Goal: Task Accomplishment & Management: Complete application form

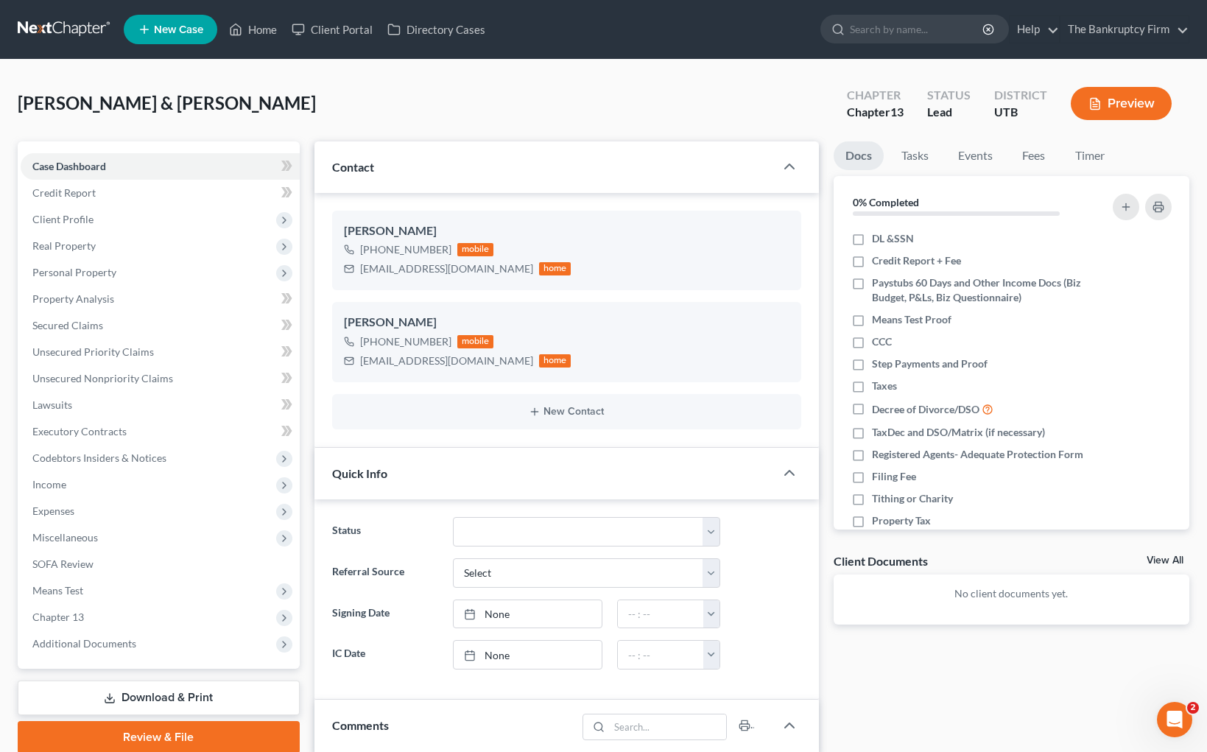
scroll to position [116, 0]
click at [142, 192] on link "Credit Report" at bounding box center [160, 193] width 279 height 27
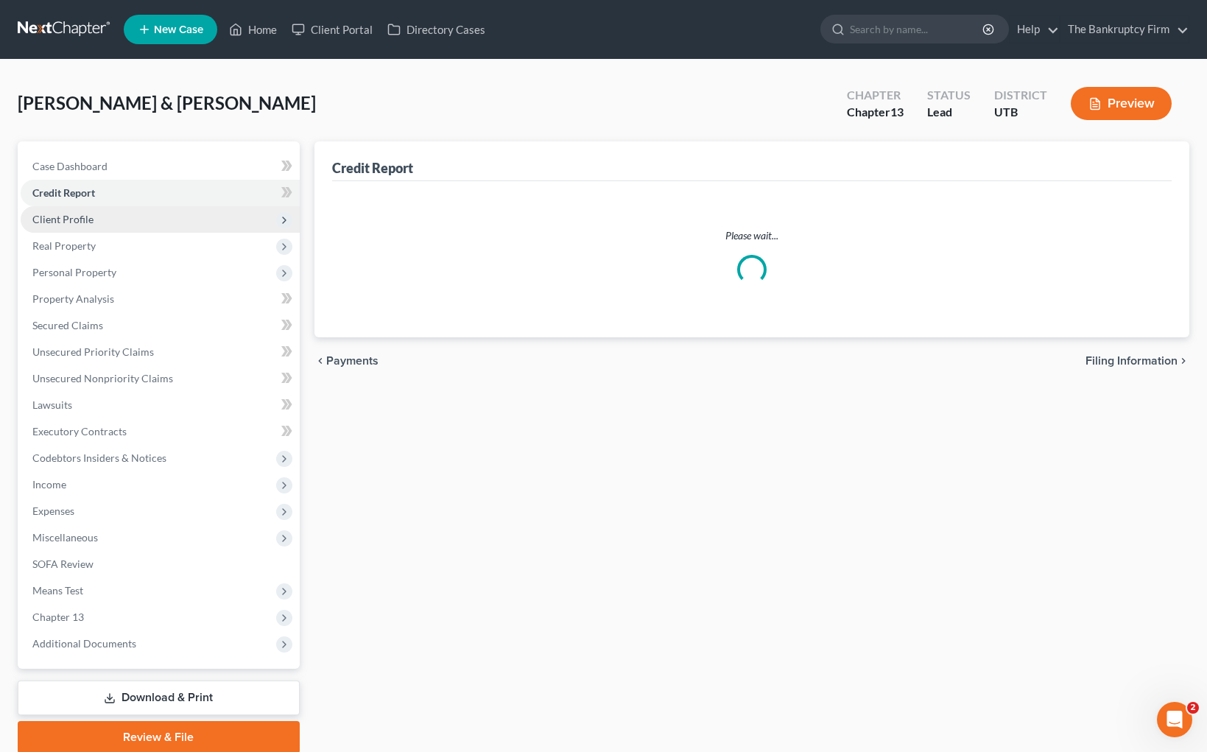
click at [122, 220] on span "Client Profile" at bounding box center [160, 219] width 279 height 27
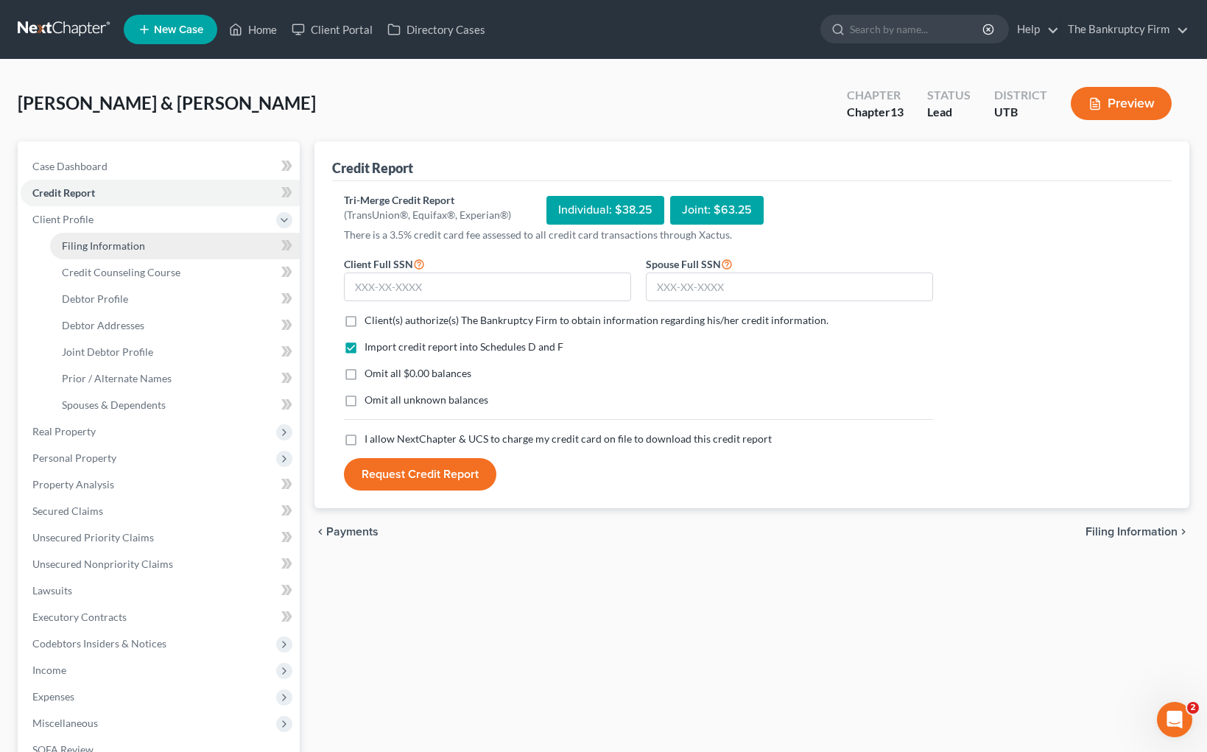
click at [126, 240] on span "Filing Information" at bounding box center [103, 245] width 83 height 13
select select "1"
select select "3"
select select "81"
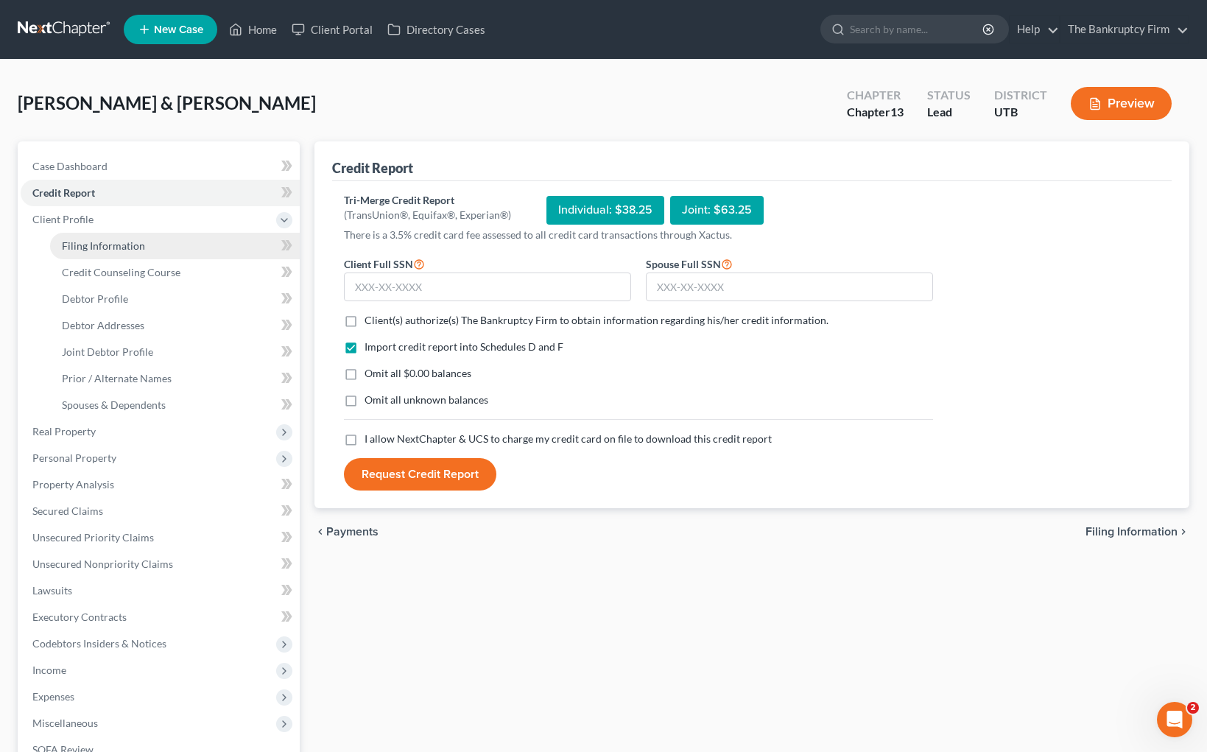
select select "0"
select select "46"
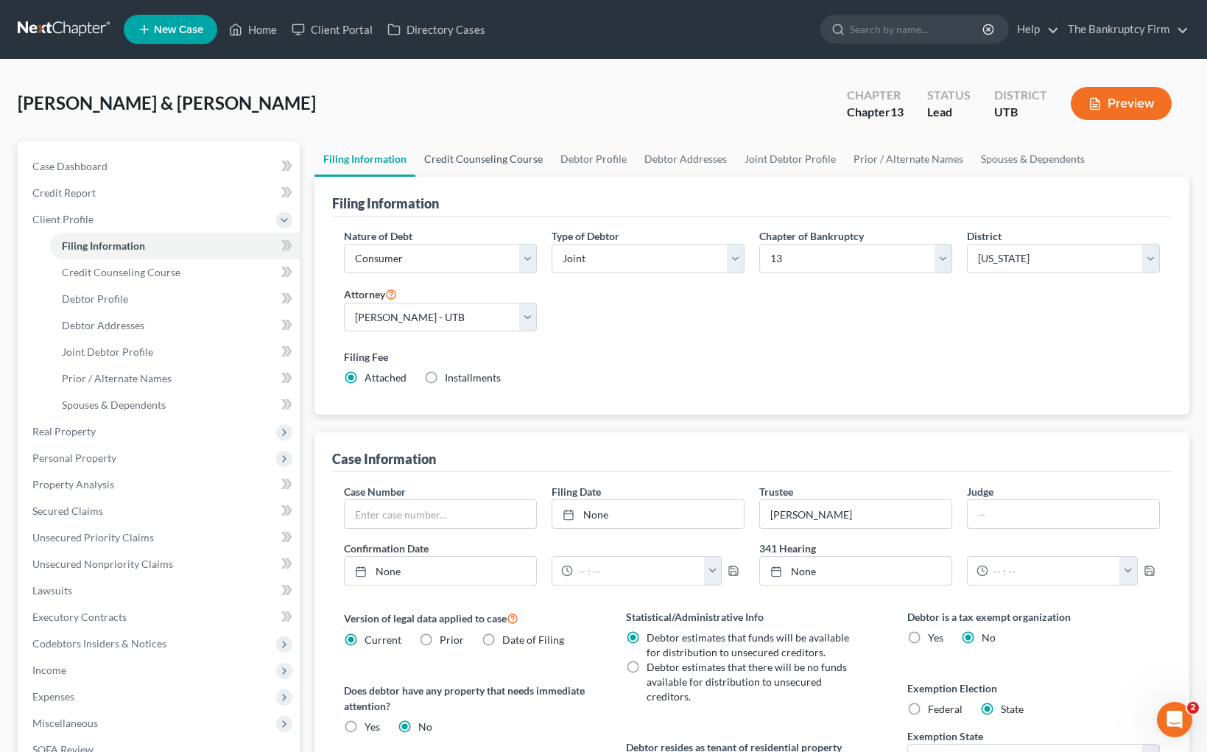
click at [466, 166] on link "Credit Counseling Course" at bounding box center [484, 158] width 136 height 35
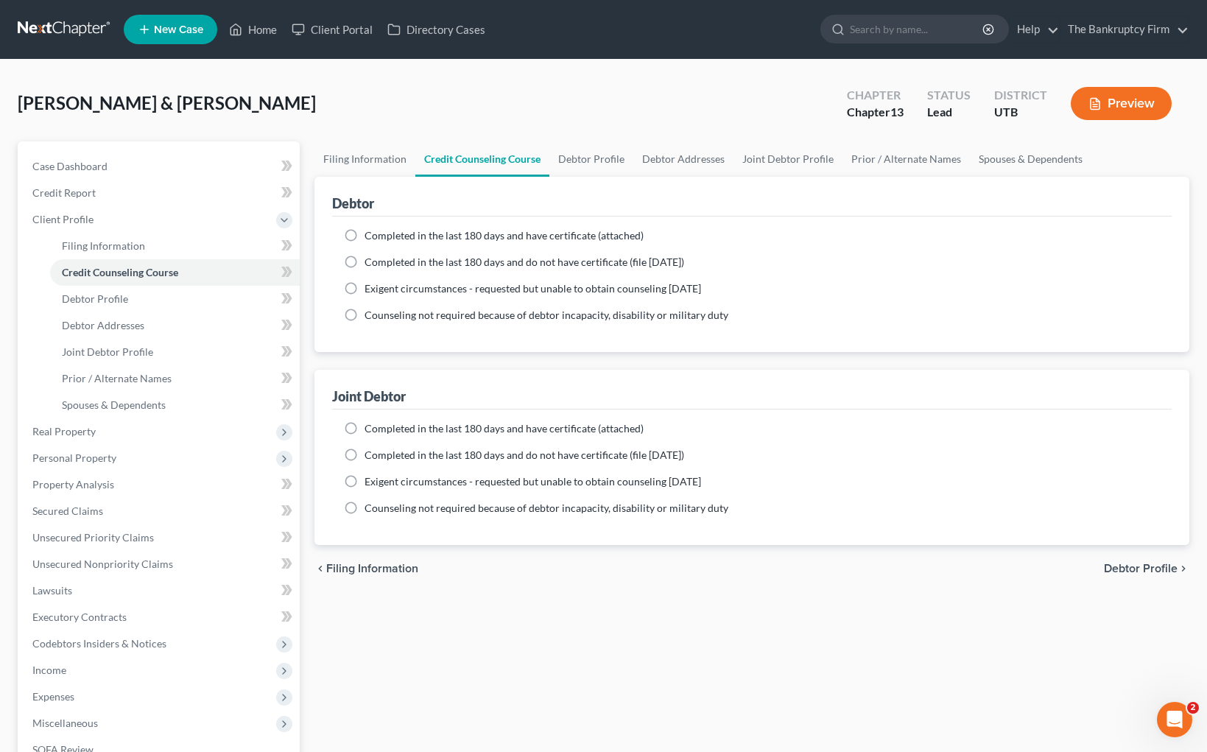
click at [365, 235] on label "Completed in the last 180 days and have certificate (attached)" at bounding box center [504, 235] width 279 height 15
click at [371, 235] on input "Completed in the last 180 days and have certificate (attached)" at bounding box center [376, 233] width 10 height 10
radio input "true"
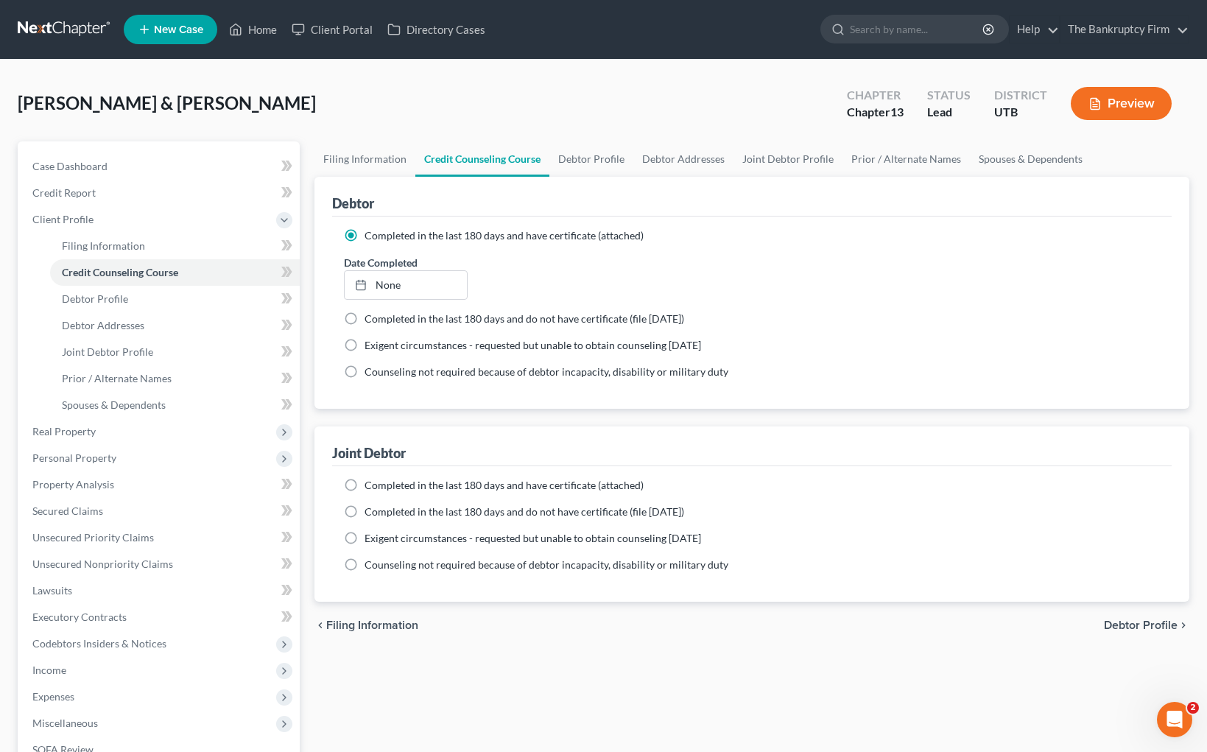
click at [365, 483] on label "Completed in the last 180 days and have certificate (attached)" at bounding box center [504, 485] width 279 height 15
click at [371, 483] on input "Completed in the last 180 days and have certificate (attached)" at bounding box center [376, 483] width 10 height 10
radio input "true"
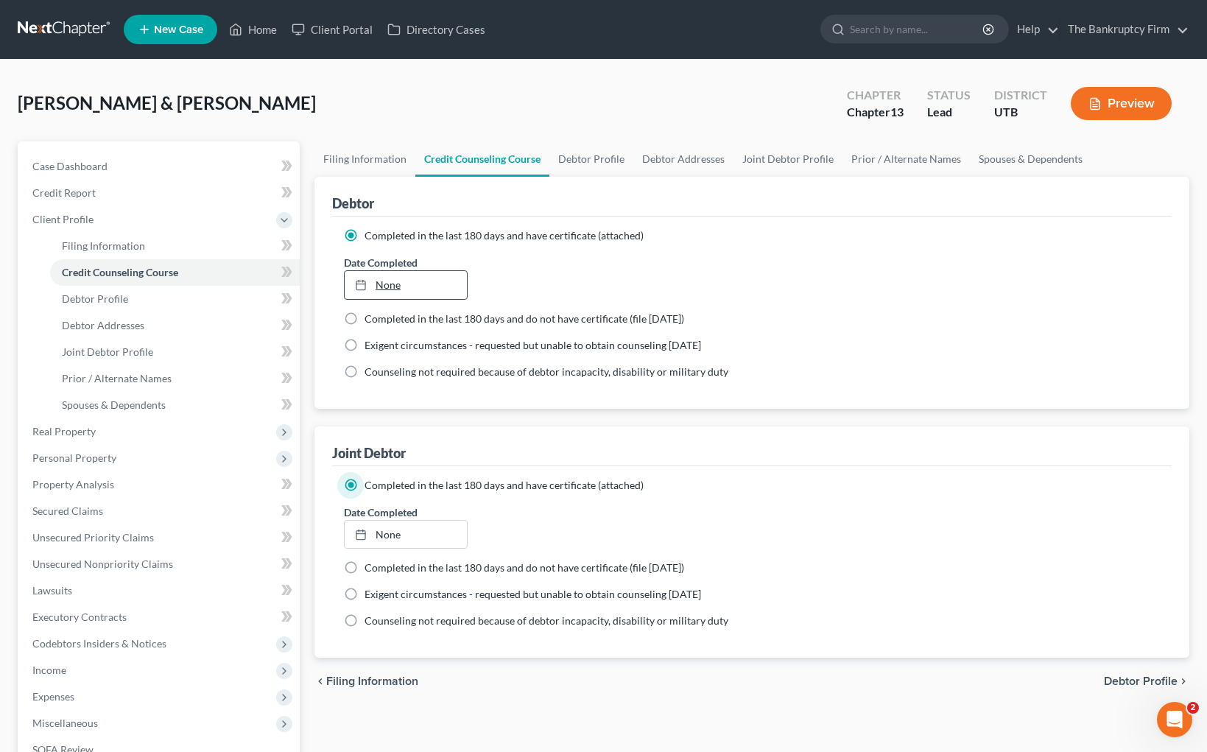
click at [421, 286] on link "None" at bounding box center [406, 285] width 122 height 28
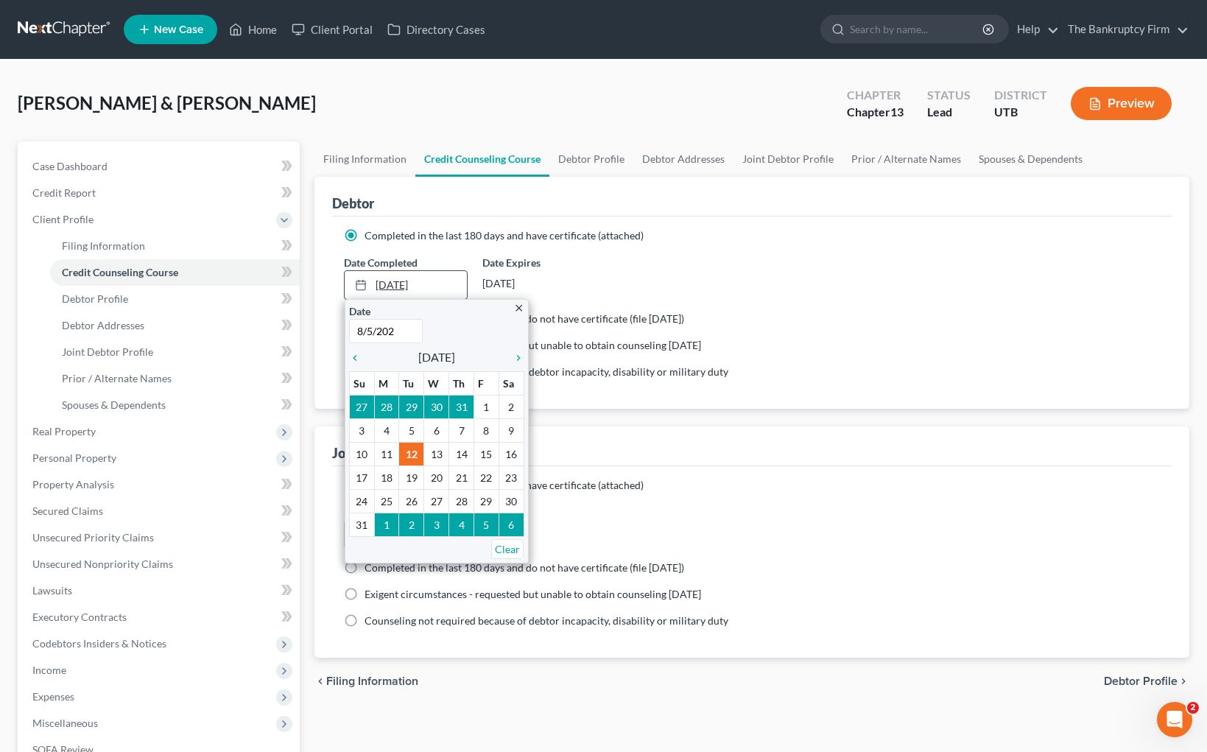
type input "[DATE]"
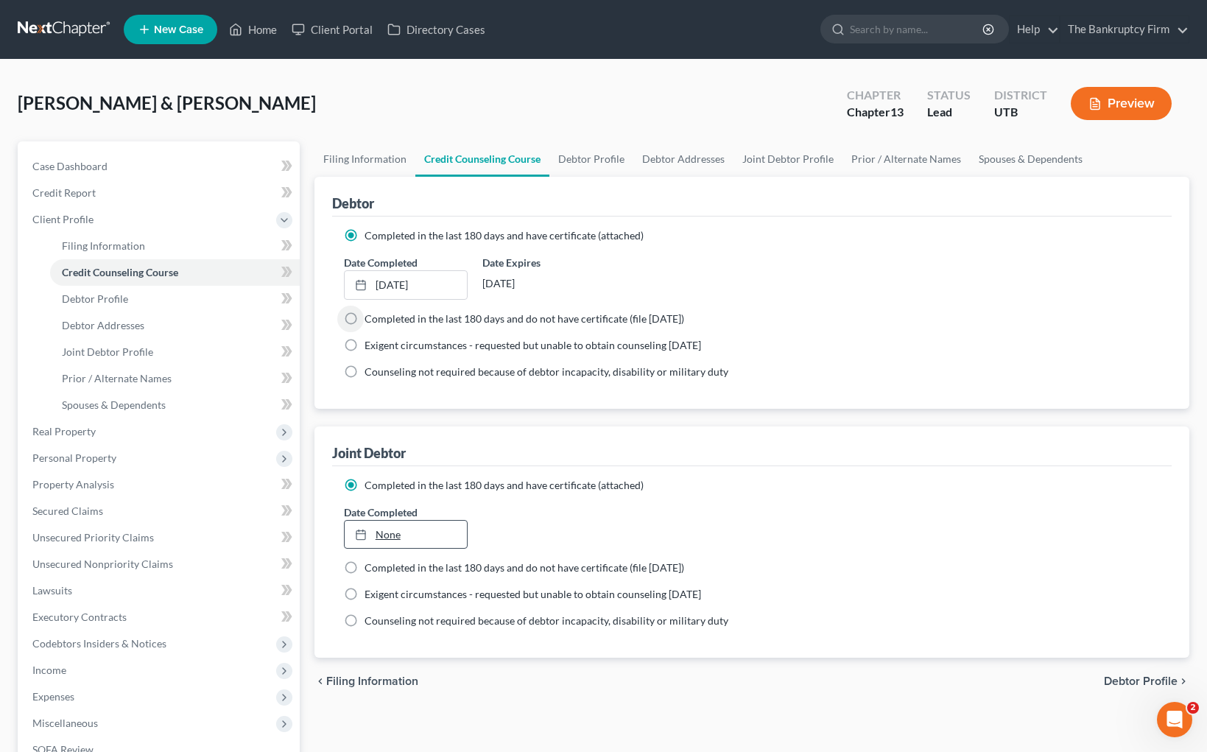
click at [393, 530] on link "None" at bounding box center [406, 535] width 122 height 28
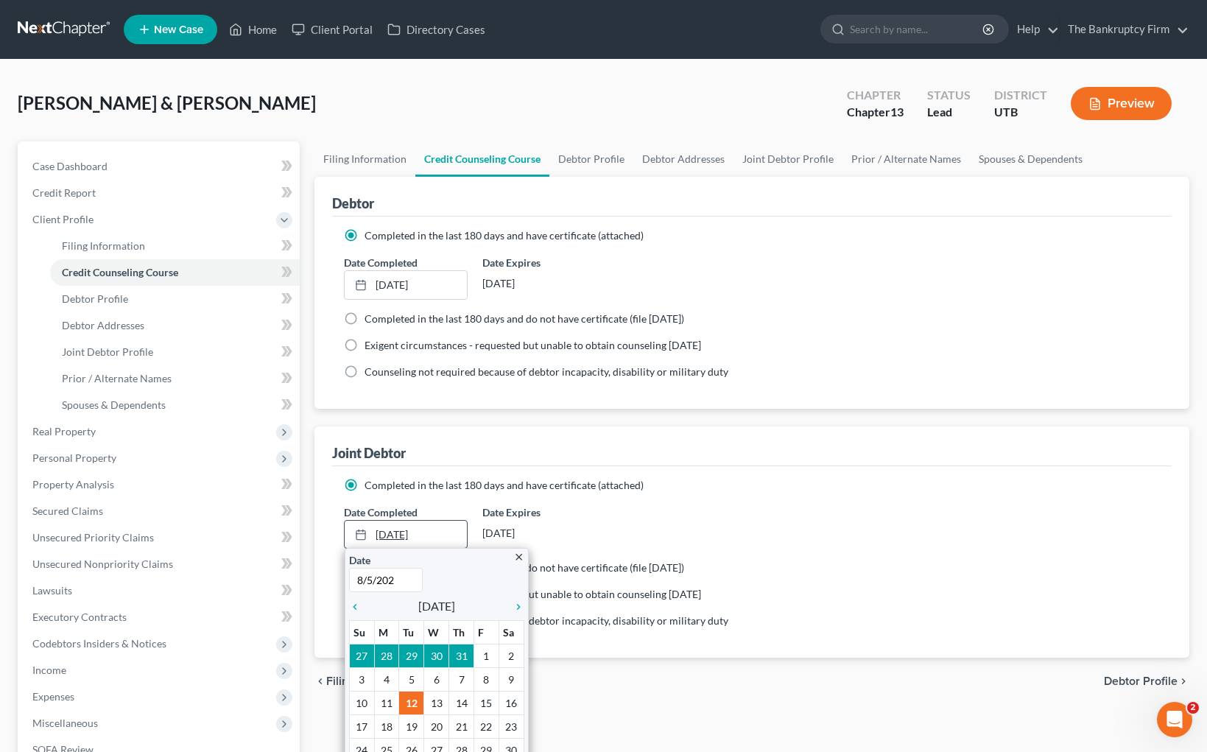
type input "[DATE]"
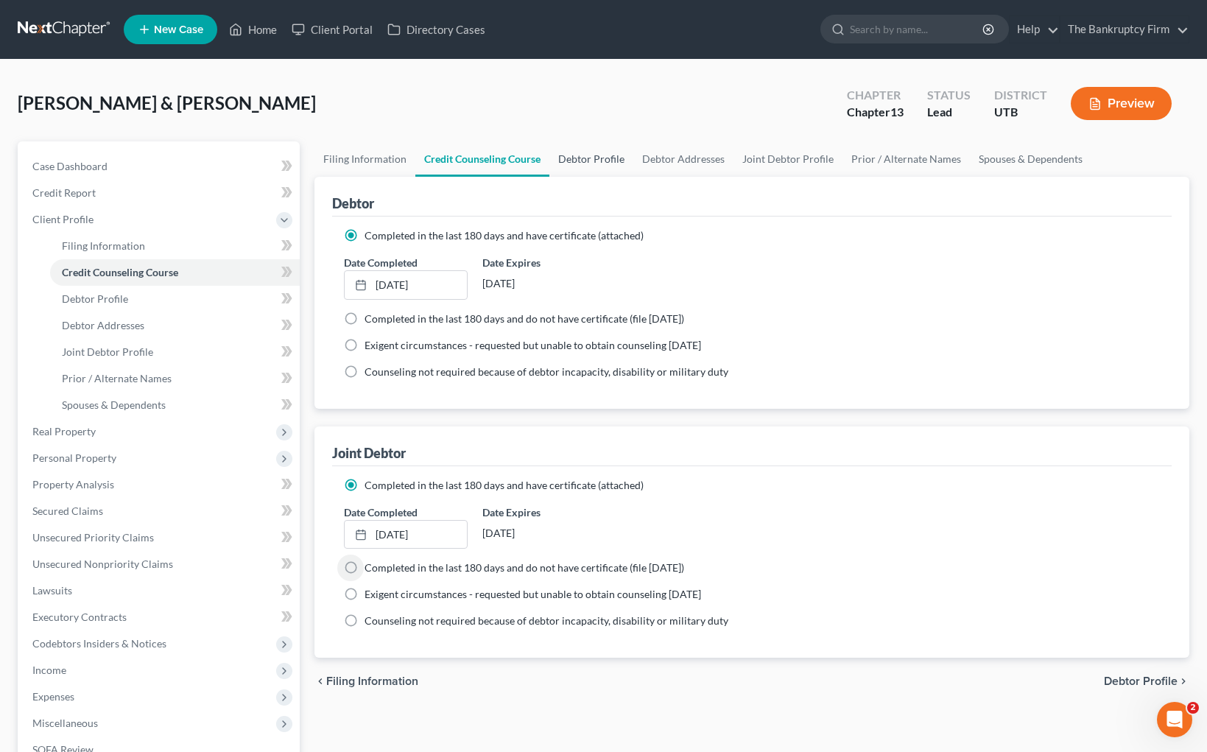
click at [598, 161] on link "Debtor Profile" at bounding box center [592, 158] width 84 height 35
select select "1"
select select "5"
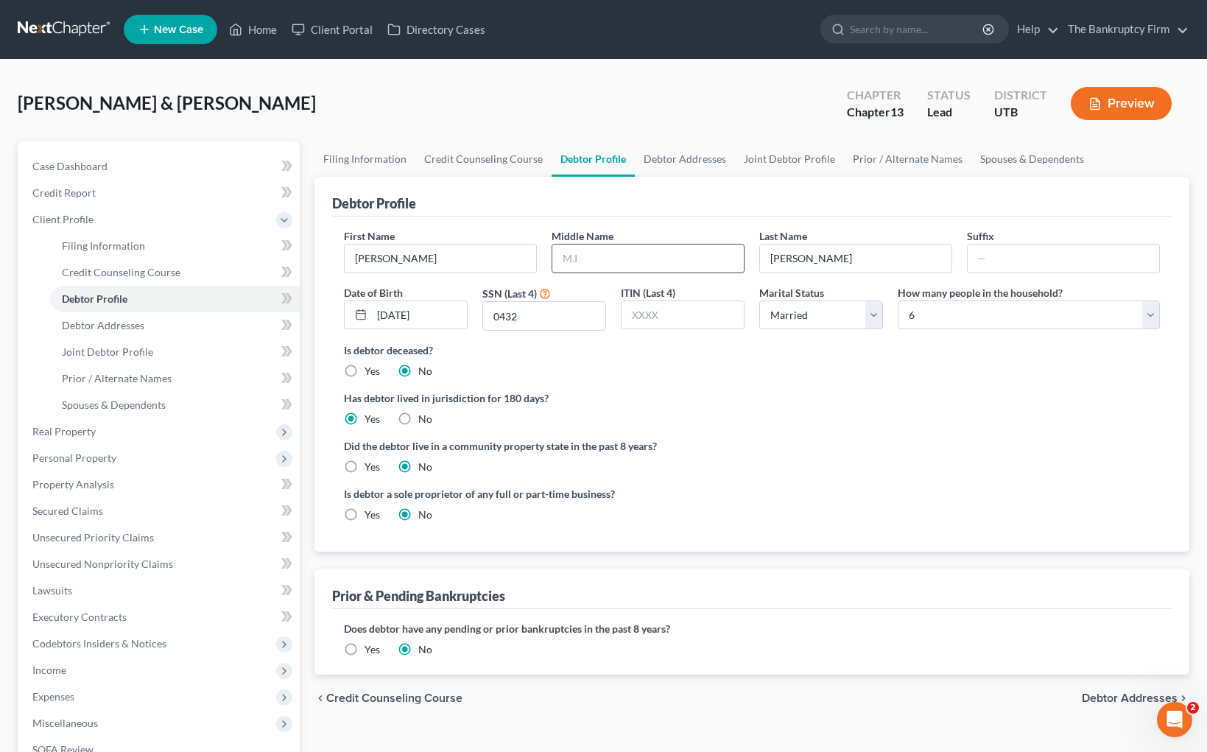
click at [642, 256] on input "text" at bounding box center [649, 259] width 192 height 28
type input "[PERSON_NAME]"
click at [966, 427] on ng-include "First Name [PERSON_NAME] Middle Name [PERSON_NAME] Last Name [PERSON_NAME] Suff…" at bounding box center [752, 381] width 816 height 306
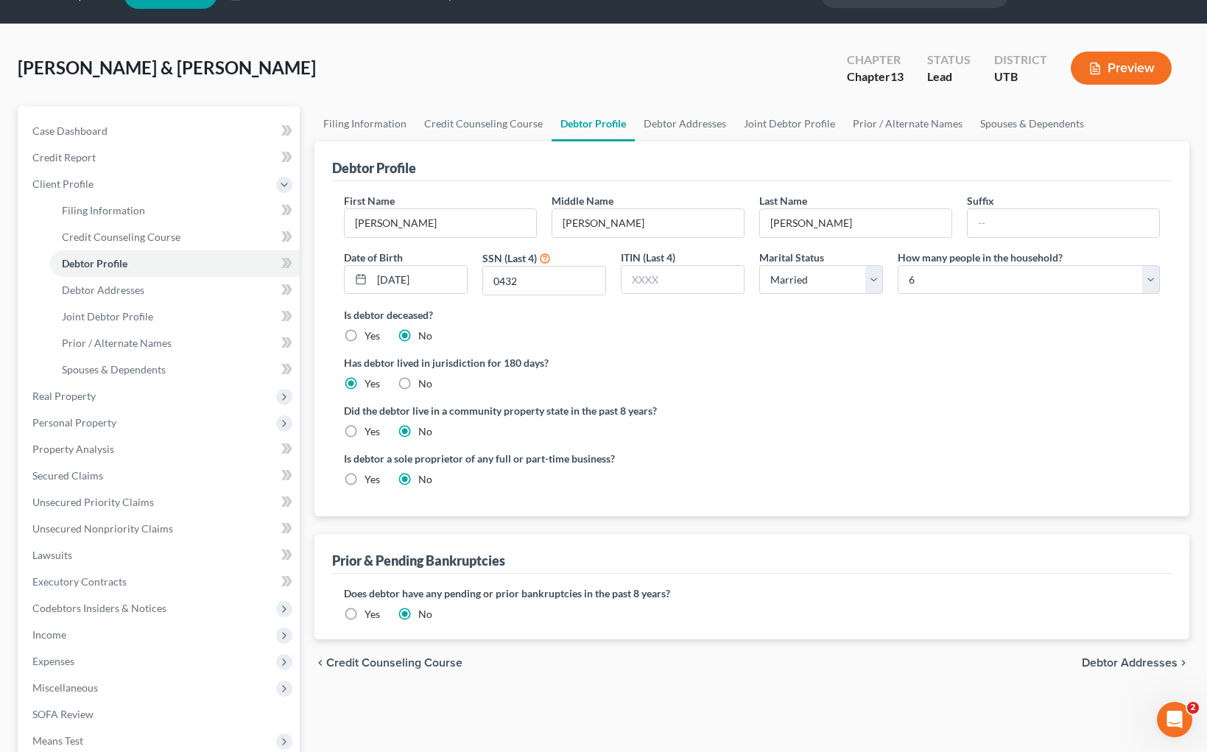
scroll to position [39, 0]
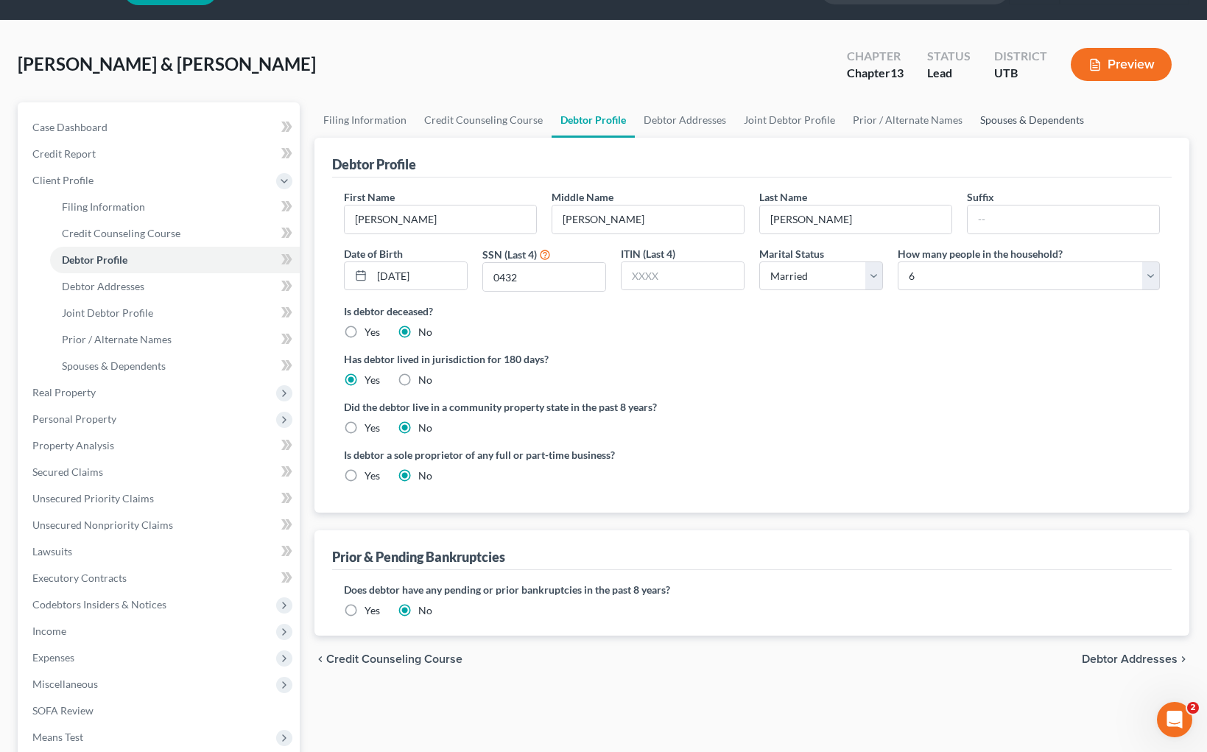
click at [1033, 123] on link "Spouses & Dependents" at bounding box center [1033, 119] width 122 height 35
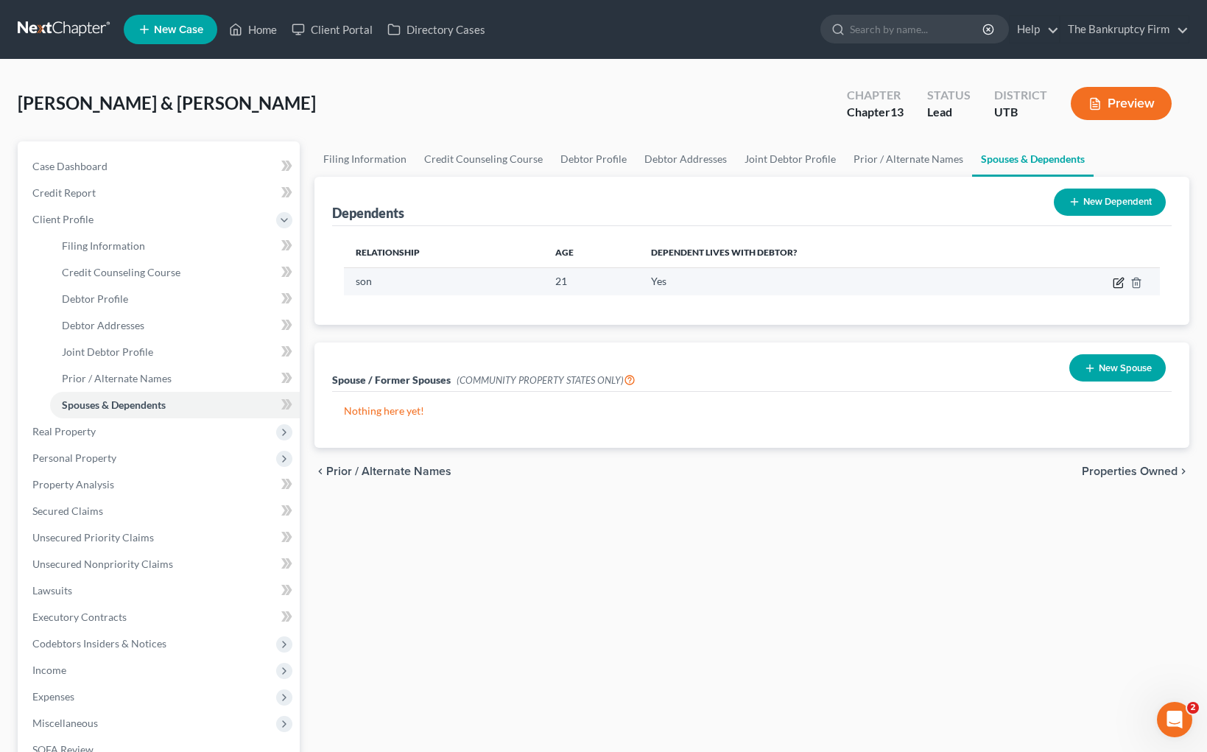
click at [1123, 285] on icon "button" at bounding box center [1118, 283] width 9 height 9
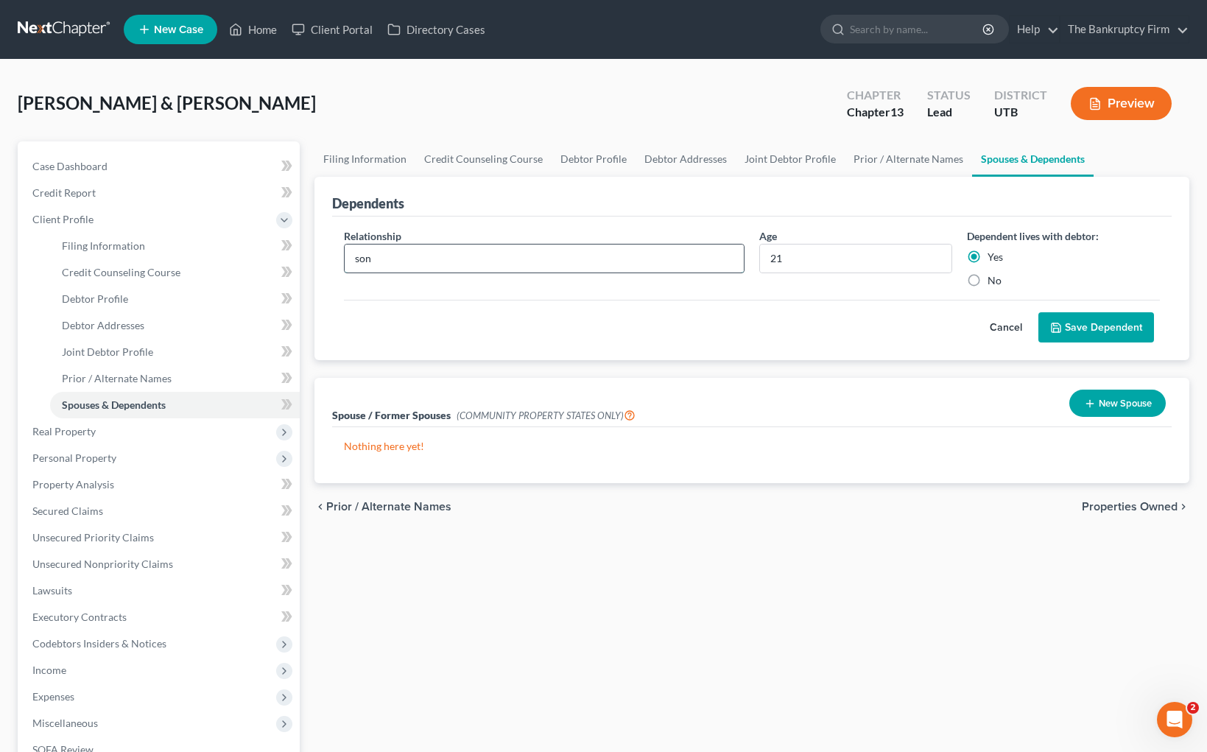
click at [399, 259] on input "son" at bounding box center [544, 259] width 399 height 28
type input "Son (Disabled)"
click at [1113, 321] on button "Save Dependent" at bounding box center [1097, 327] width 116 height 31
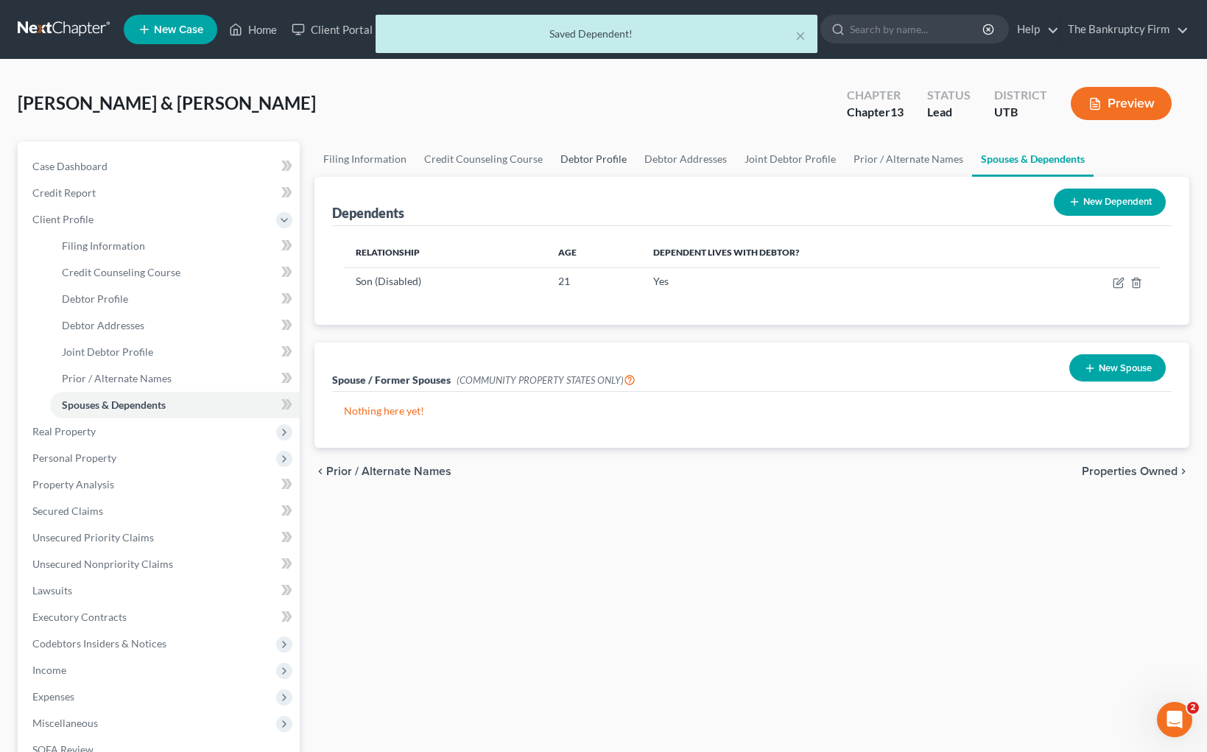
click at [592, 157] on link "Debtor Profile" at bounding box center [594, 158] width 84 height 35
select select "1"
select select "5"
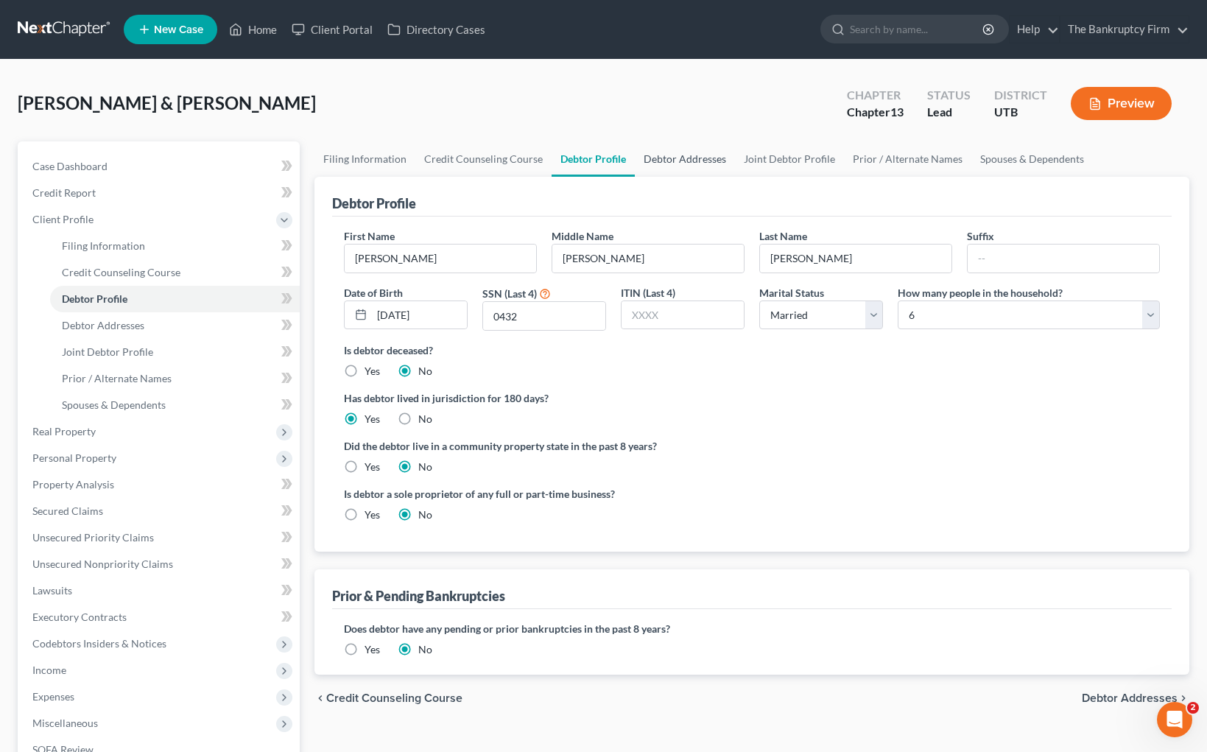
click at [663, 160] on link "Debtor Addresses" at bounding box center [685, 158] width 100 height 35
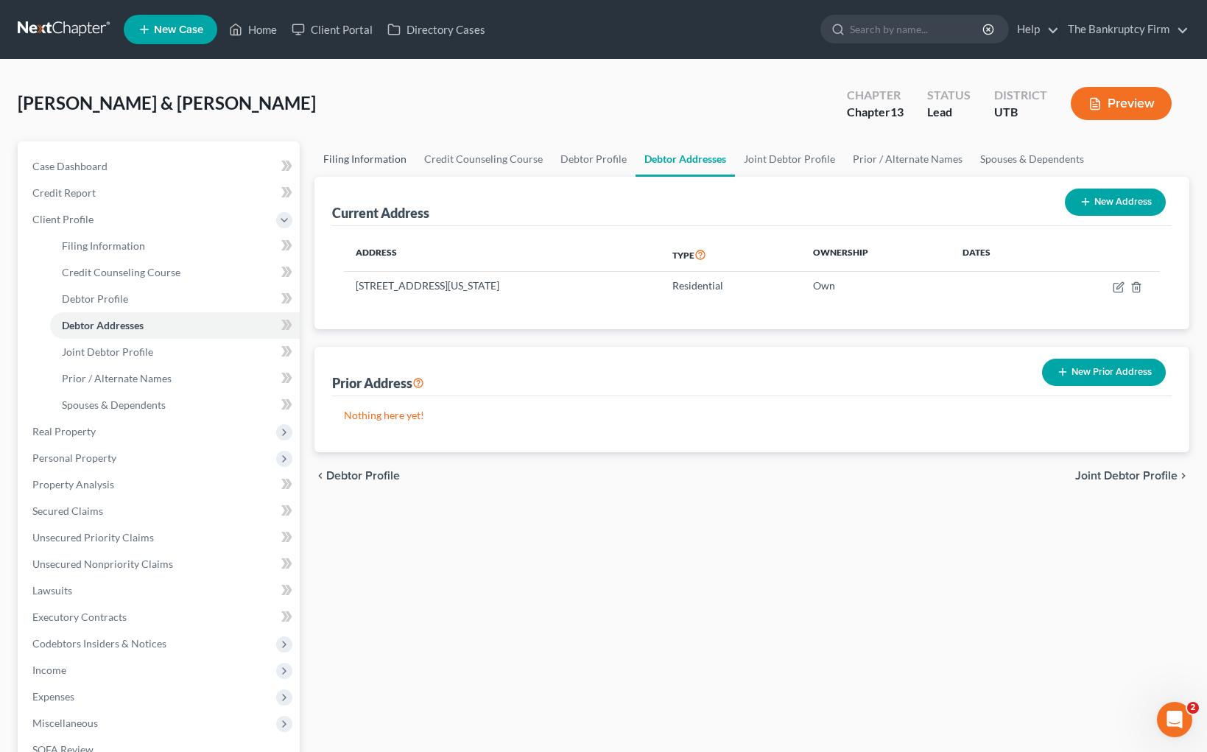
click at [349, 162] on link "Filing Information" at bounding box center [365, 158] width 101 height 35
select select "1"
select select "3"
select select "81"
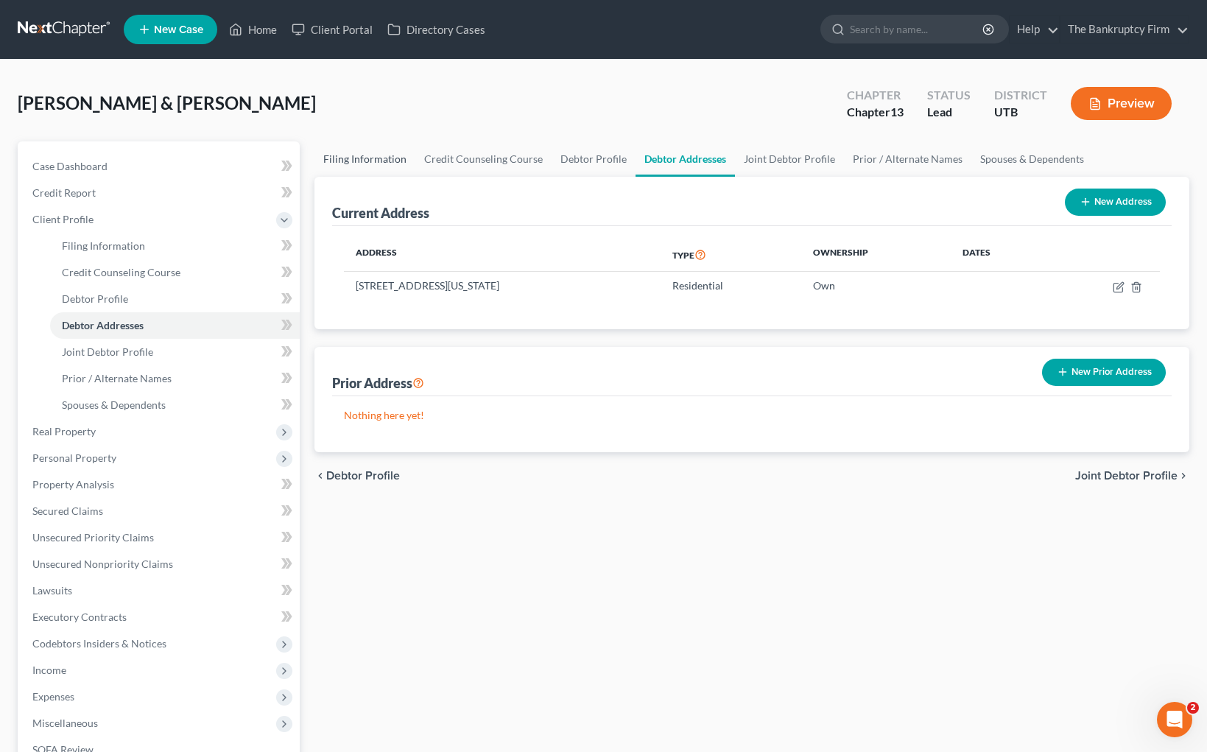
select select "0"
select select "46"
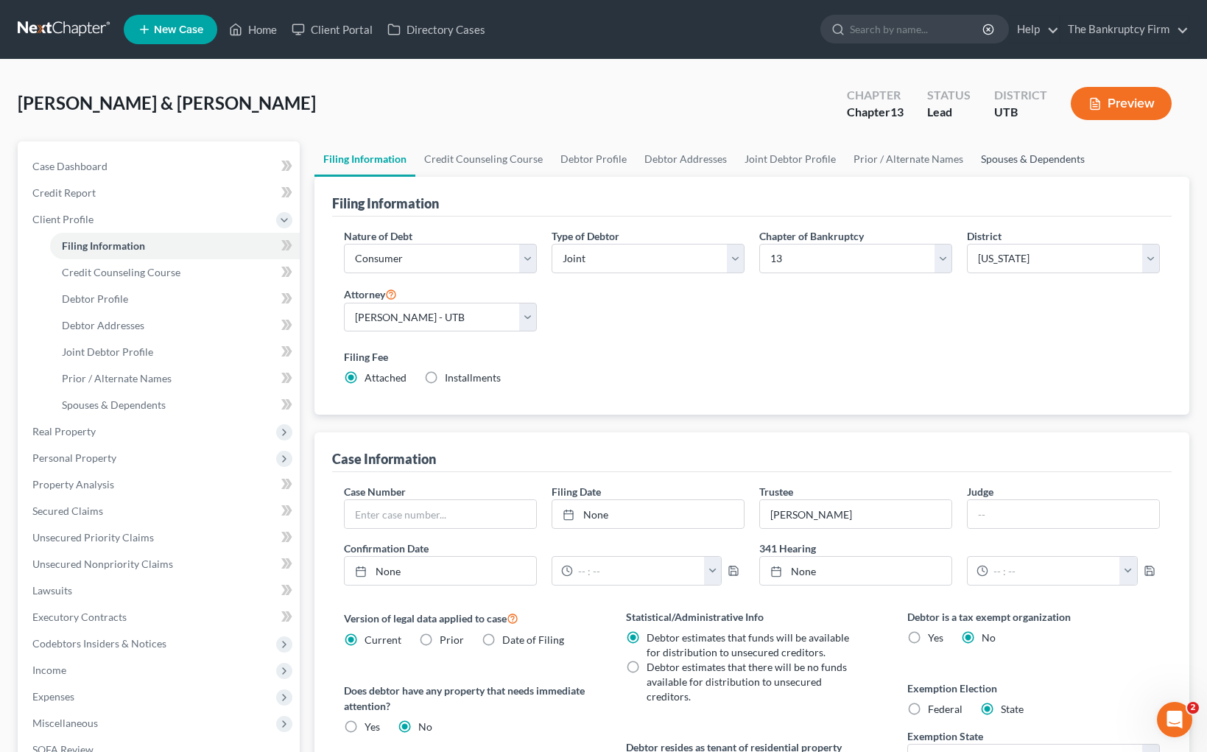
click at [1017, 162] on link "Spouses & Dependents" at bounding box center [1033, 158] width 122 height 35
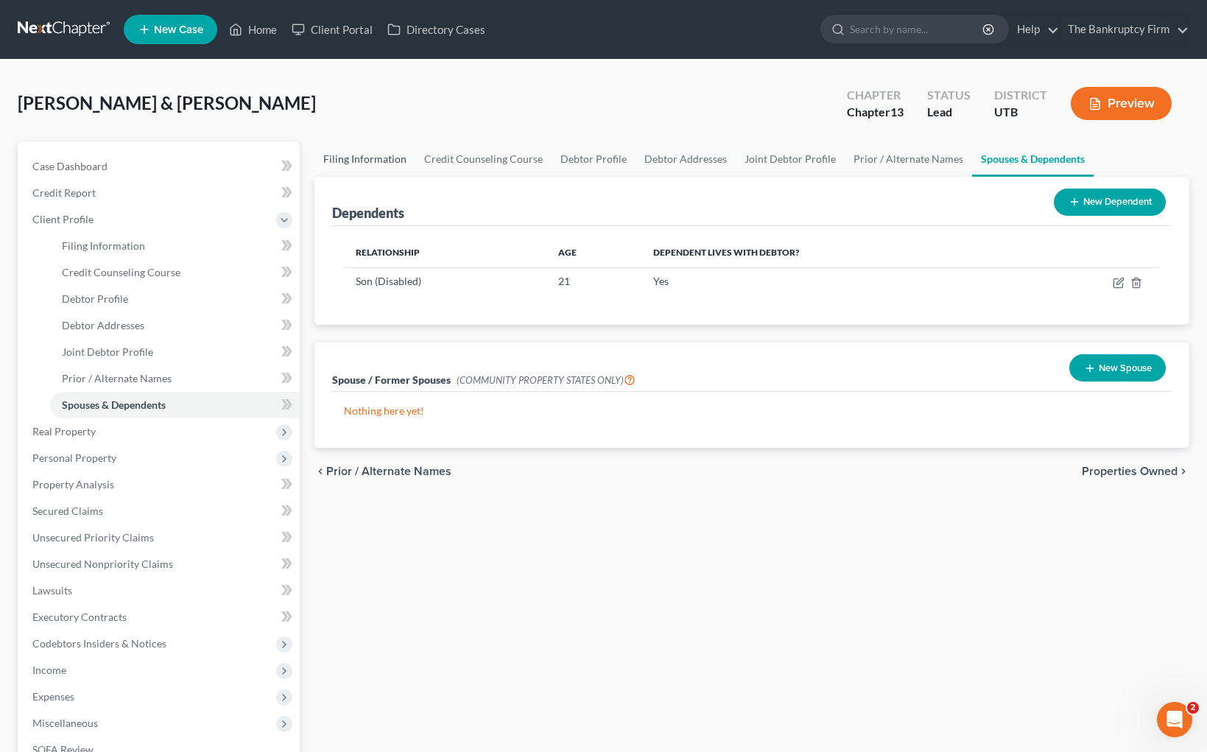
click at [346, 158] on link "Filing Information" at bounding box center [365, 158] width 101 height 35
select select "1"
select select "3"
select select "81"
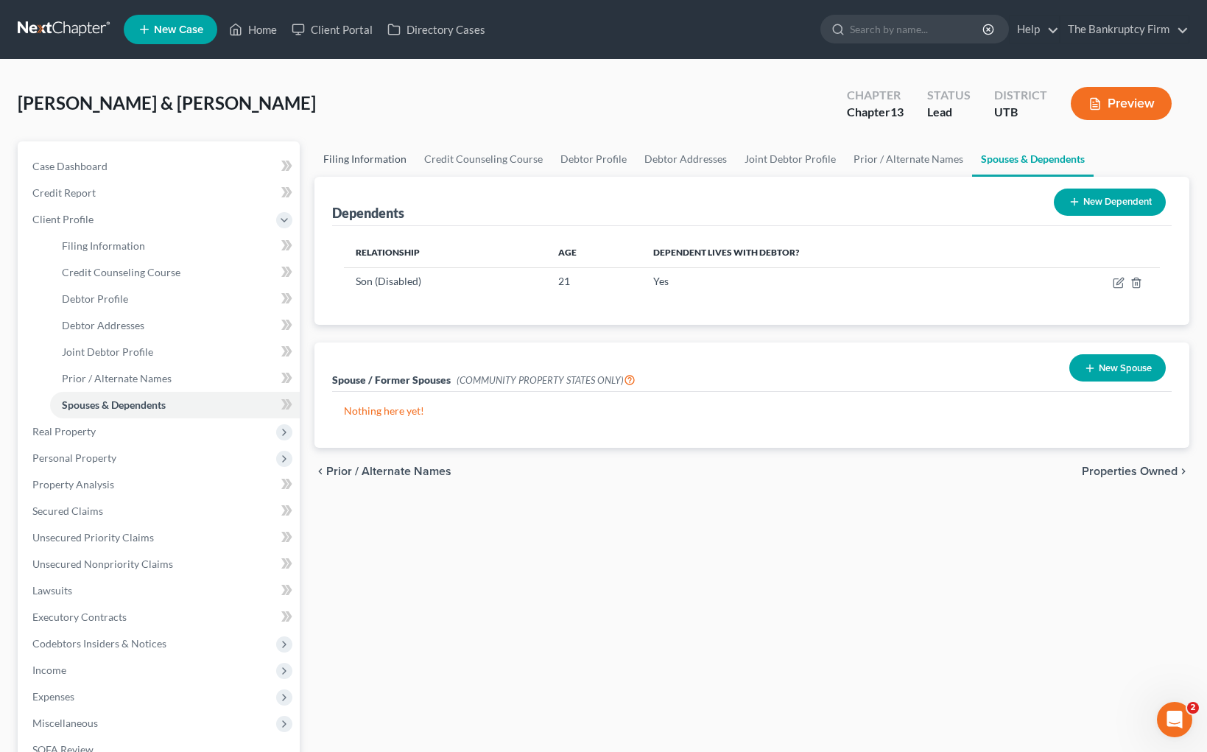
select select "0"
select select "46"
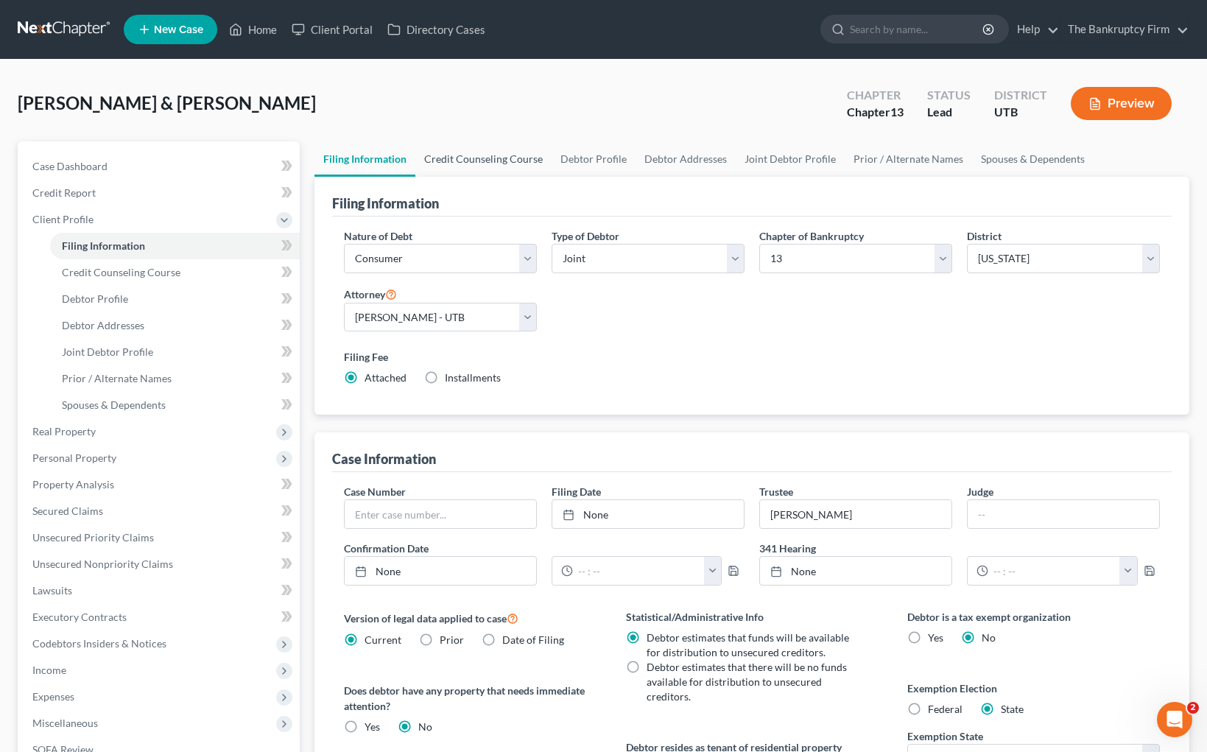
click at [488, 164] on link "Credit Counseling Course" at bounding box center [484, 158] width 136 height 35
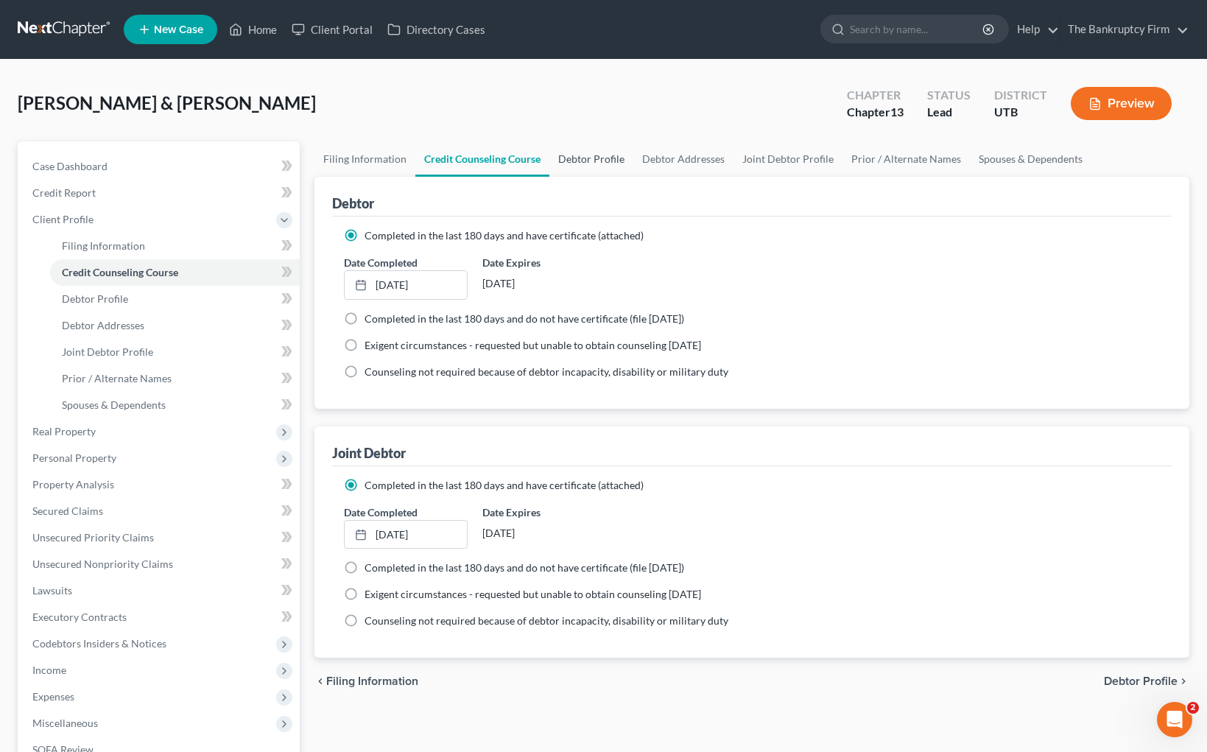
click at [581, 155] on link "Debtor Profile" at bounding box center [592, 158] width 84 height 35
select select "1"
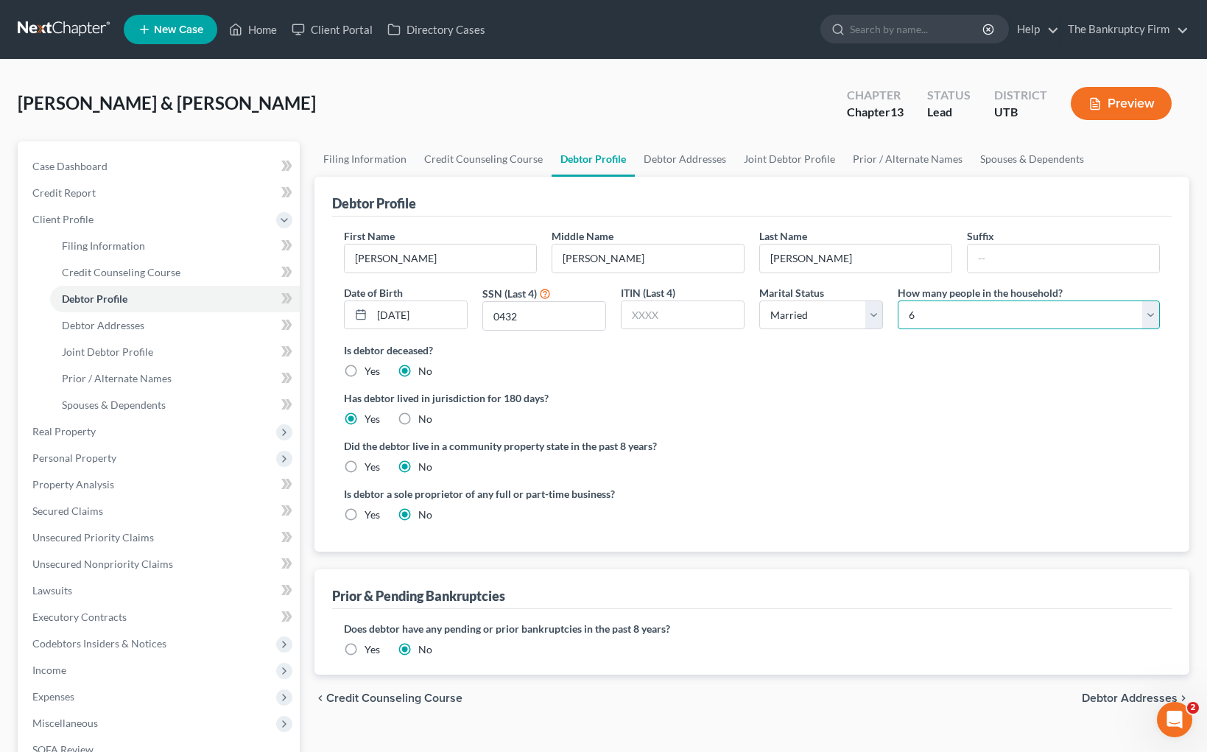
click at [1071, 318] on select "Select 1 2 3 4 5 6 7 8 9 10 11 12 13 14 15 16 17 18 19 20" at bounding box center [1029, 315] width 262 height 29
select select "2"
click at [665, 190] on div "Debtor Profile" at bounding box center [752, 197] width 840 height 40
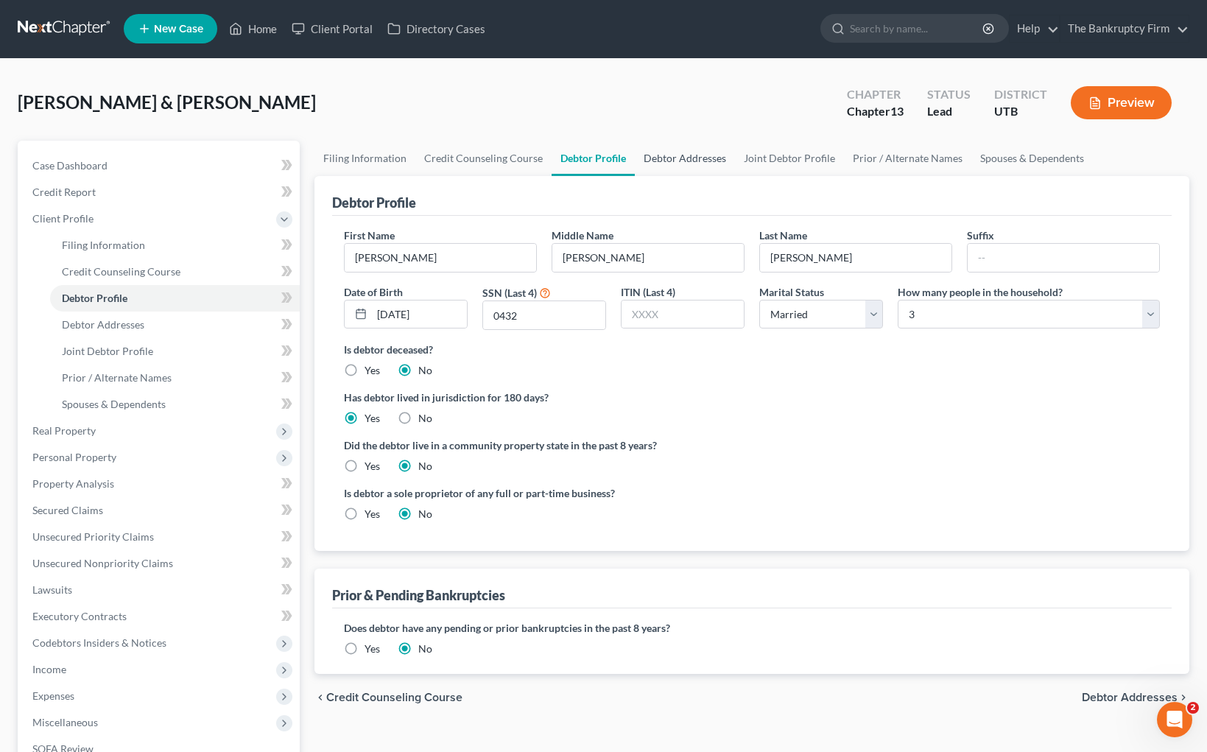
click at [684, 155] on link "Debtor Addresses" at bounding box center [685, 158] width 100 height 35
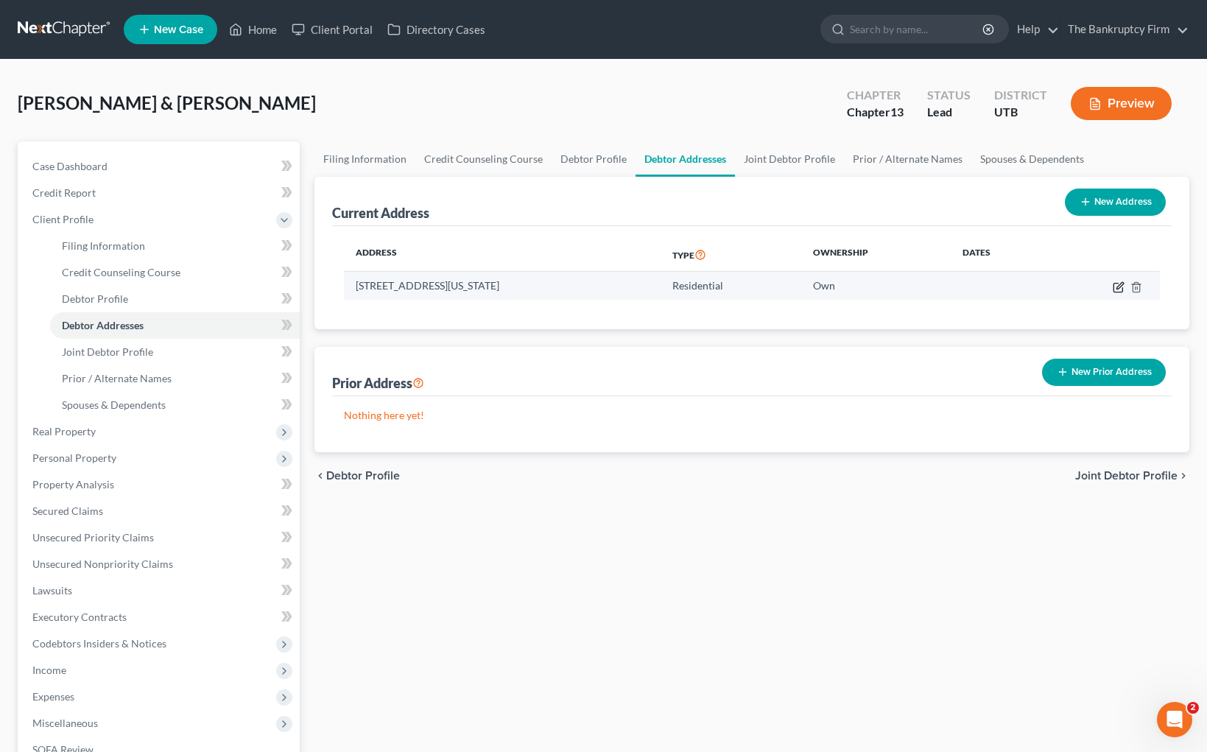
click at [1120, 287] on icon "button" at bounding box center [1119, 287] width 12 height 12
select select "46"
select select "28"
select select "0"
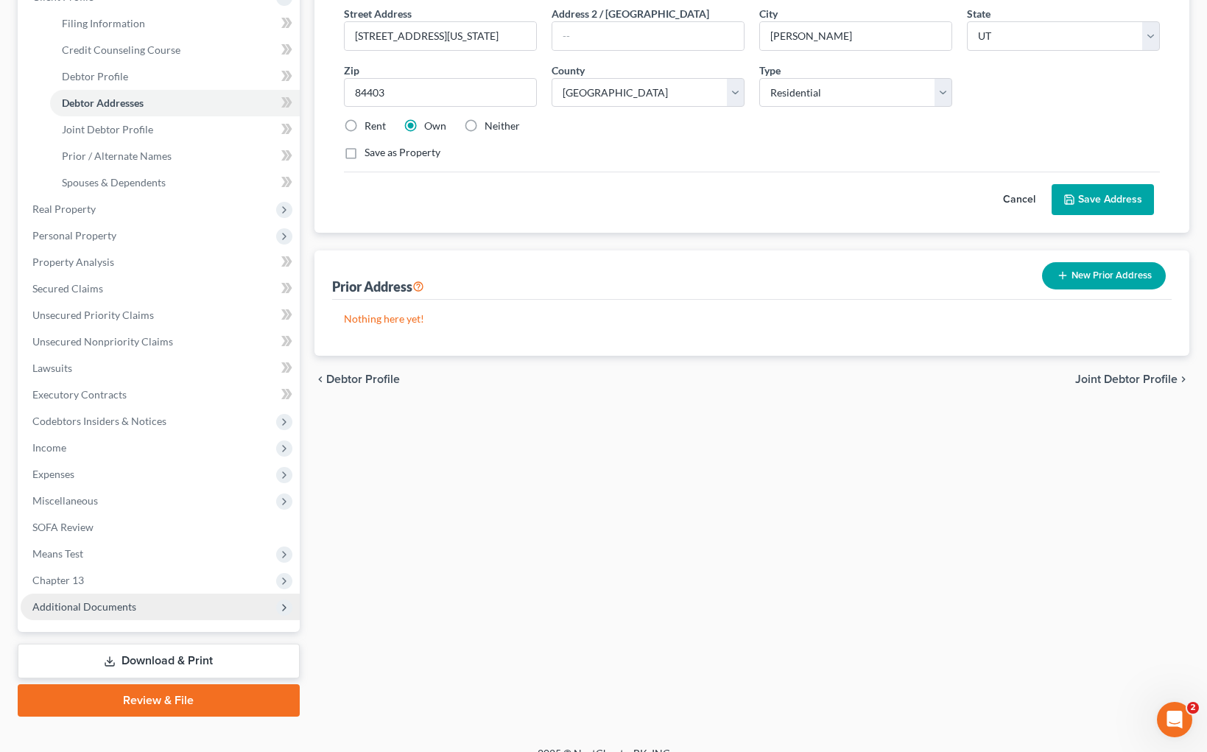
scroll to position [243, 0]
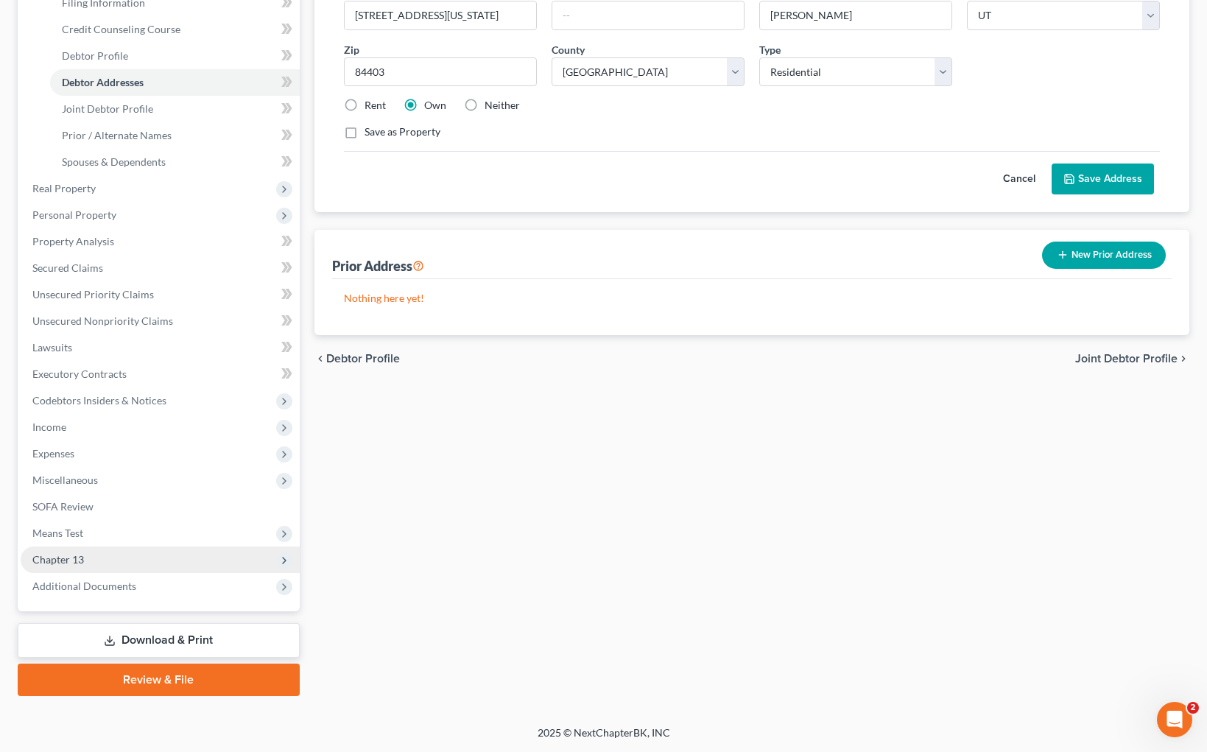
click at [109, 555] on span "Chapter 13" at bounding box center [160, 560] width 279 height 27
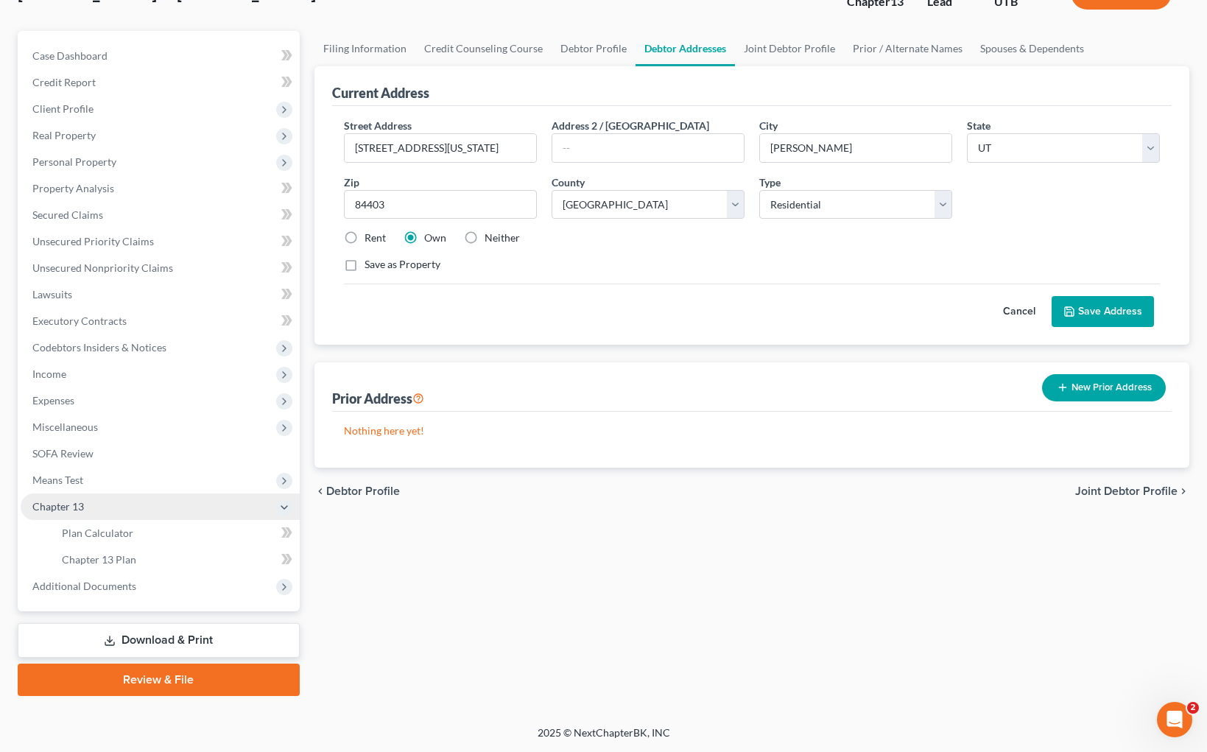
scroll to position [111, 0]
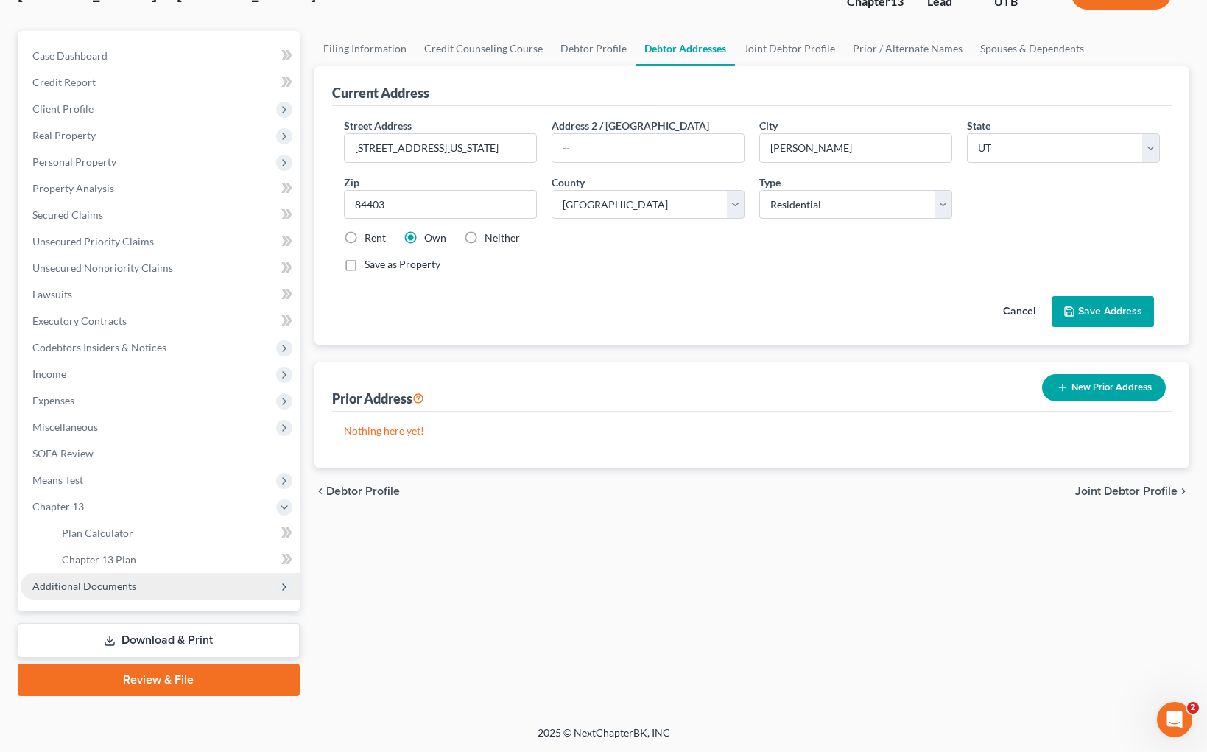
click at [83, 578] on span "Additional Documents" at bounding box center [160, 586] width 279 height 27
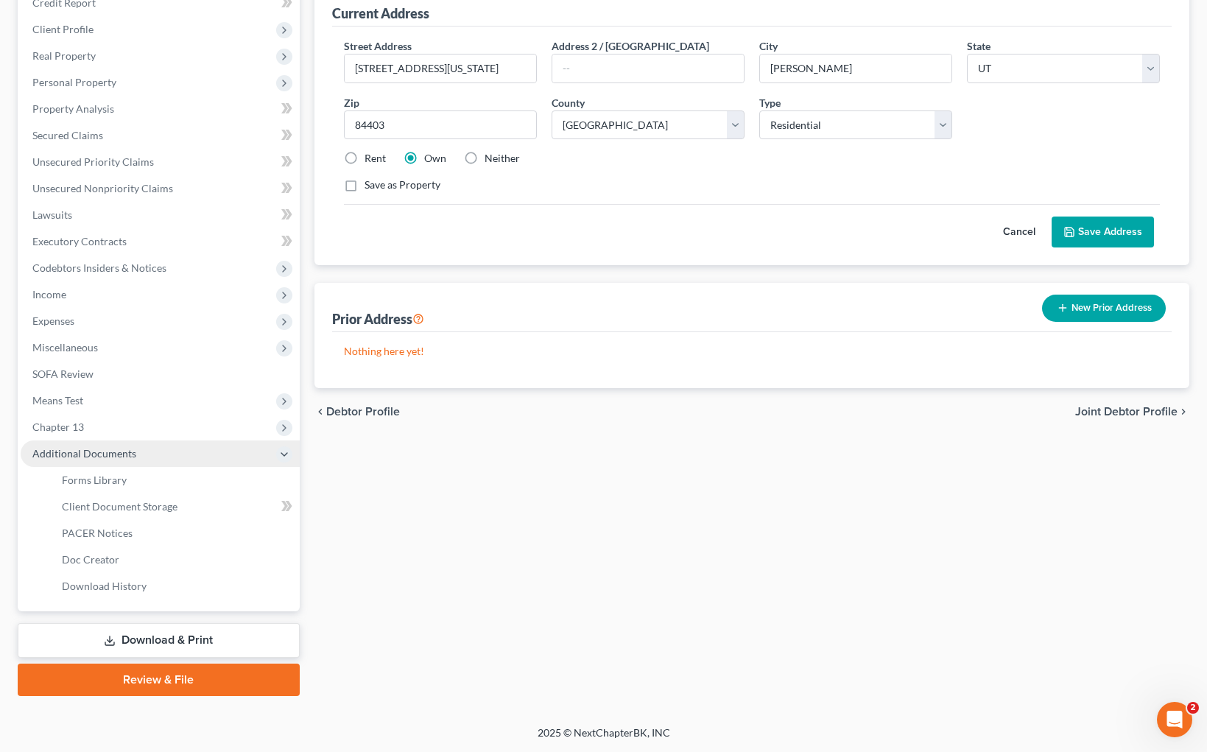
scroll to position [190, 0]
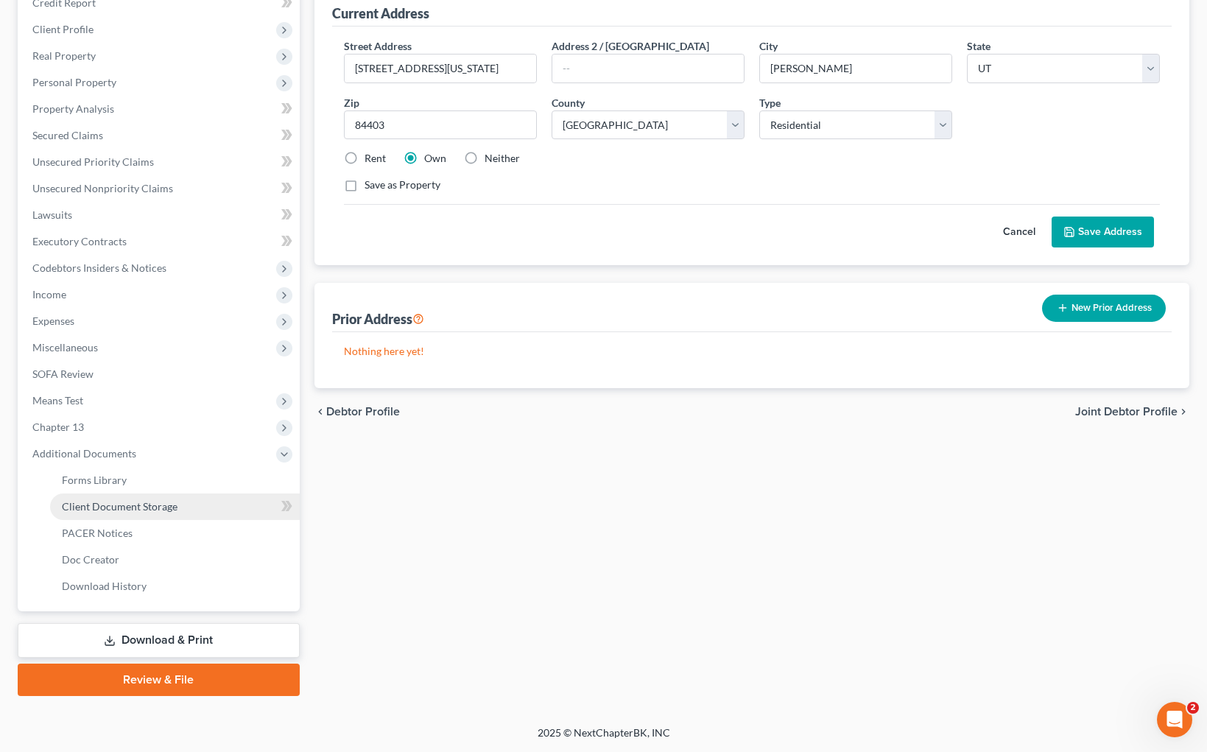
click at [131, 508] on span "Client Document Storage" at bounding box center [120, 506] width 116 height 13
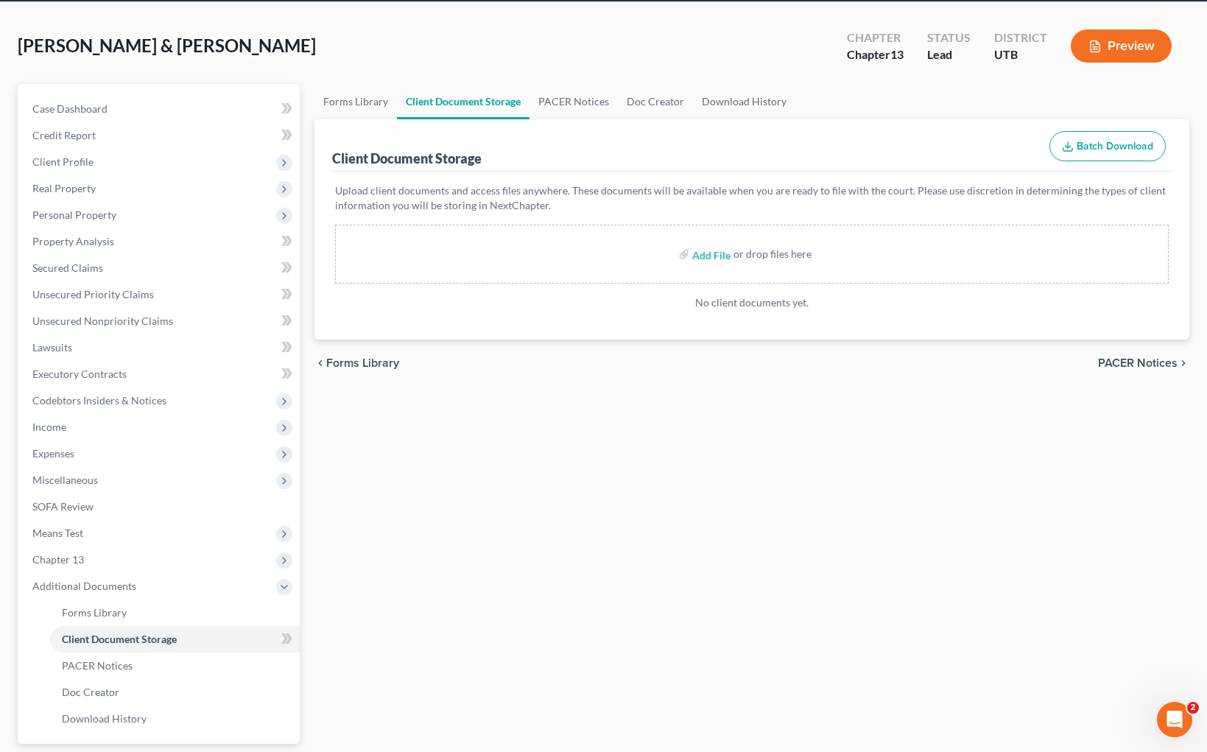
scroll to position [59, 0]
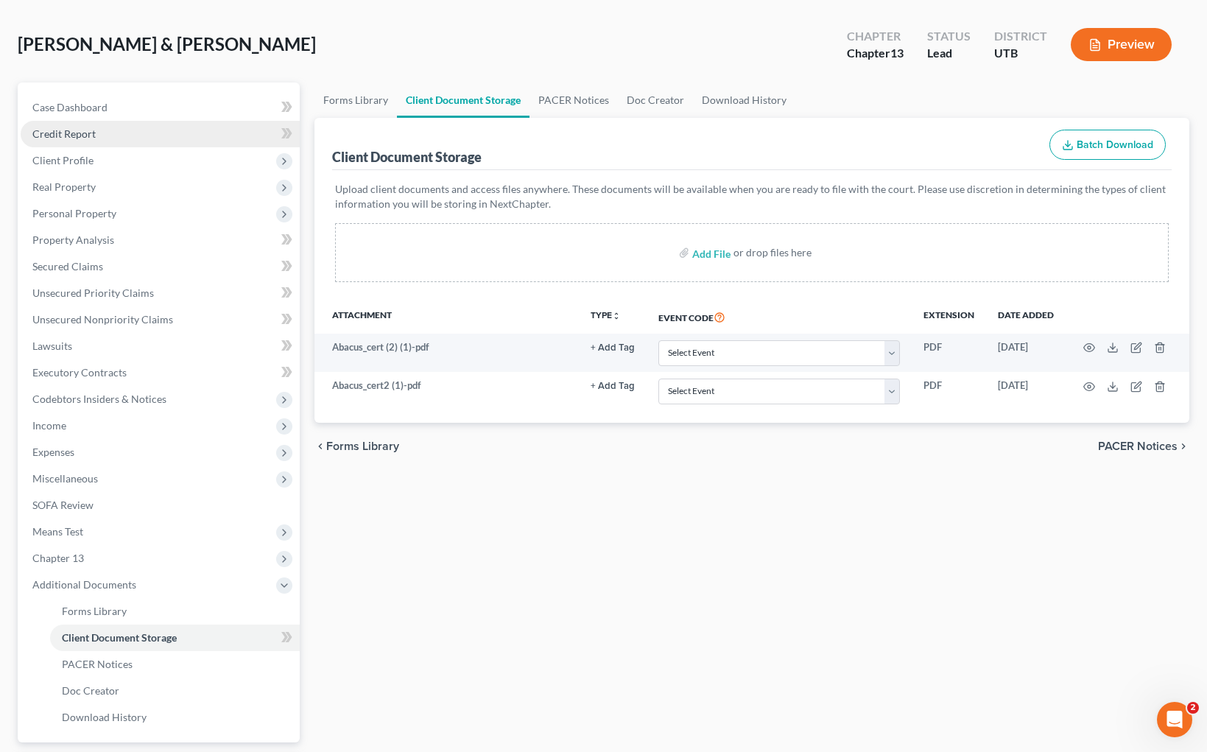
click at [84, 139] on span "Credit Report" at bounding box center [63, 133] width 63 height 13
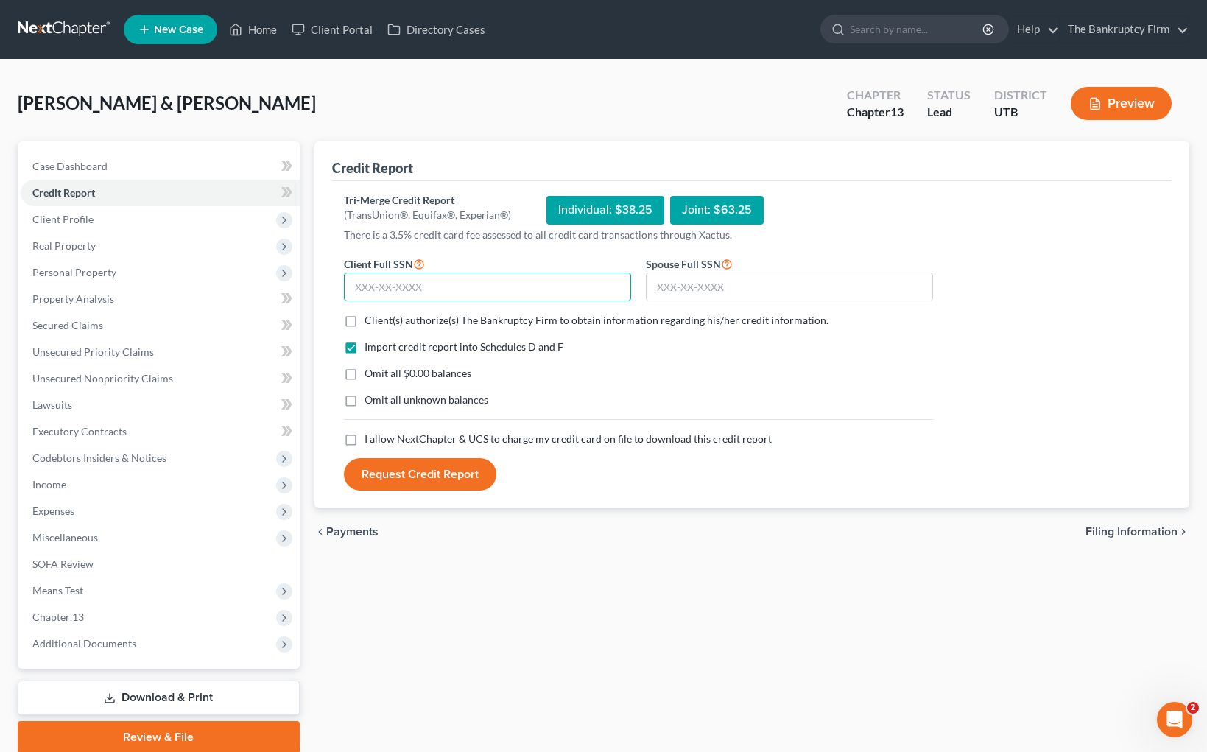
click at [430, 287] on input "text" at bounding box center [487, 287] width 287 height 29
type input "528-98-0432"
type input "528-74-1398"
drag, startPoint x: 352, startPoint y: 318, endPoint x: 344, endPoint y: 421, distance: 104.2
click at [365, 319] on label "Client(s) authorize(s) The Bankruptcy Firm to obtain information regarding his/…" at bounding box center [597, 320] width 464 height 15
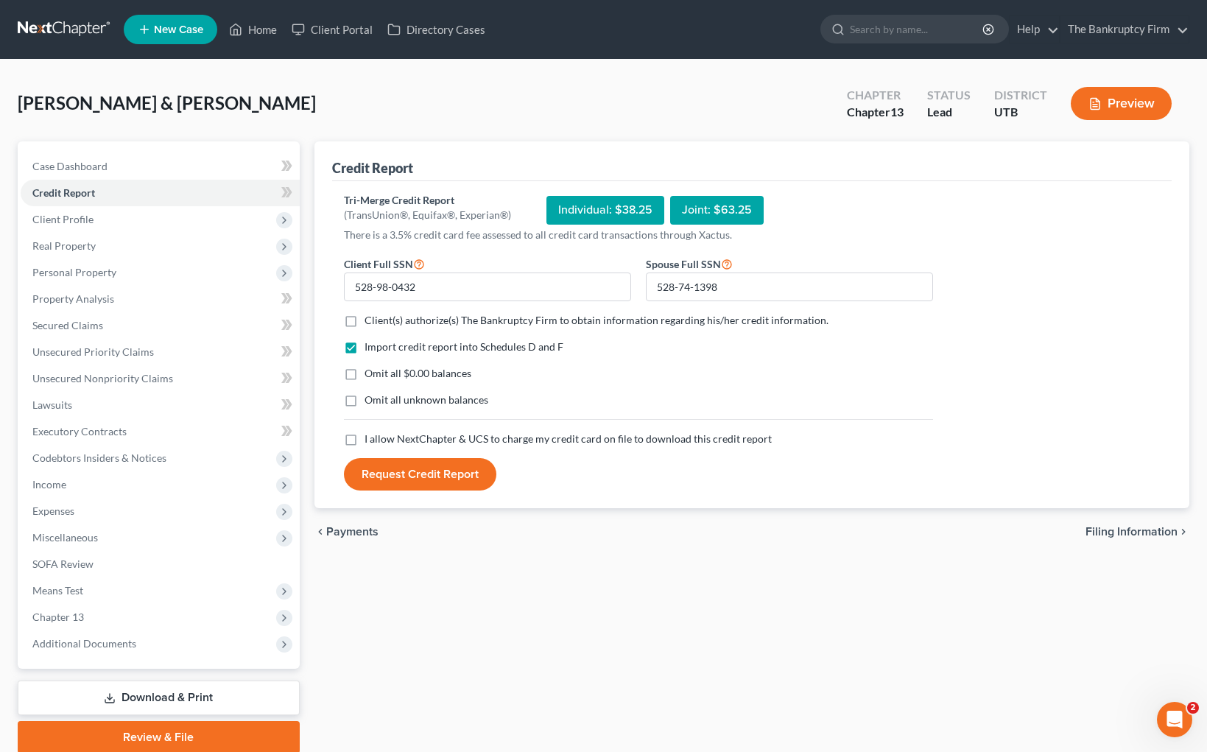
click at [371, 319] on input "Client(s) authorize(s) The Bankruptcy Firm to obtain information regarding his/…" at bounding box center [376, 318] width 10 height 10
checkbox input "true"
drag, startPoint x: 349, startPoint y: 440, endPoint x: 416, endPoint y: 488, distance: 81.8
click at [365, 441] on label "I allow NextChapter & UCS to charge my credit card on file to download this cre…" at bounding box center [568, 439] width 407 height 15
click at [371, 441] on input "I allow NextChapter & UCS to charge my credit card on file to download this cre…" at bounding box center [376, 437] width 10 height 10
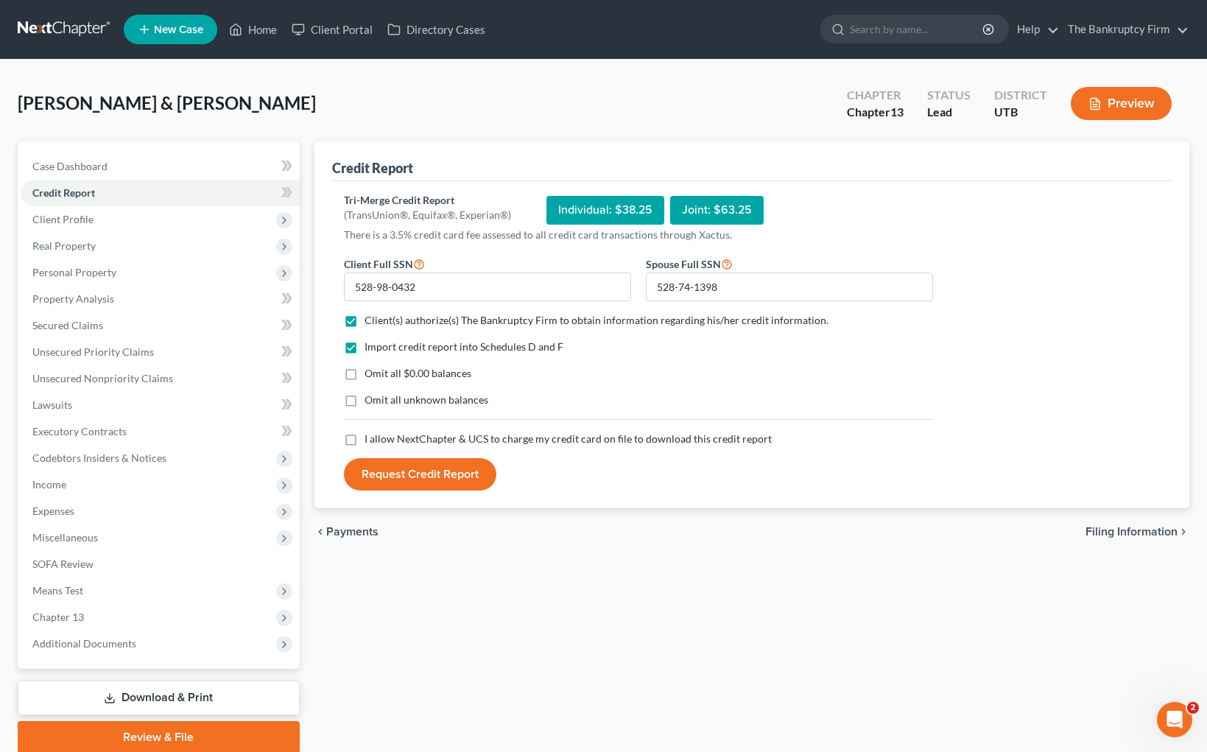
checkbox input "true"
click at [420, 474] on button "Request Credit Report" at bounding box center [420, 474] width 153 height 32
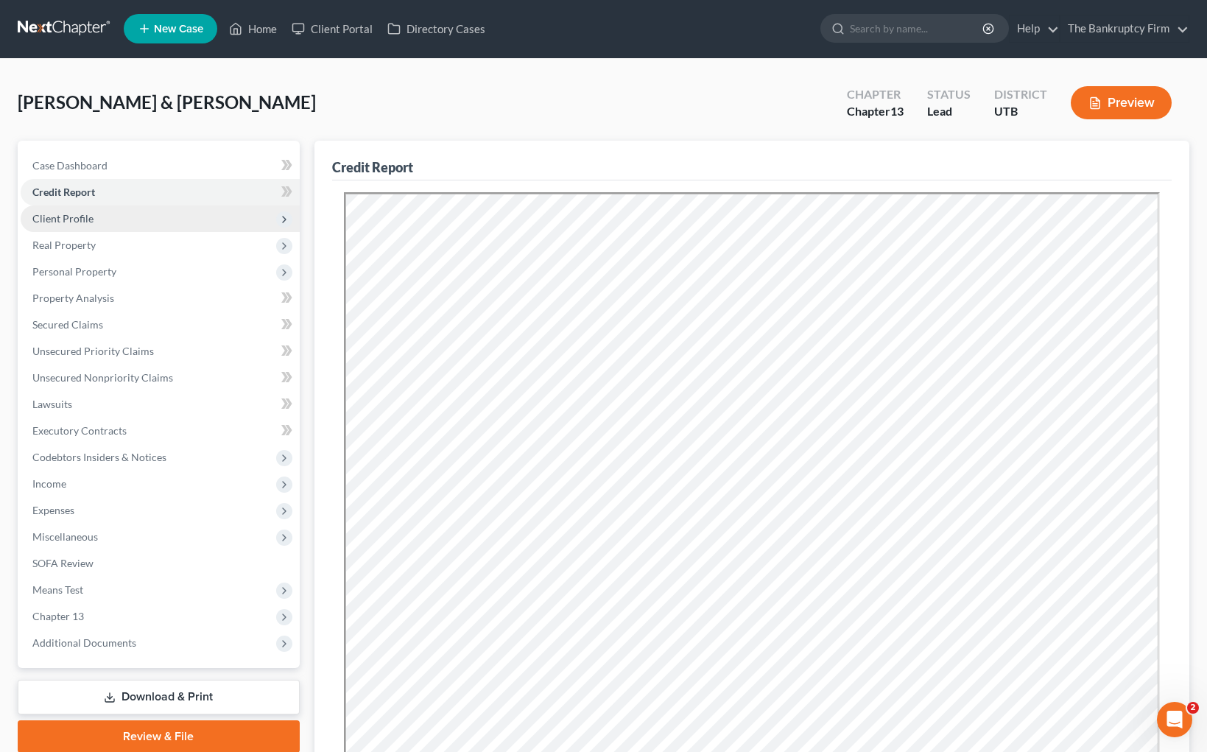
click at [80, 219] on span "Client Profile" at bounding box center [62, 218] width 61 height 13
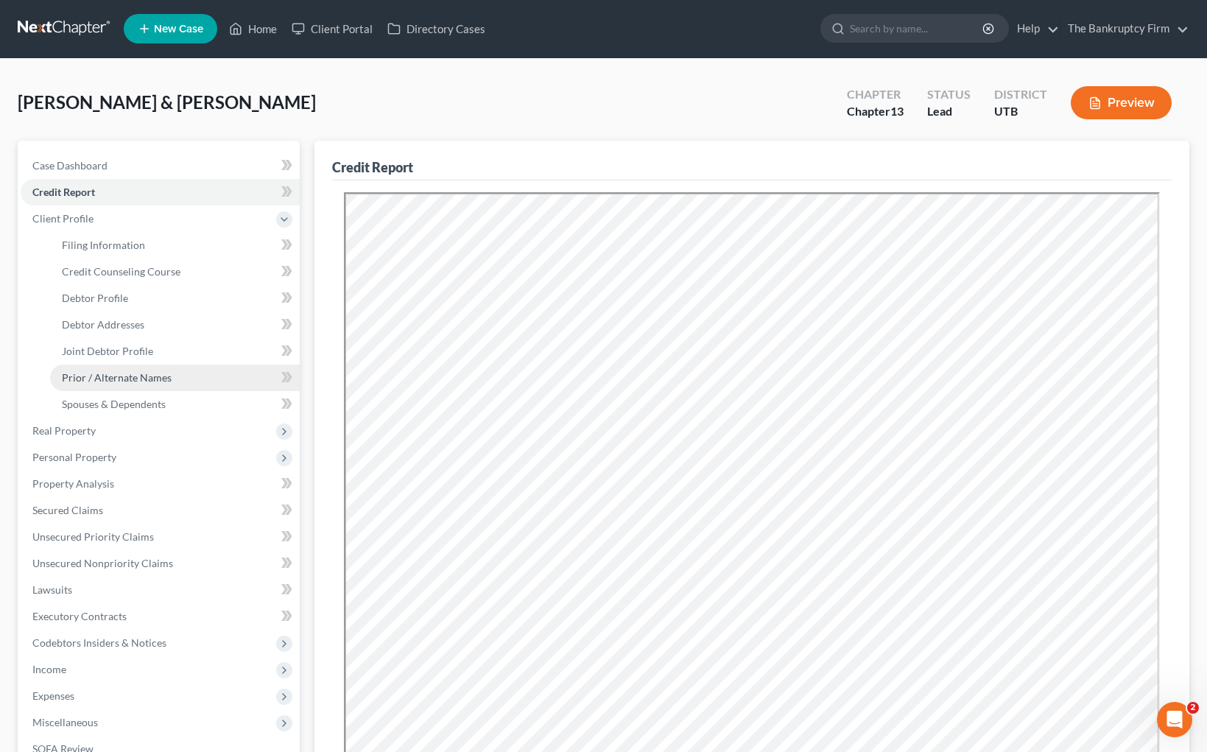
click at [127, 379] on span "Prior / Alternate Names" at bounding box center [117, 377] width 110 height 13
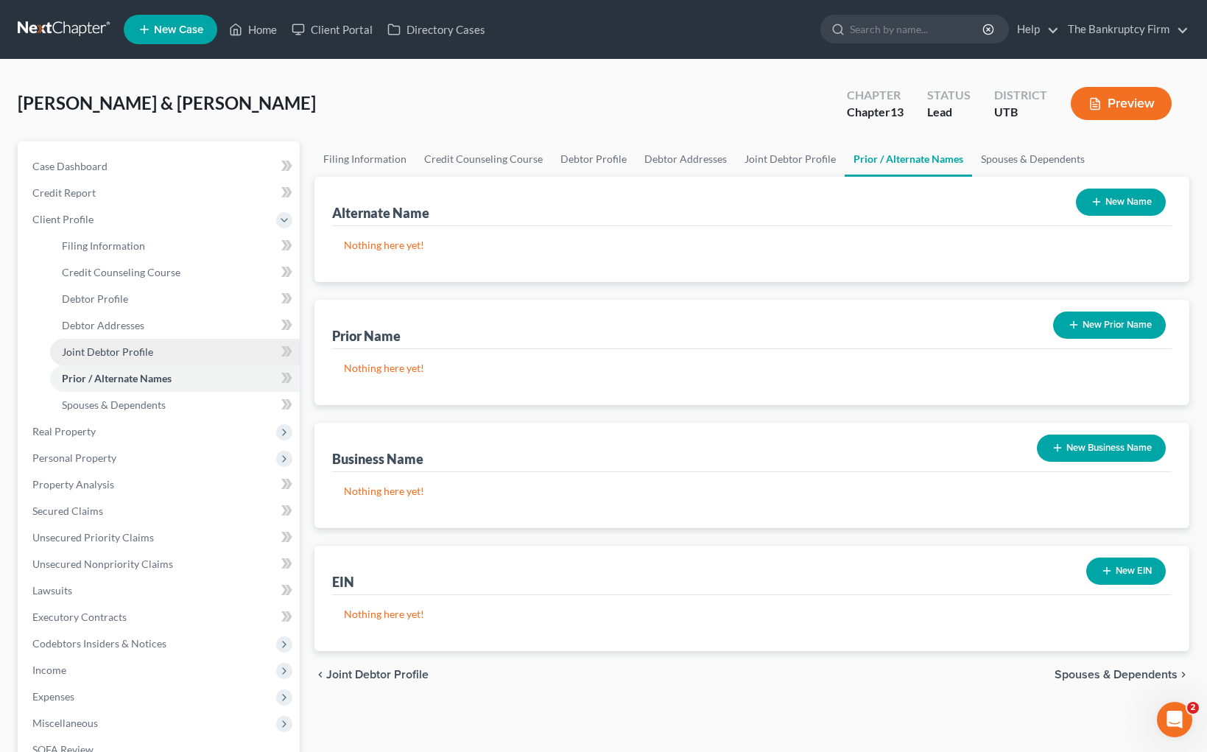
click at [111, 351] on span "Joint Debtor Profile" at bounding box center [107, 352] width 91 height 13
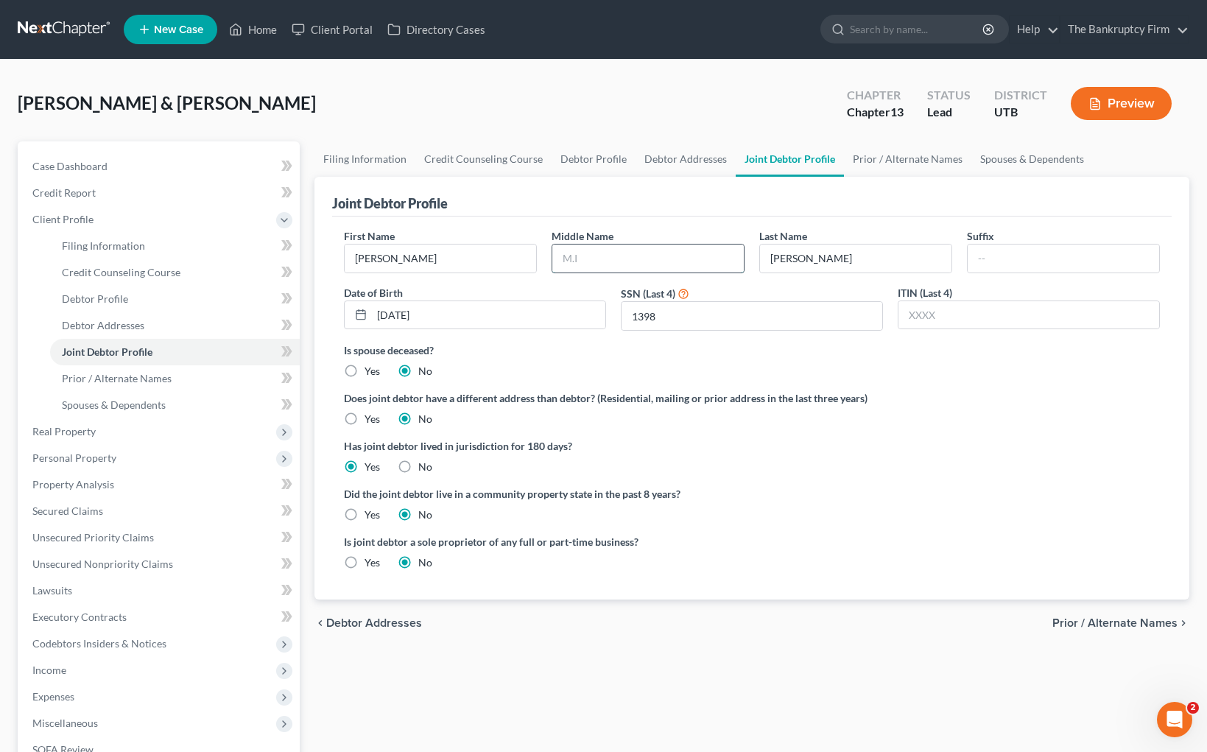
click at [628, 256] on input "text" at bounding box center [649, 259] width 192 height 28
click at [620, 259] on input "[PERSON_NAME]" at bounding box center [649, 259] width 192 height 28
type input "[PERSON_NAME]"
click at [902, 168] on link "Prior / Alternate Names" at bounding box center [907, 158] width 127 height 35
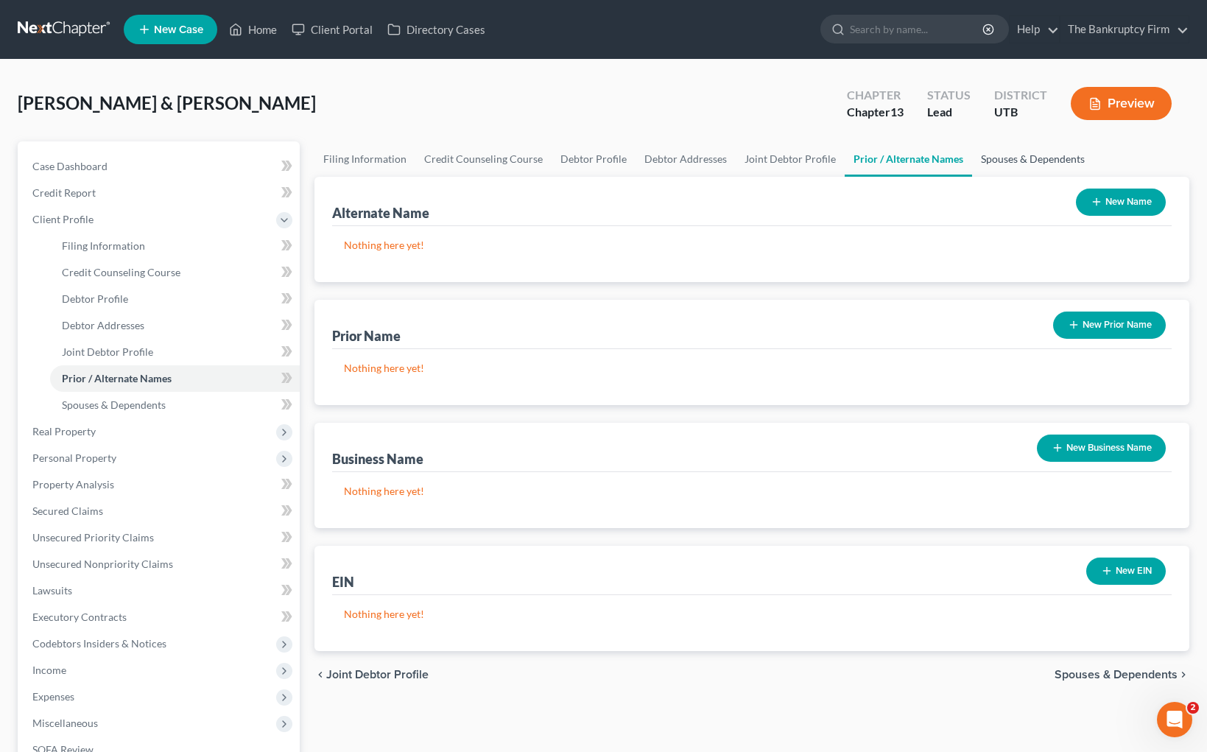
click at [1023, 160] on link "Spouses & Dependents" at bounding box center [1033, 158] width 122 height 35
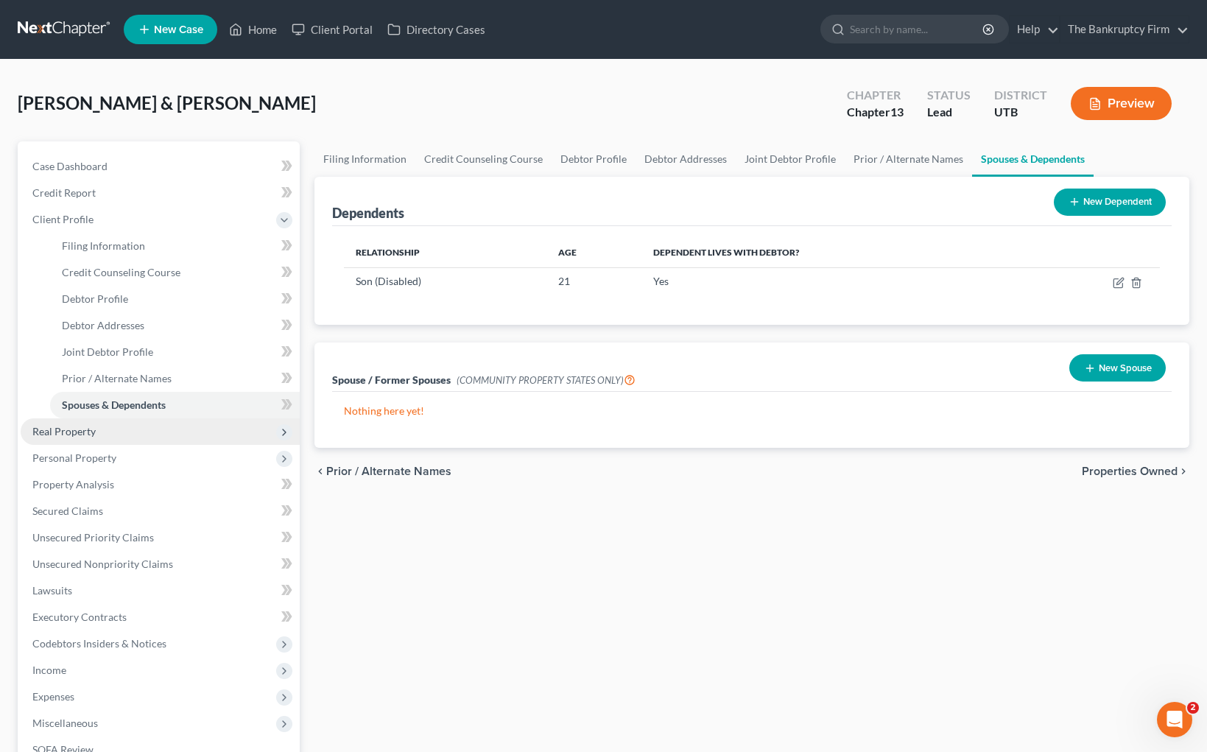
click at [60, 434] on span "Real Property" at bounding box center [63, 431] width 63 height 13
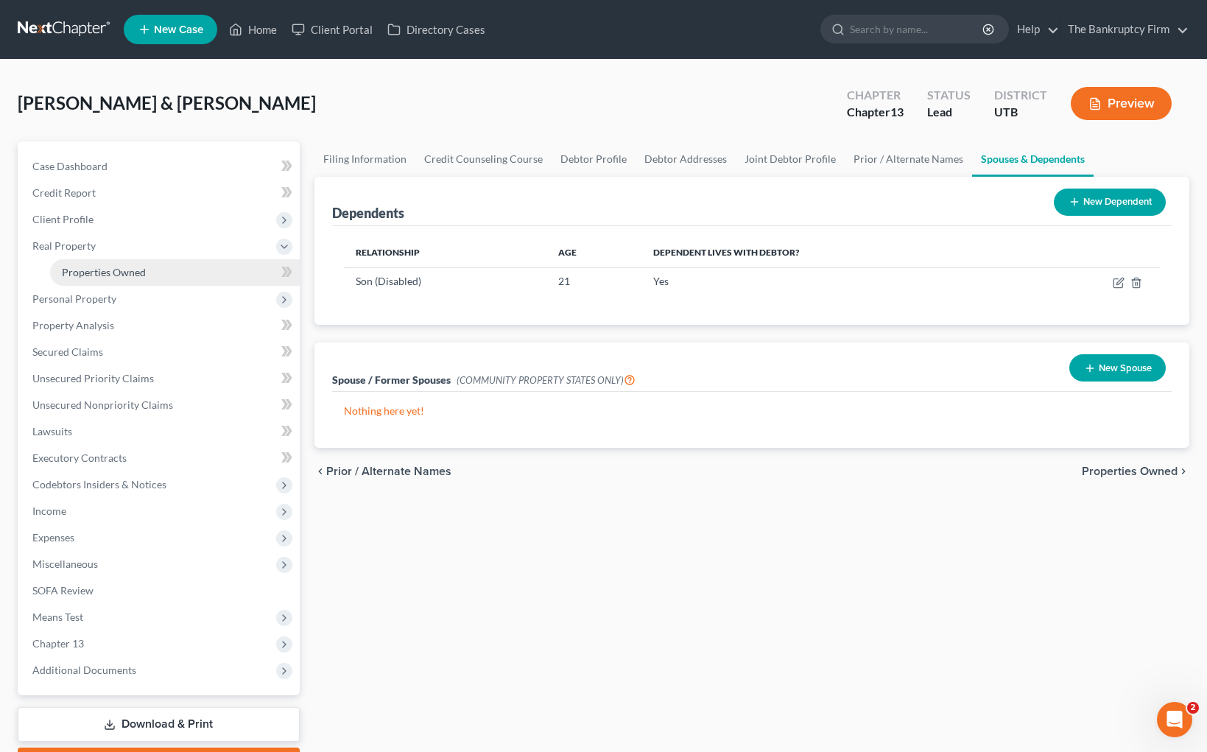
click at [119, 278] on span "Properties Owned" at bounding box center [104, 272] width 84 height 13
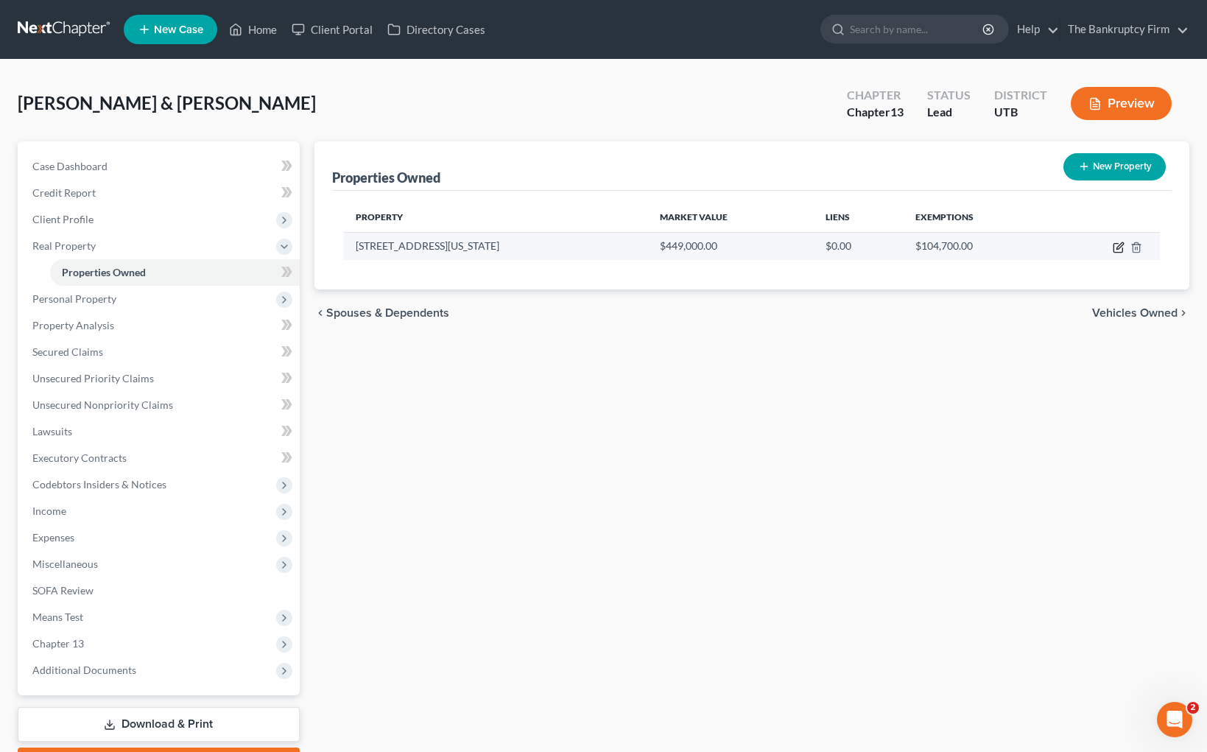
click at [1121, 248] on icon "button" at bounding box center [1119, 248] width 12 height 12
select select "46"
select select "28"
select select "2"
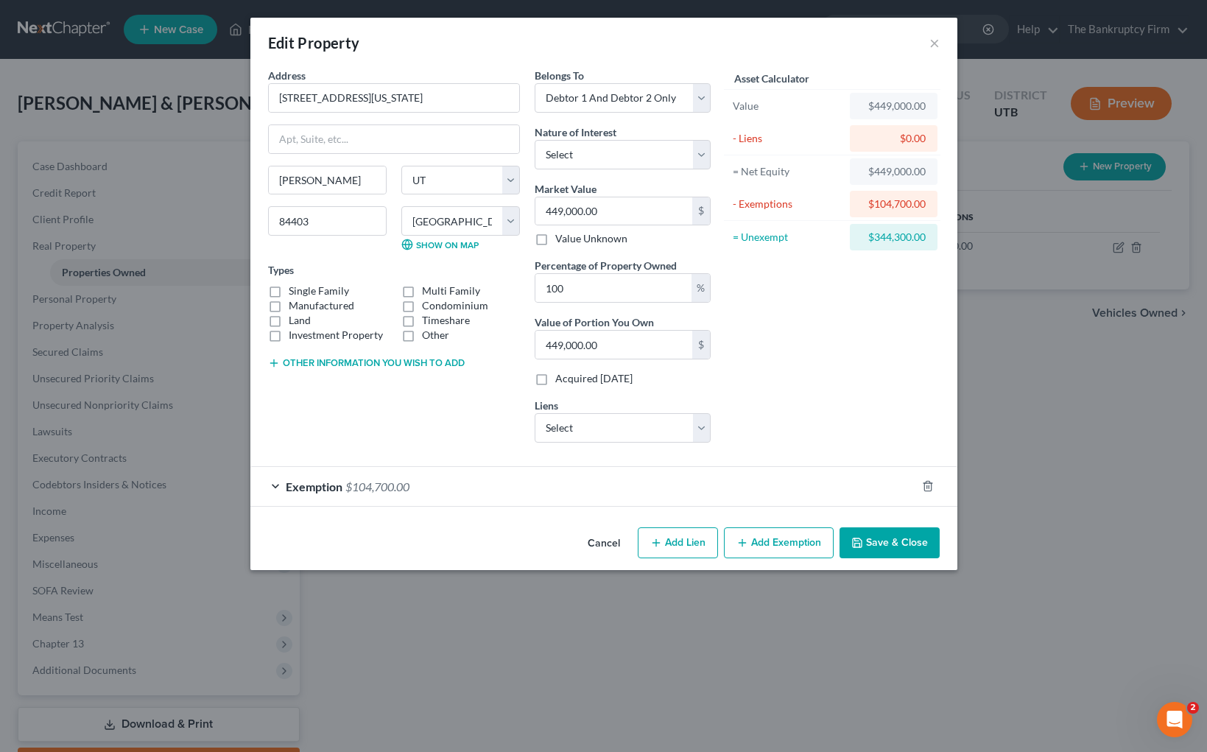
click at [350, 256] on div "[PERSON_NAME][GEOGRAPHIC_DATA] [US_STATE][GEOGRAPHIC_DATA] [GEOGRAPHIC_DATA] [G…" at bounding box center [394, 214] width 267 height 97
click at [700, 430] on select "Select [PERSON_NAME] Llc - $132,232.00 [GEOGRAPHIC_DATA] Cu - $9,406.00 [PERSON…" at bounding box center [623, 427] width 176 height 29
select select "0"
select select
select select "14"
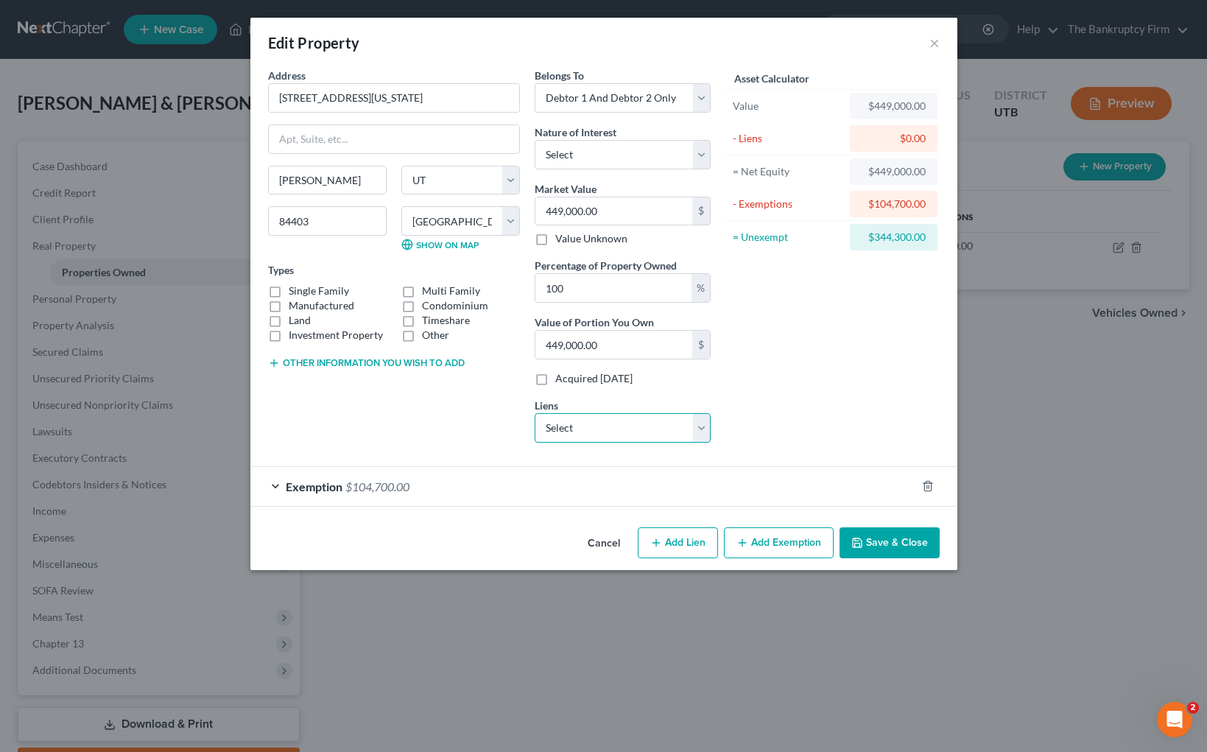
select select "2"
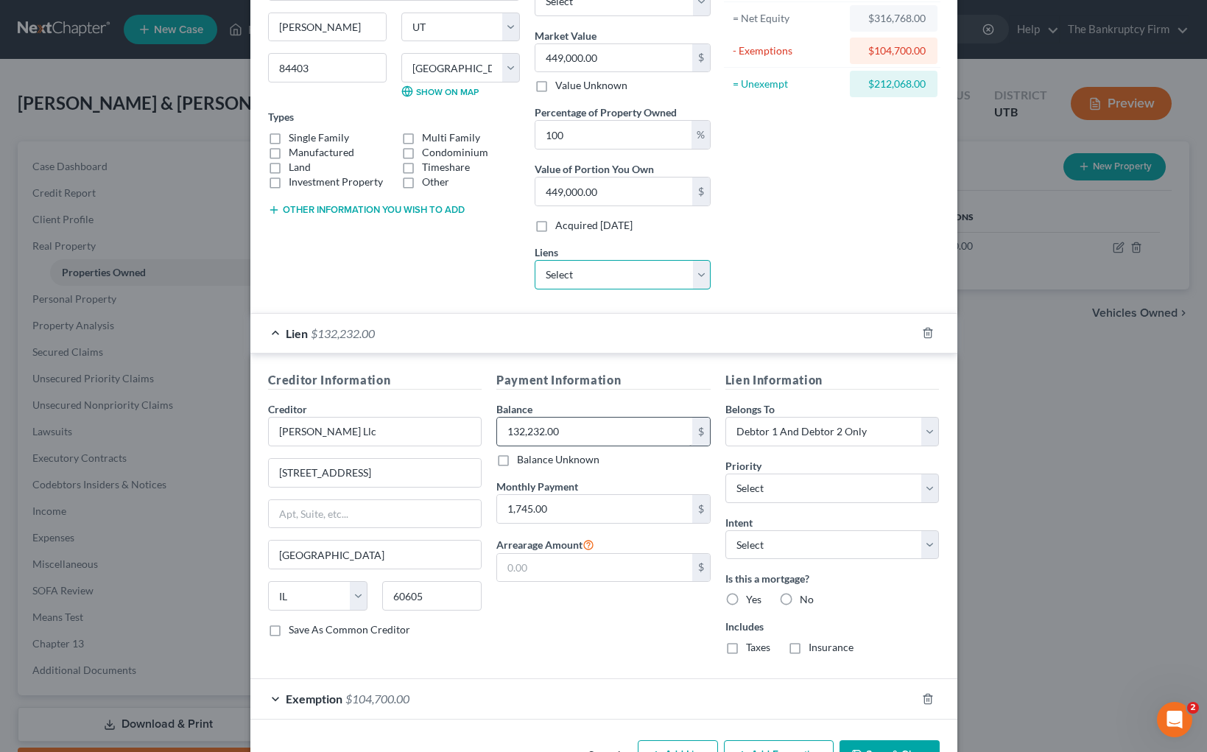
scroll to position [201, 0]
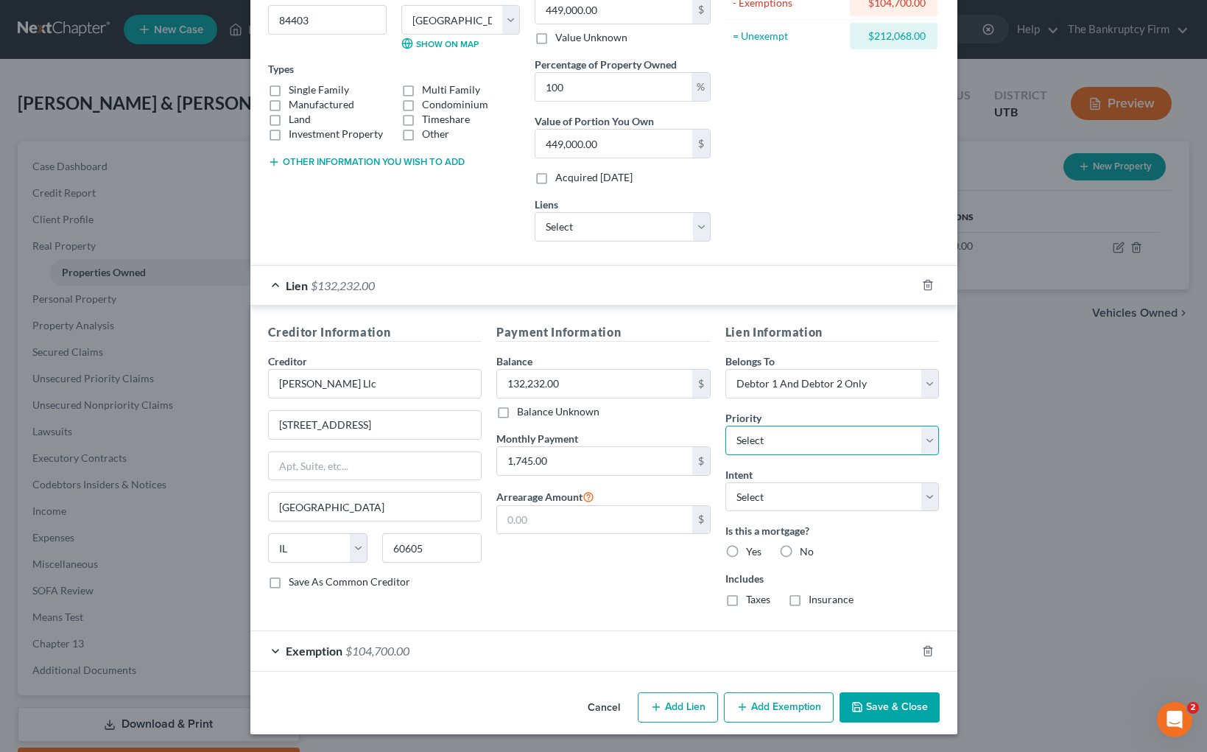
click at [926, 441] on select "Select 1st 2nd 3rd 4th 5th 6th 7th 8th 9th 10th 11th 12th 13th 14th 15th 16th 1…" at bounding box center [833, 440] width 214 height 29
select select "0"
drag, startPoint x: 729, startPoint y: 550, endPoint x: 740, endPoint y: 617, distance: 67.9
click at [746, 550] on label "Yes" at bounding box center [753, 551] width 15 height 15
click at [752, 550] on input "Yes" at bounding box center [757, 549] width 10 height 10
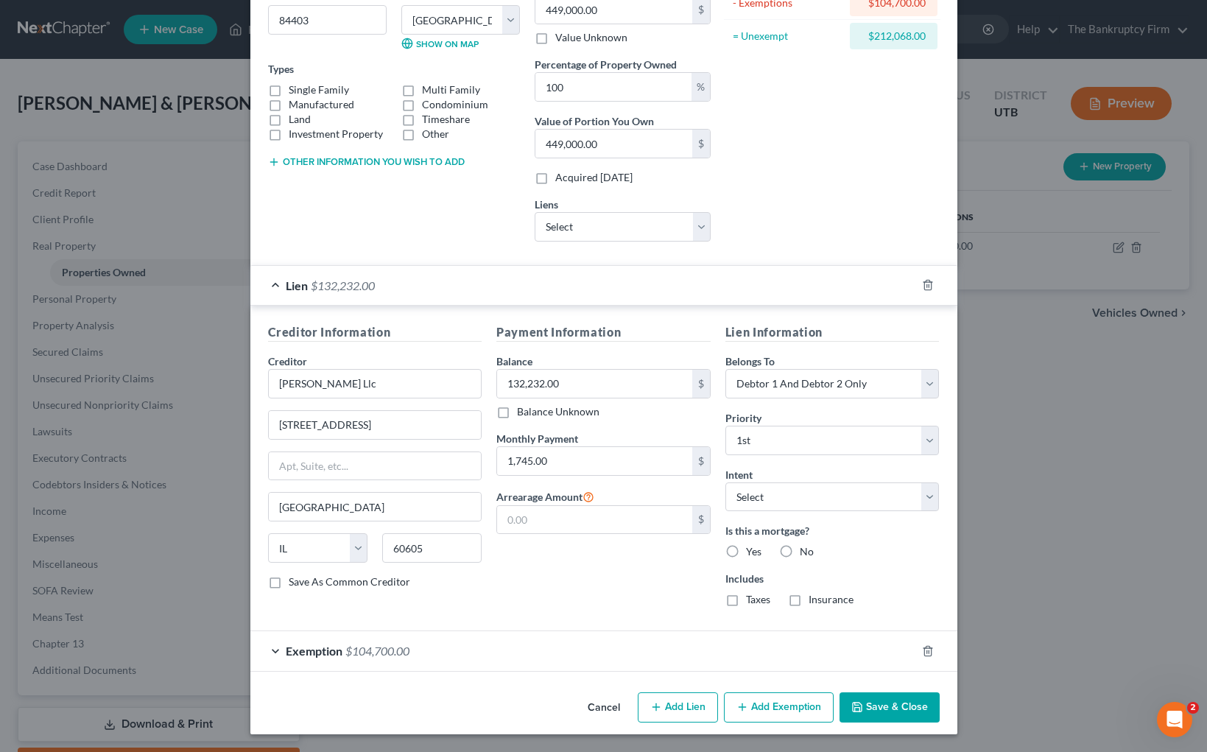
radio input "true"
drag, startPoint x: 732, startPoint y: 605, endPoint x: 794, endPoint y: 601, distance: 62.7
click at [746, 605] on label "Taxes" at bounding box center [758, 599] width 24 height 15
click at [752, 602] on input "Taxes" at bounding box center [757, 597] width 10 height 10
checkbox input "true"
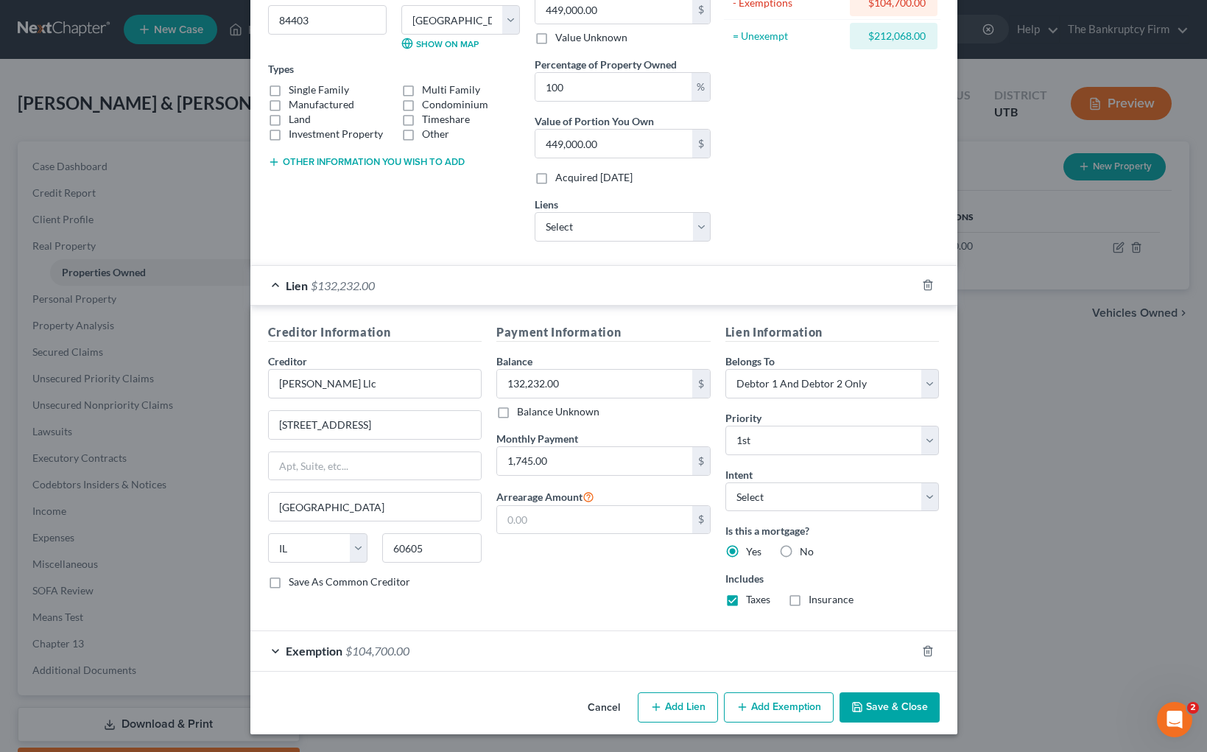
click at [809, 598] on label "Insurance" at bounding box center [831, 599] width 45 height 15
click at [815, 598] on input "Insurance" at bounding box center [820, 597] width 10 height 10
checkbox input "true"
click at [915, 491] on select "Select Surrender Redeem Reaffirm Avoid Other" at bounding box center [833, 497] width 214 height 29
select select "2"
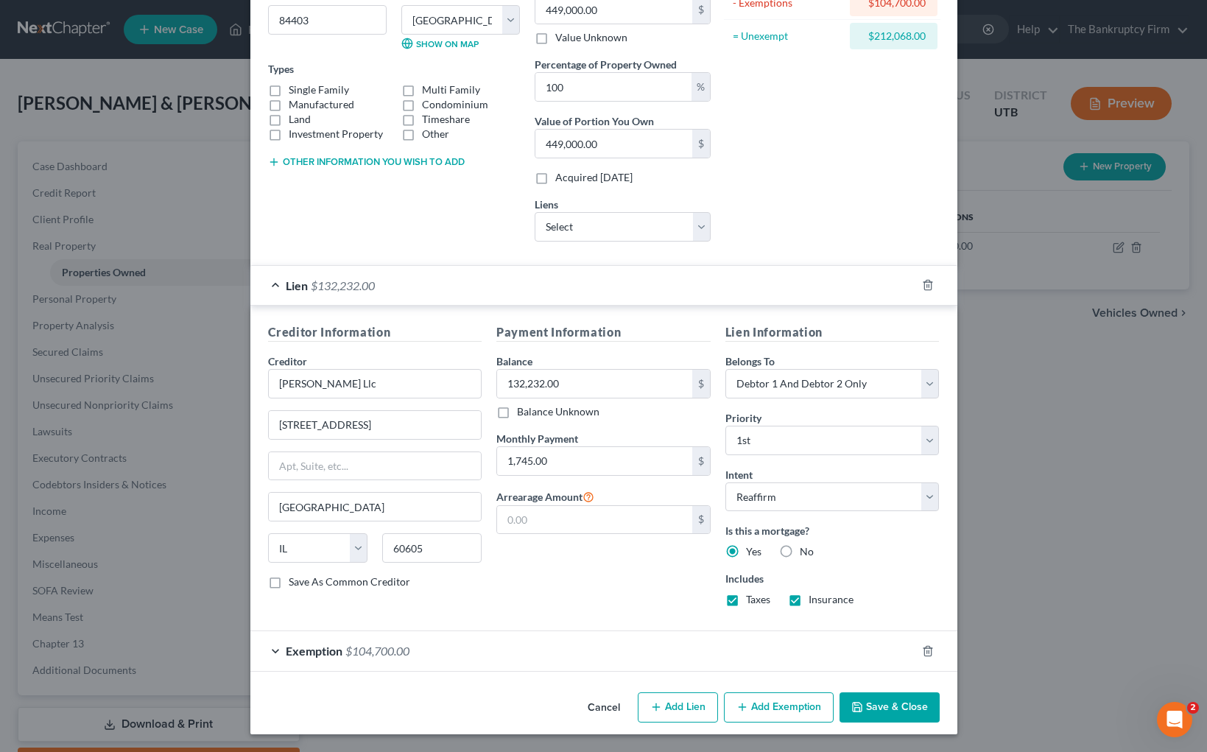
click at [897, 706] on button "Save & Close" at bounding box center [890, 708] width 100 height 31
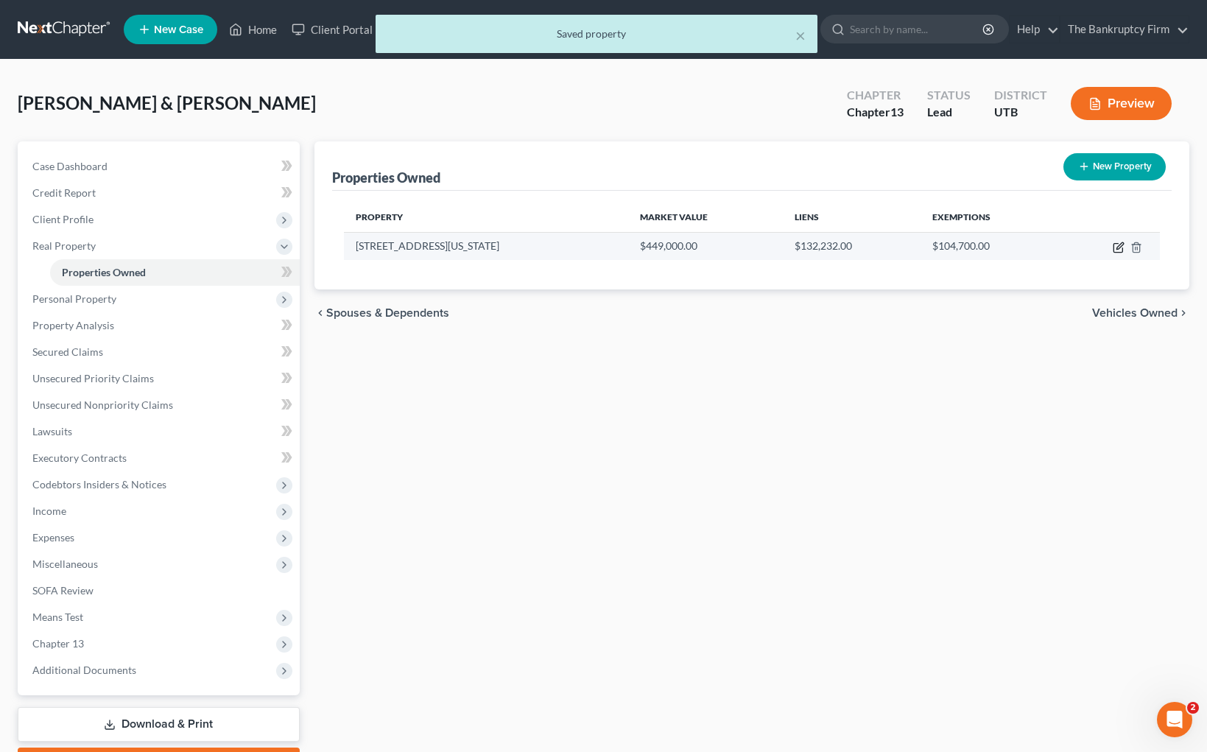
click at [1121, 245] on icon "button" at bounding box center [1119, 248] width 12 height 12
select select "46"
select select "28"
select select "2"
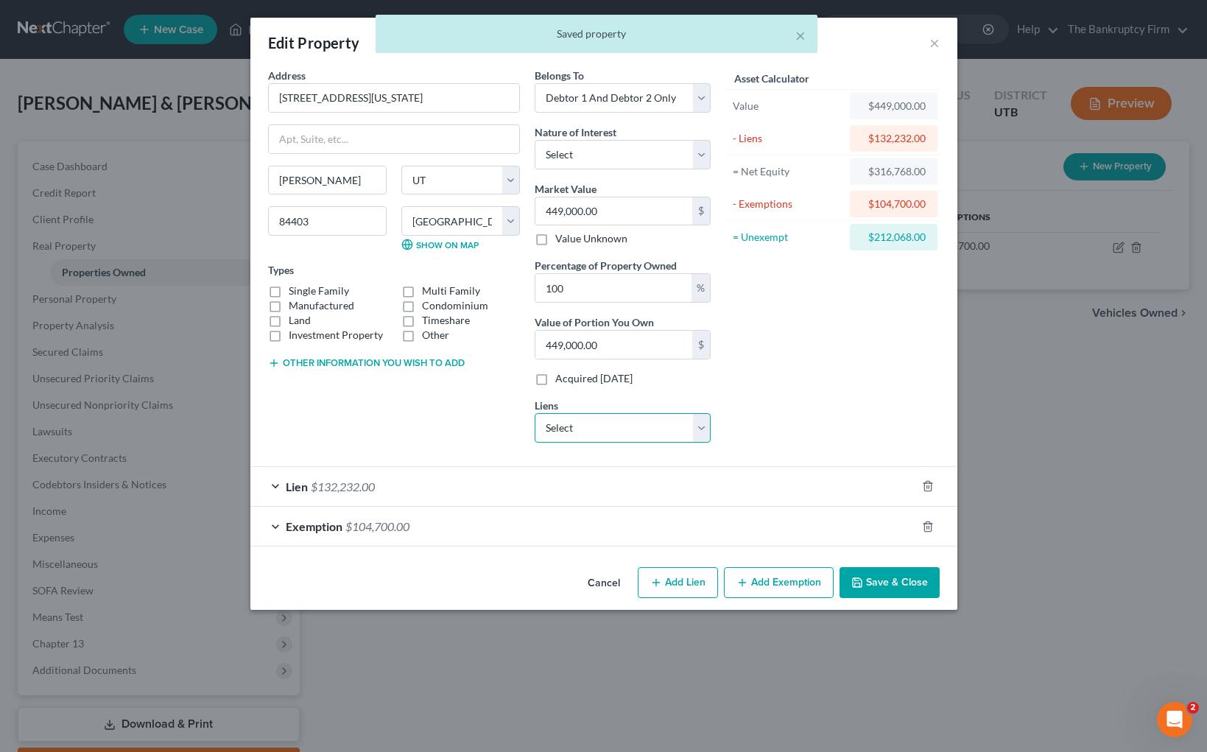
click at [699, 426] on select "Select Mtn Amer Cu - $9,406.00 [PERSON_NAME] Servicing Llc - $0.00 Mountain Ame…" at bounding box center [623, 427] width 176 height 29
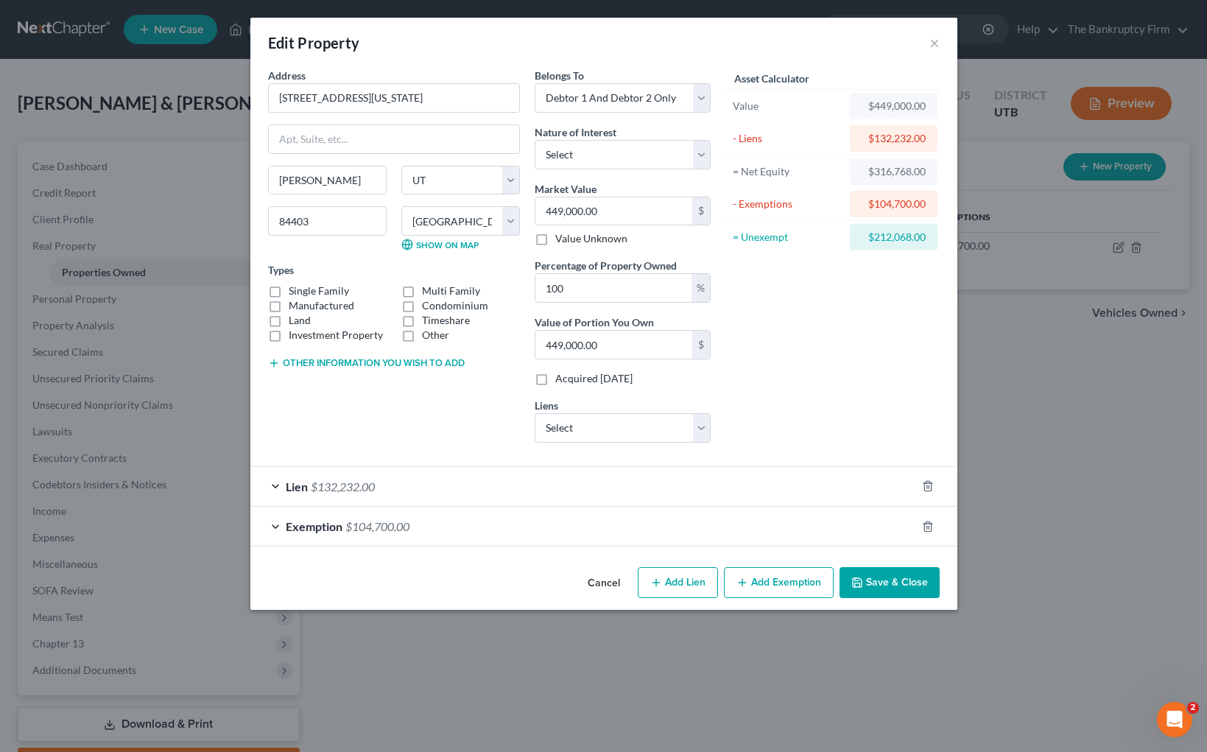
click at [891, 586] on button "Save & Close" at bounding box center [890, 582] width 100 height 31
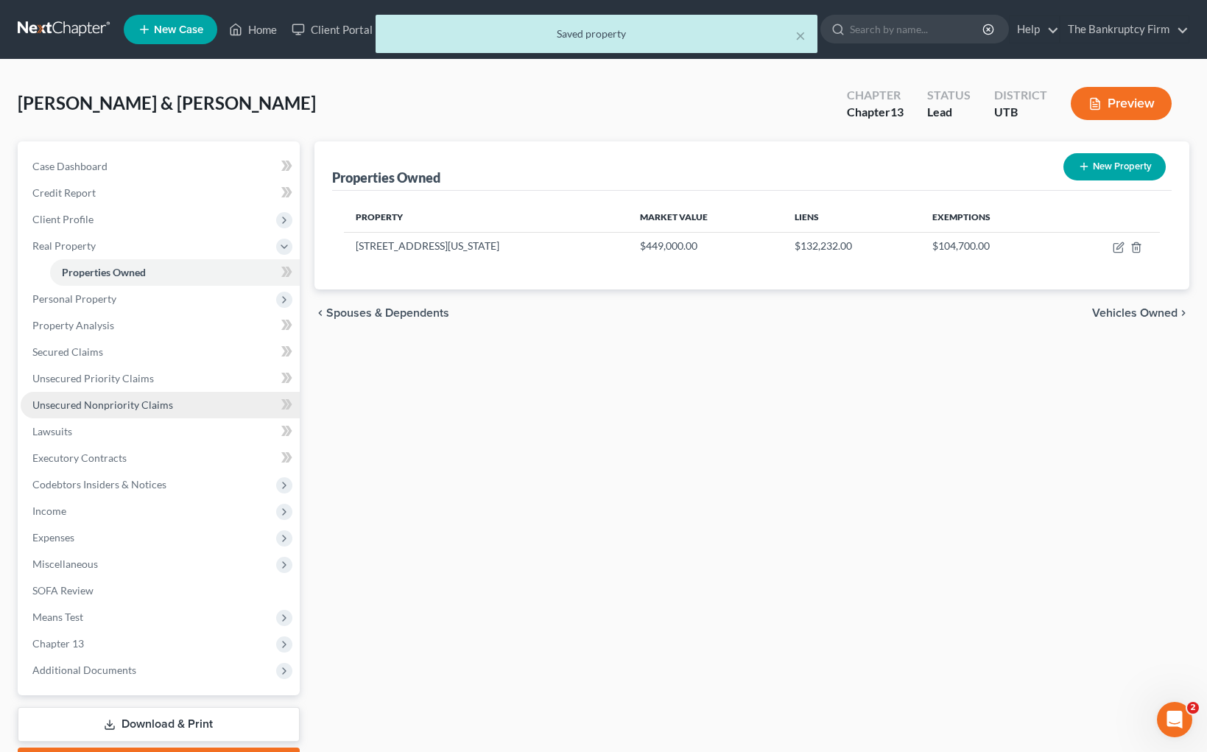
click at [93, 401] on span "Unsecured Nonpriority Claims" at bounding box center [102, 405] width 141 height 13
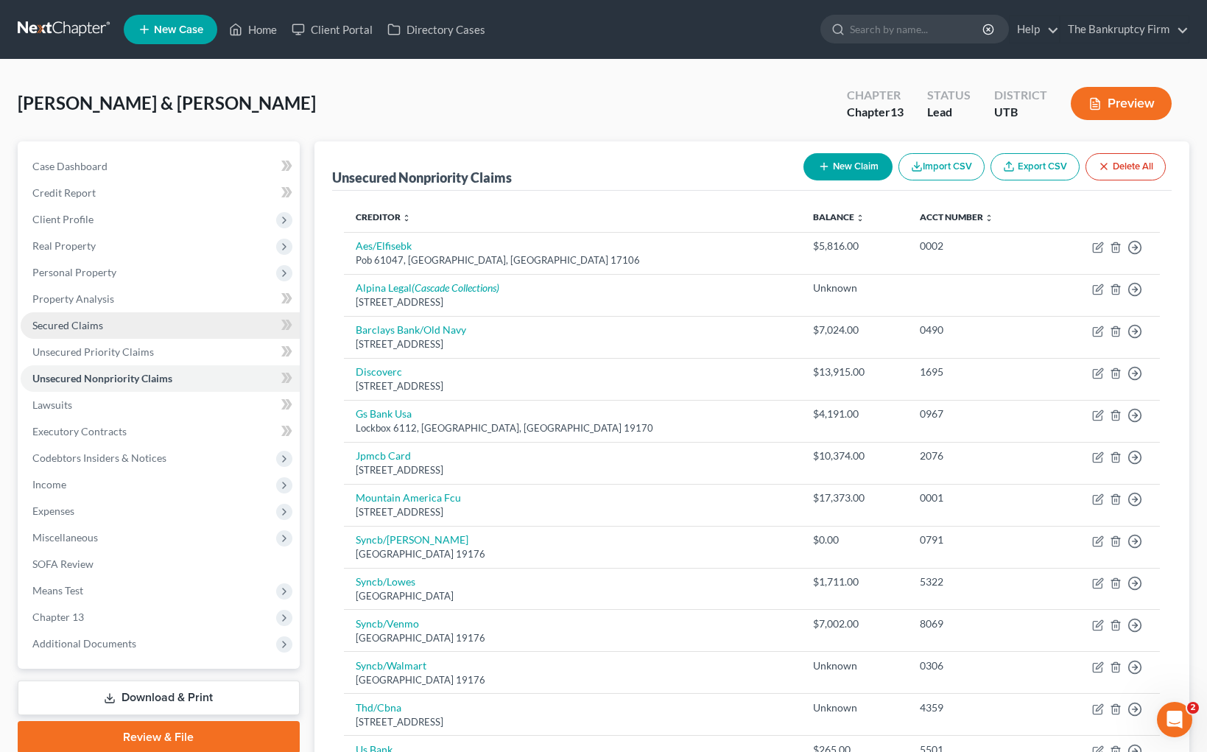
click at [96, 322] on span "Secured Claims" at bounding box center [67, 325] width 71 height 13
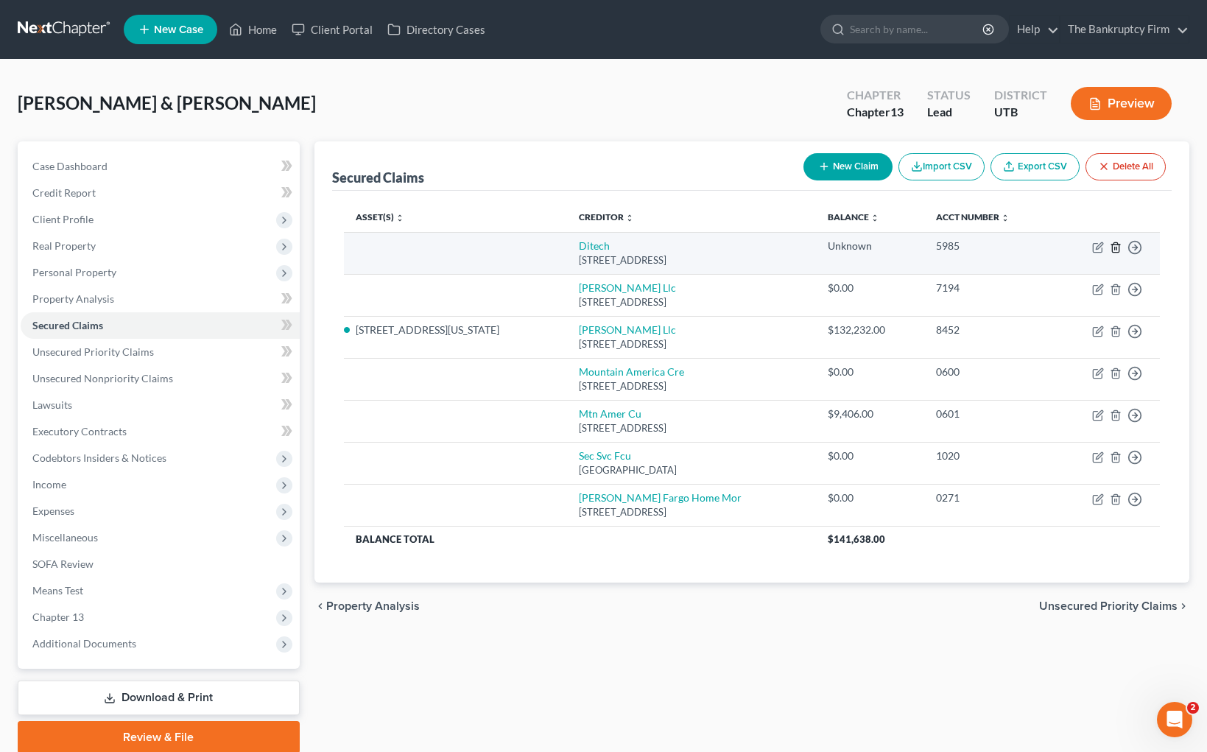
click at [1117, 247] on line "button" at bounding box center [1117, 248] width 0 height 3
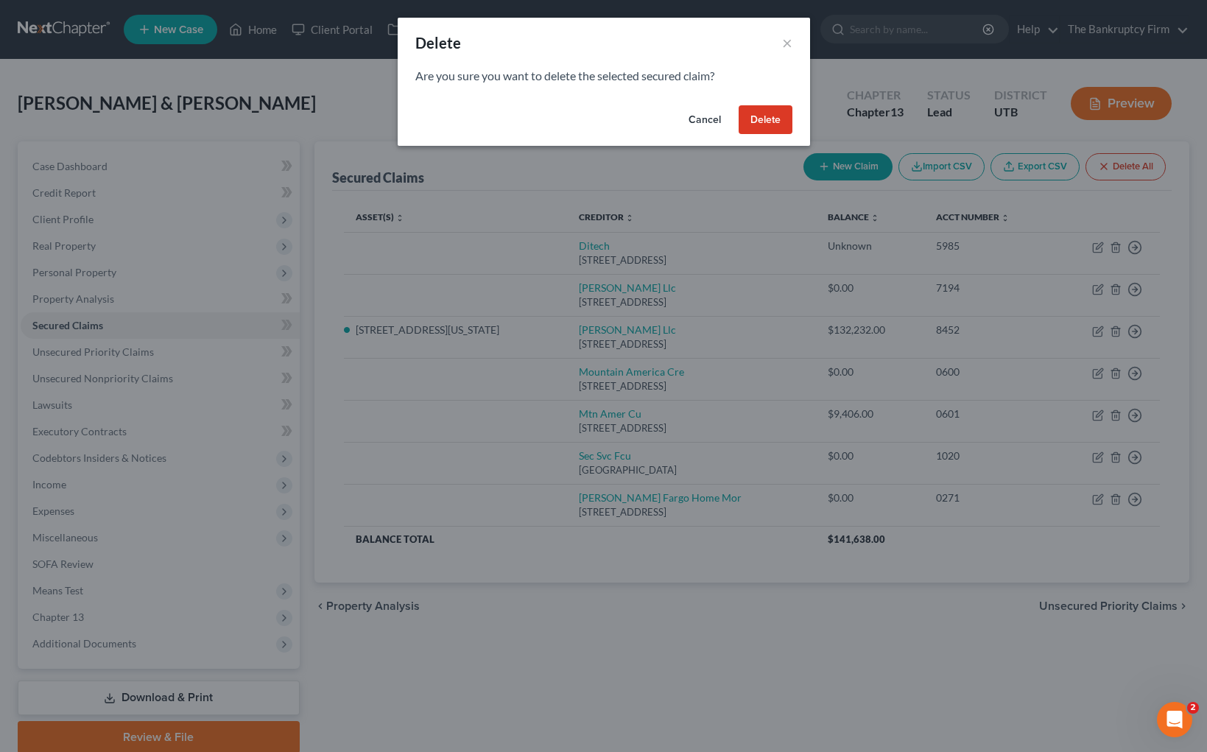
click at [771, 122] on button "Delete" at bounding box center [766, 119] width 54 height 29
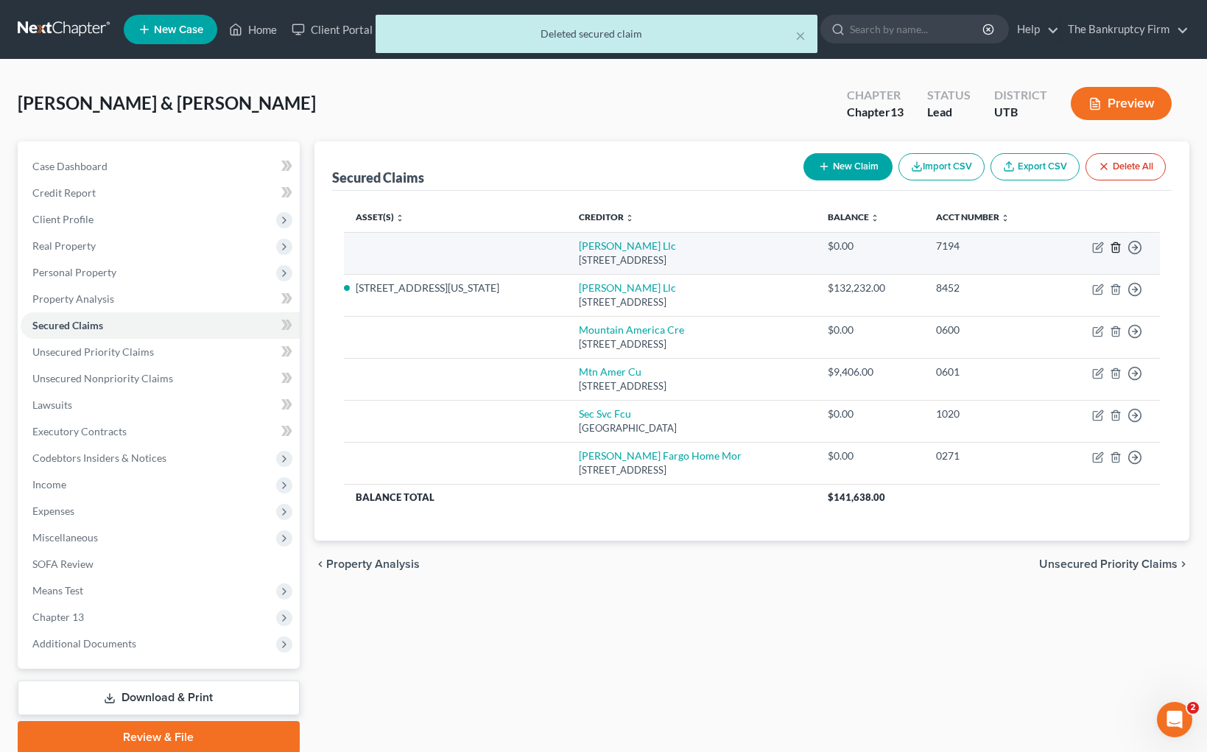
click at [1111, 248] on icon "button" at bounding box center [1116, 248] width 12 height 12
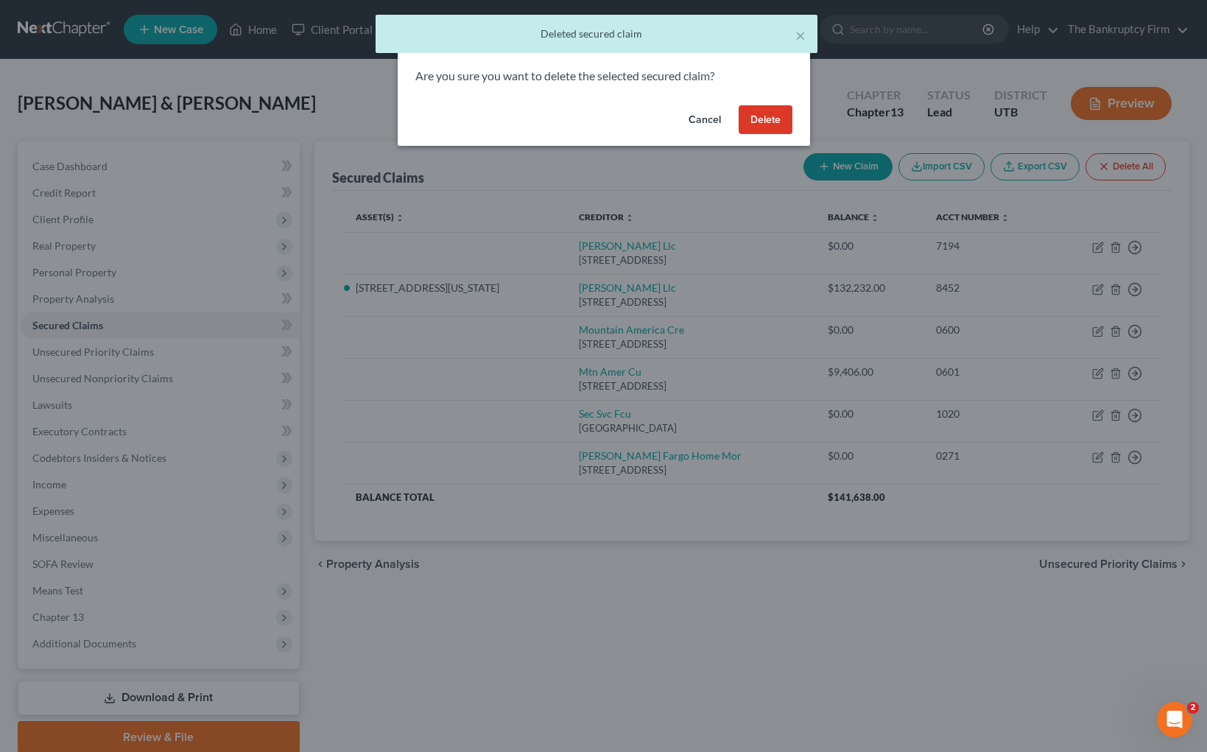
click at [767, 123] on button "Delete" at bounding box center [766, 119] width 54 height 29
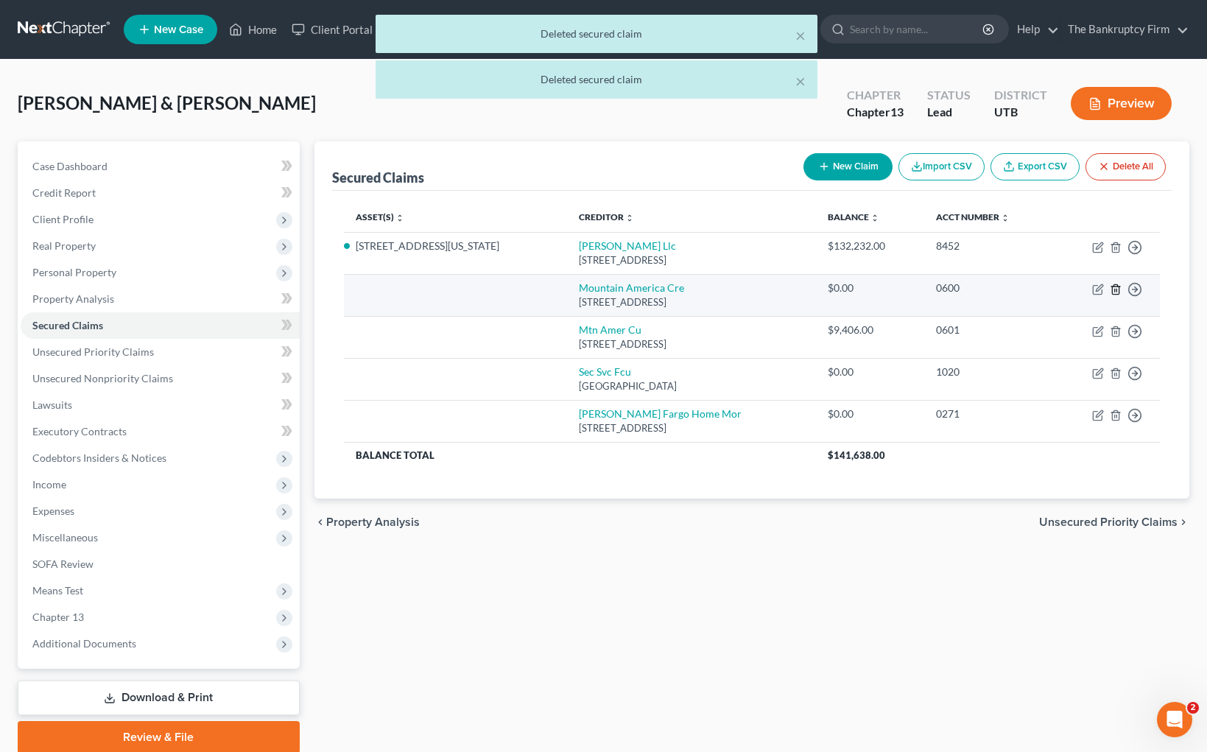
click at [1117, 290] on line "button" at bounding box center [1117, 290] width 0 height 3
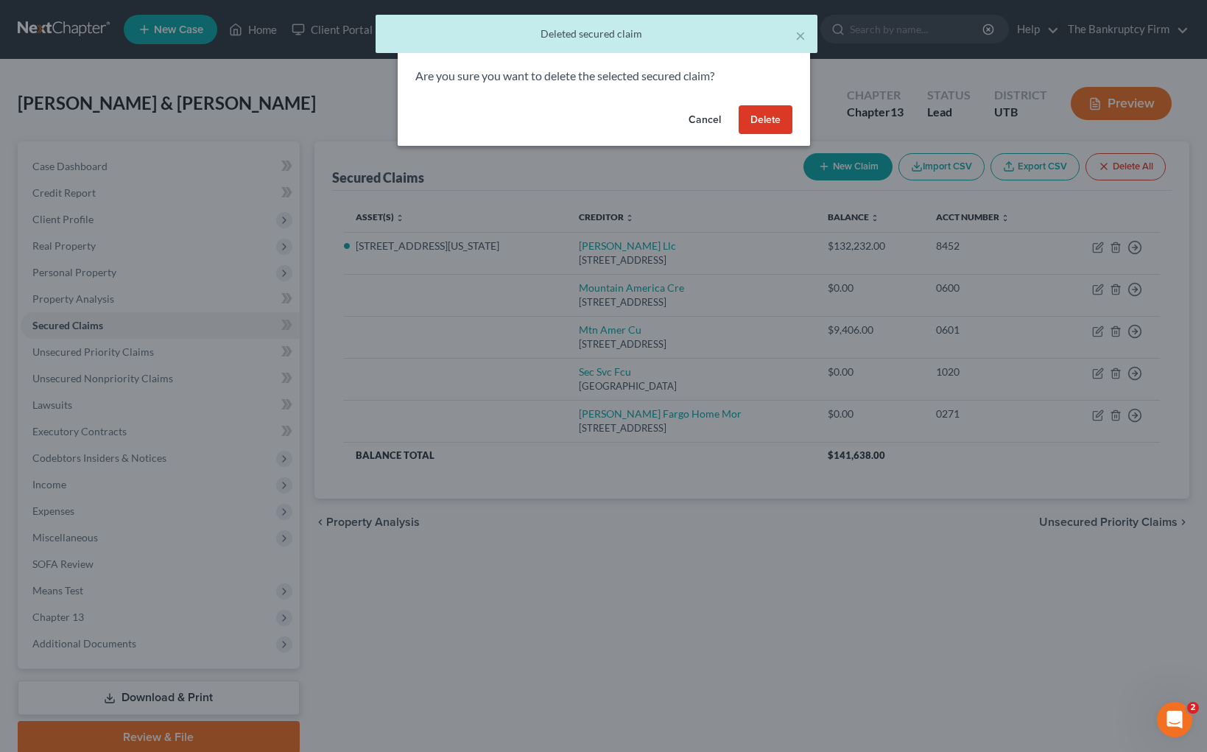
click at [763, 119] on button "Delete" at bounding box center [766, 119] width 54 height 29
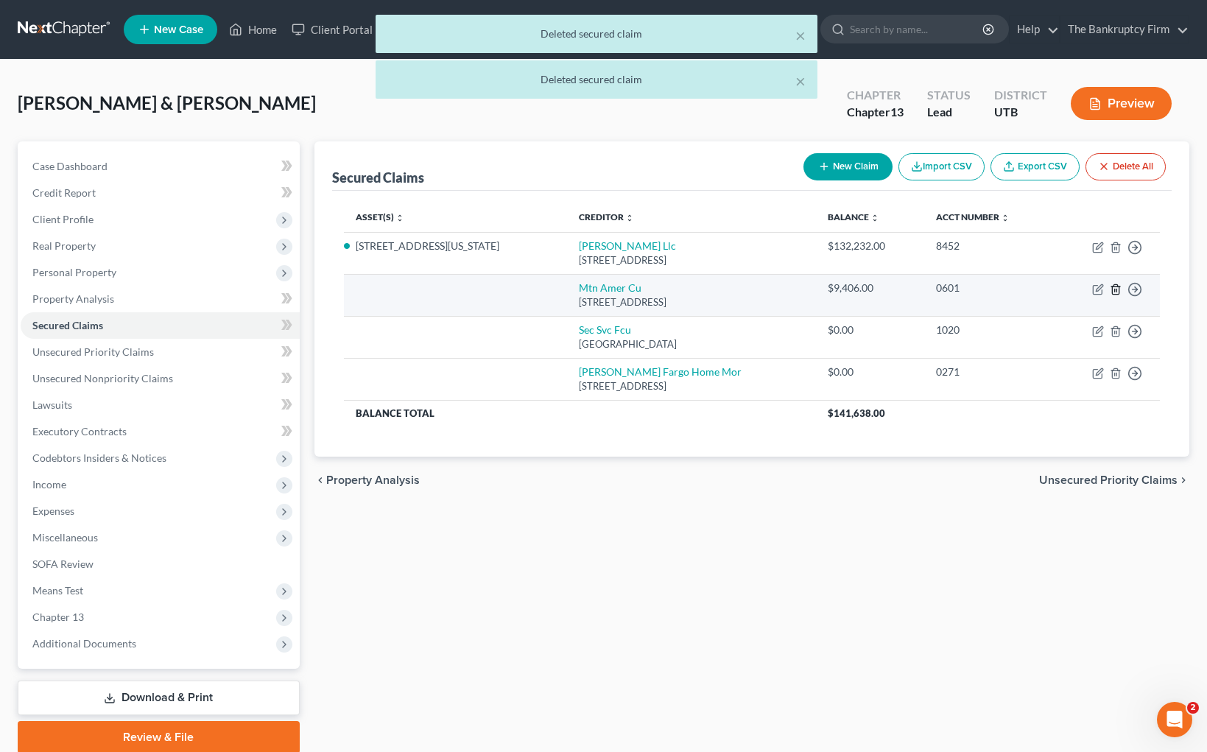
click at [1117, 289] on line "button" at bounding box center [1117, 290] width 0 height 3
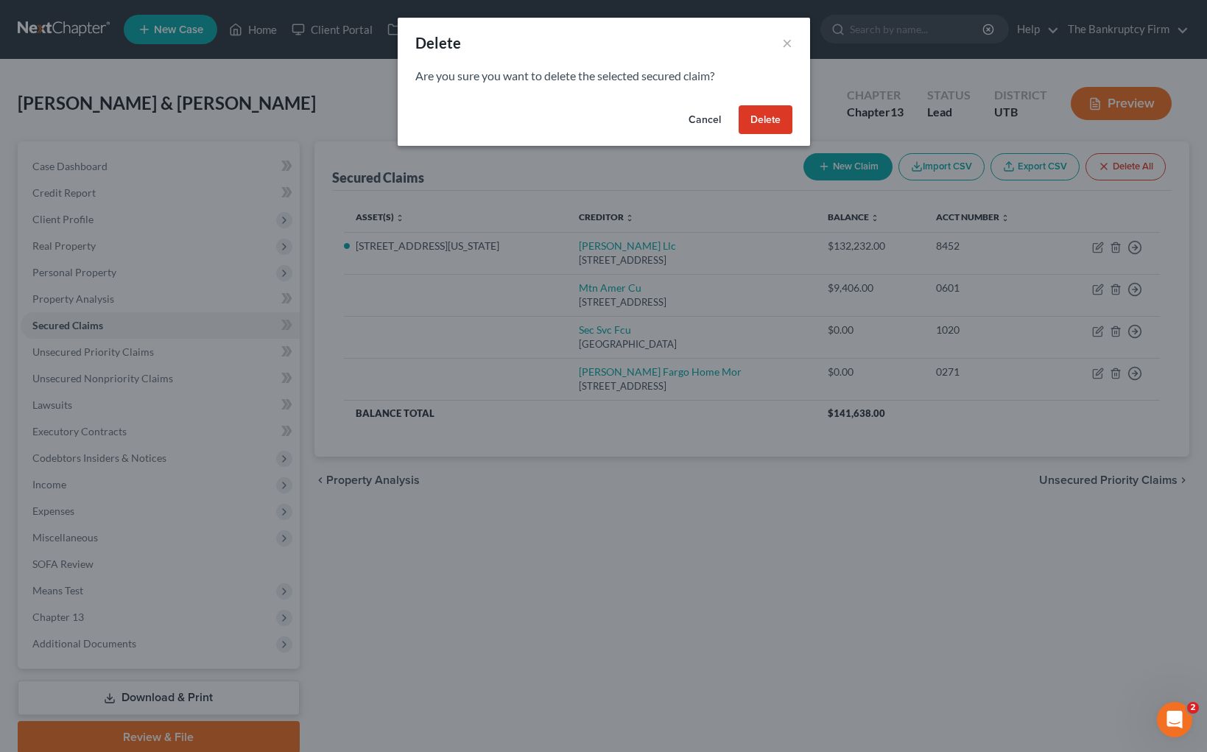
click at [780, 120] on button "Delete" at bounding box center [766, 119] width 54 height 29
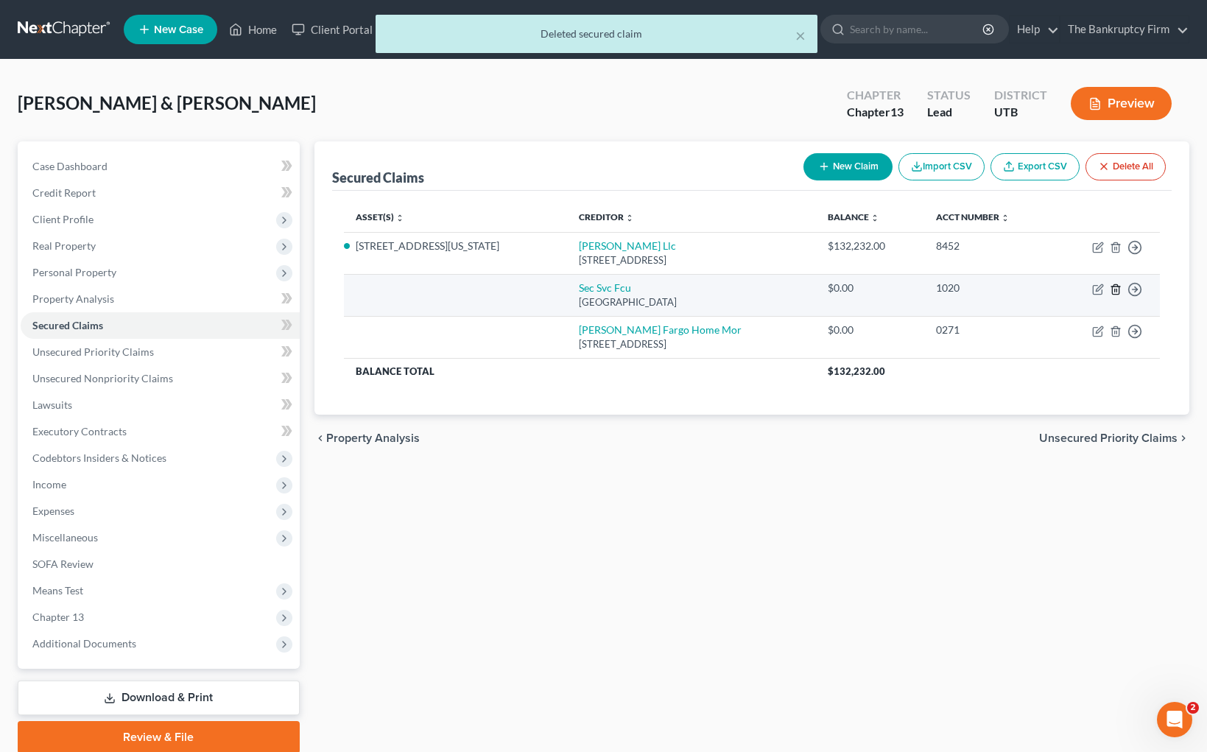
click at [1119, 286] on icon "button" at bounding box center [1115, 289] width 7 height 10
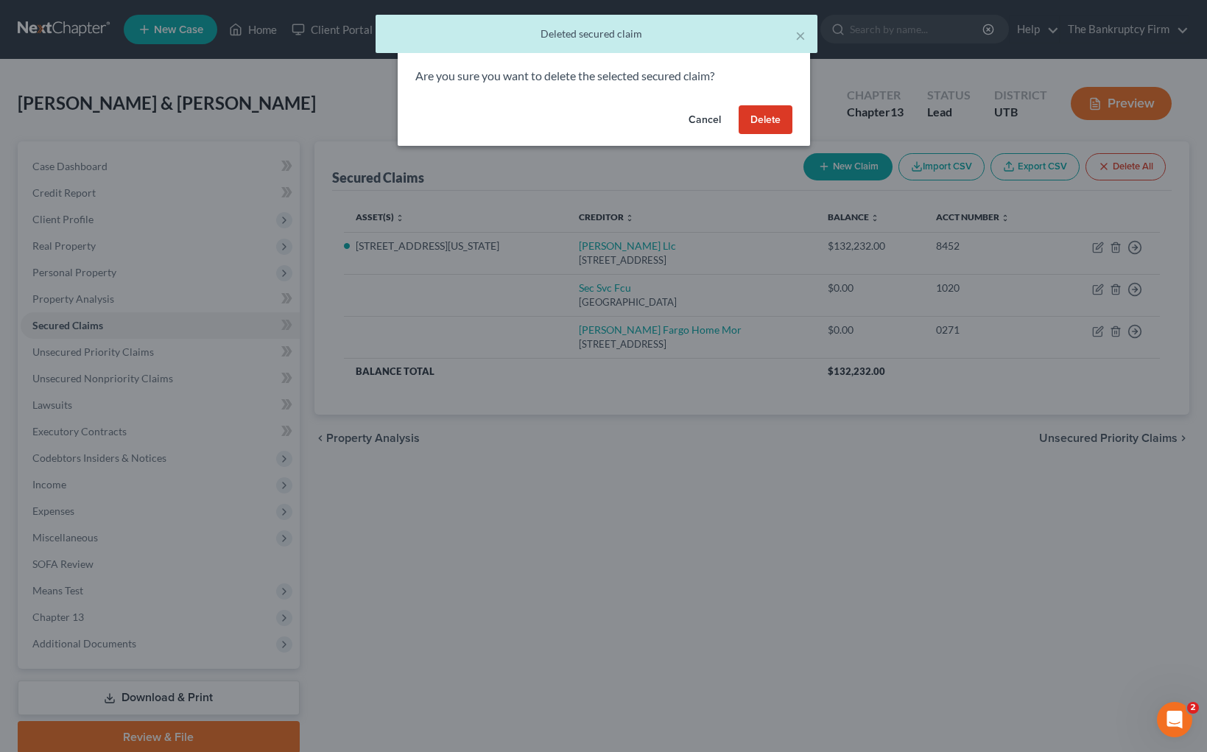
click at [763, 116] on button "Delete" at bounding box center [766, 119] width 54 height 29
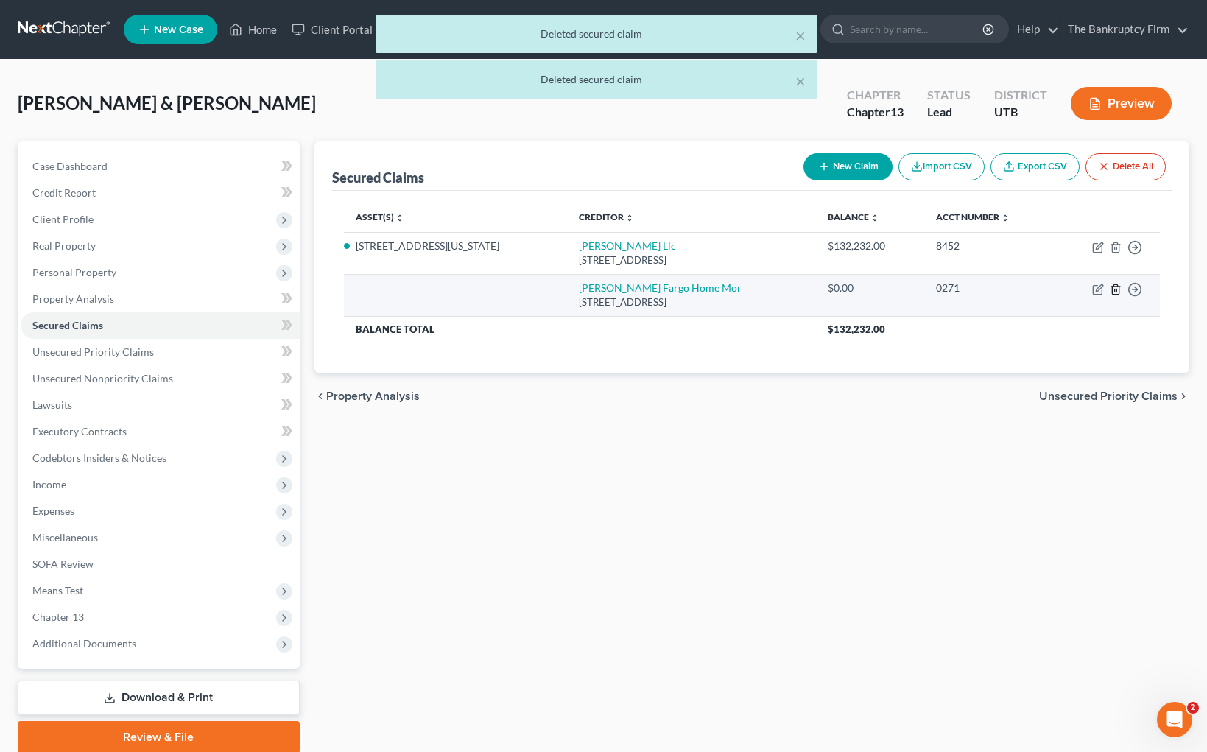
click at [1118, 288] on icon "button" at bounding box center [1116, 290] width 12 height 12
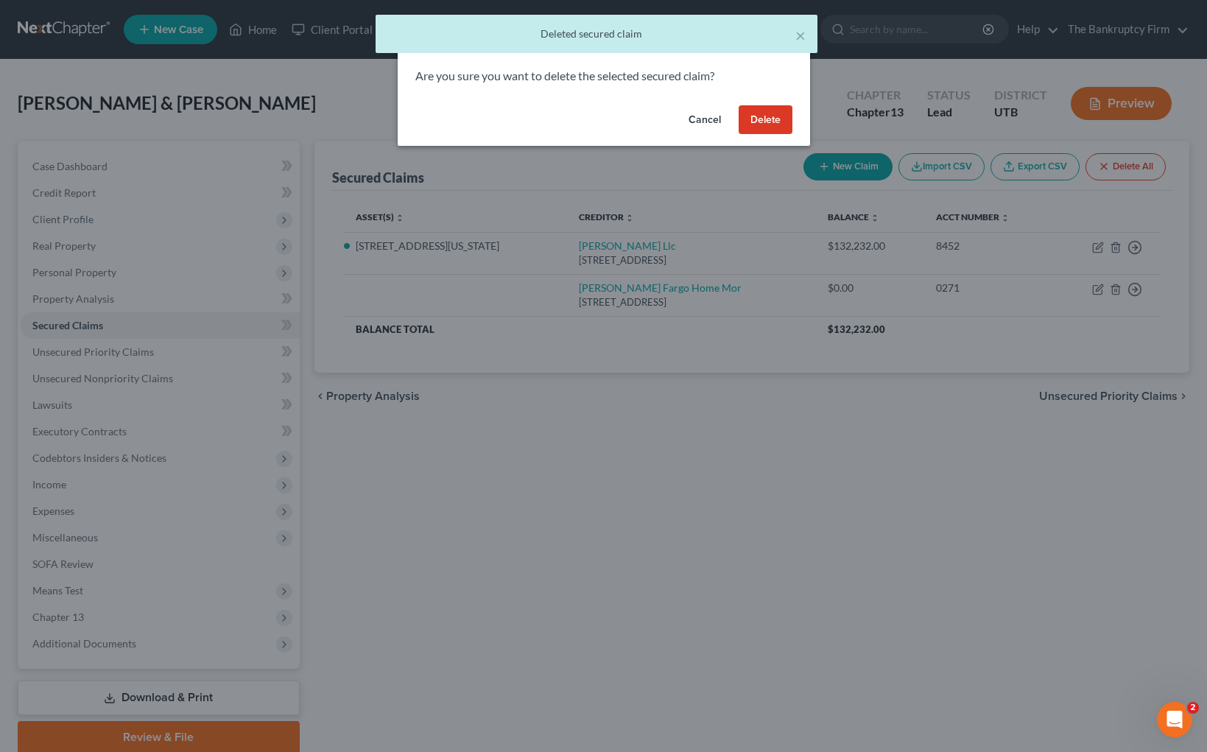
click at [771, 123] on button "Delete" at bounding box center [766, 119] width 54 height 29
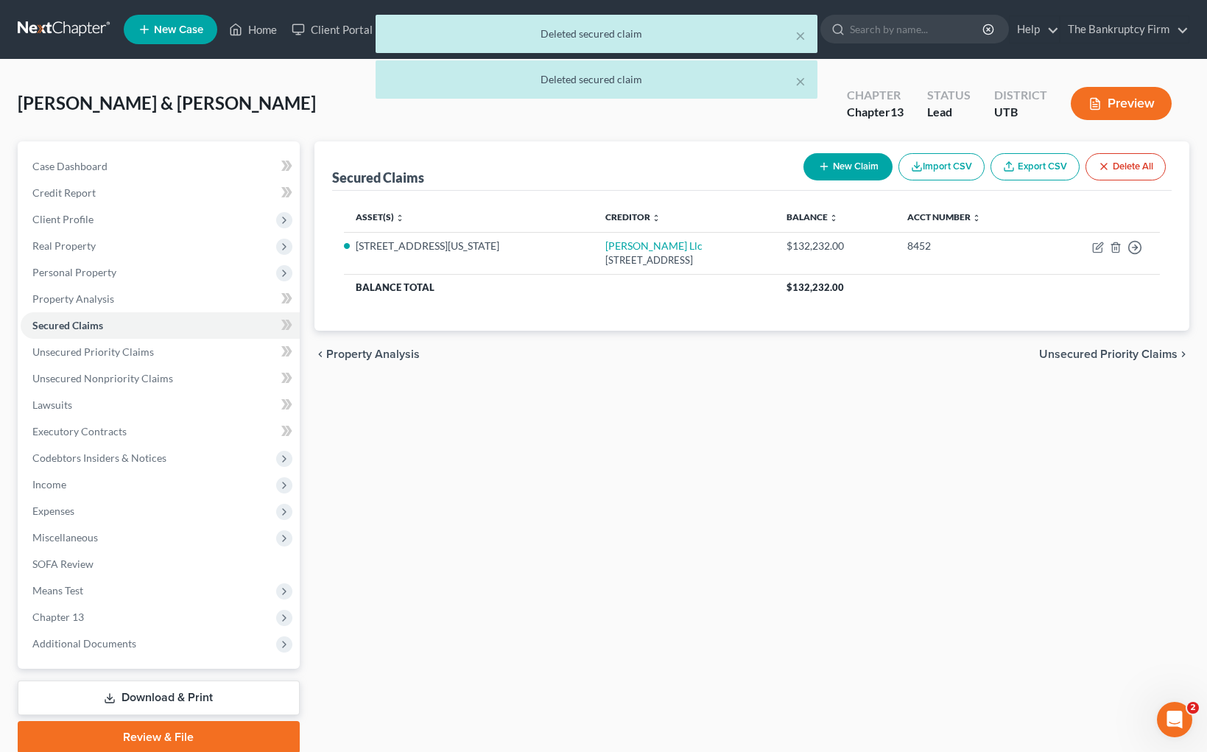
click at [855, 166] on button "New Claim" at bounding box center [848, 166] width 89 height 27
select select "2"
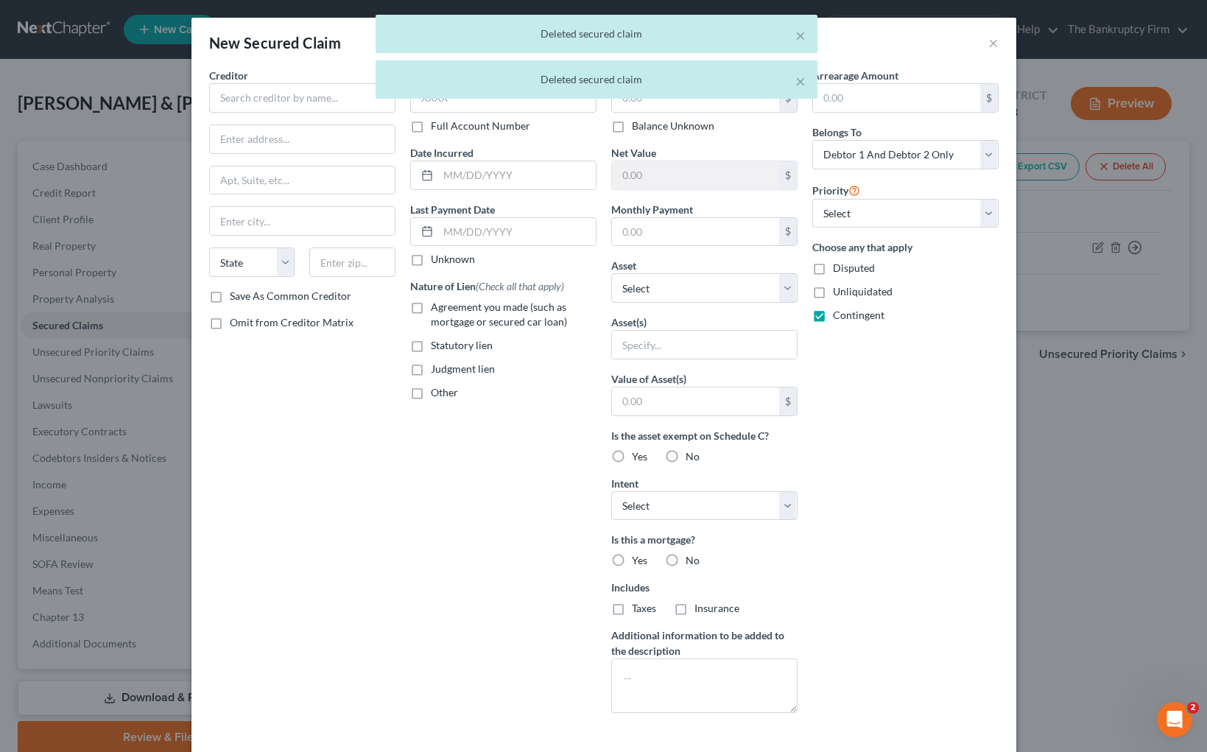
click at [253, 105] on body "Home New Case Client Portal Directory Cases The Bankruptcy Firm [EMAIL_ADDRESS]…" at bounding box center [603, 405] width 1207 height 810
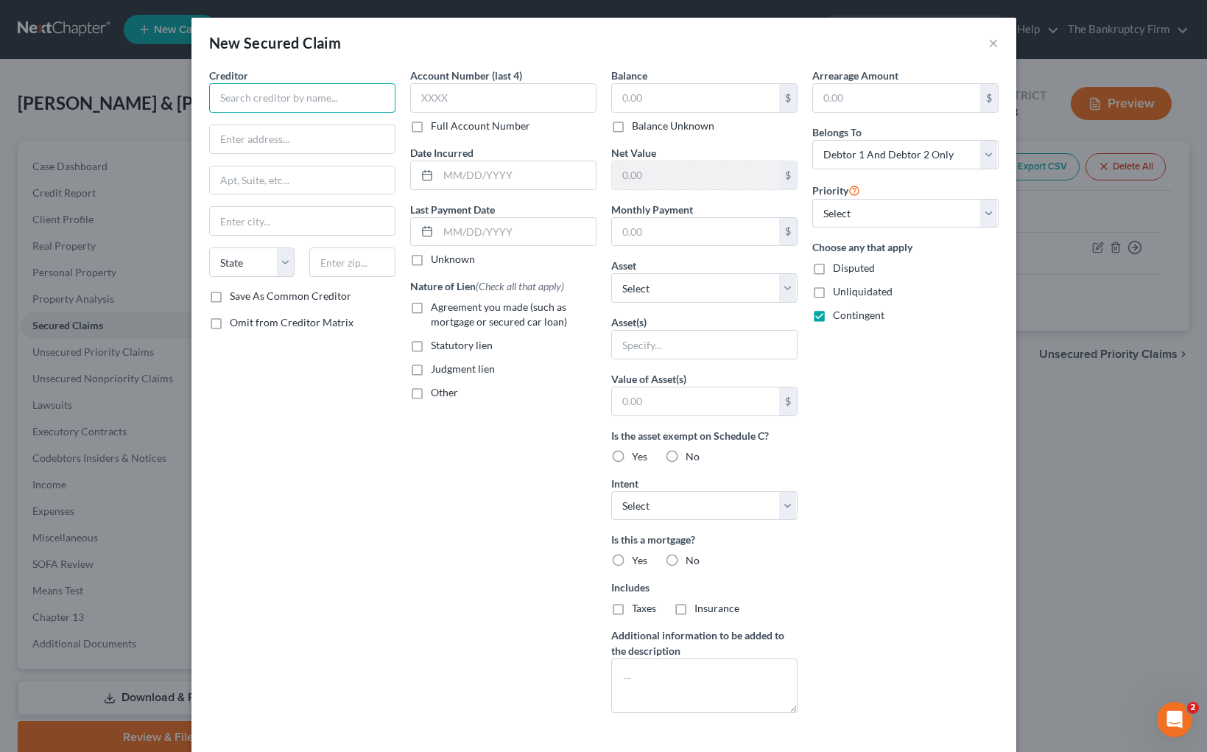
click at [253, 105] on input "text" at bounding box center [302, 97] width 186 height 29
type input "Treadstone Build"
click at [340, 268] on input "text" at bounding box center [352, 262] width 86 height 29
type input "84015"
type input "Clearfield"
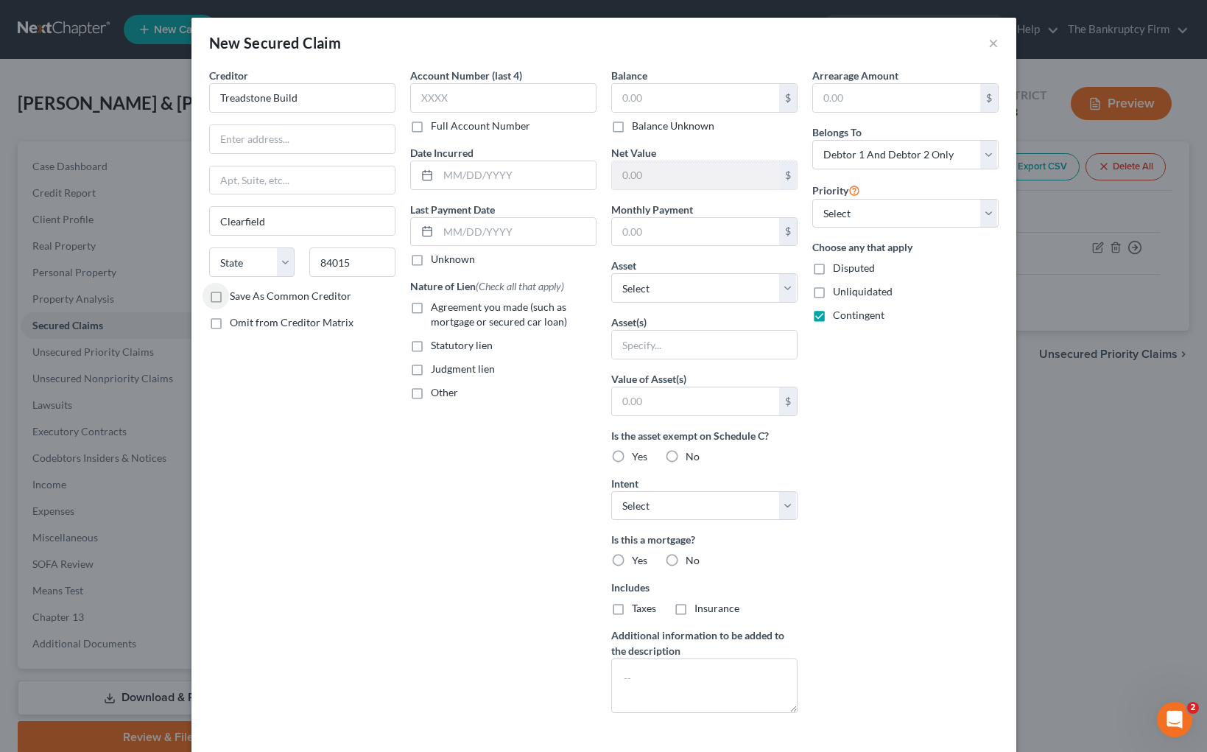
select select "46"
click at [278, 143] on input "text" at bounding box center [302, 139] width 185 height 28
paste input "1567 E 2100 S"
type input "1567 E 2100 S"
click at [298, 177] on input "text" at bounding box center [302, 180] width 185 height 28
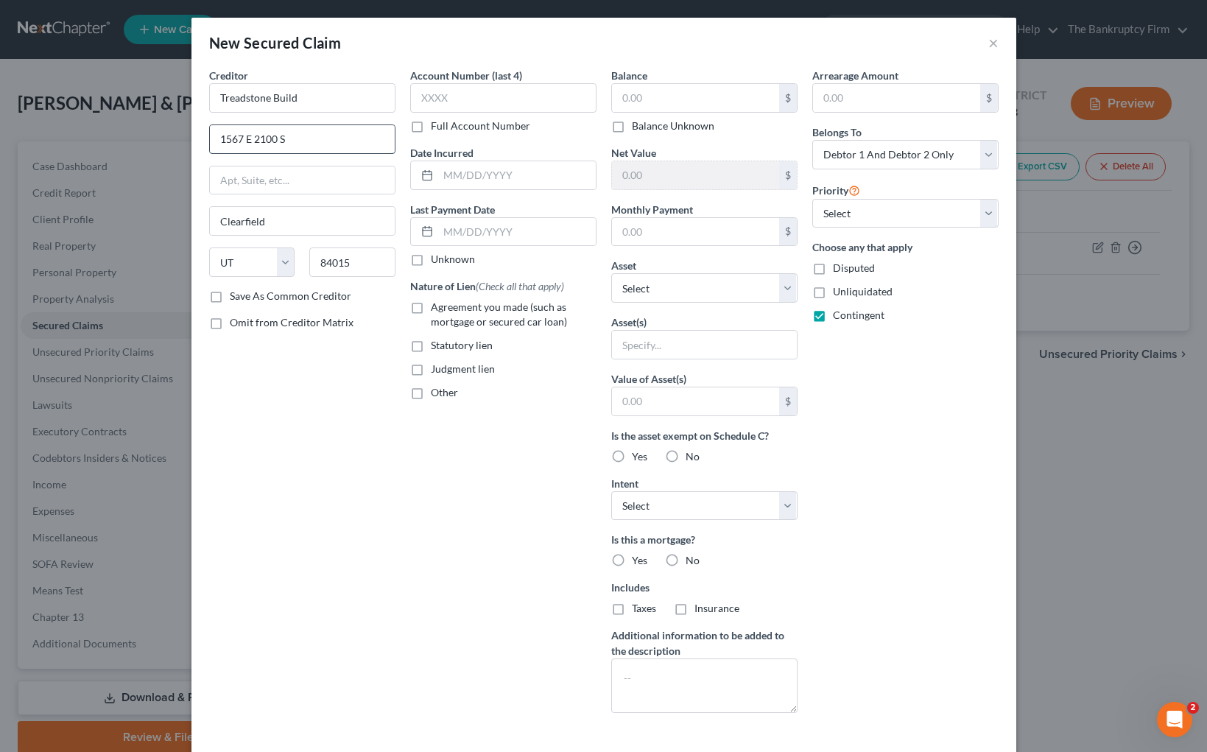
click at [347, 141] on input "1567 E 2100 S" at bounding box center [302, 139] width 185 height 28
click at [367, 266] on input "84015" at bounding box center [352, 262] width 86 height 29
type input "84105"
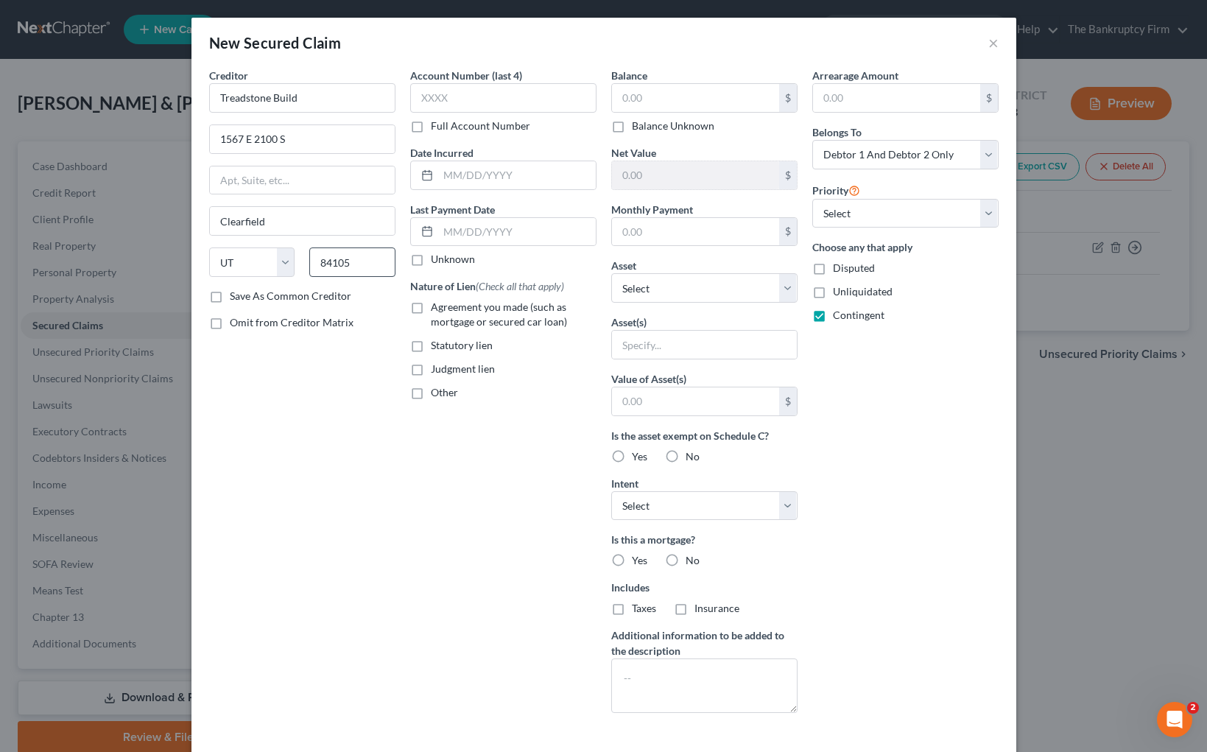
type input "[GEOGRAPHIC_DATA]"
click at [451, 173] on input "text" at bounding box center [517, 175] width 158 height 28
click at [439, 99] on input "text" at bounding box center [503, 97] width 186 height 29
type input "9020"
click at [461, 510] on div "Account Number (last 4) 9020 Full Account Number Date Incurred Last Payment Dat…" at bounding box center [503, 396] width 201 height 657
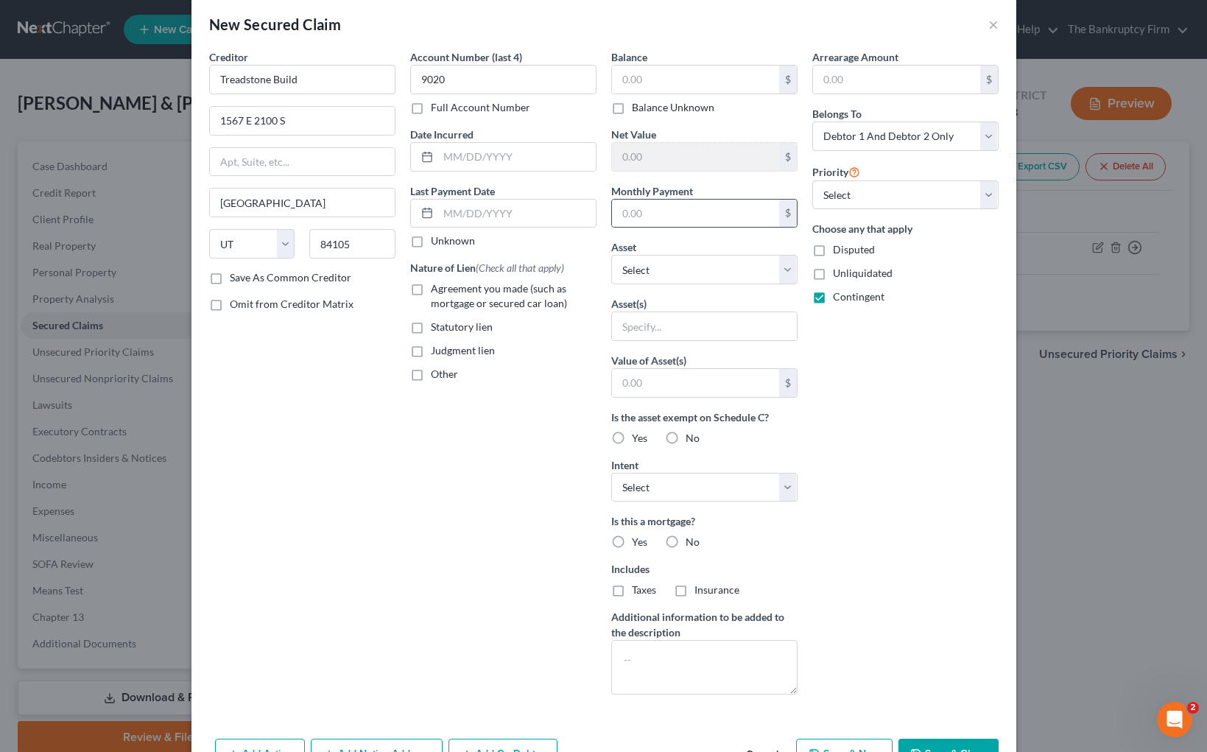
scroll to position [23, 0]
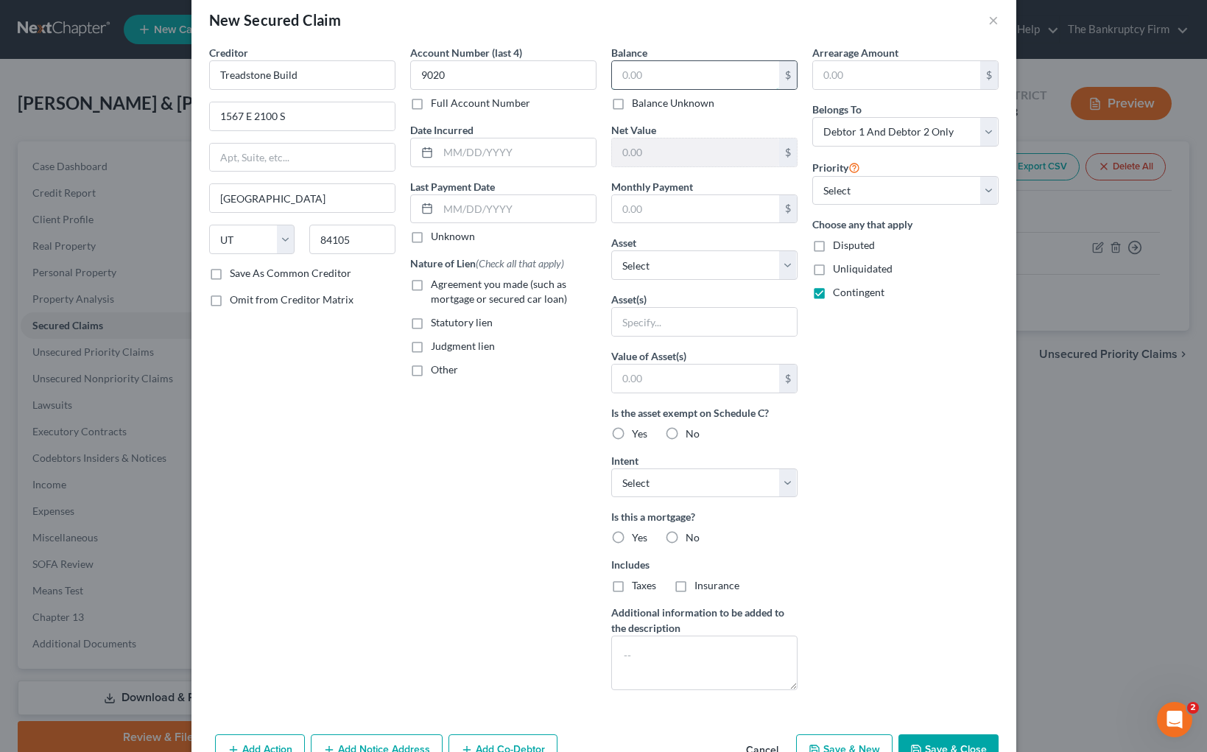
click at [732, 71] on input "text" at bounding box center [695, 75] width 167 height 28
type input "201,143.12"
click at [699, 269] on select "Select Other Multiple Assets 2015 Toyota Corolla - $10000.0 [STREET_ADDRESS][US…" at bounding box center [704, 264] width 186 height 29
click at [790, 480] on select "Select Surrender Redeem Reaffirm Avoid Other" at bounding box center [704, 483] width 186 height 29
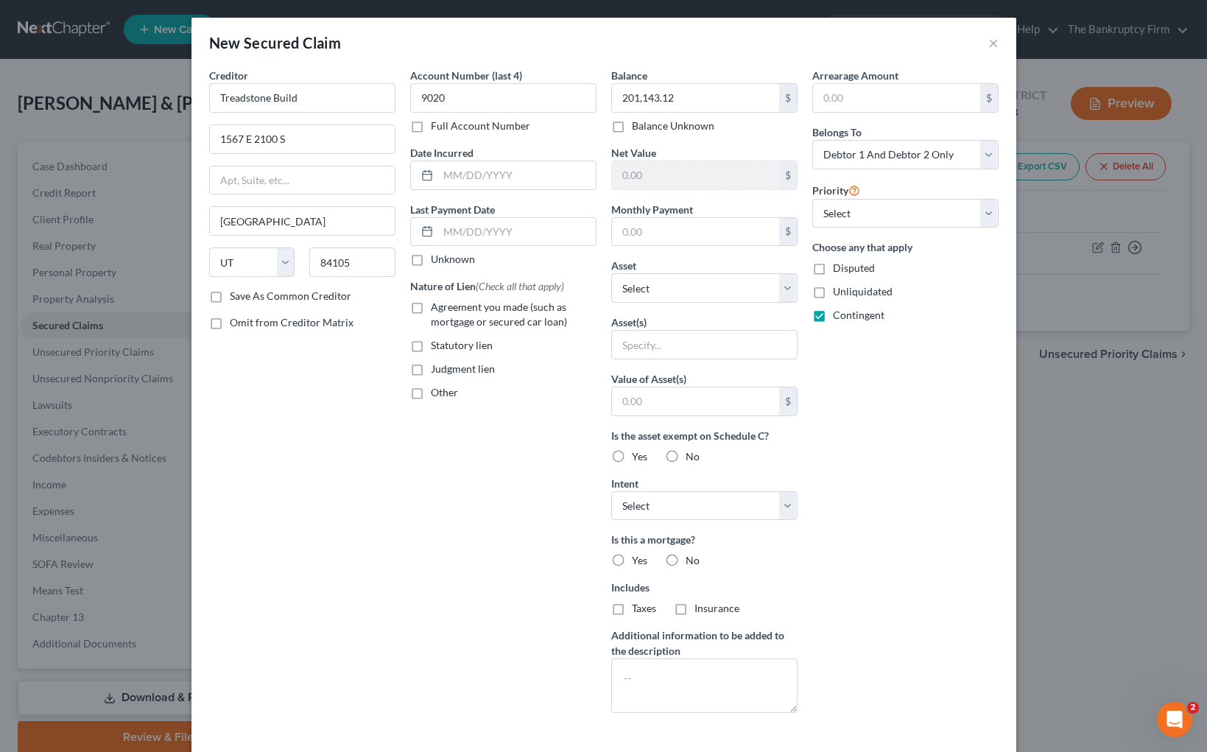
drag, startPoint x: 617, startPoint y: 561, endPoint x: 695, endPoint y: 620, distance: 97.3
click at [632, 561] on label "Yes" at bounding box center [639, 560] width 15 height 15
click at [638, 561] on input "Yes" at bounding box center [643, 558] width 10 height 10
radio input "true"
click at [911, 217] on select "Select 1st 2nd 3rd 4th 5th 6th 7th 8th 9th 10th 11th 12th 13th 14th 15th 16th 1…" at bounding box center [906, 213] width 186 height 29
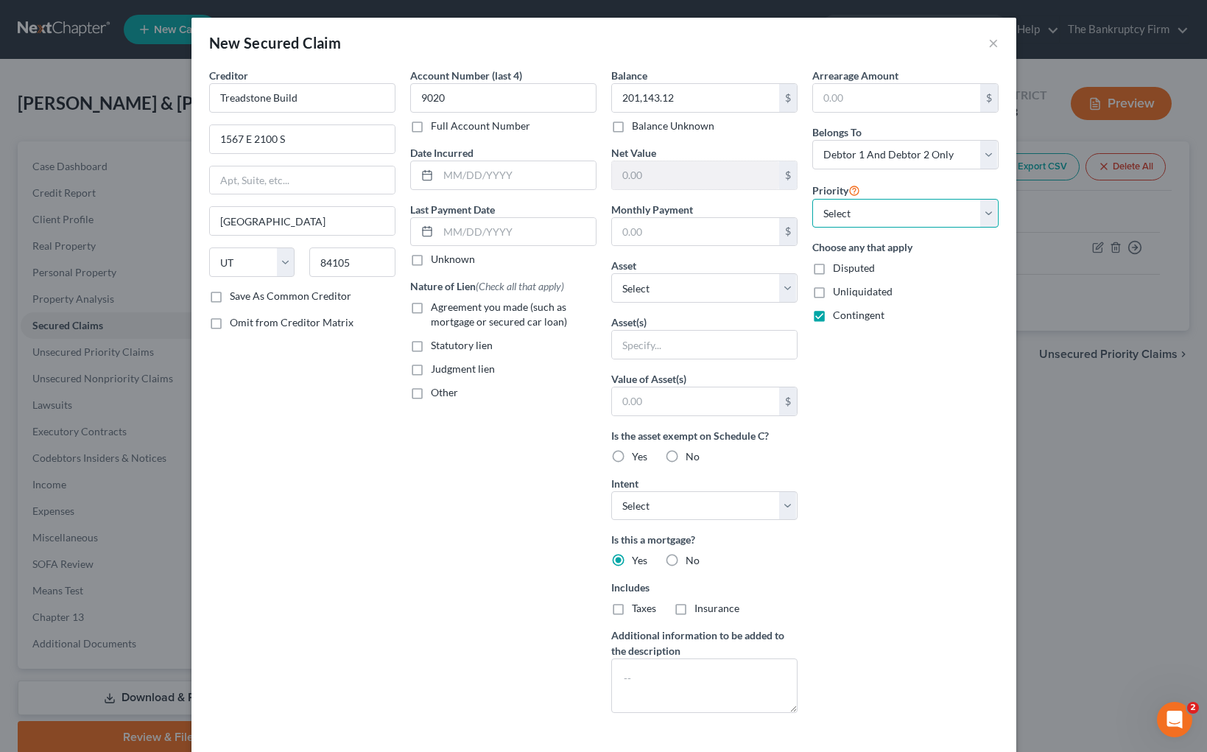
select select "1"
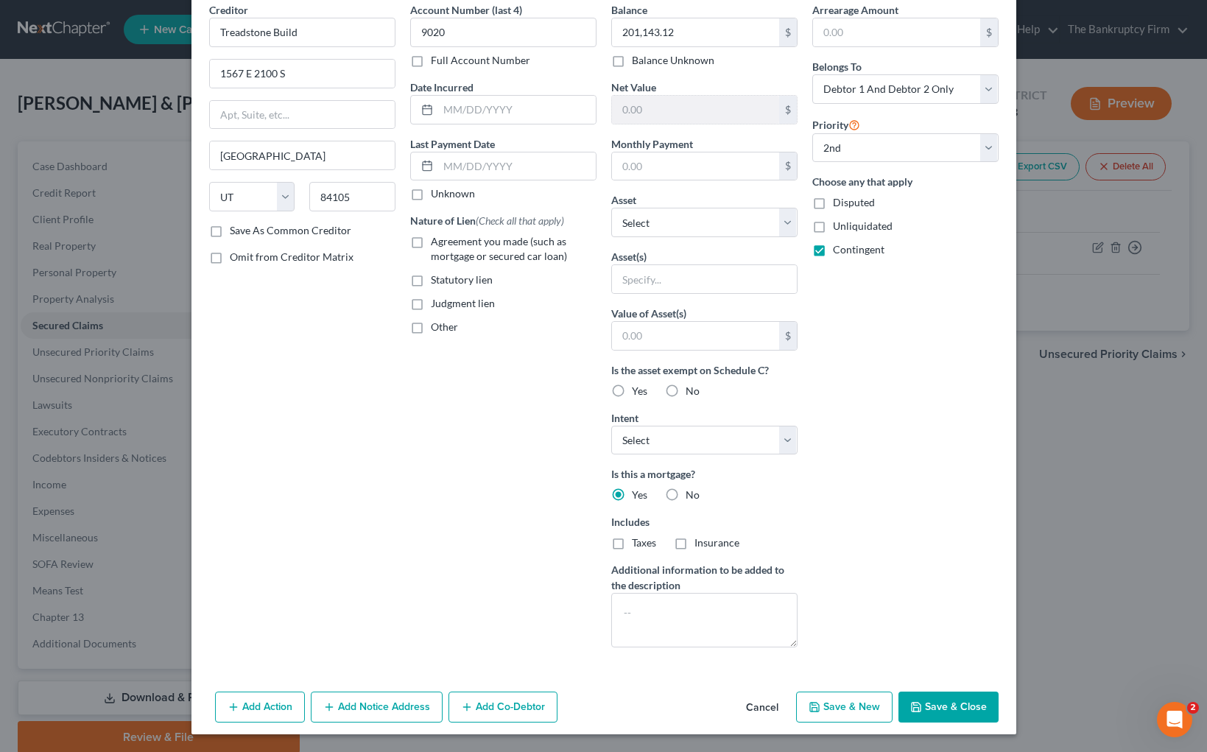
click at [964, 707] on button "Save & Close" at bounding box center [949, 707] width 100 height 31
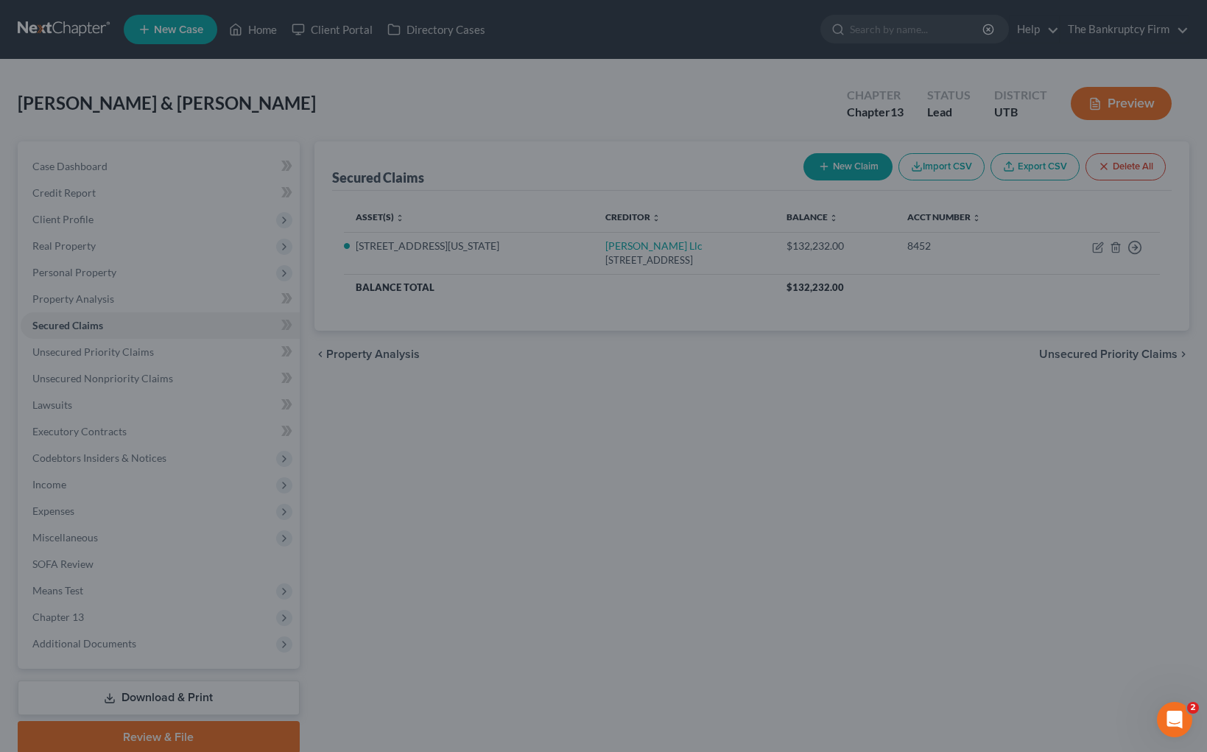
scroll to position [0, 0]
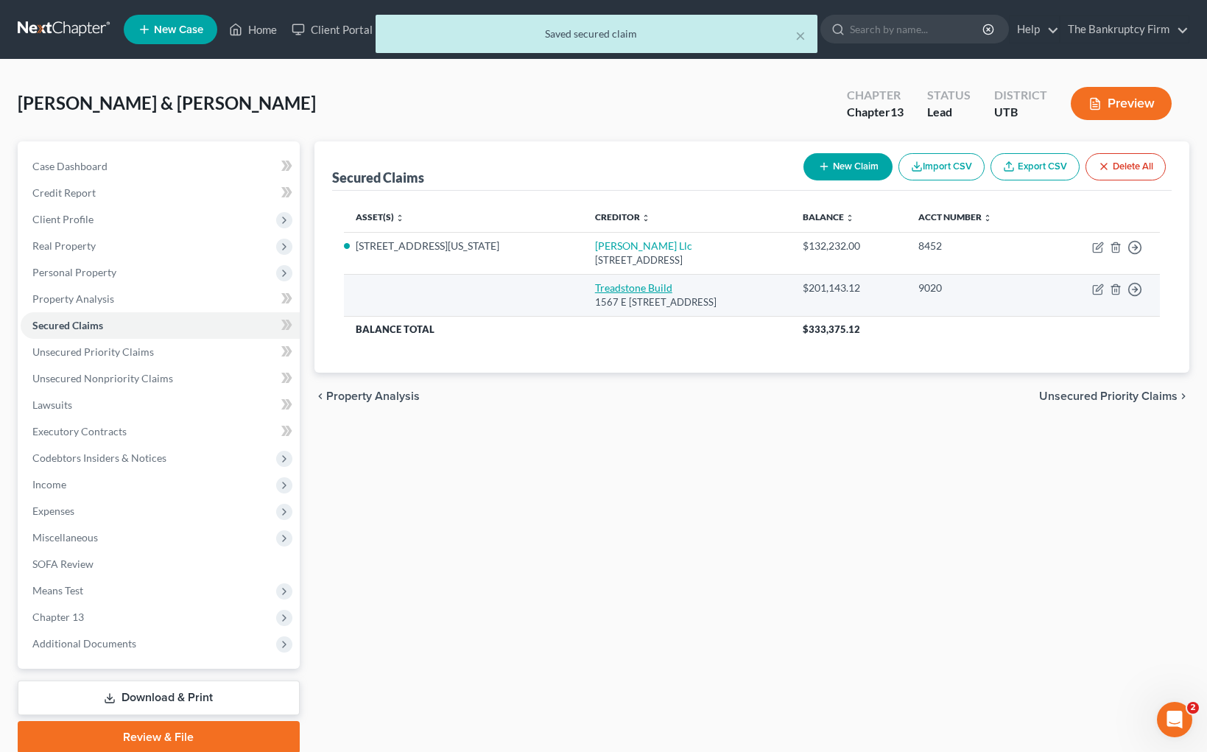
click at [595, 289] on link "Treadstone Build" at bounding box center [633, 287] width 77 height 13
select select "46"
select select "2"
select select "1"
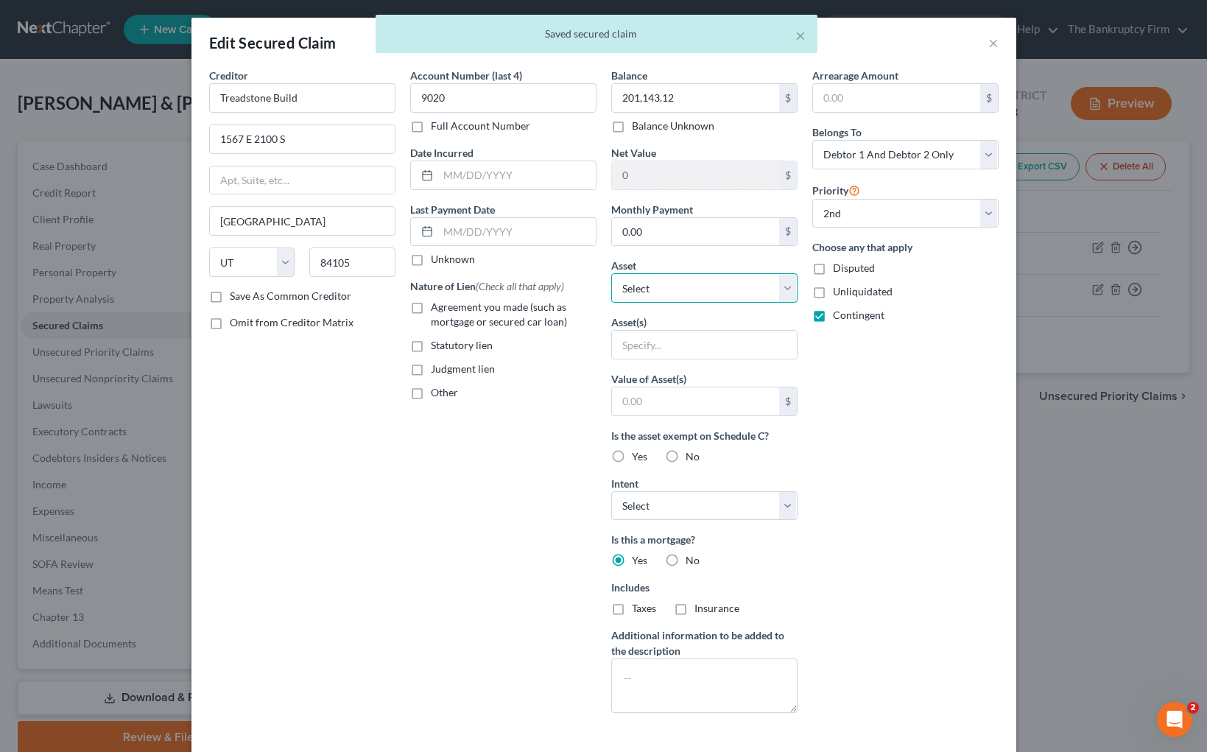
click at [788, 284] on select "Select Other Multiple Assets 2015 Toyota Corolla - $10000.0 [STREET_ADDRESS][US…" at bounding box center [704, 287] width 186 height 29
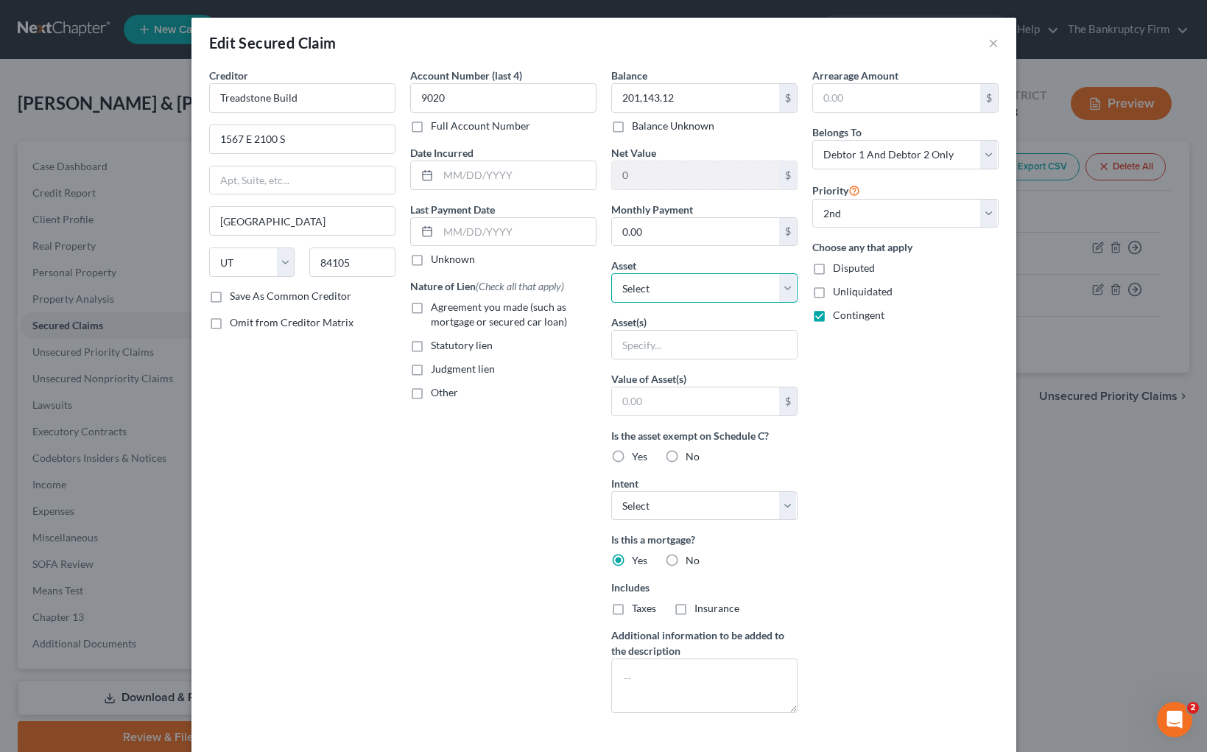
select select "3"
select select "0"
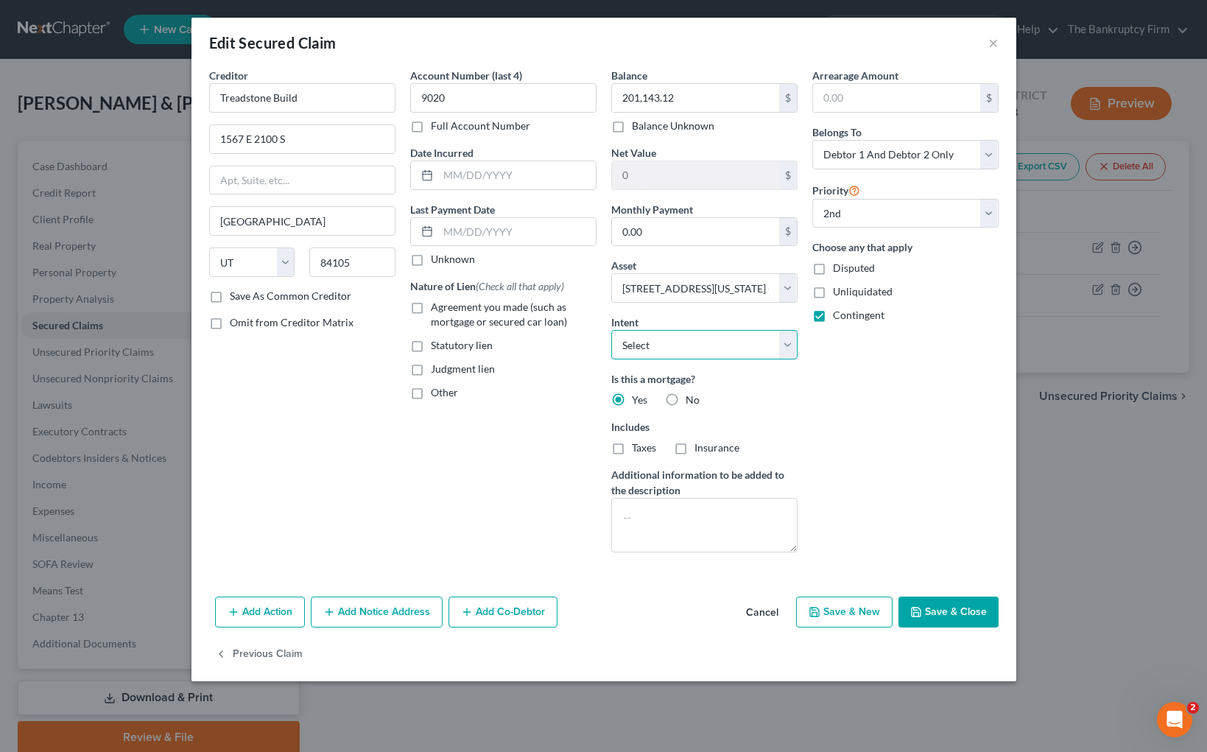
click at [711, 350] on select "Select Surrender Redeem Reaffirm Avoid Other" at bounding box center [704, 344] width 186 height 29
select select "2"
click at [959, 609] on button "Save & Close" at bounding box center [949, 612] width 100 height 31
select select
select select "1"
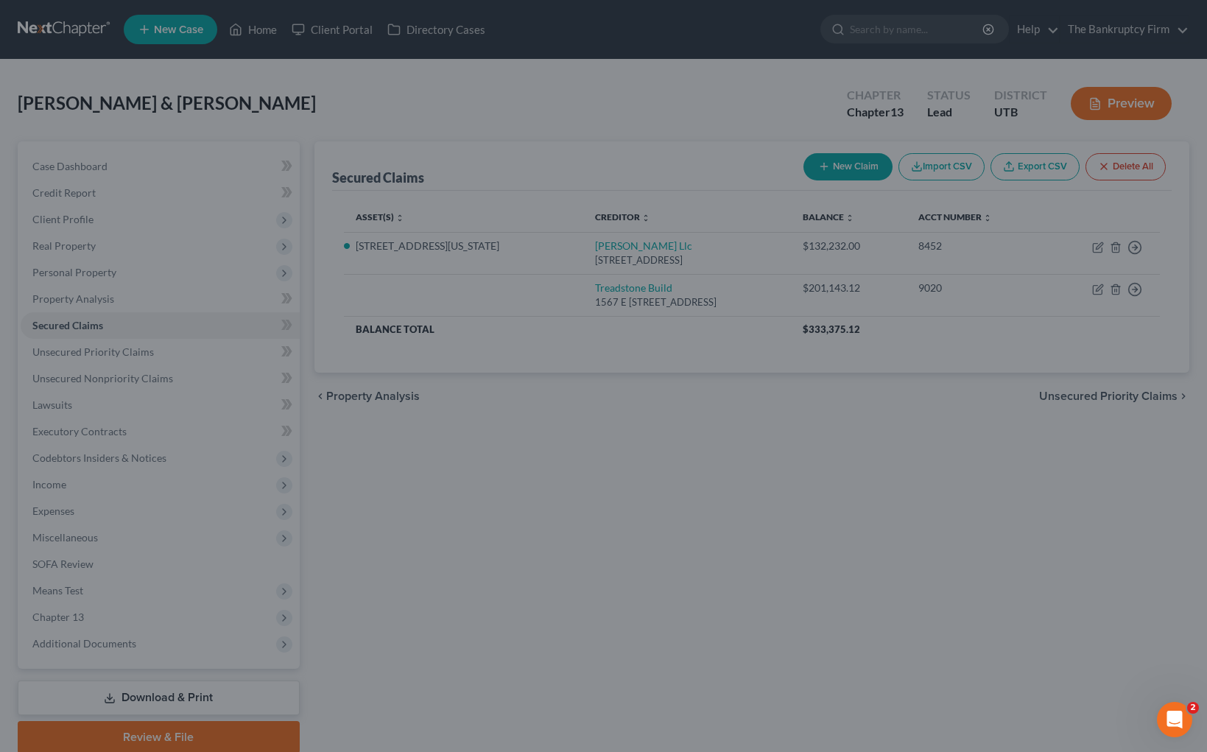
type input "115,624.88"
select select "3"
type input "0"
select select "0"
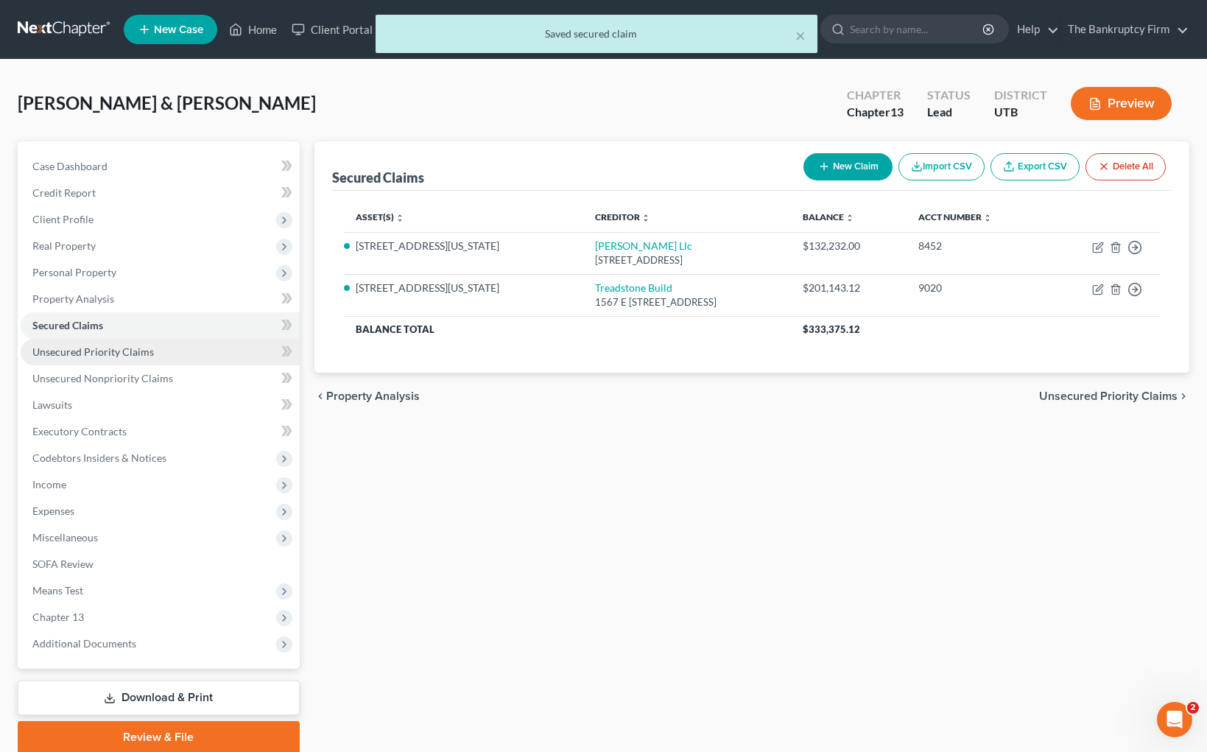
click at [97, 351] on span "Unsecured Priority Claims" at bounding box center [93, 352] width 122 height 13
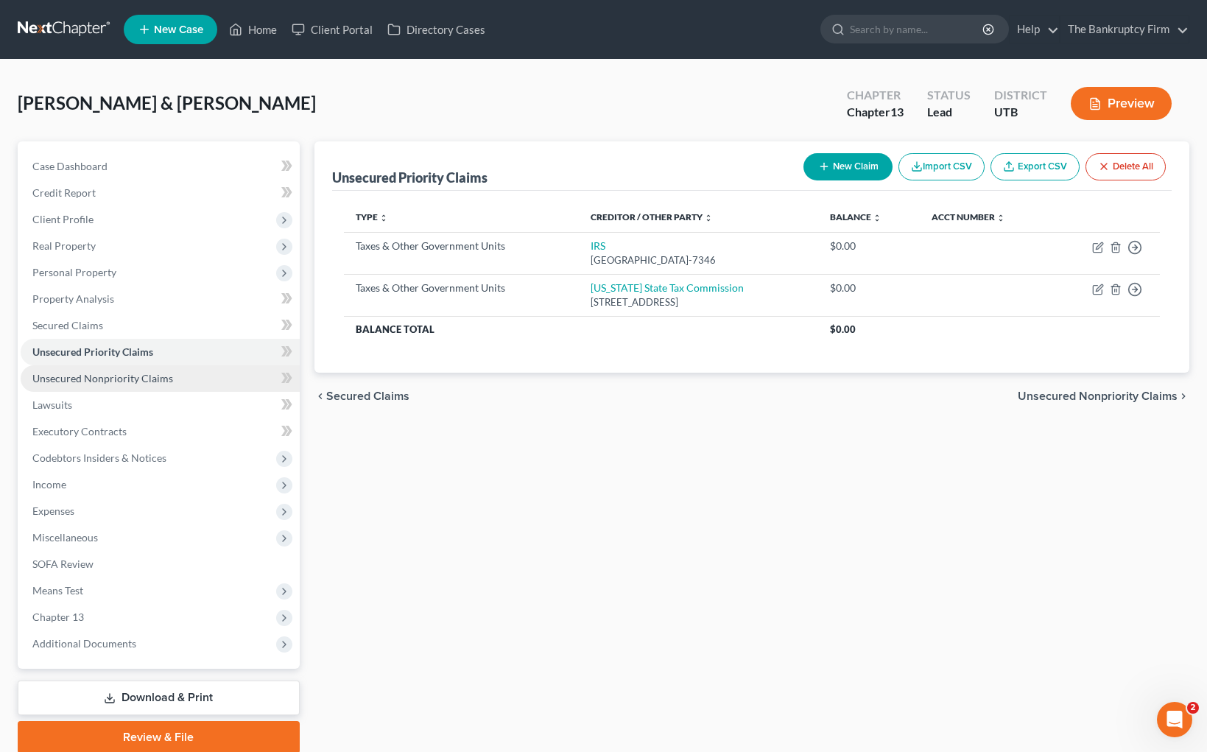
click at [141, 381] on span "Unsecured Nonpriority Claims" at bounding box center [102, 378] width 141 height 13
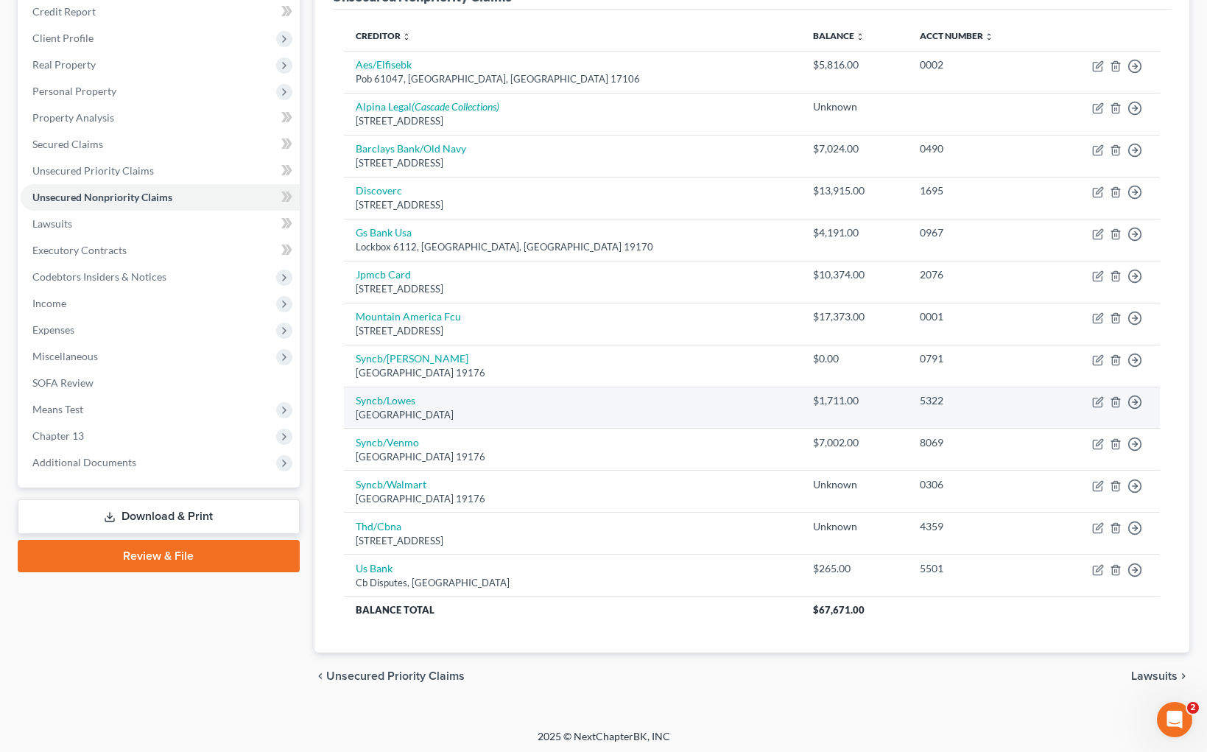
scroll to position [183, 0]
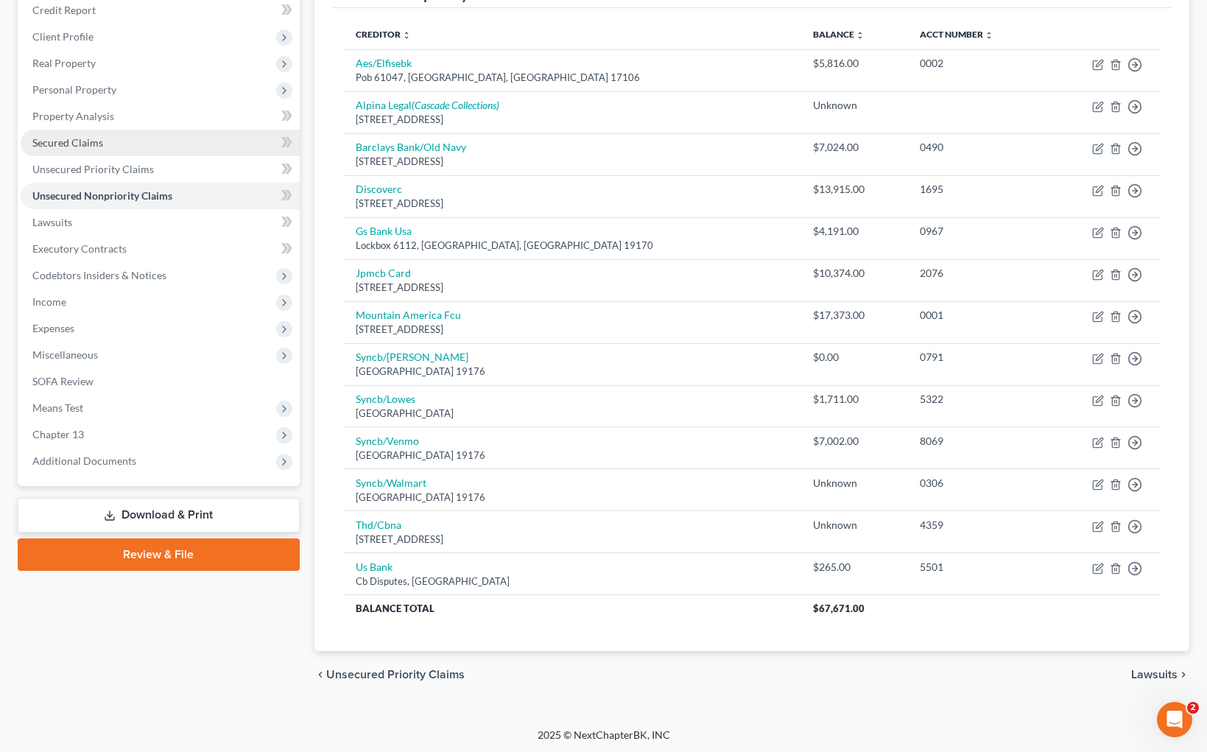
click at [84, 140] on span "Secured Claims" at bounding box center [67, 142] width 71 height 13
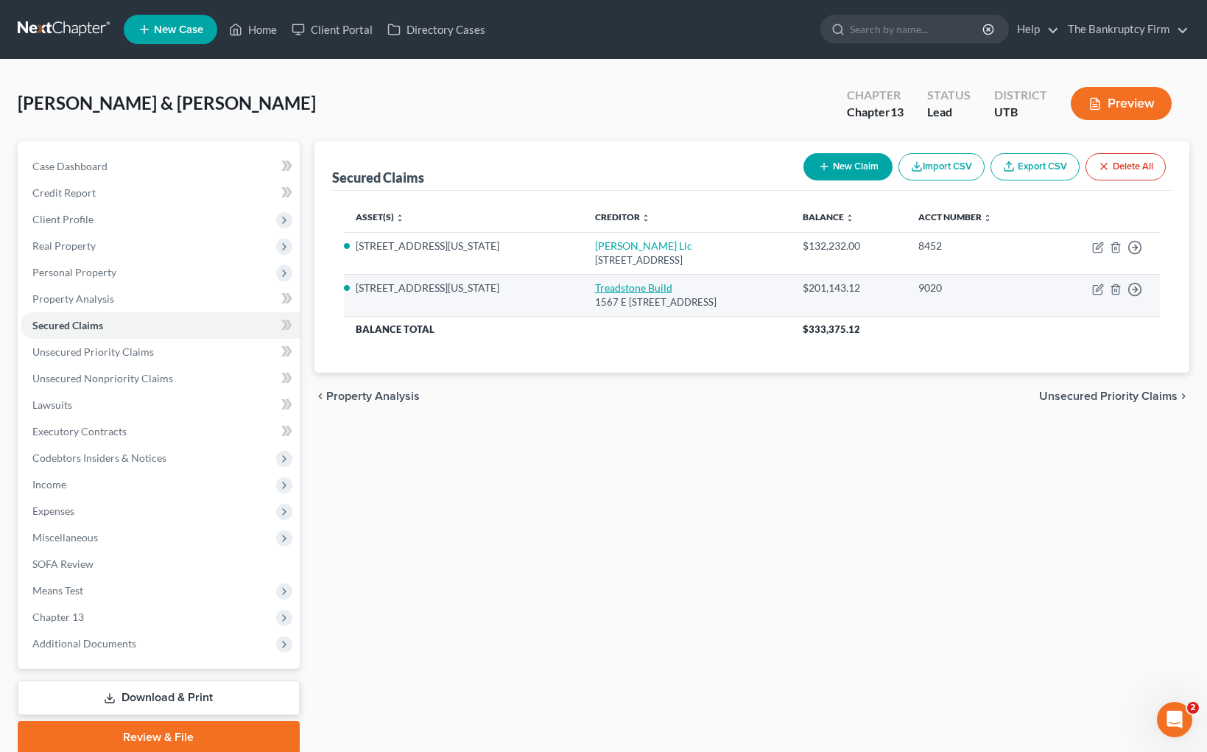
click at [595, 285] on link "Treadstone Build" at bounding box center [633, 287] width 77 height 13
select select "46"
select select "2"
select select "0"
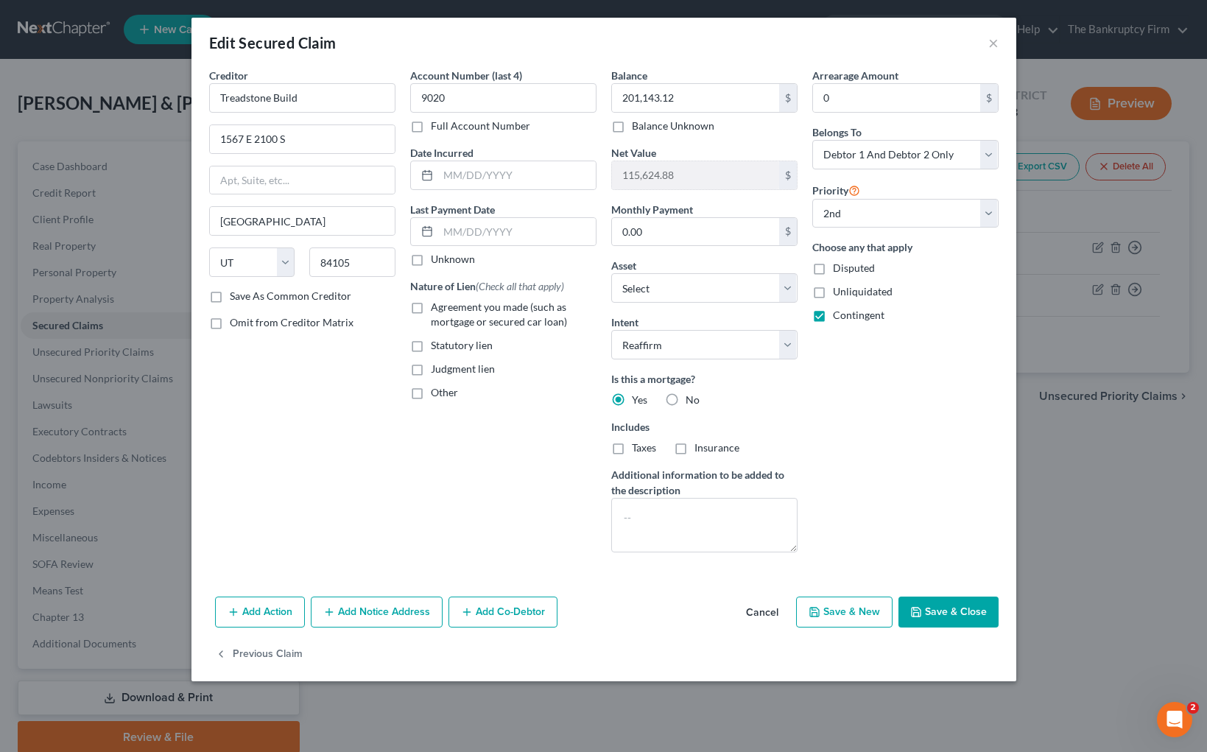
click at [382, 614] on button "Add Notice Address" at bounding box center [377, 612] width 132 height 31
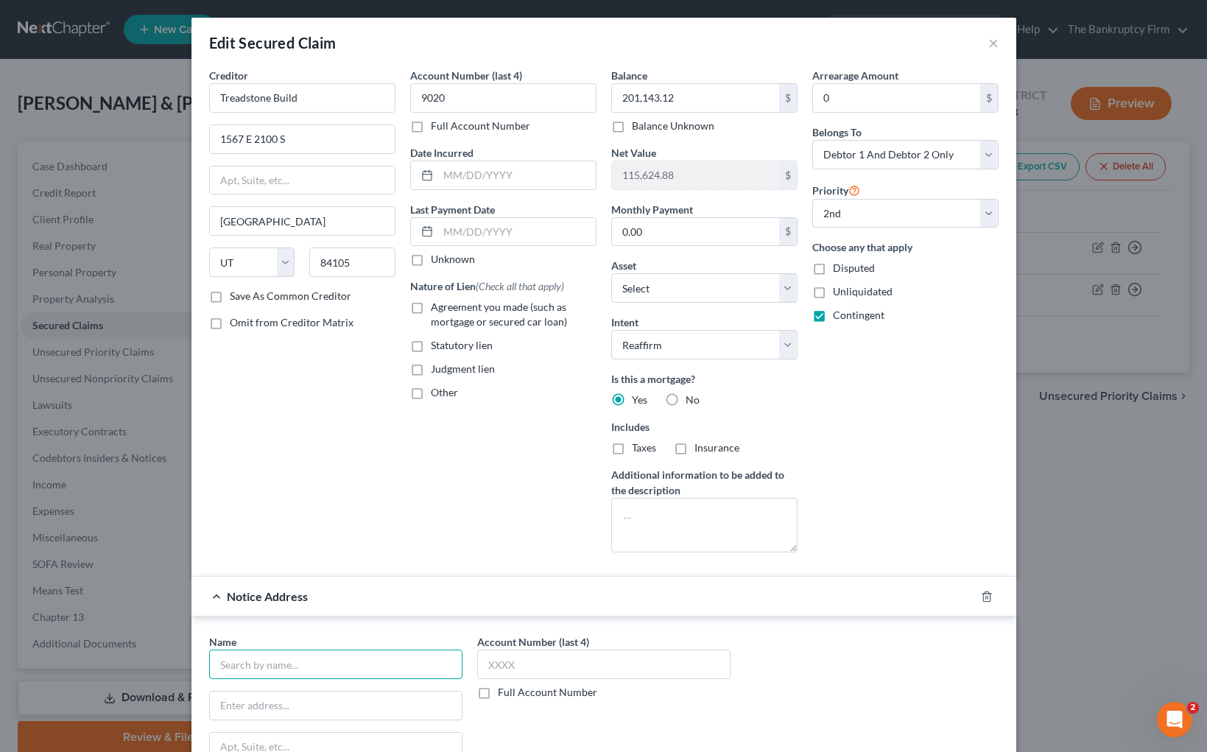
click at [286, 675] on input "text" at bounding box center [335, 664] width 253 height 29
type input "S"
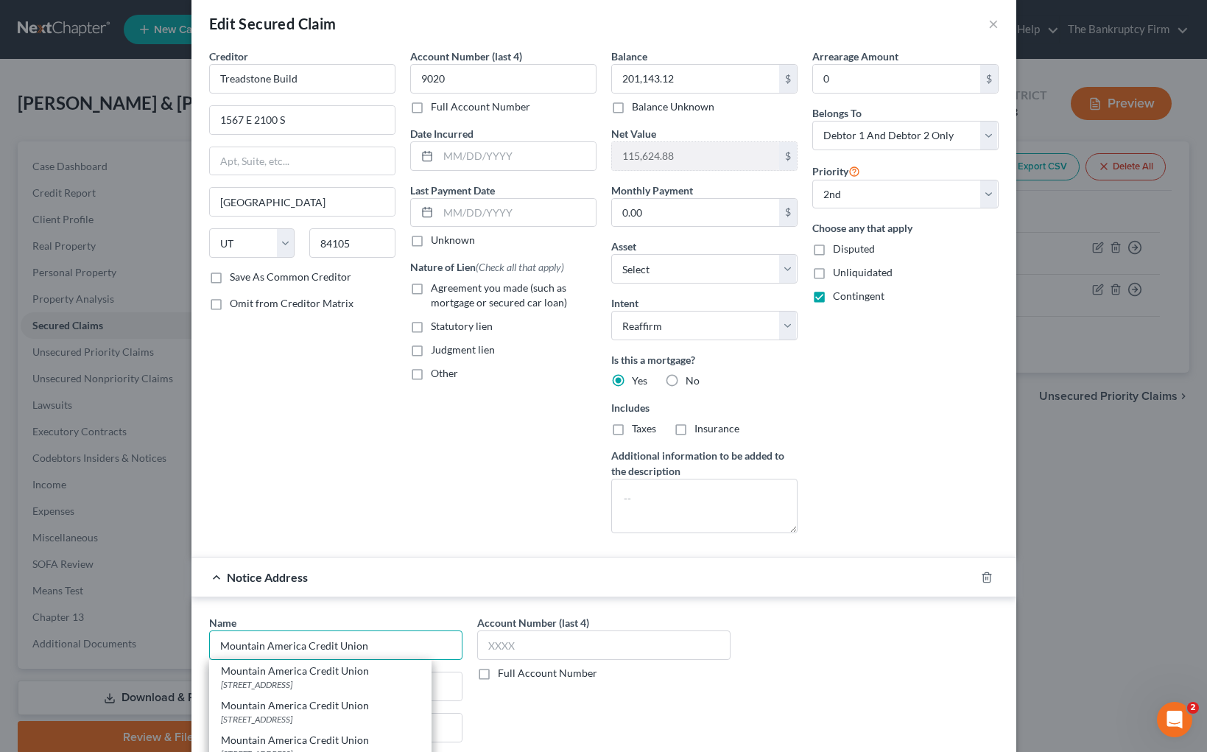
scroll to position [21, 0]
type input "Mountain America Credit Union"
click at [347, 674] on div "Mountain America Credit Union" at bounding box center [320, 669] width 199 height 15
type input "[STREET_ADDRESS]"
type input "[GEOGRAPHIC_DATA]"
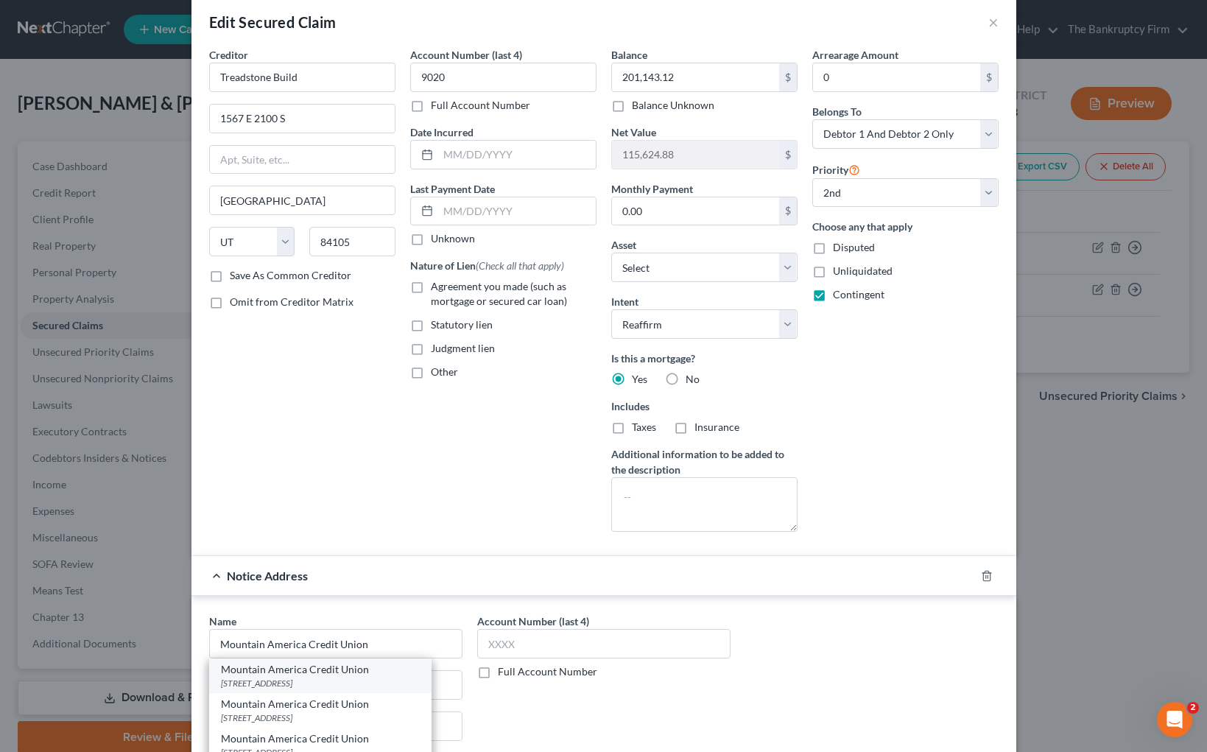
select select "46"
type input "84116-0000"
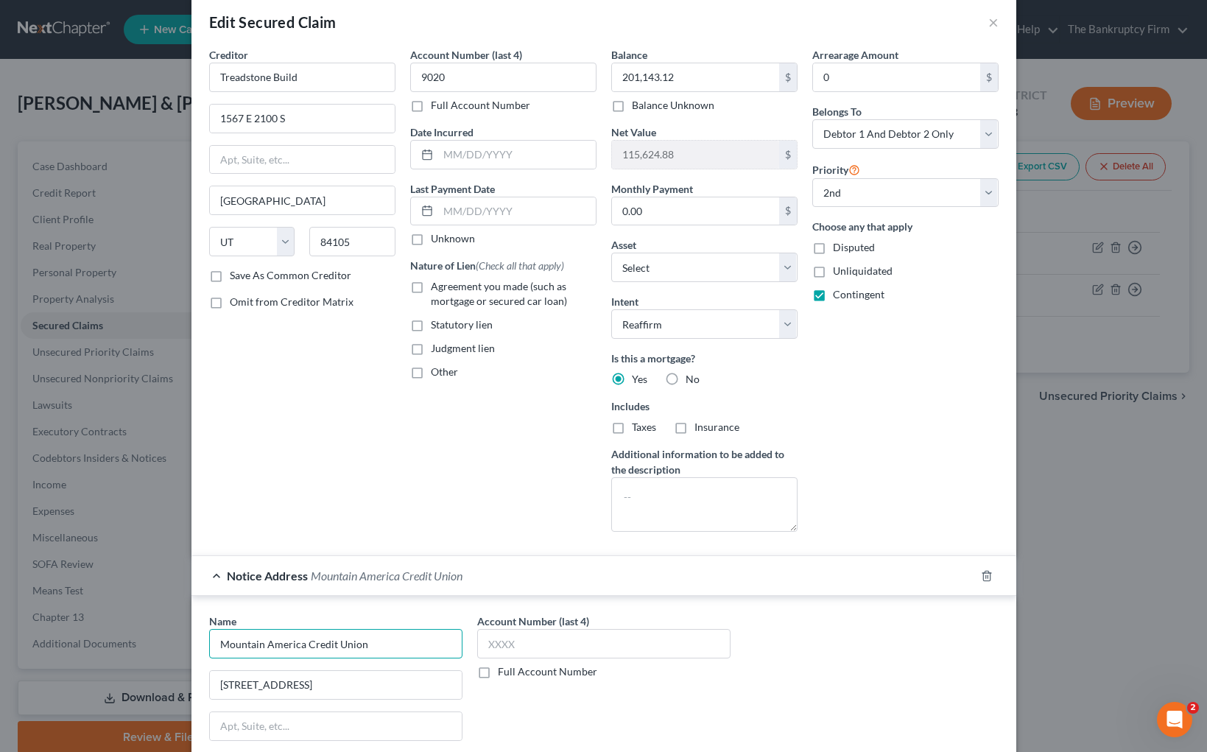
click at [394, 645] on input "Mountain America Credit Union" at bounding box center [335, 643] width 253 height 29
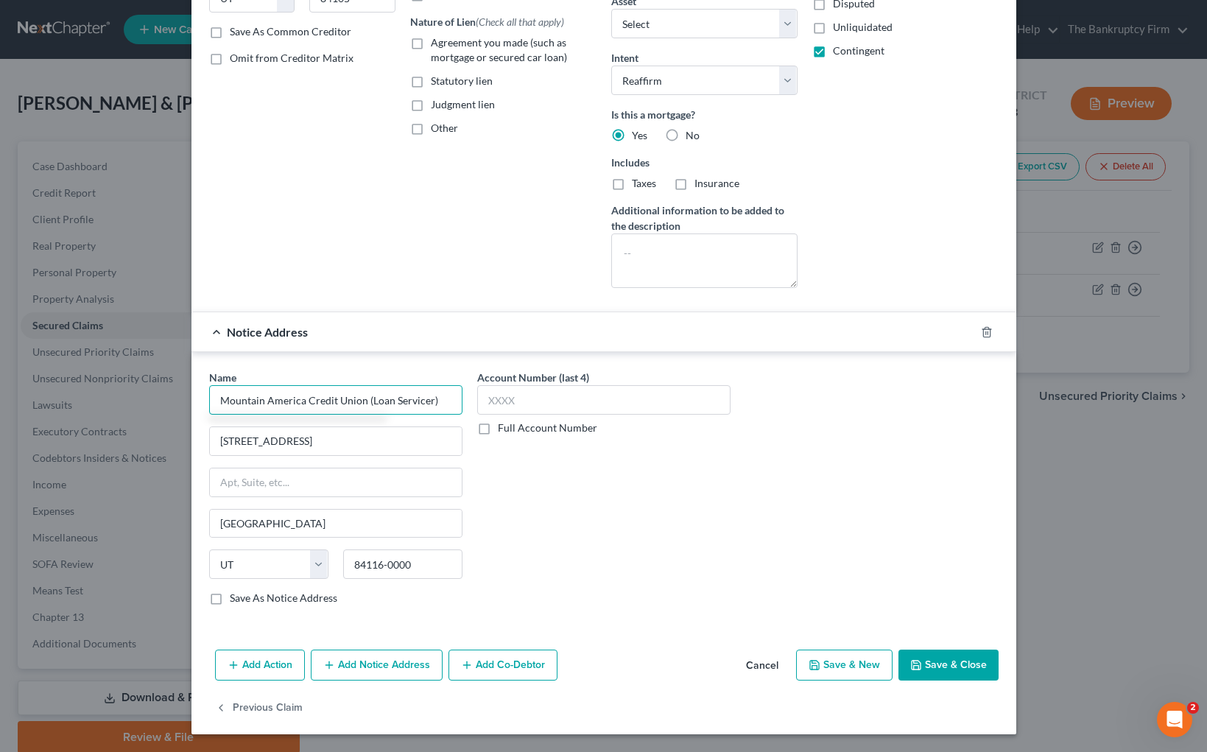
type input "Mountain America Credit Union (Loan Servicer)"
click at [942, 665] on button "Save & Close" at bounding box center [949, 665] width 100 height 31
select select "1"
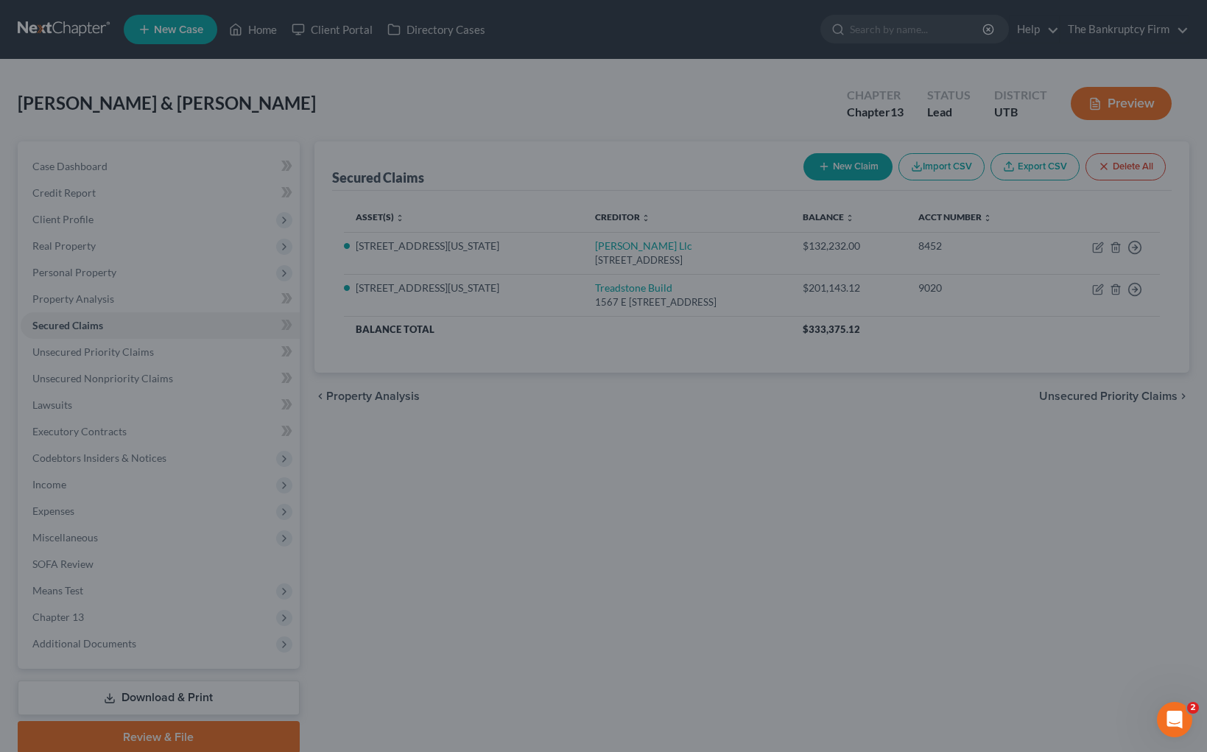
select select "3"
select select "0"
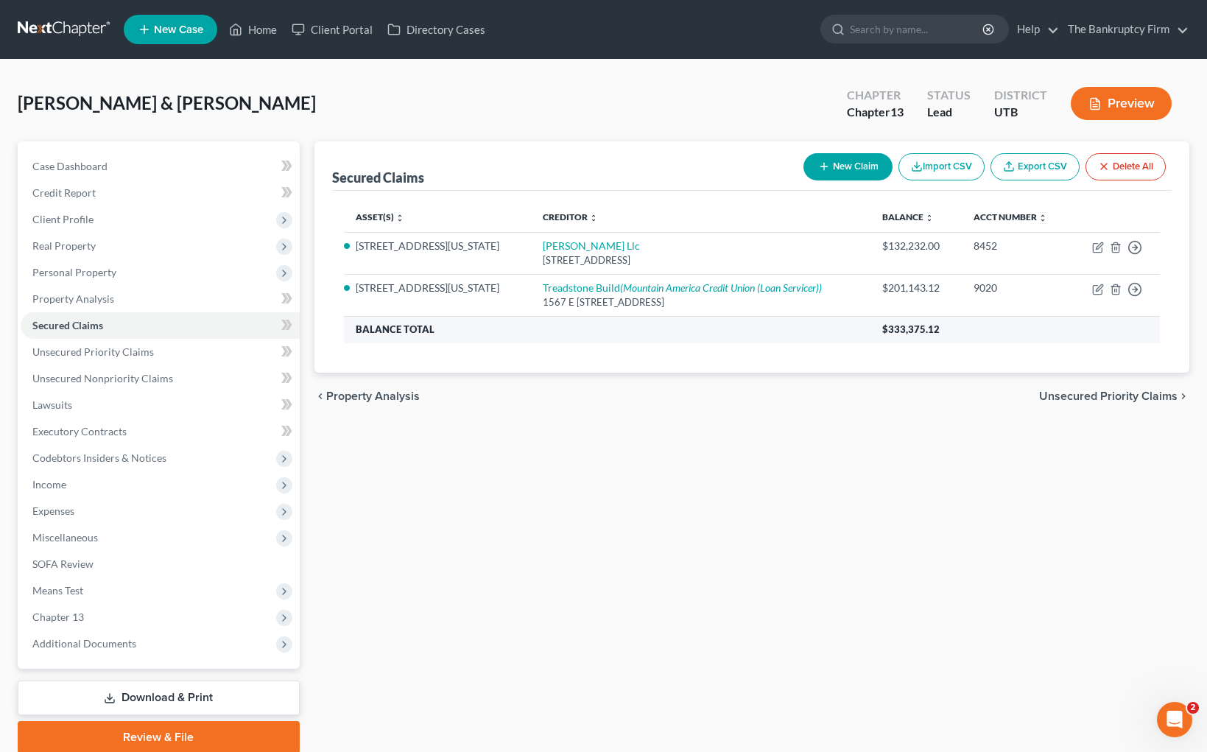
scroll to position [1, 0]
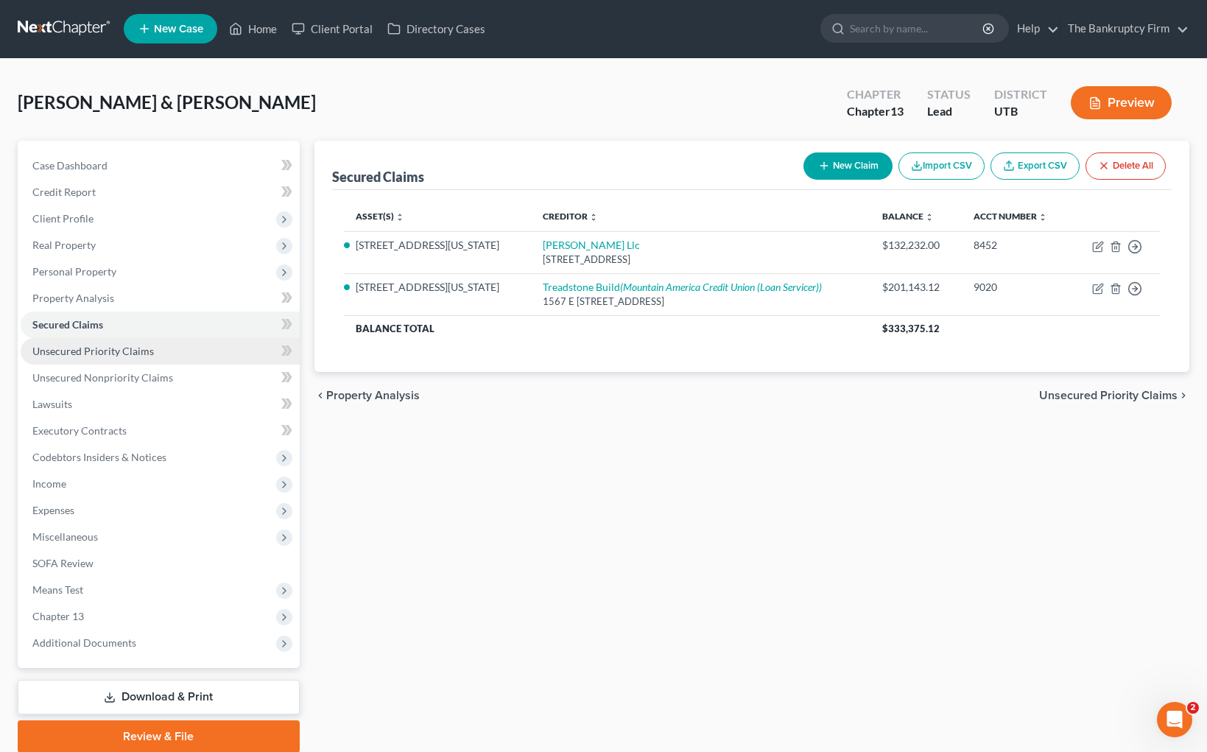
click at [148, 353] on span "Unsecured Priority Claims" at bounding box center [93, 351] width 122 height 13
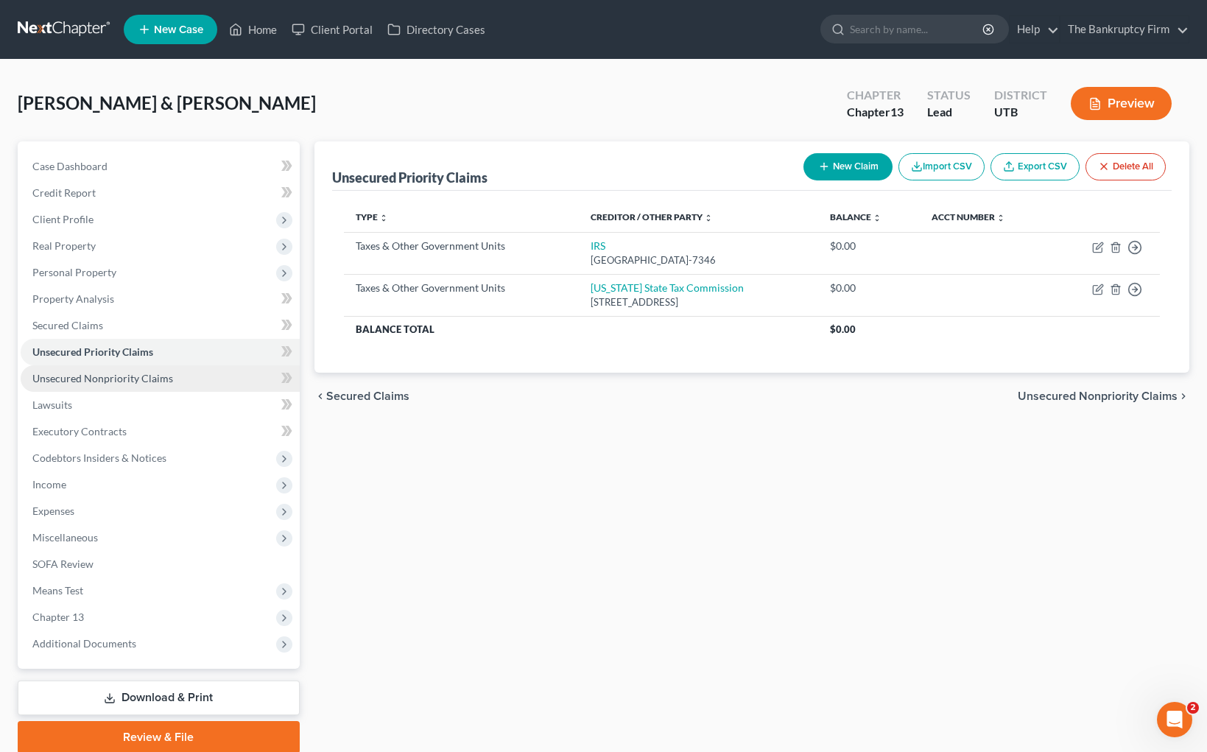
click at [163, 382] on span "Unsecured Nonpriority Claims" at bounding box center [102, 378] width 141 height 13
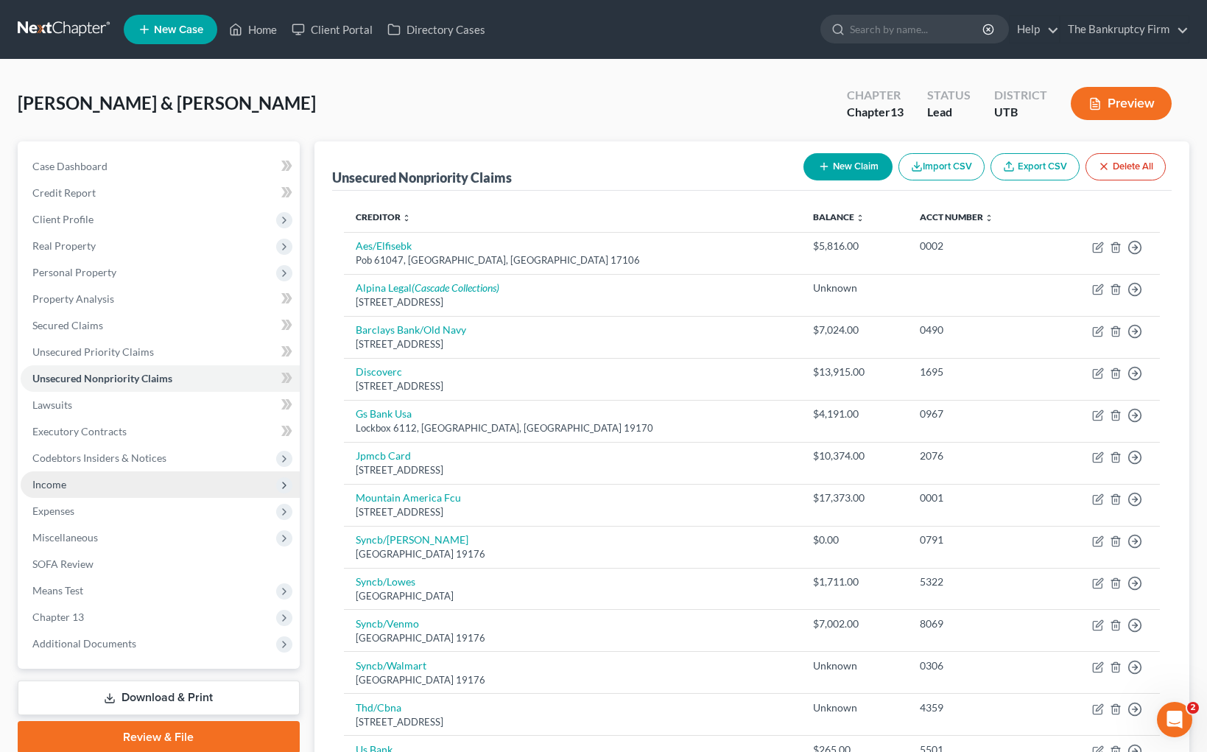
click at [88, 488] on span "Income" at bounding box center [160, 485] width 279 height 27
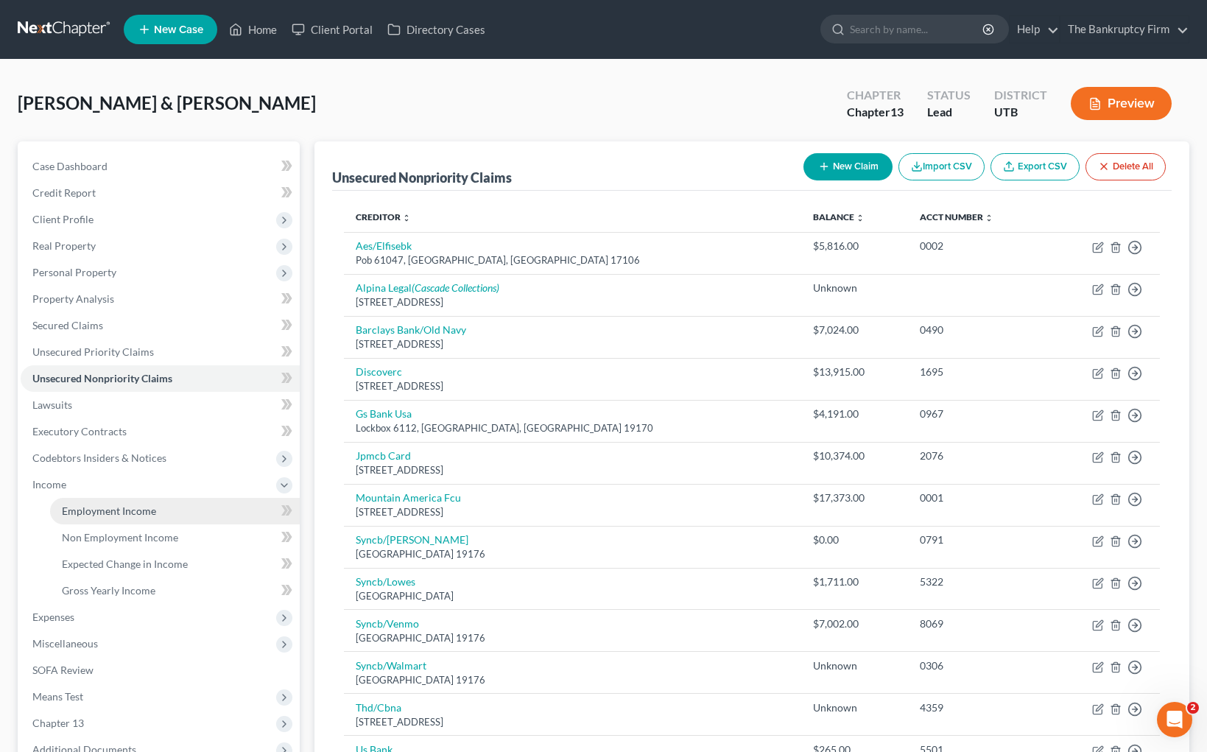
click at [153, 512] on span "Employment Income" at bounding box center [109, 511] width 94 height 13
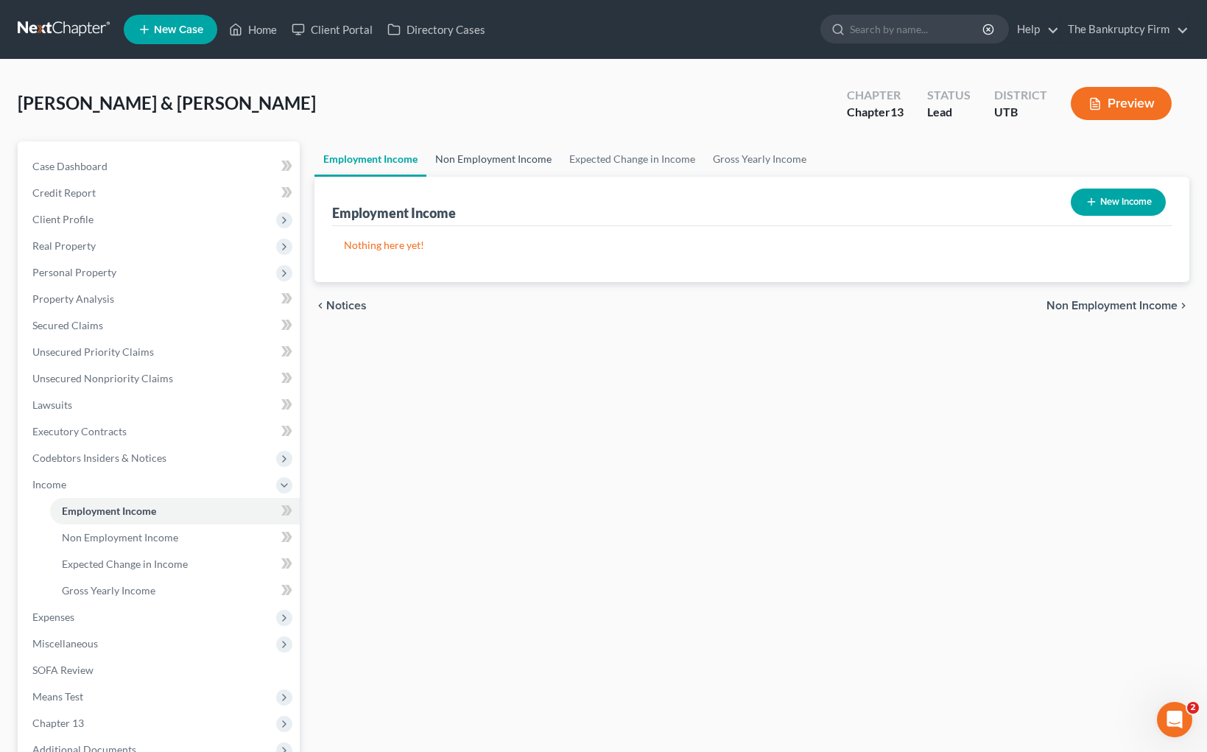
click at [508, 153] on link "Non Employment Income" at bounding box center [494, 158] width 134 height 35
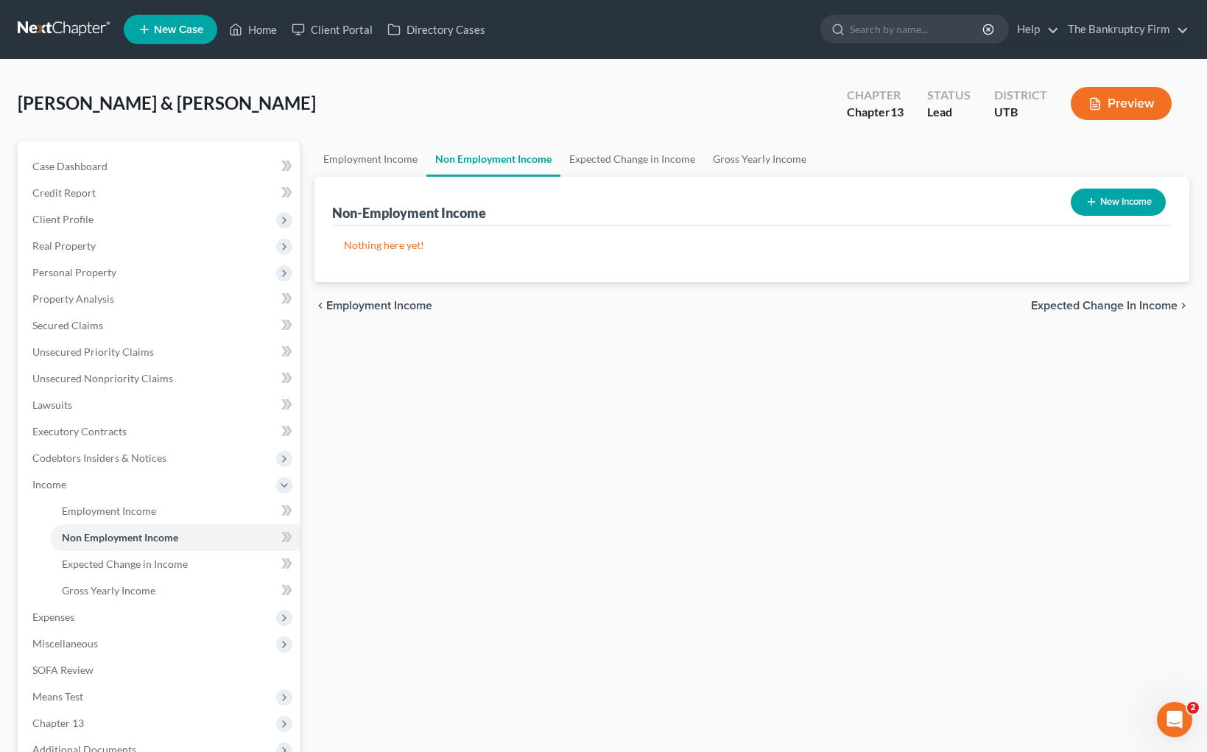
click at [1115, 200] on button "New Income" at bounding box center [1118, 202] width 95 height 27
select select "0"
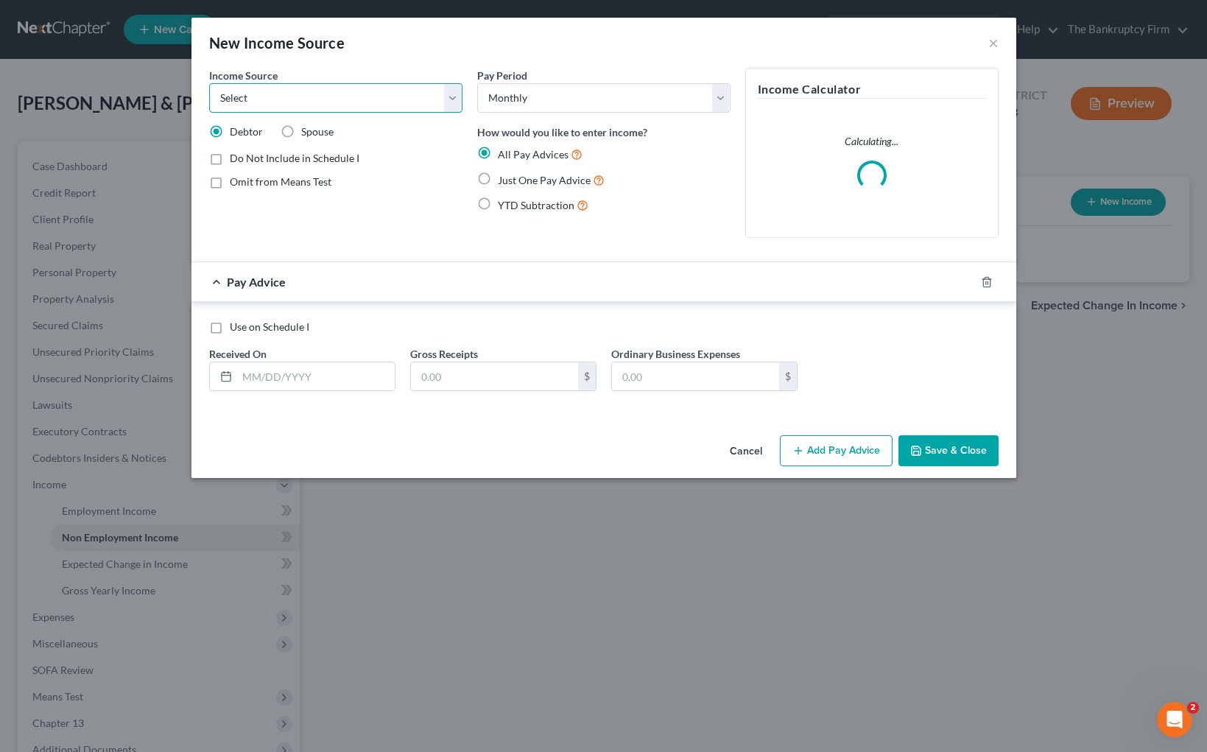
click at [311, 97] on select "Select Unemployment Disability (from employer) Pension Retirement Social Securi…" at bounding box center [335, 97] width 253 height 29
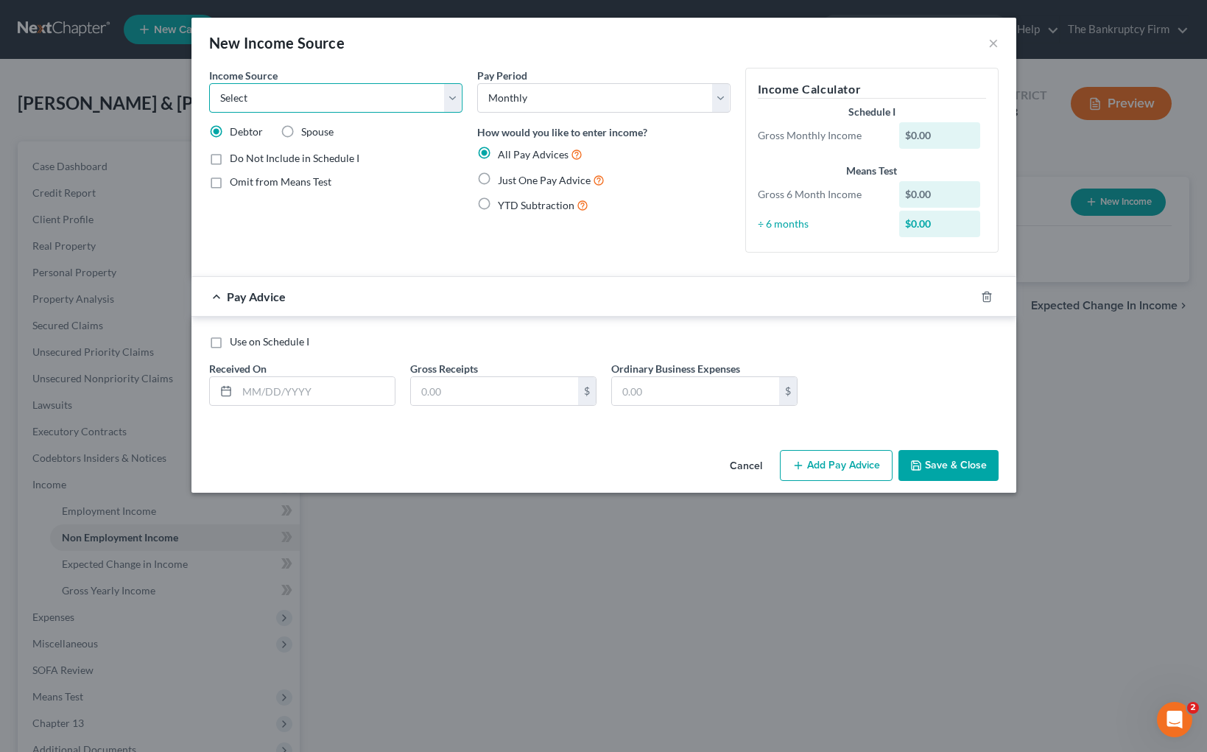
select select "4"
drag, startPoint x: 989, startPoint y: 295, endPoint x: 889, endPoint y: 282, distance: 101.1
click at [989, 295] on icon "button" at bounding box center [987, 297] width 12 height 12
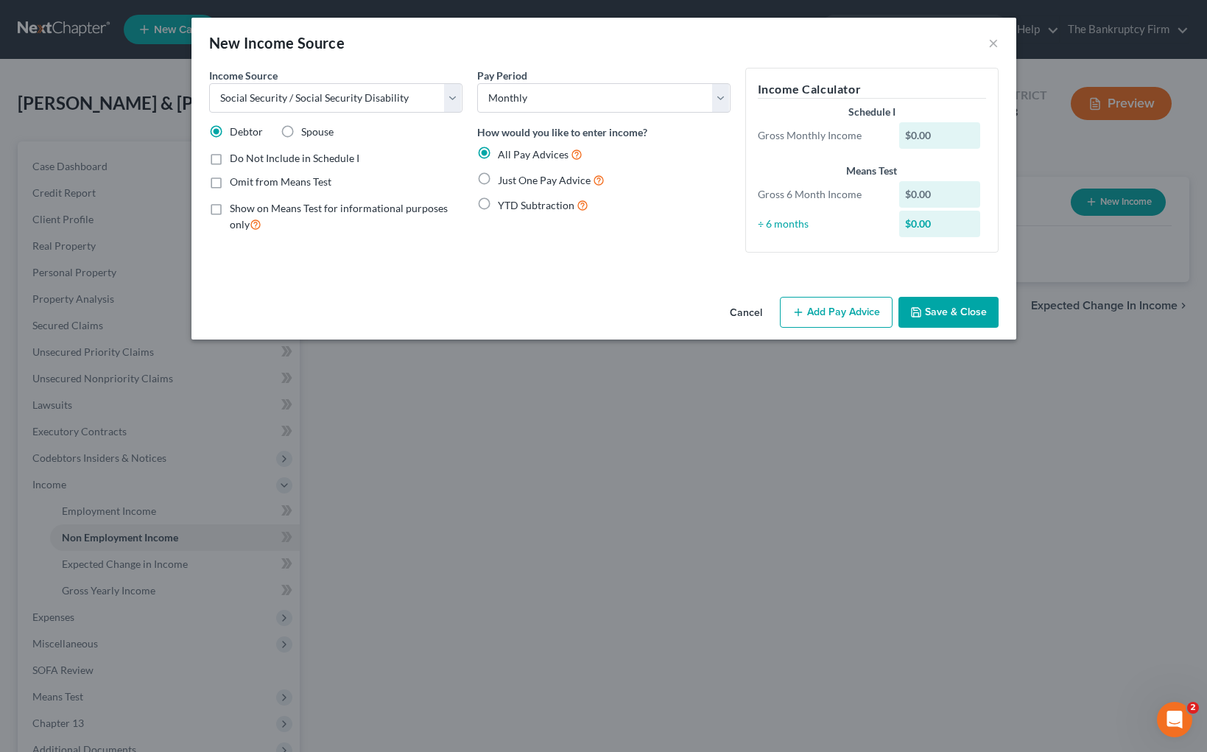
click at [498, 180] on label "Just One Pay Advice" at bounding box center [551, 180] width 107 height 17
click at [504, 180] on input "Just One Pay Advice" at bounding box center [509, 177] width 10 height 10
radio input "true"
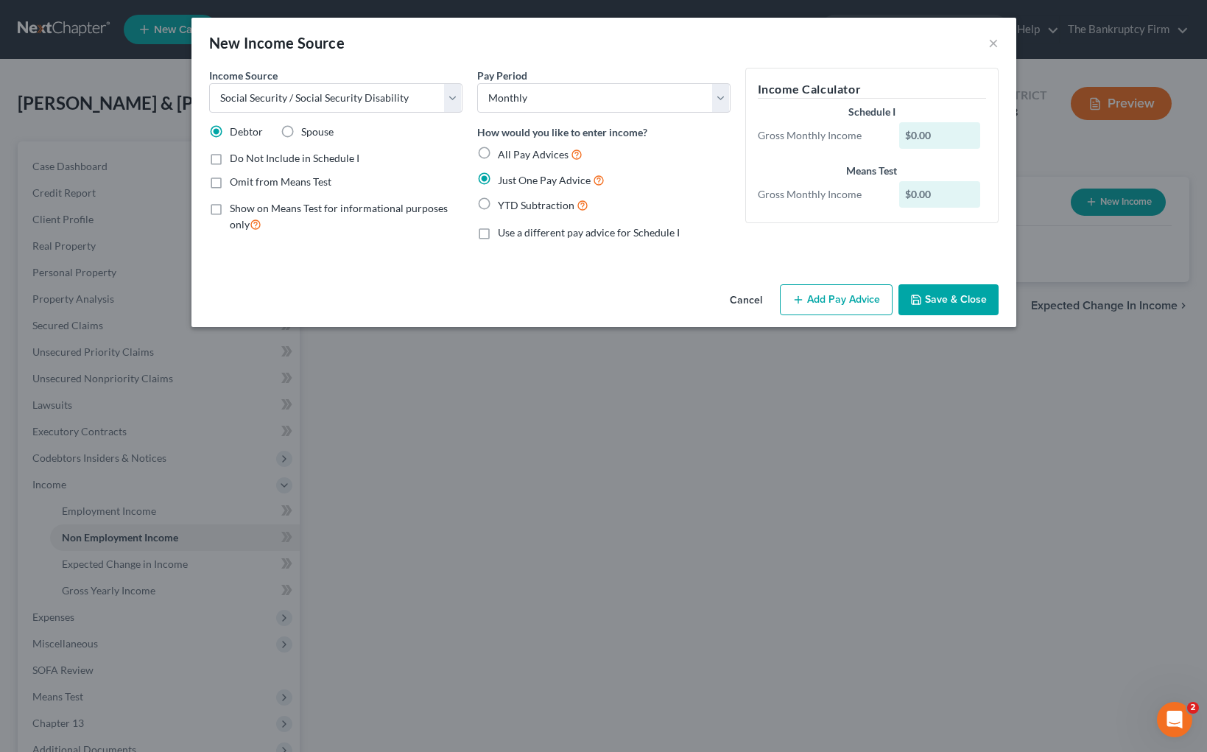
click at [844, 299] on button "Add Pay Advice" at bounding box center [836, 299] width 113 height 31
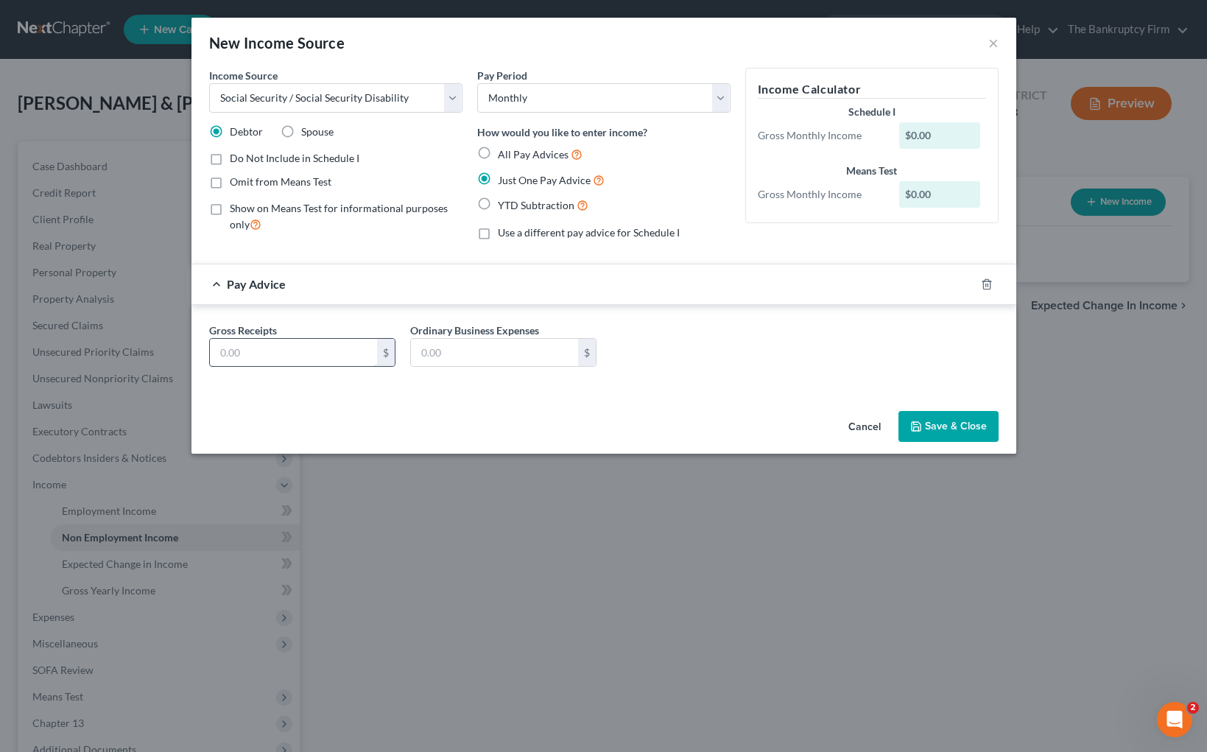
click at [298, 351] on input "text" at bounding box center [293, 353] width 167 height 28
click at [254, 356] on input "text" at bounding box center [293, 353] width 167 height 28
type input "1,815.50"
click at [969, 428] on button "Save & Close" at bounding box center [949, 426] width 100 height 31
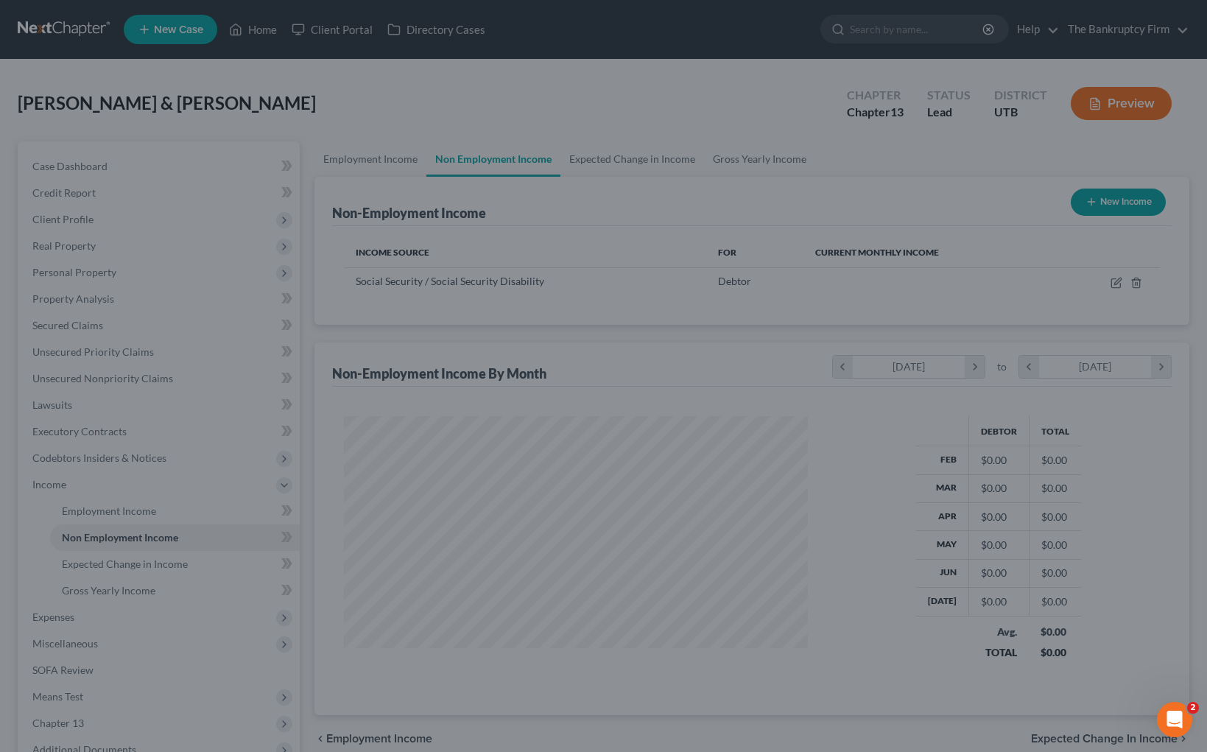
scroll to position [264, 494]
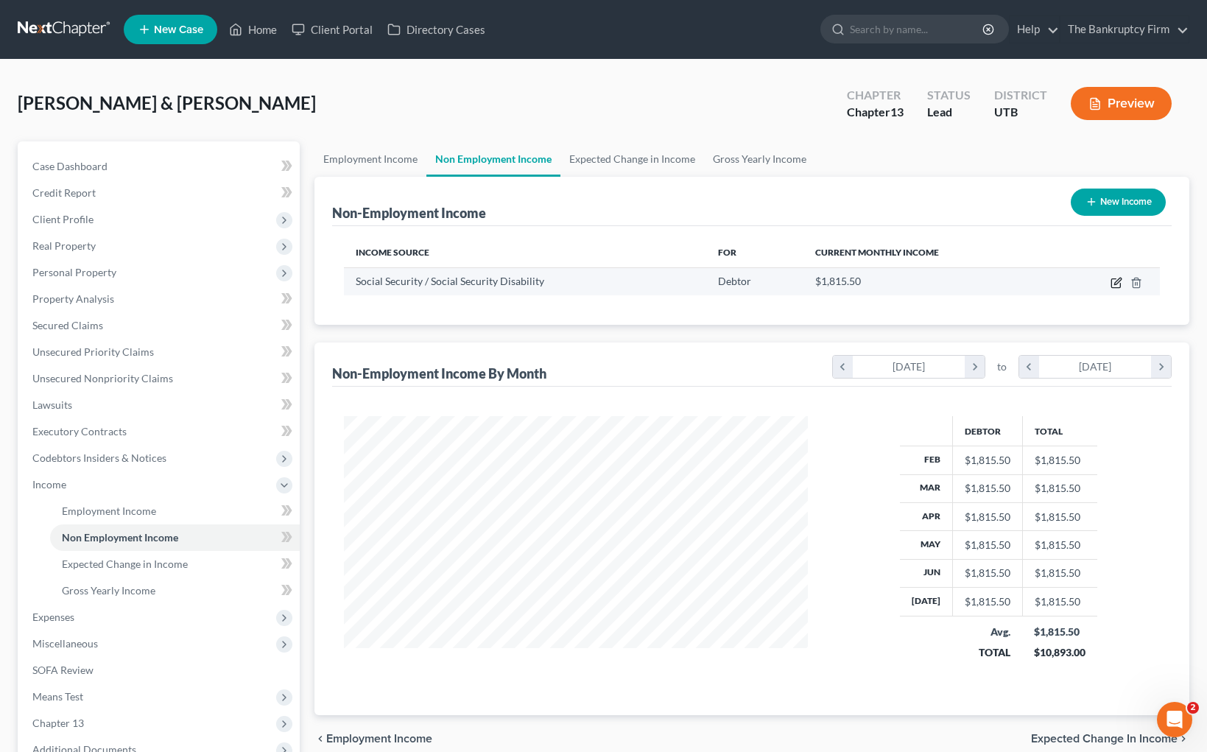
click at [1112, 280] on icon "button" at bounding box center [1116, 283] width 9 height 9
select select "4"
select select "0"
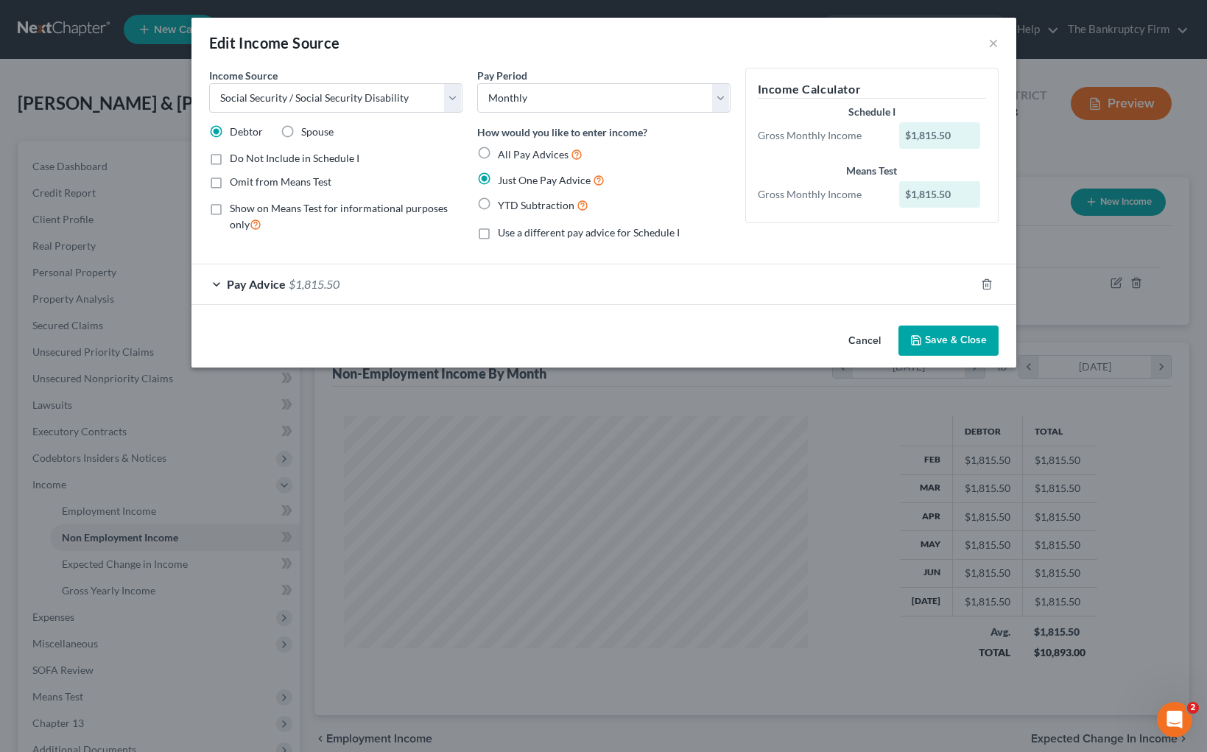
click at [498, 203] on label "YTD Subtraction" at bounding box center [543, 205] width 91 height 17
click at [504, 203] on input "YTD Subtraction" at bounding box center [509, 202] width 10 height 10
radio input "true"
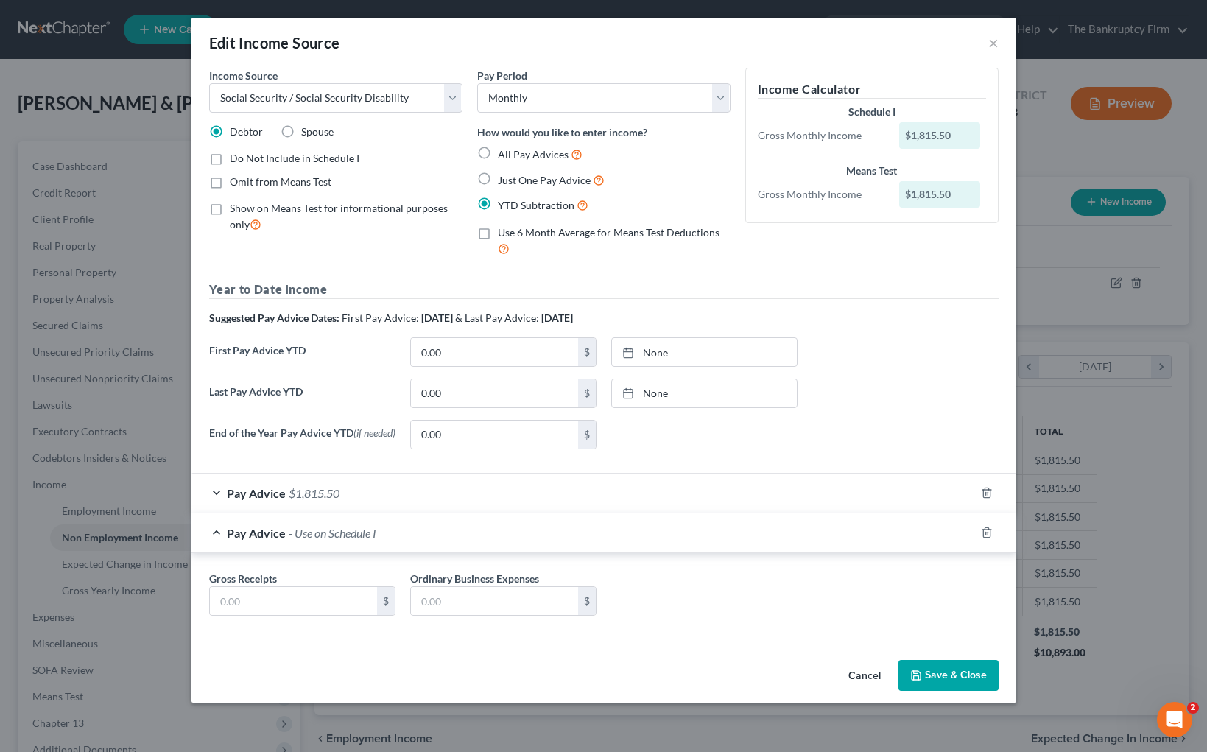
click at [498, 177] on label "Just One Pay Advice" at bounding box center [551, 180] width 107 height 17
click at [504, 177] on input "Just One Pay Advice" at bounding box center [509, 177] width 10 height 10
radio input "true"
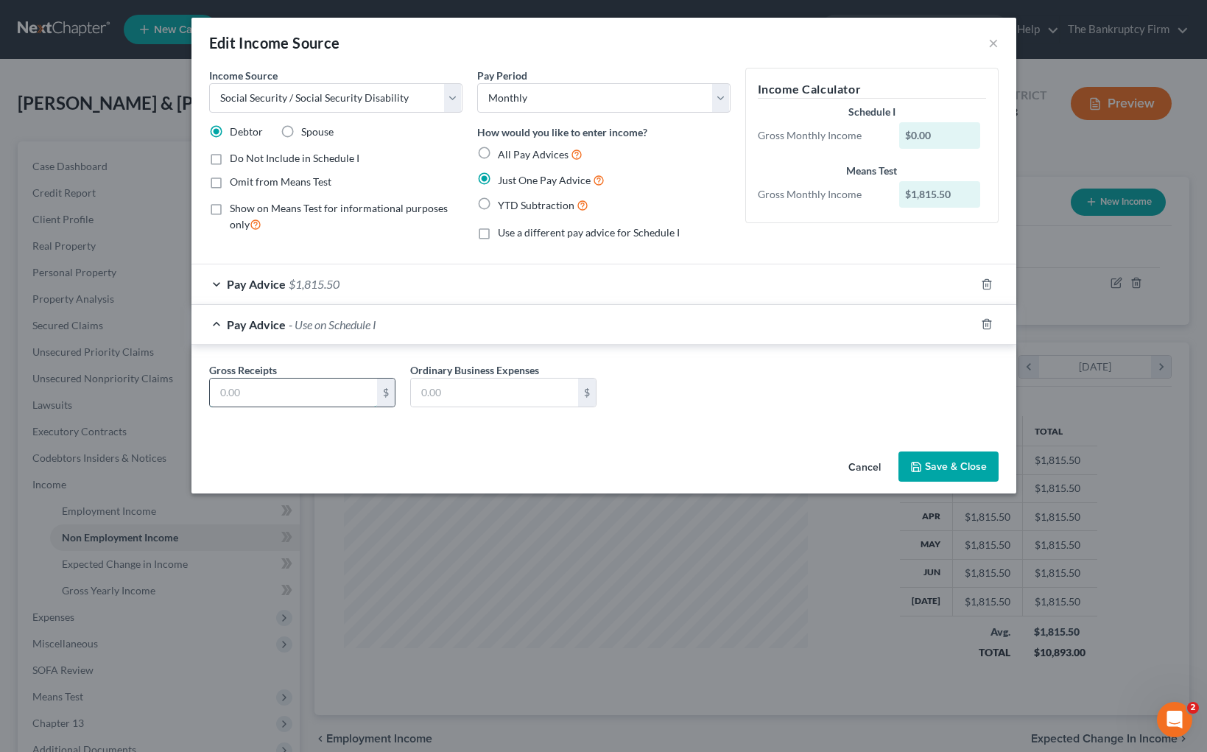
click at [289, 390] on input "text" at bounding box center [293, 393] width 167 height 28
type input "1,081.80"
click at [469, 385] on input "text" at bounding box center [494, 393] width 167 height 28
type input "185"
click at [932, 465] on button "Save & Close" at bounding box center [949, 467] width 100 height 31
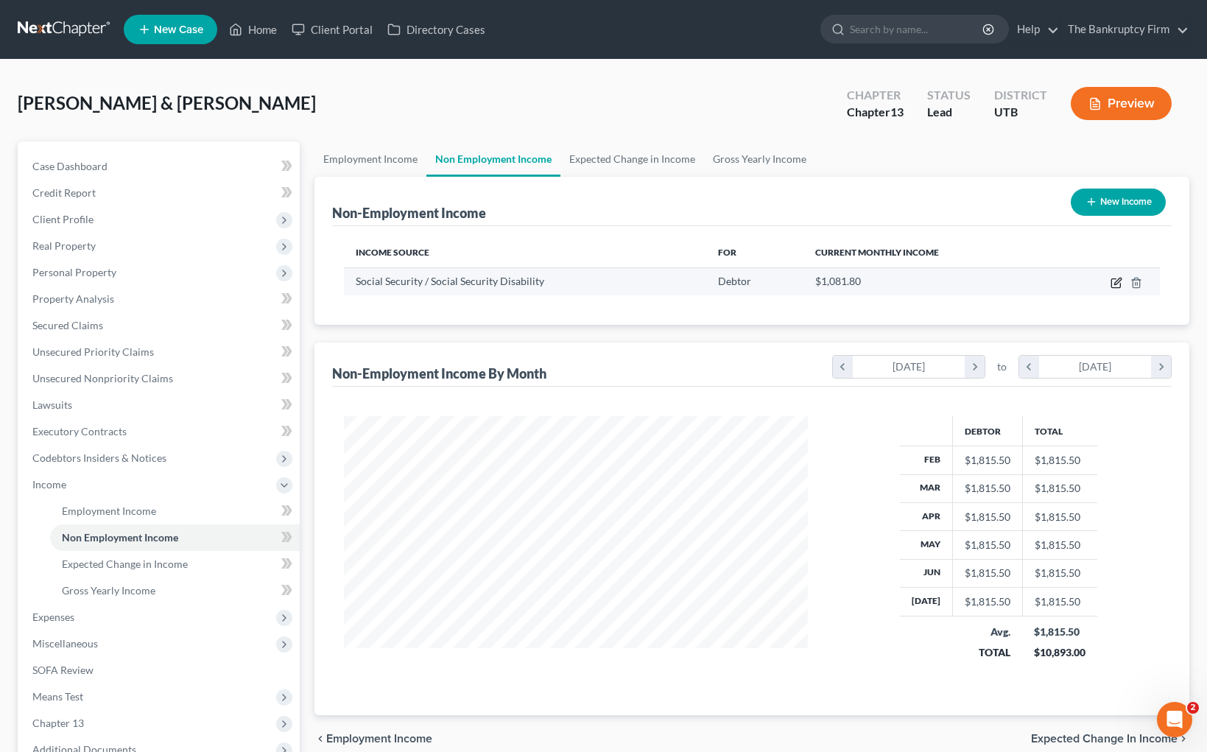
click at [1117, 281] on icon "button" at bounding box center [1118, 281] width 7 height 7
select select "4"
select select "0"
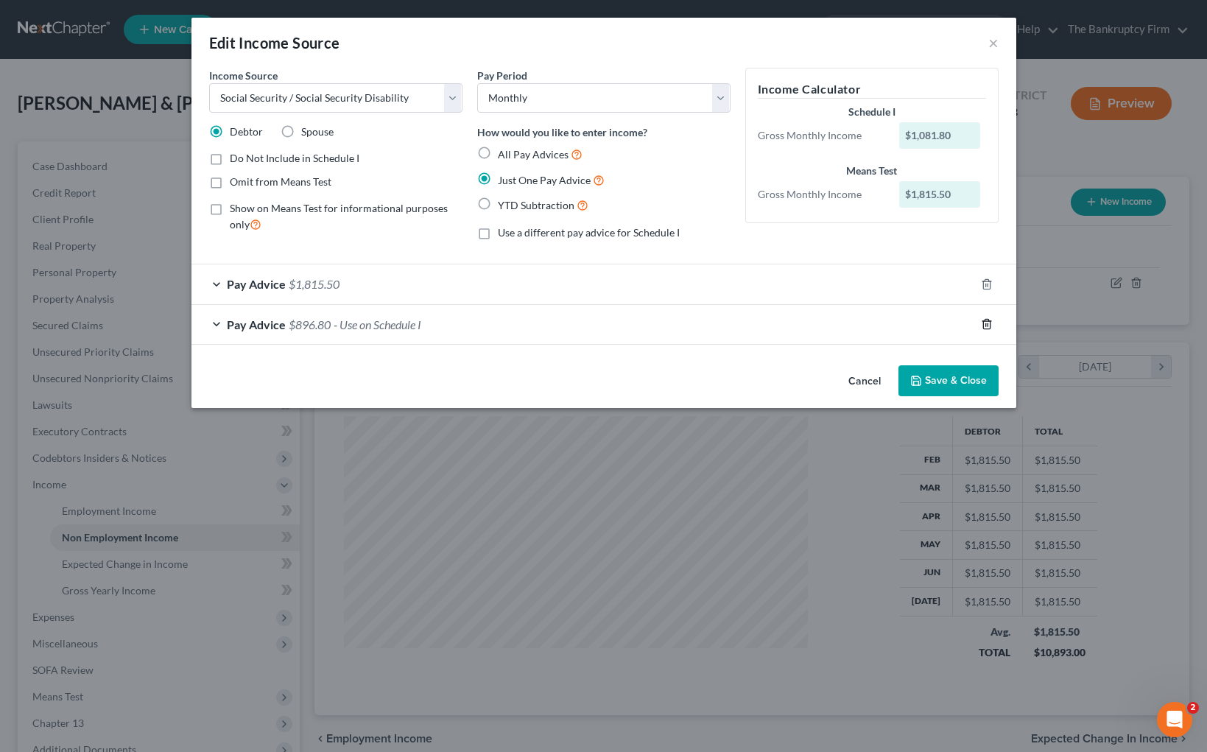
click at [985, 323] on icon "button" at bounding box center [987, 324] width 12 height 12
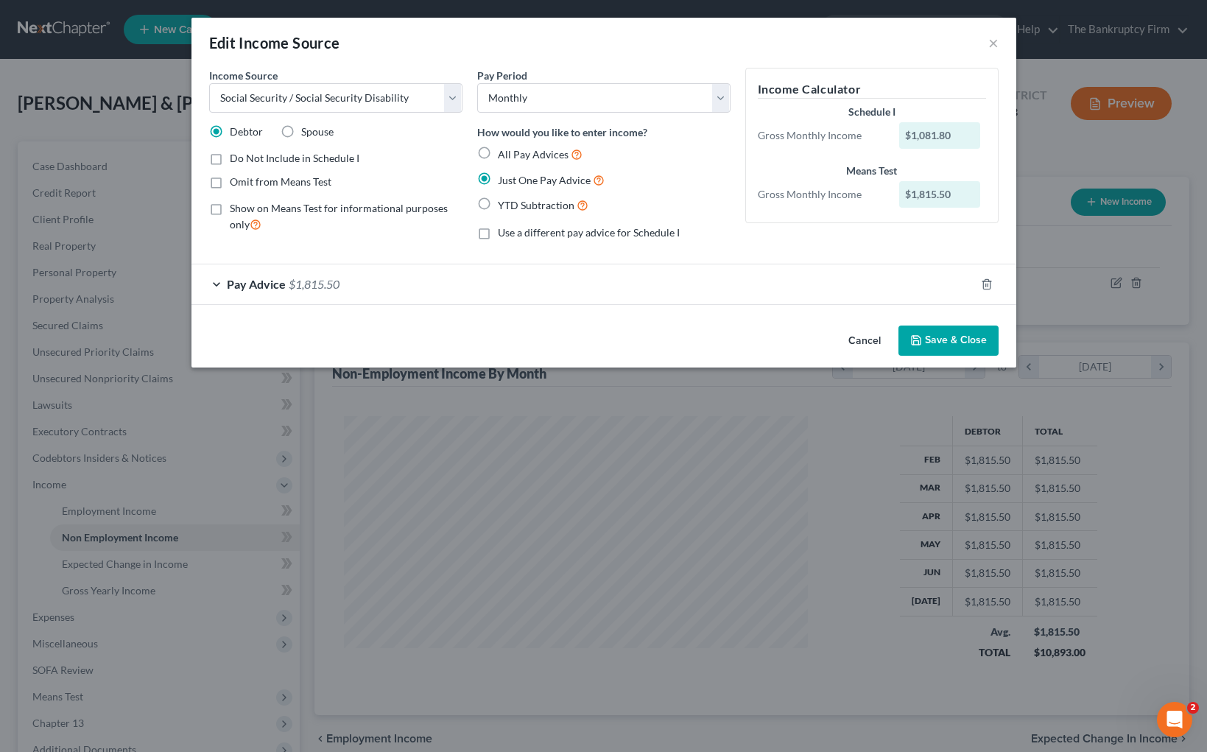
click at [967, 334] on button "Save & Close" at bounding box center [949, 341] width 100 height 31
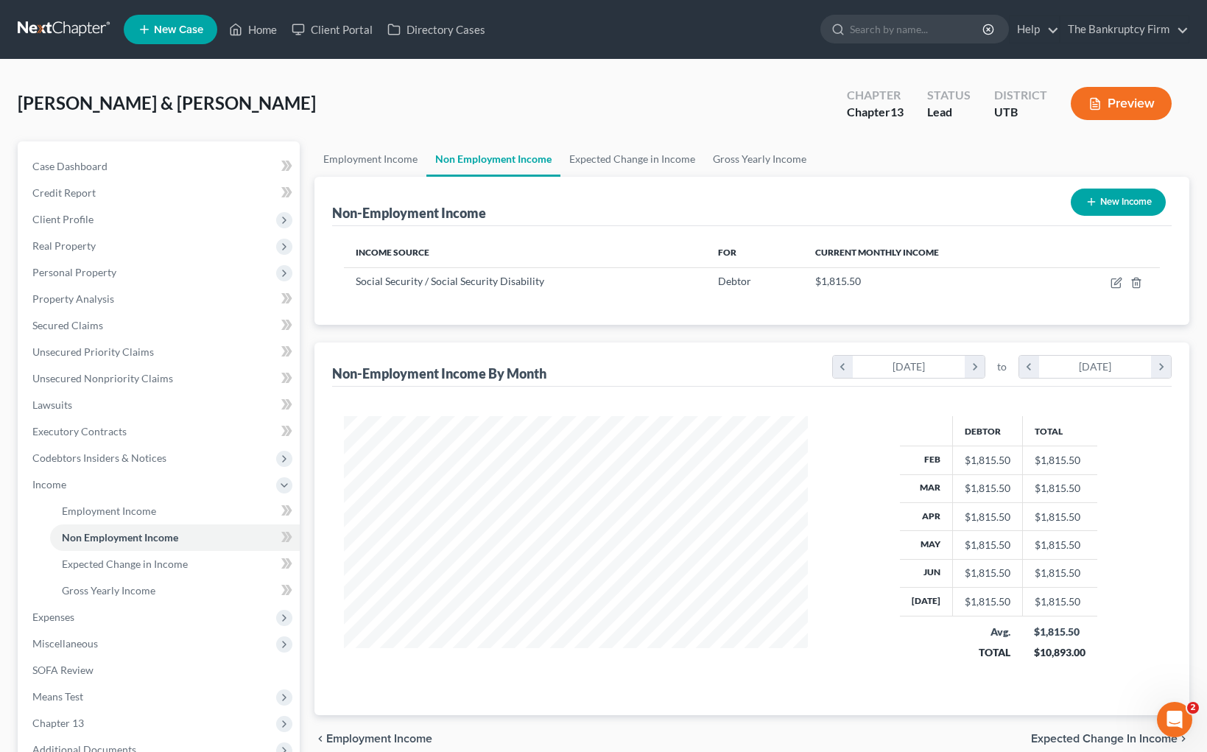
click at [1115, 198] on button "New Income" at bounding box center [1118, 202] width 95 height 27
select select "0"
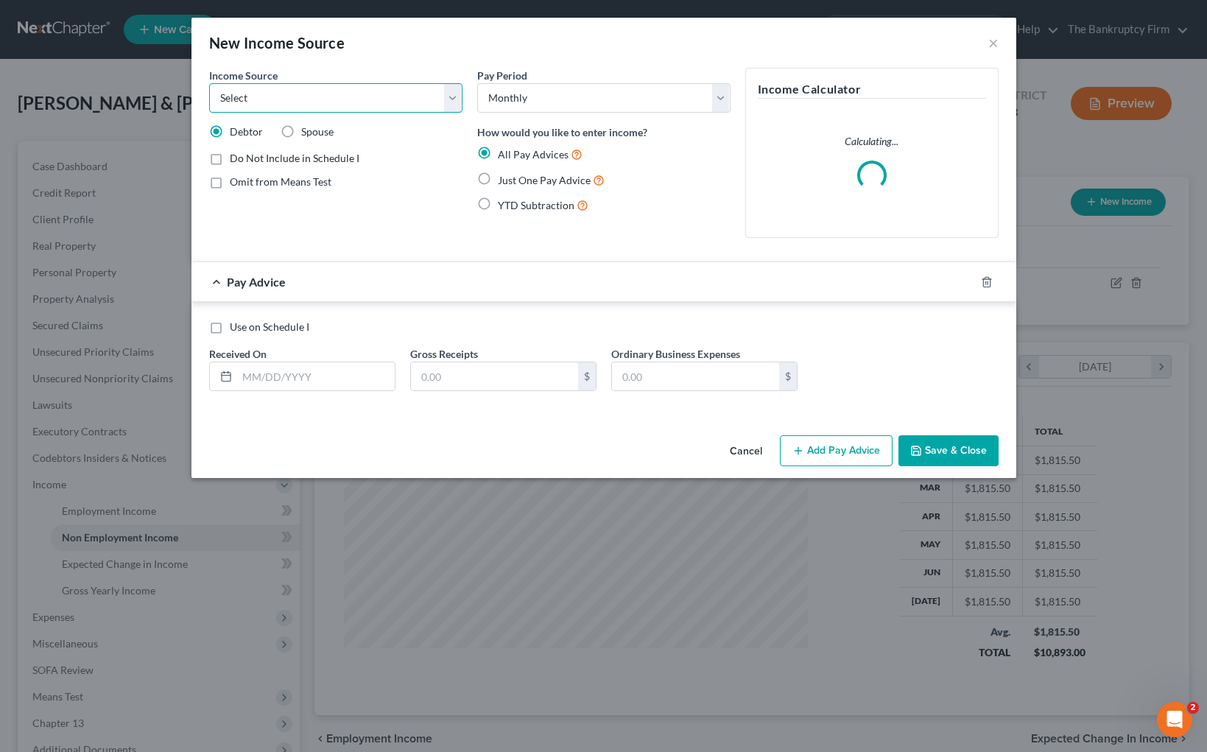
click at [434, 100] on select "Select Unemployment Disability (from employer) Pension Retirement Social Securi…" at bounding box center [335, 97] width 253 height 29
select select "4"
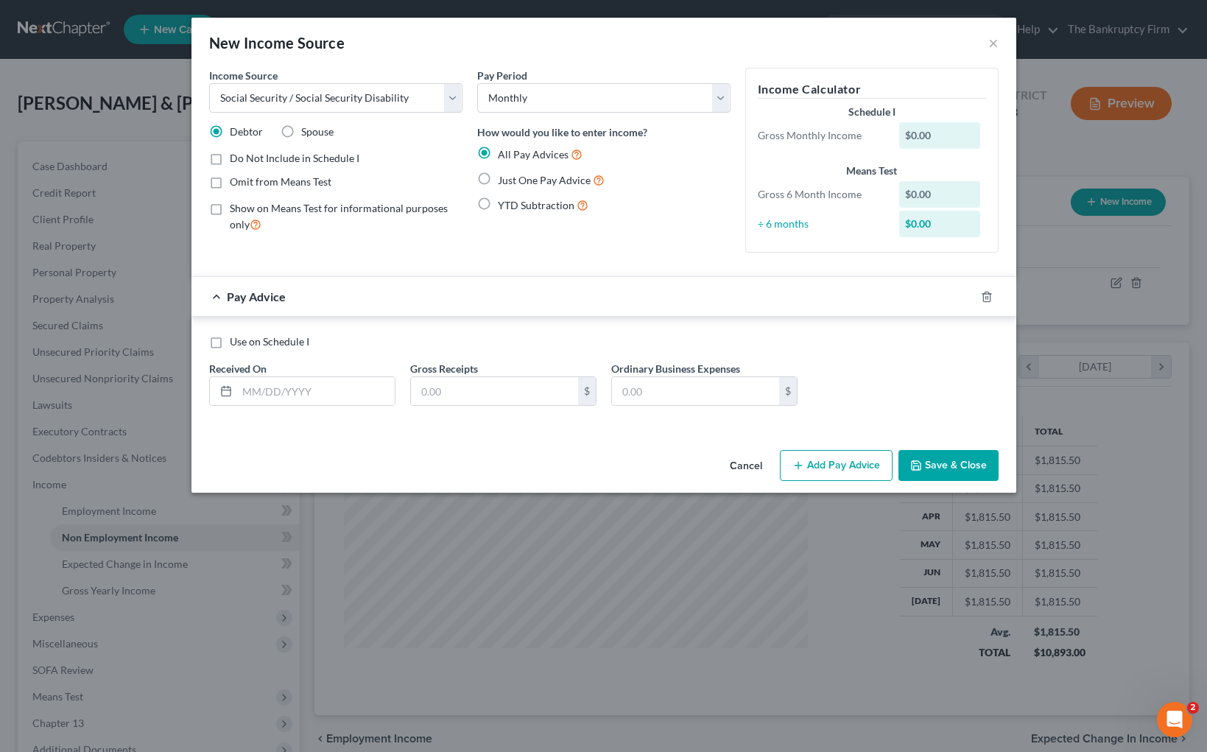
click at [498, 178] on label "Just One Pay Advice" at bounding box center [551, 180] width 107 height 17
click at [504, 178] on input "Just One Pay Advice" at bounding box center [509, 177] width 10 height 10
radio input "true"
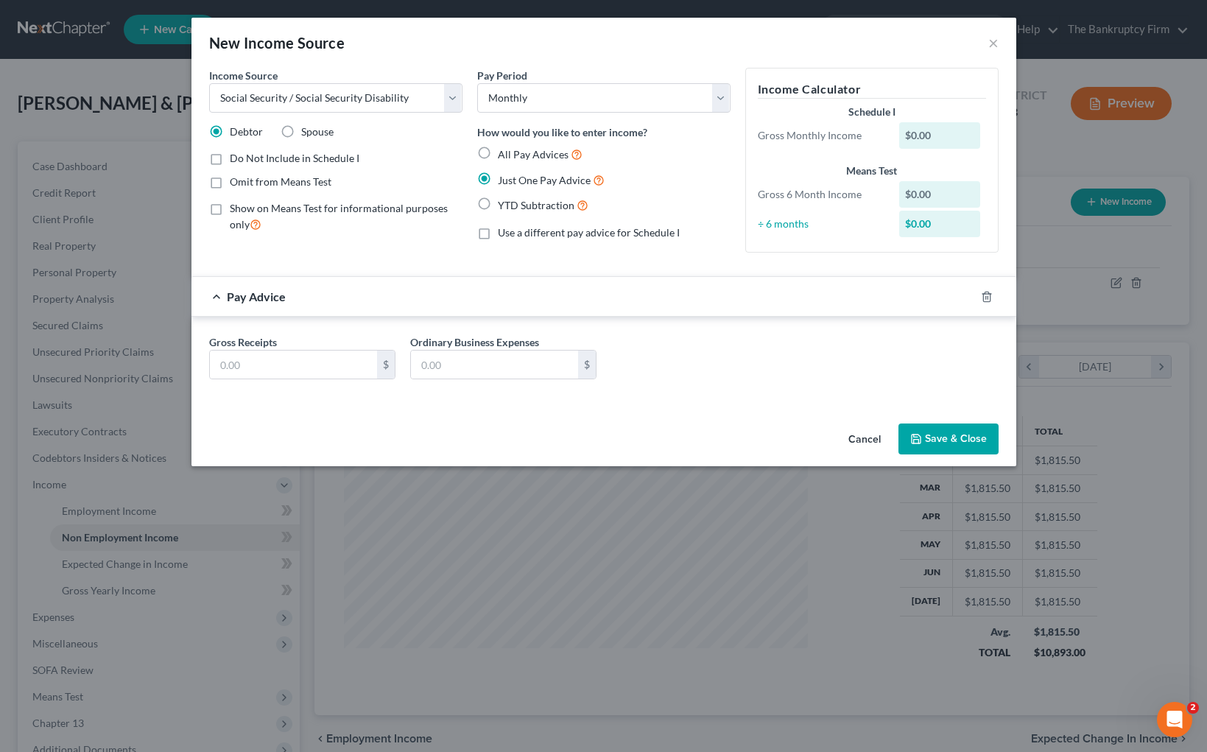
drag, startPoint x: 287, startPoint y: 133, endPoint x: 266, endPoint y: 332, distance: 200.0
click at [301, 133] on label "Spouse" at bounding box center [317, 132] width 32 height 15
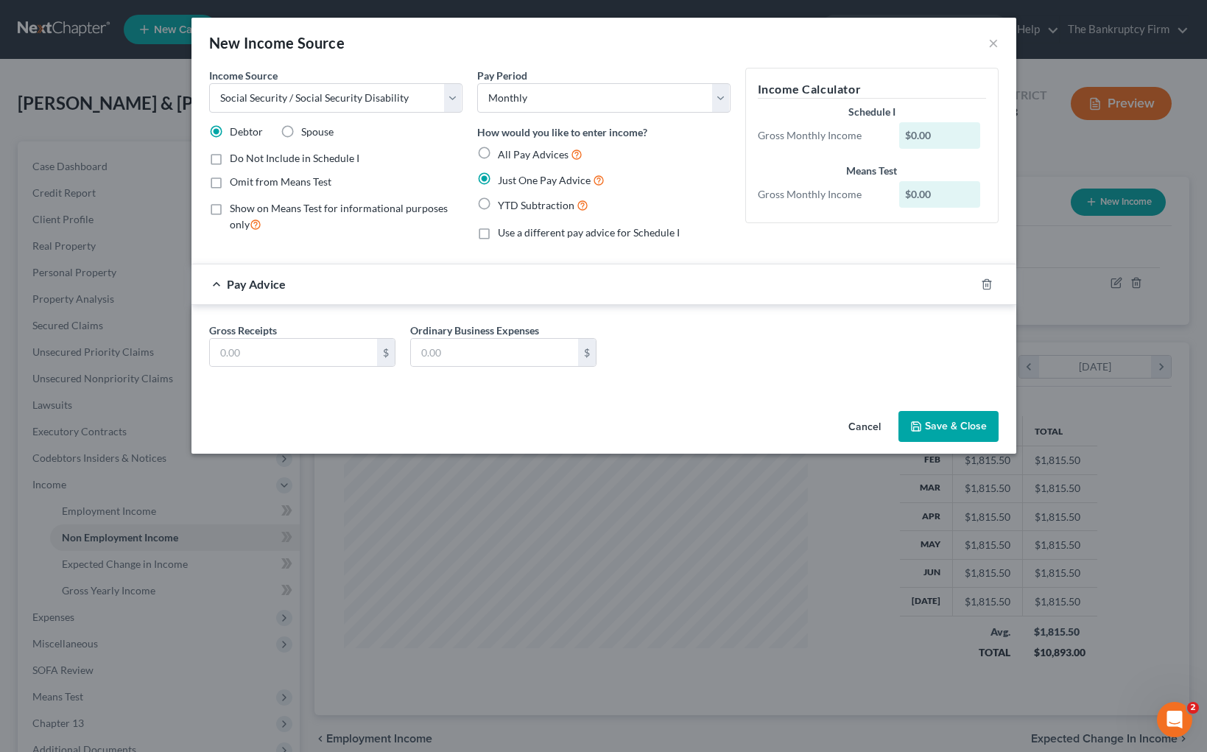
click at [307, 133] on input "Spouse" at bounding box center [312, 130] width 10 height 10
radio input "true"
click at [264, 355] on input "text" at bounding box center [293, 353] width 167 height 28
type input "1,081.80"
type input "185"
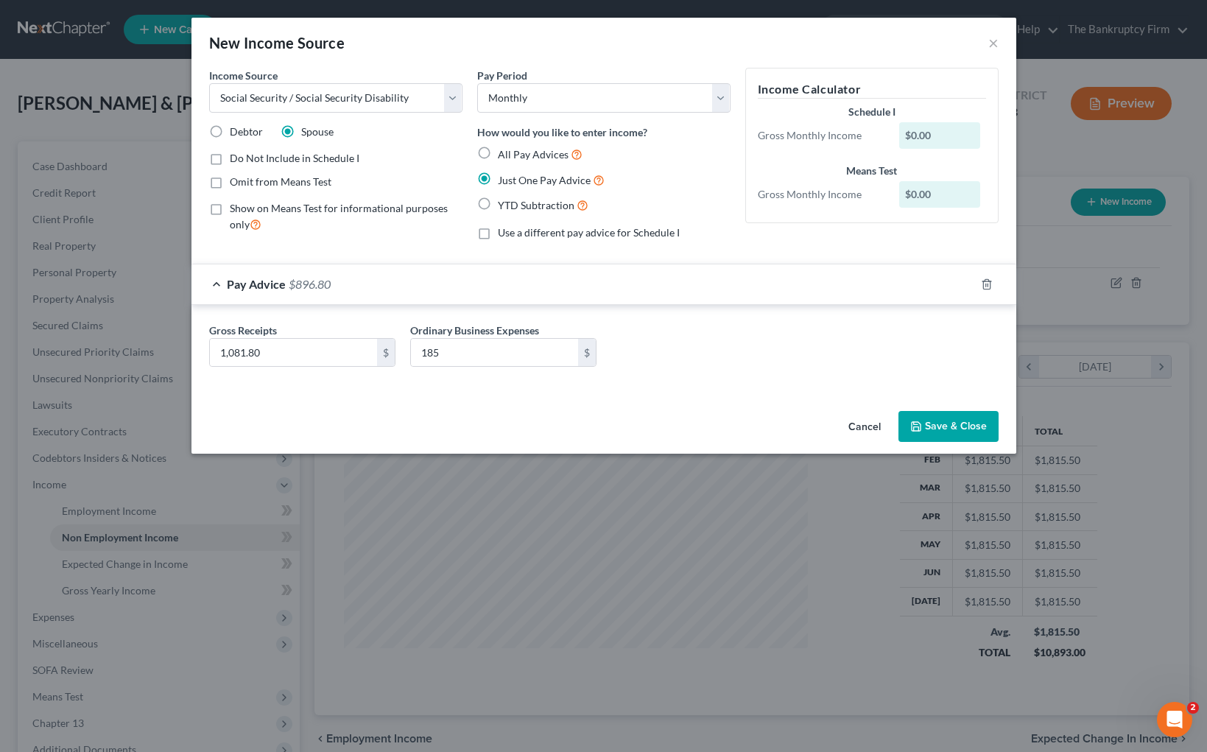
click at [938, 424] on button "Save & Close" at bounding box center [949, 426] width 100 height 31
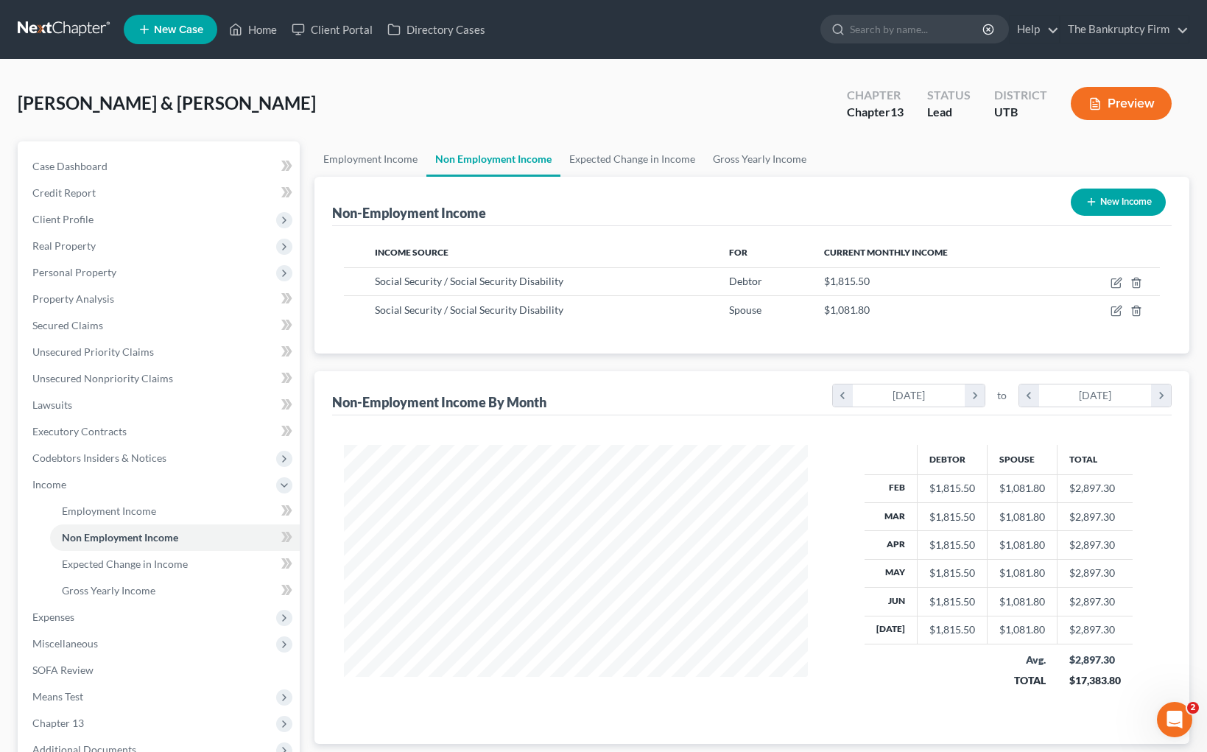
click at [1103, 199] on button "New Income" at bounding box center [1118, 202] width 95 height 27
select select "0"
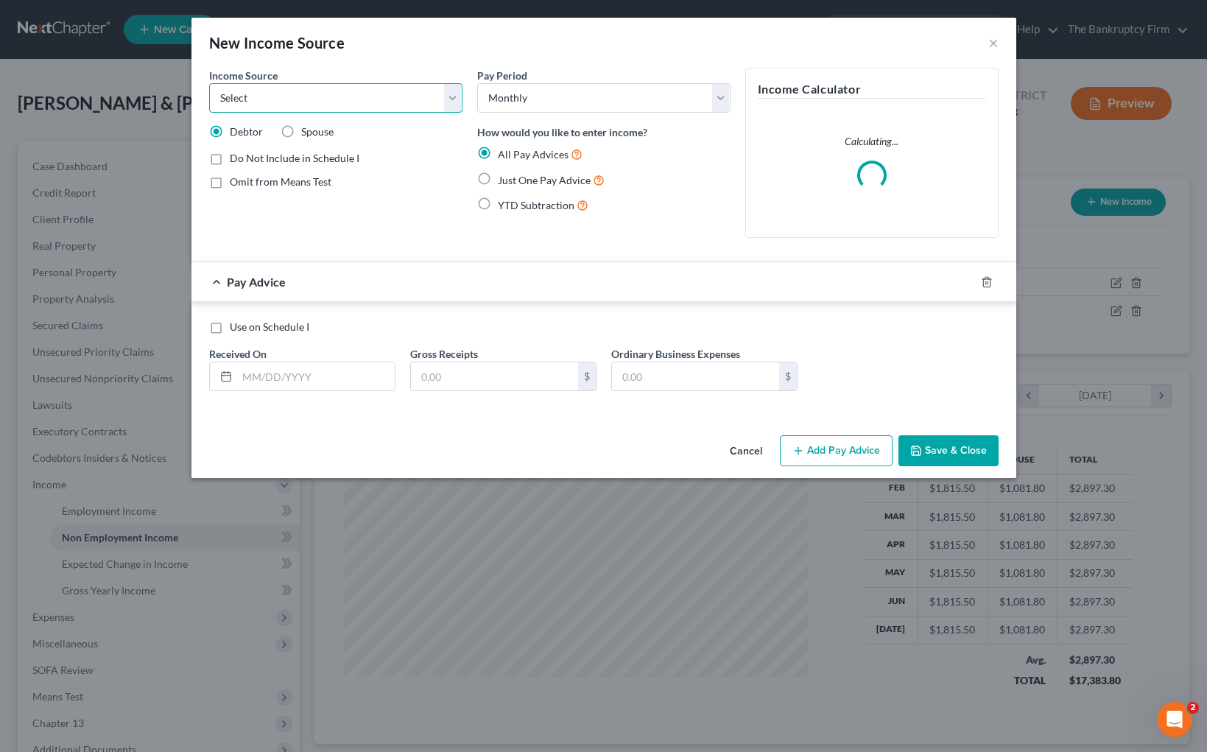
click at [408, 94] on select "Select Unemployment Disability (from employer) Pension Retirement Social Securi…" at bounding box center [335, 97] width 253 height 29
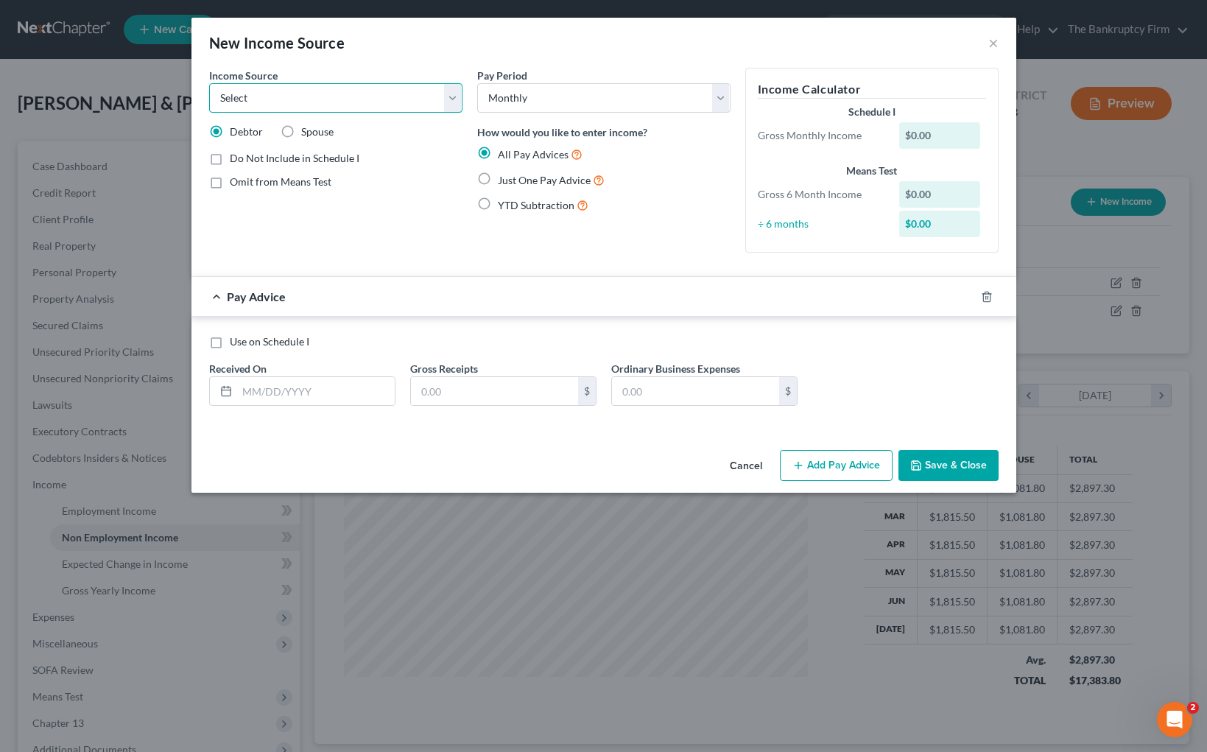
select select "4"
click at [498, 178] on label "Just One Pay Advice" at bounding box center [551, 180] width 107 height 17
click at [504, 178] on input "Just One Pay Advice" at bounding box center [509, 177] width 10 height 10
radio input "true"
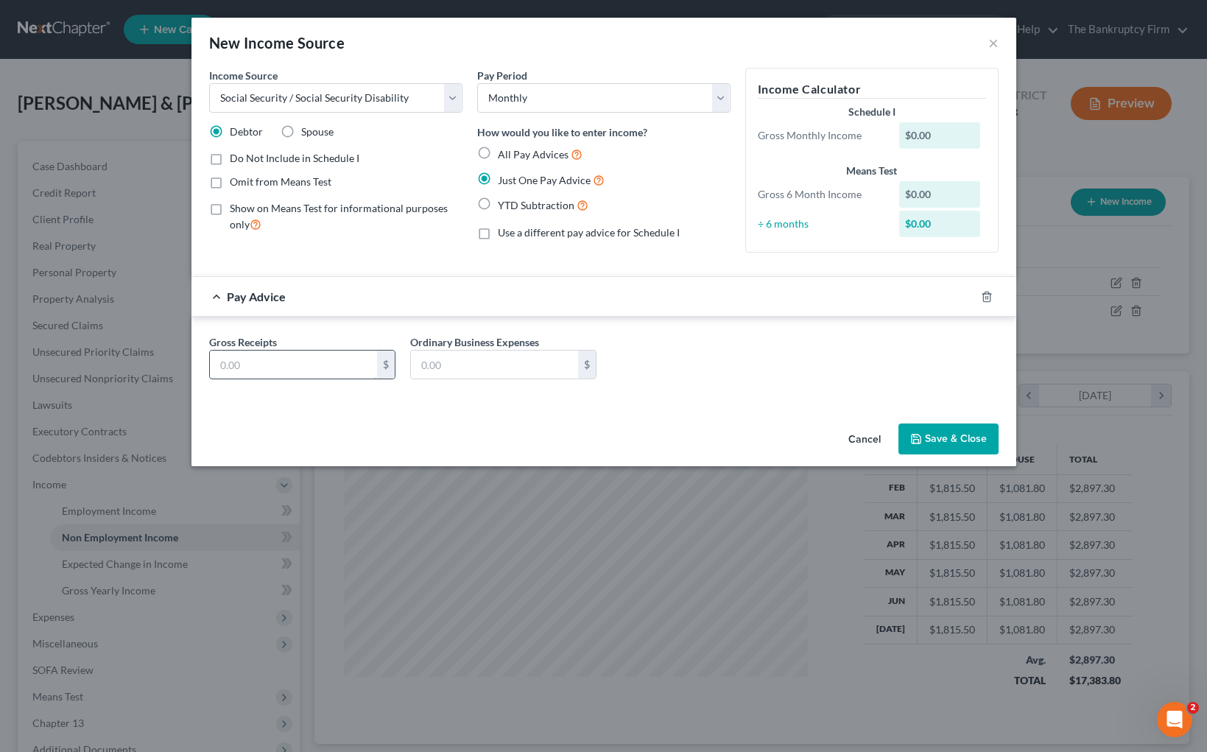
click at [283, 364] on input "text" at bounding box center [293, 365] width 167 height 28
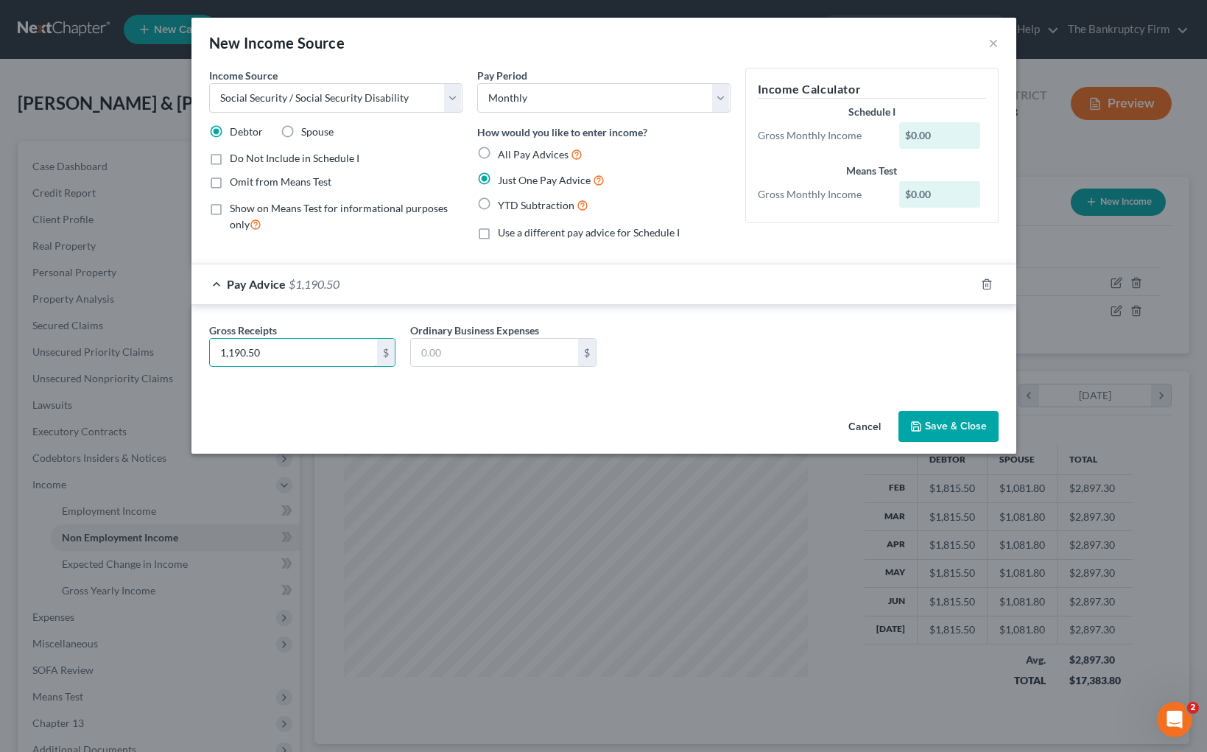
type input "1,190.50"
click at [777, 331] on div "Gross Receipts 1,190.50 $ Ordinary Business Expenses $" at bounding box center [604, 351] width 805 height 57
click at [950, 430] on button "Save & Close" at bounding box center [949, 426] width 100 height 31
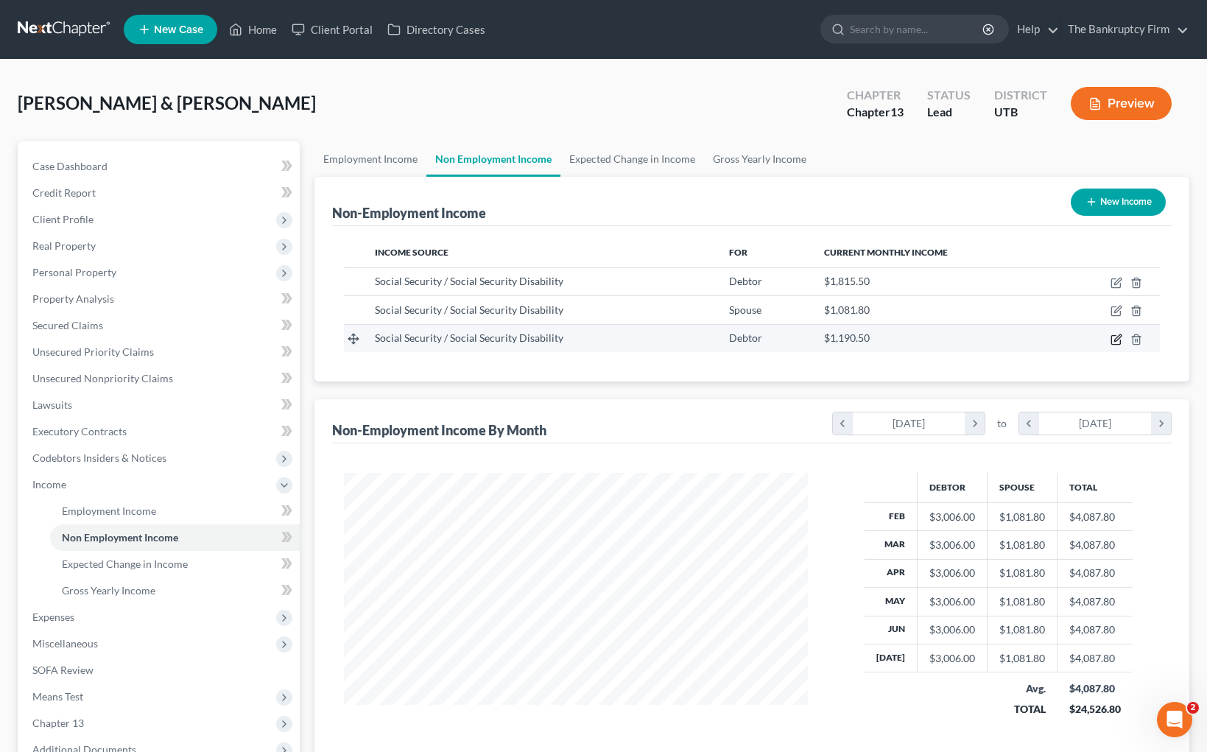
click at [1118, 338] on icon "button" at bounding box center [1117, 340] width 12 height 12
select select "4"
select select "0"
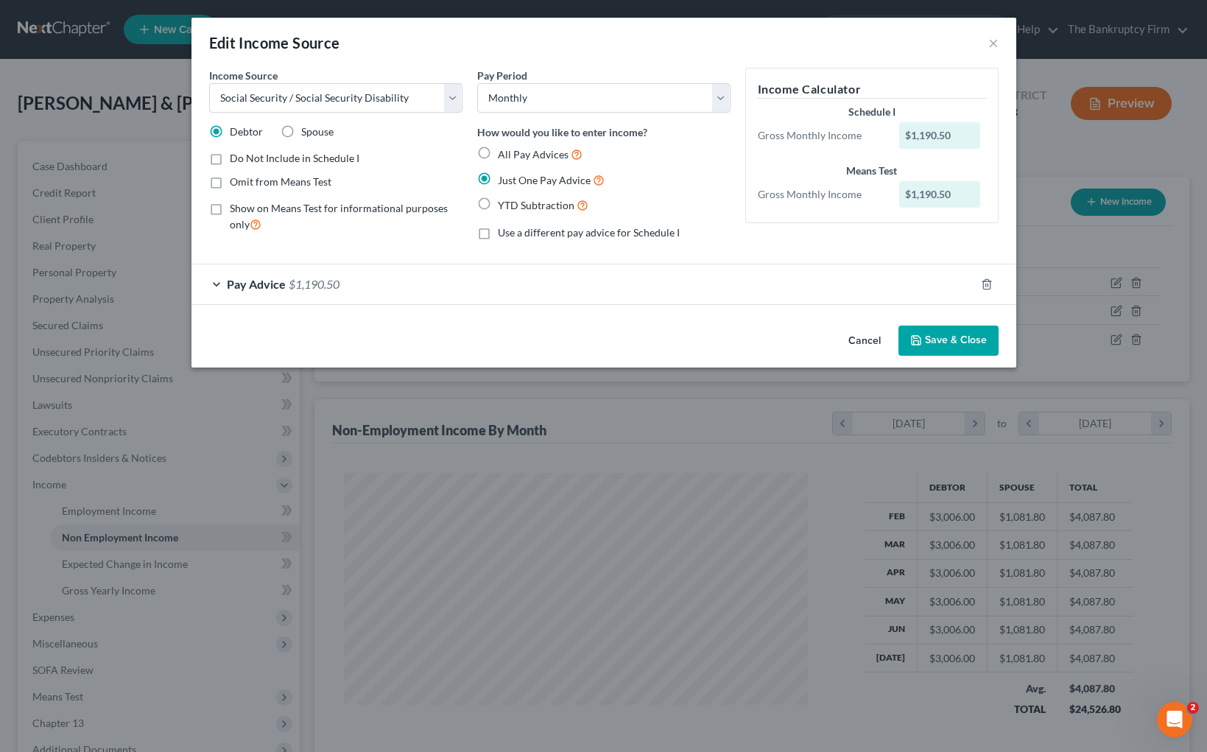
click at [223, 281] on div "Pay Advice $1,190.50" at bounding box center [584, 283] width 784 height 39
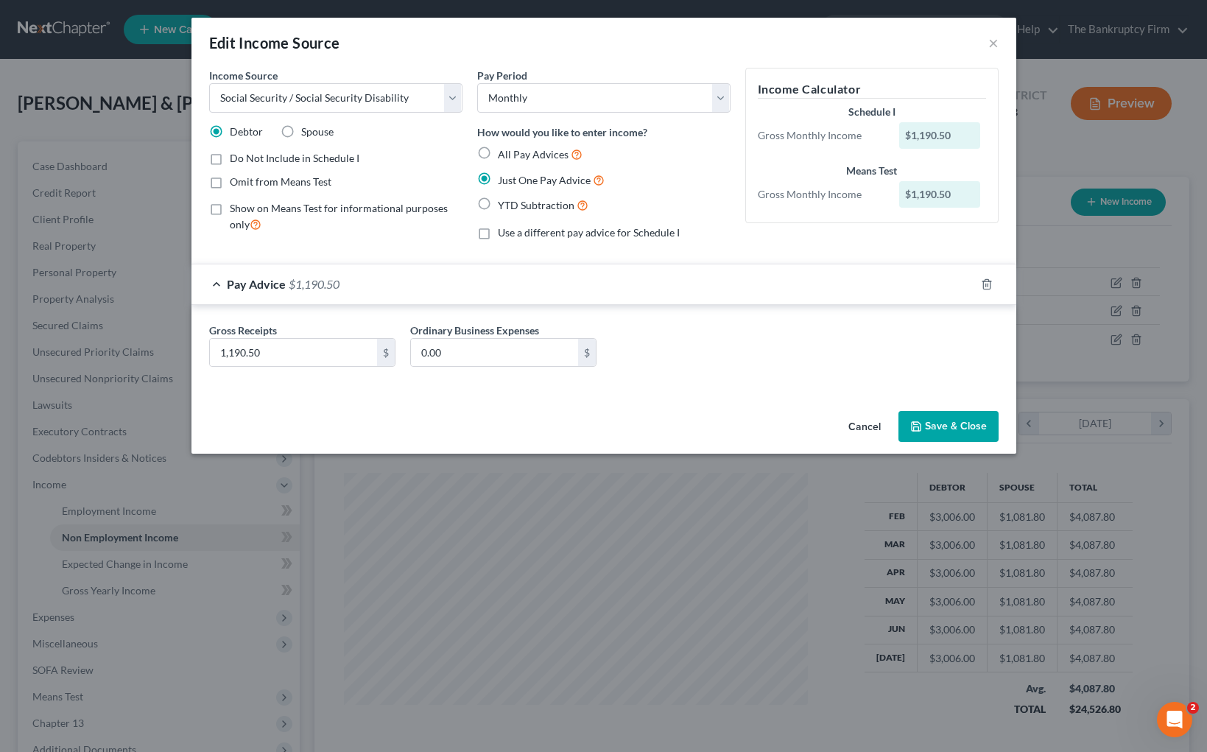
click at [954, 427] on button "Save & Close" at bounding box center [949, 426] width 100 height 31
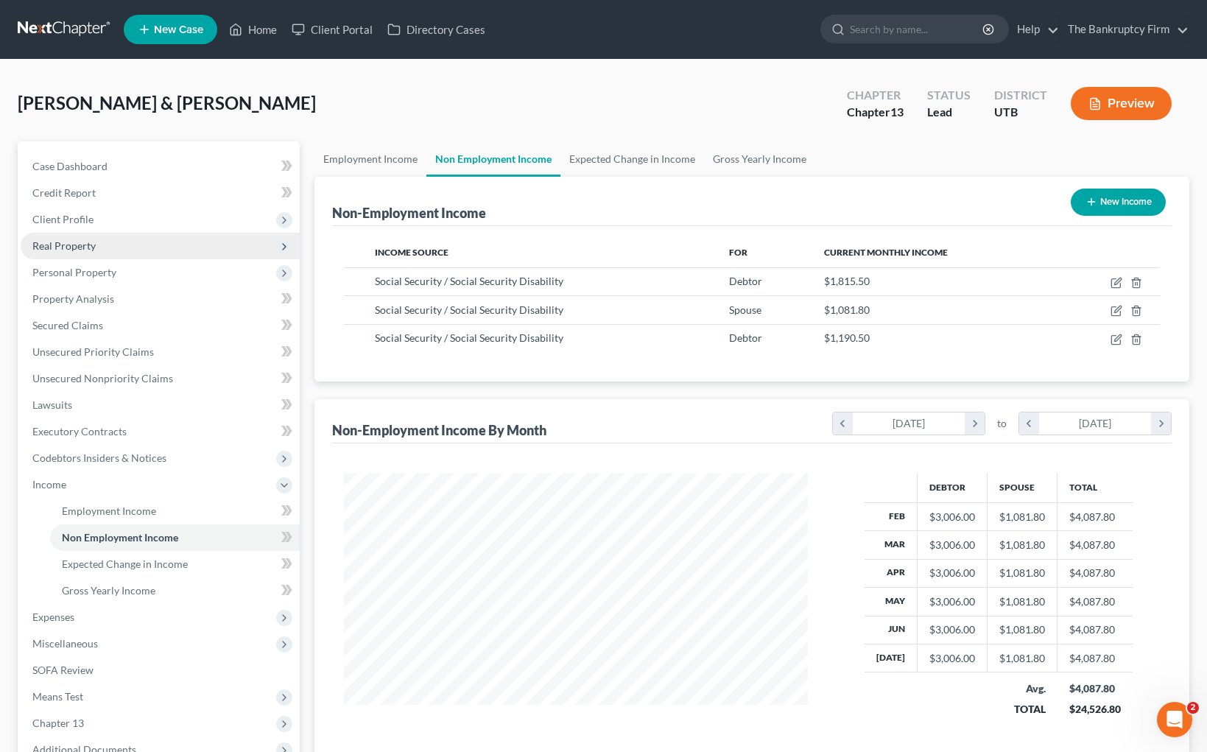
click at [86, 244] on span "Real Property" at bounding box center [63, 245] width 63 height 13
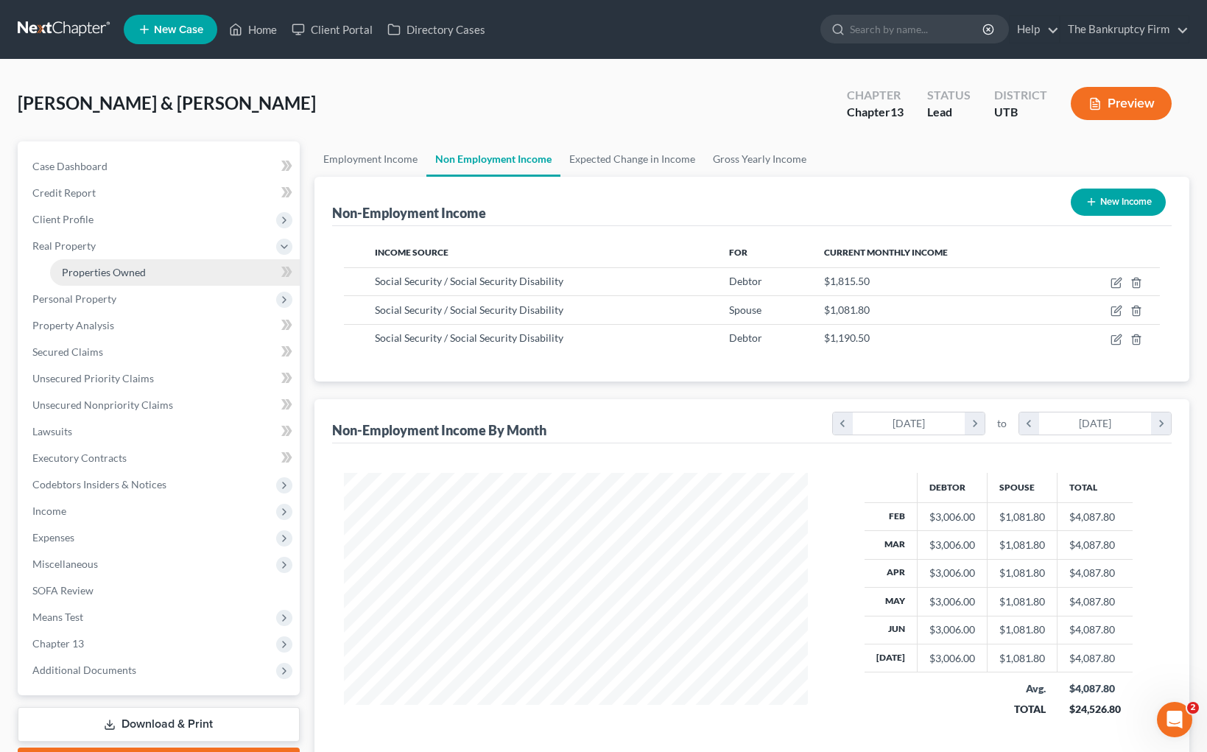
click at [122, 274] on span "Properties Owned" at bounding box center [104, 272] width 84 height 13
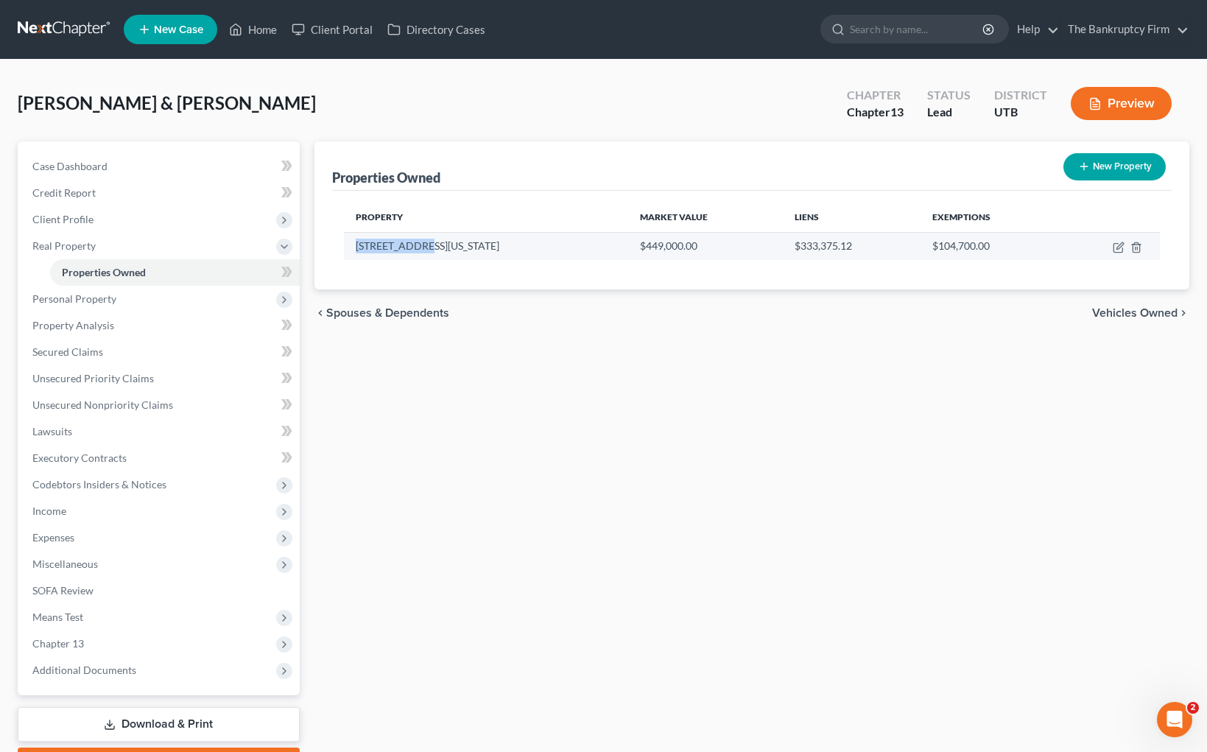
drag, startPoint x: 424, startPoint y: 246, endPoint x: 350, endPoint y: 248, distance: 73.7
click at [350, 248] on td "[STREET_ADDRESS][US_STATE]" at bounding box center [486, 246] width 284 height 28
copy td "[STREET_ADDRESS][US_STATE]"
drag, startPoint x: 744, startPoint y: 335, endPoint x: 732, endPoint y: 332, distance: 12.2
click at [744, 335] on div "chevron_left Spouses & Dependents Vehicles Owned chevron_right" at bounding box center [752, 313] width 875 height 47
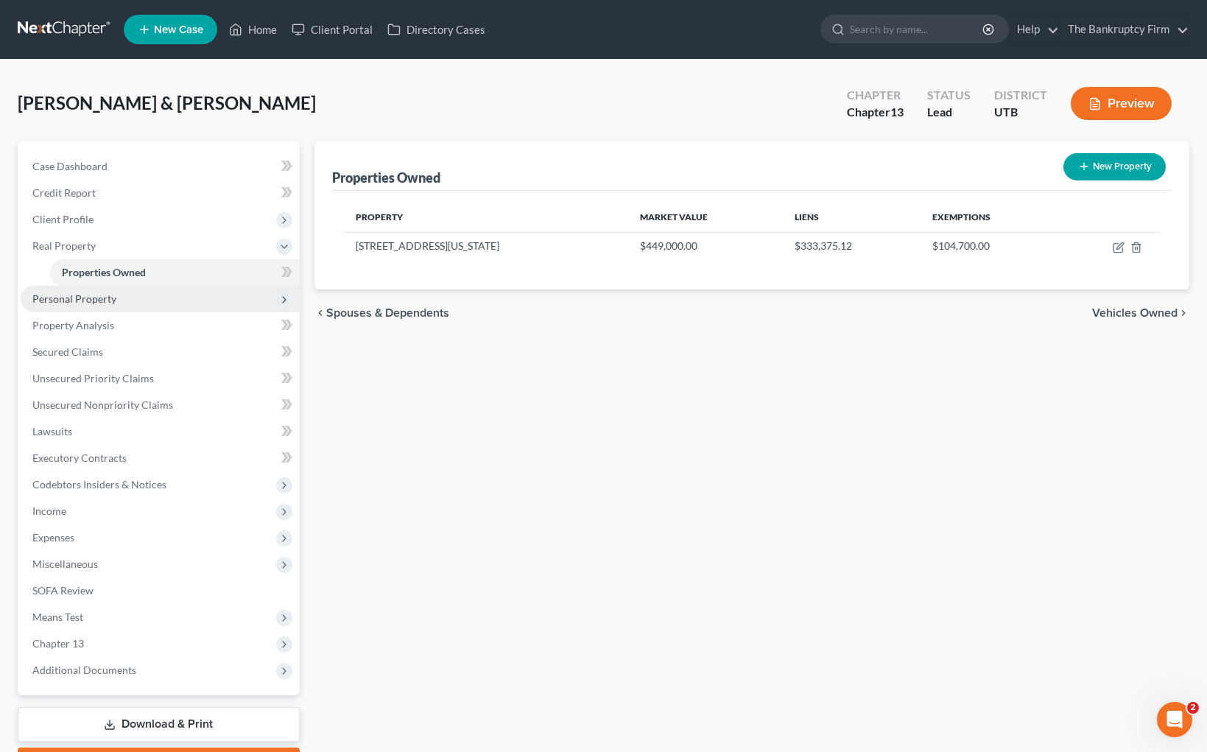
click at [84, 292] on span "Personal Property" at bounding box center [74, 298] width 84 height 13
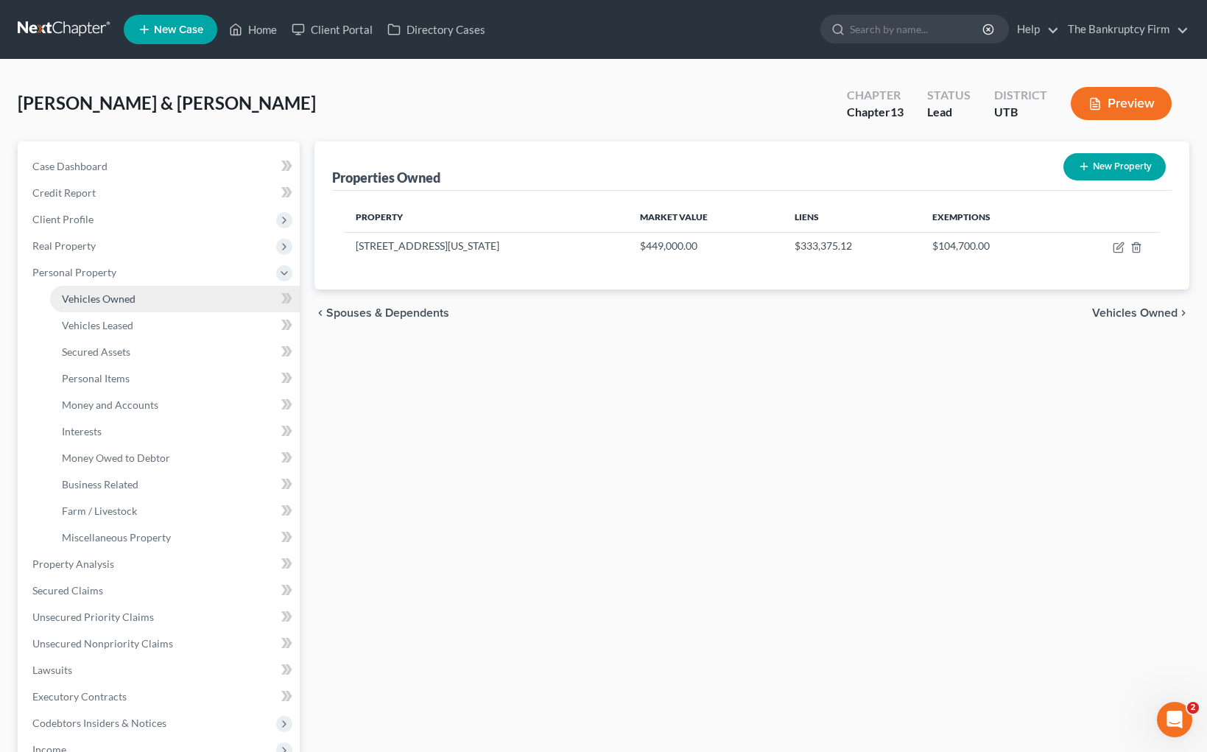
click at [126, 299] on span "Vehicles Owned" at bounding box center [99, 298] width 74 height 13
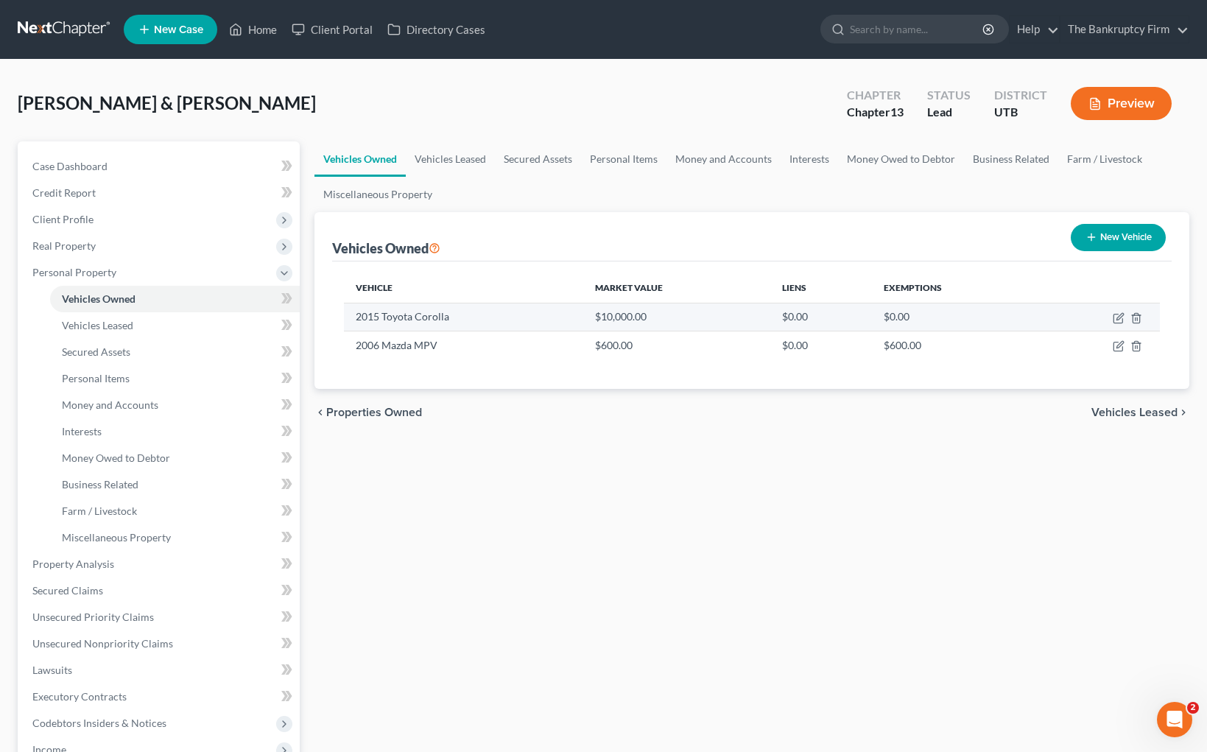
click at [506, 315] on td "2015 Toyota Corolla" at bounding box center [464, 317] width 240 height 28
click at [1135, 317] on icon "button" at bounding box center [1137, 318] width 12 height 12
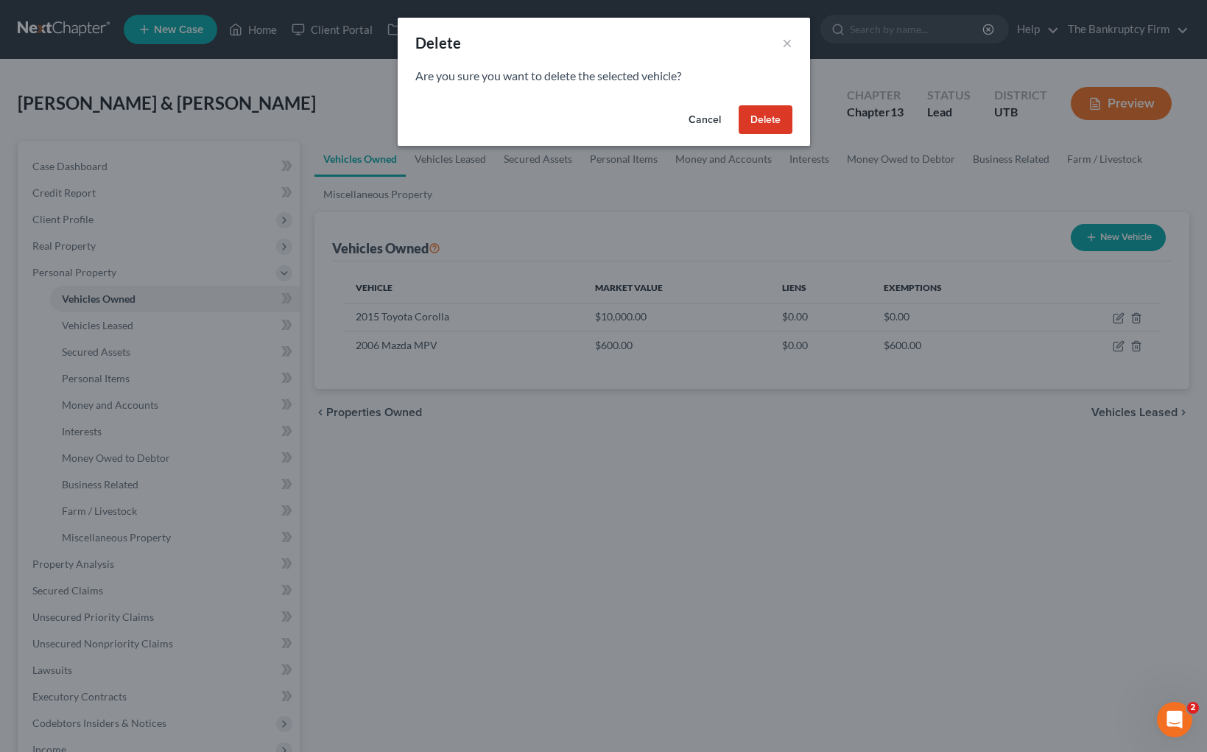
click at [781, 116] on button "Delete" at bounding box center [766, 119] width 54 height 29
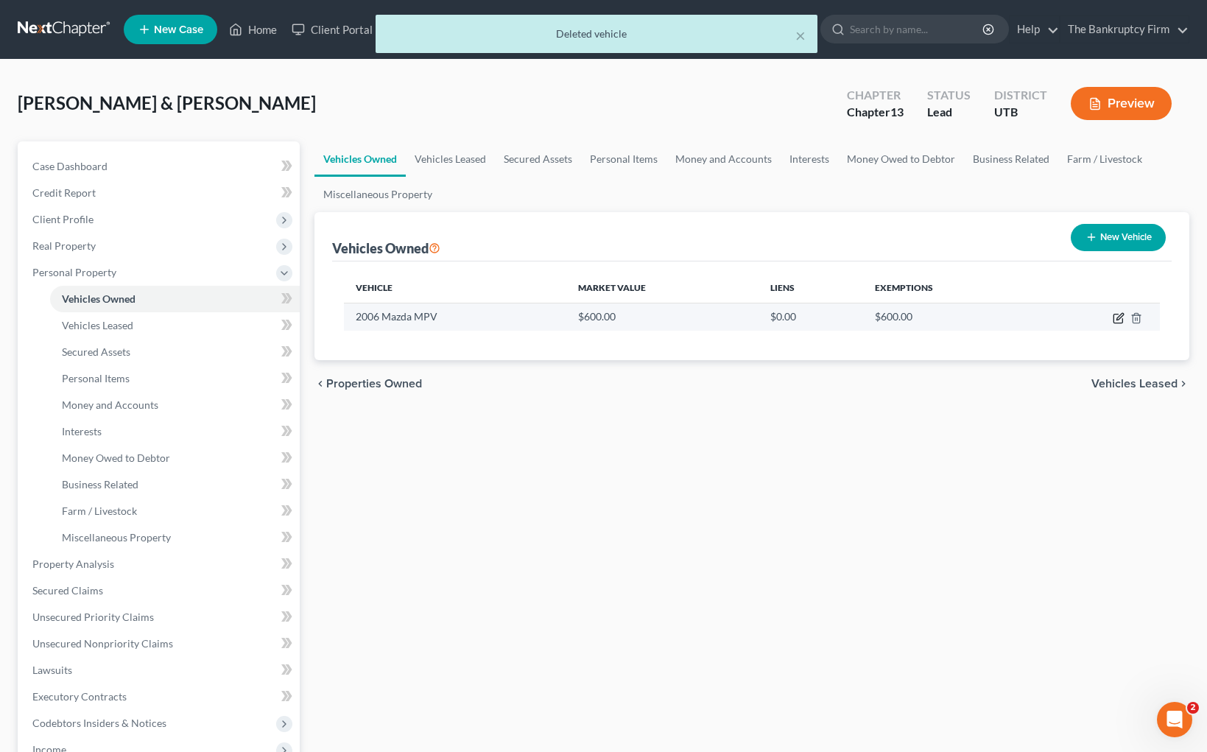
click at [1118, 318] on icon "button" at bounding box center [1119, 318] width 12 height 12
select select "0"
select select "20"
select select "2"
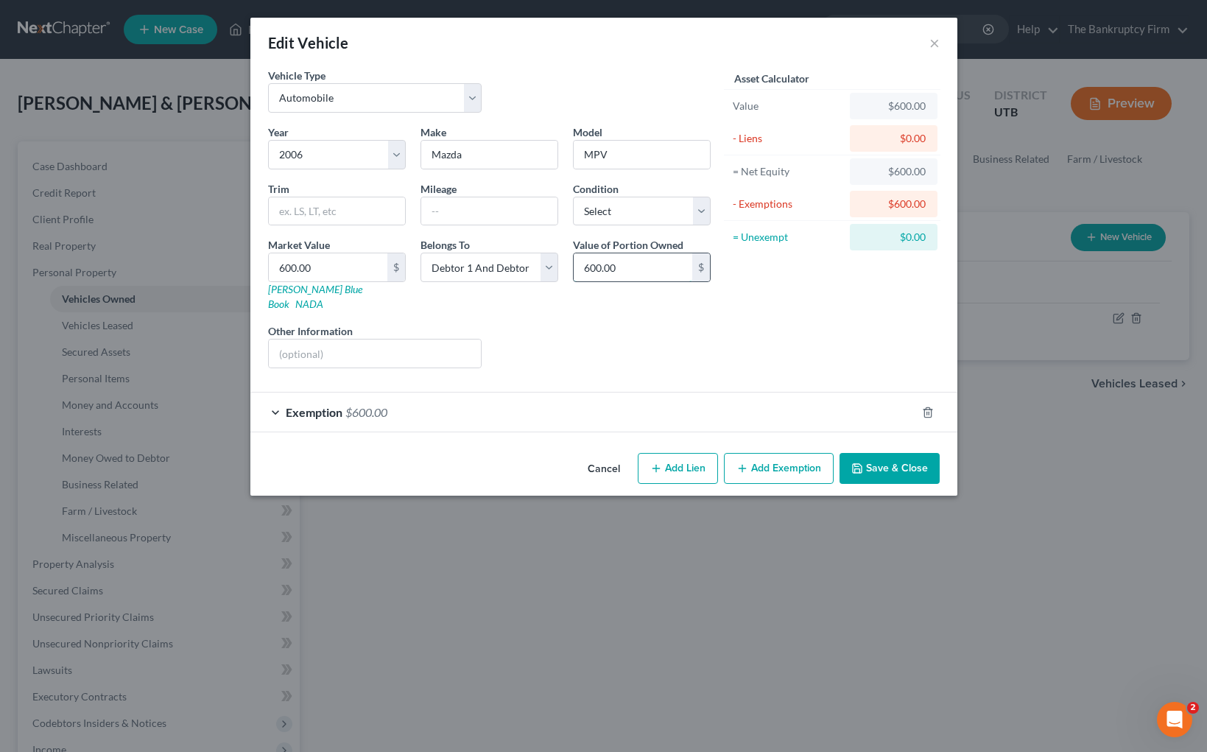
click at [648, 268] on input "600.00" at bounding box center [633, 267] width 119 height 28
click at [628, 264] on input "3,000" at bounding box center [633, 267] width 119 height 28
type input "600"
click at [335, 405] on span "Exemption" at bounding box center [314, 412] width 57 height 14
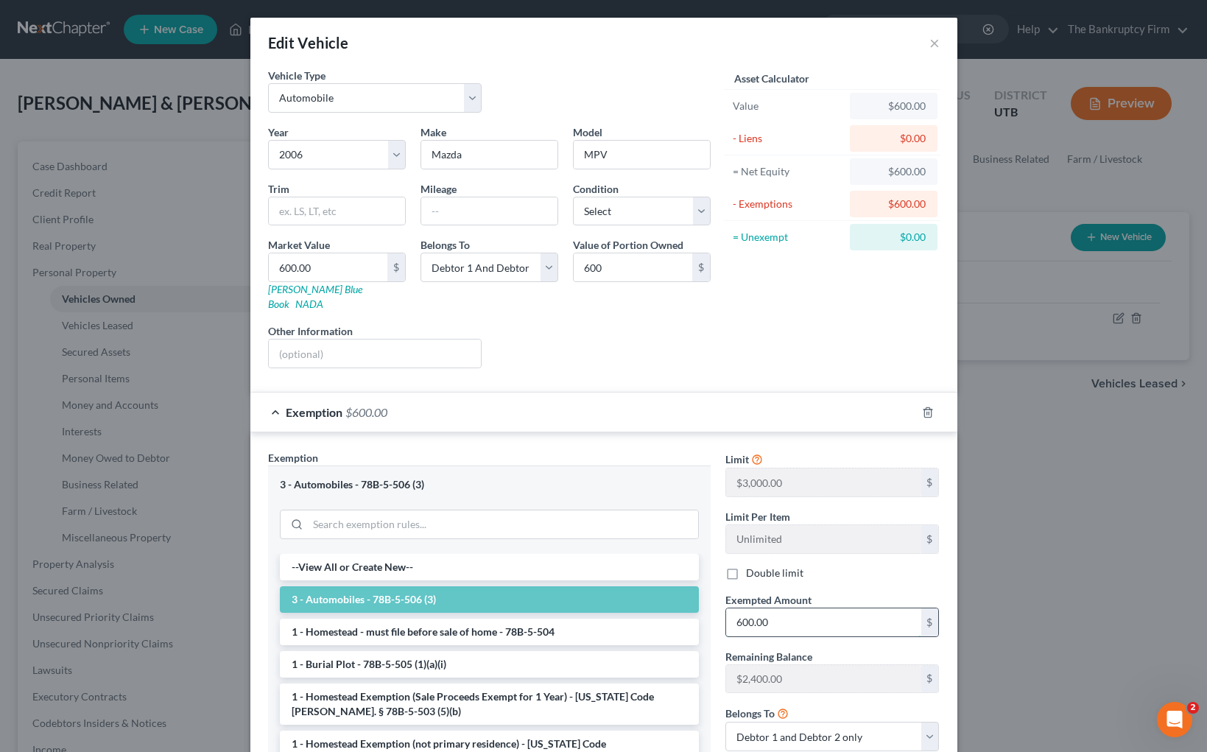
click at [801, 613] on input "600.00" at bounding box center [823, 623] width 195 height 28
type input "3,000"
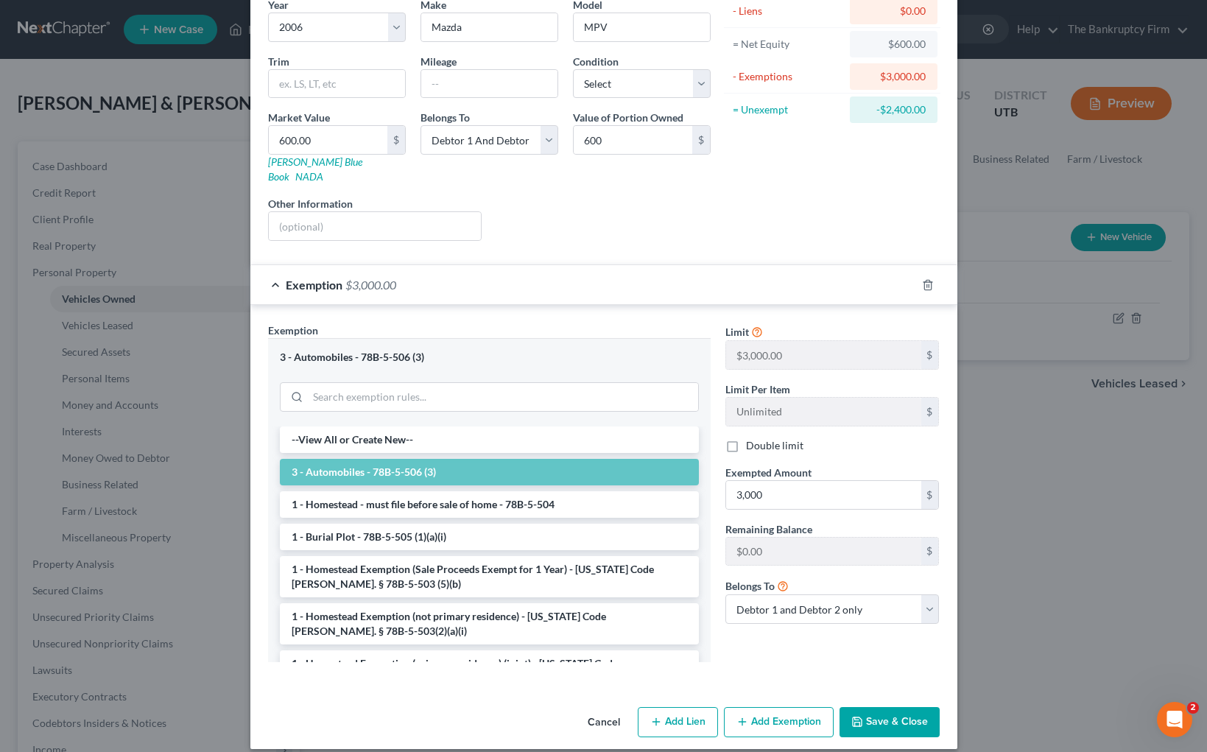
click at [902, 714] on button "Save & Close" at bounding box center [890, 722] width 100 height 31
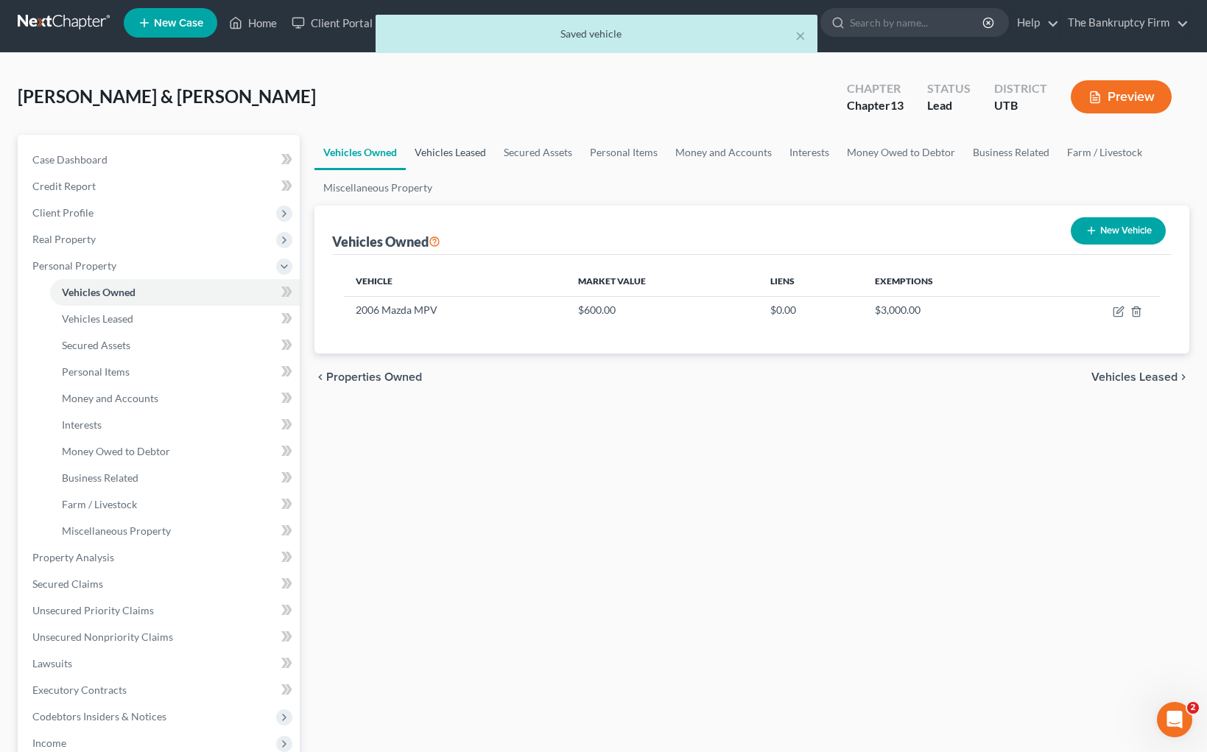
scroll to position [9, 0]
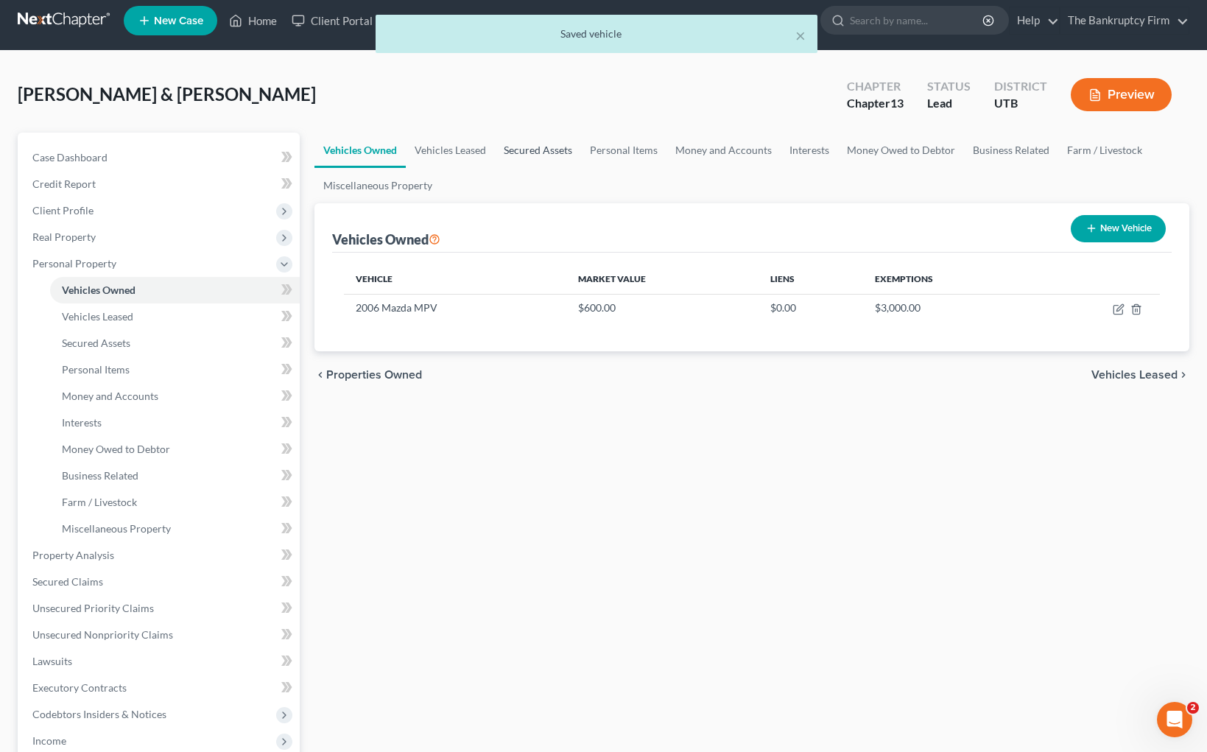
click at [553, 146] on link "Secured Assets" at bounding box center [538, 150] width 86 height 35
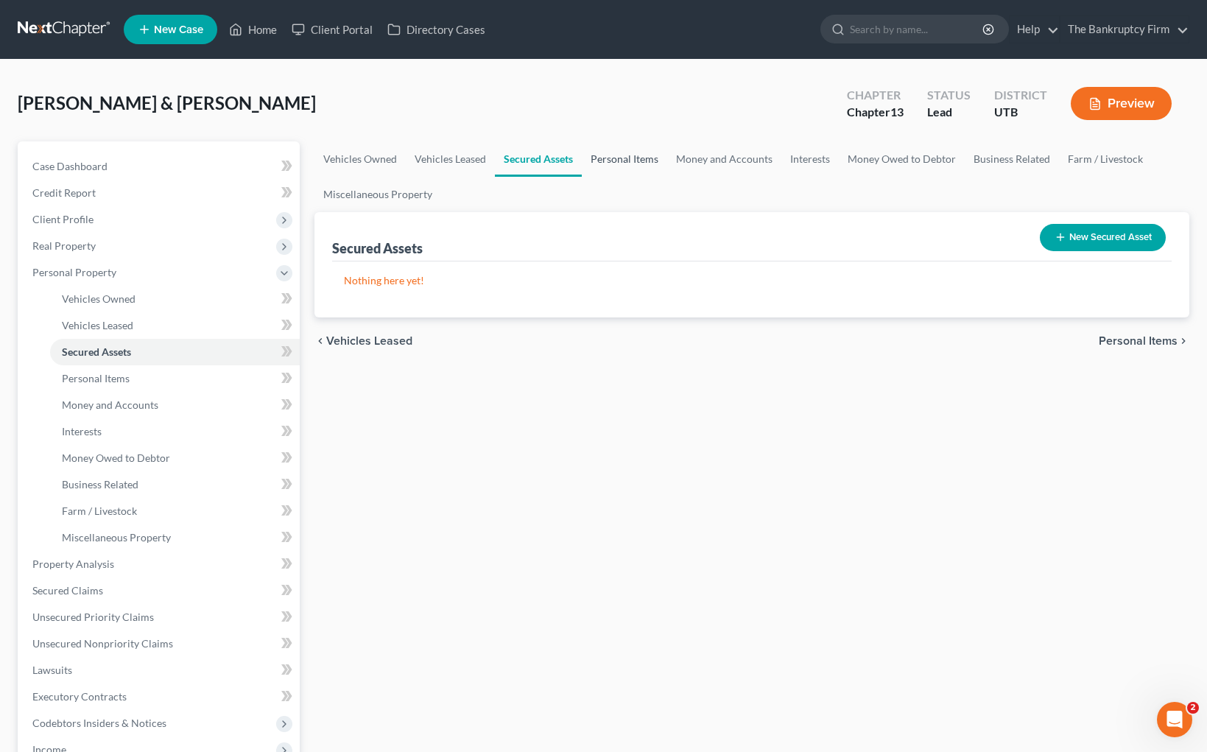
click at [647, 158] on link "Personal Items" at bounding box center [624, 158] width 85 height 35
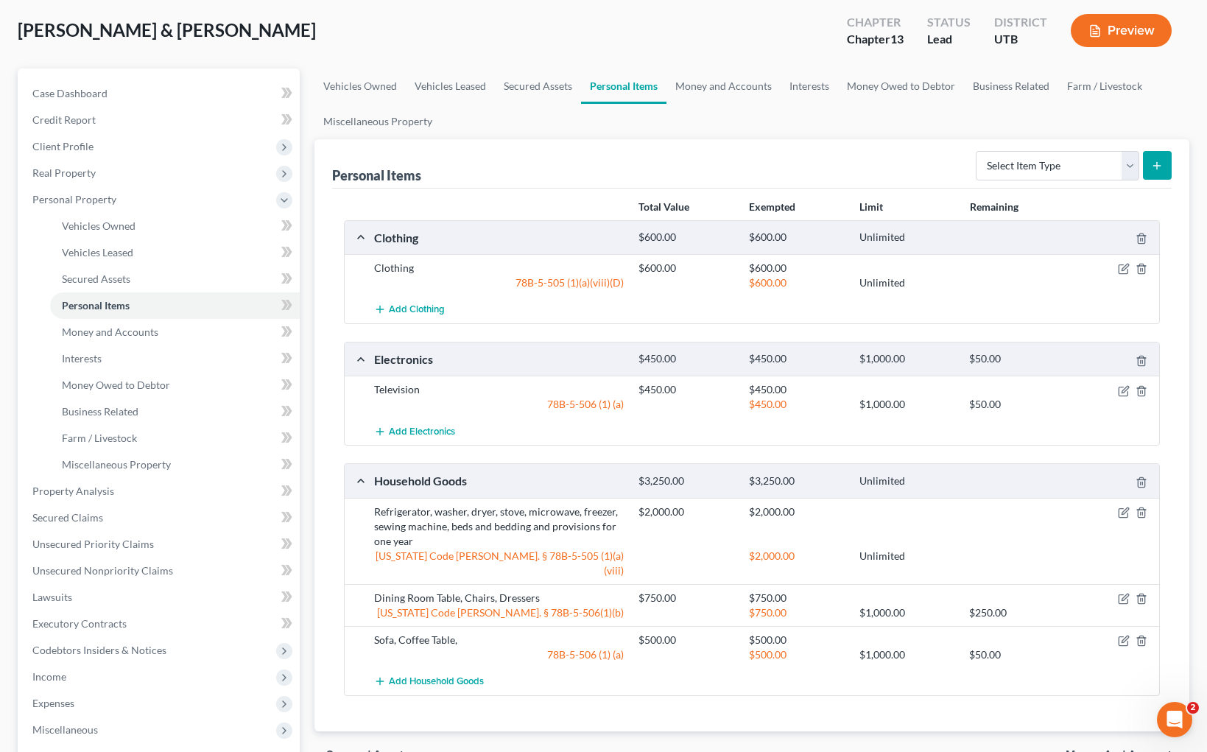
scroll to position [74, 0]
drag, startPoint x: 1124, startPoint y: 388, endPoint x: 1113, endPoint y: 389, distance: 10.3
click at [1124, 389] on icon "button" at bounding box center [1125, 388] width 7 height 7
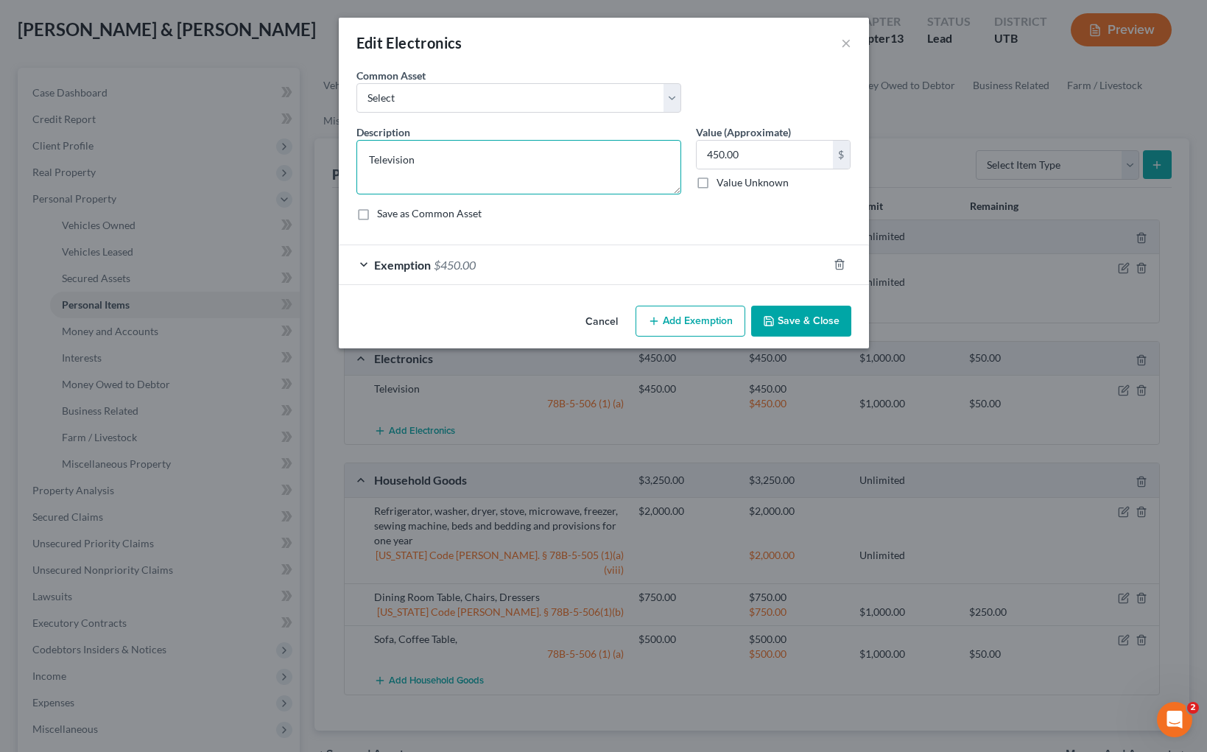
click at [454, 167] on textarea "Television" at bounding box center [519, 167] width 325 height 55
type textarea "Television, Gaming System, Cell Phones, PC, Tablet"
click at [811, 317] on button "Save & Close" at bounding box center [801, 321] width 100 height 31
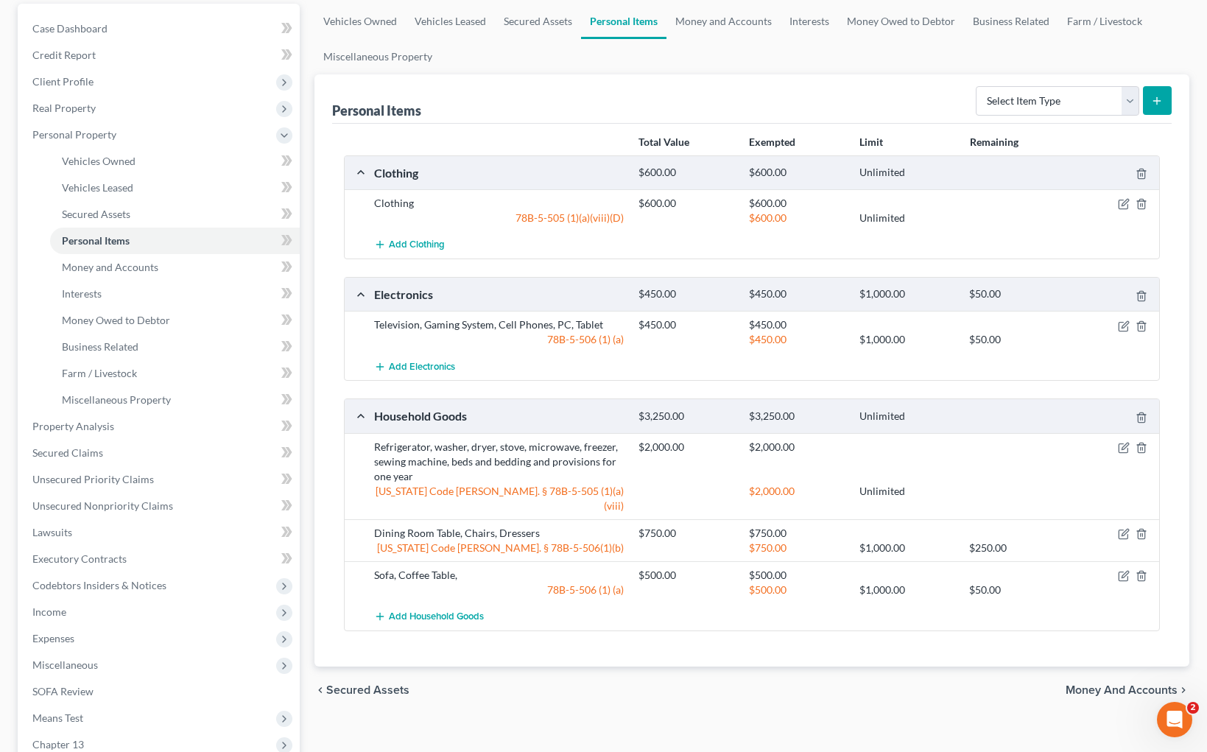
scroll to position [140, 0]
click at [1119, 441] on icon "button" at bounding box center [1124, 446] width 12 height 12
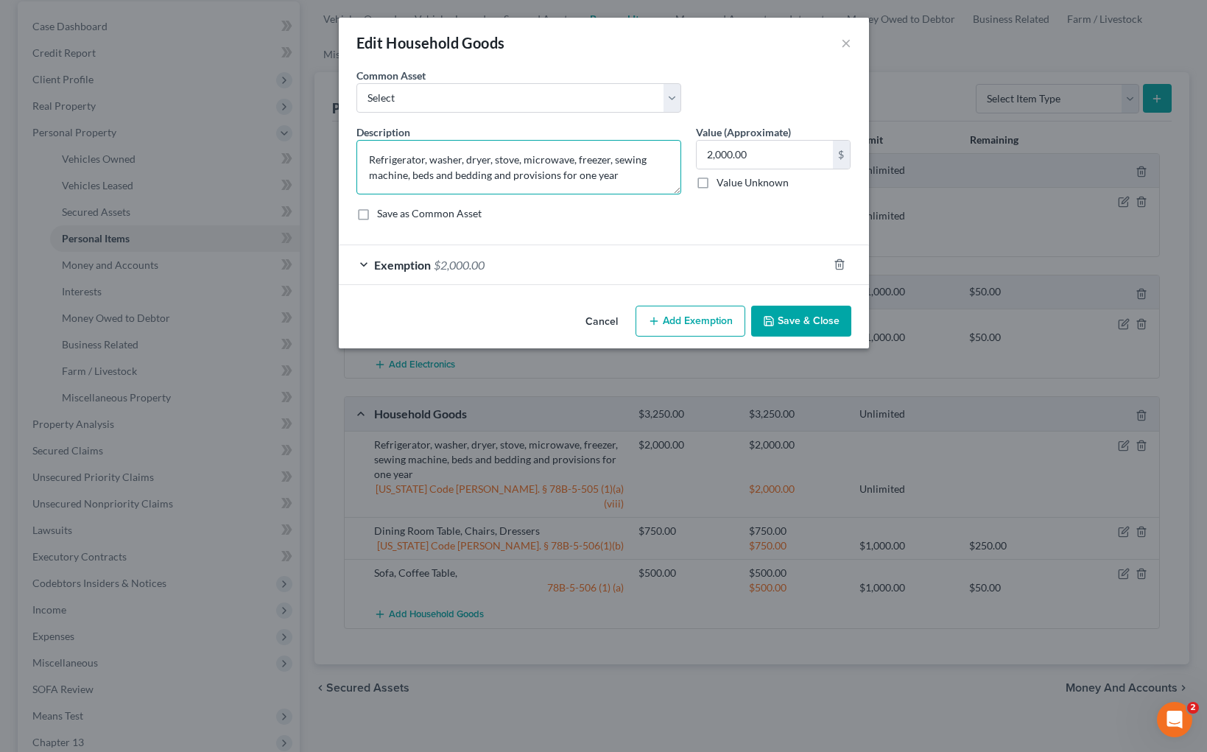
drag, startPoint x: 575, startPoint y: 159, endPoint x: 410, endPoint y: 177, distance: 166.0
click at [410, 177] on textarea "Refrigerator, washer, dryer, stove, microwave, freezer, sewing machine, beds an…" at bounding box center [519, 167] width 325 height 55
click at [803, 317] on button "Save & Close" at bounding box center [801, 321] width 100 height 31
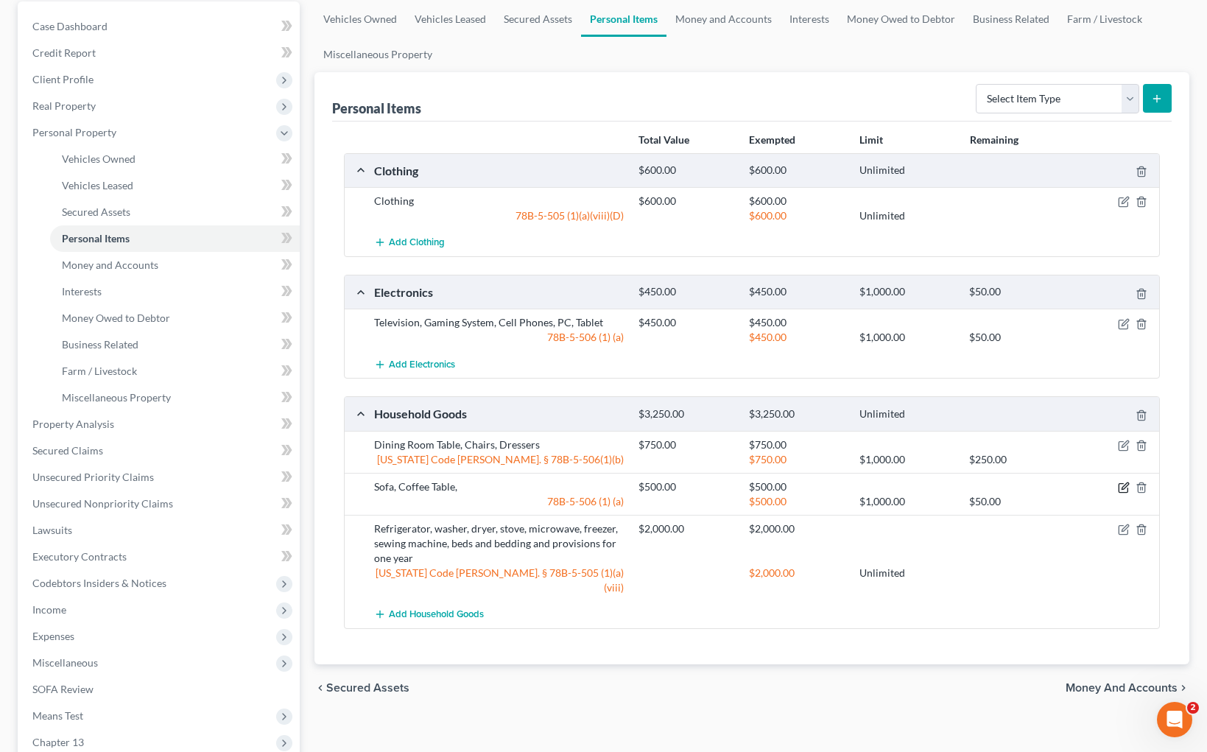
click at [1124, 487] on icon "button" at bounding box center [1125, 486] width 7 height 7
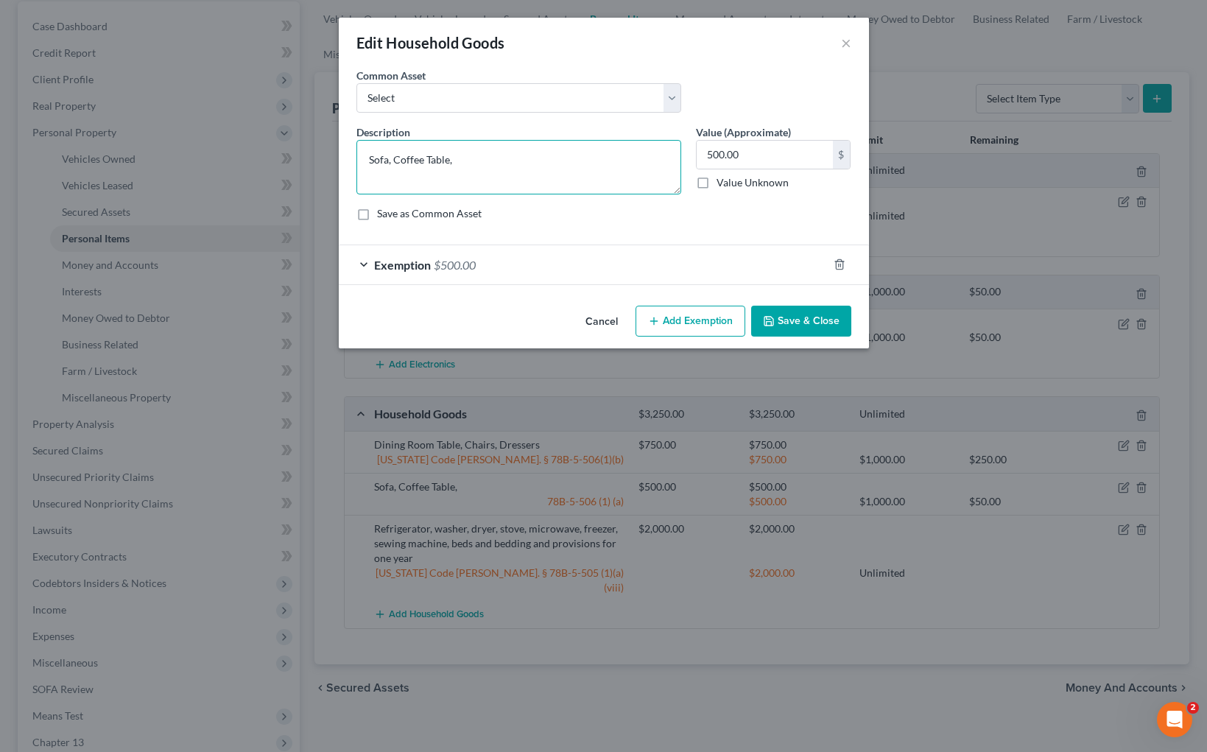
drag, startPoint x: 477, startPoint y: 165, endPoint x: 208, endPoint y: 133, distance: 271.5
click at [208, 133] on div "Edit Household Goods × An exemption set must first be selected from the Filing …" at bounding box center [603, 376] width 1207 height 752
type textarea "C"
type textarea "Couch, Recliner, End Tables, Coffee Tables, Lamps, Hutch, Desk"
click at [839, 325] on button "Save & Close" at bounding box center [801, 321] width 100 height 31
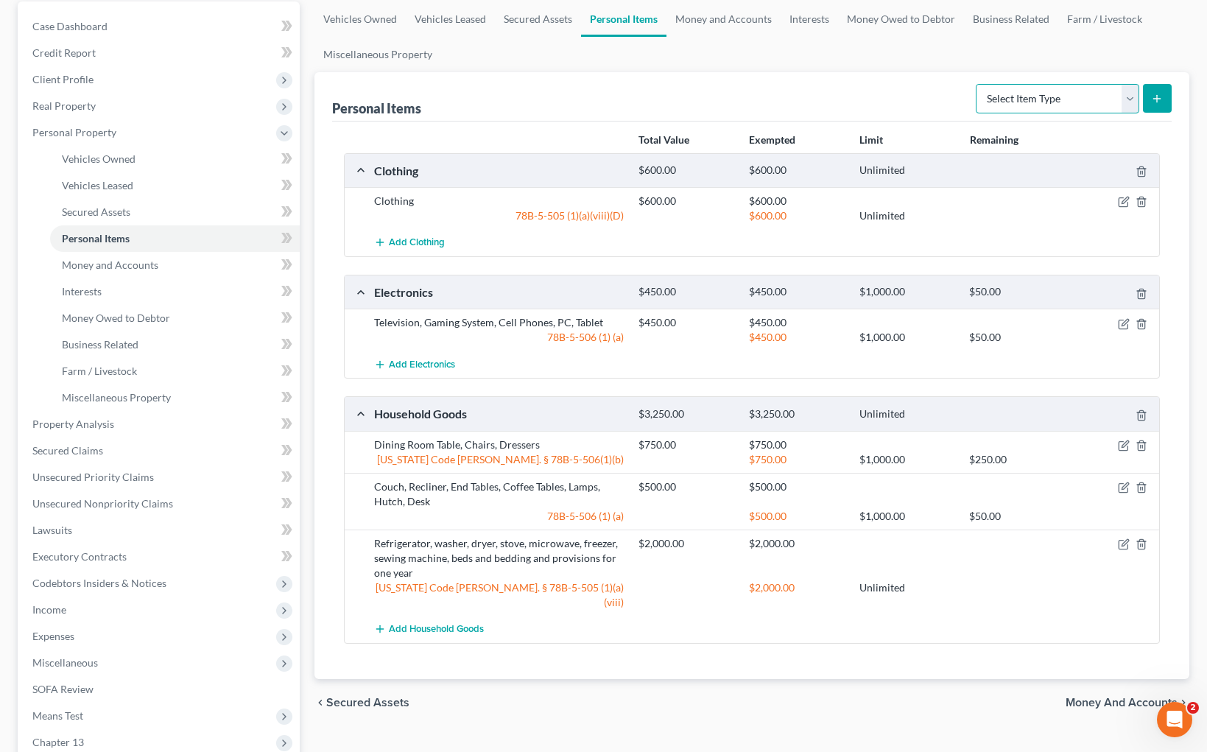
click at [1128, 94] on select "Select Item Type Clothing Collectibles Of Value Electronics Firearms Household …" at bounding box center [1058, 98] width 164 height 29
select select "pets"
click at [1157, 95] on line "submit" at bounding box center [1157, 98] width 0 height 7
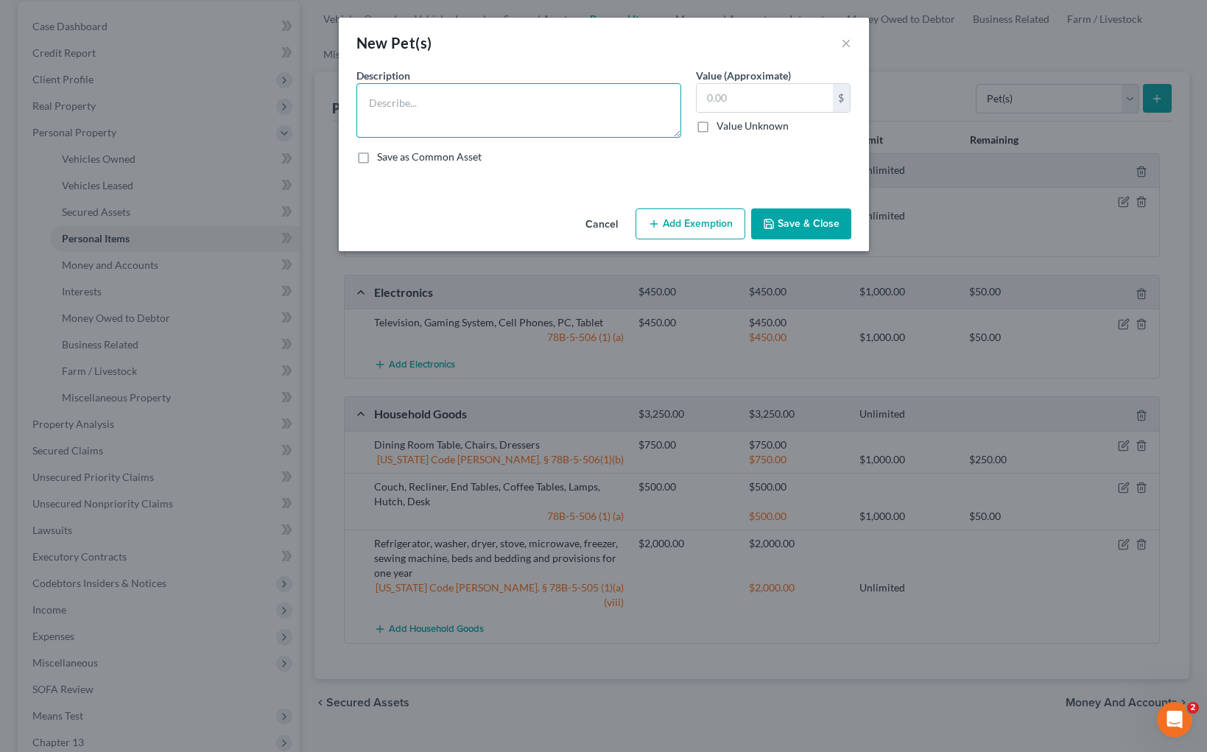
click at [429, 106] on textarea at bounding box center [519, 110] width 325 height 55
type textarea "2 Cats, 1 Dog"
type input "50"
click at [699, 225] on button "Add Exemption" at bounding box center [691, 223] width 110 height 31
select select "2"
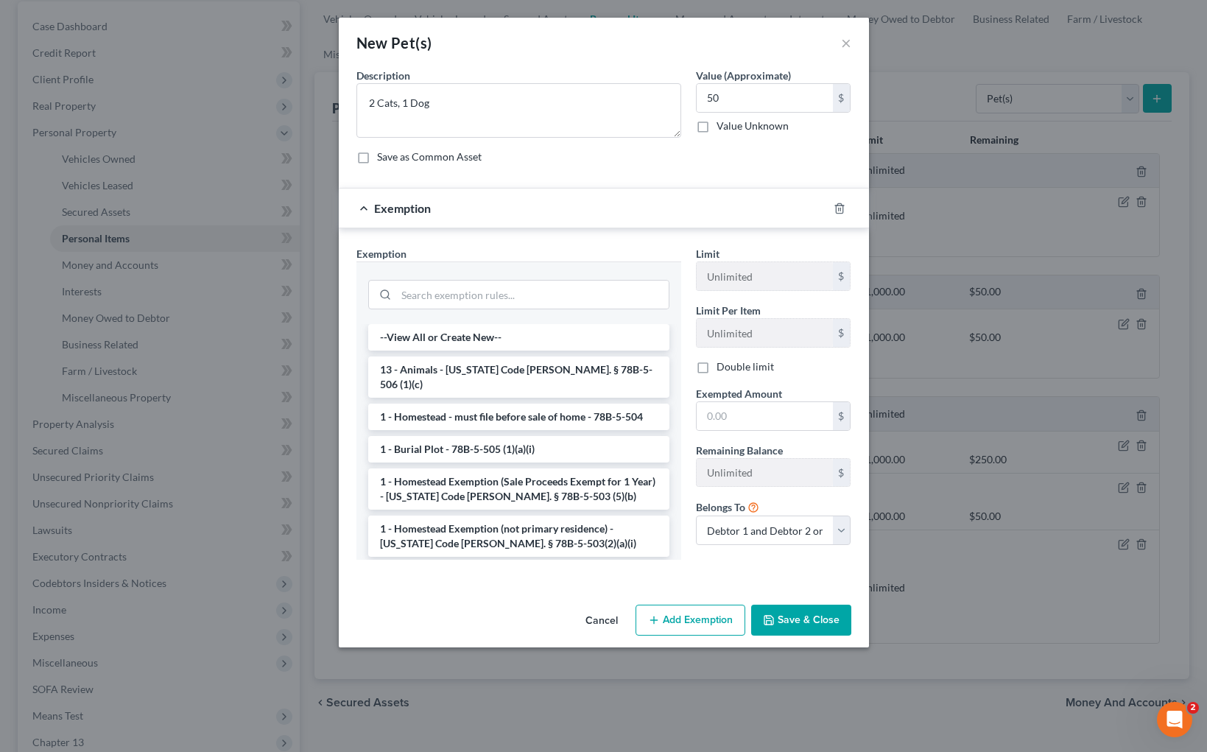
drag, startPoint x: 445, startPoint y: 373, endPoint x: 539, endPoint y: 377, distance: 93.7
click at [445, 373] on li "13 - Animals - [US_STATE] Code [PERSON_NAME]. § 78B-5-506 (1)(c)" at bounding box center [518, 377] width 301 height 41
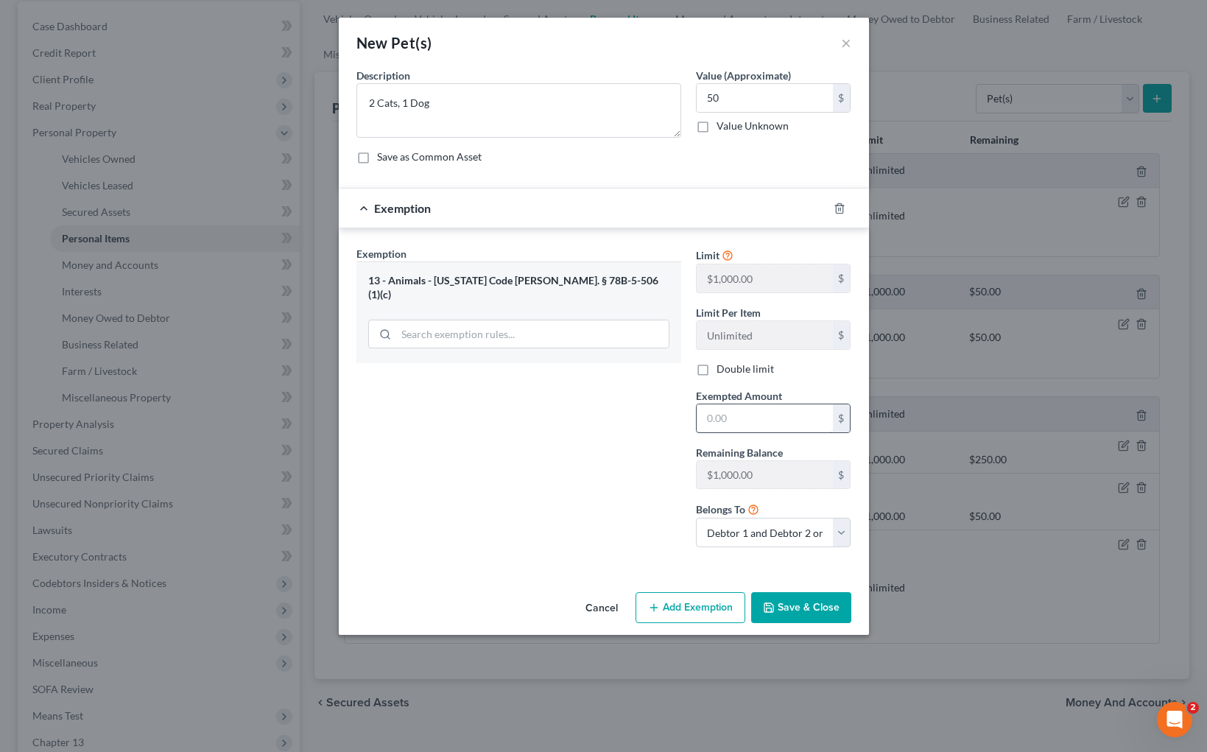
click at [757, 422] on input "text" at bounding box center [765, 418] width 136 height 28
type input "50"
drag, startPoint x: 816, startPoint y: 604, endPoint x: 864, endPoint y: 573, distance: 57.6
click at [816, 604] on button "Save & Close" at bounding box center [801, 607] width 100 height 31
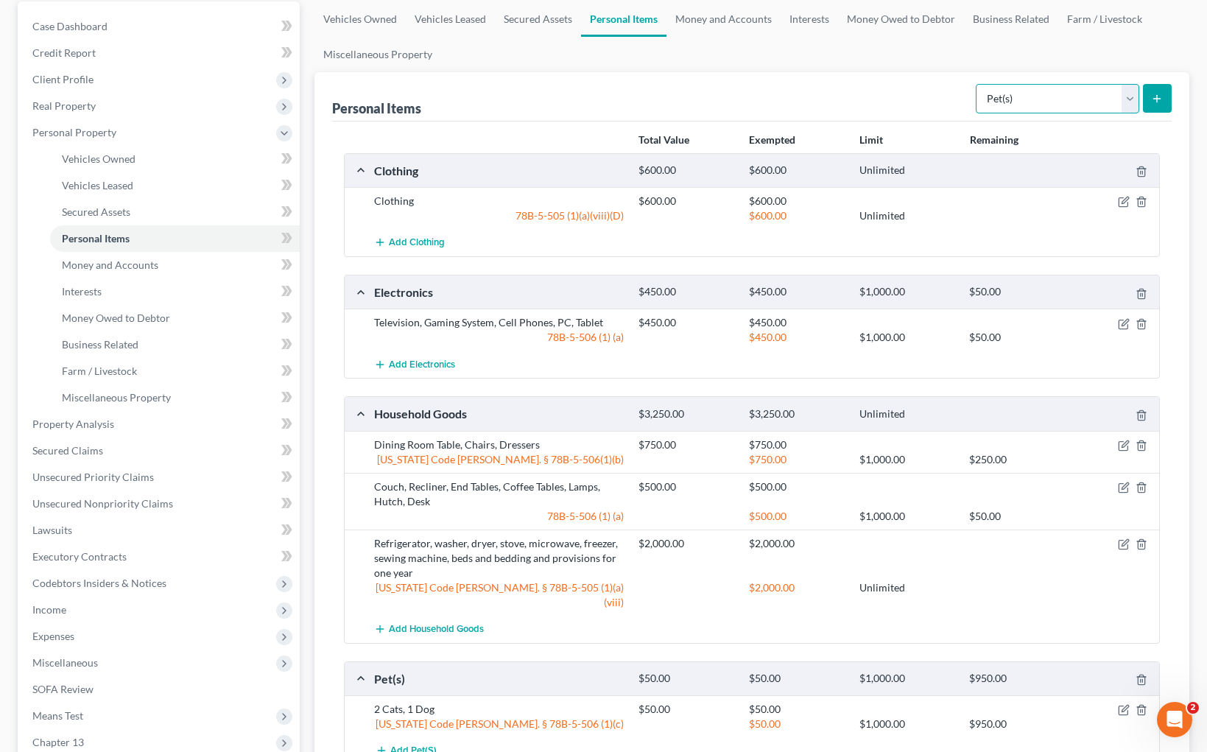
click at [1134, 97] on select "Select Item Type Clothing Collectibles Of Value Electronics Firearms Household …" at bounding box center [1058, 98] width 164 height 29
click at [722, 13] on link "Money and Accounts" at bounding box center [724, 18] width 114 height 35
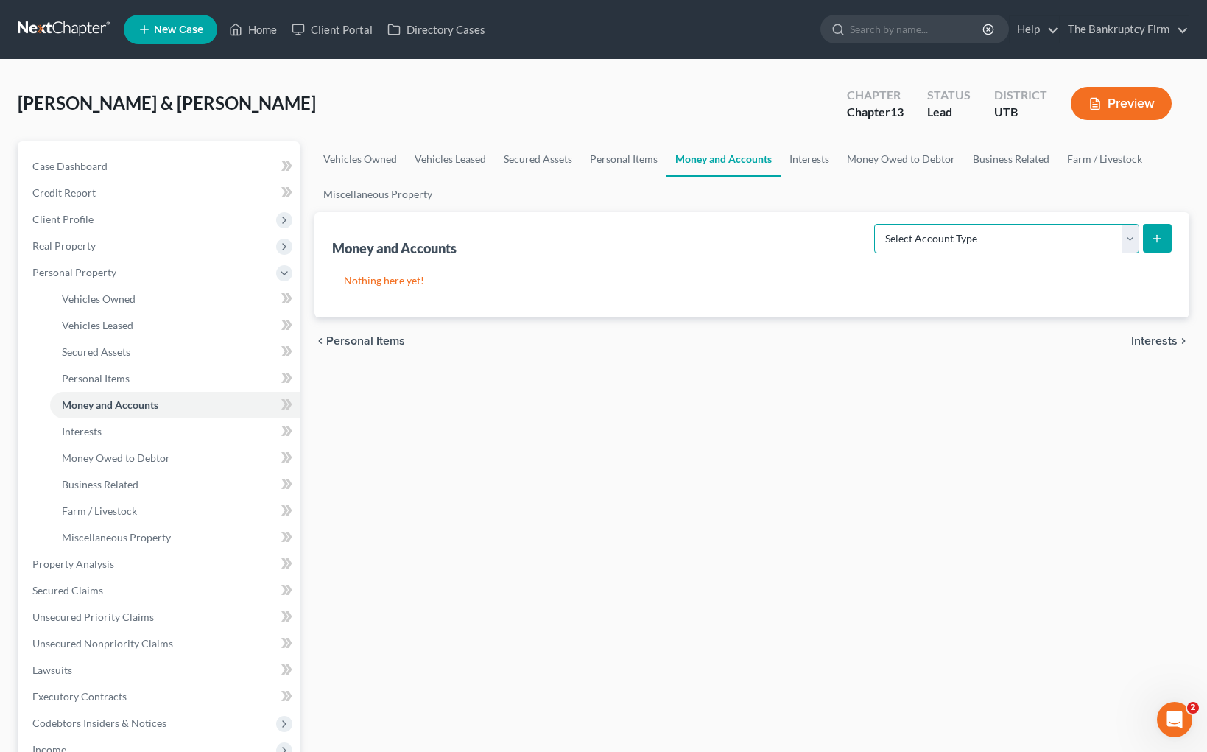
click at [1063, 233] on select "Select Account Type Brokerage Cash on Hand Certificates of Deposit Checking Acc…" at bounding box center [1006, 238] width 265 height 29
select select "checking"
click at [1154, 236] on icon "submit" at bounding box center [1158, 239] width 12 height 12
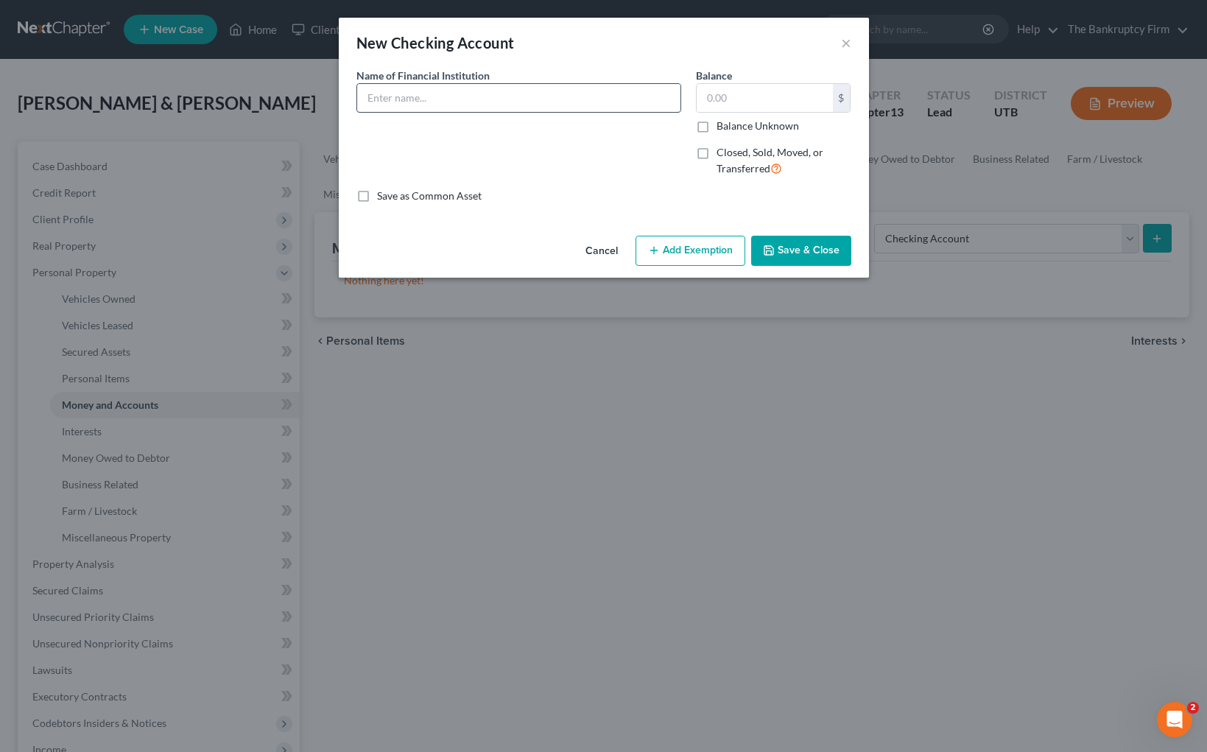
click at [428, 96] on input "text" at bounding box center [518, 98] width 323 height 28
type input "Mountain America Credit Union"
click at [782, 246] on button "Save & Close" at bounding box center [801, 251] width 100 height 31
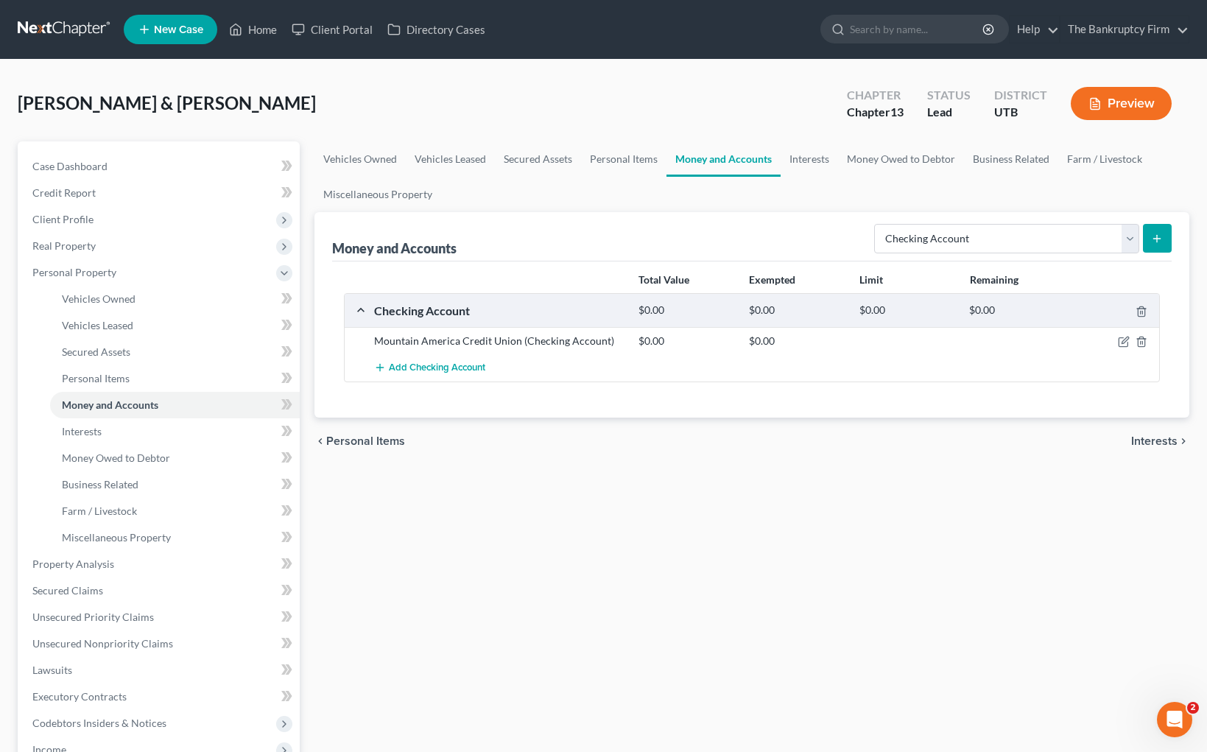
click at [1161, 238] on icon "submit" at bounding box center [1158, 239] width 12 height 12
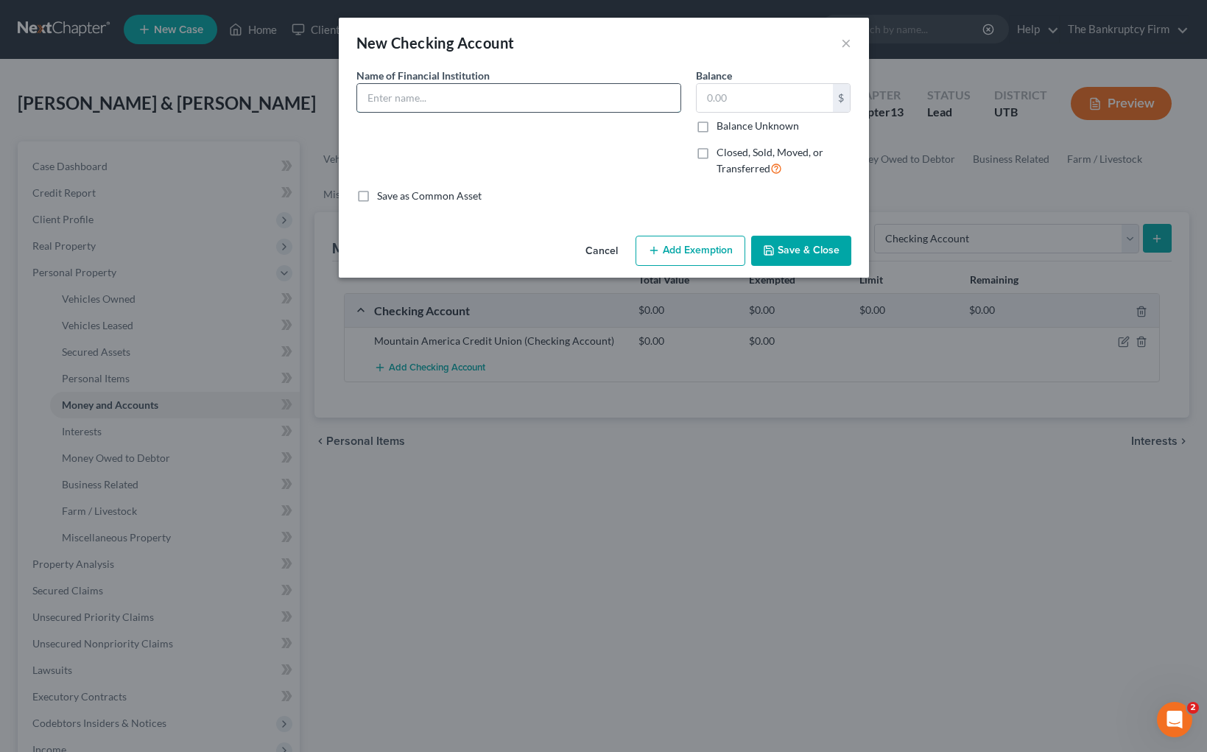
click at [493, 106] on input "text" at bounding box center [518, 98] width 323 height 28
type input "Goldenwest Credit Union"
click at [818, 248] on button "Save & Close" at bounding box center [801, 251] width 100 height 31
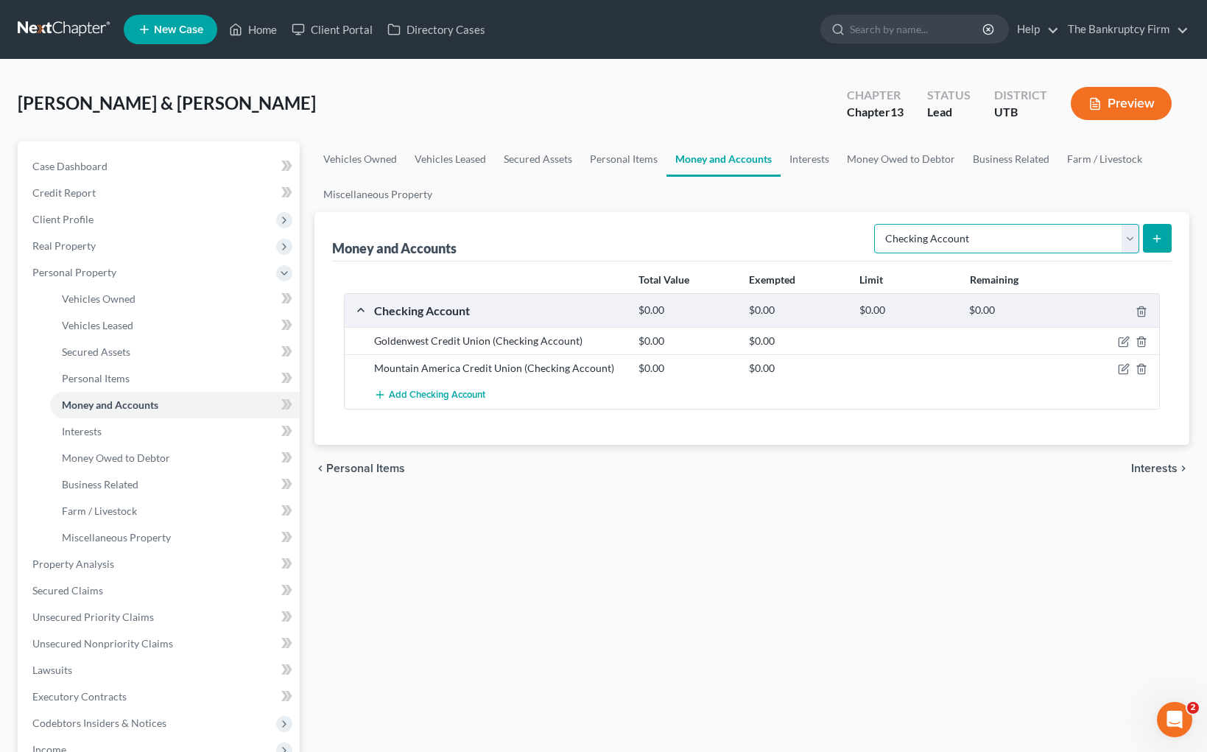
click at [1126, 239] on select "Select Account Type Brokerage Cash on Hand Certificates of Deposit Checking Acc…" at bounding box center [1006, 238] width 265 height 29
select select "savings"
click at [1159, 234] on icon "submit" at bounding box center [1158, 239] width 12 height 12
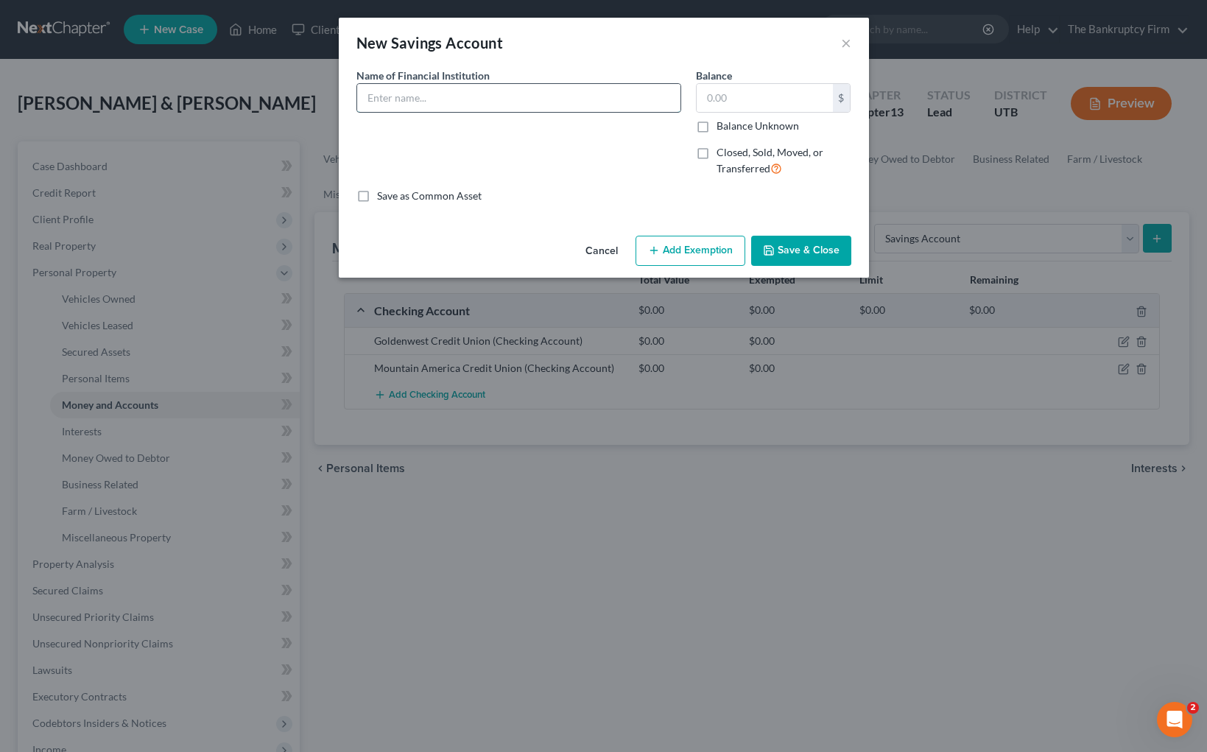
click at [505, 102] on input "text" at bounding box center [518, 98] width 323 height 28
type input "Goldenwest Credit Union"
drag, startPoint x: 801, startPoint y: 248, endPoint x: 849, endPoint y: 250, distance: 48.7
click at [801, 248] on button "Save & Close" at bounding box center [801, 251] width 100 height 31
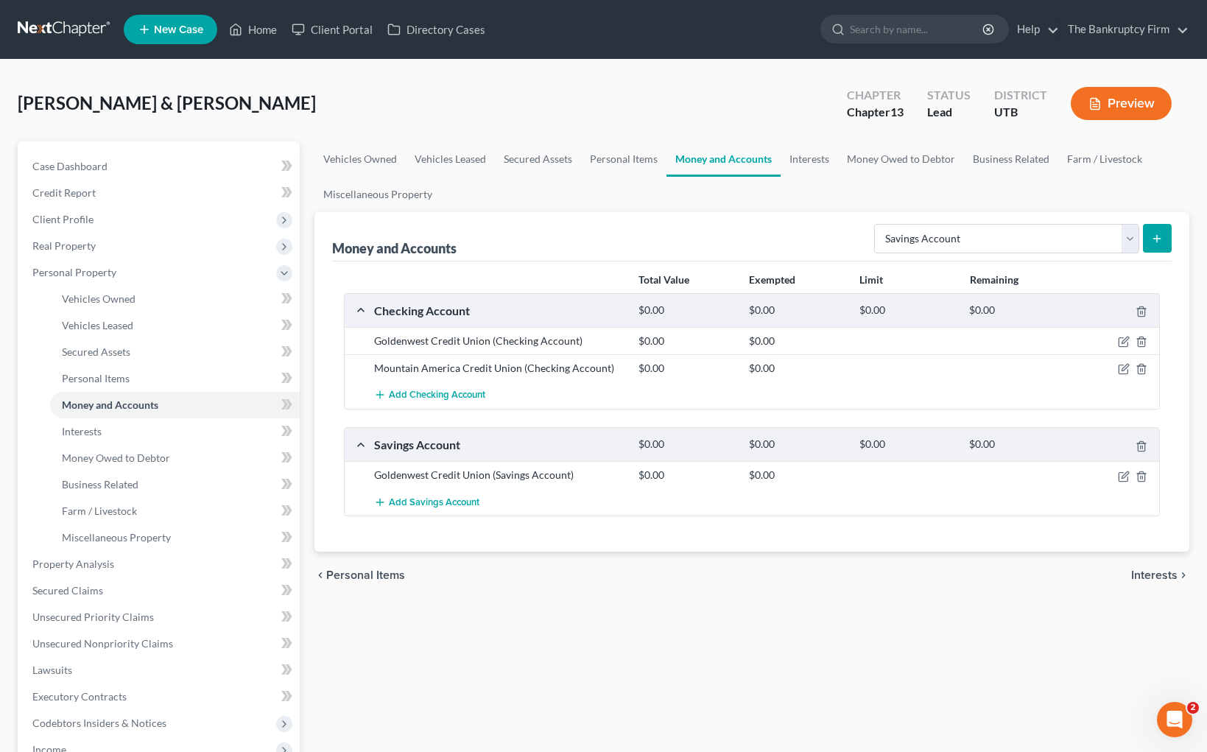
click at [1157, 241] on line "submit" at bounding box center [1157, 238] width 0 height 7
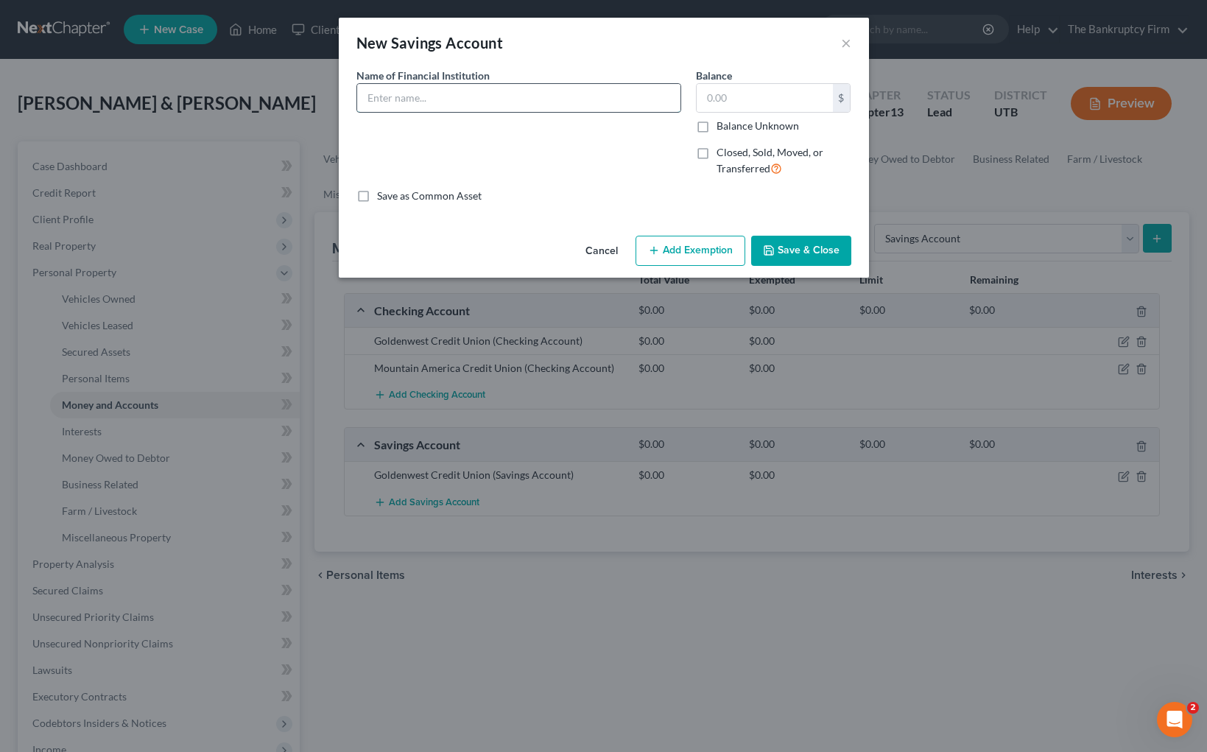
click at [425, 105] on input "text" at bounding box center [518, 98] width 323 height 28
type input "Mountain America Credit Union"
click at [799, 250] on button "Save & Close" at bounding box center [801, 251] width 100 height 31
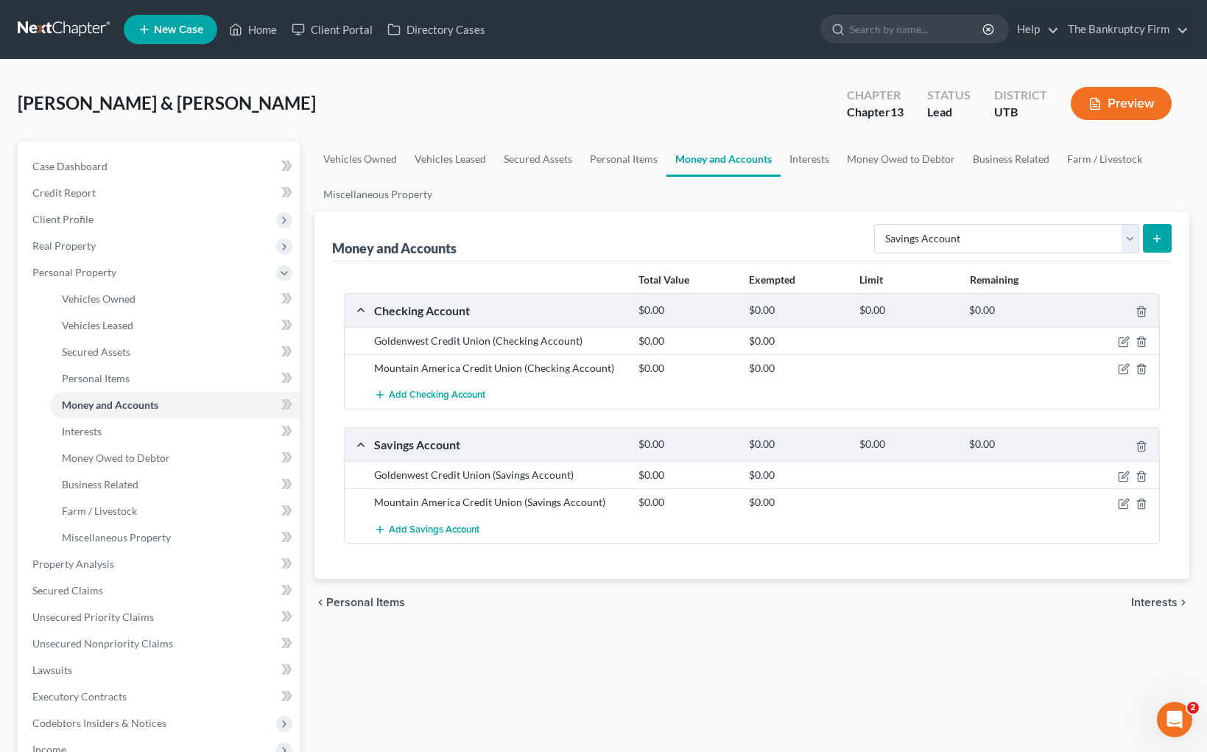
click at [600, 244] on div "Money and Accounts Select Account Type Brokerage Cash on Hand Certificates of D…" at bounding box center [752, 236] width 840 height 49
click at [1120, 365] on icon "button" at bounding box center [1123, 369] width 9 height 9
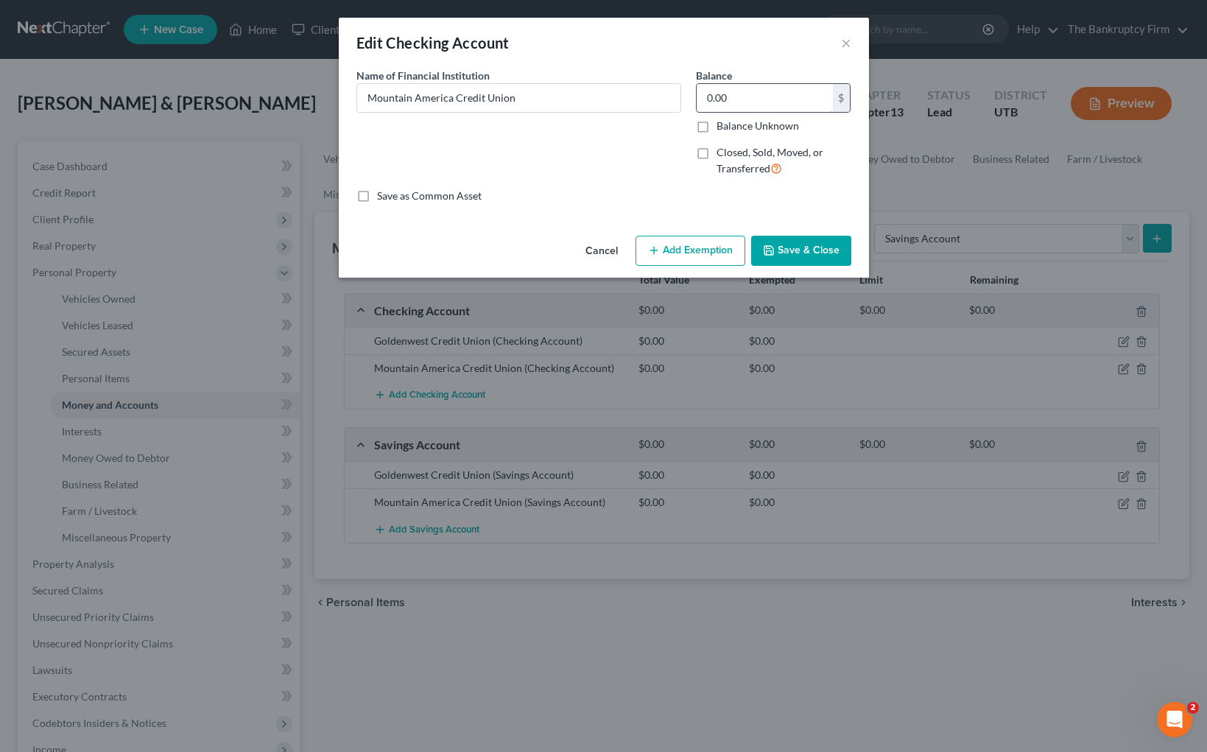
click at [747, 101] on input "0.00" at bounding box center [765, 98] width 136 height 28
type input "26.90"
click at [812, 246] on button "Save & Close" at bounding box center [801, 251] width 100 height 31
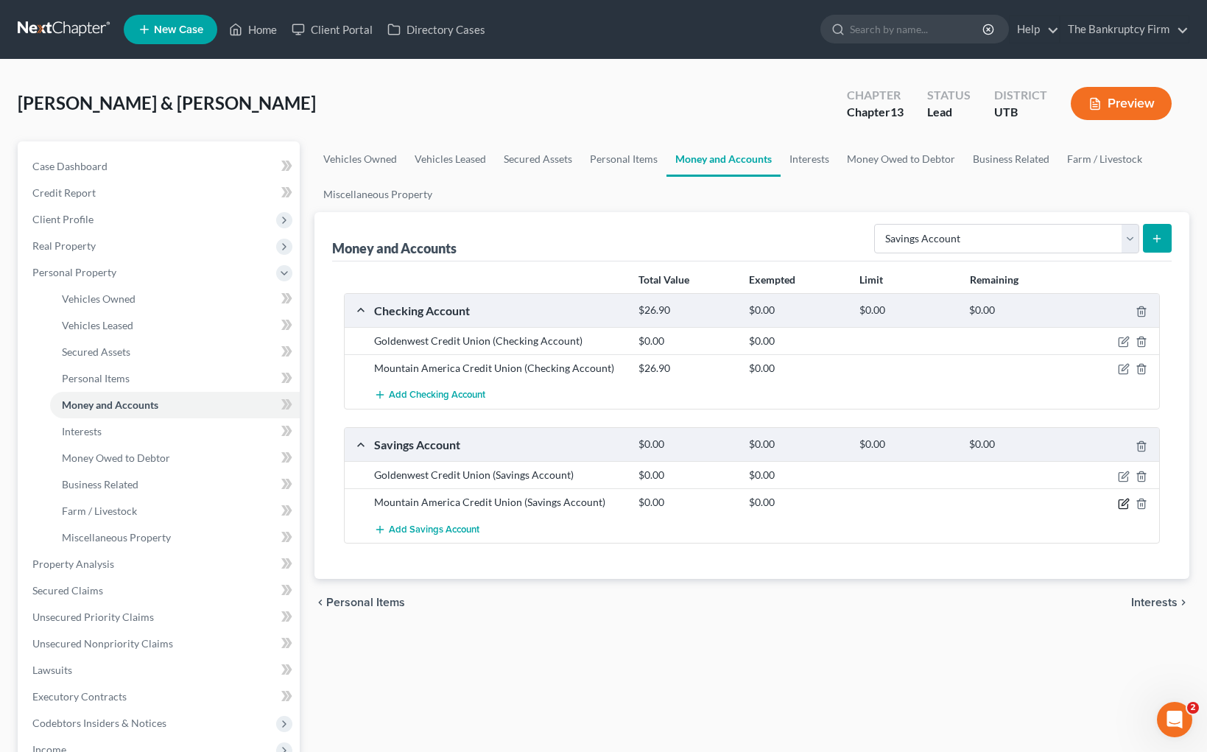
drag, startPoint x: 1126, startPoint y: 504, endPoint x: 1116, endPoint y: 502, distance: 9.8
click at [1126, 504] on icon "button" at bounding box center [1124, 504] width 12 height 12
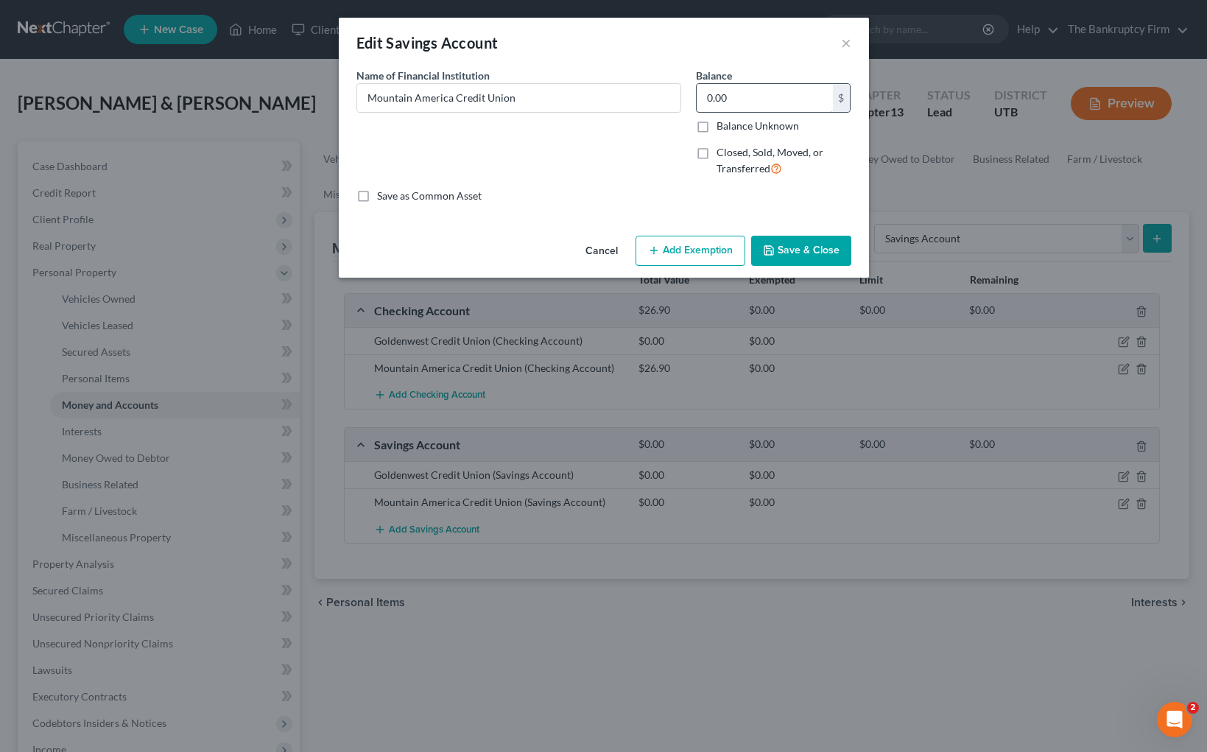
click at [737, 99] on input "0.00" at bounding box center [765, 98] width 136 height 28
type input "1.00"
click at [817, 245] on button "Save & Close" at bounding box center [801, 251] width 100 height 31
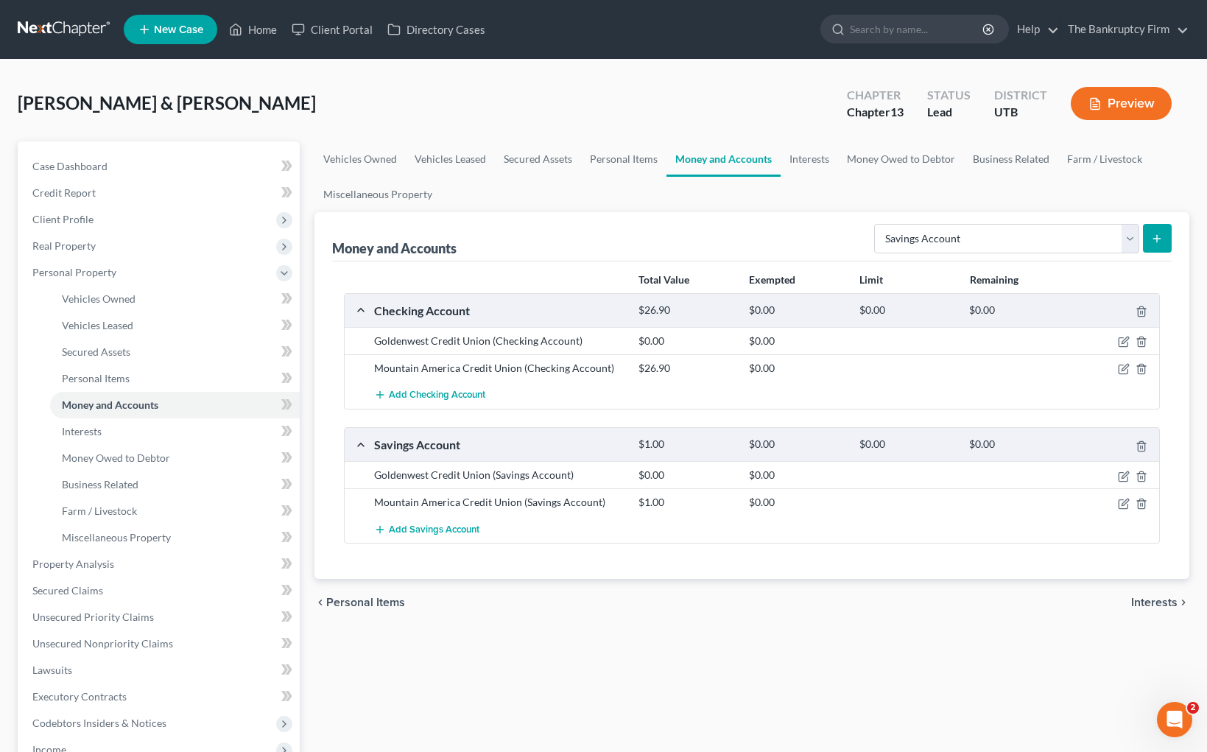
click at [1160, 234] on icon "submit" at bounding box center [1158, 239] width 12 height 12
click at [812, 160] on link "Interests" at bounding box center [809, 158] width 57 height 35
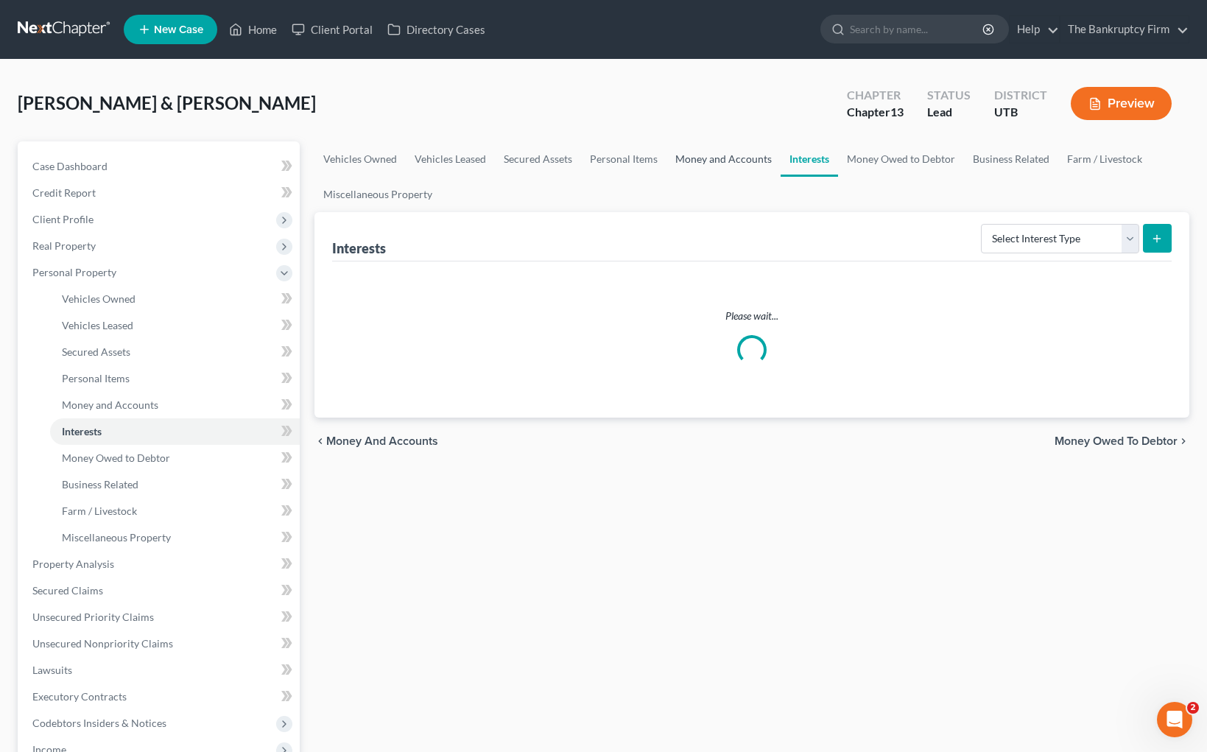
click at [731, 161] on link "Money and Accounts" at bounding box center [724, 158] width 114 height 35
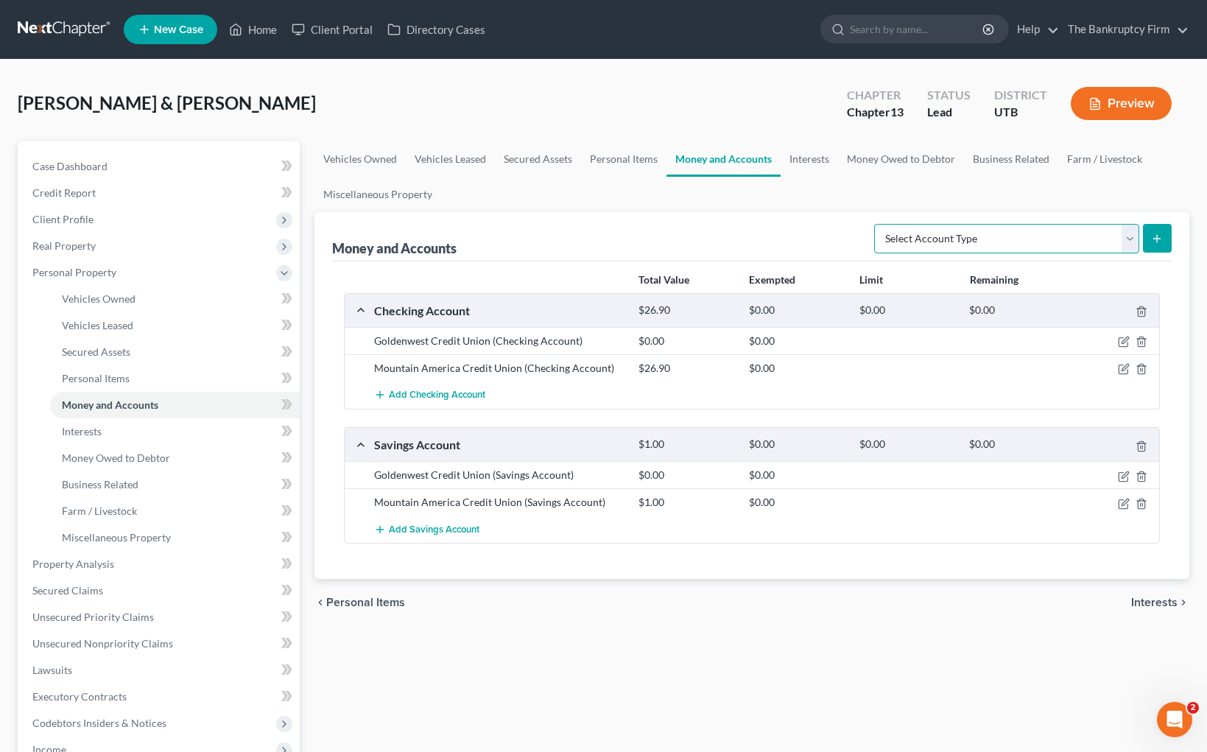
click at [1125, 236] on select "Select Account Type Brokerage Cash on Hand Certificates of Deposit Checking Acc…" at bounding box center [1006, 238] width 265 height 29
click at [1128, 242] on select "Select Account Type Brokerage Cash on Hand Certificates of Deposit Checking Acc…" at bounding box center [1006, 238] width 265 height 29
select select "money_market"
click at [1163, 236] on button "submit" at bounding box center [1157, 238] width 29 height 29
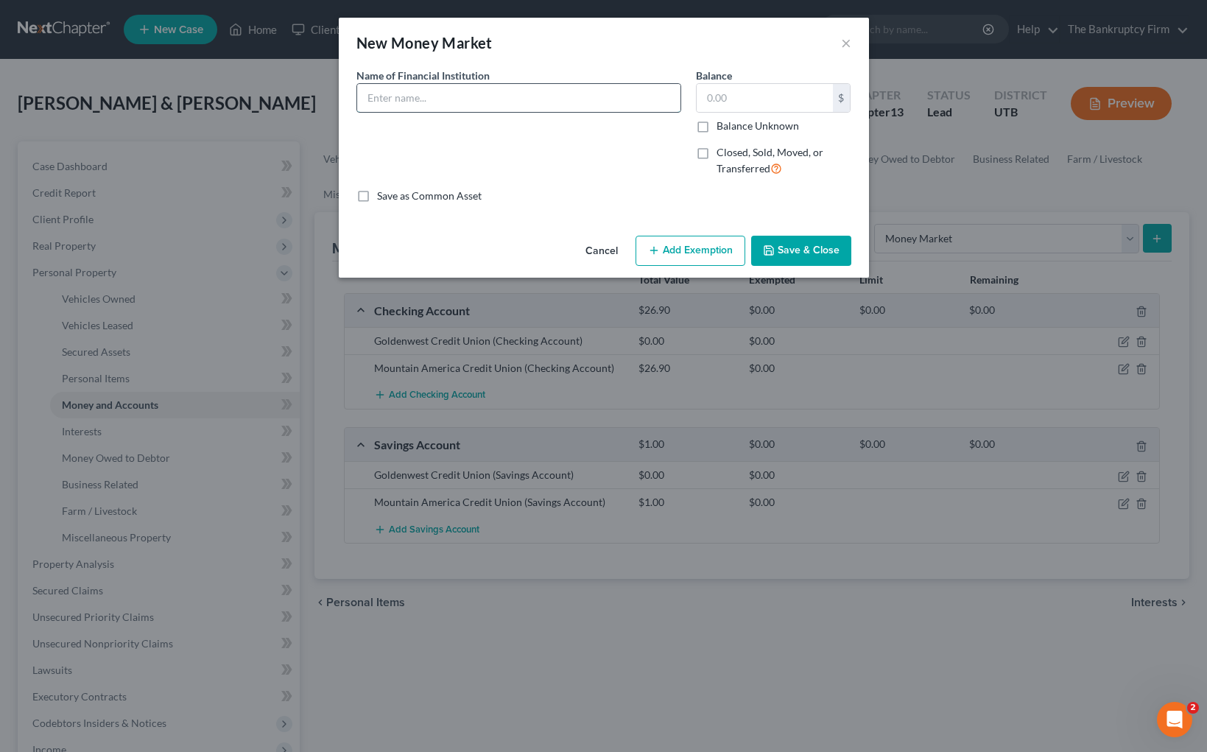
click at [435, 97] on input "text" at bounding box center [518, 98] width 323 height 28
type input "Mountain America Credit Union"
type input "1.00"
click at [828, 241] on button "Save & Close" at bounding box center [801, 251] width 100 height 31
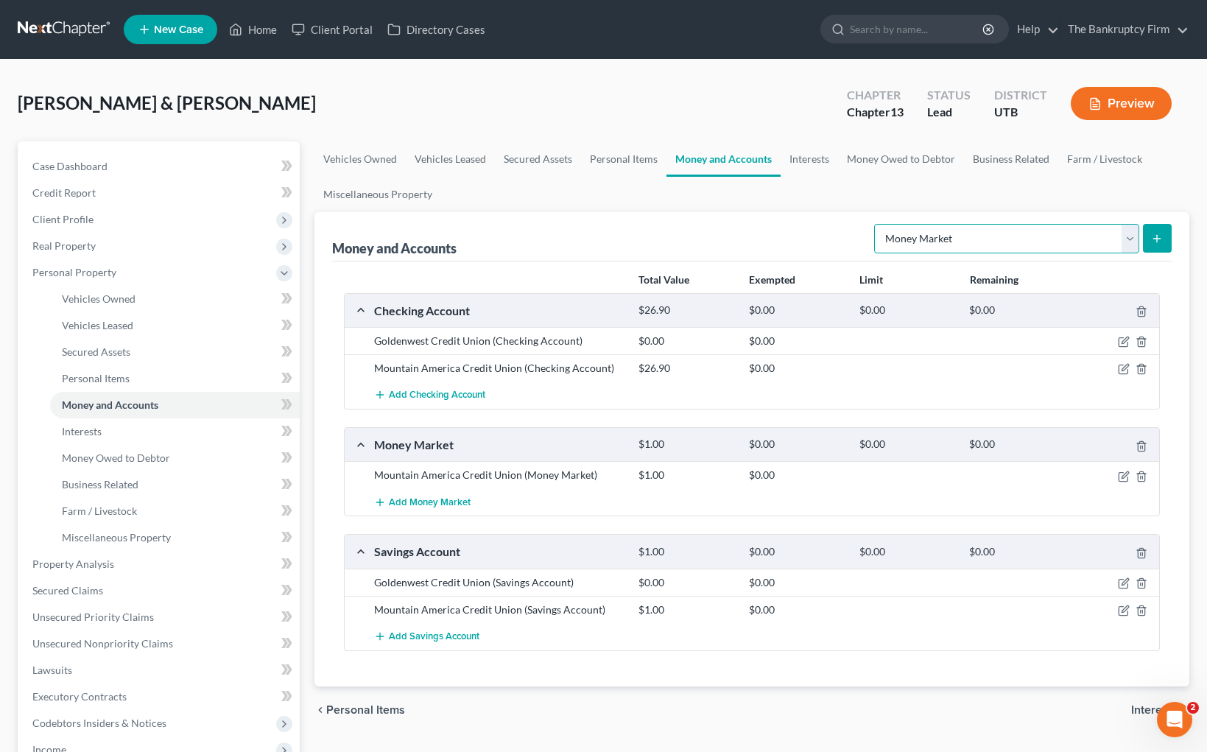
click at [1032, 236] on select "Select Account Type Brokerage Cash on Hand Certificates of Deposit Checking Acc…" at bounding box center [1006, 238] width 265 height 29
select select "savings"
click at [1154, 237] on icon "submit" at bounding box center [1158, 239] width 12 height 12
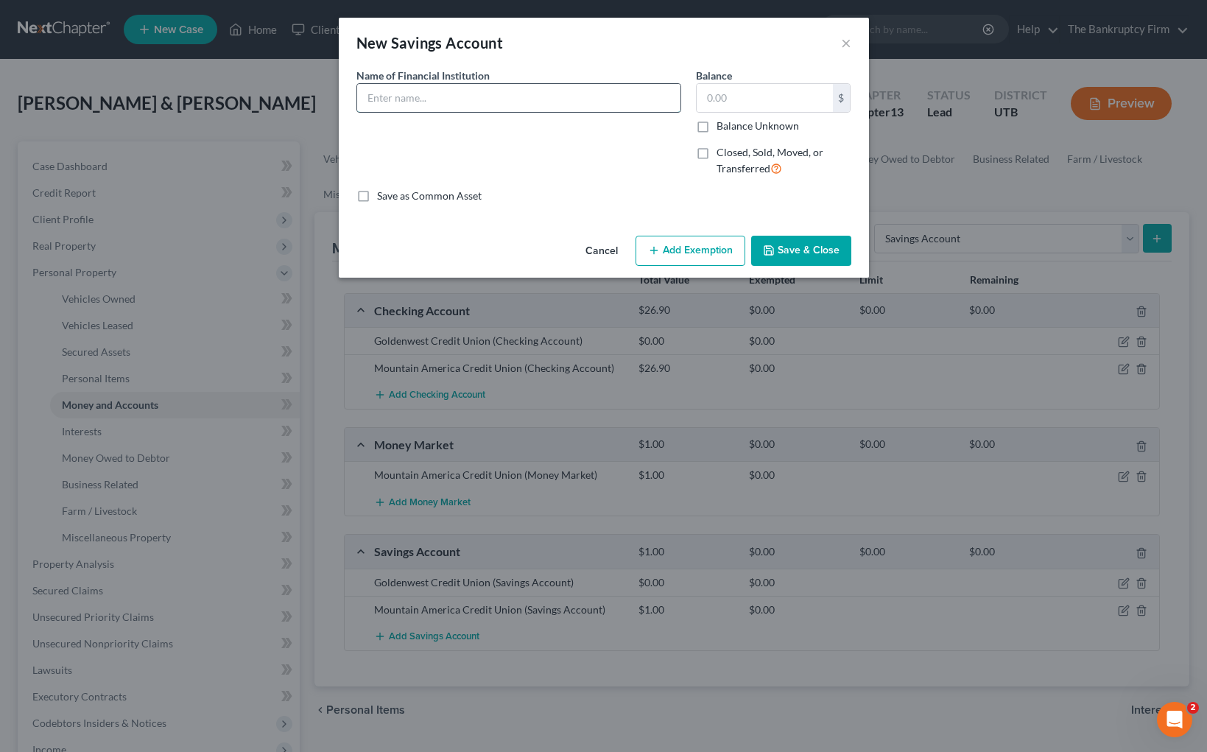
click at [552, 102] on input "text" at bounding box center [518, 98] width 323 height 28
type input "Mountain America Credit Union"
click at [742, 99] on input "text" at bounding box center [765, 98] width 136 height 28
type input "1.00"
click at [821, 243] on button "Save & Close" at bounding box center [801, 251] width 100 height 31
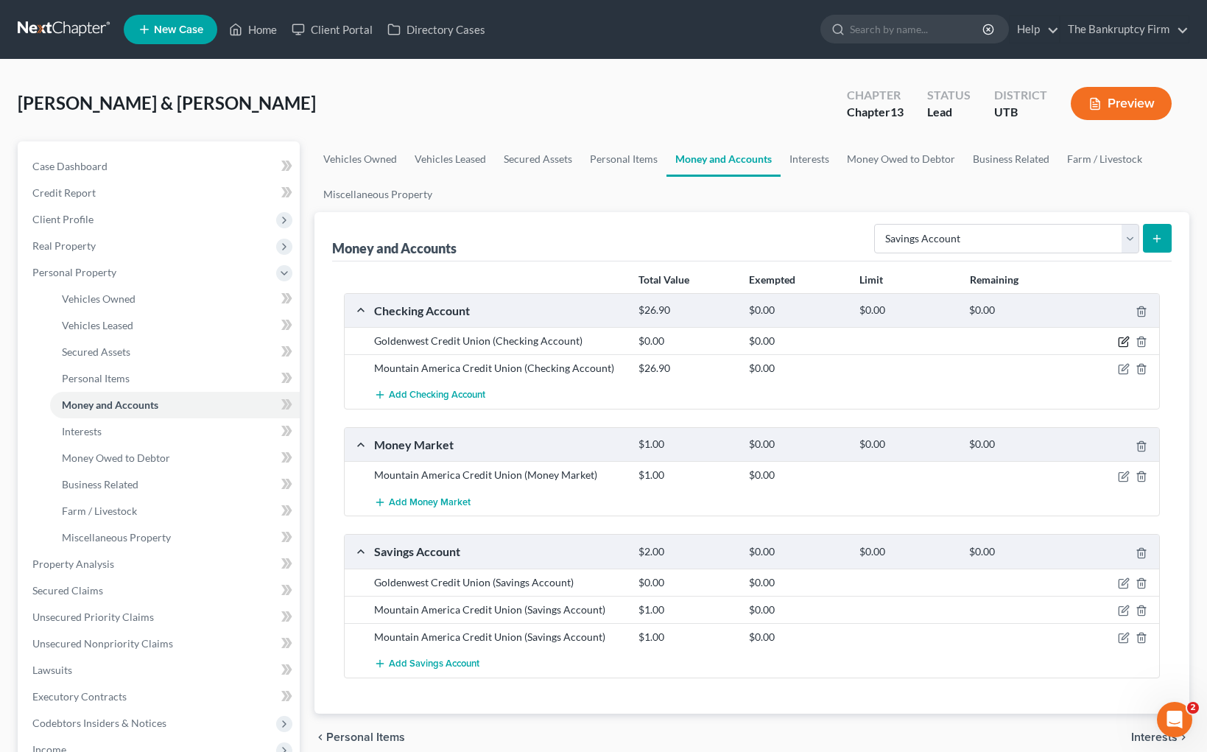
click at [1125, 343] on icon "button" at bounding box center [1124, 342] width 12 height 12
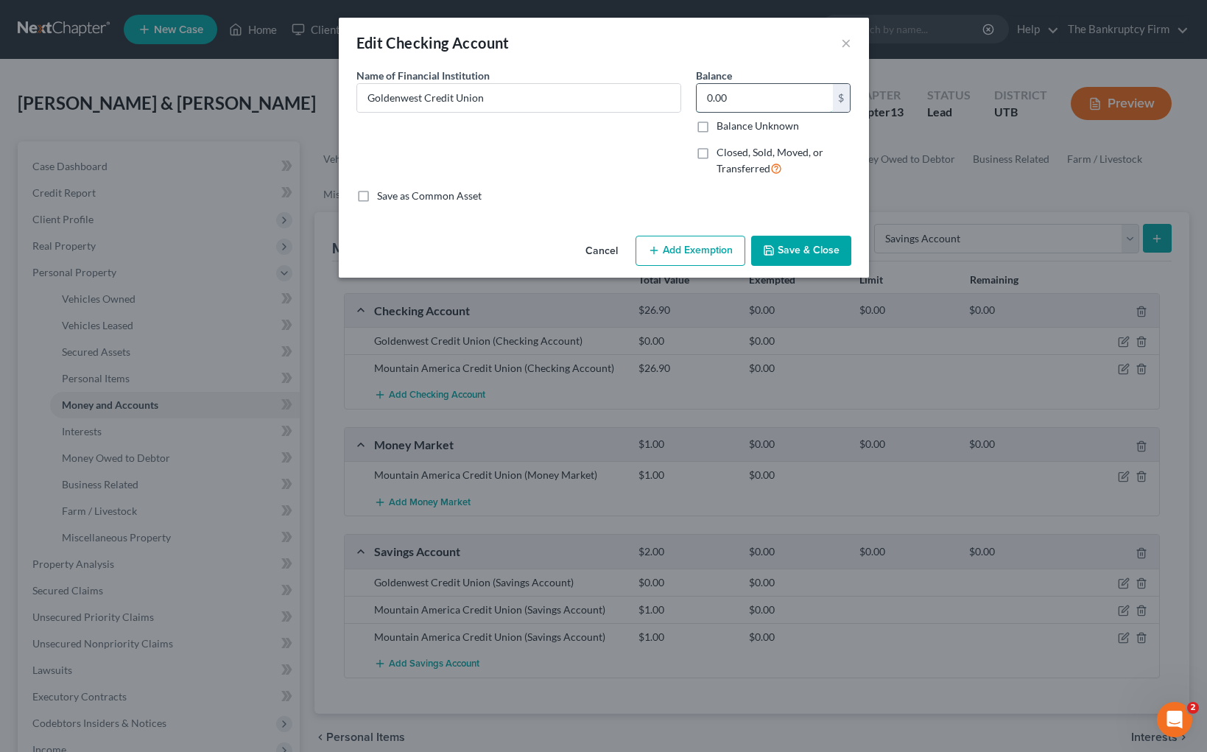
click at [749, 102] on input "0.00" at bounding box center [765, 98] width 136 height 28
type input "230.00"
click at [804, 245] on button "Save & Close" at bounding box center [801, 251] width 100 height 31
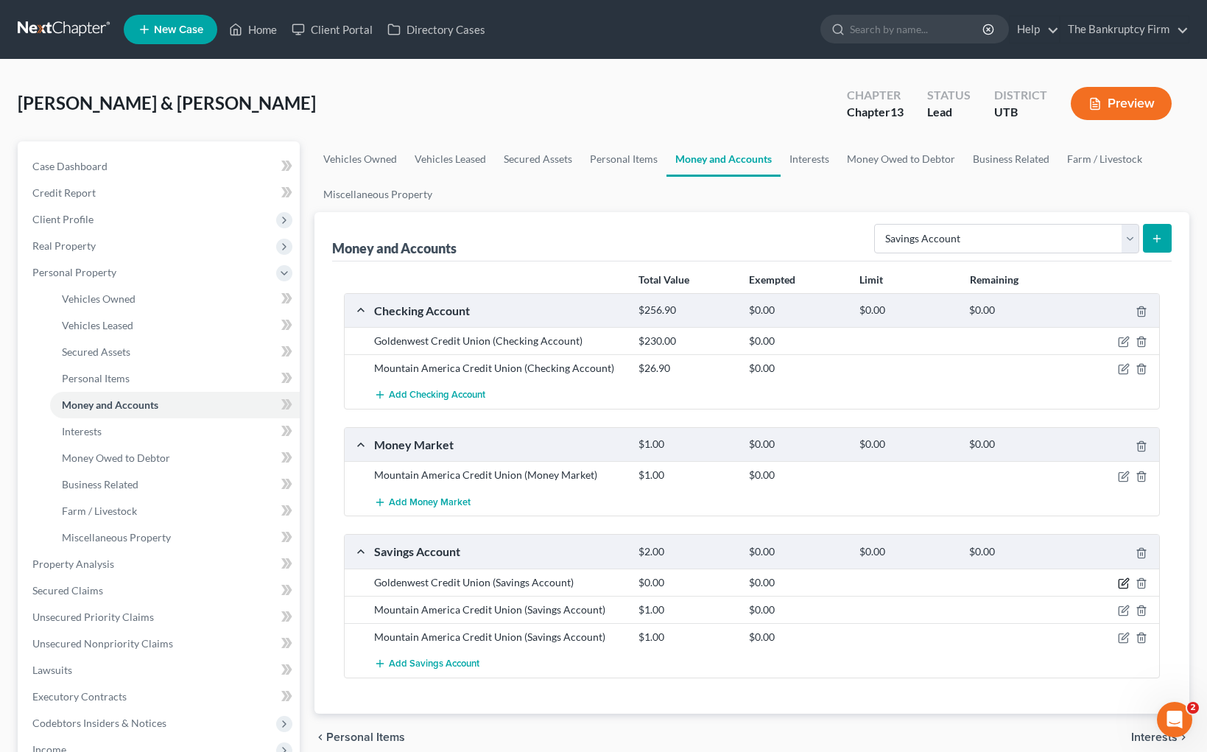
click at [1126, 581] on icon "button" at bounding box center [1124, 584] width 12 height 12
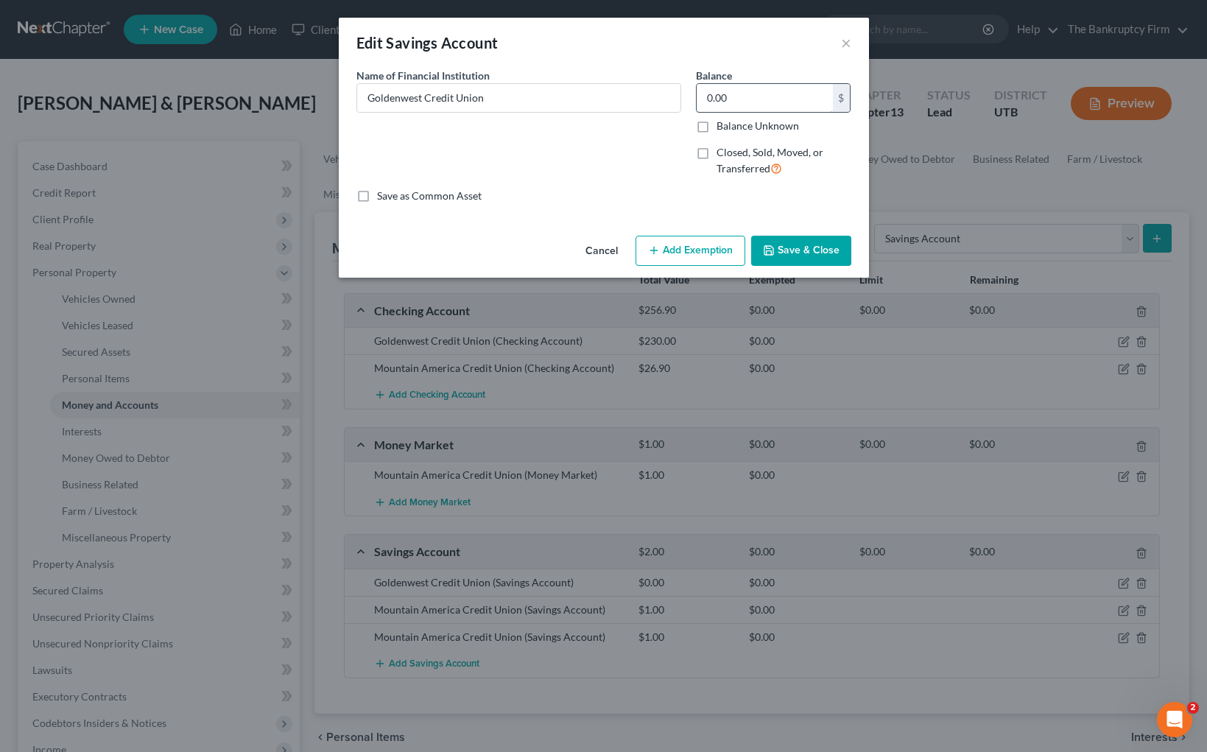
click at [738, 105] on input "0.00" at bounding box center [765, 98] width 136 height 28
type input "1.00"
click at [819, 248] on button "Save & Close" at bounding box center [801, 251] width 100 height 31
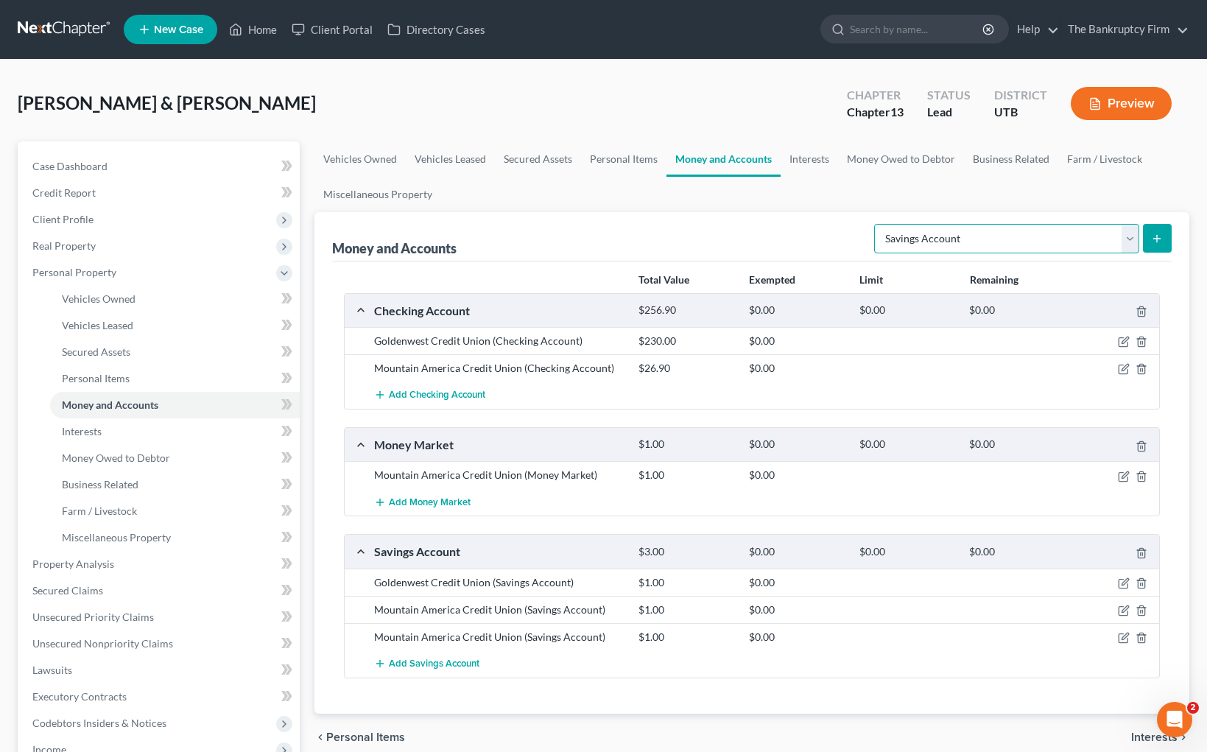
click at [1131, 234] on select "Select Account Type Brokerage Cash on Hand Certificates of Deposit Checking Acc…" at bounding box center [1006, 238] width 265 height 29
select select "other"
drag, startPoint x: 1163, startPoint y: 237, endPoint x: 1004, endPoint y: 276, distance: 163.7
click at [1163, 237] on button "submit" at bounding box center [1157, 238] width 29 height 29
click at [1157, 243] on icon "submit" at bounding box center [1158, 239] width 12 height 12
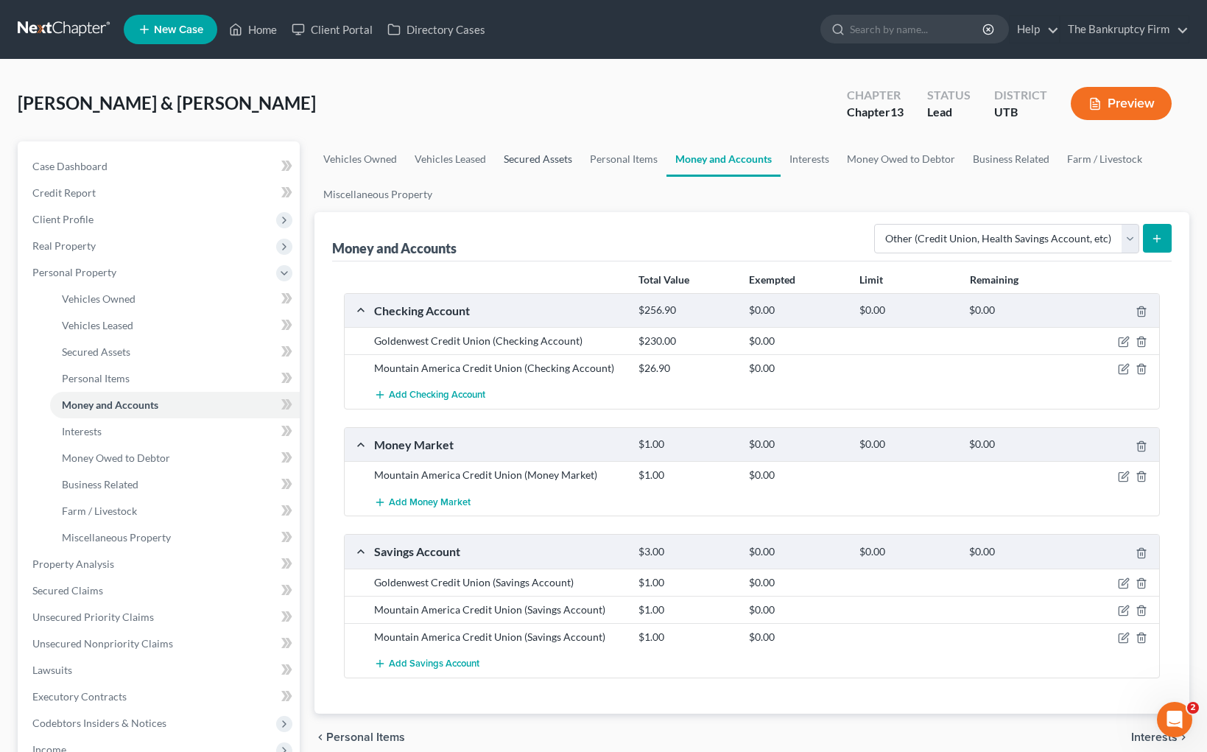
drag, startPoint x: 554, startPoint y: 155, endPoint x: 593, endPoint y: 156, distance: 39.1
click at [553, 155] on link "Secured Assets" at bounding box center [538, 158] width 86 height 35
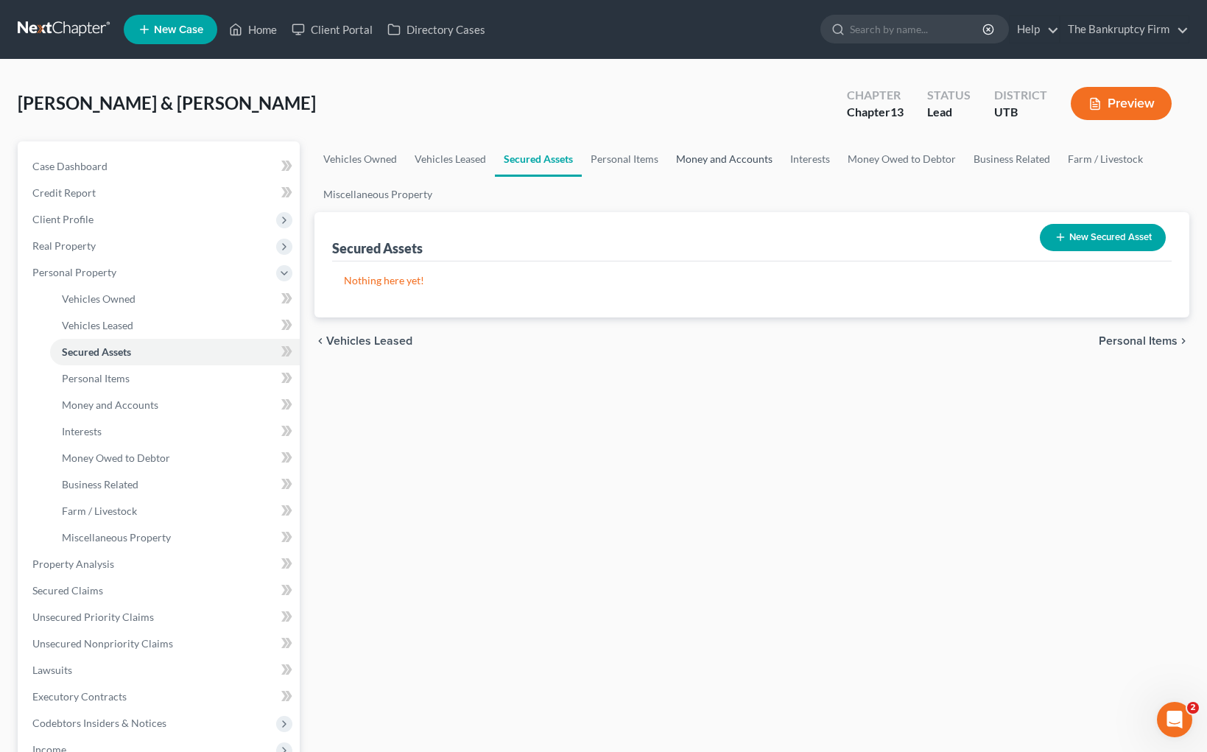
click at [722, 162] on link "Money and Accounts" at bounding box center [724, 158] width 114 height 35
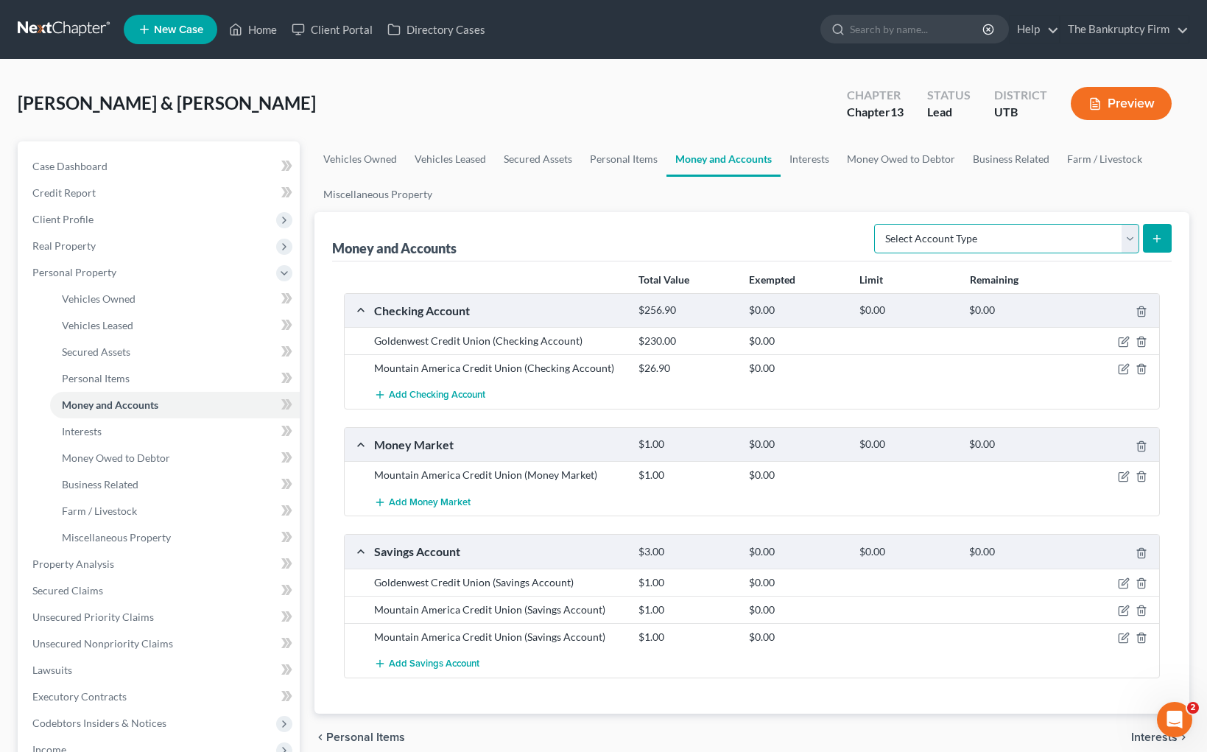
click at [1139, 233] on select "Select Account Type Brokerage Cash on Hand Certificates of Deposit Checking Acc…" at bounding box center [1006, 238] width 265 height 29
select select "other"
click at [1165, 228] on button "submit" at bounding box center [1157, 238] width 29 height 29
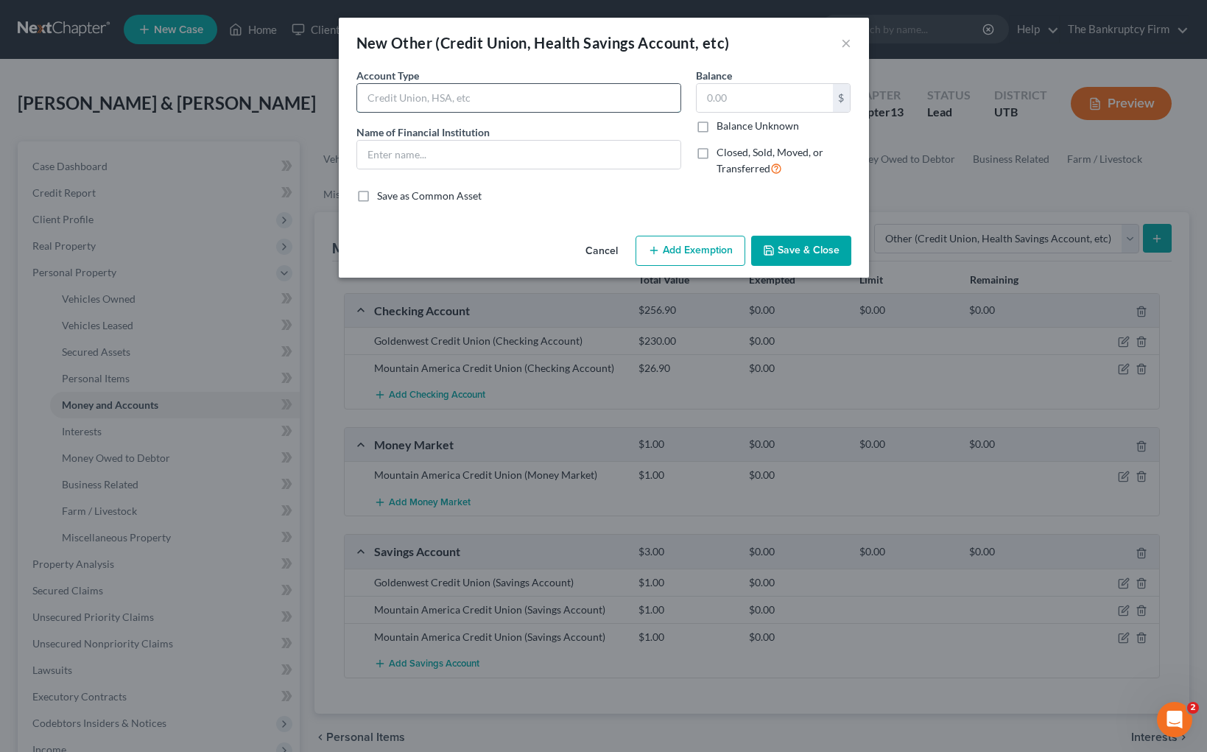
click at [483, 102] on input "text" at bounding box center [518, 98] width 323 height 28
type input "CashApp"
type input "1.72"
click at [435, 156] on input "text" at bounding box center [518, 155] width 323 height 28
type input "CashApp"
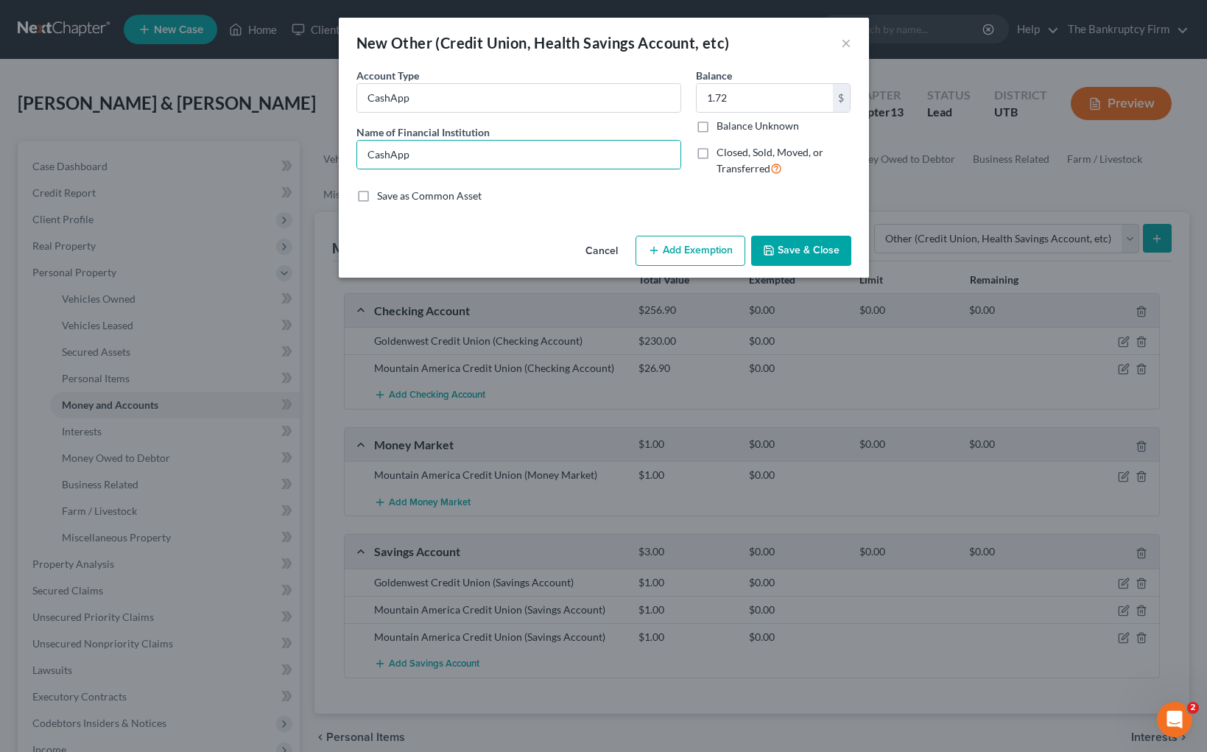
click at [808, 243] on button "Save & Close" at bounding box center [801, 251] width 100 height 31
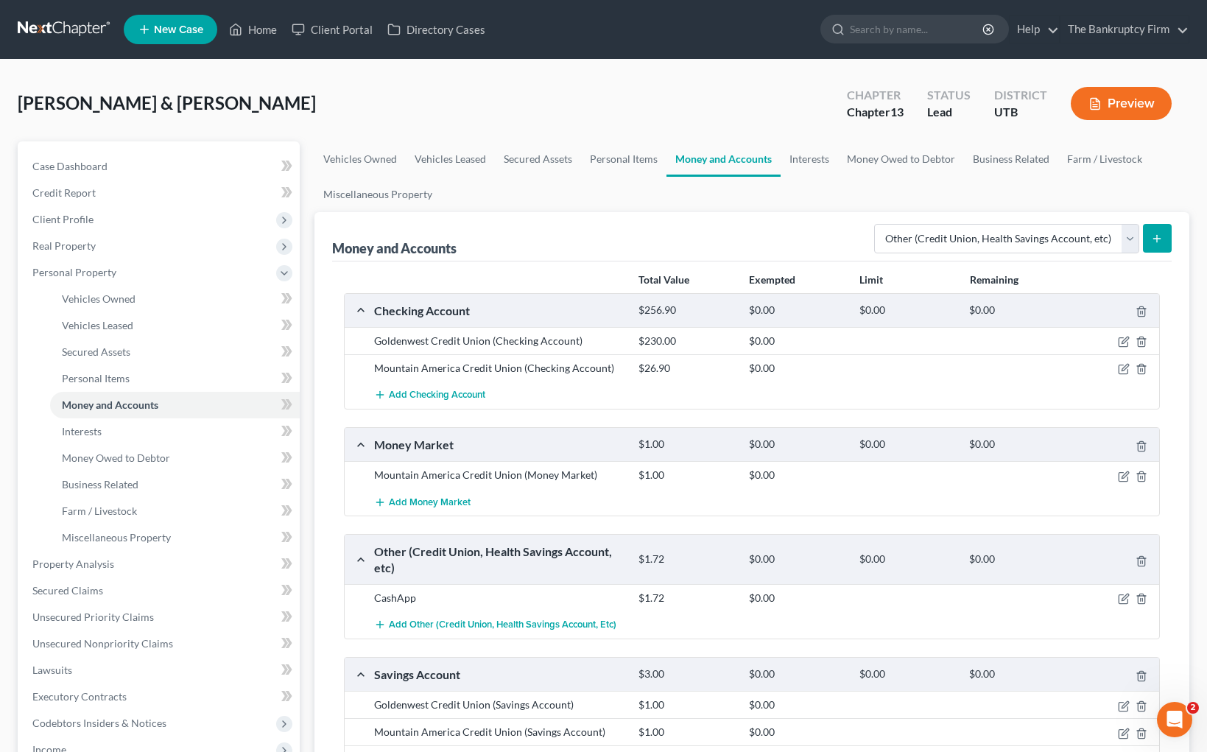
click at [1158, 231] on button "submit" at bounding box center [1157, 238] width 29 height 29
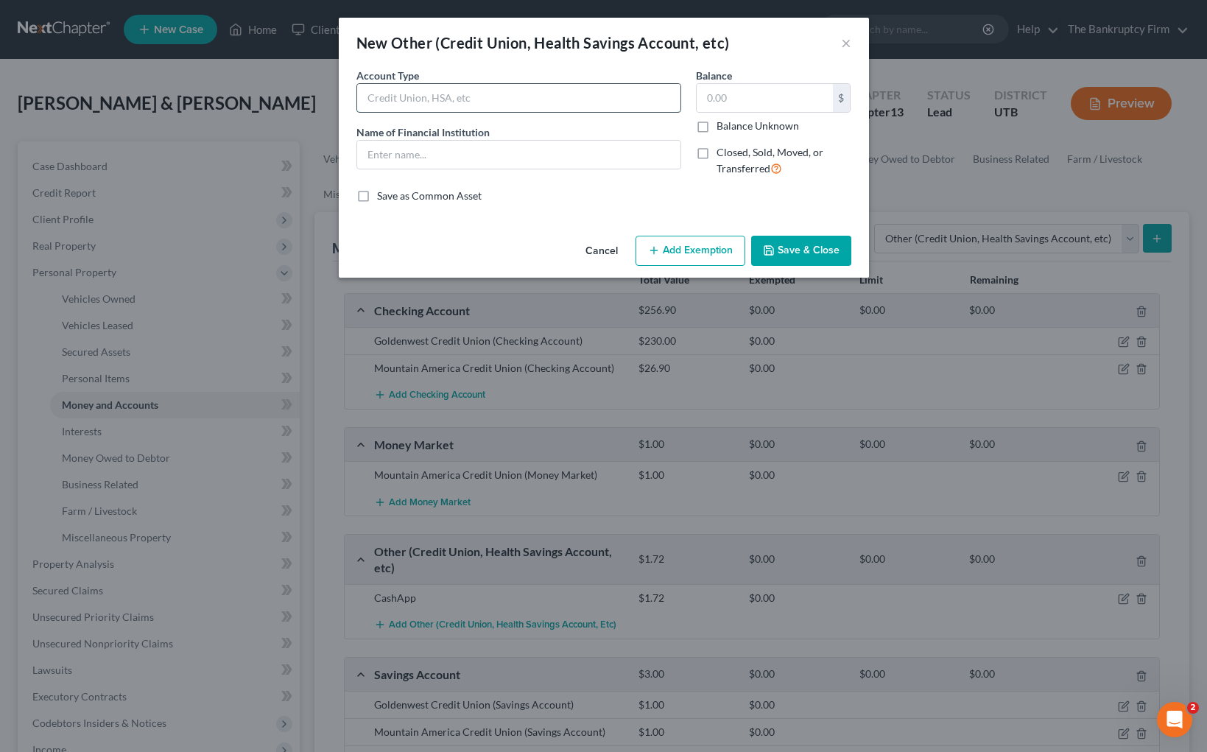
click at [564, 106] on input "text" at bounding box center [518, 98] width 323 height 28
type input "Venmo"
type input "0.75"
click at [807, 253] on button "Save & Close" at bounding box center [801, 251] width 100 height 31
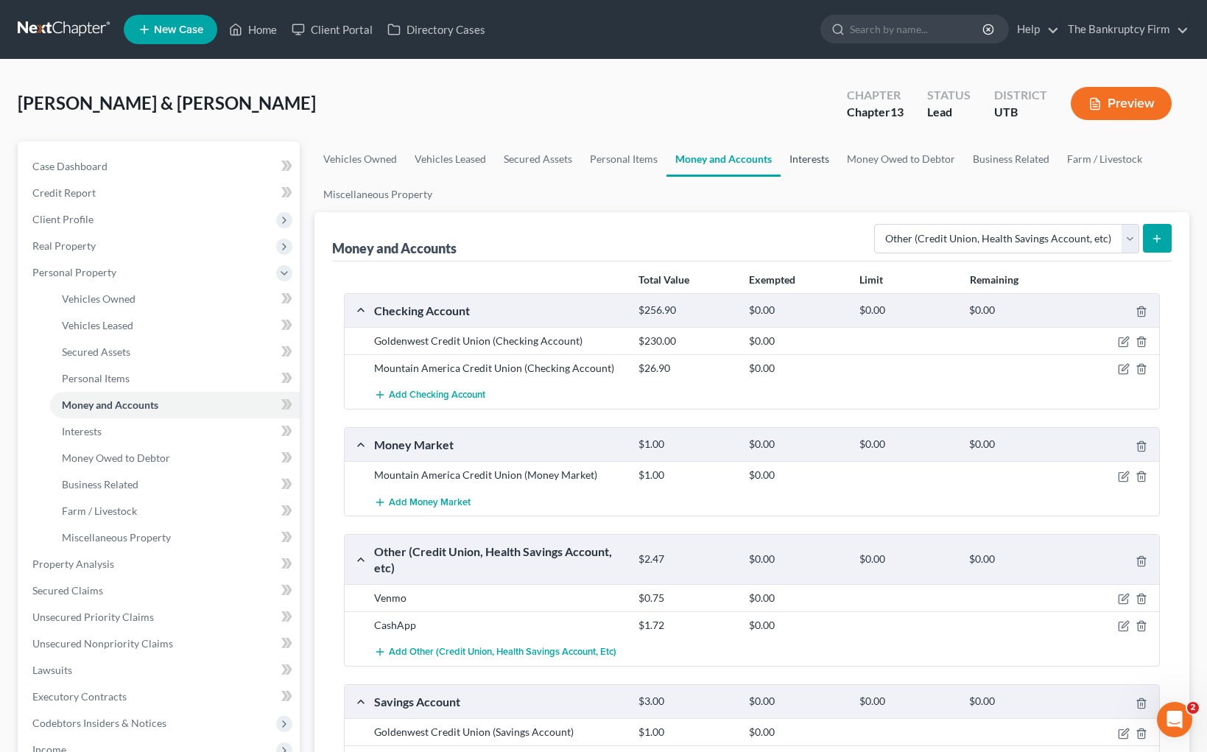
click at [807, 158] on link "Interests" at bounding box center [809, 158] width 57 height 35
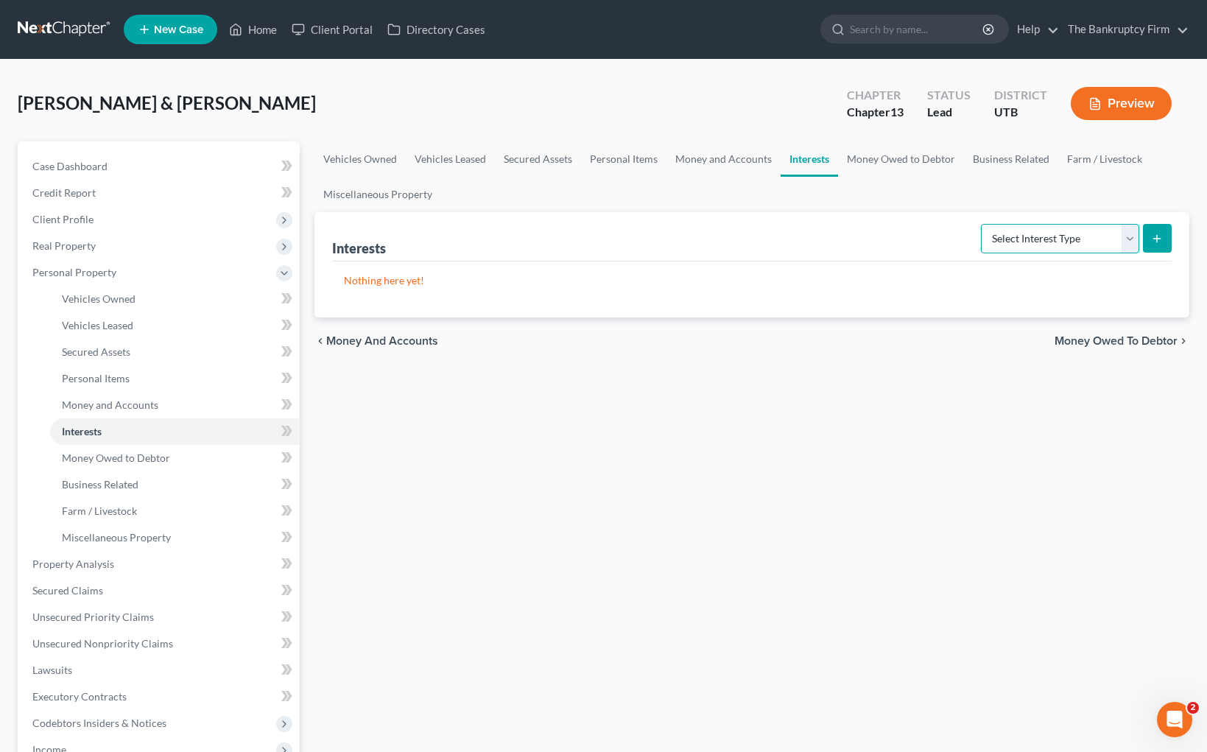
click at [1124, 234] on select "Select Interest Type 401K Annuity Bond Education IRA Government Bond Government…" at bounding box center [1060, 238] width 158 height 29
click at [1018, 239] on select "Select Interest Type 401K Annuity Bond Education IRA Government Bond Government…" at bounding box center [1060, 238] width 158 height 29
click at [889, 150] on link "Money Owed to Debtor" at bounding box center [901, 158] width 126 height 35
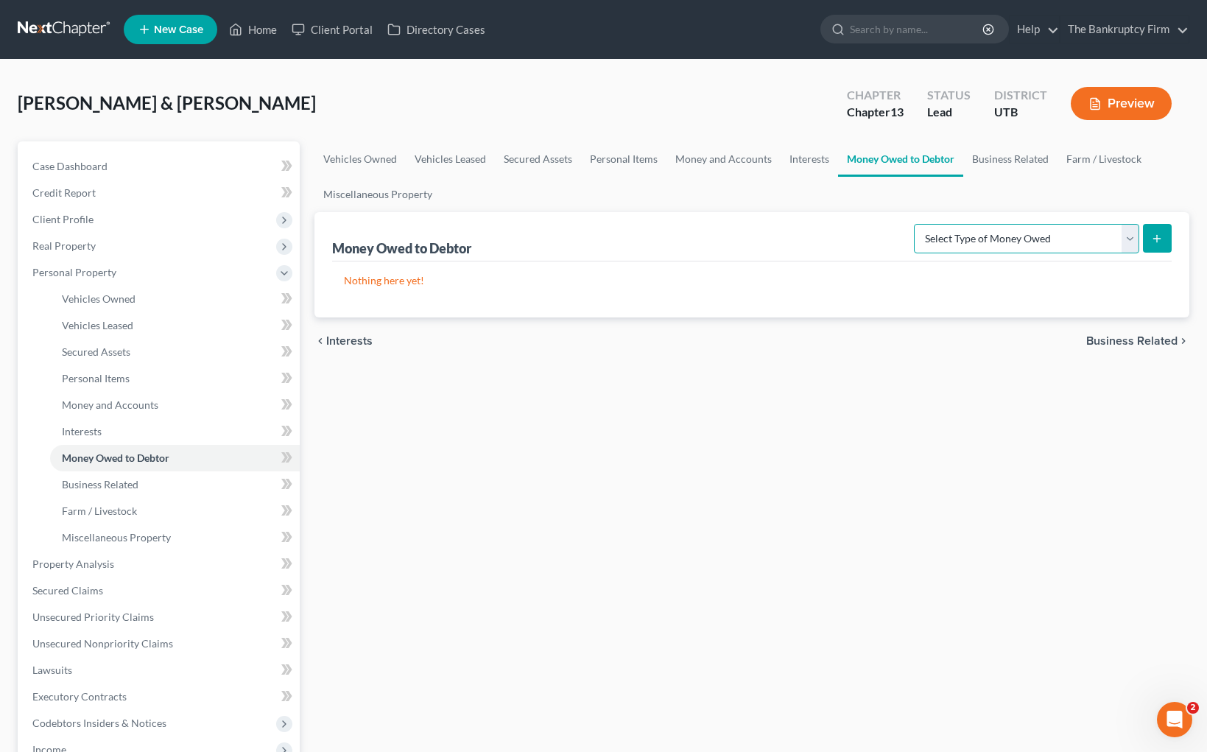
click at [978, 237] on select "Select Type of Money Owed Accounts Receivable Alimony Child Support Claims Agai…" at bounding box center [1026, 238] width 225 height 29
drag, startPoint x: 990, startPoint y: 192, endPoint x: 991, endPoint y: 147, distance: 44.9
click at [990, 192] on ul "Vehicles Owned Vehicles Leased Secured Assets Personal Items Money and Accounts…" at bounding box center [752, 176] width 875 height 71
click at [991, 145] on link "Business Related" at bounding box center [1011, 158] width 94 height 35
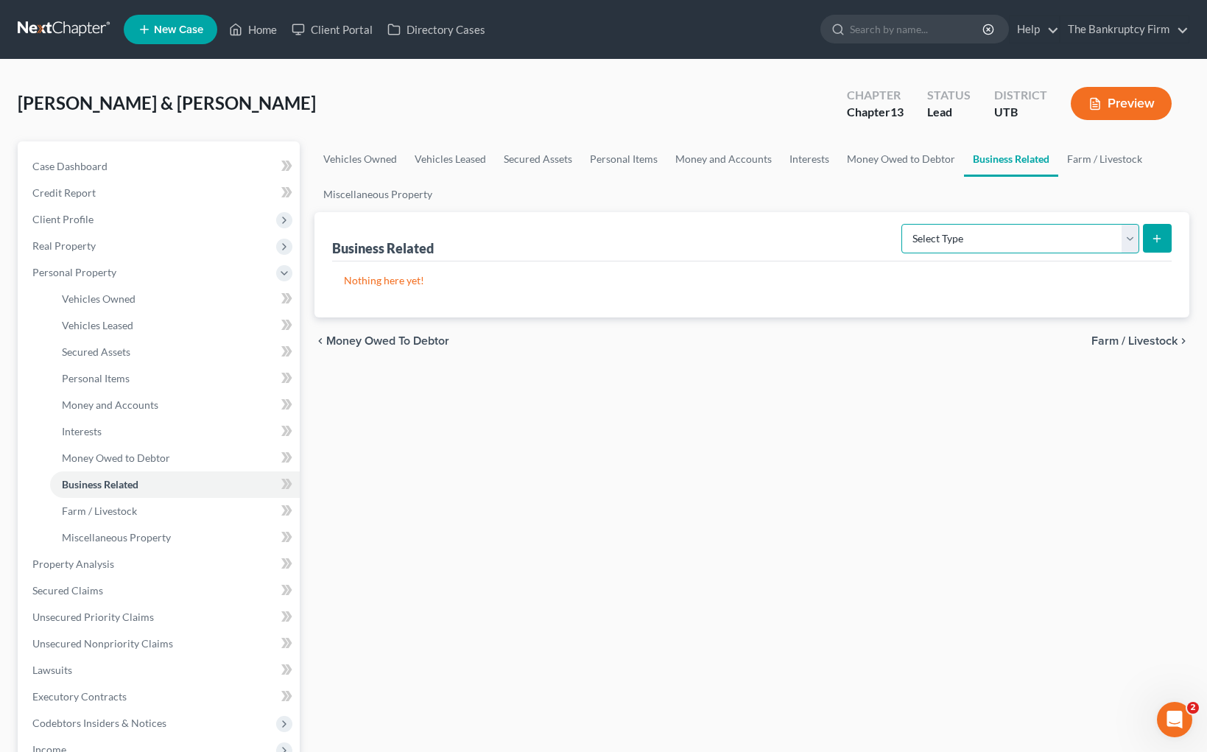
click at [952, 245] on select "Select Type Customer Lists Franchises Inventory Licenses Machinery Office Equip…" at bounding box center [1021, 238] width 238 height 29
click at [992, 235] on select "Select Type Customer Lists Franchises Inventory Licenses Machinery Office Equip…" at bounding box center [1021, 238] width 238 height 29
click at [1131, 233] on select "Select Type Customer Lists Franchises Inventory Licenses Machinery Office Equip…" at bounding box center [1021, 238] width 238 height 29
click at [403, 189] on link "Miscellaneous Property" at bounding box center [378, 194] width 127 height 35
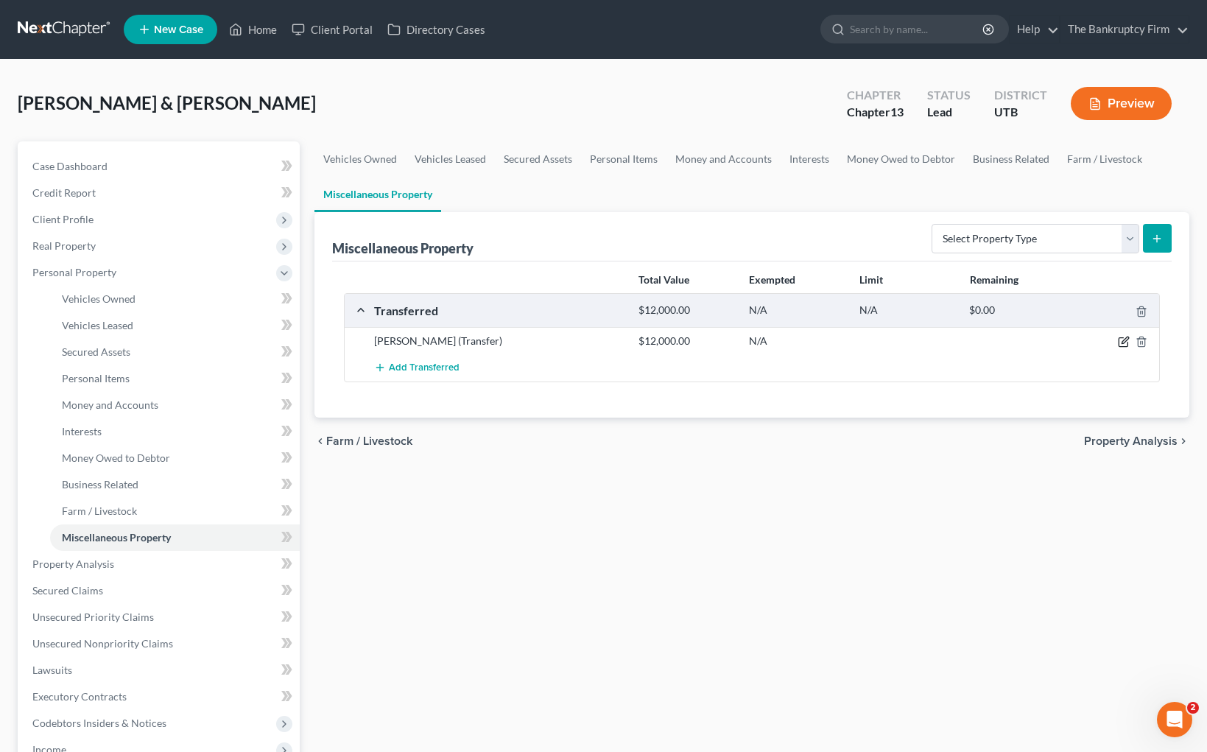
click at [1124, 343] on icon "button" at bounding box center [1124, 342] width 12 height 12
select select "Ordinary ([DATE])"
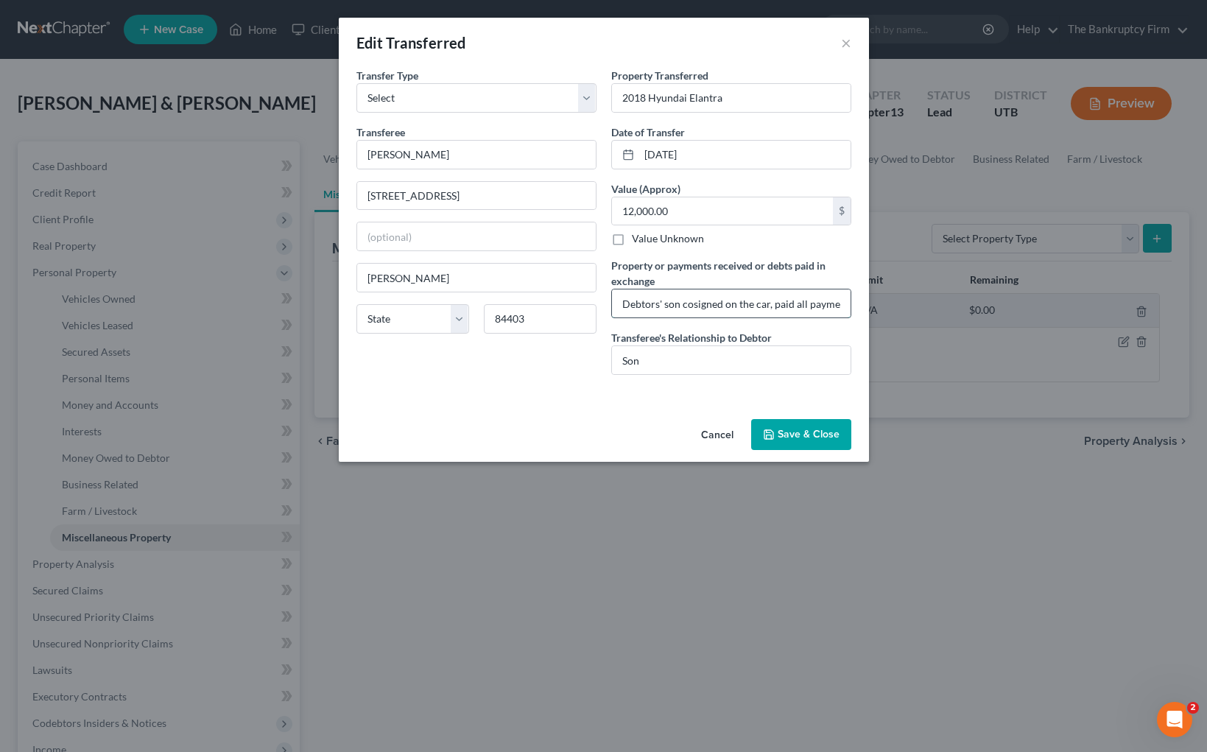
click at [718, 308] on input "Debtors' son cosigned on the car, paid all payments on the car and is the sole …" at bounding box center [731, 304] width 239 height 28
drag, startPoint x: 775, startPoint y: 306, endPoint x: 838, endPoint y: 306, distance: 63.4
click at [838, 306] on input "Debtors' son cosigned on the car, paid all payments on the car and is the sole …" at bounding box center [731, 304] width 239 height 28
drag, startPoint x: 777, startPoint y: 309, endPoint x: 769, endPoint y: 309, distance: 7.4
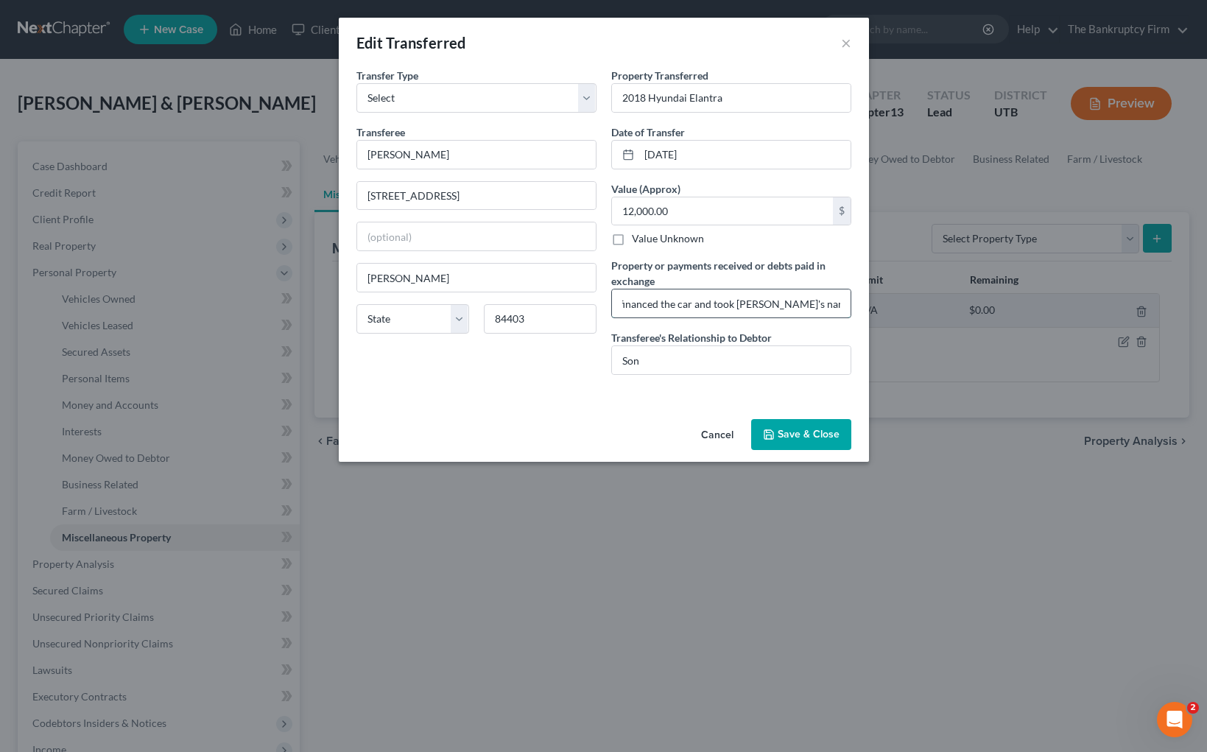
click at [776, 309] on input "Debtors' son cosigned on the car, paid all payments on the car and is the sole …" at bounding box center [731, 304] width 239 height 28
click at [721, 362] on input "Son" at bounding box center [731, 360] width 239 height 28
click at [799, 429] on button "Save & Close" at bounding box center [801, 434] width 100 height 31
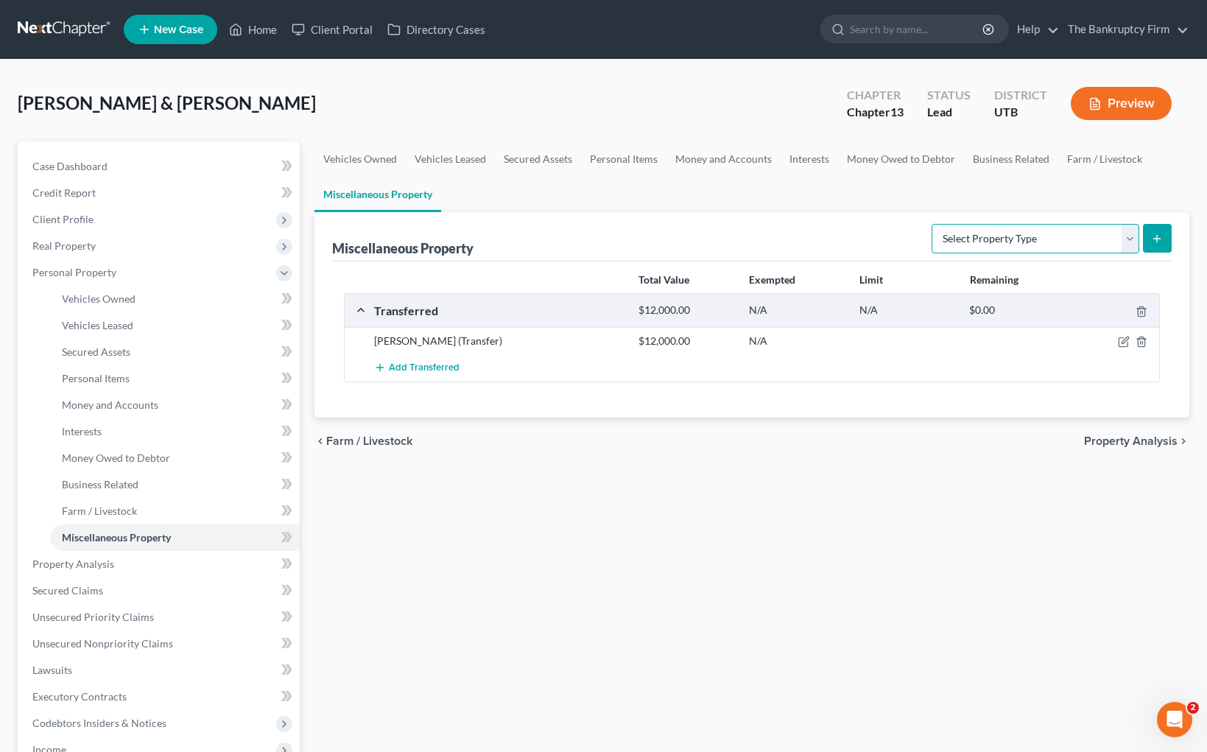
click at [1129, 239] on select "Select Property Type Assigned for Creditor Benefit [DATE] Holding for Another N…" at bounding box center [1036, 238] width 208 height 29
click at [109, 564] on span "Property Analysis" at bounding box center [73, 564] width 82 height 13
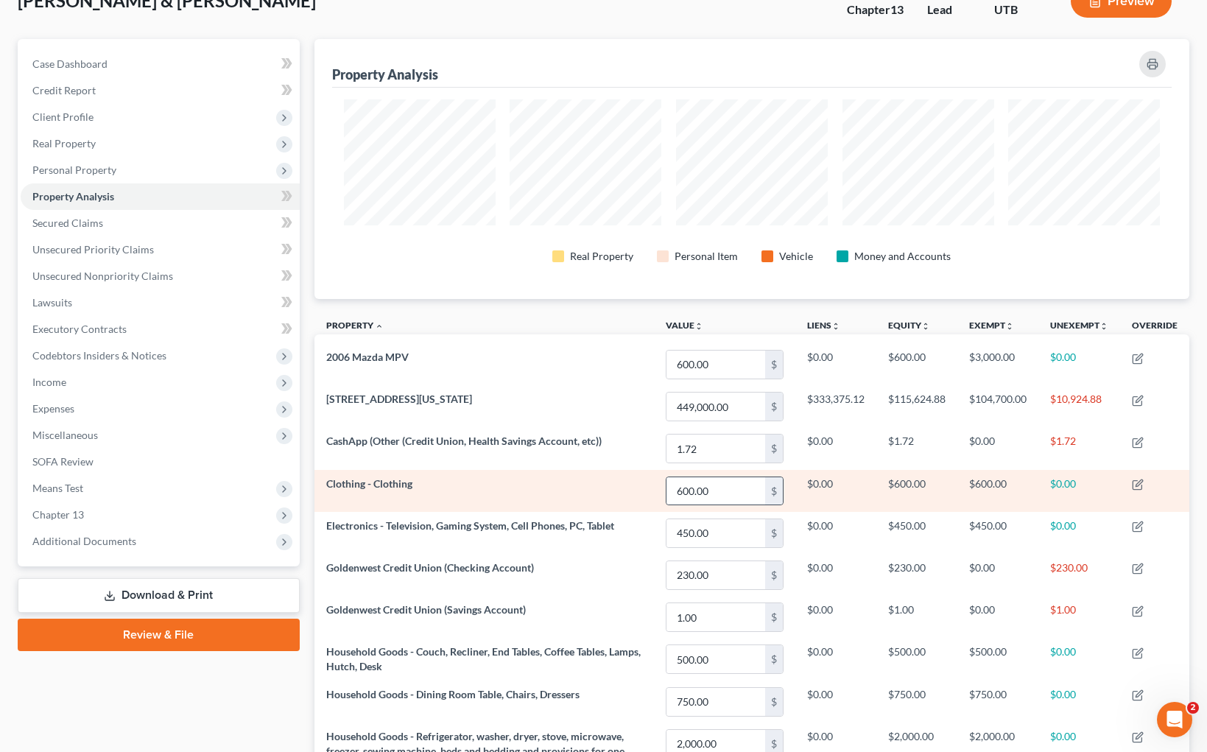
scroll to position [141, 0]
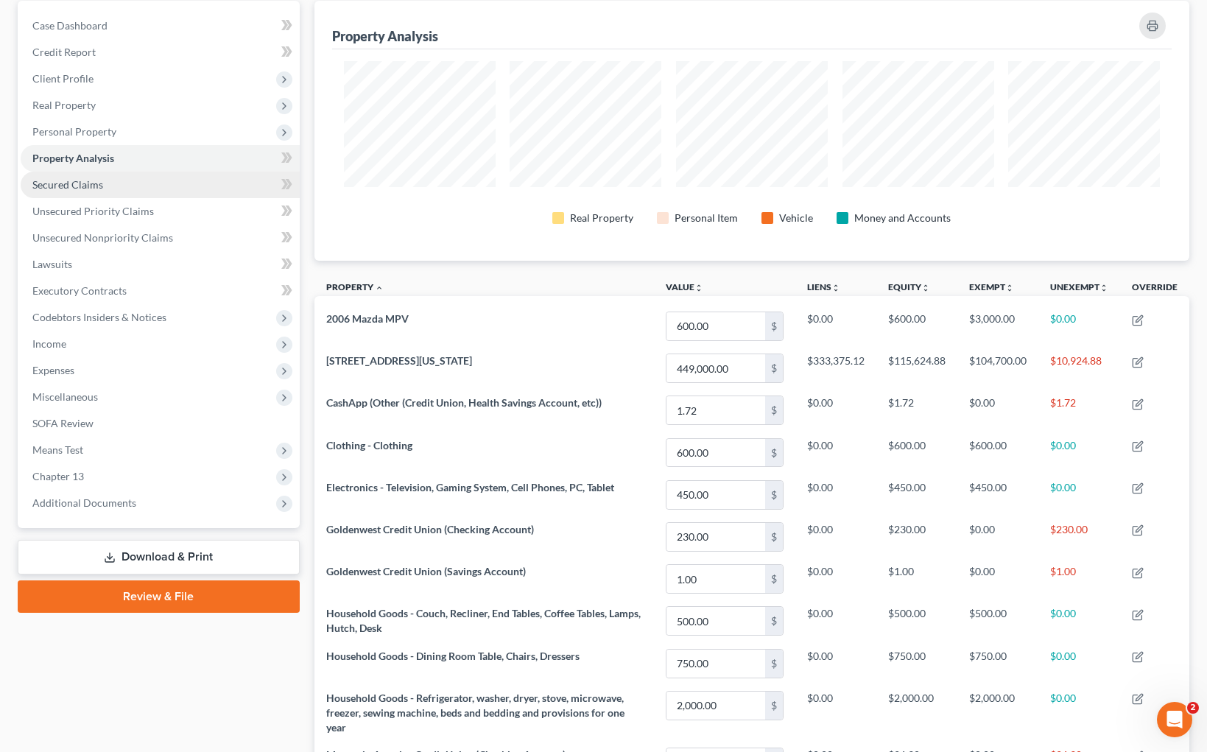
click at [98, 183] on span "Secured Claims" at bounding box center [67, 184] width 71 height 13
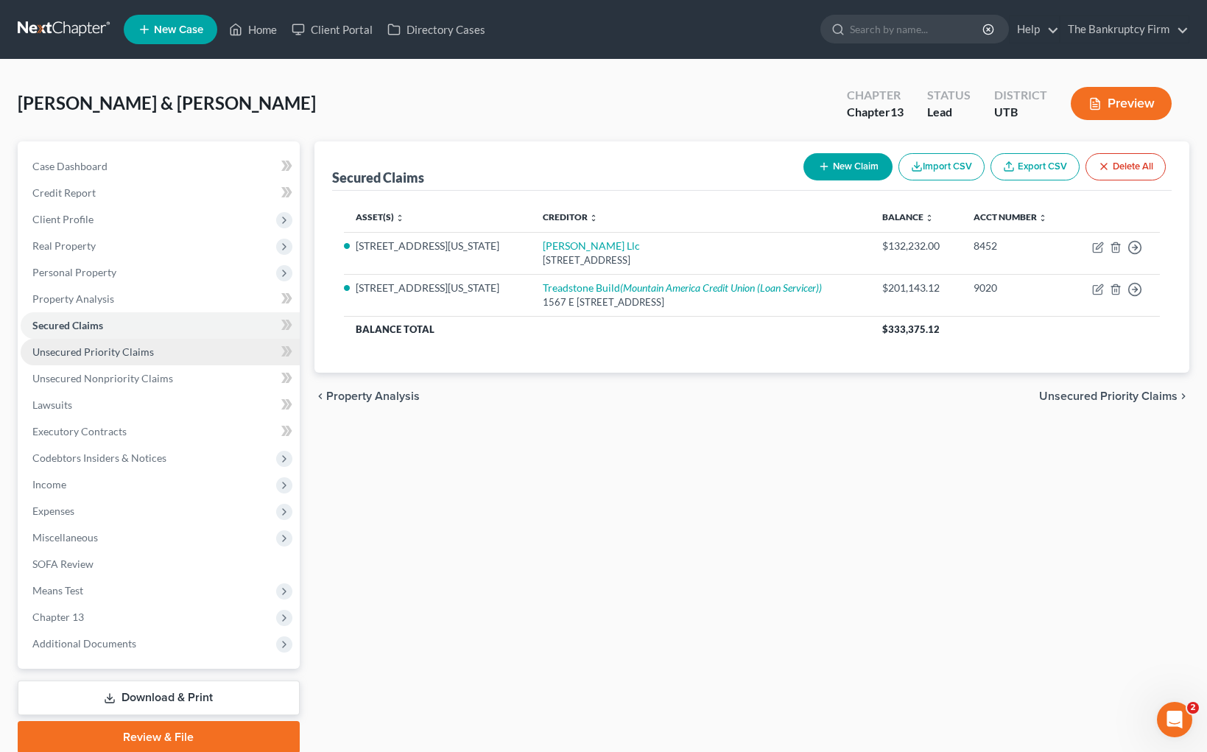
click at [106, 348] on span "Unsecured Priority Claims" at bounding box center [93, 352] width 122 height 13
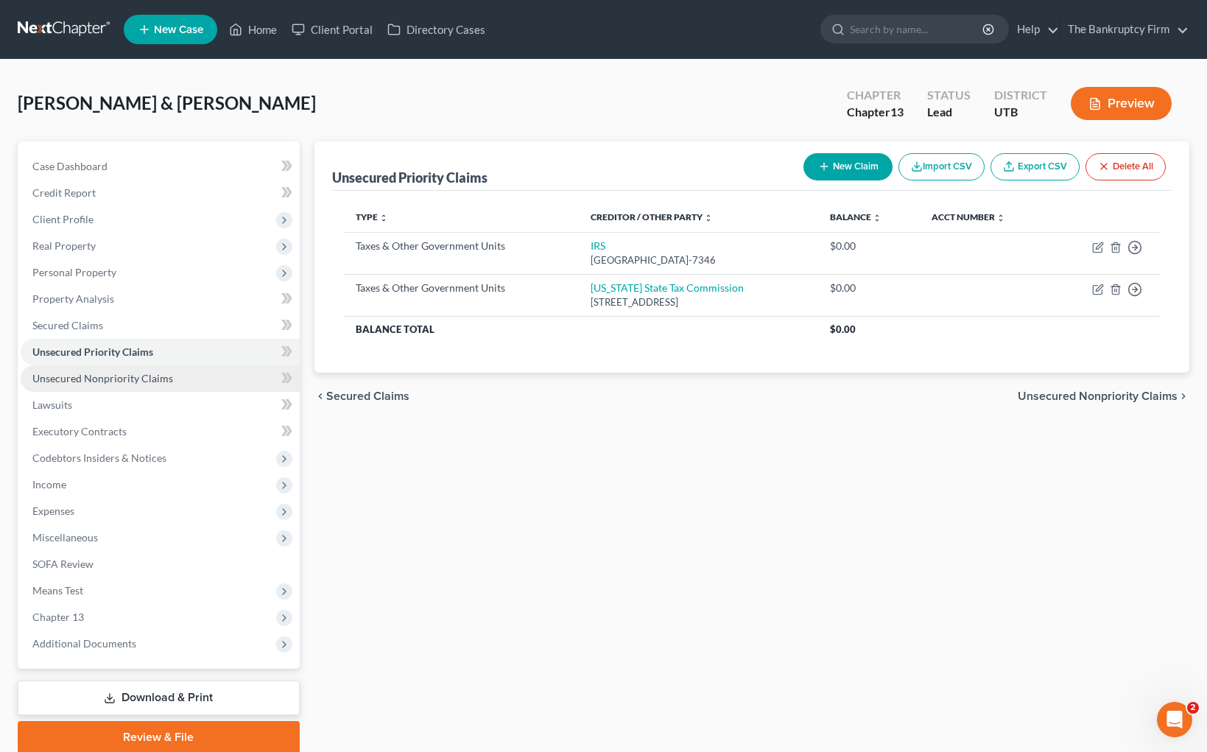
click at [119, 374] on span "Unsecured Nonpriority Claims" at bounding box center [102, 378] width 141 height 13
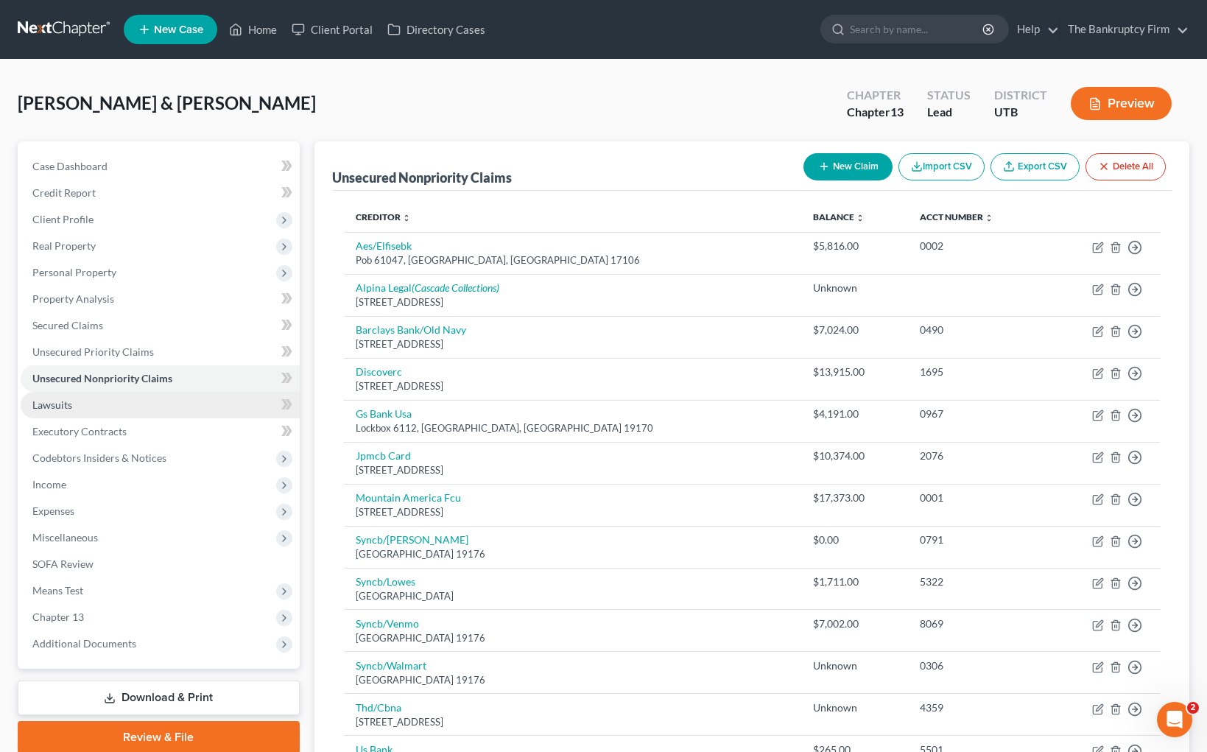
click at [144, 402] on link "Lawsuits" at bounding box center [160, 405] width 279 height 27
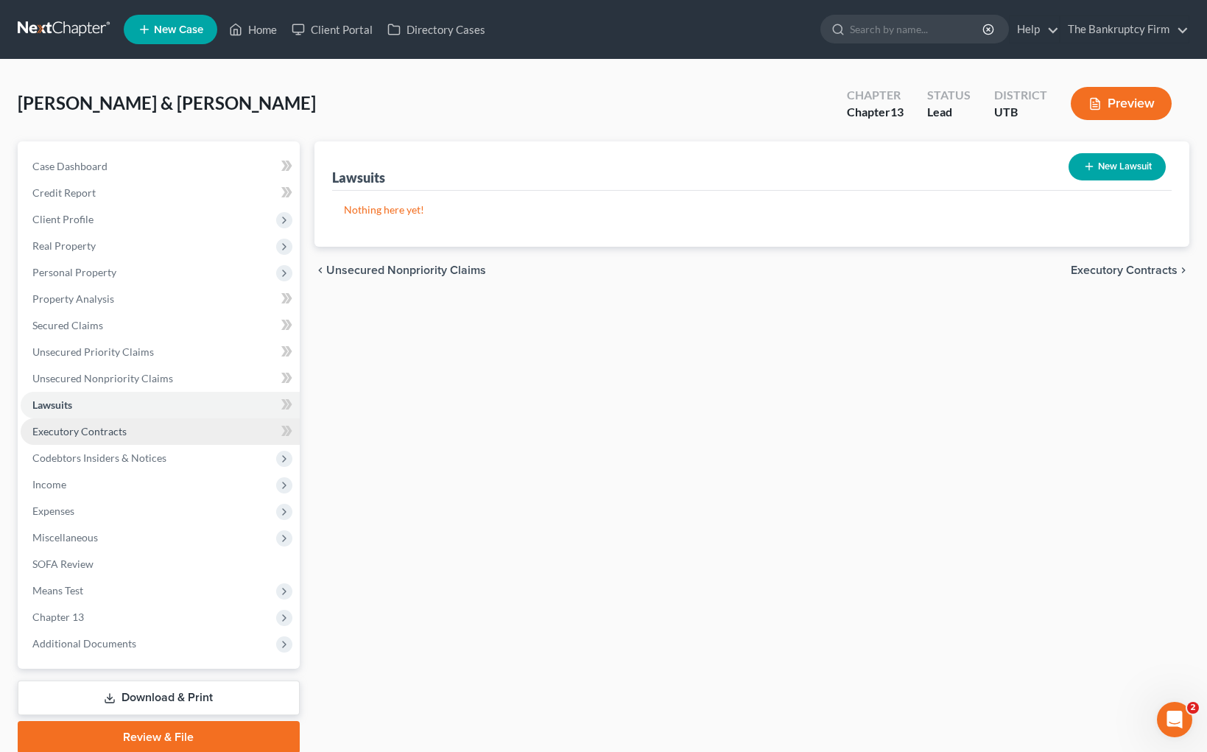
click at [133, 426] on link "Executory Contracts" at bounding box center [160, 431] width 279 height 27
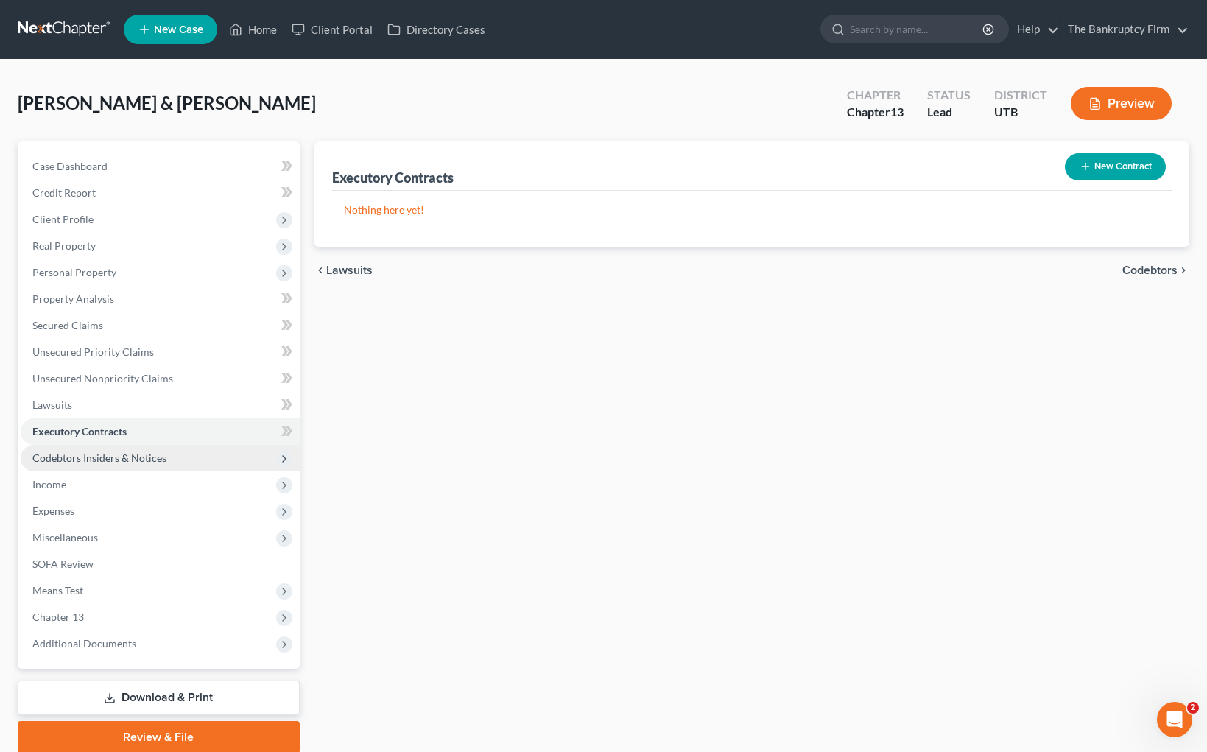
click at [151, 452] on span "Codebtors Insiders & Notices" at bounding box center [99, 458] width 134 height 13
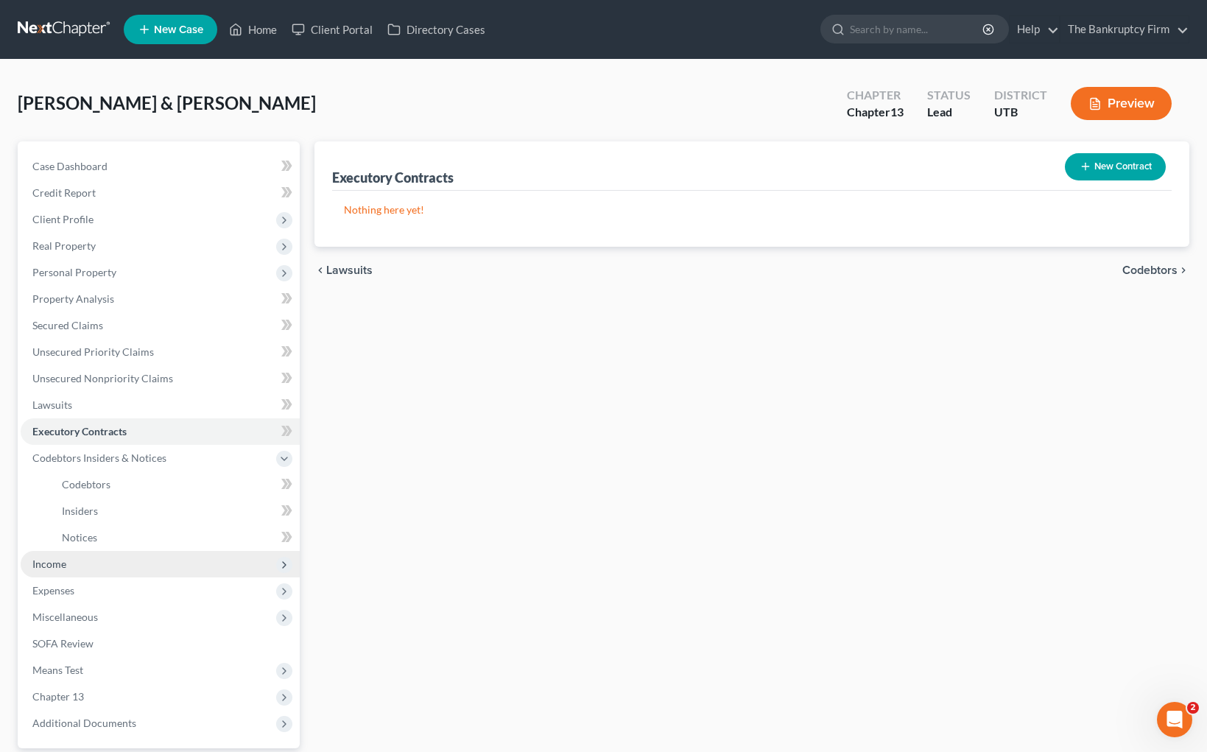
click at [49, 565] on span "Income" at bounding box center [49, 564] width 34 height 13
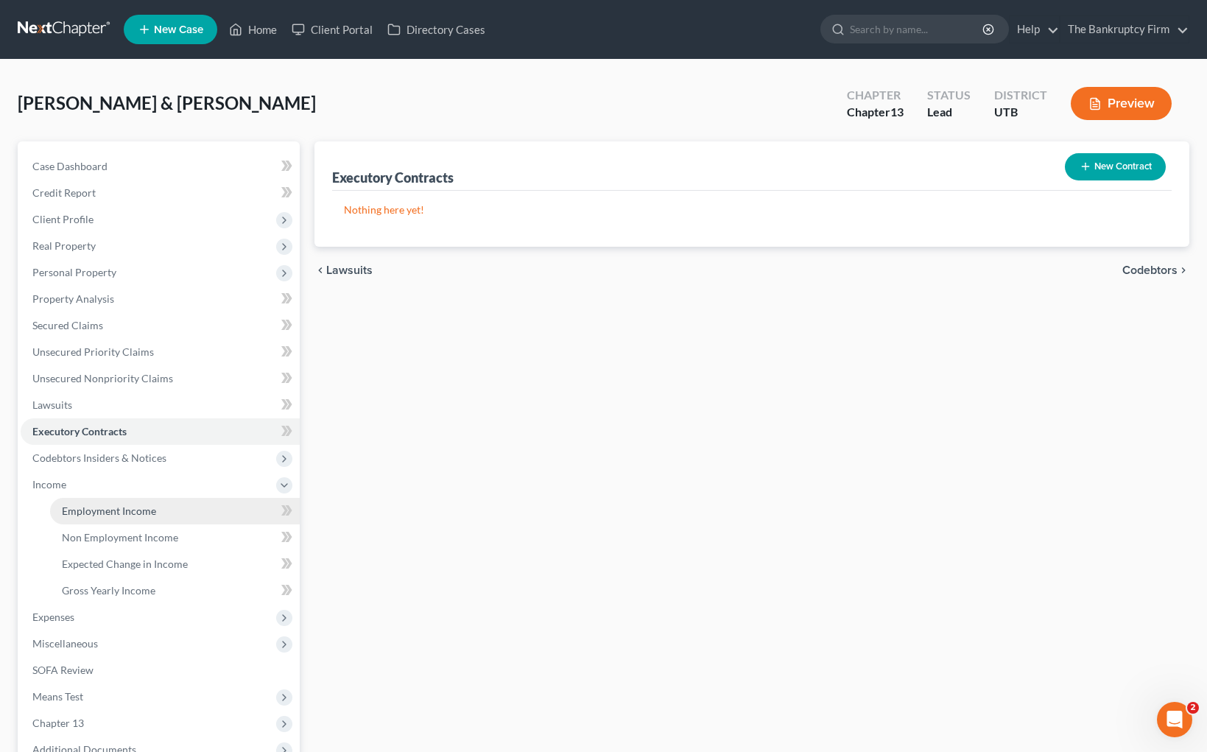
click at [131, 505] on span "Employment Income" at bounding box center [109, 511] width 94 height 13
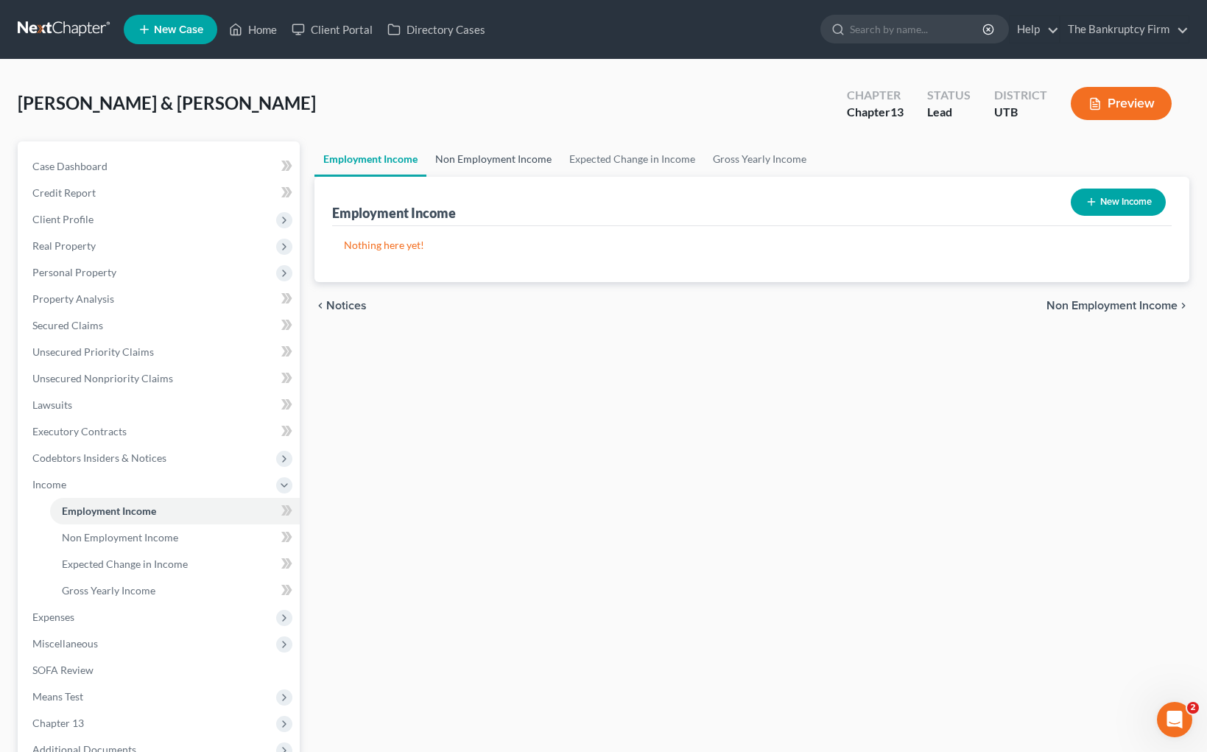
click at [505, 158] on link "Non Employment Income" at bounding box center [494, 158] width 134 height 35
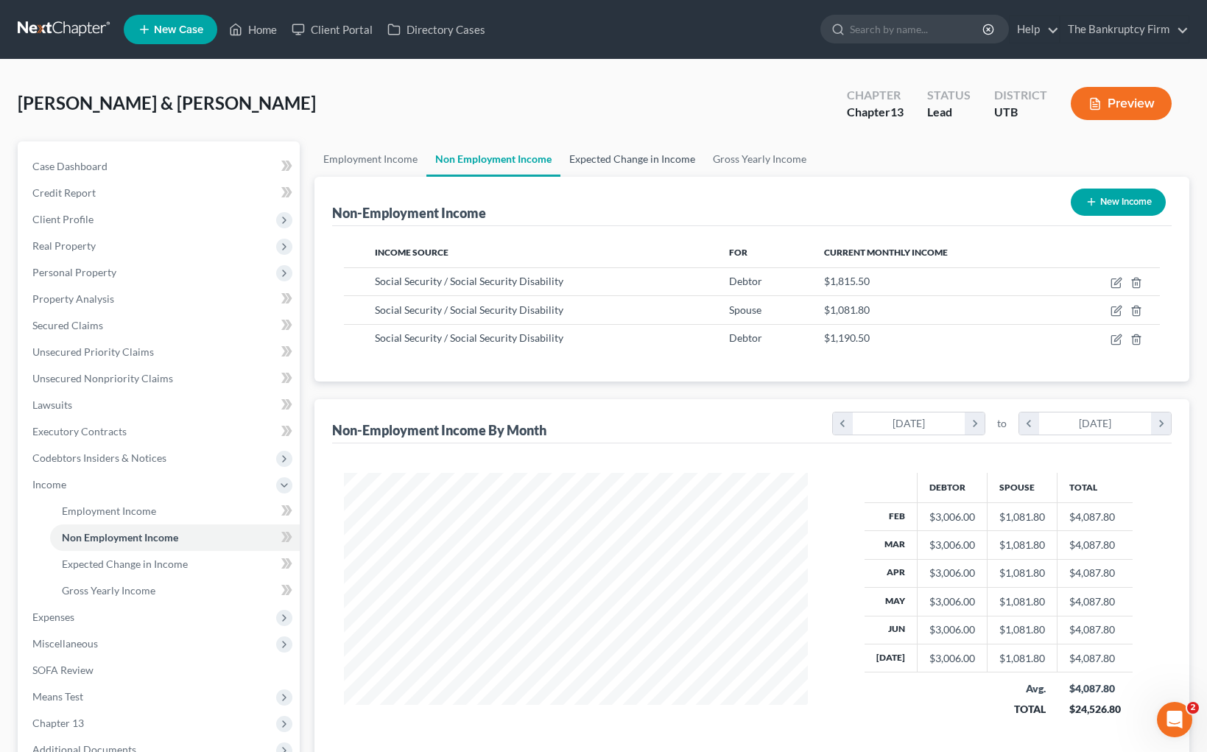
scroll to position [264, 494]
click at [646, 161] on link "Expected Change in Income" at bounding box center [633, 158] width 144 height 35
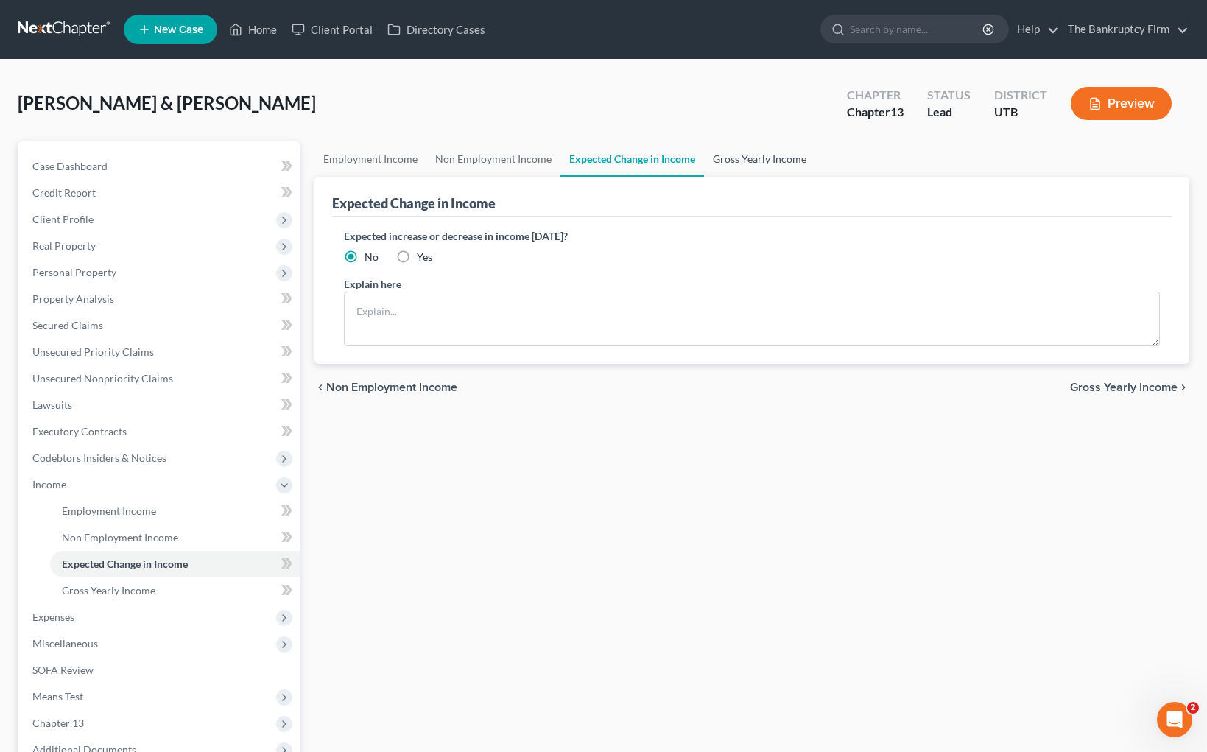
click at [754, 160] on link "Gross Yearly Income" at bounding box center [759, 158] width 111 height 35
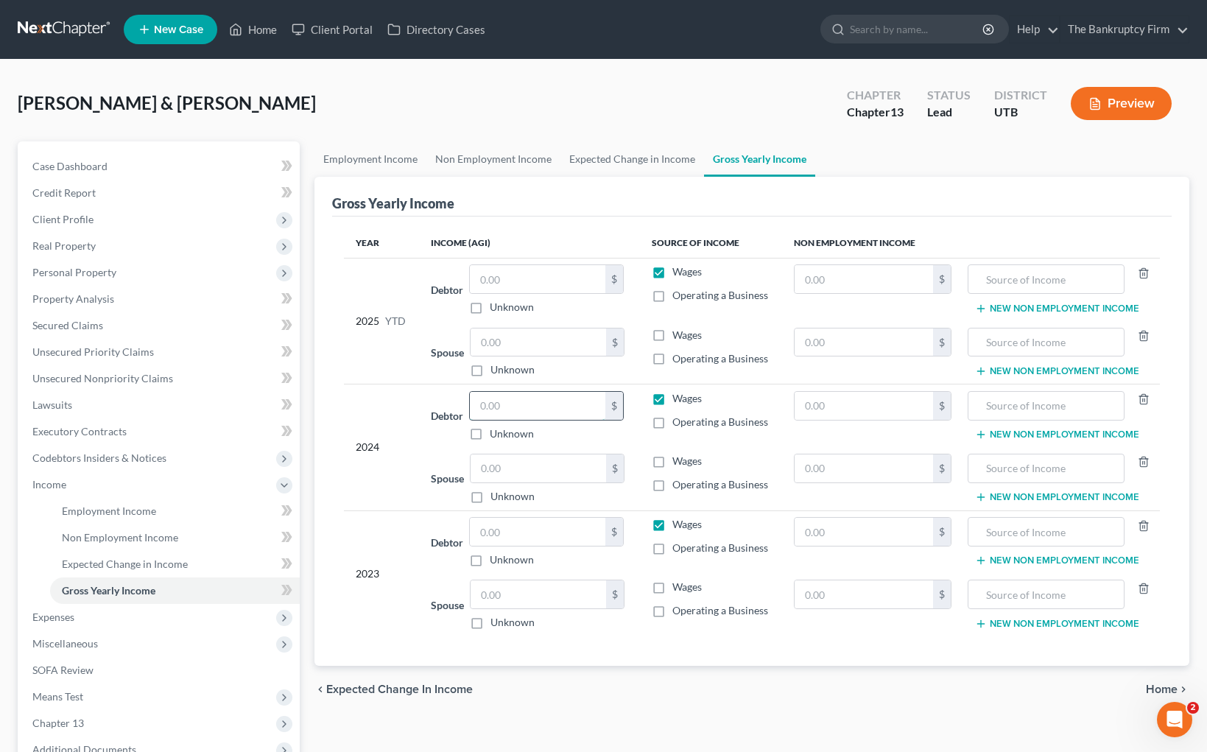
click at [514, 404] on input "text" at bounding box center [538, 406] width 136 height 28
type input "9,250"
click at [520, 531] on input "text" at bounding box center [538, 532] width 136 height 28
type input "108,154"
click at [550, 278] on input "text" at bounding box center [538, 279] width 136 height 28
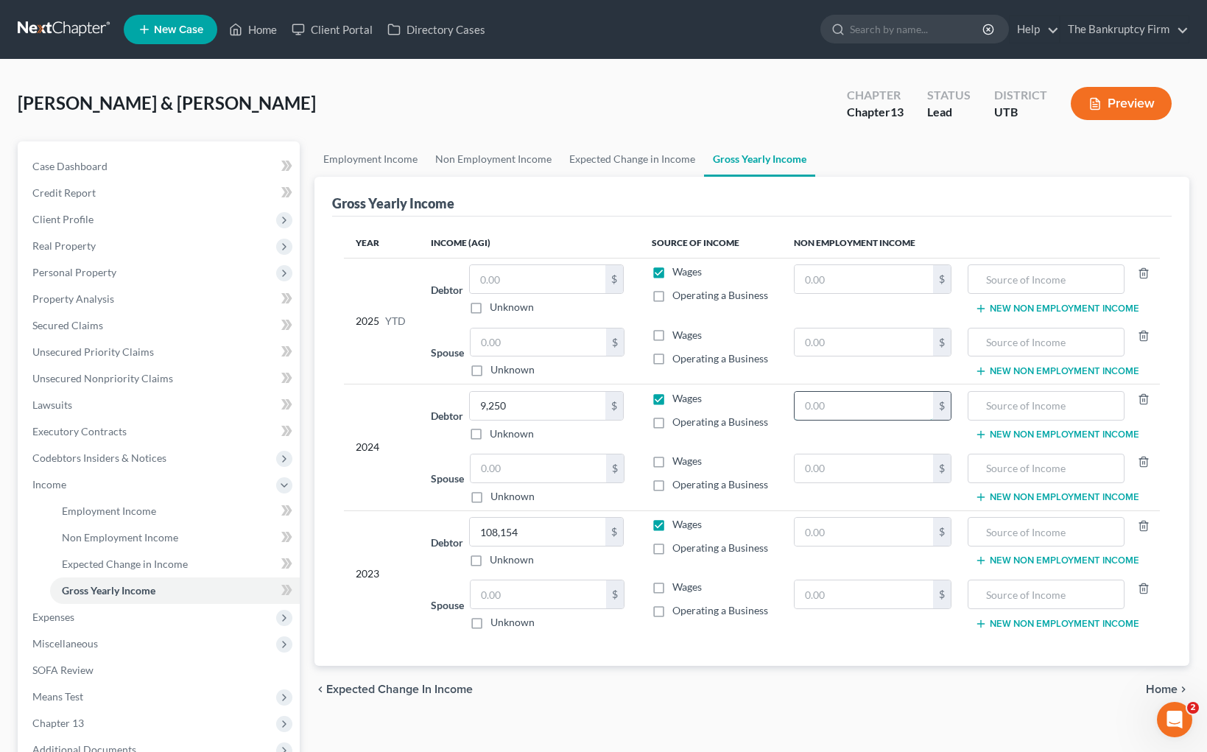
click at [869, 414] on input "text" at bounding box center [864, 406] width 139 height 28
type input "9,250"
type input "SSA"
drag, startPoint x: 1047, startPoint y: 412, endPoint x: 978, endPoint y: 406, distance: 68.8
click at [978, 406] on input "SSA" at bounding box center [1046, 406] width 140 height 28
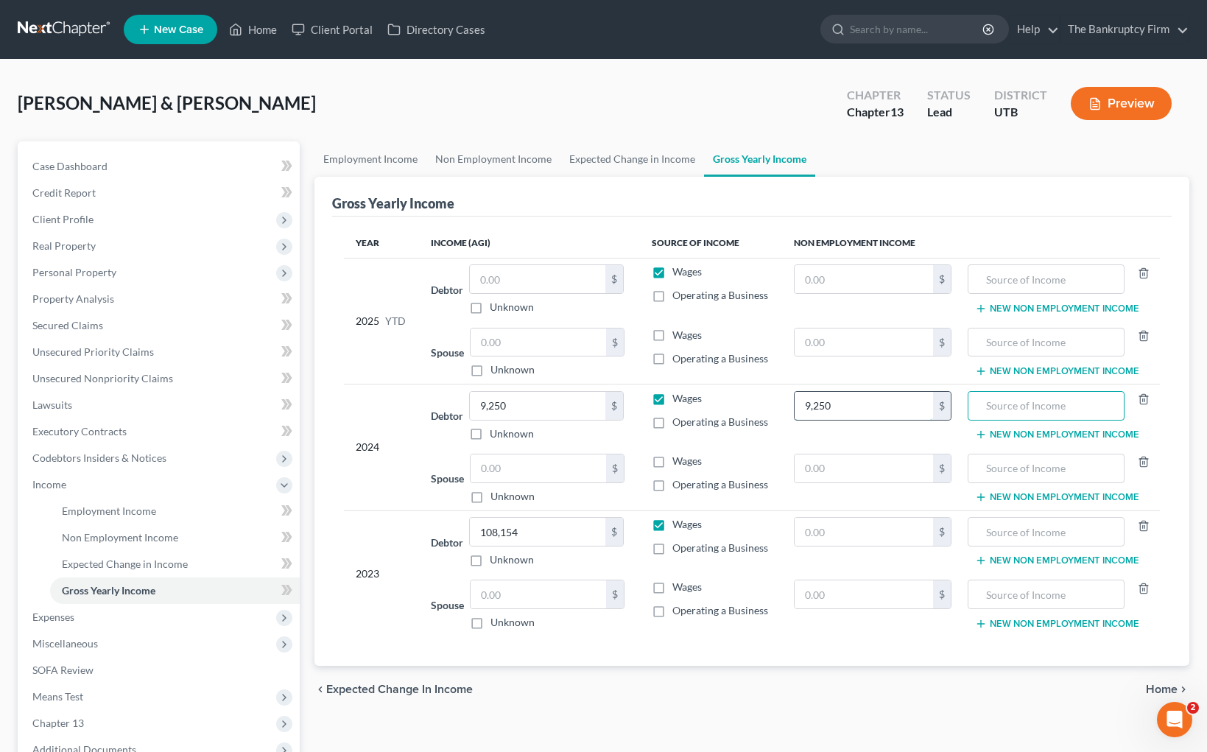
click at [849, 401] on input "9,250" at bounding box center [864, 406] width 139 height 28
type input "0"
click at [834, 284] on input "text" at bounding box center [864, 279] width 139 height 28
paste input "32702.4"
type input "32,702.4"
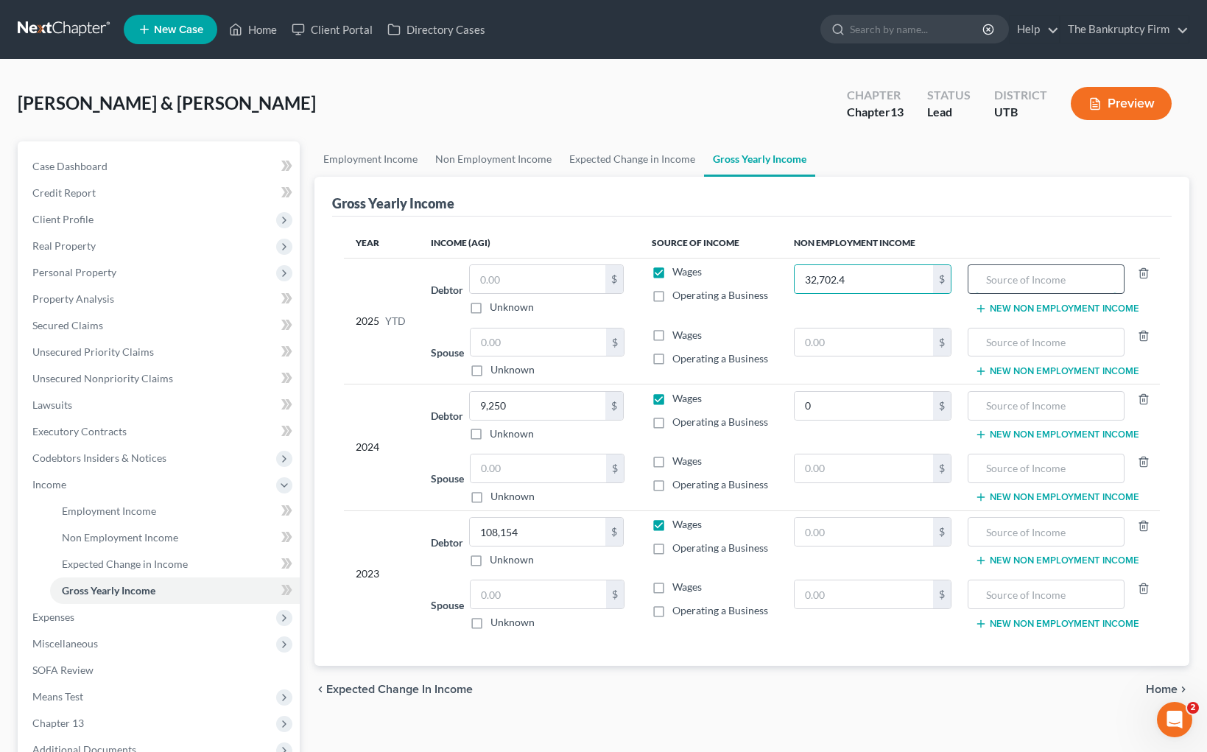
click at [1029, 283] on input "text" at bounding box center [1046, 279] width 140 height 28
type input "SSI"
click at [615, 155] on link "Expected Change in Income" at bounding box center [633, 158] width 144 height 35
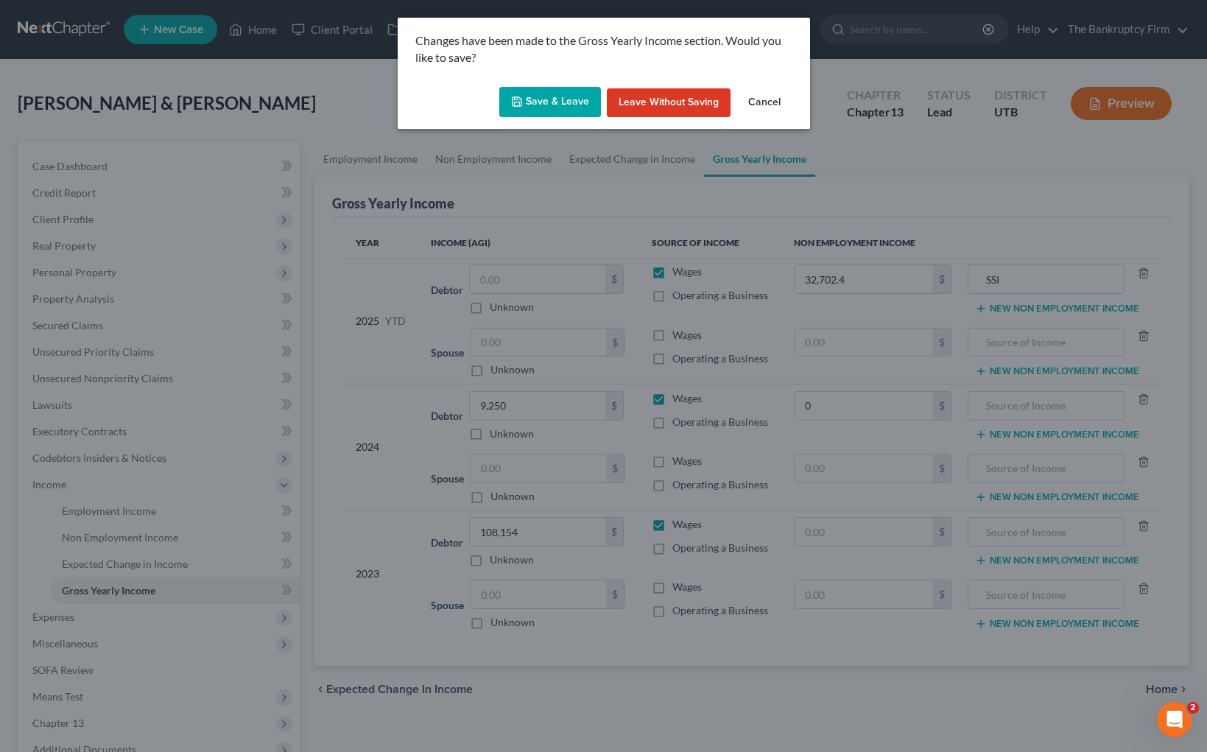
click at [523, 93] on button "Save & Leave" at bounding box center [550, 102] width 102 height 31
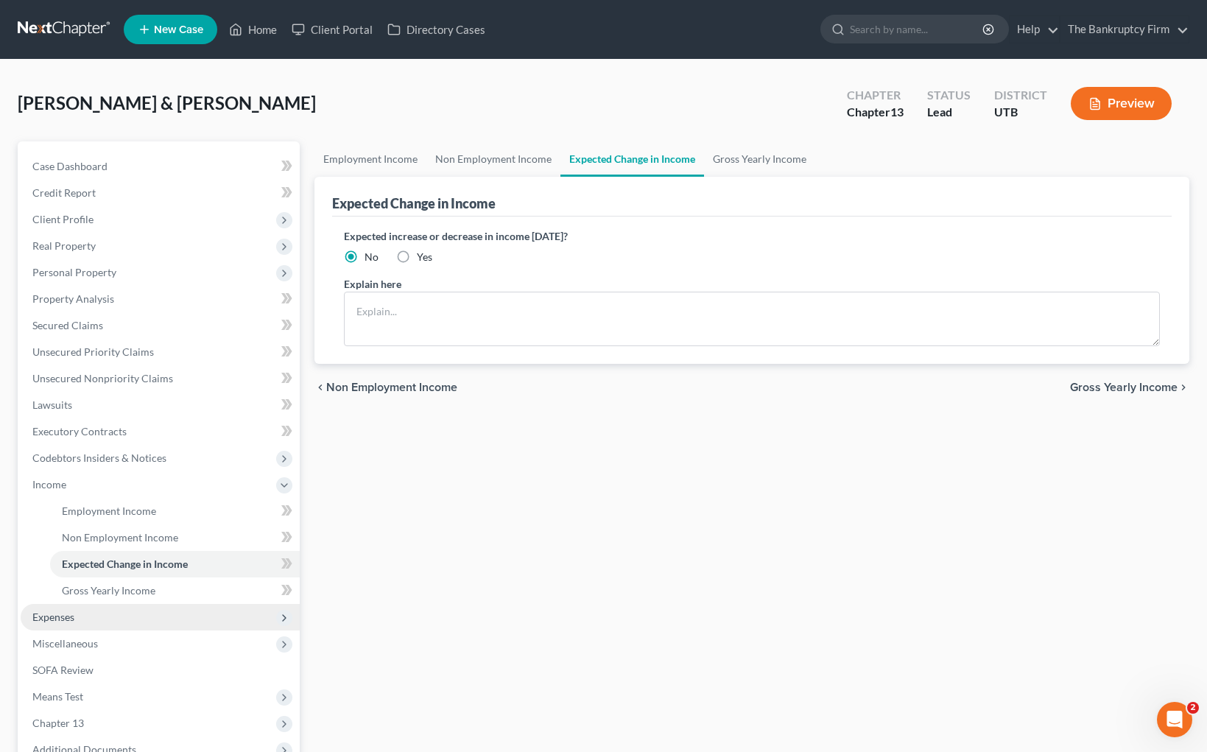
click at [70, 614] on span "Expenses" at bounding box center [53, 617] width 42 height 13
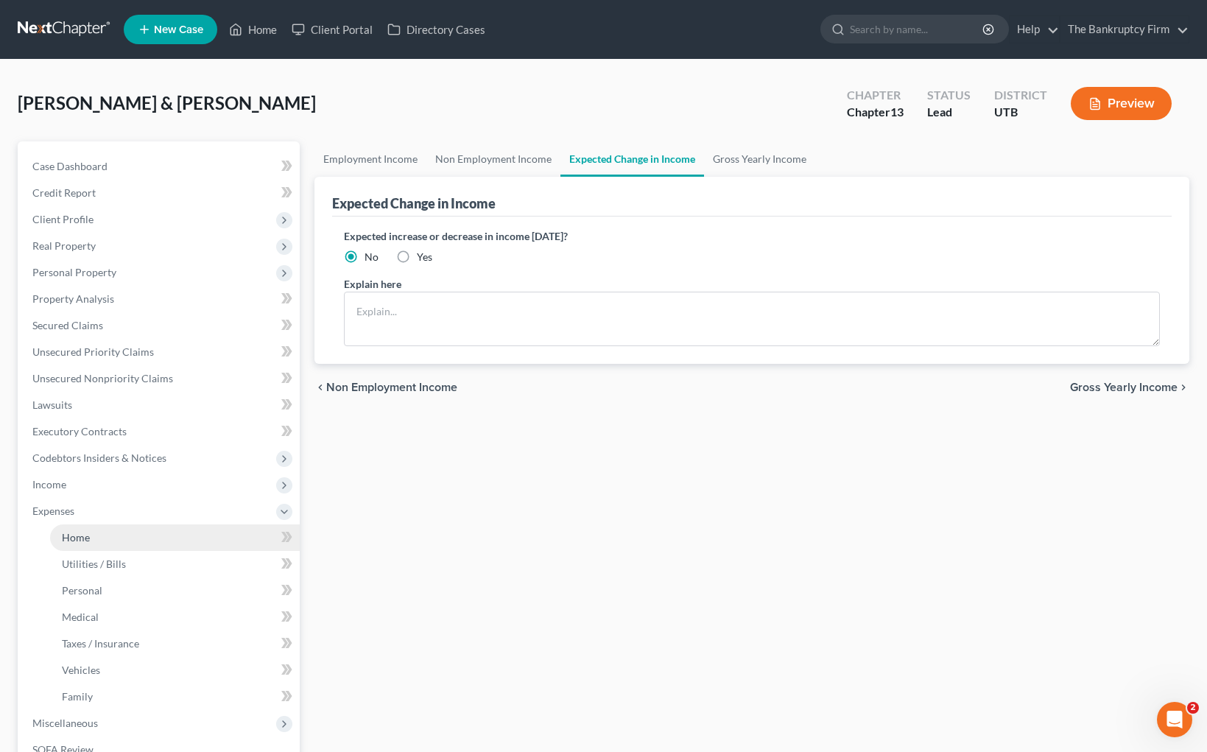
click at [128, 540] on link "Home" at bounding box center [175, 538] width 250 height 27
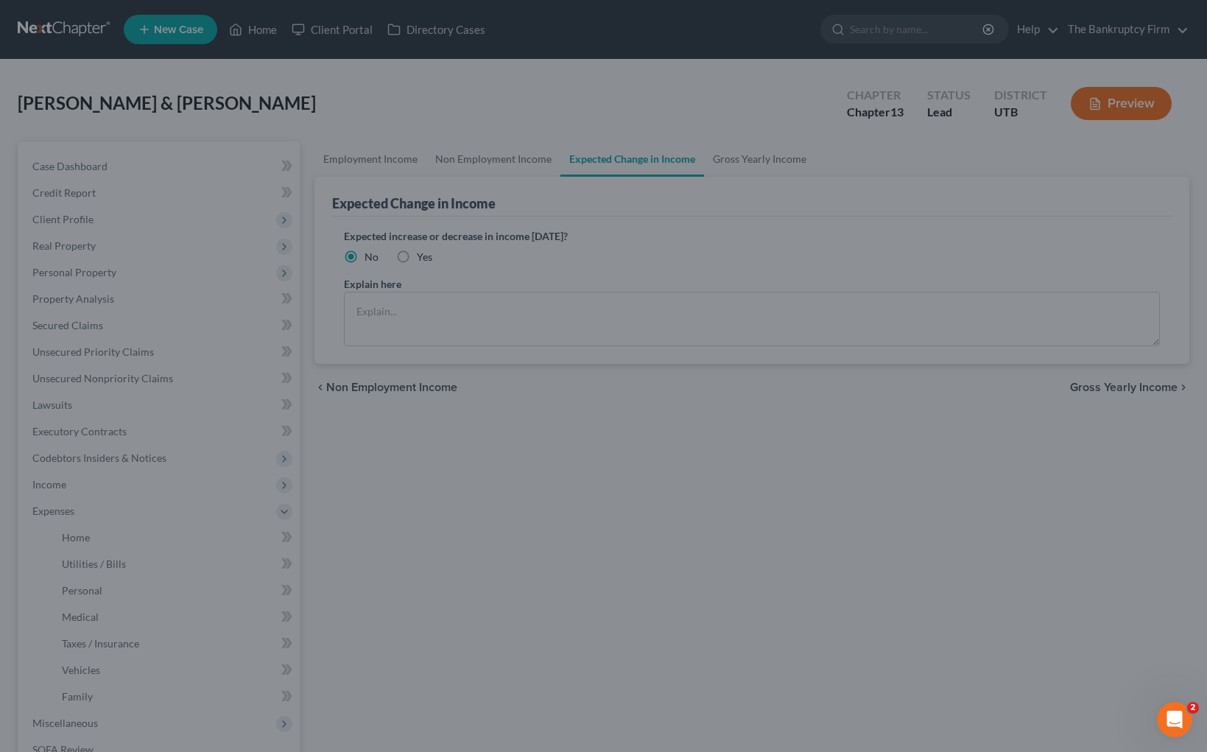
click at [743, 588] on div at bounding box center [603, 376] width 1207 height 752
click at [873, 441] on div at bounding box center [603, 376] width 1207 height 752
click at [201, 144] on div at bounding box center [603, 376] width 1207 height 752
drag, startPoint x: 603, startPoint y: 85, endPoint x: 121, endPoint y: 5, distance: 489.1
click at [600, 86] on div at bounding box center [603, 376] width 1207 height 752
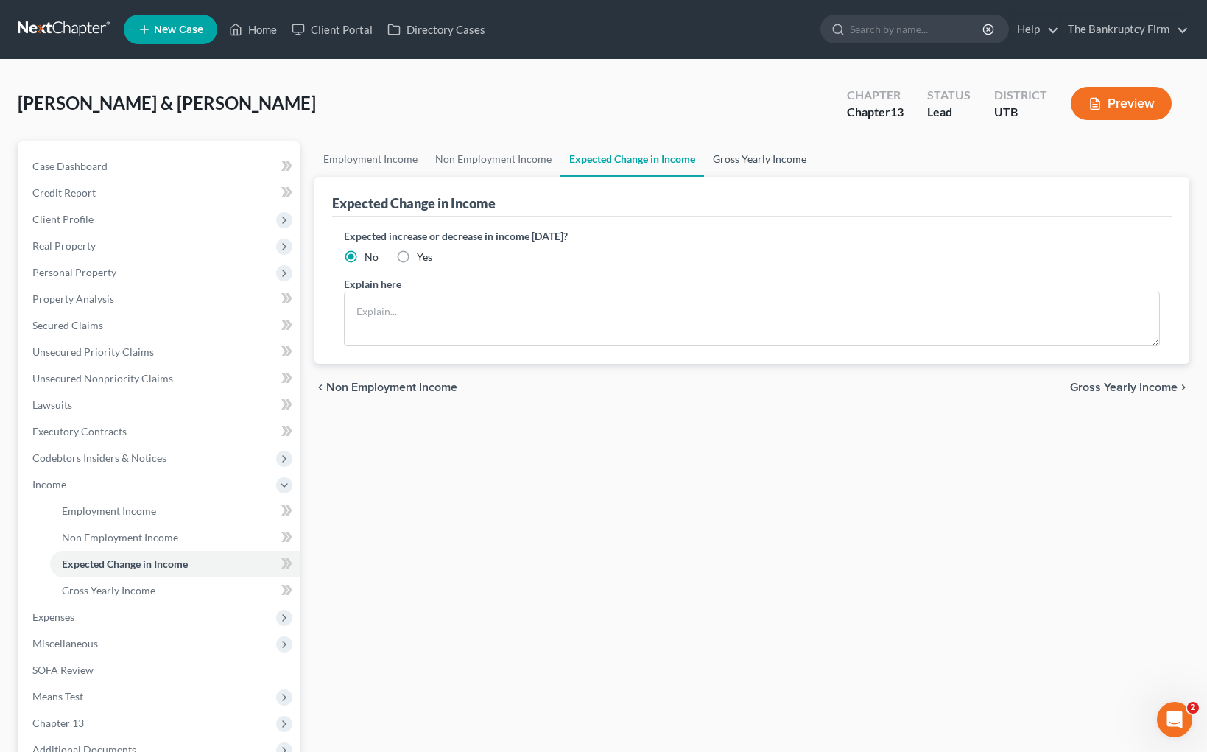
click at [749, 166] on link "Gross Yearly Income" at bounding box center [759, 158] width 111 height 35
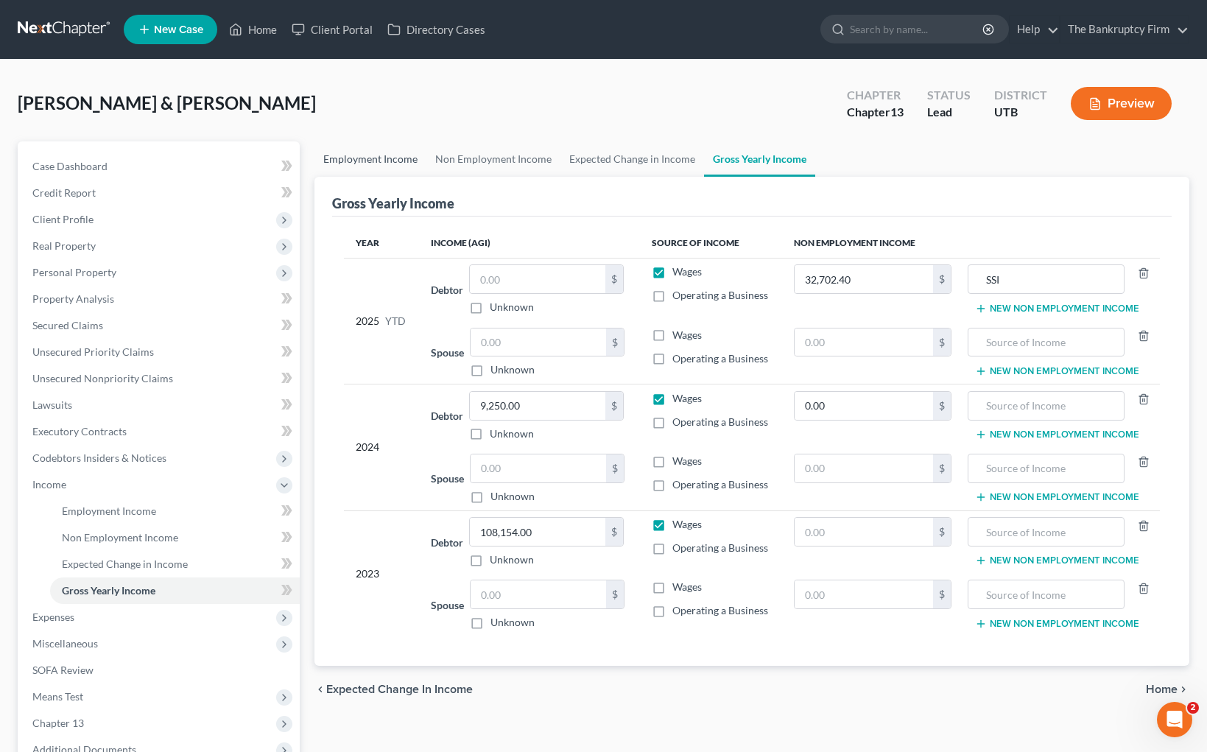
click at [374, 153] on link "Employment Income" at bounding box center [371, 158] width 112 height 35
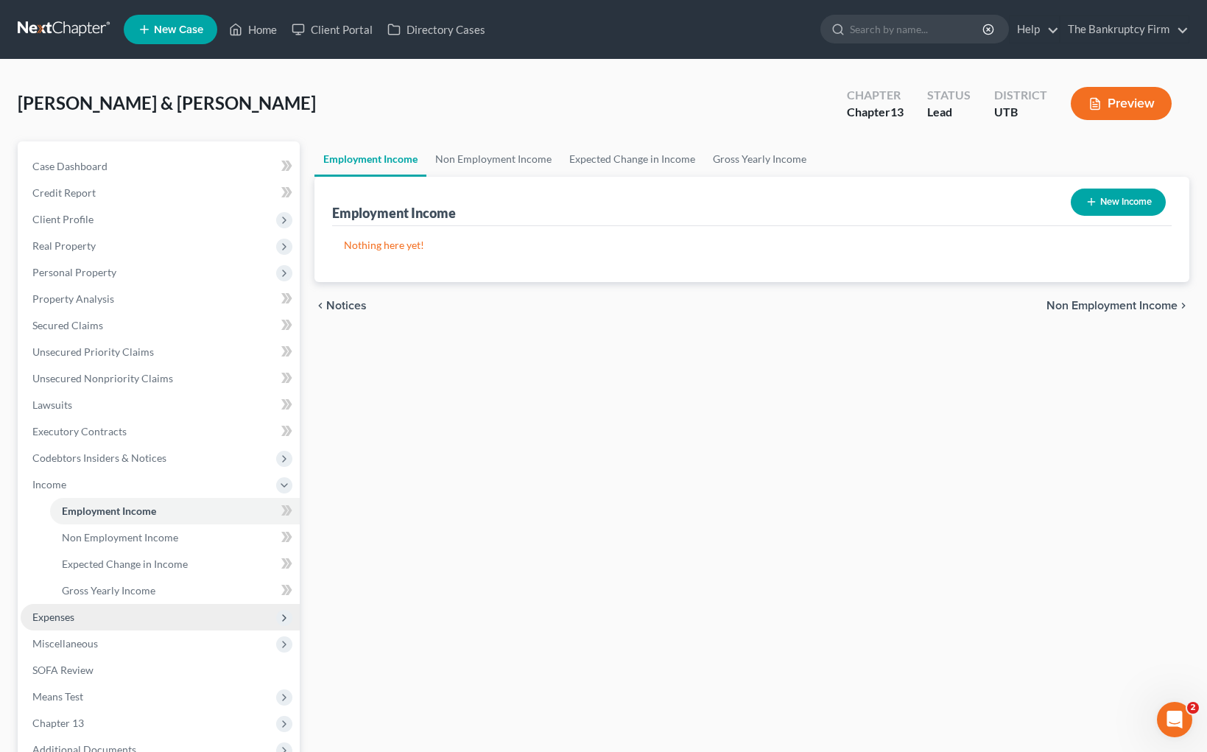
click at [83, 622] on span "Expenses" at bounding box center [160, 617] width 279 height 27
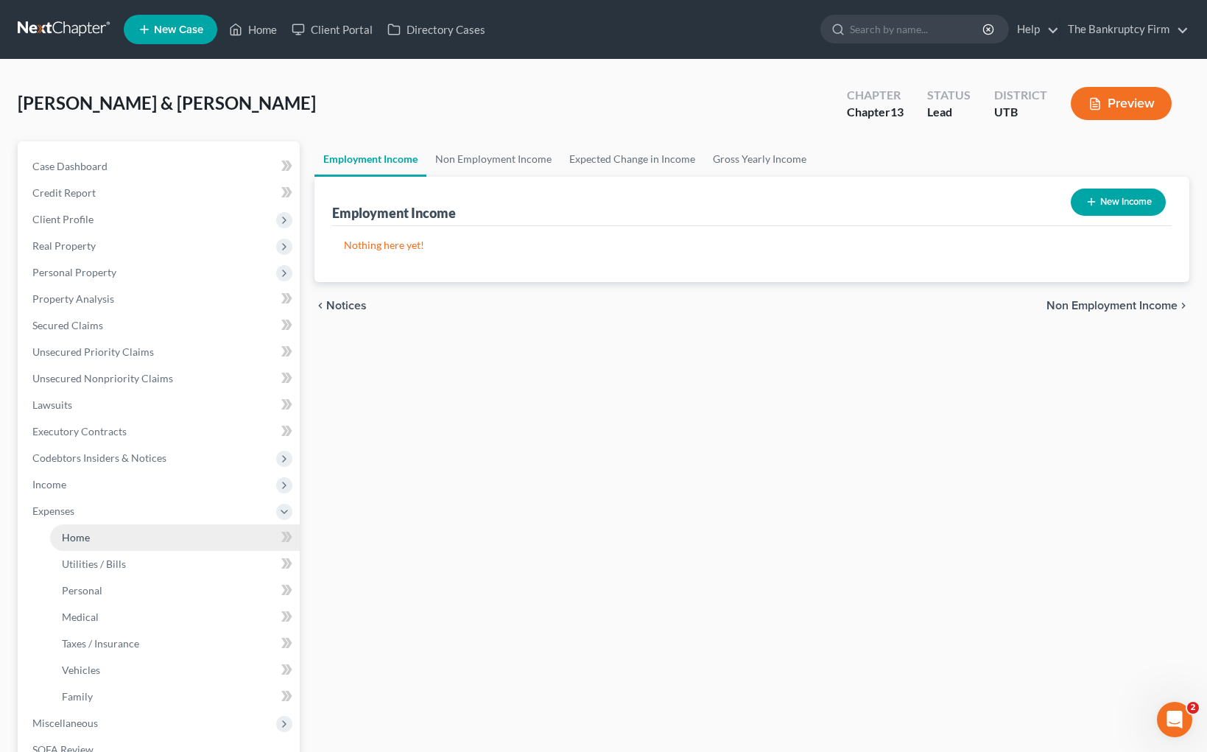
click at [105, 541] on link "Home" at bounding box center [175, 538] width 250 height 27
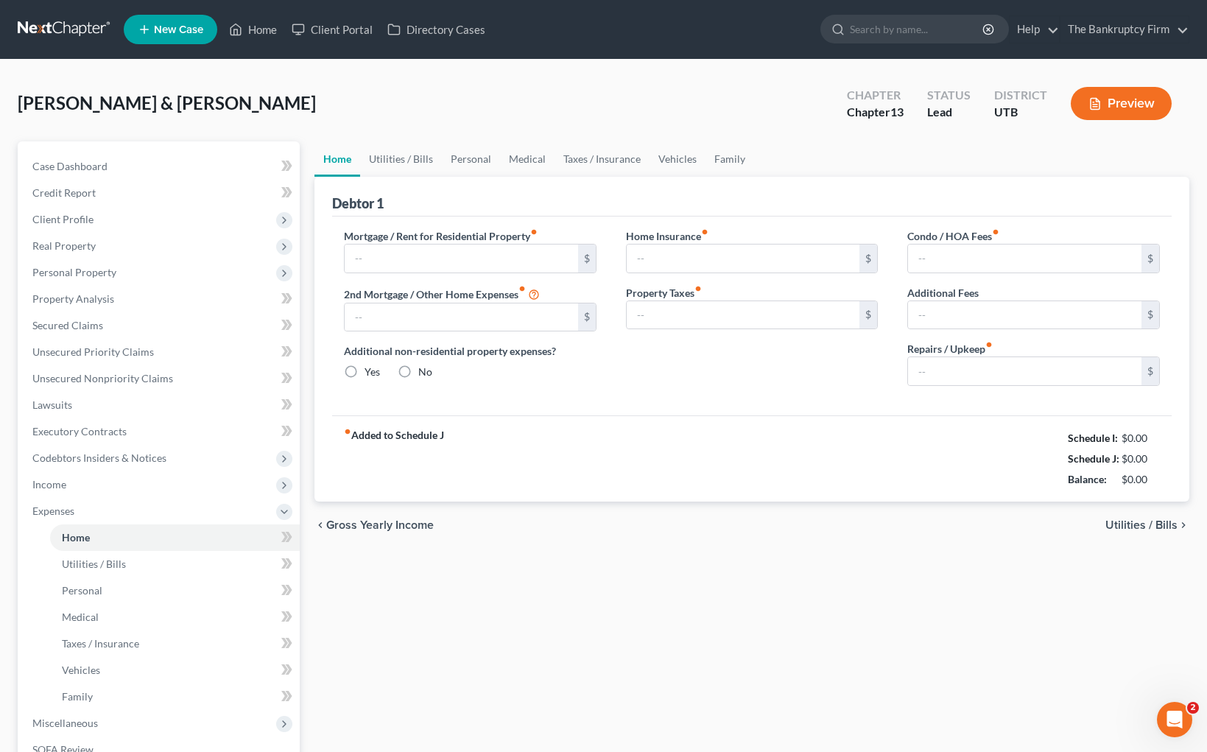
type input "0.00"
radio input "true"
type input "0.00"
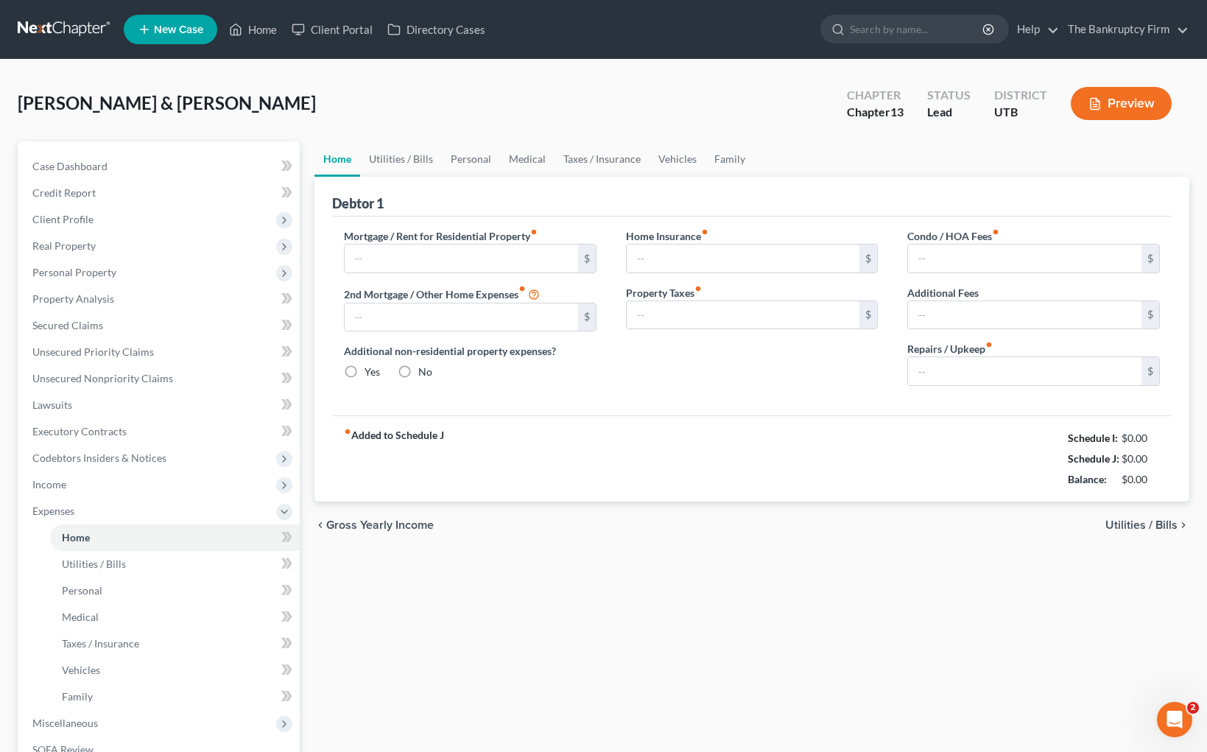
type input "0.00"
click at [404, 265] on input "text" at bounding box center [462, 259] width 234 height 28
type input "1,745"
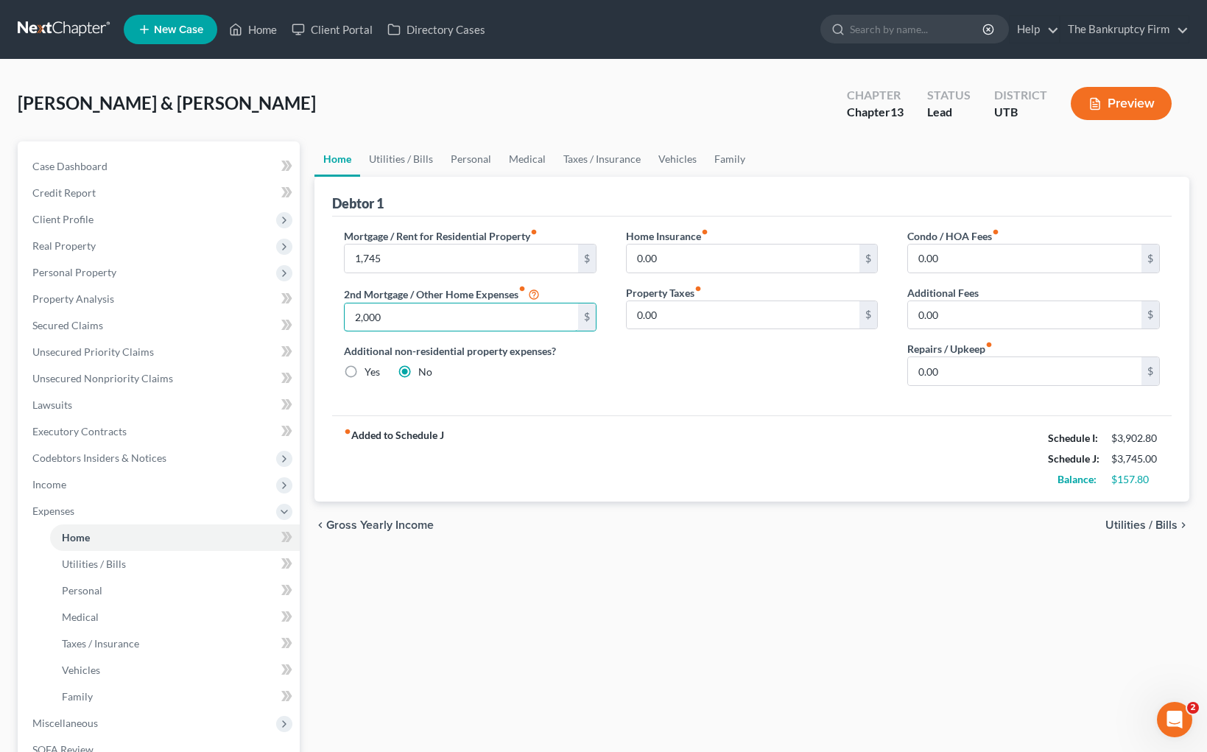
type input "2,000"
click at [695, 264] on input "0.00" at bounding box center [744, 259] width 234 height 28
click at [693, 313] on input "0.00" at bounding box center [744, 315] width 234 height 28
click at [851, 369] on div "Home Insurance fiber_manual_record 0.00 $ Property Taxes fiber_manual_record 0.…" at bounding box center [752, 312] width 282 height 169
click at [968, 372] on input "0.00" at bounding box center [1025, 371] width 234 height 28
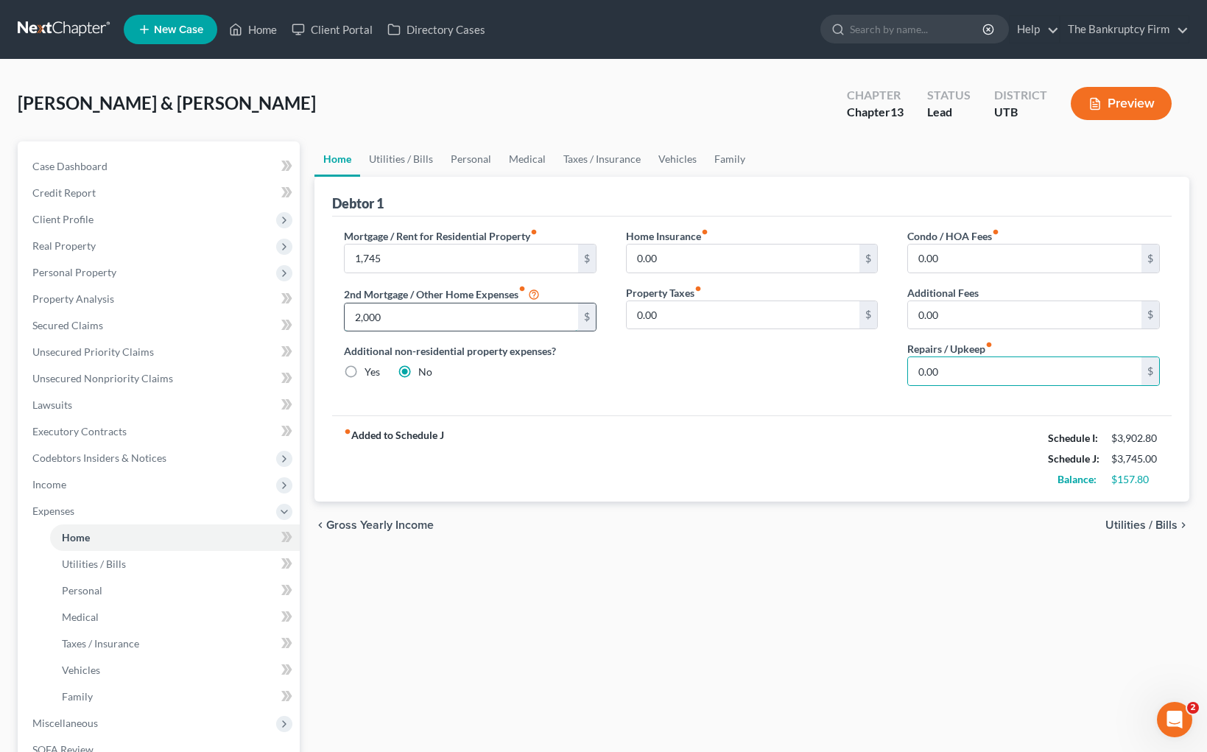
click at [433, 320] on input "2,000" at bounding box center [462, 318] width 234 height 28
click at [973, 374] on input "0.00" at bounding box center [1025, 371] width 234 height 28
type input "50"
click at [396, 159] on link "Utilities / Bills" at bounding box center [401, 158] width 82 height 35
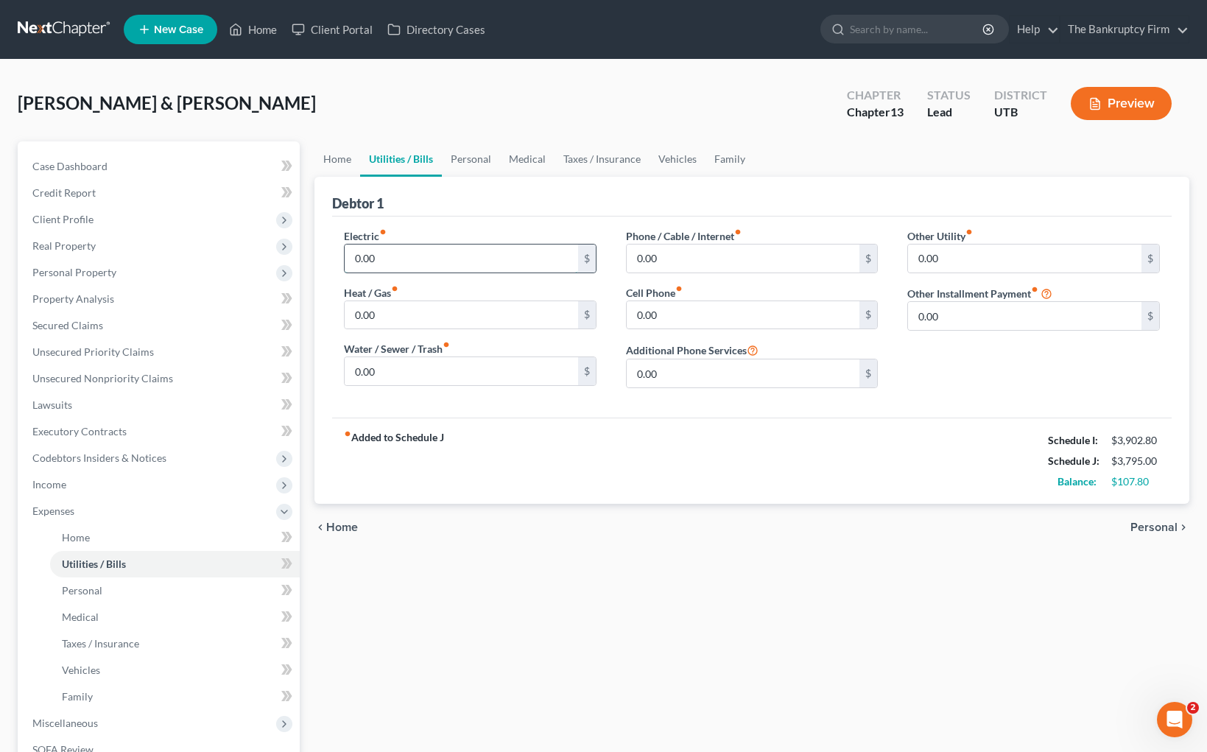
click at [397, 256] on input "0.00" at bounding box center [462, 259] width 234 height 28
type input "175"
click at [471, 151] on link "Personal" at bounding box center [471, 158] width 58 height 35
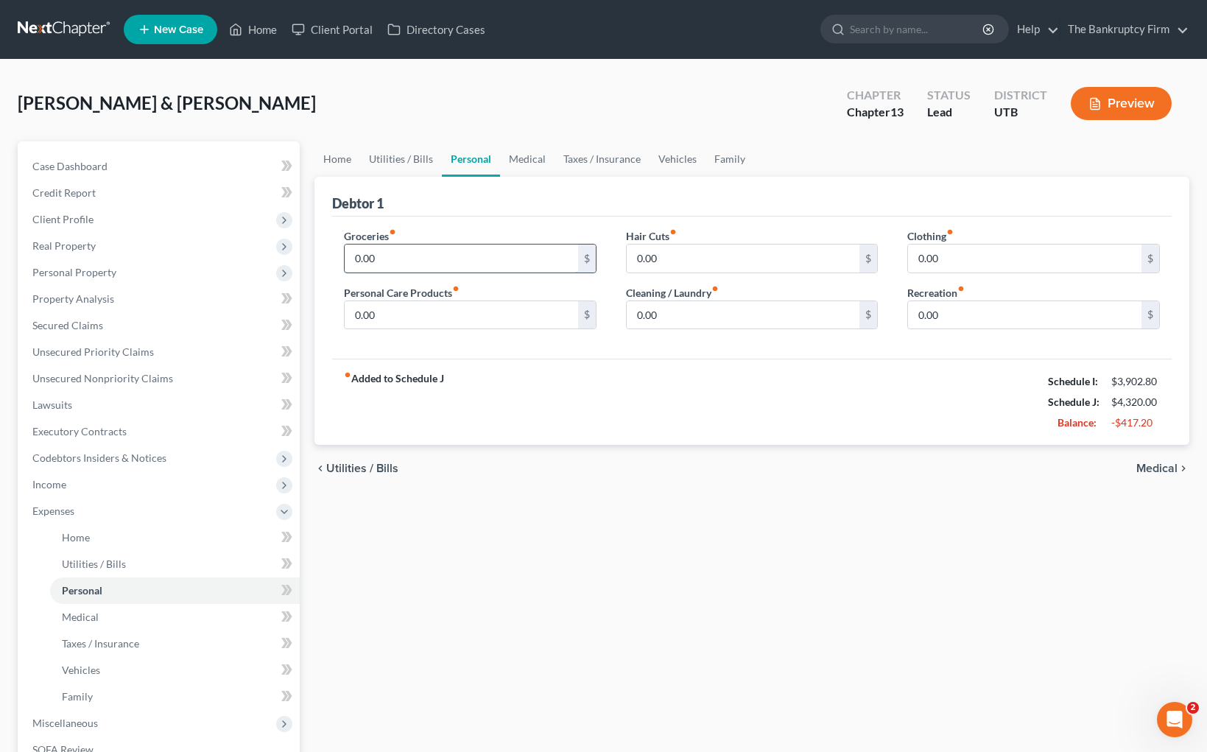
click at [412, 259] on input "0.00" at bounding box center [462, 259] width 234 height 28
click at [401, 259] on input "600" at bounding box center [462, 259] width 234 height 28
type input "800"
type input "50"
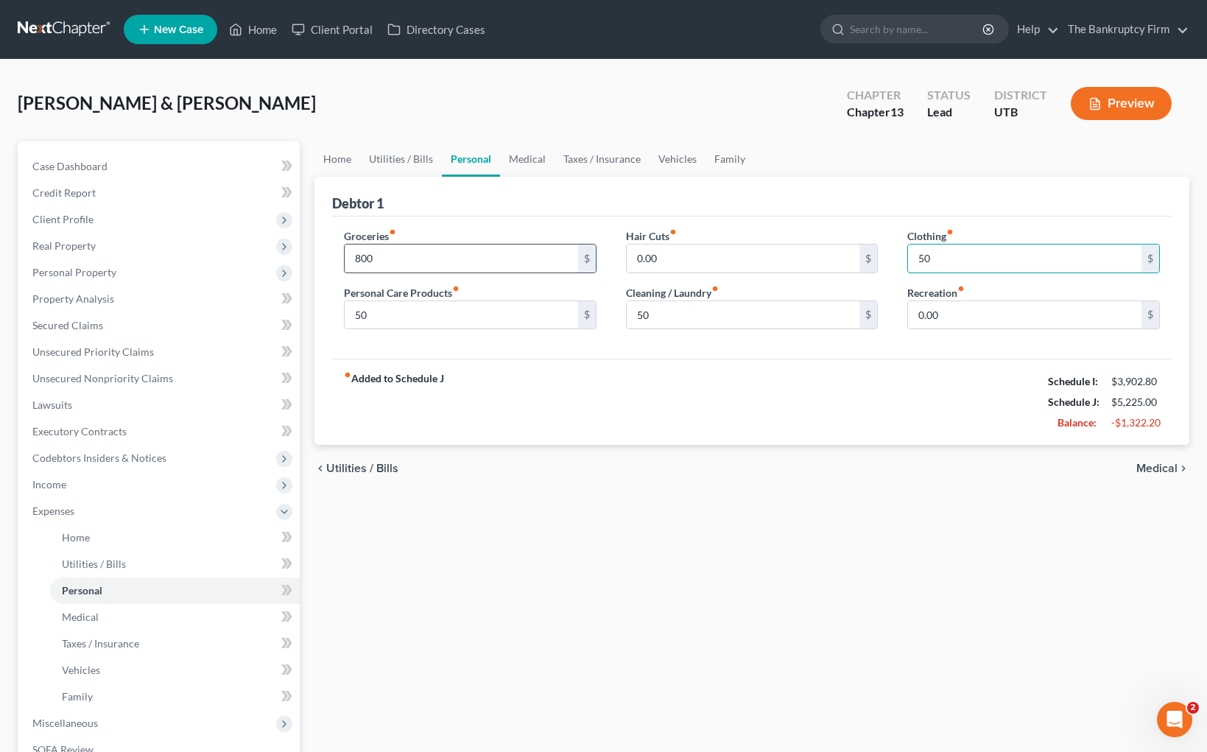
type input "50"
click at [525, 160] on link "Medical" at bounding box center [527, 158] width 55 height 35
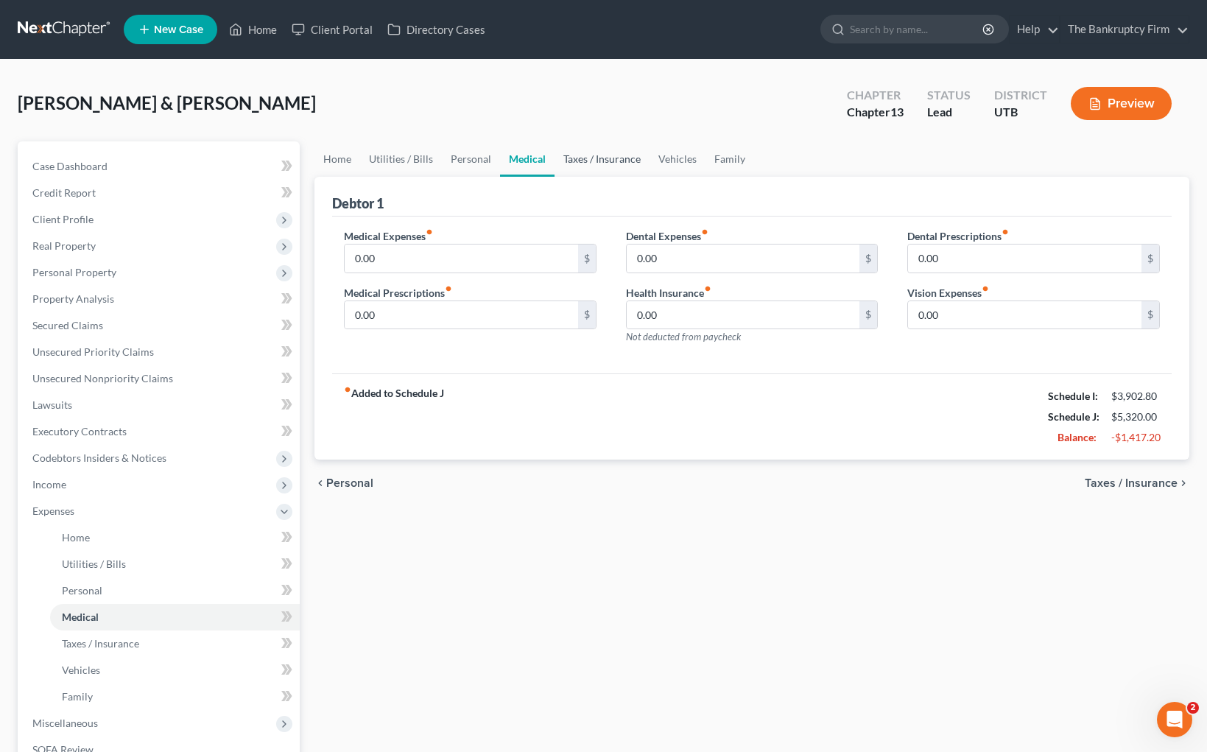
click at [592, 154] on link "Taxes / Insurance" at bounding box center [602, 158] width 95 height 35
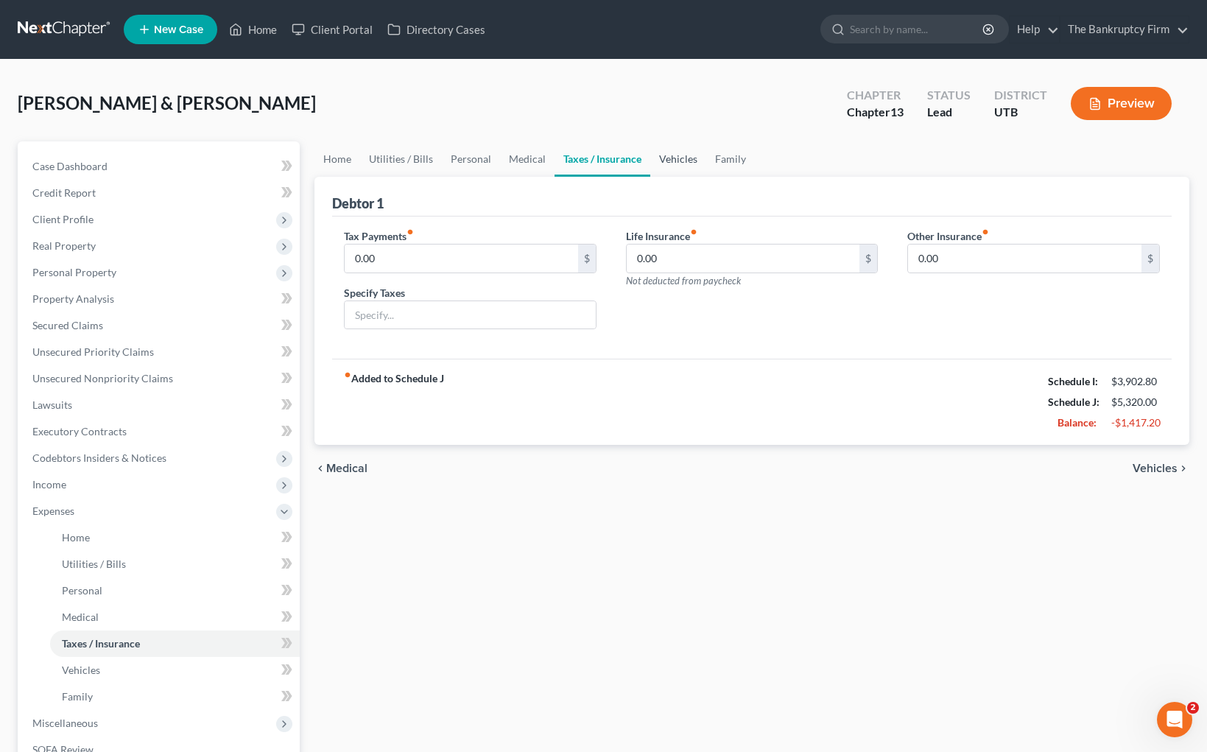
click at [678, 161] on link "Vehicles" at bounding box center [679, 158] width 56 height 35
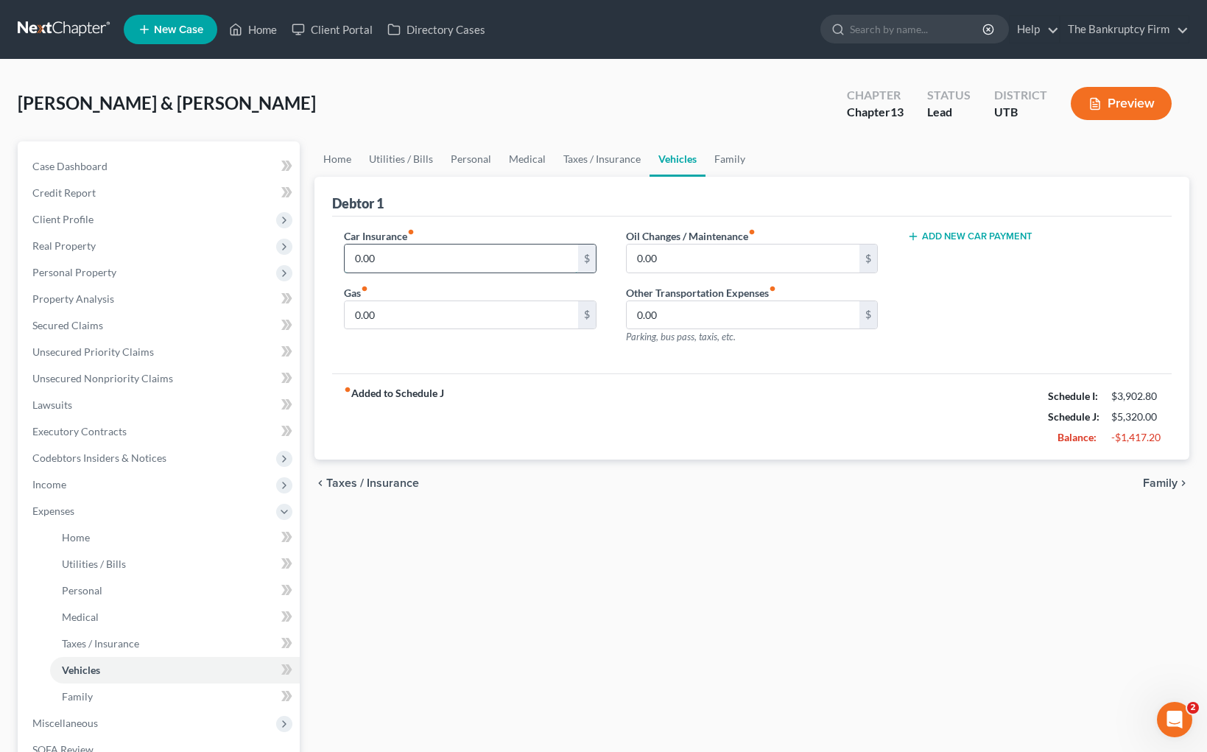
click at [418, 262] on input "0.00" at bounding box center [462, 259] width 234 height 28
click at [390, 256] on input "459" at bounding box center [462, 259] width 234 height 28
click at [389, 288] on div "Gas fiber_manual_record 0.00 $" at bounding box center [470, 307] width 253 height 45
click at [403, 260] on input "459" at bounding box center [462, 259] width 234 height 28
click at [398, 287] on div "Gas fiber_manual_record 0.00 $" at bounding box center [470, 307] width 253 height 45
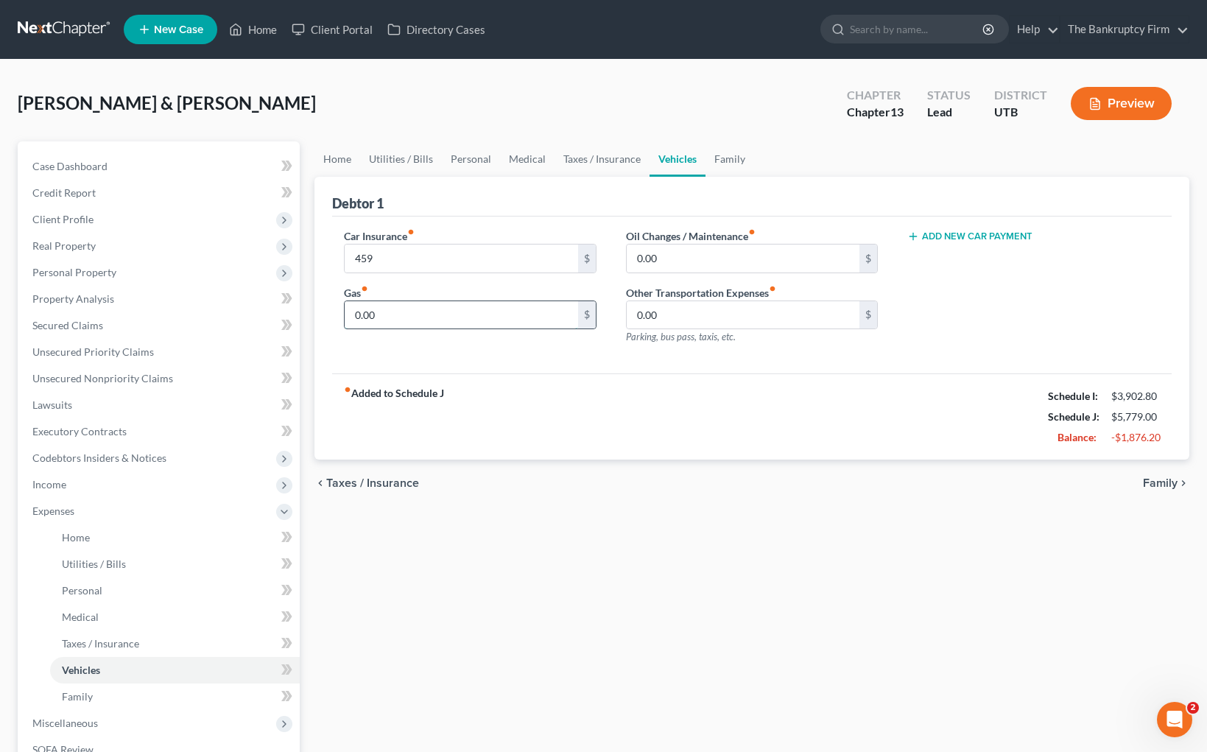
click at [407, 315] on input "0.00" at bounding box center [462, 315] width 234 height 28
click at [395, 258] on input "459" at bounding box center [462, 259] width 234 height 28
type input "125.00"
type input "50"
type input "1"
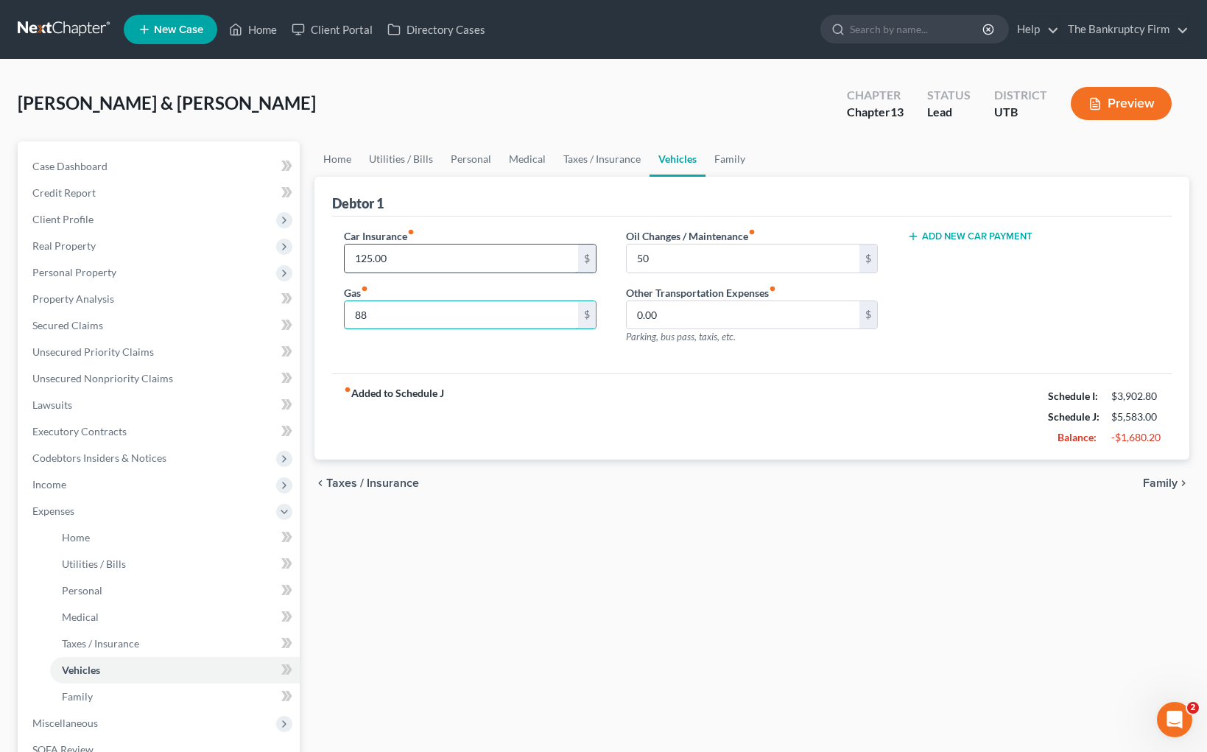
type input "8"
type input "5"
type input "60"
click at [722, 159] on link "Family" at bounding box center [730, 158] width 49 height 35
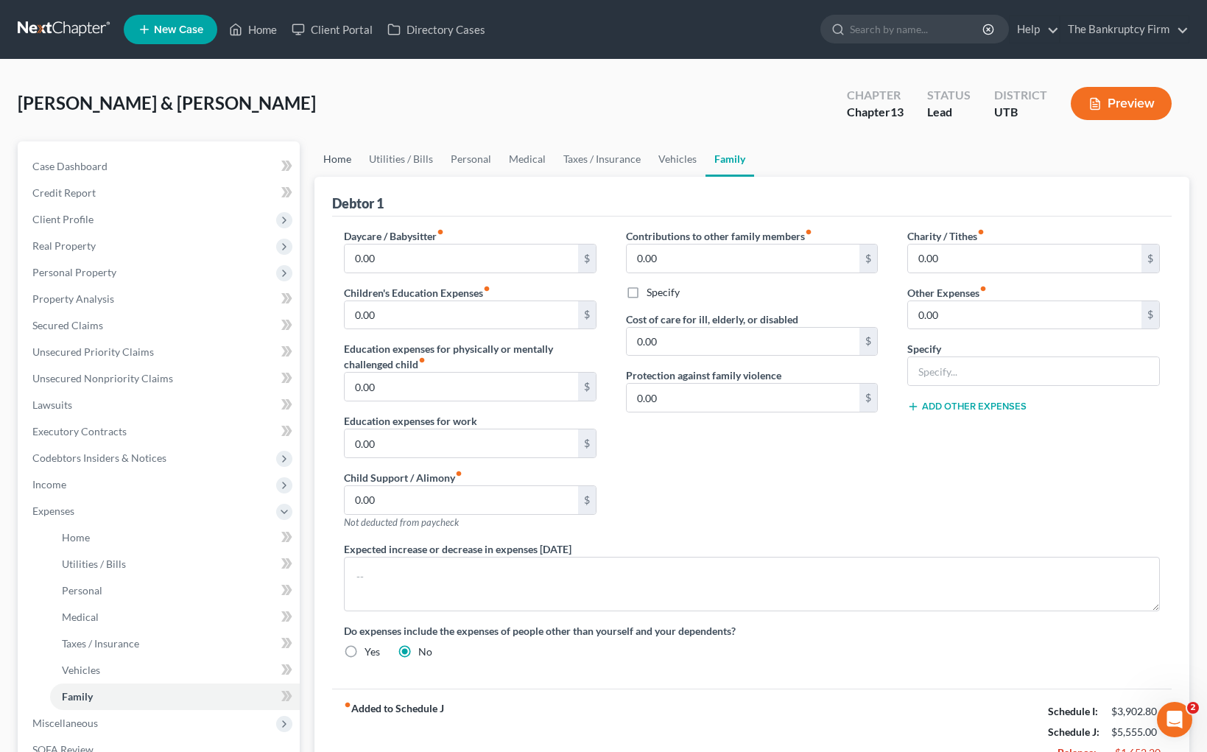
click at [337, 164] on link "Home" at bounding box center [338, 158] width 46 height 35
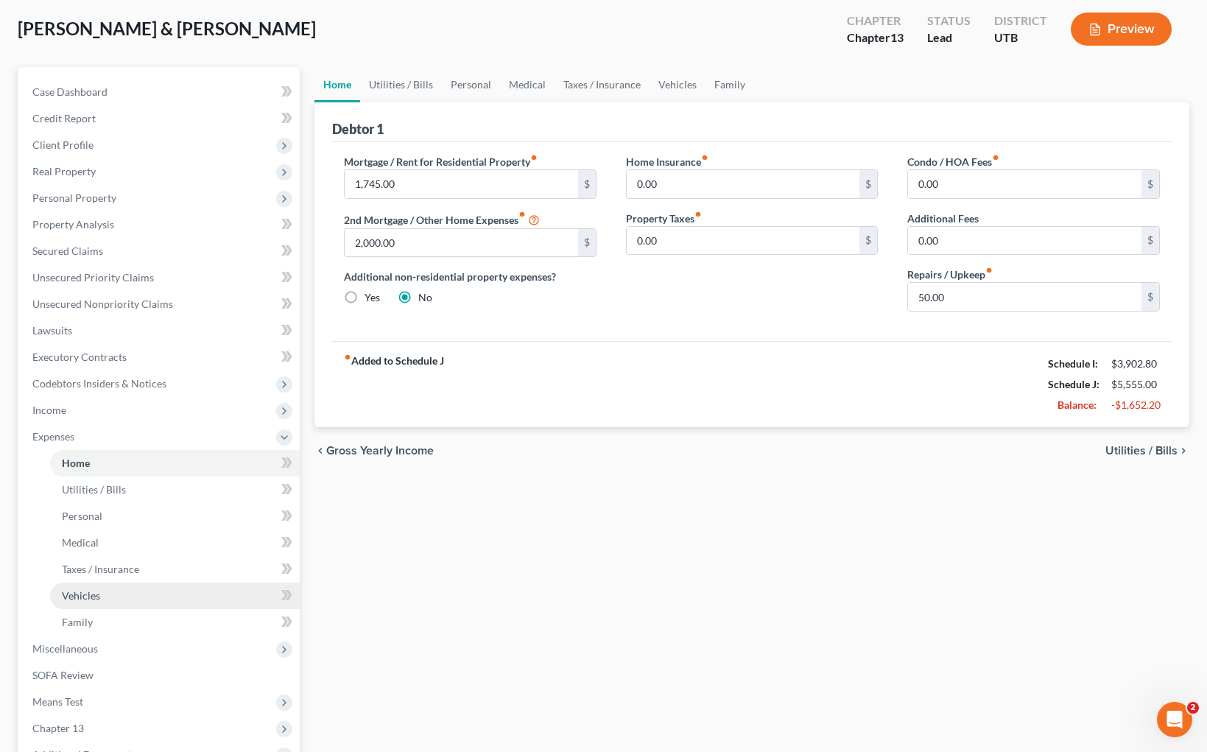
scroll to position [80, 0]
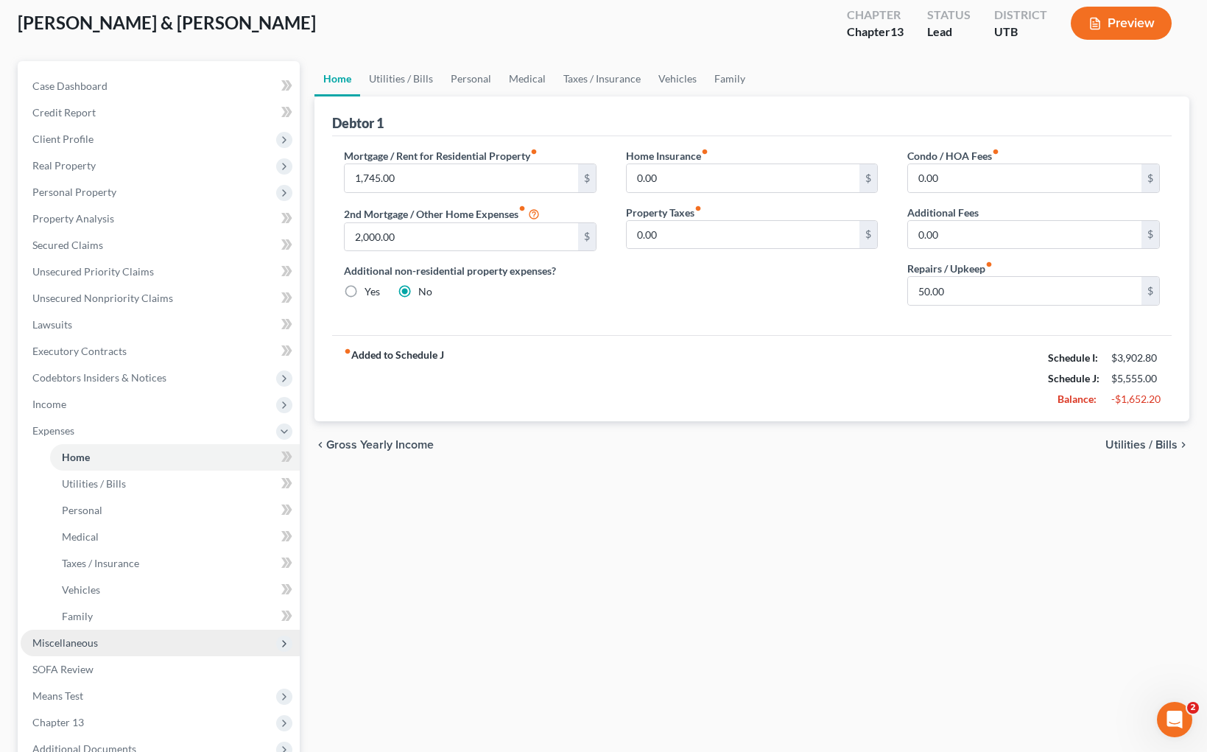
click at [81, 641] on span "Miscellaneous" at bounding box center [65, 643] width 66 height 13
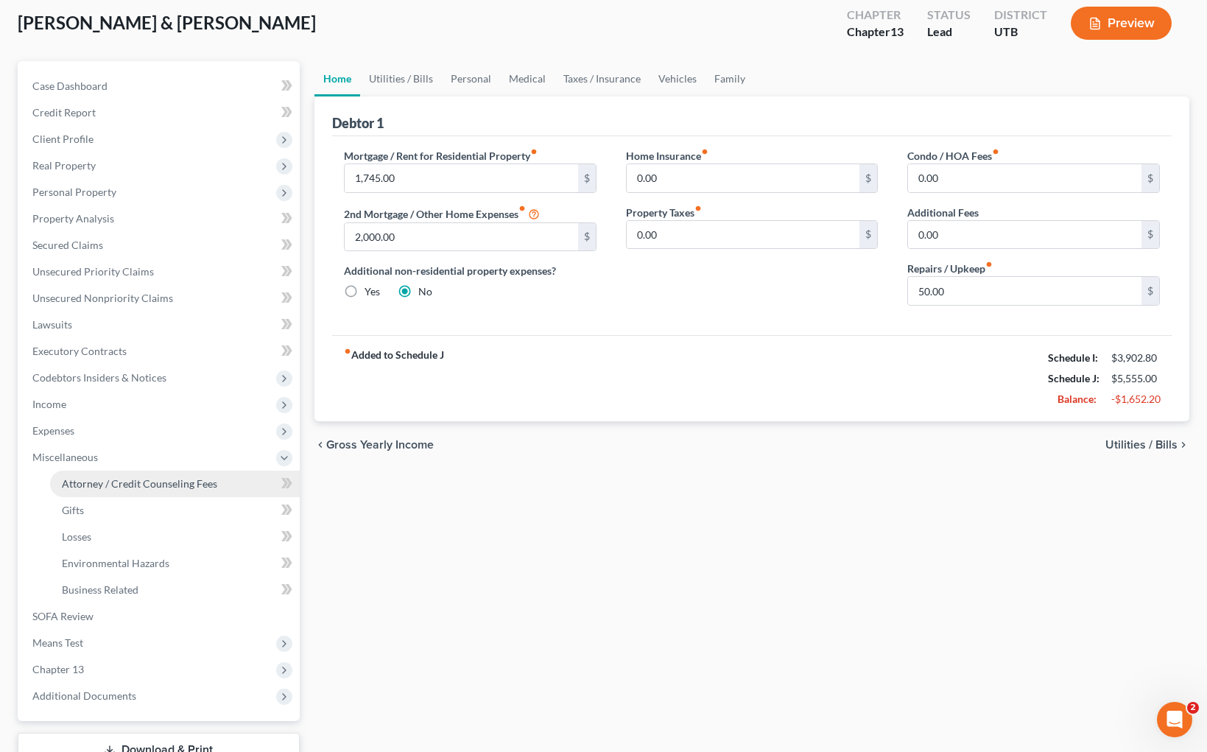
click at [136, 483] on span "Attorney / Credit Counseling Fees" at bounding box center [139, 483] width 155 height 13
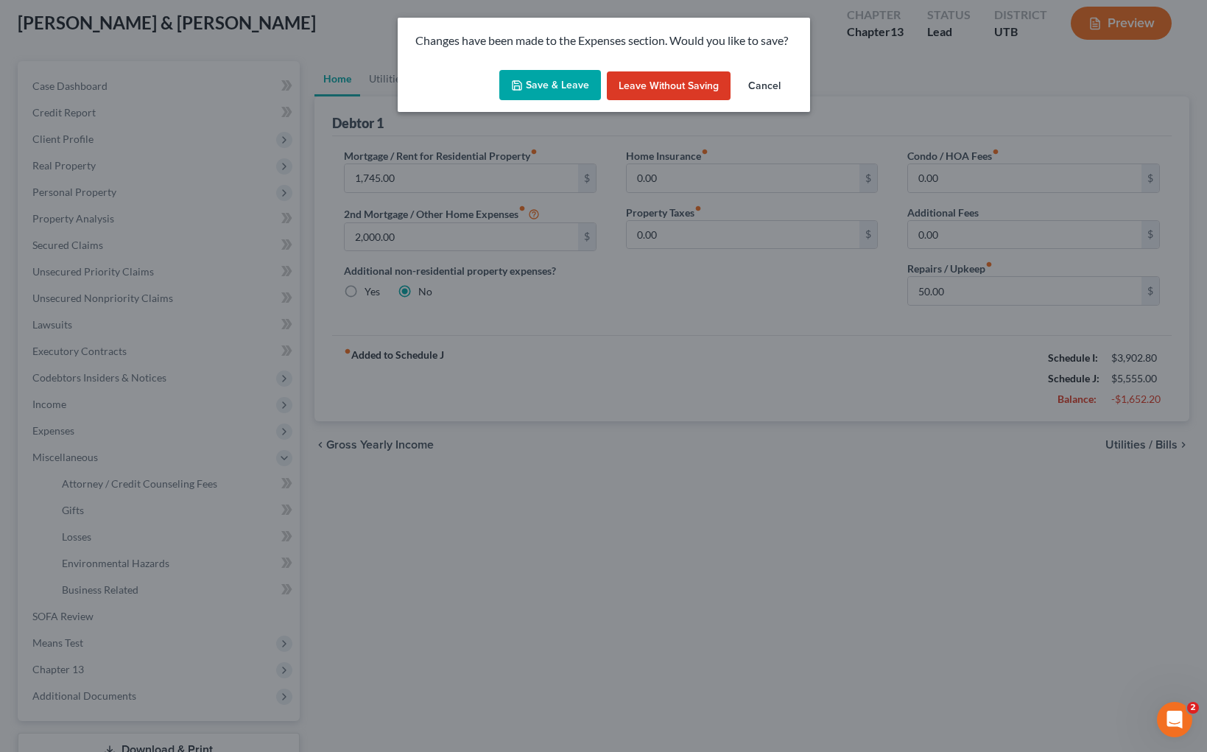
click at [550, 74] on button "Save & Leave" at bounding box center [550, 85] width 102 height 31
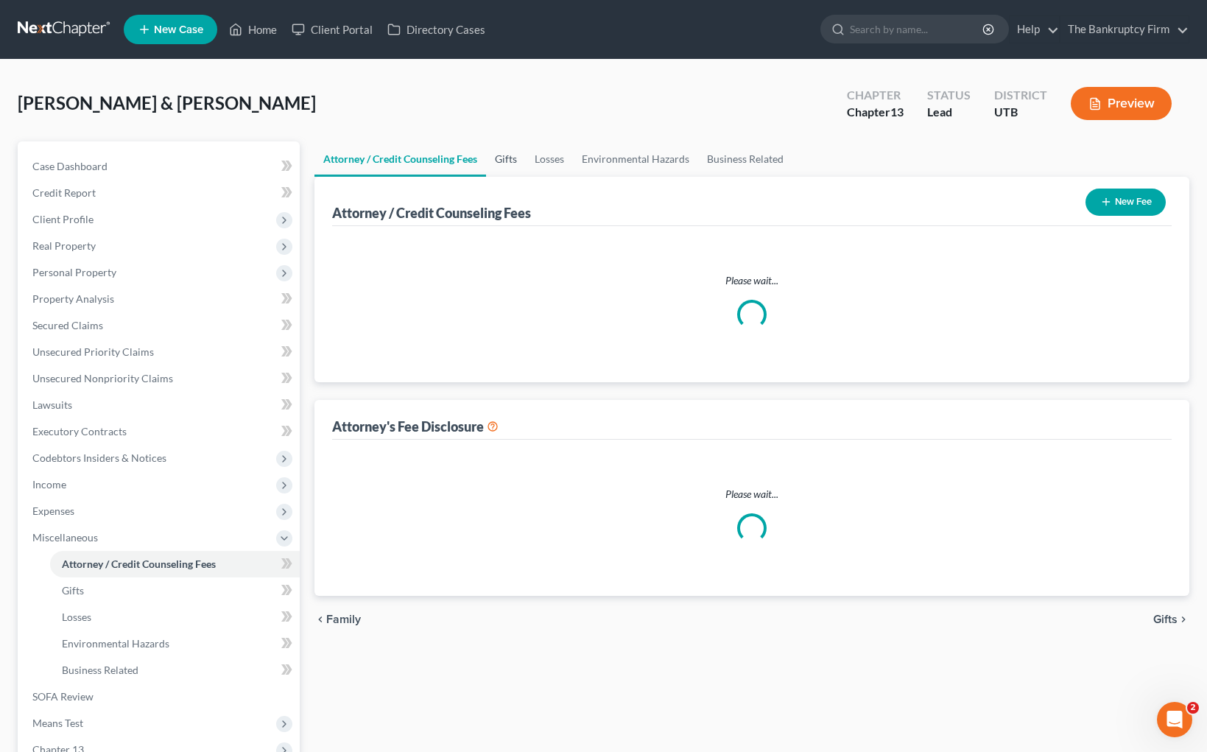
select select "0"
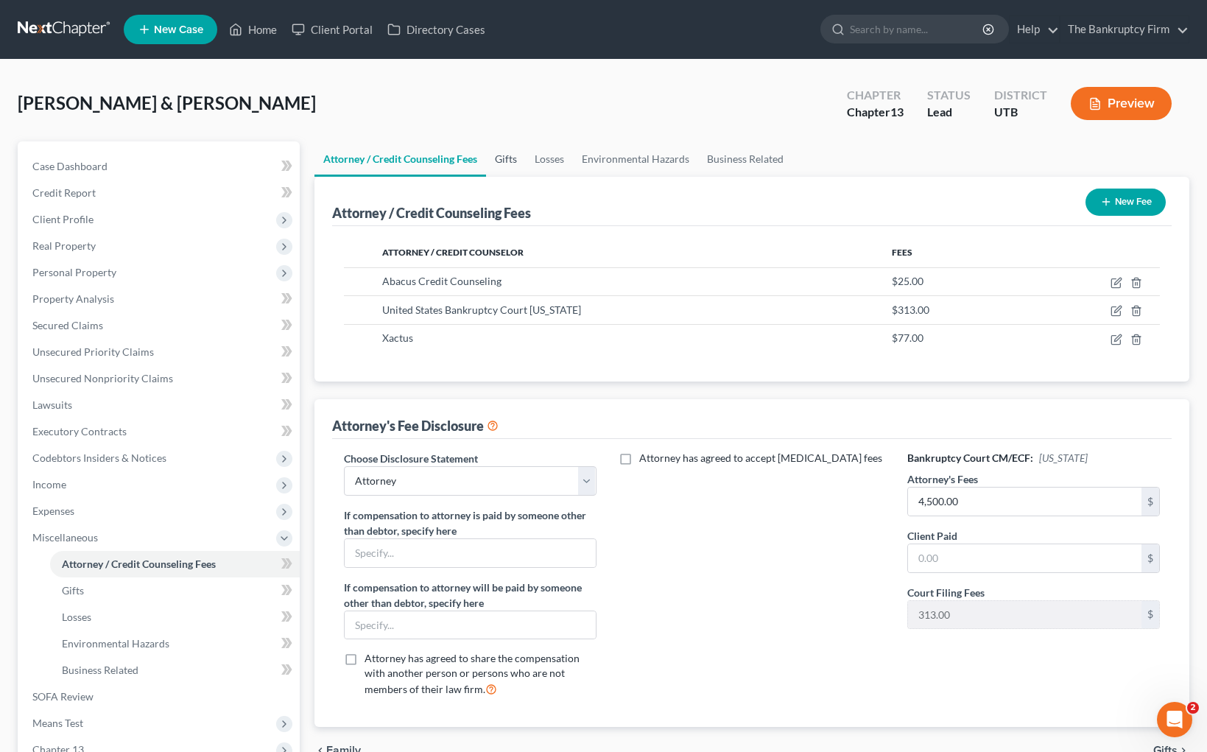
click at [508, 156] on link "Gifts" at bounding box center [506, 158] width 40 height 35
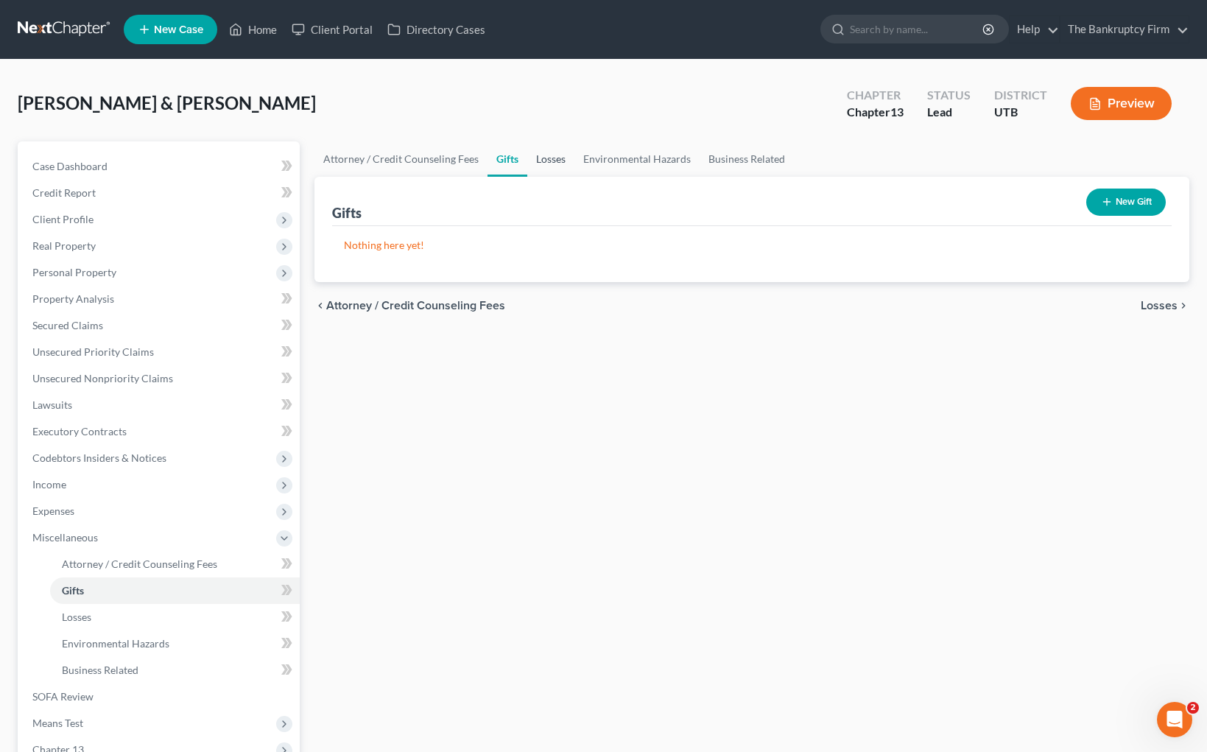
click at [551, 164] on link "Losses" at bounding box center [550, 158] width 47 height 35
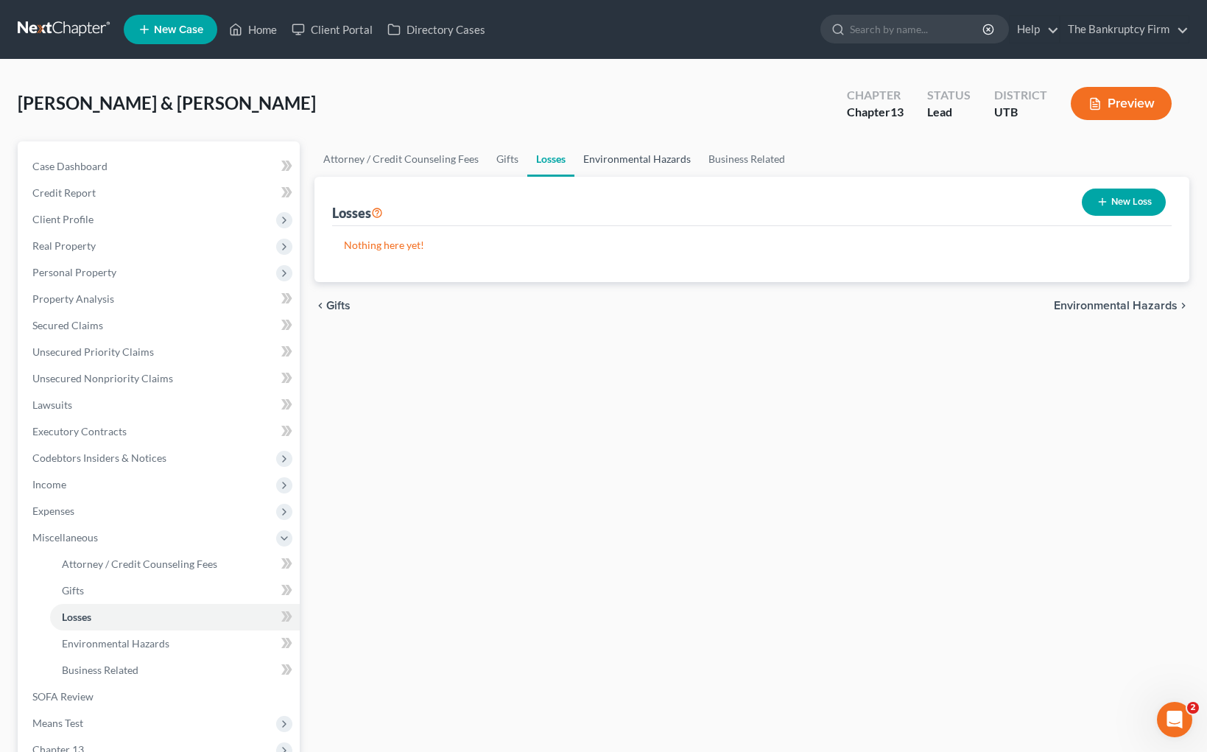
click at [629, 163] on link "Environmental Hazards" at bounding box center [637, 158] width 125 height 35
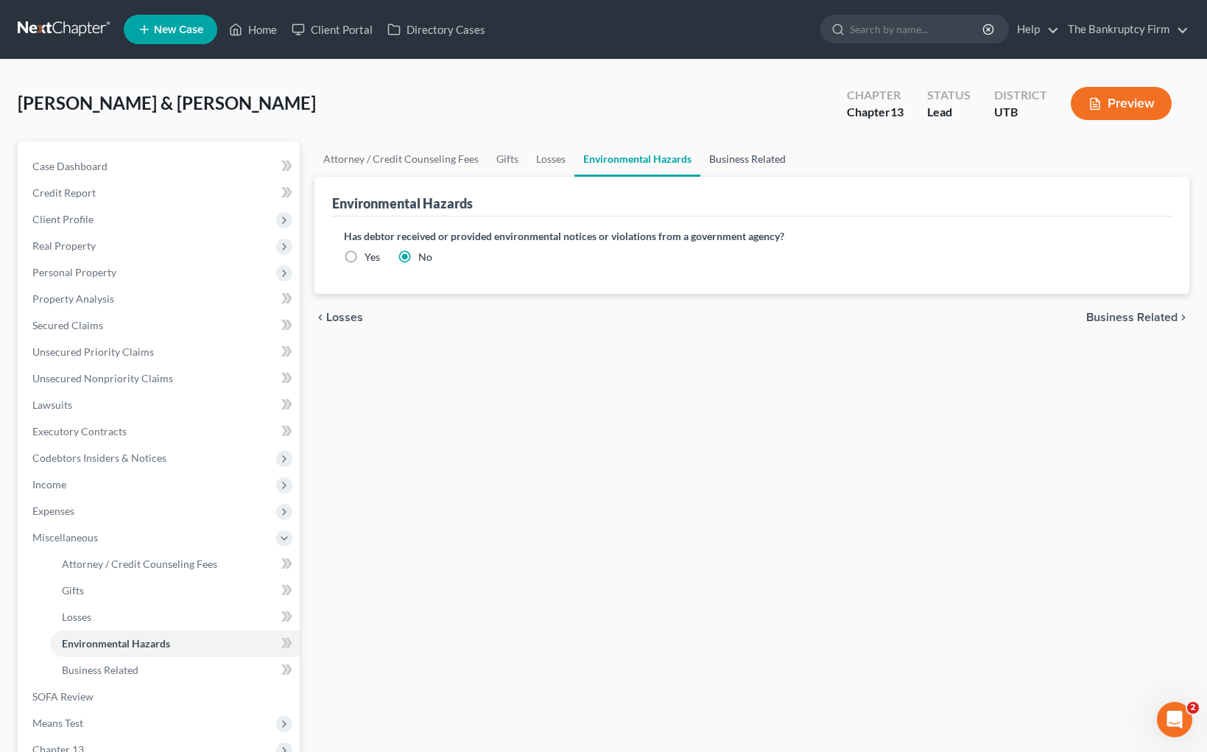
click at [747, 158] on link "Business Related" at bounding box center [748, 158] width 94 height 35
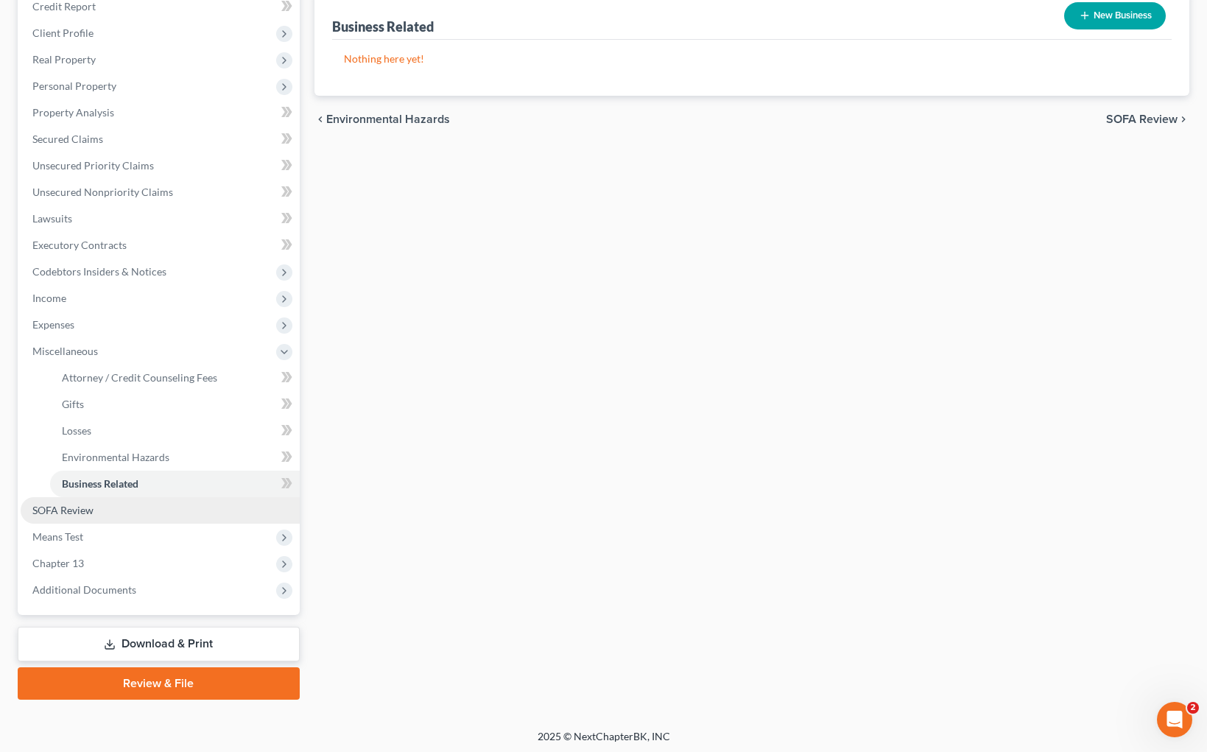
click at [88, 508] on span "SOFA Review" at bounding box center [62, 510] width 61 height 13
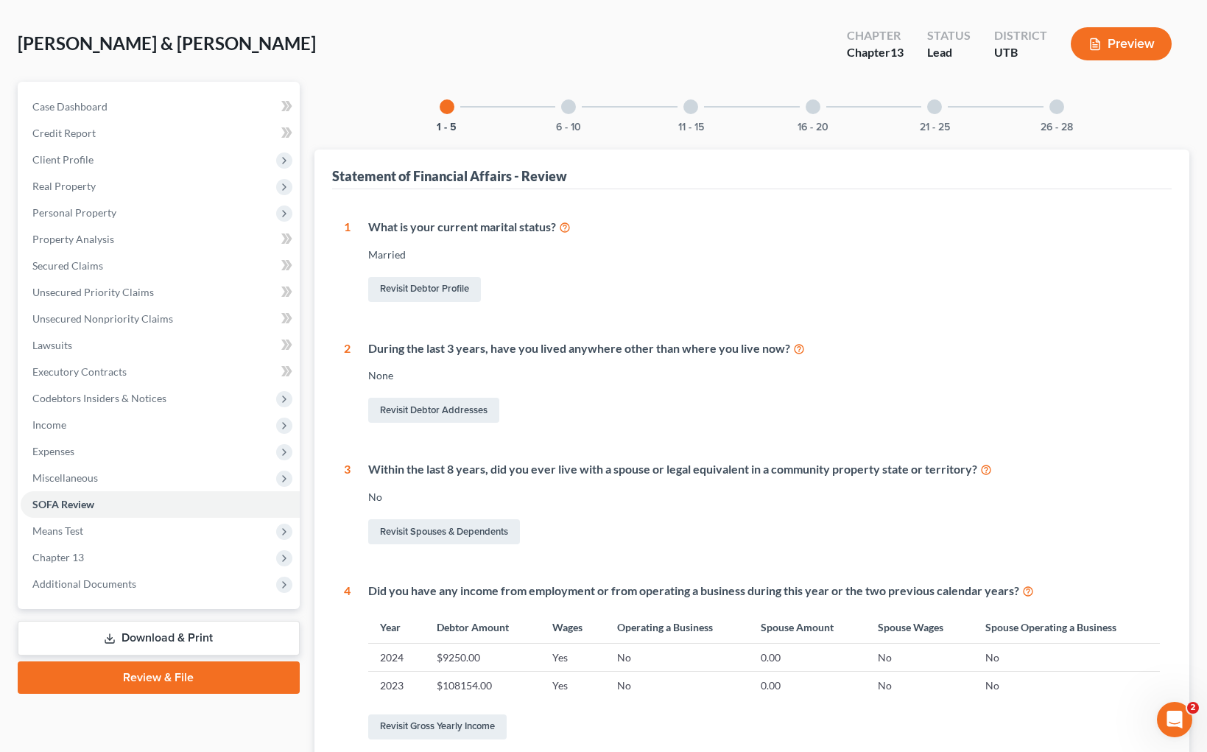
scroll to position [51, 0]
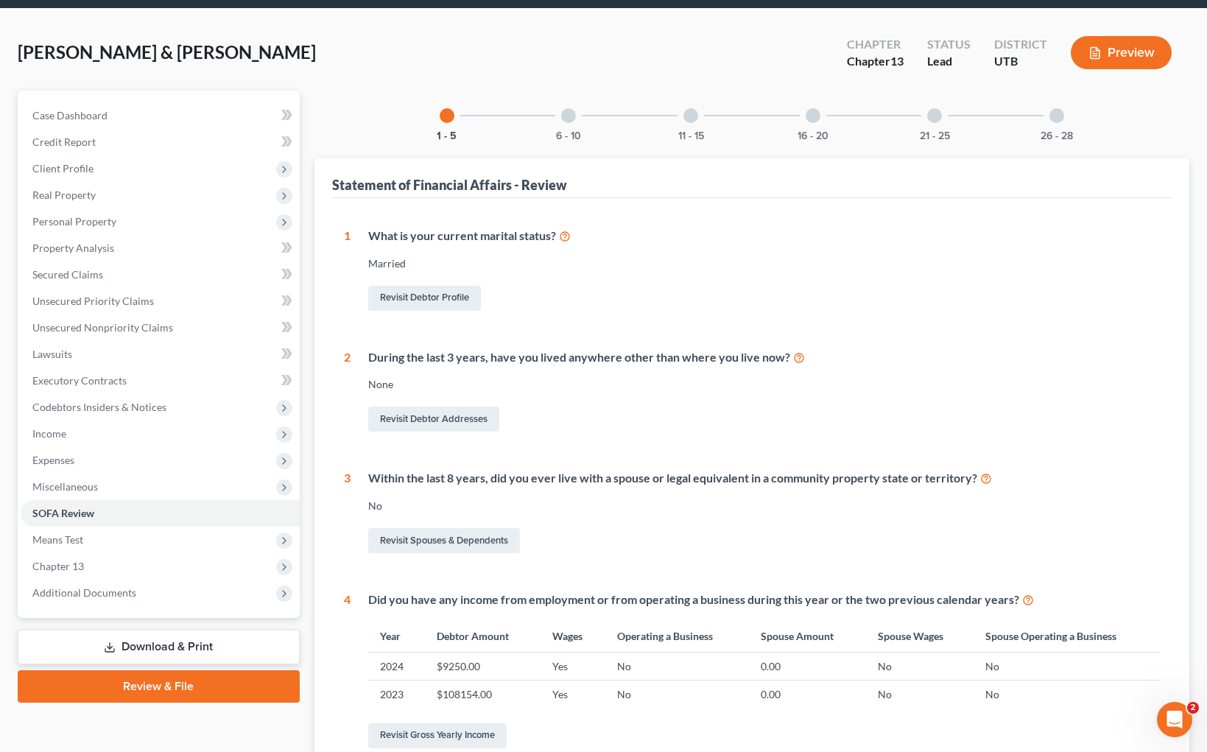
click at [569, 112] on div at bounding box center [568, 115] width 15 height 15
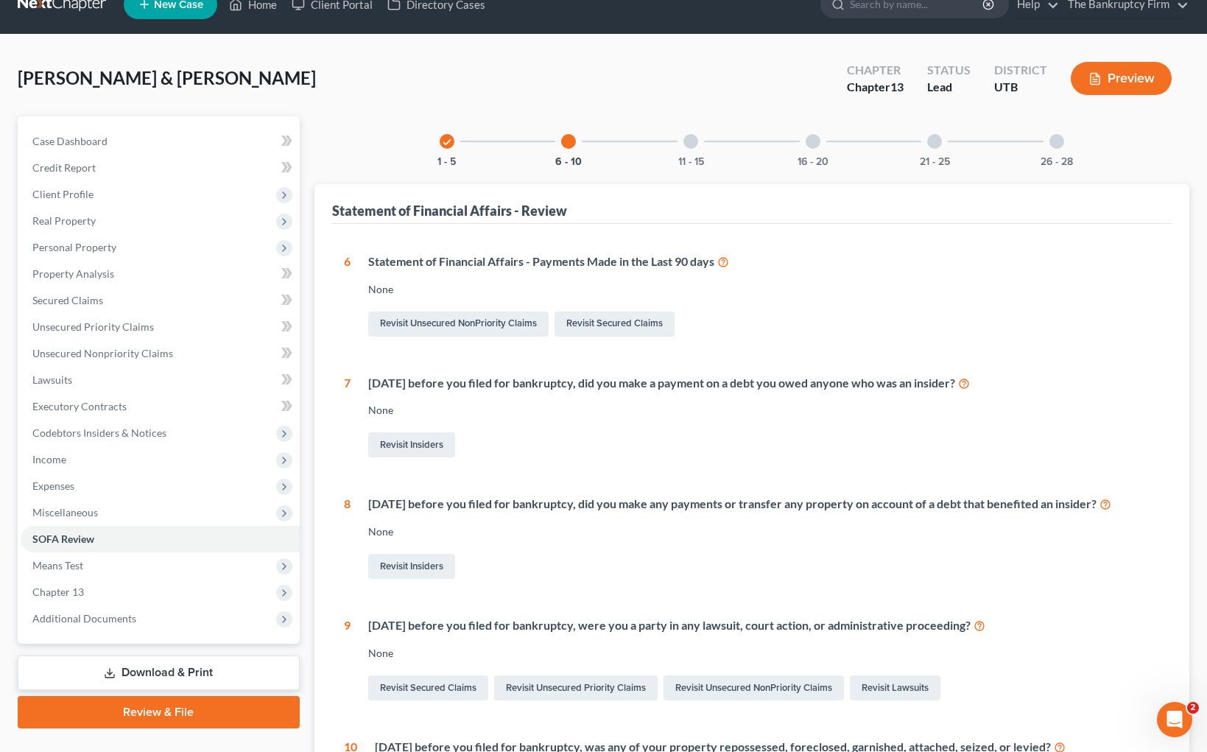
scroll to position [21, 0]
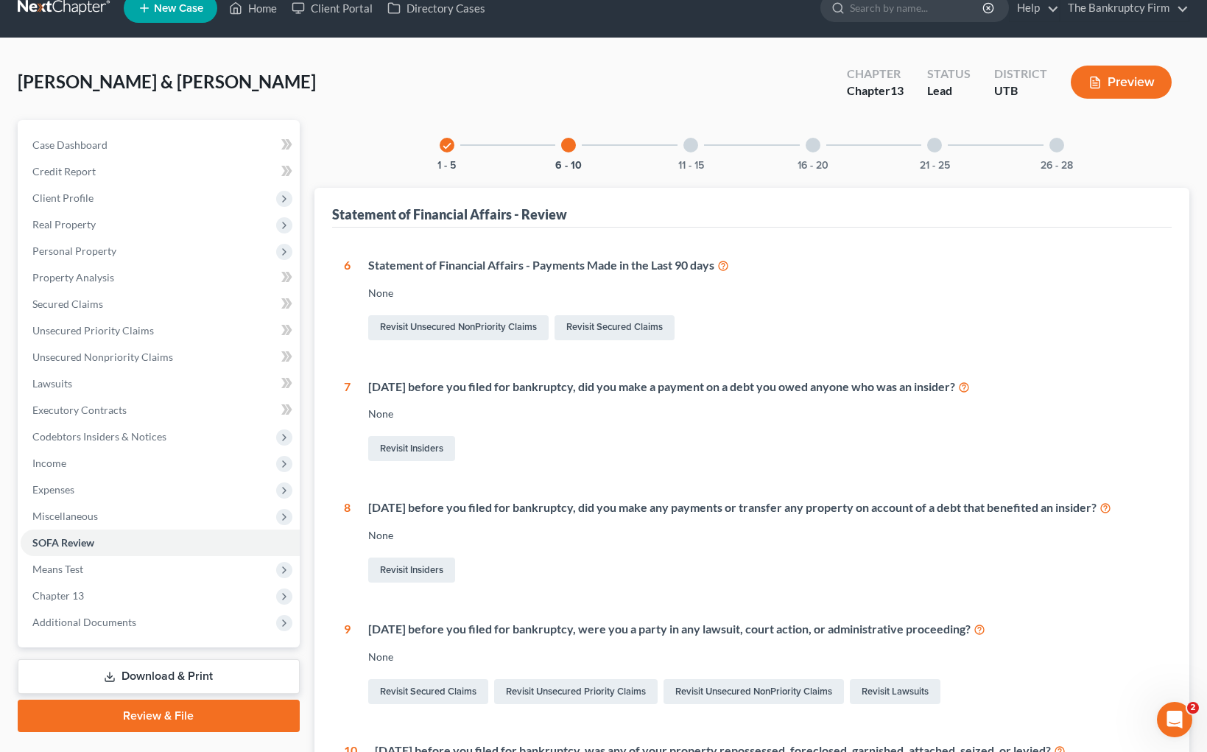
click at [694, 143] on div at bounding box center [691, 145] width 15 height 15
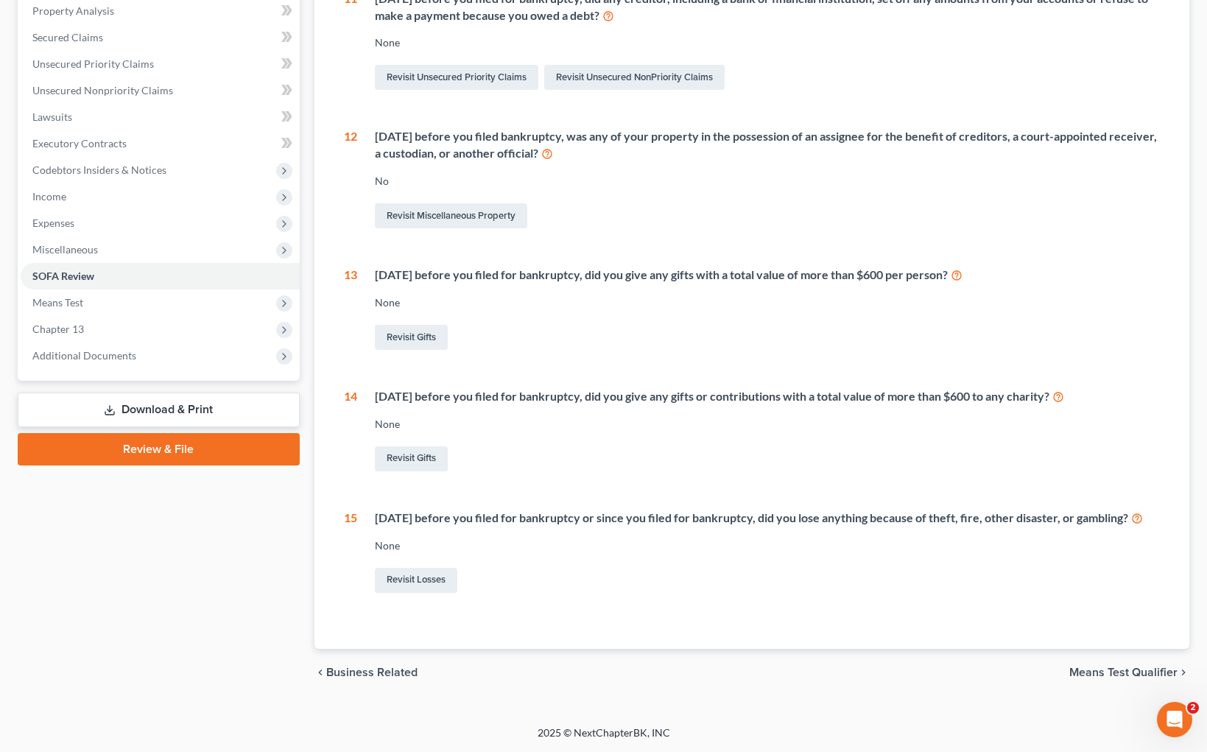
scroll to position [0, 0]
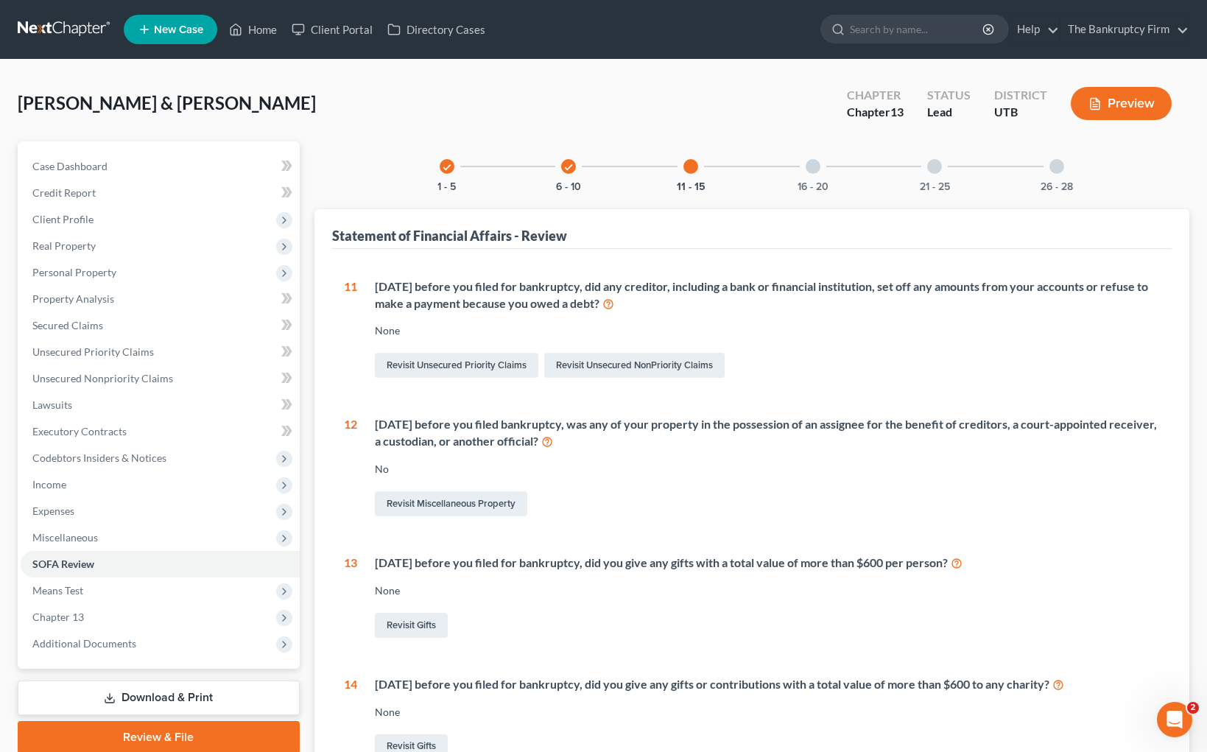
click at [821, 166] on div "16 - 20" at bounding box center [813, 166] width 50 height 50
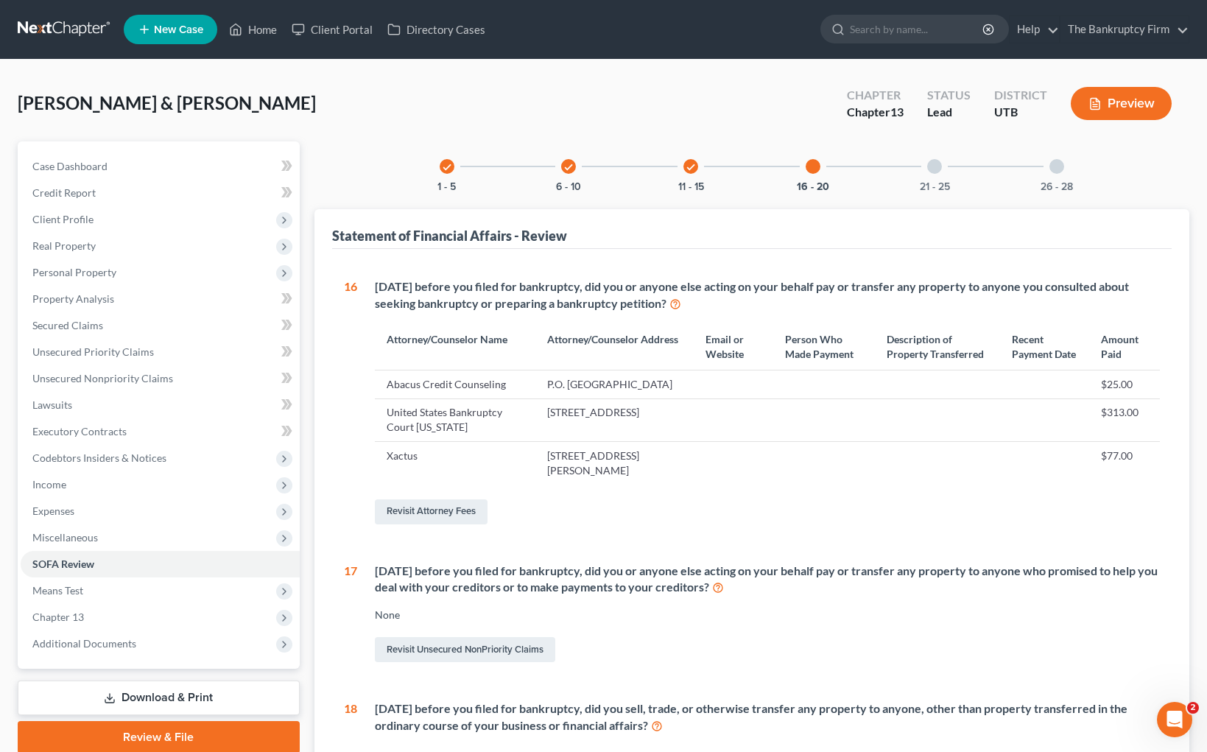
click at [936, 163] on div at bounding box center [935, 166] width 15 height 15
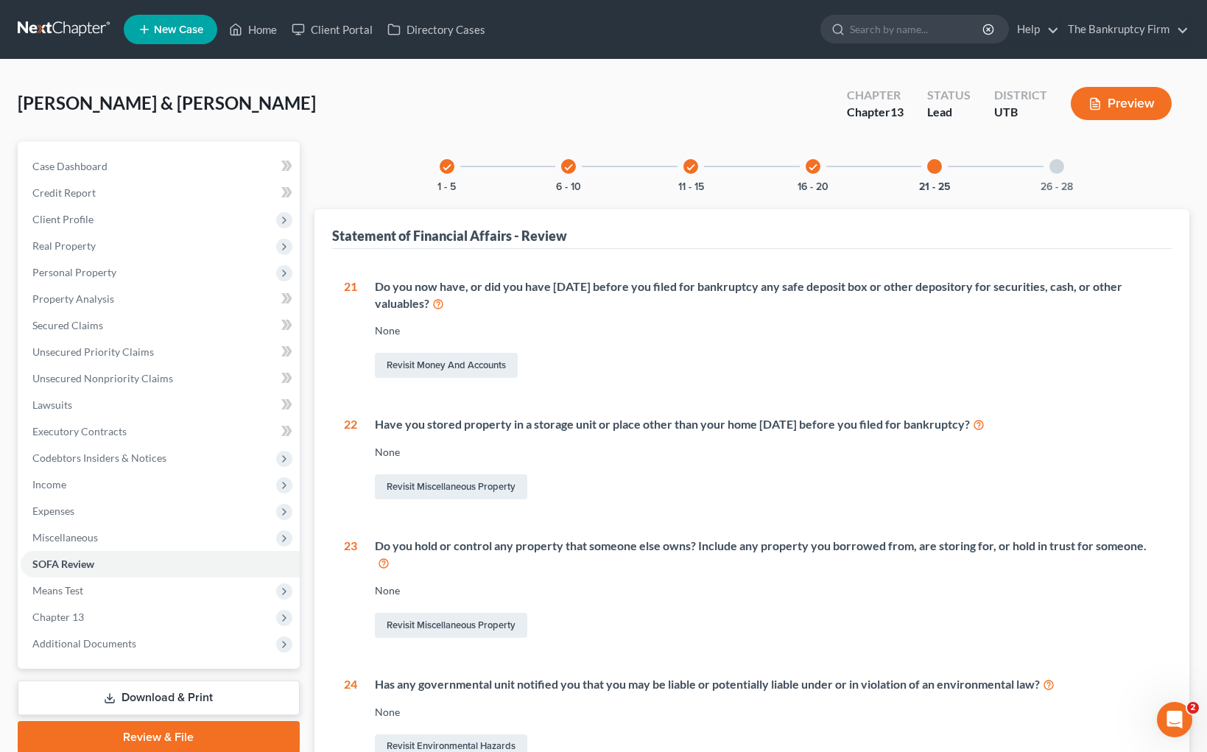
click at [1056, 166] on div at bounding box center [1057, 166] width 15 height 15
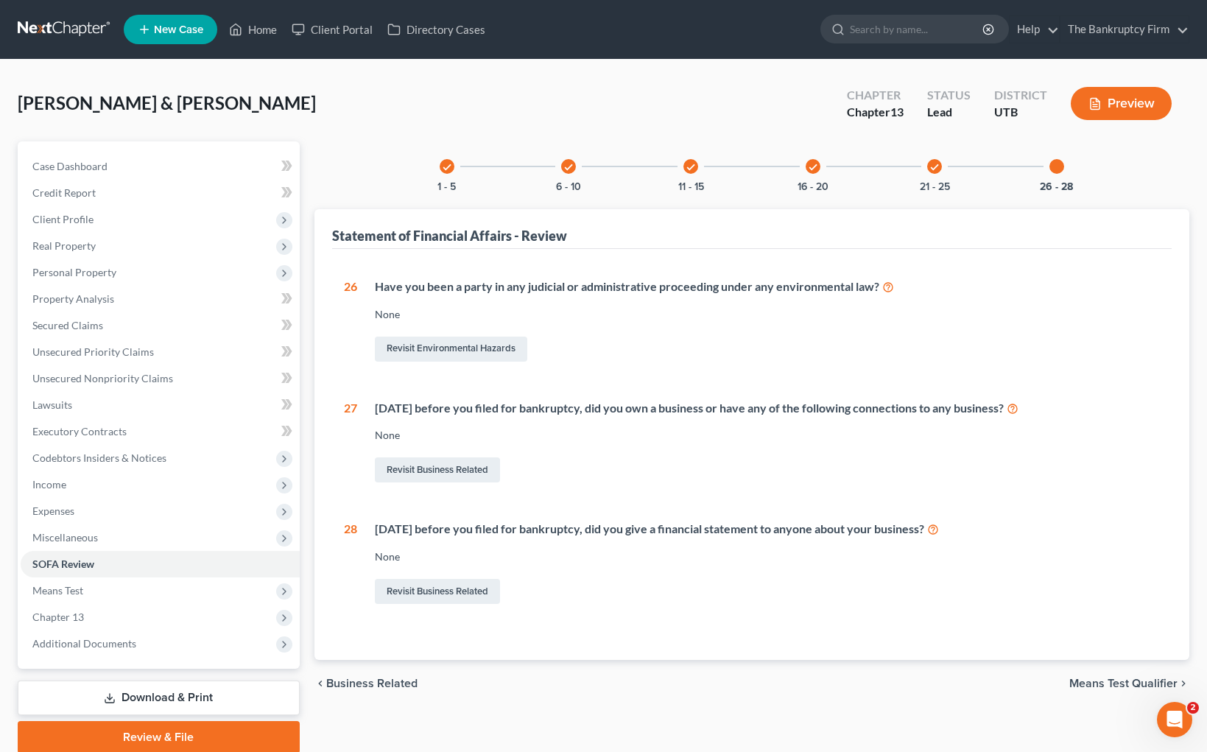
scroll to position [1, 0]
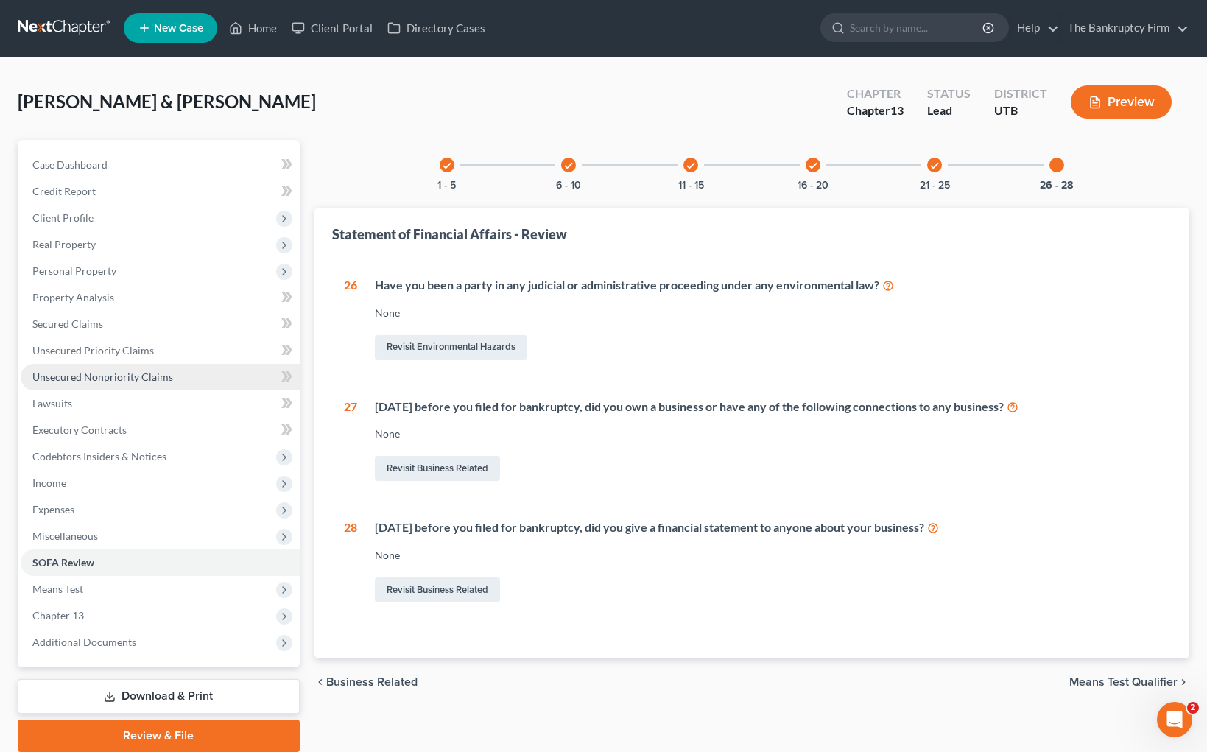
click at [133, 379] on span "Unsecured Nonpriority Claims" at bounding box center [102, 377] width 141 height 13
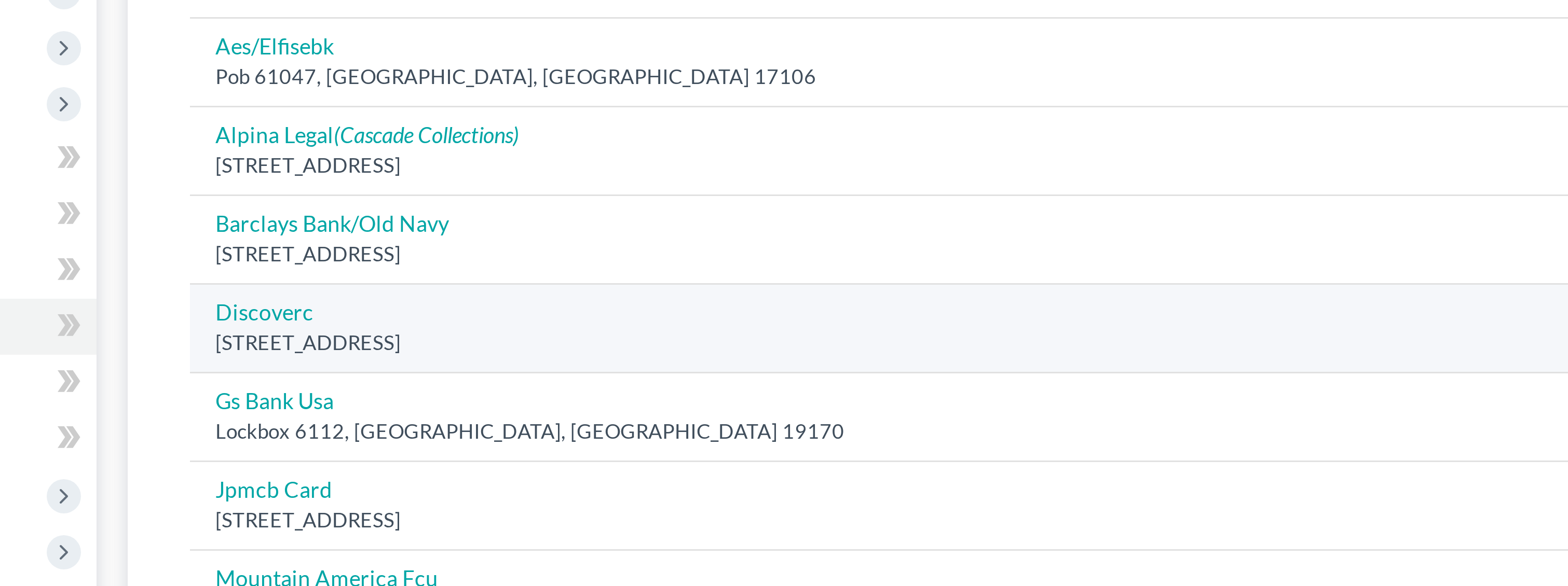
click at [558, 252] on td "Discoverc Po Box 30939, Salt Lake City, UT 84130" at bounding box center [733, 267] width 624 height 30
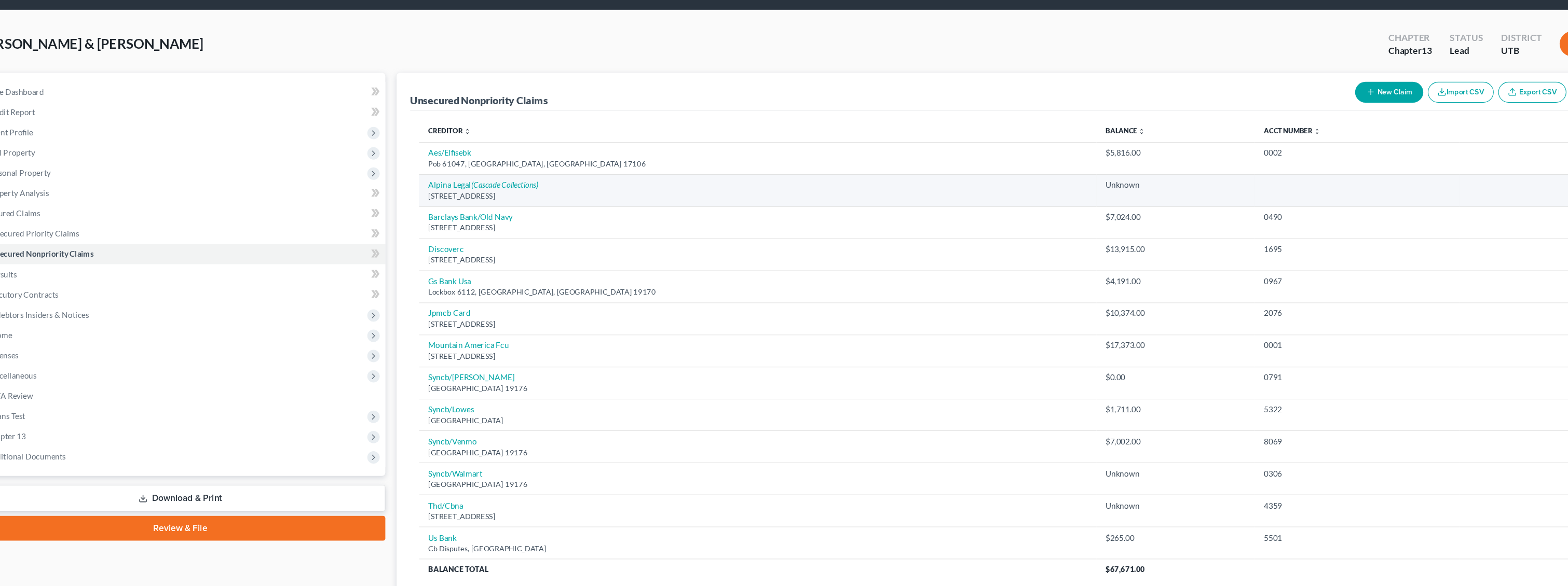
scroll to position [44, 0]
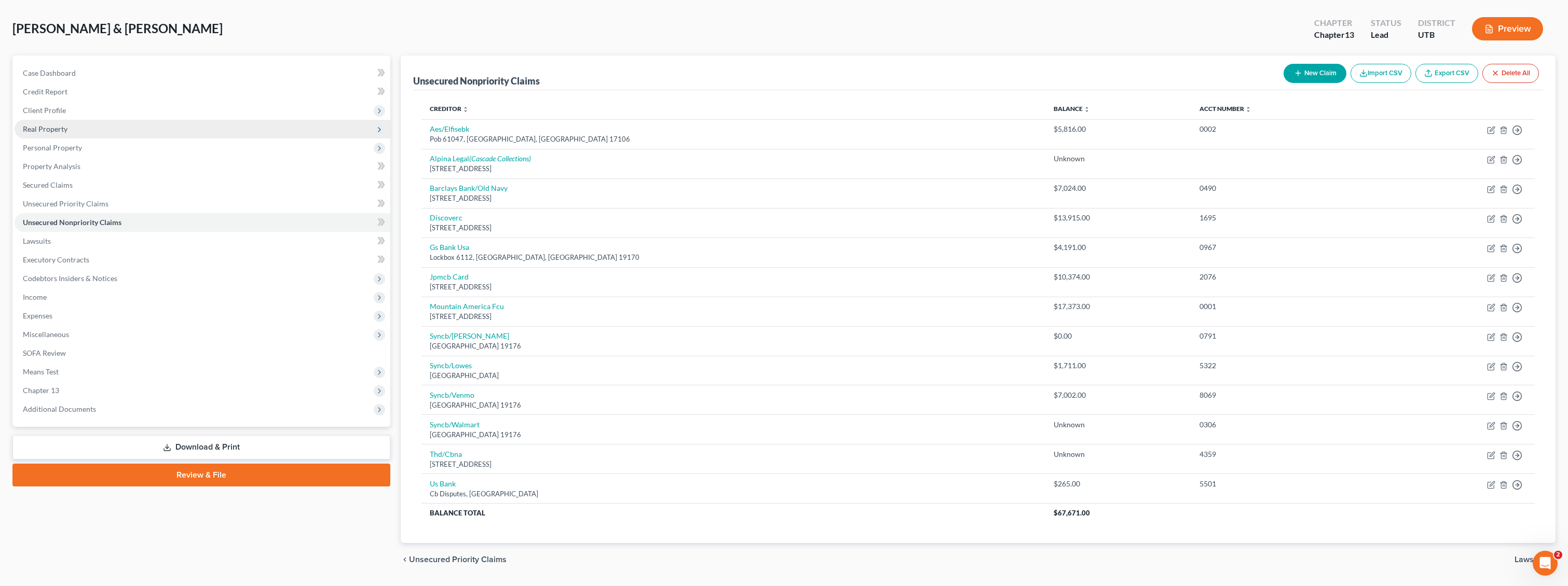
click at [61, 125] on span "Real Property" at bounding box center [44, 129] width 44 height 9
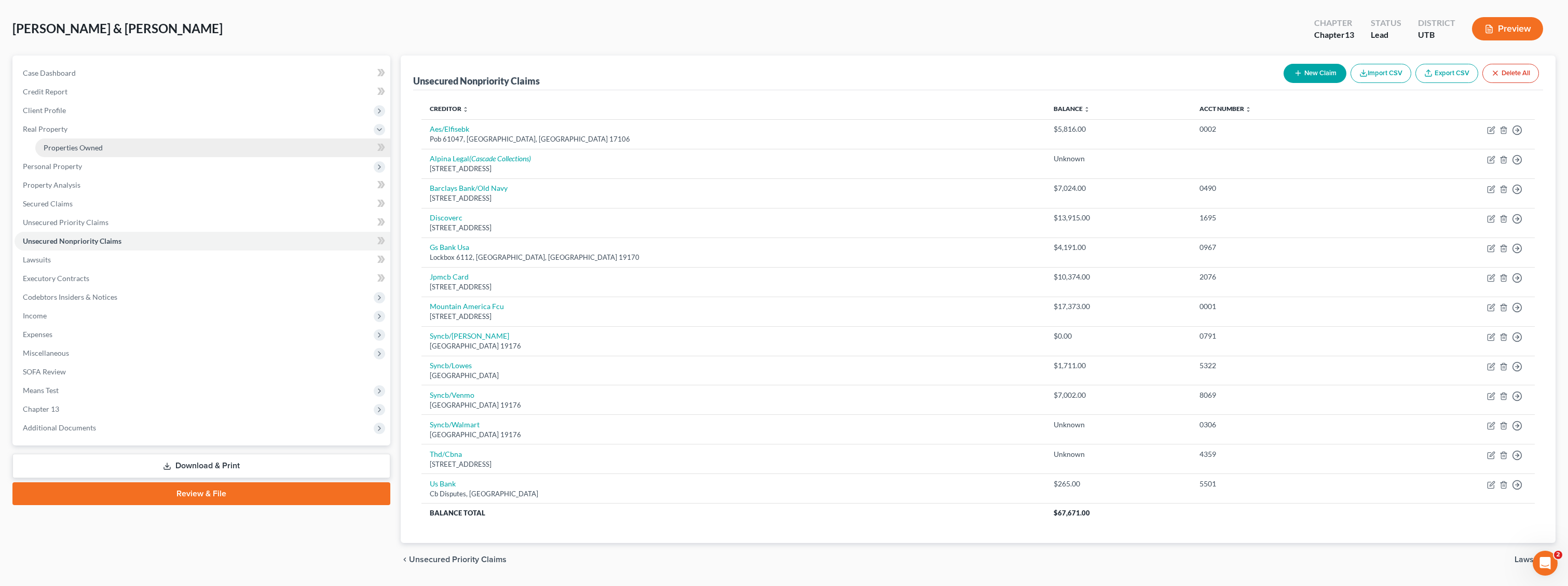
click at [83, 149] on span "Properties Owned" at bounding box center [73, 147] width 59 height 9
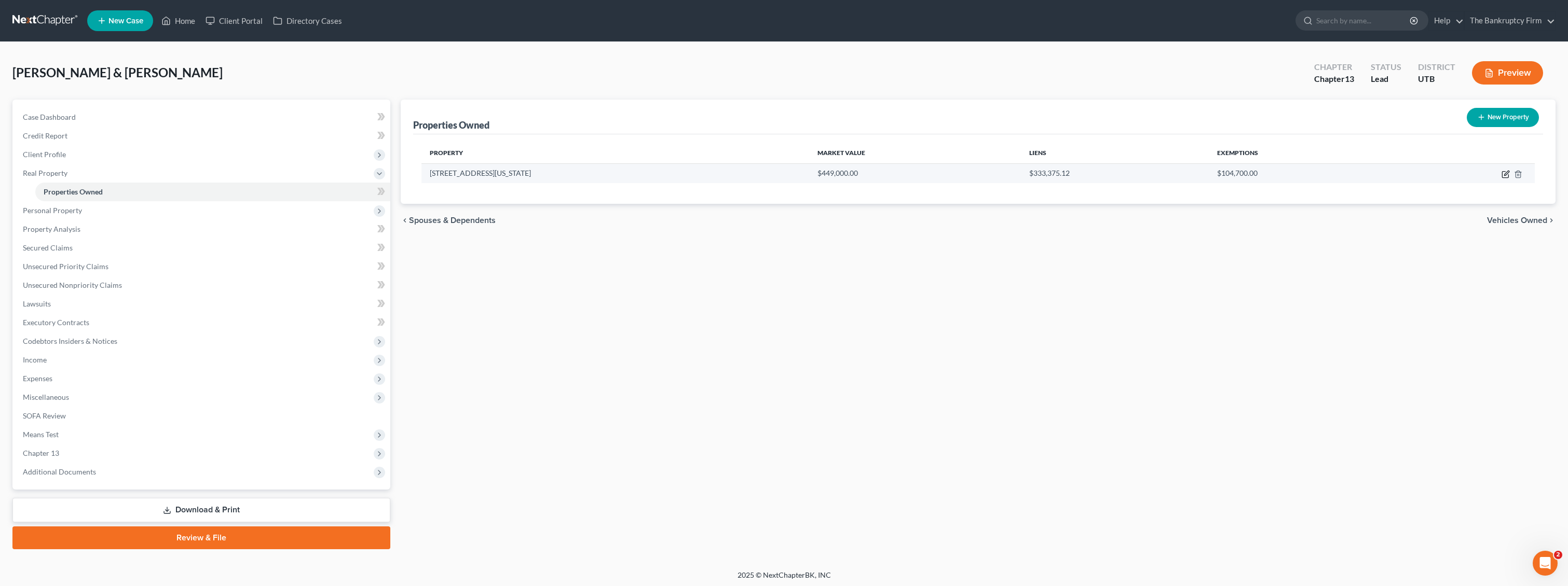
click at [850, 172] on icon "button" at bounding box center [1506, 173] width 5 height 5
select select "46"
select select "2"
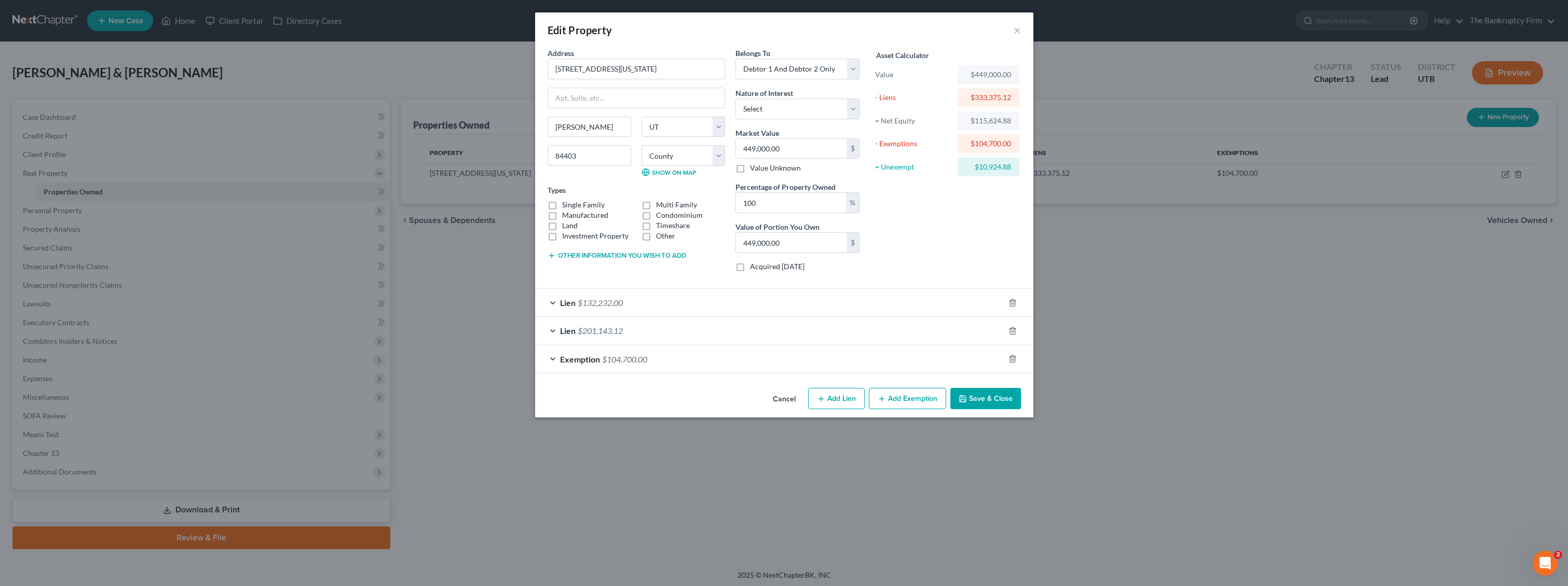
click at [551, 330] on div "Lien $201,143.12" at bounding box center [770, 330] width 469 height 27
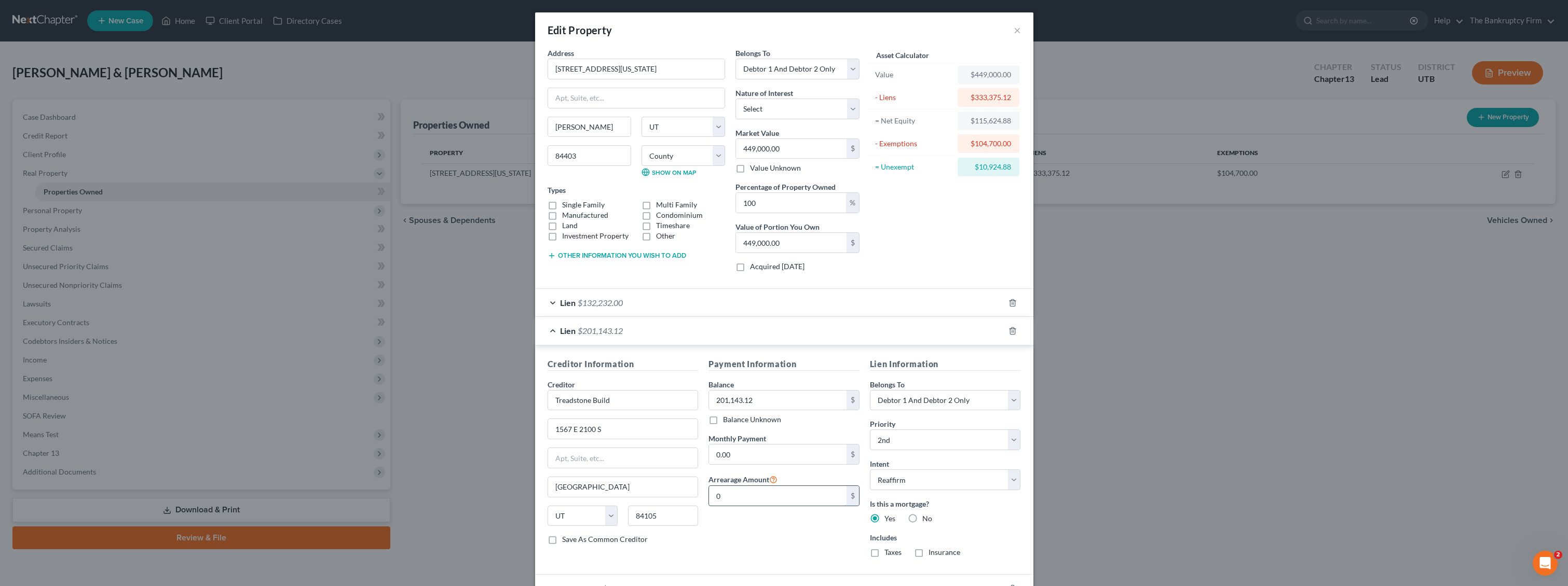
click at [767, 494] on input "0" at bounding box center [777, 496] width 137 height 20
click at [762, 494] on input "20" at bounding box center [777, 496] width 137 height 20
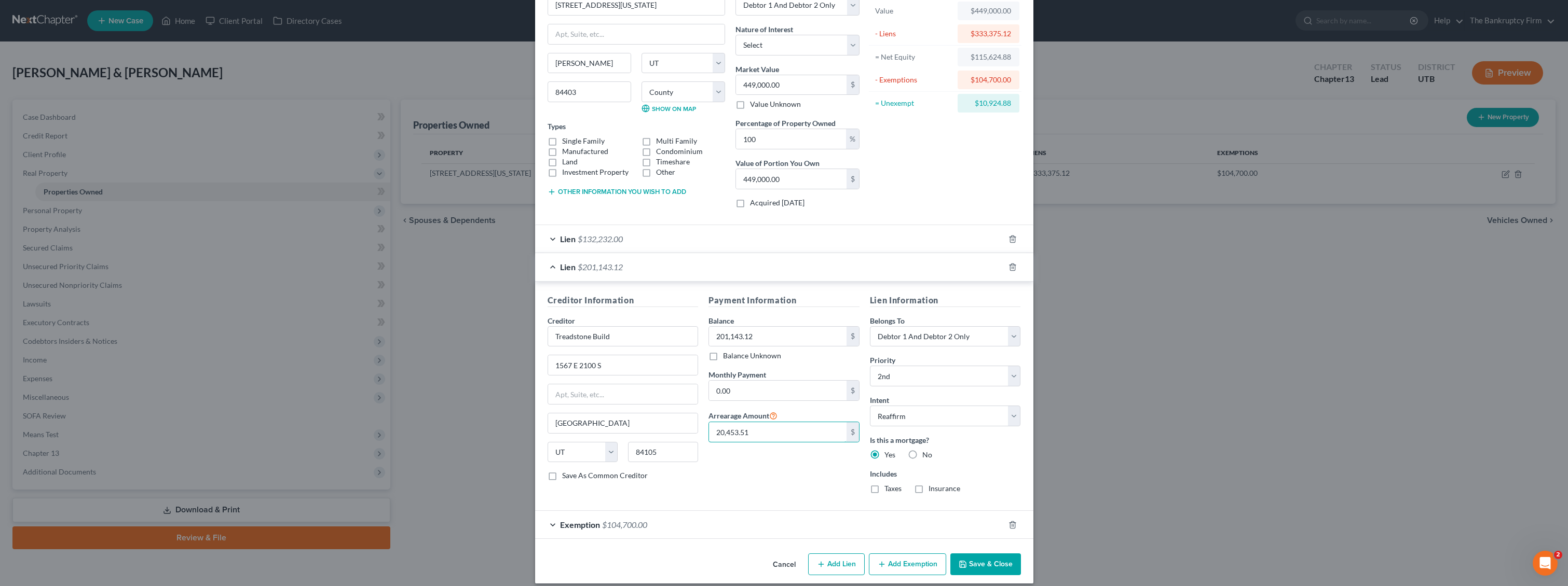
scroll to position [74, 0]
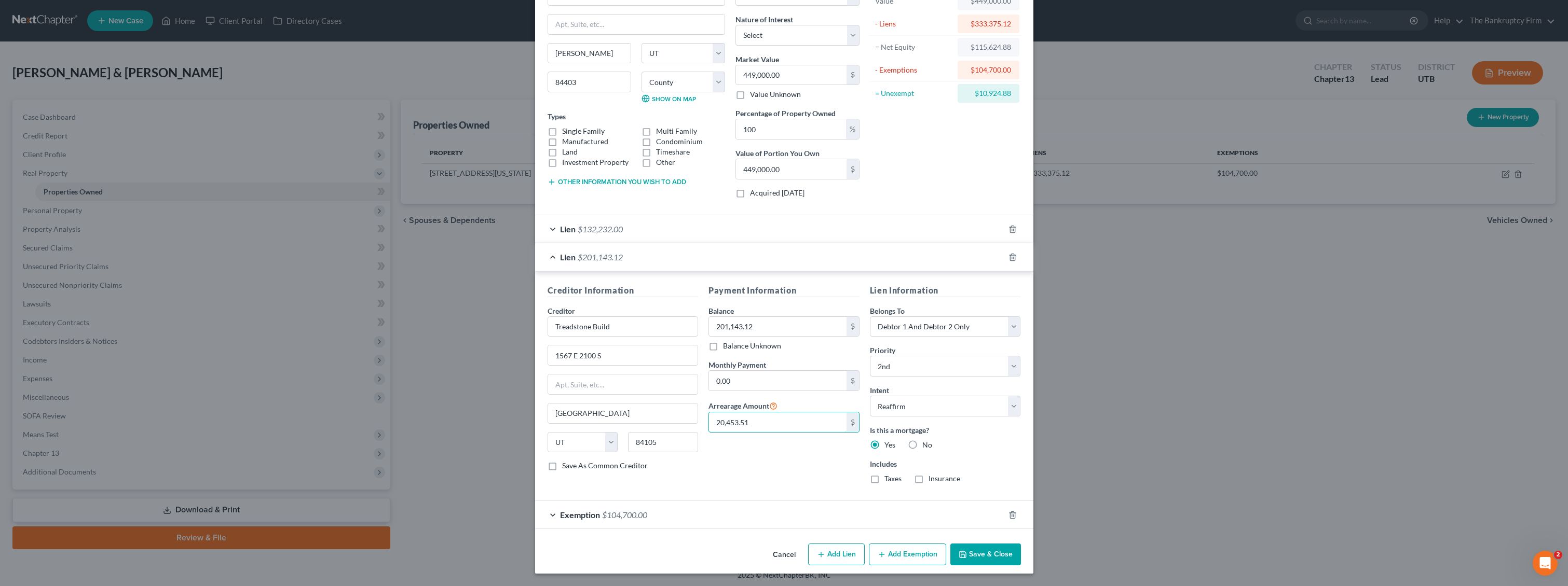
type input "20,453.51"
click at [850, 529] on button "Save & Close" at bounding box center [985, 554] width 70 height 22
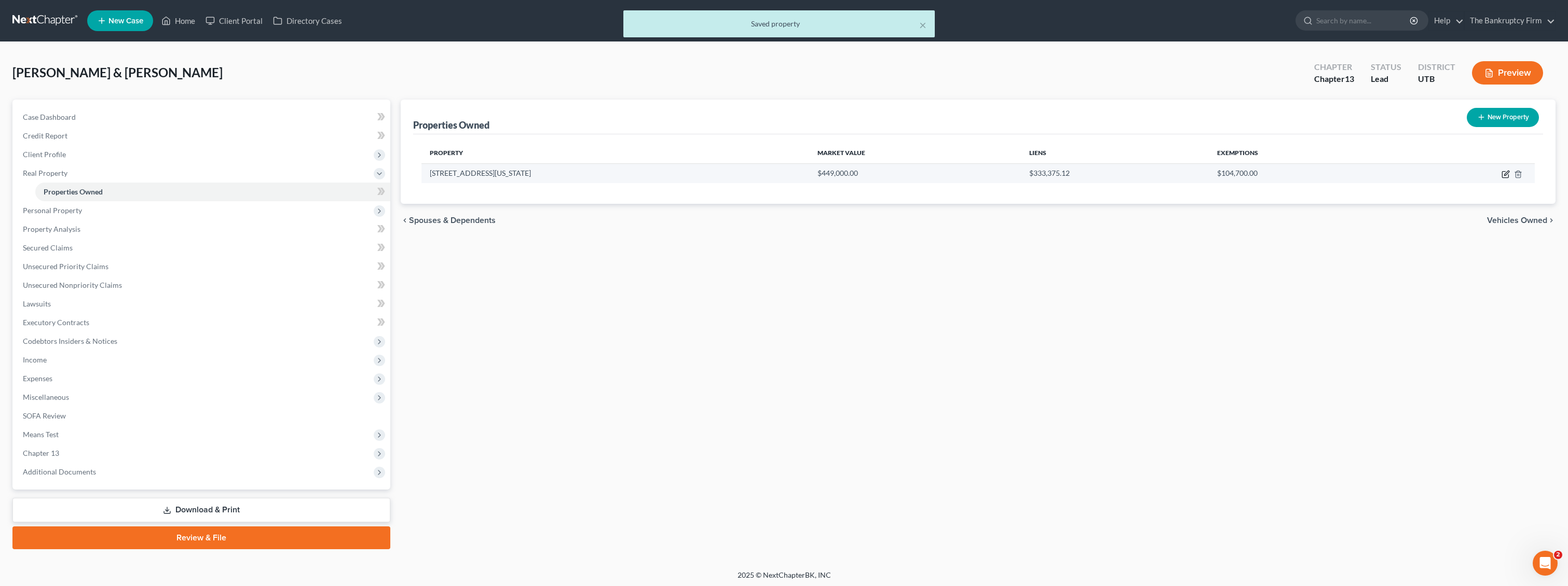
click at [850, 176] on icon "button" at bounding box center [1505, 175] width 8 height 8
select select "46"
select select "28"
select select "2"
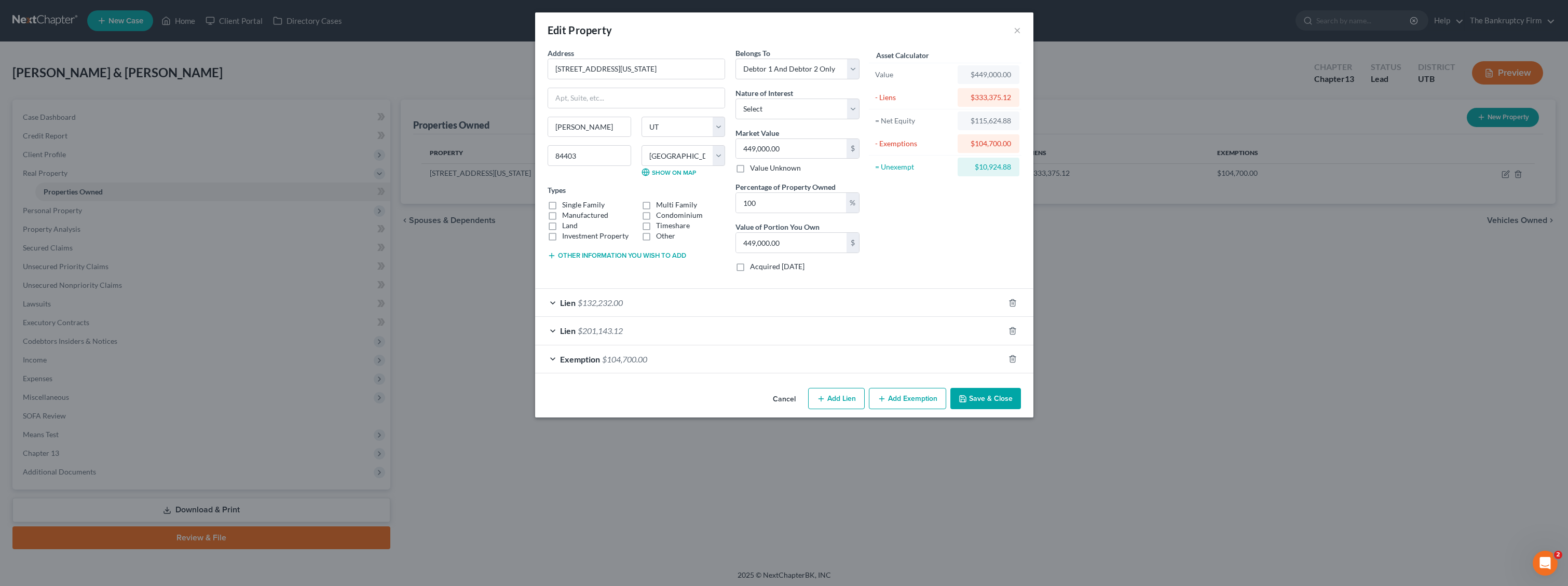
click at [614, 302] on span "$132,232.00" at bounding box center [600, 303] width 45 height 10
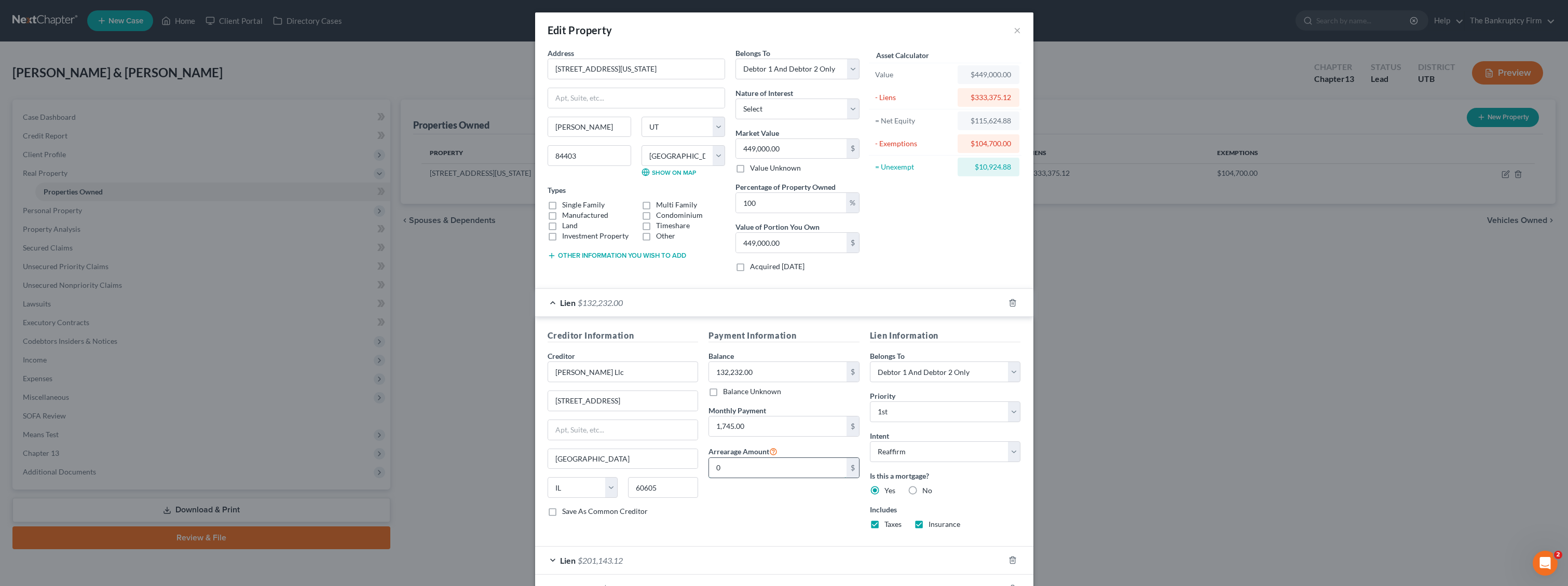
click at [748, 470] on input "0" at bounding box center [777, 468] width 137 height 20
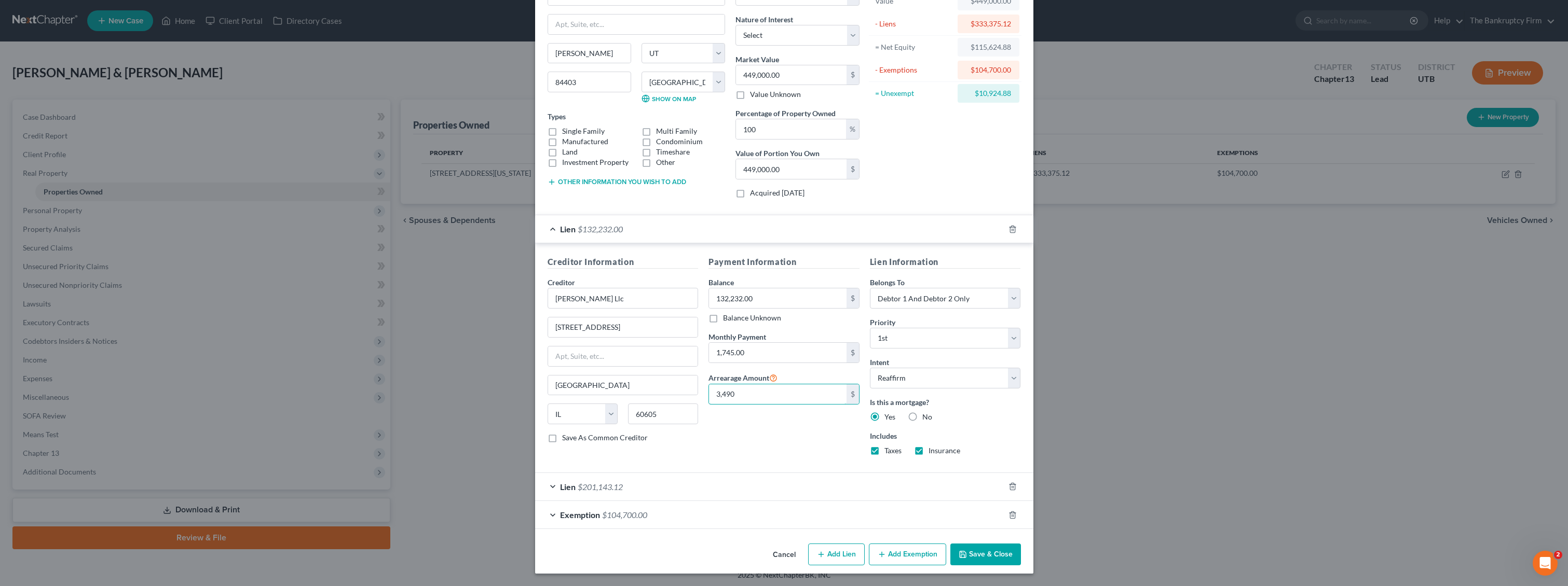
type input "3,490"
click at [850, 529] on button "Save & Close" at bounding box center [985, 554] width 70 height 22
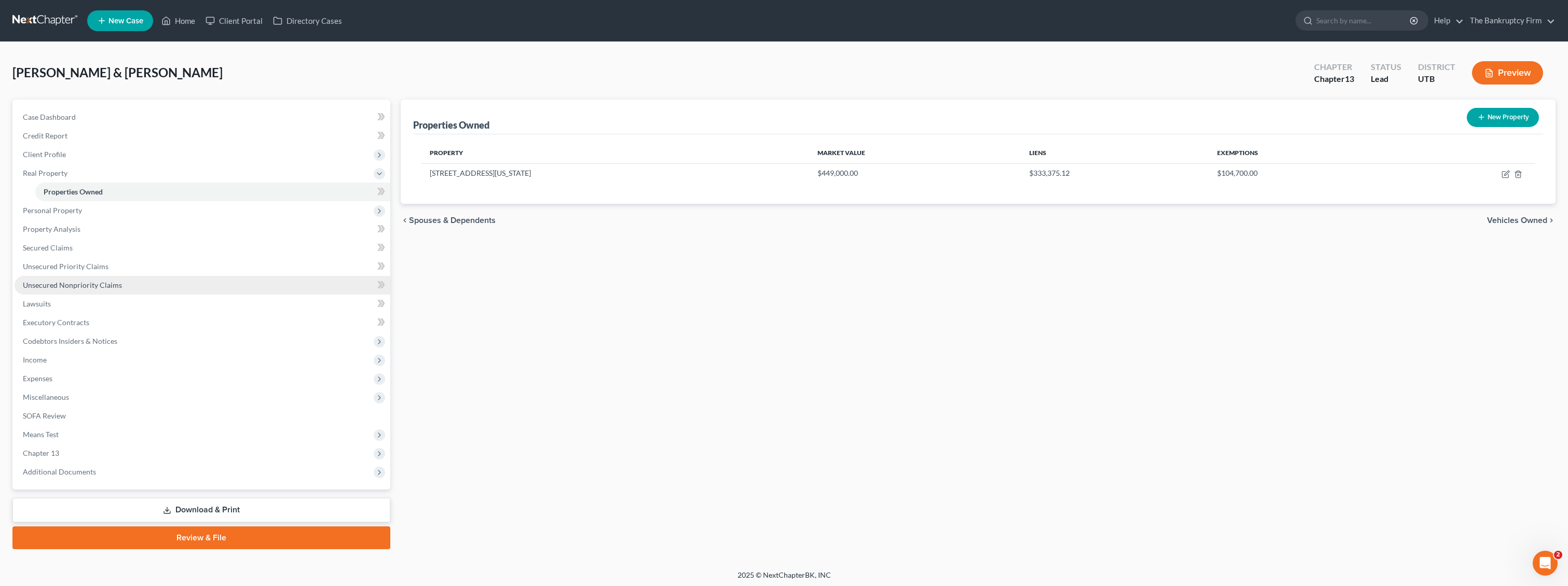
click at [125, 281] on link "Unsecured Nonpriority Claims" at bounding box center [202, 285] width 375 height 19
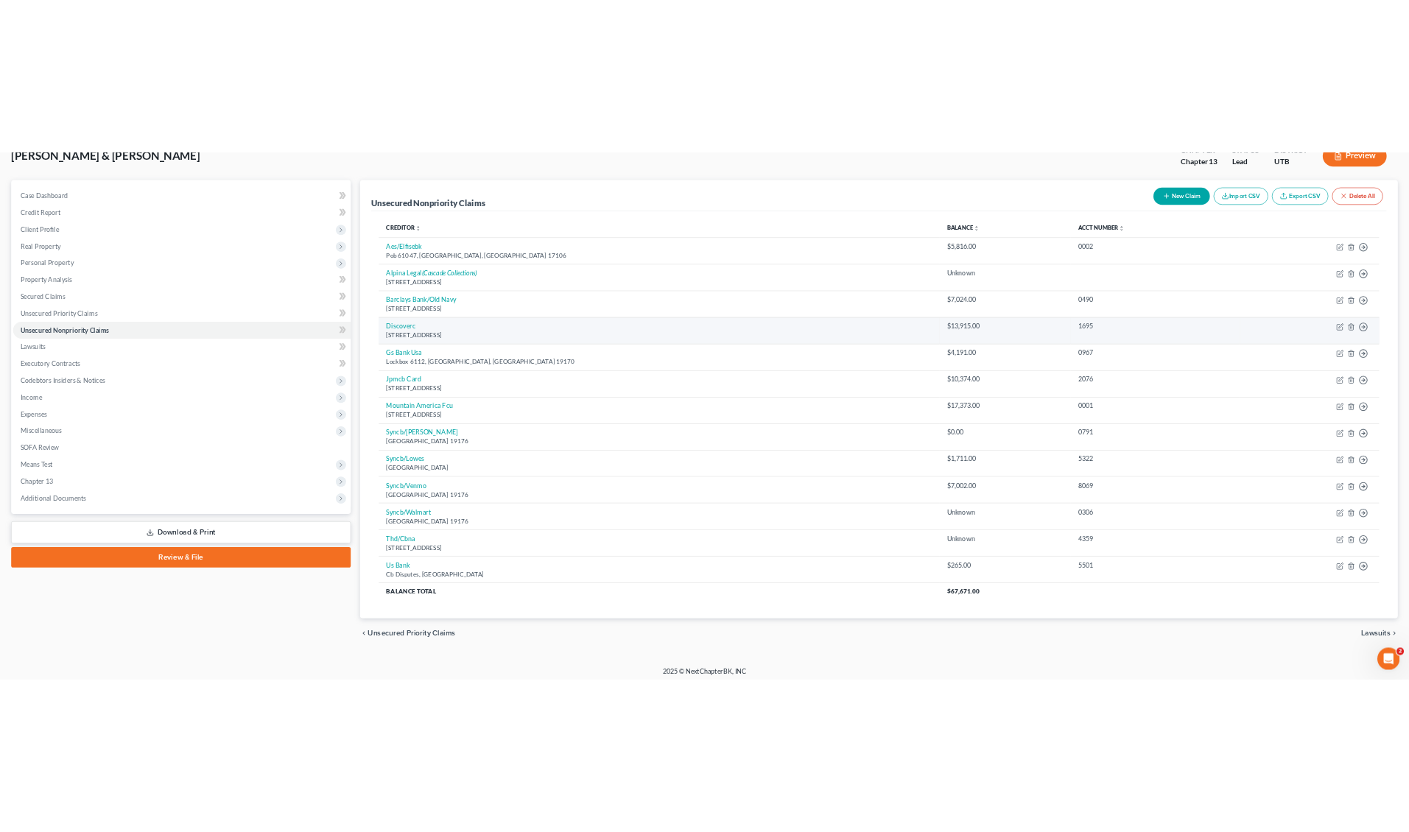
scroll to position [105, 0]
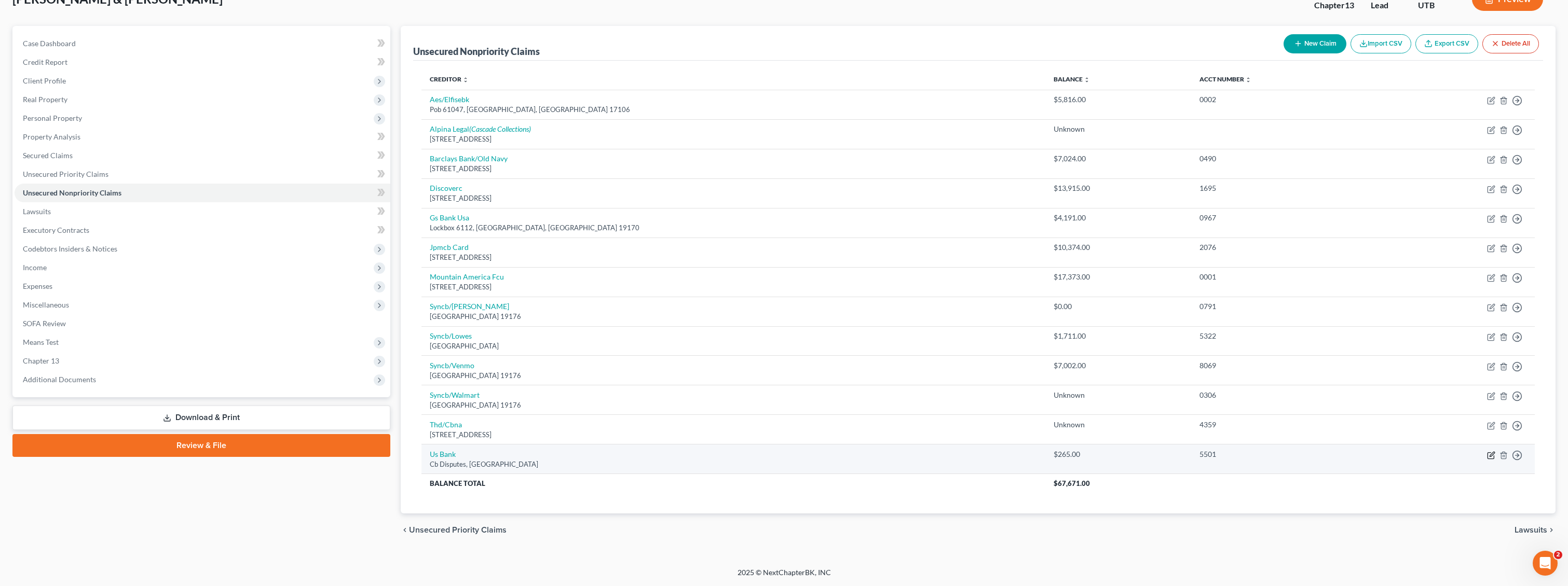
click at [850, 455] on icon "button" at bounding box center [1491, 454] width 5 height 5
select select "26"
select select "0"
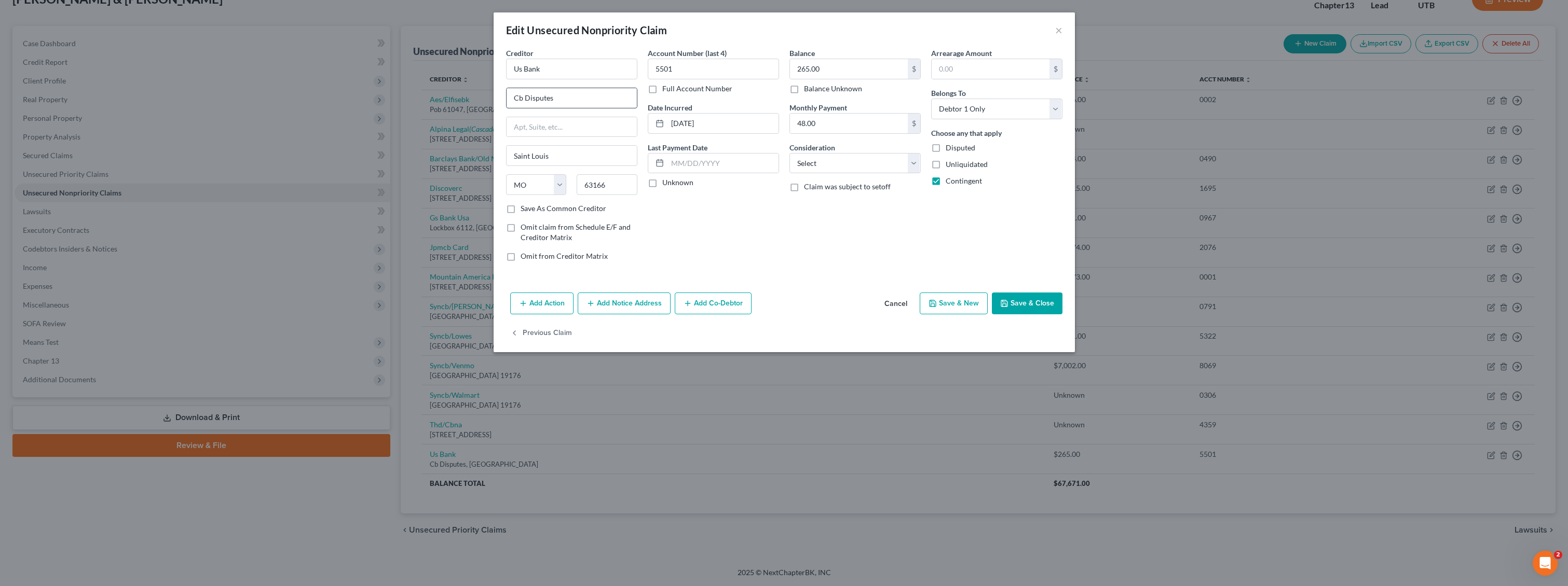
click at [560, 96] on input "Cb Disputes" at bounding box center [571, 98] width 130 height 20
click at [547, 66] on input "Us Bank" at bounding box center [571, 68] width 131 height 20
type input "US Bank"
click at [533, 125] on div "Attn: Bankruptcy Dept. 950 17th Street Ste. 810, Denver, CO 80202-0000" at bounding box center [574, 121] width 120 height 9
type input "Attn: Bankruptcy Dept."
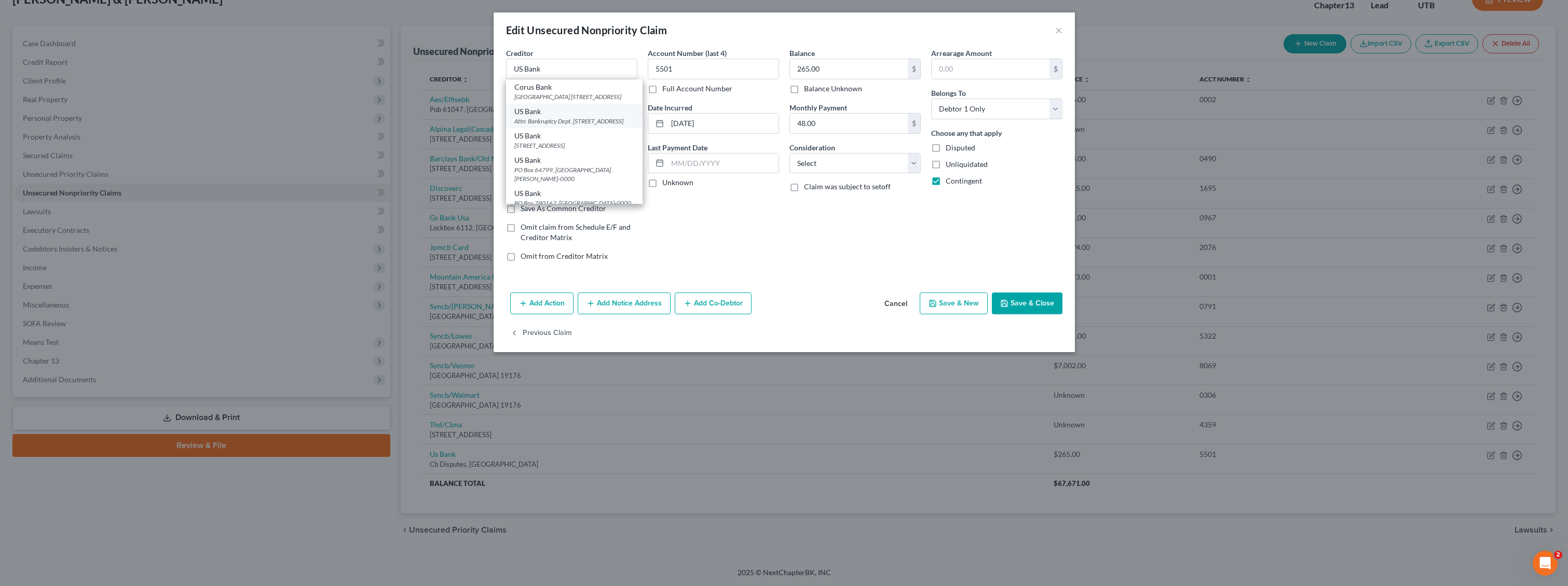
type input "950 17th Street Ste. 810"
type input "Denver"
select select "5"
type input "80202-0000"
click at [850, 308] on button "Save & Close" at bounding box center [1027, 304] width 70 height 22
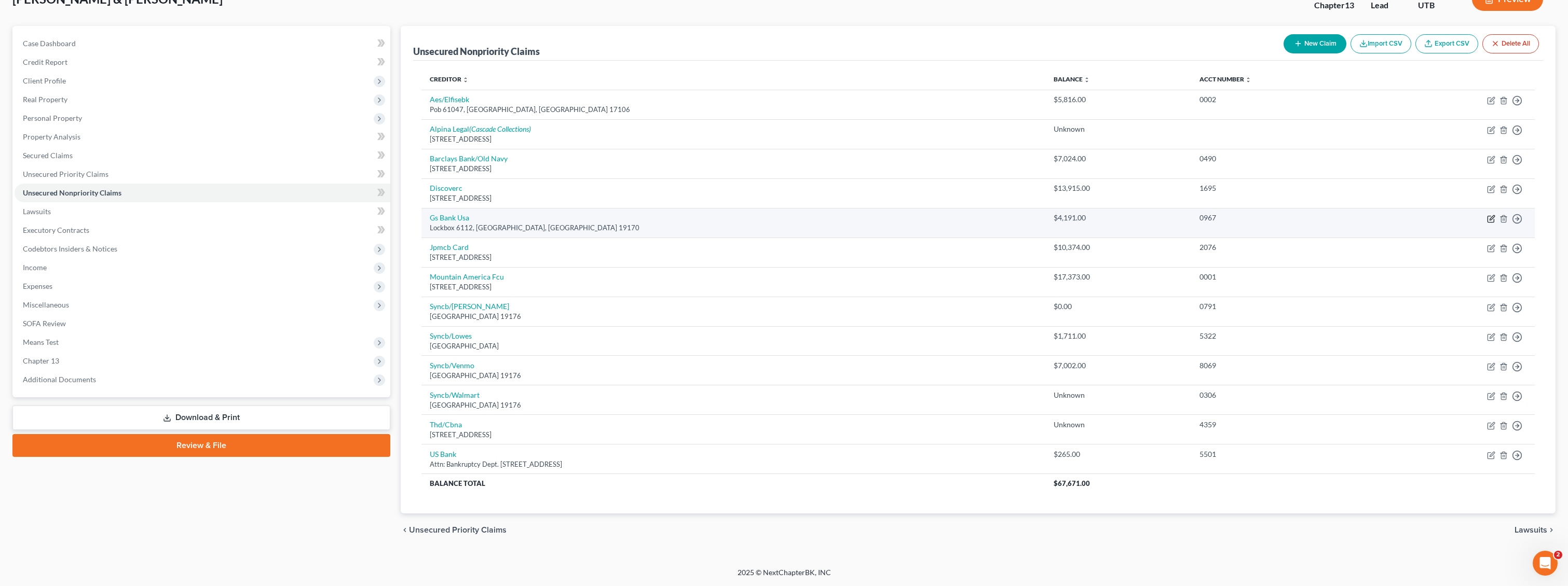
click at [850, 219] on icon "button" at bounding box center [1491, 218] width 5 height 5
select select "39"
select select "2"
select select "0"
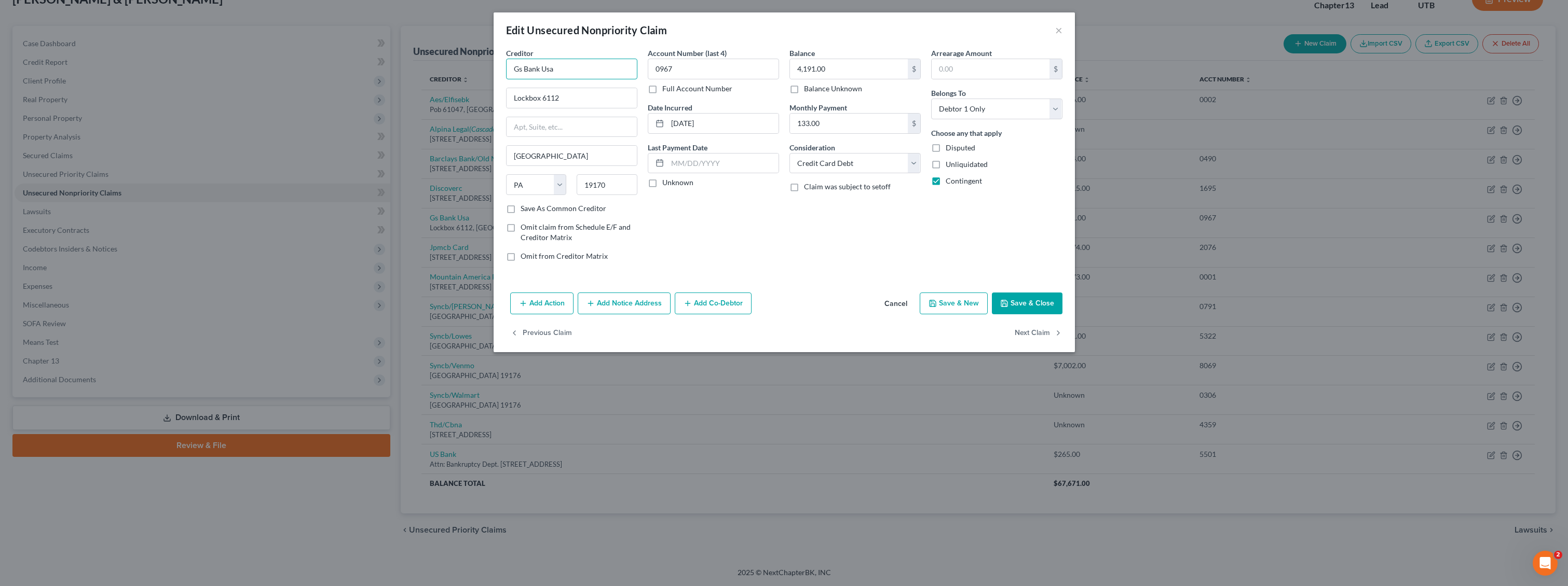
click at [573, 67] on input "Gs Bank Usa" at bounding box center [571, 68] width 131 height 20
click at [580, 183] on div "Lockbox 6104, P.O. Box 7247, Philadelphia, PA 19170" at bounding box center [574, 179] width 120 height 9
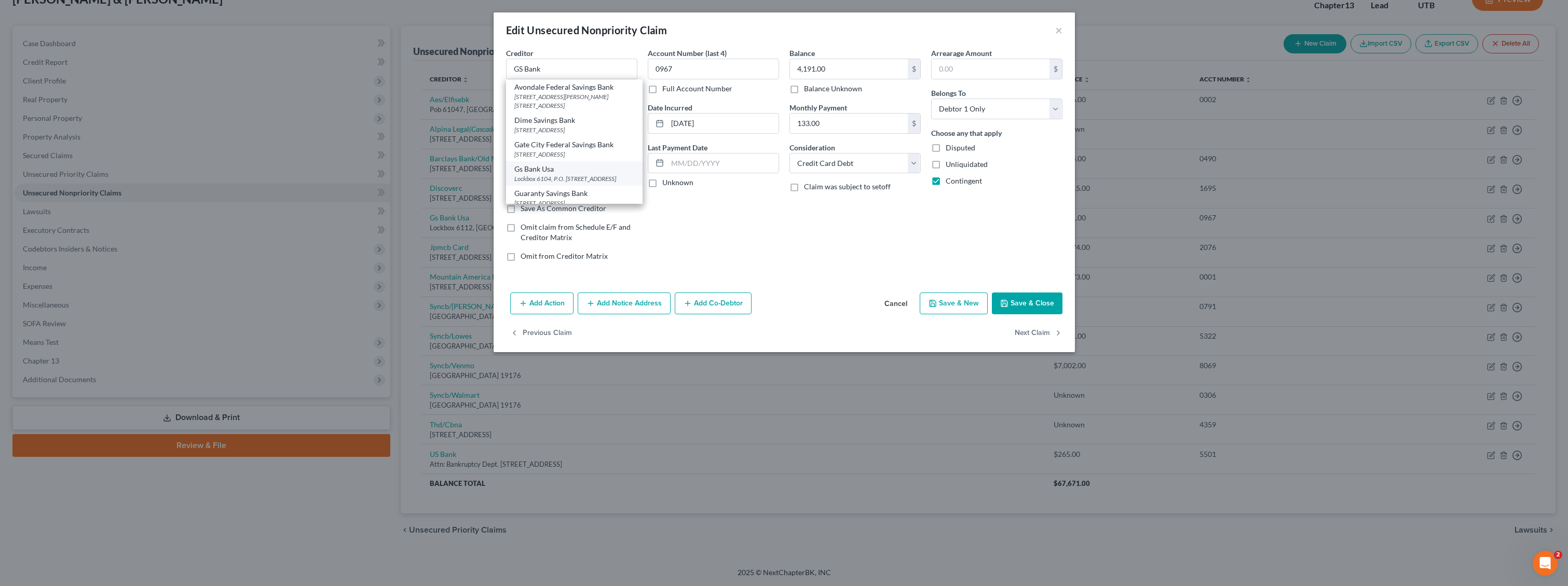
type input "Gs Bank Usa"
type input "Lockbox 6104, P.O. Box 7247"
click at [850, 306] on button "Save & Close" at bounding box center [1027, 304] width 70 height 22
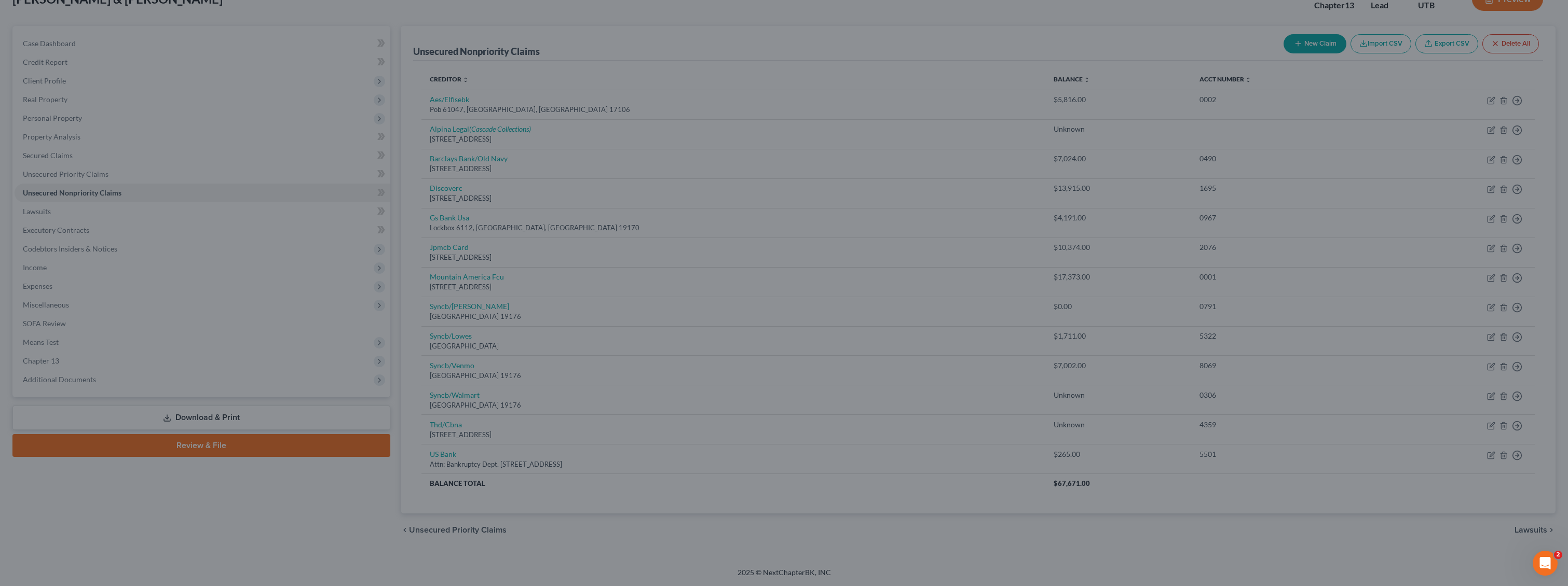
type input "0"
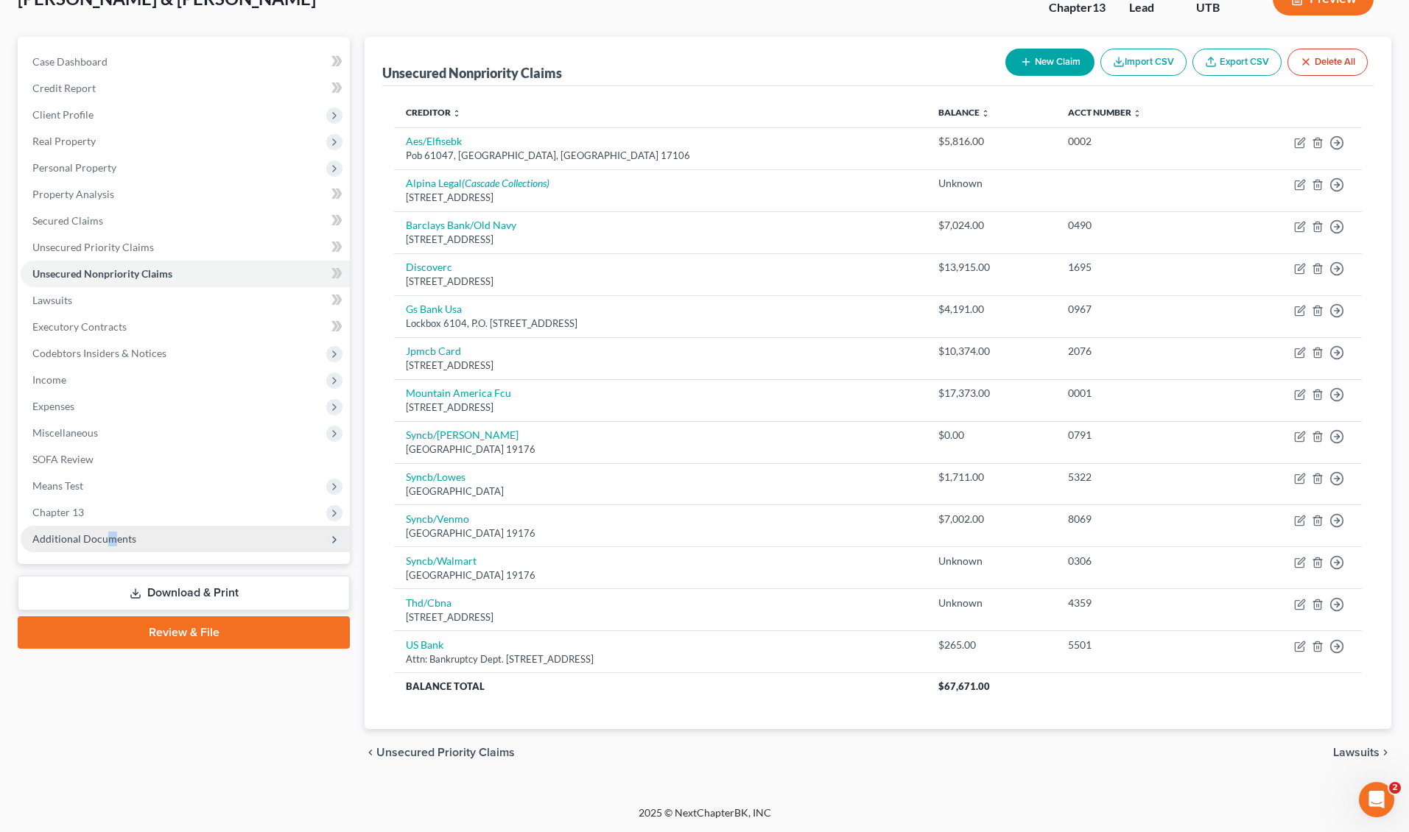
click at [110, 533] on span "Additional Documents" at bounding box center [84, 539] width 104 height 13
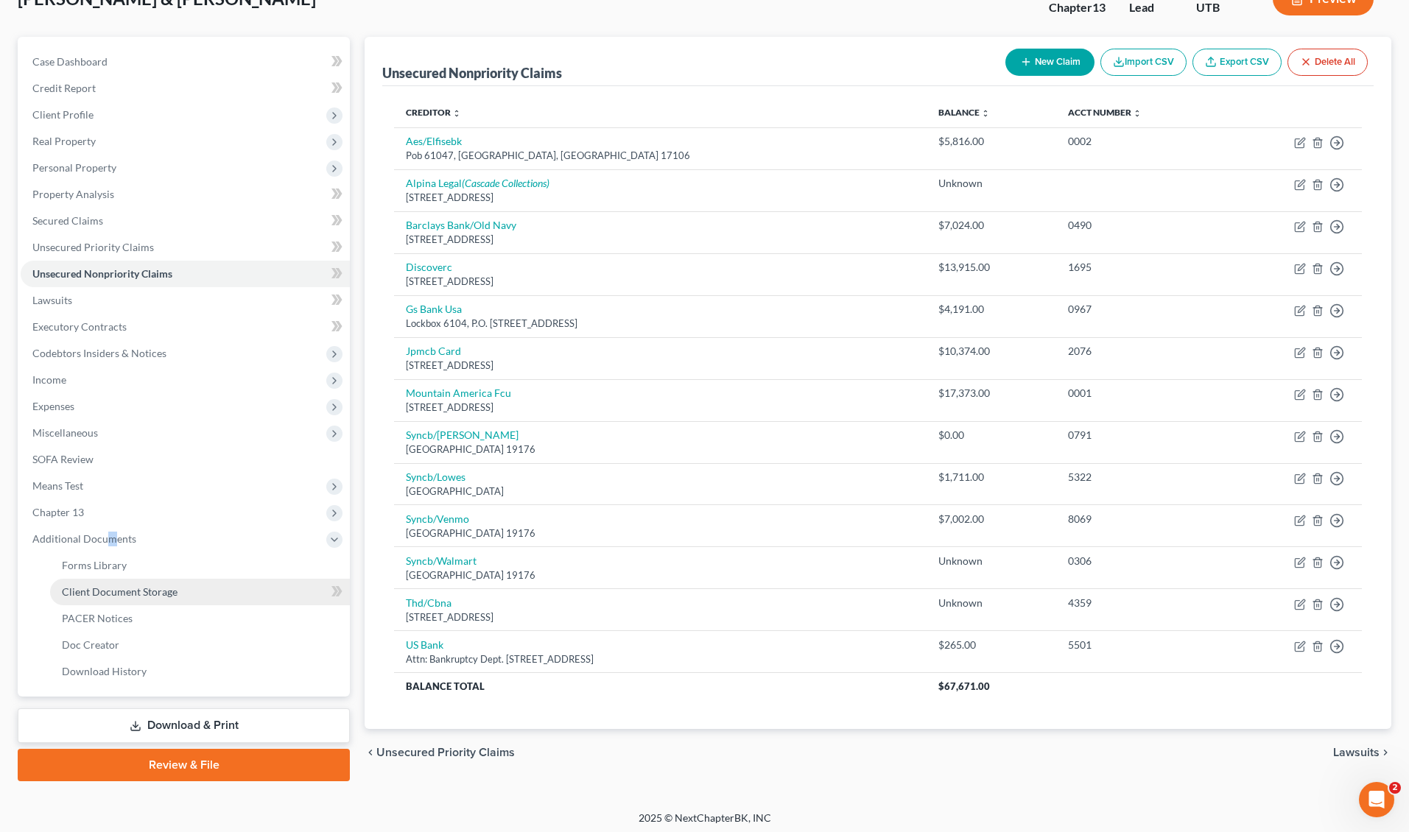
click at [163, 594] on span "Client Document Storage" at bounding box center [120, 592] width 116 height 13
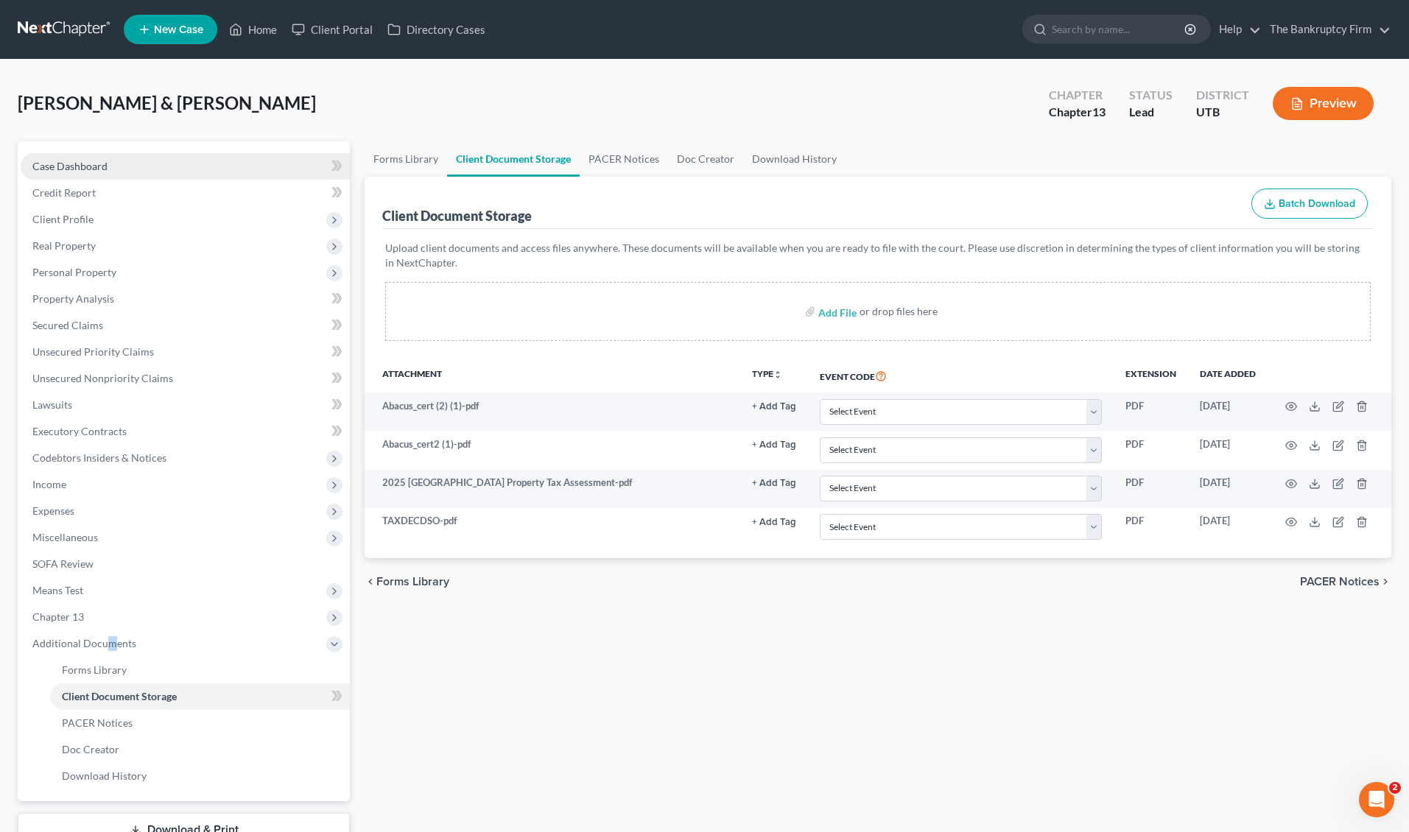
click at [83, 168] on span "Case Dashboard" at bounding box center [69, 166] width 75 height 13
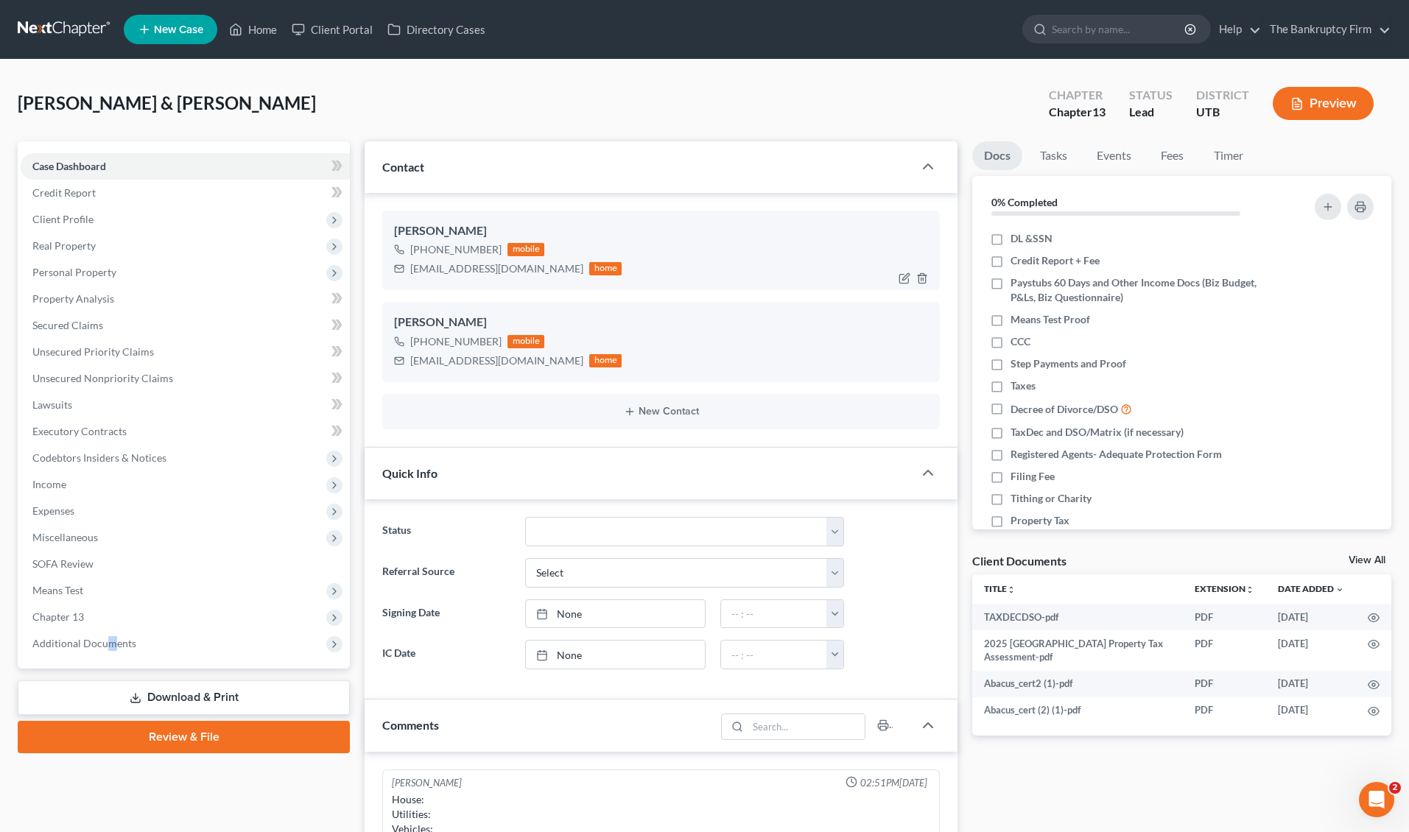
scroll to position [169, 0]
click at [902, 276] on icon "button" at bounding box center [905, 279] width 12 height 12
select select "0"
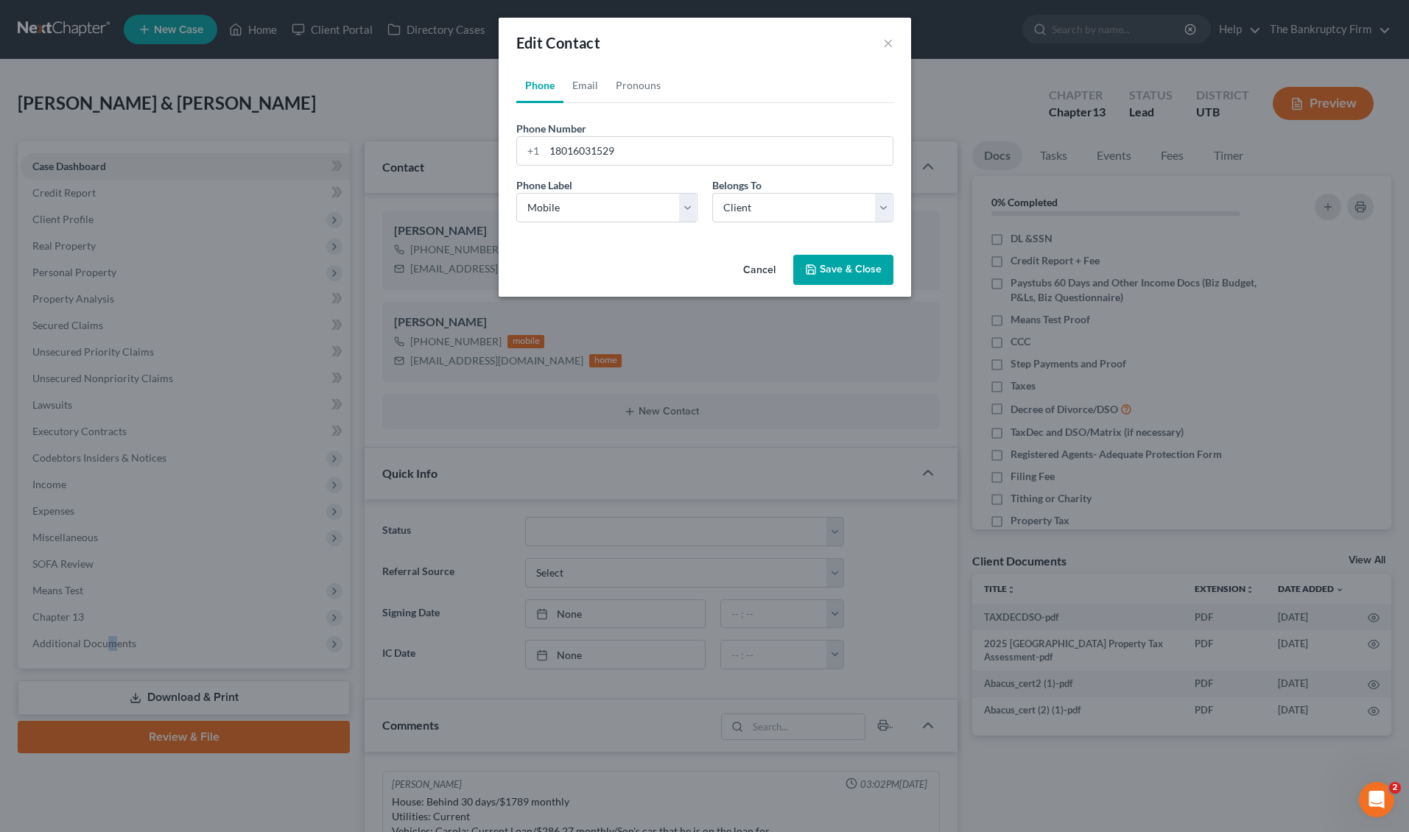
drag, startPoint x: 873, startPoint y: 271, endPoint x: 864, endPoint y: 272, distance: 8.9
click at [873, 271] on button "Save & Close" at bounding box center [843, 270] width 100 height 31
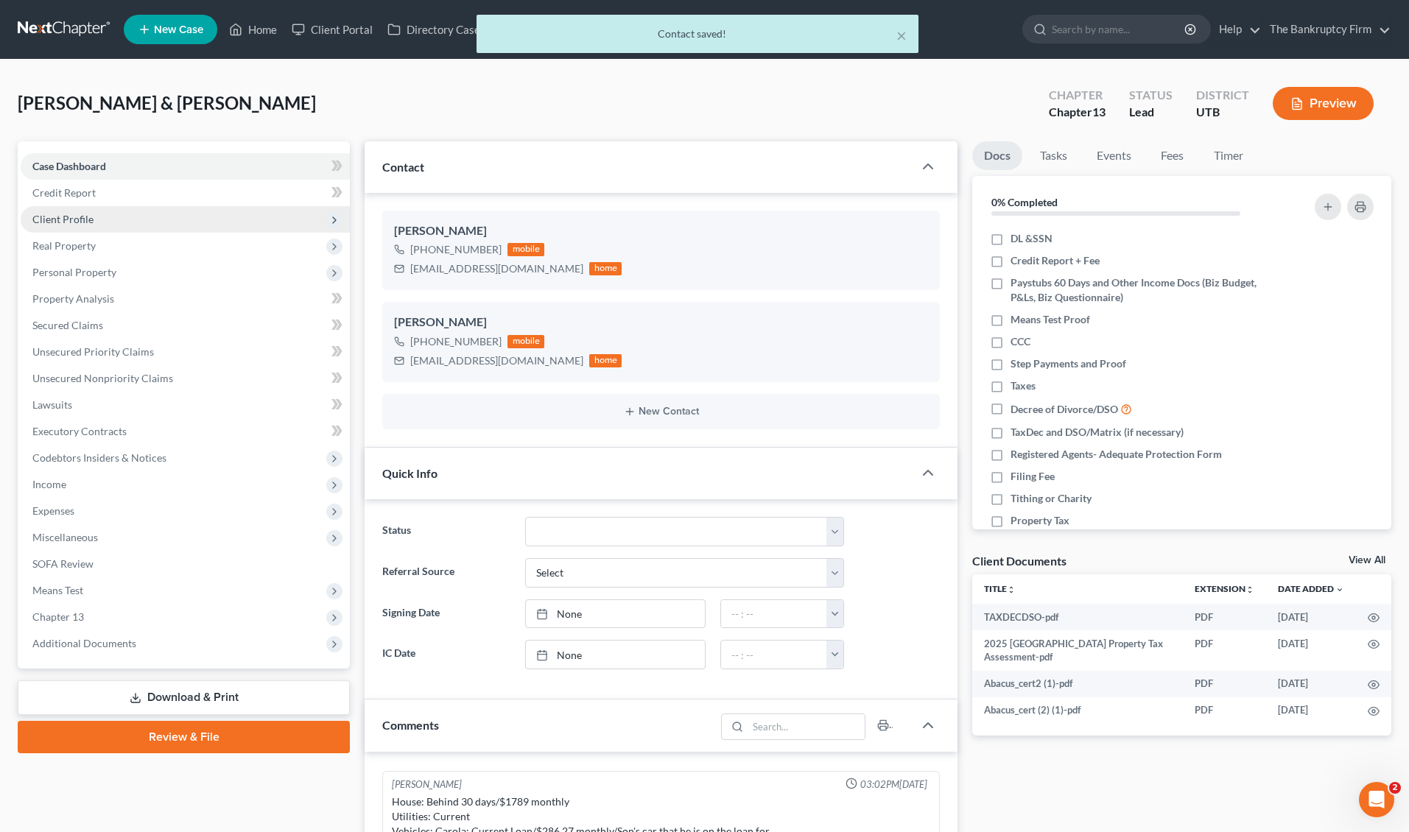
click at [103, 220] on span "Client Profile" at bounding box center [185, 219] width 329 height 27
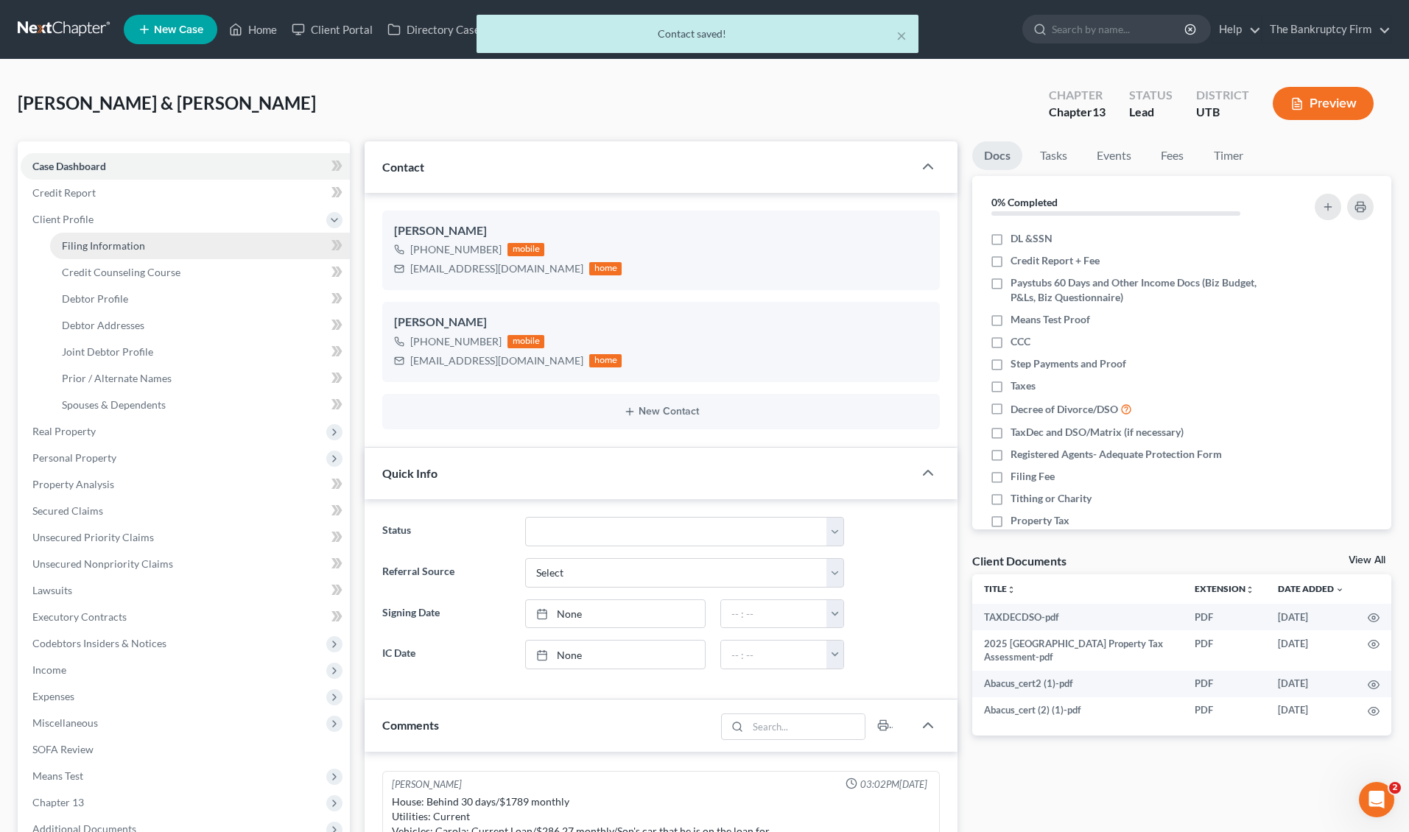
click at [120, 249] on span "Filing Information" at bounding box center [103, 245] width 83 height 13
select select "1"
select select "3"
select select "46"
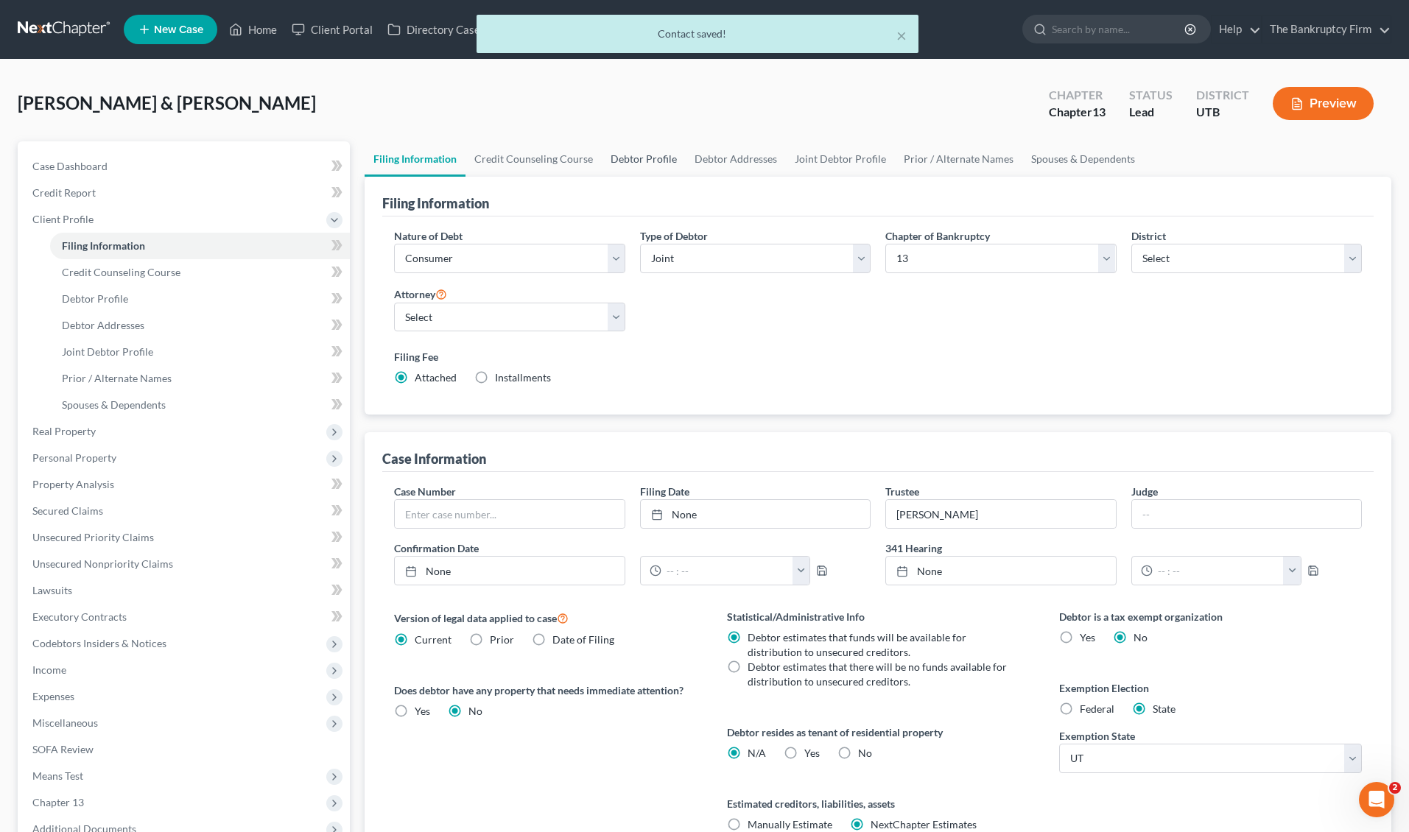
click at [643, 157] on link "Debtor Profile" at bounding box center [644, 158] width 84 height 35
select select "1"
select select "2"
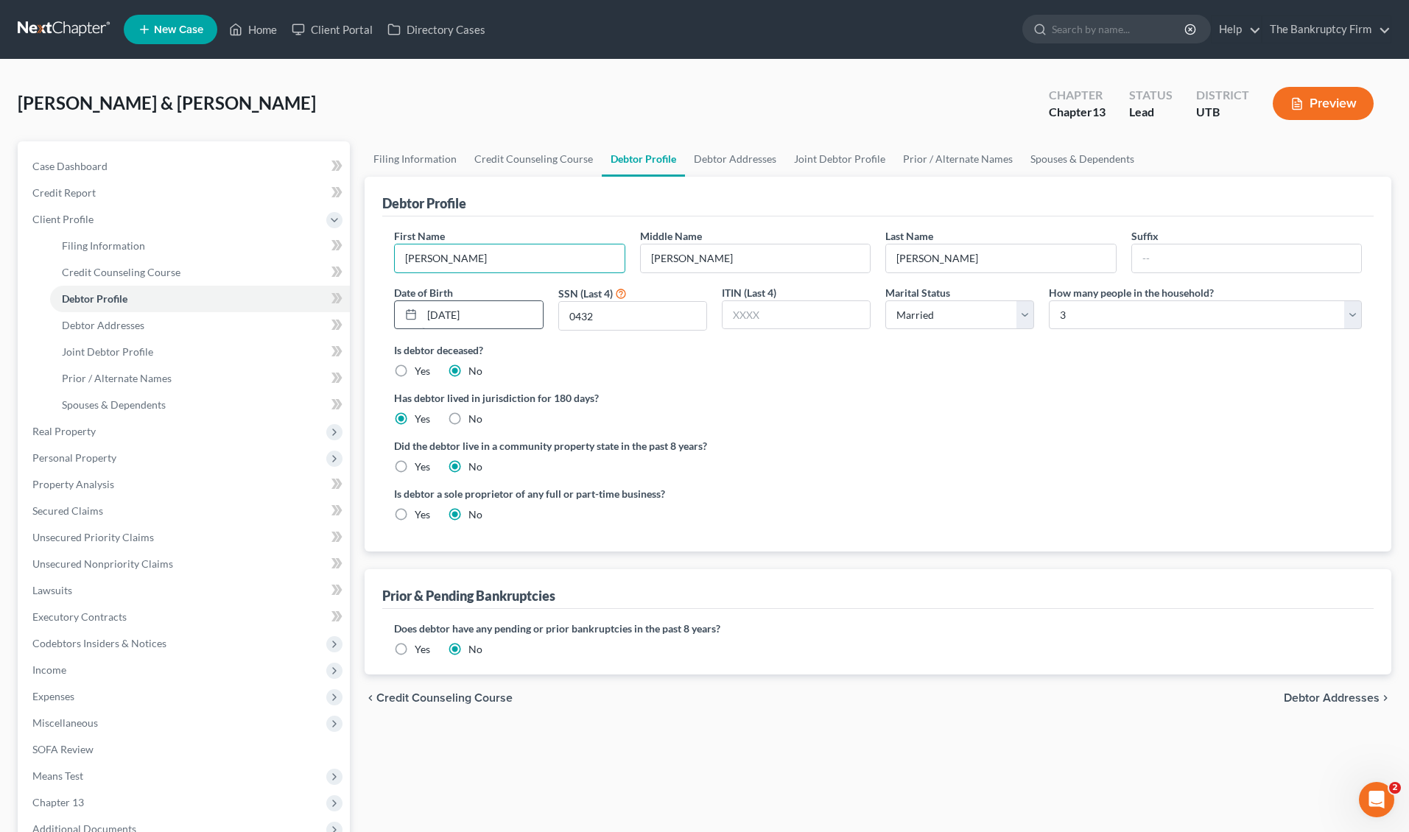
drag, startPoint x: 421, startPoint y: 262, endPoint x: 499, endPoint y: 302, distance: 88.6
click at [421, 262] on input "[PERSON_NAME]" at bounding box center [509, 259] width 229 height 28
type input "Brian"
click at [806, 212] on div "Debtor Profile" at bounding box center [878, 197] width 992 height 40
click at [100, 192] on link "Credit Report" at bounding box center [185, 193] width 329 height 27
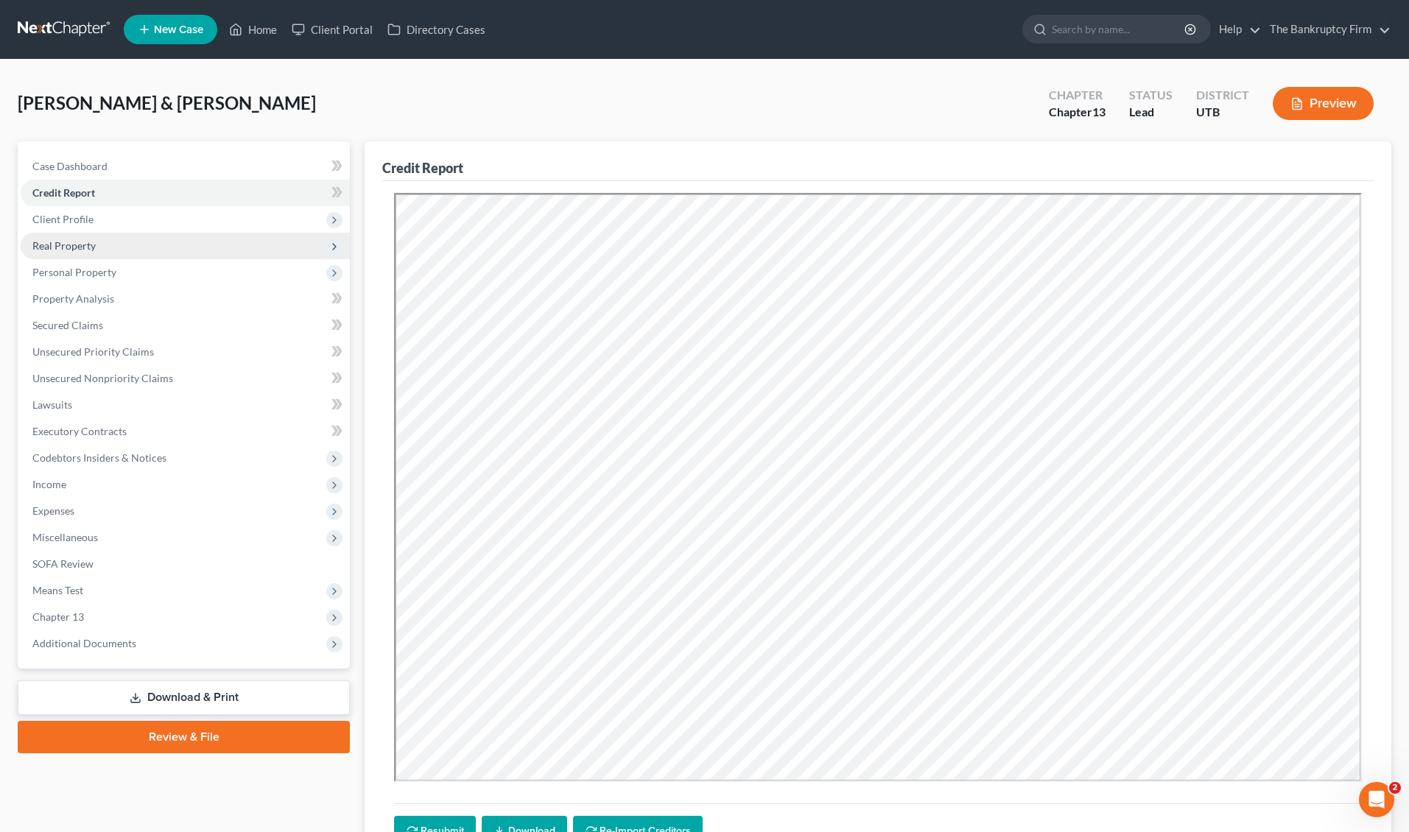
click at [109, 241] on span "Real Property" at bounding box center [185, 246] width 329 height 27
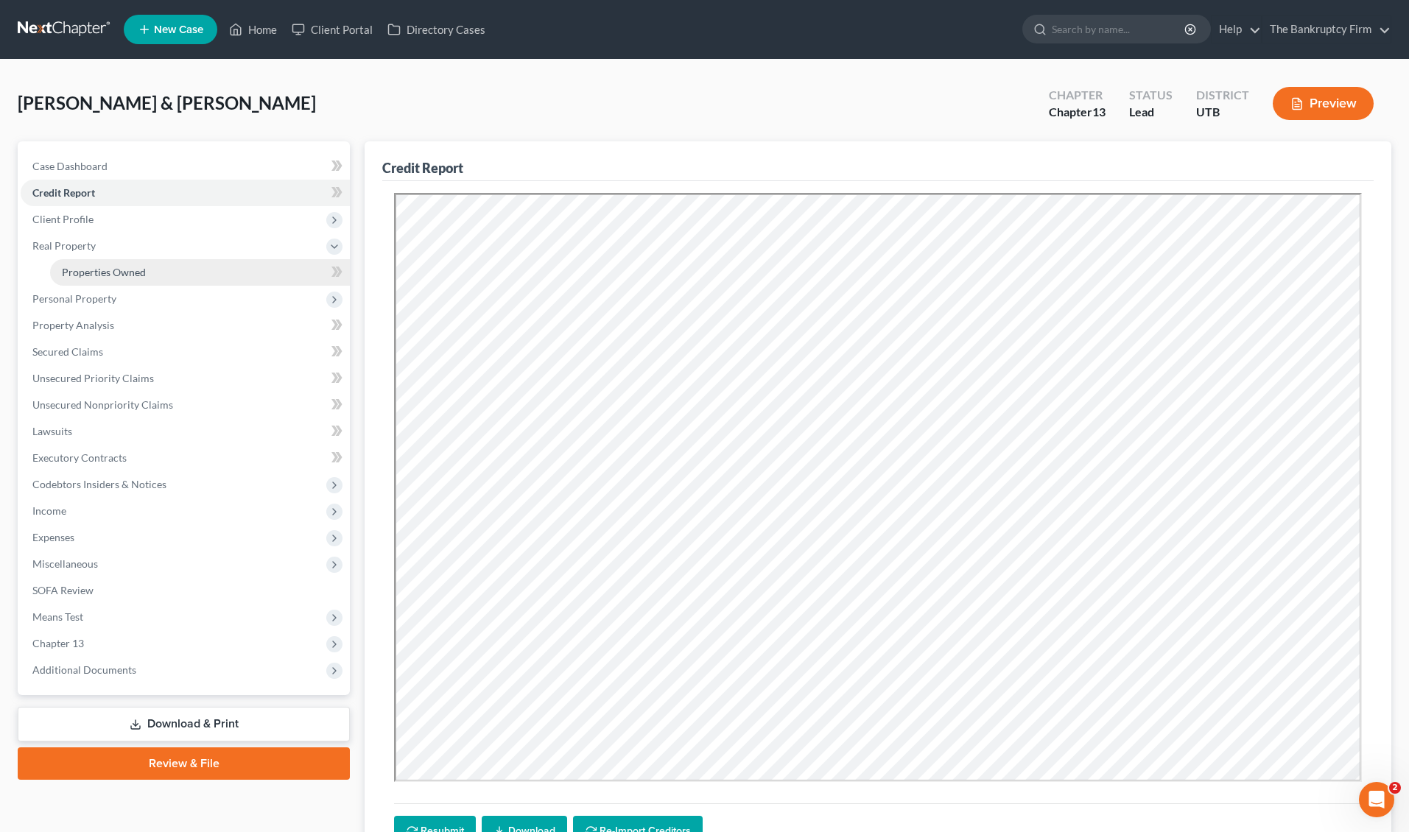
click at [130, 270] on span "Properties Owned" at bounding box center [104, 272] width 84 height 13
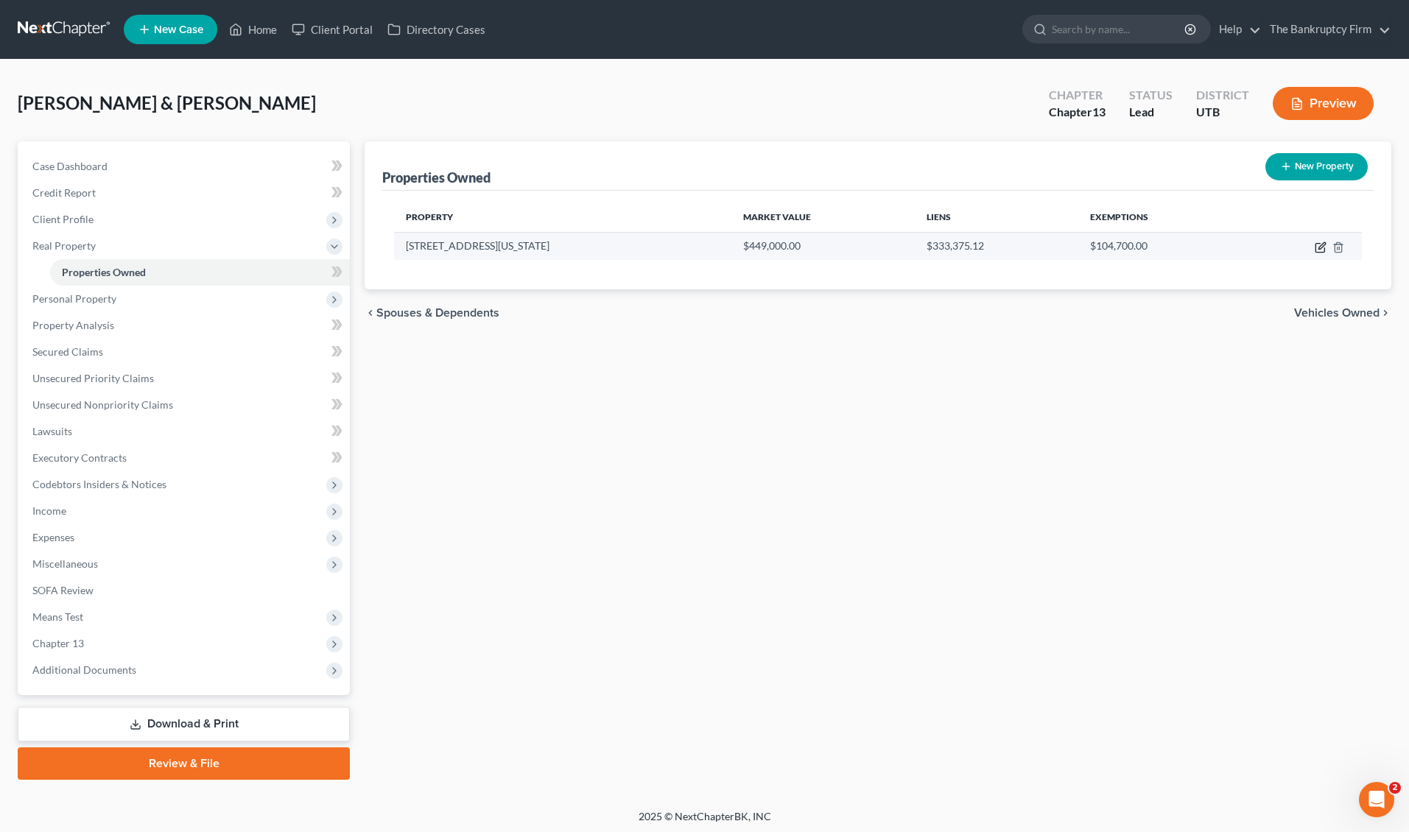
click at [1320, 248] on icon "button" at bounding box center [1321, 248] width 12 height 12
select select "46"
select select "2"
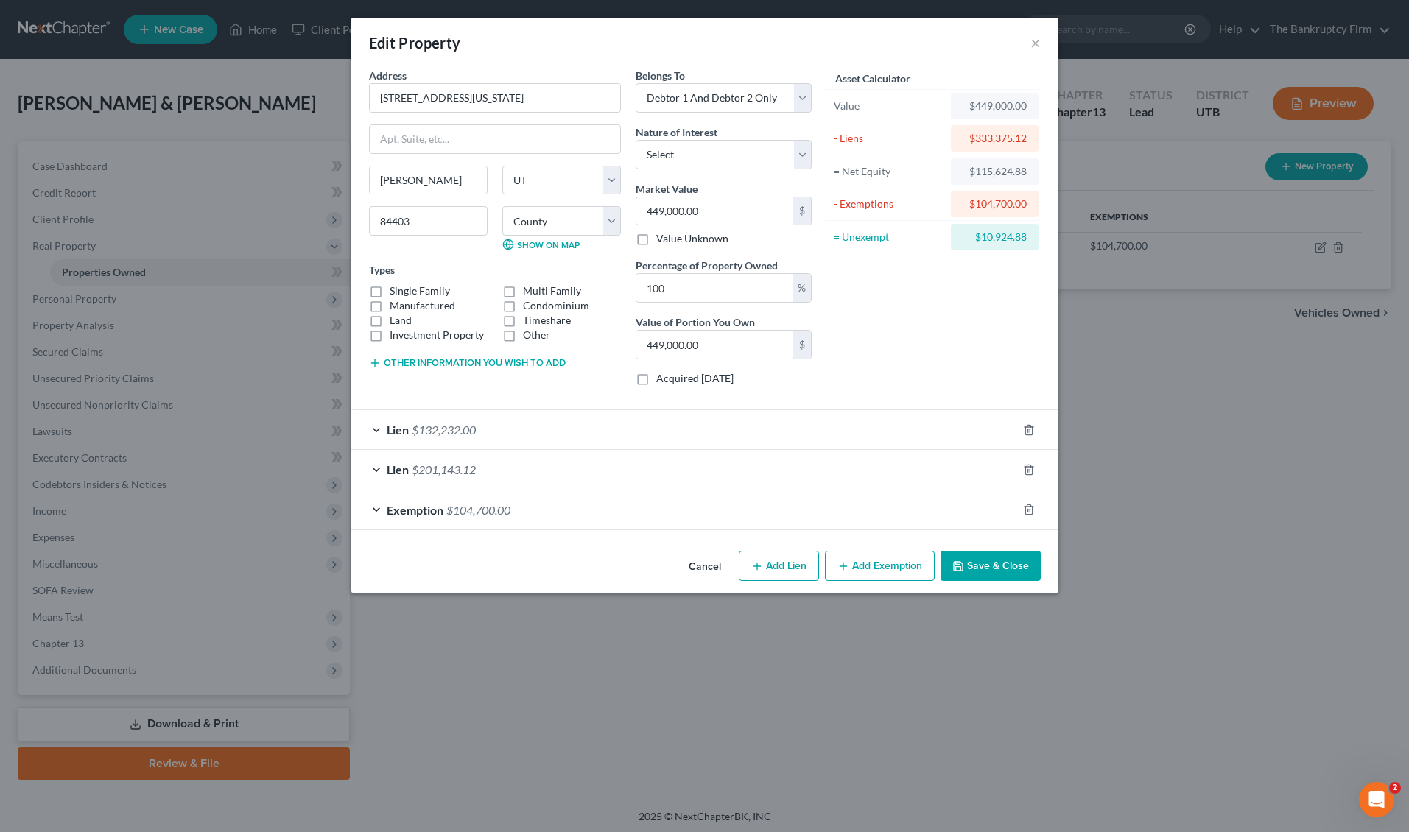
click at [981, 559] on button "Save & Close" at bounding box center [991, 566] width 100 height 31
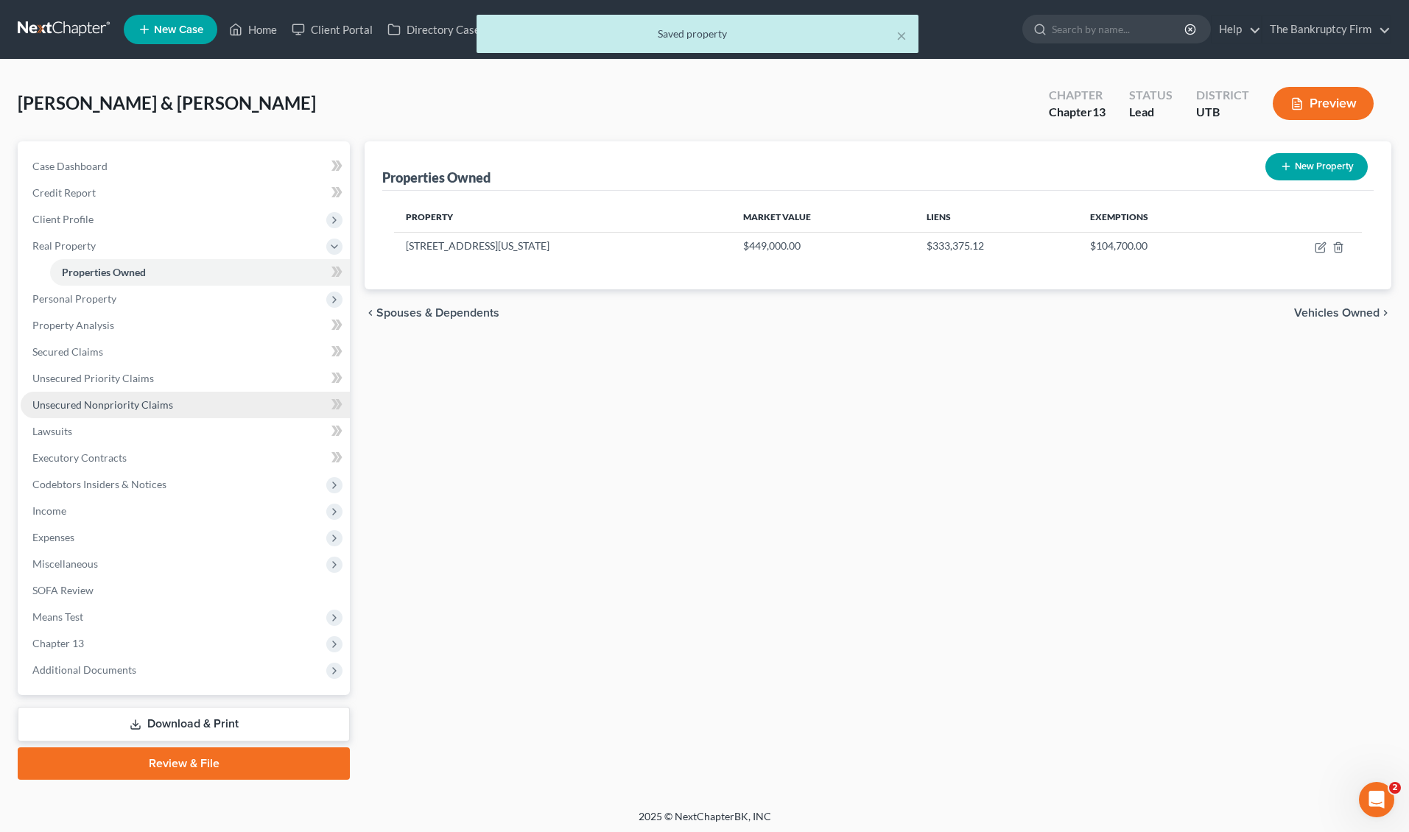
click at [153, 401] on span "Unsecured Nonpriority Claims" at bounding box center [102, 405] width 141 height 13
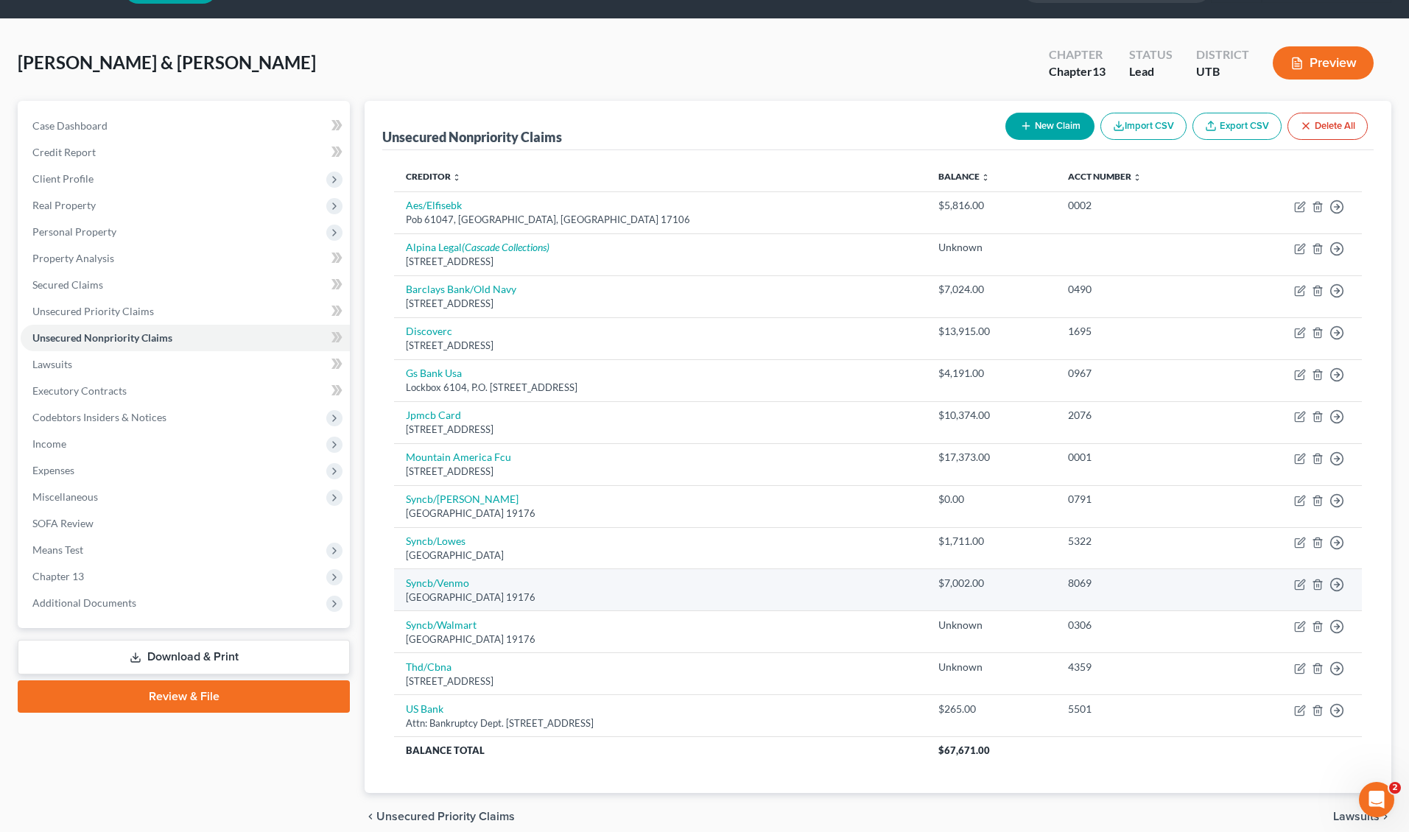
scroll to position [30, 0]
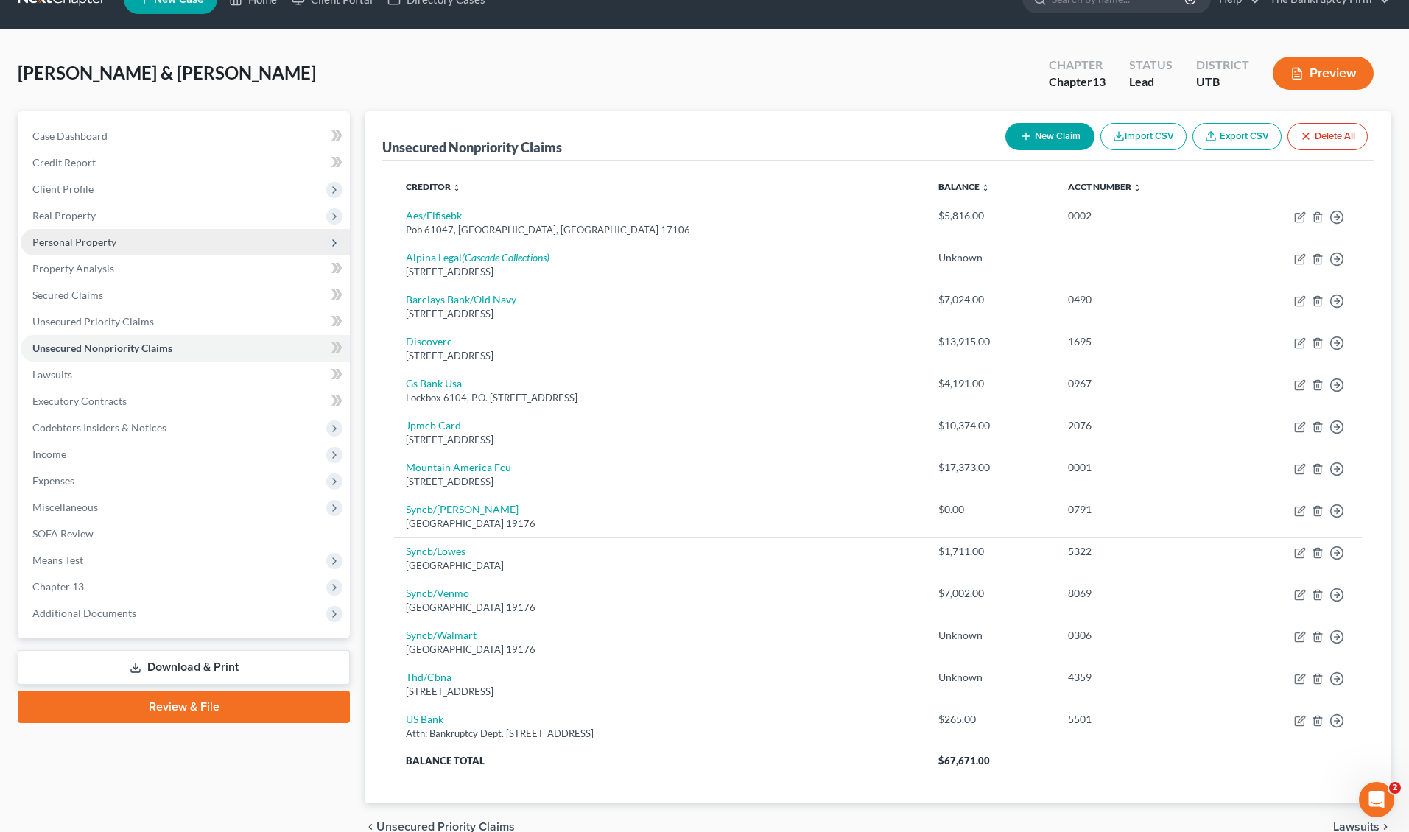
click at [137, 239] on span "Personal Property" at bounding box center [185, 242] width 329 height 27
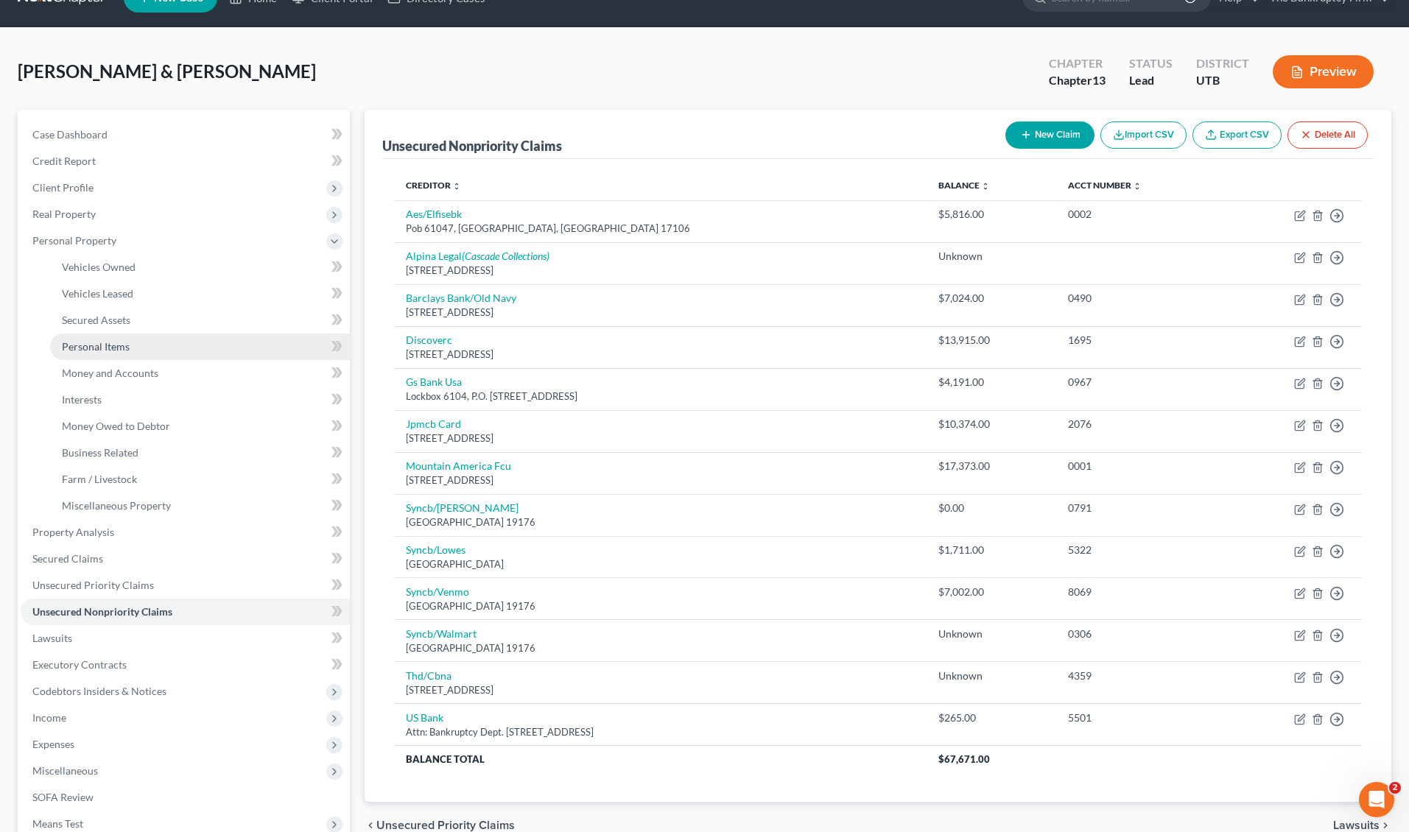
scroll to position [38, 0]
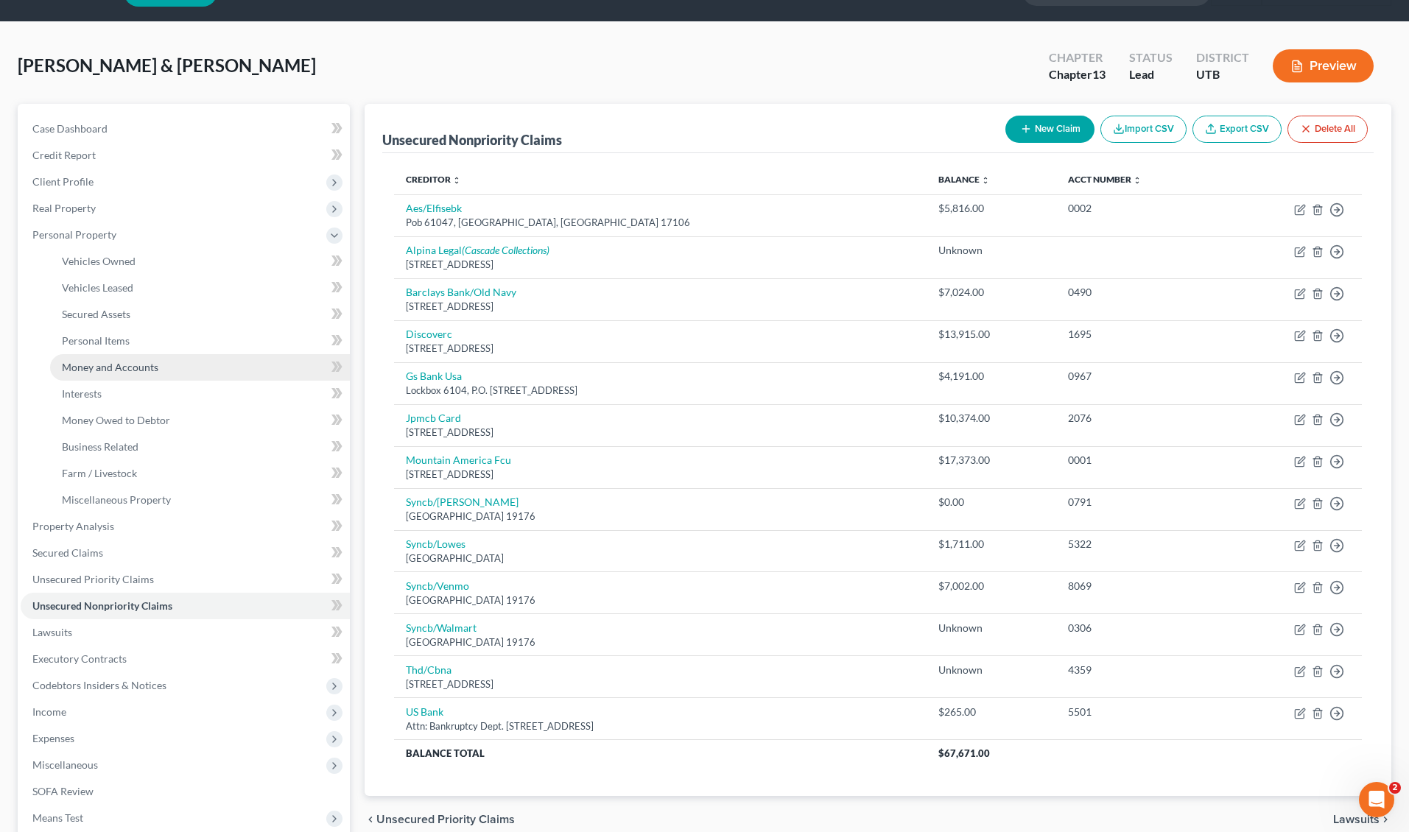
click at [172, 362] on link "Money and Accounts" at bounding box center [200, 367] width 300 height 27
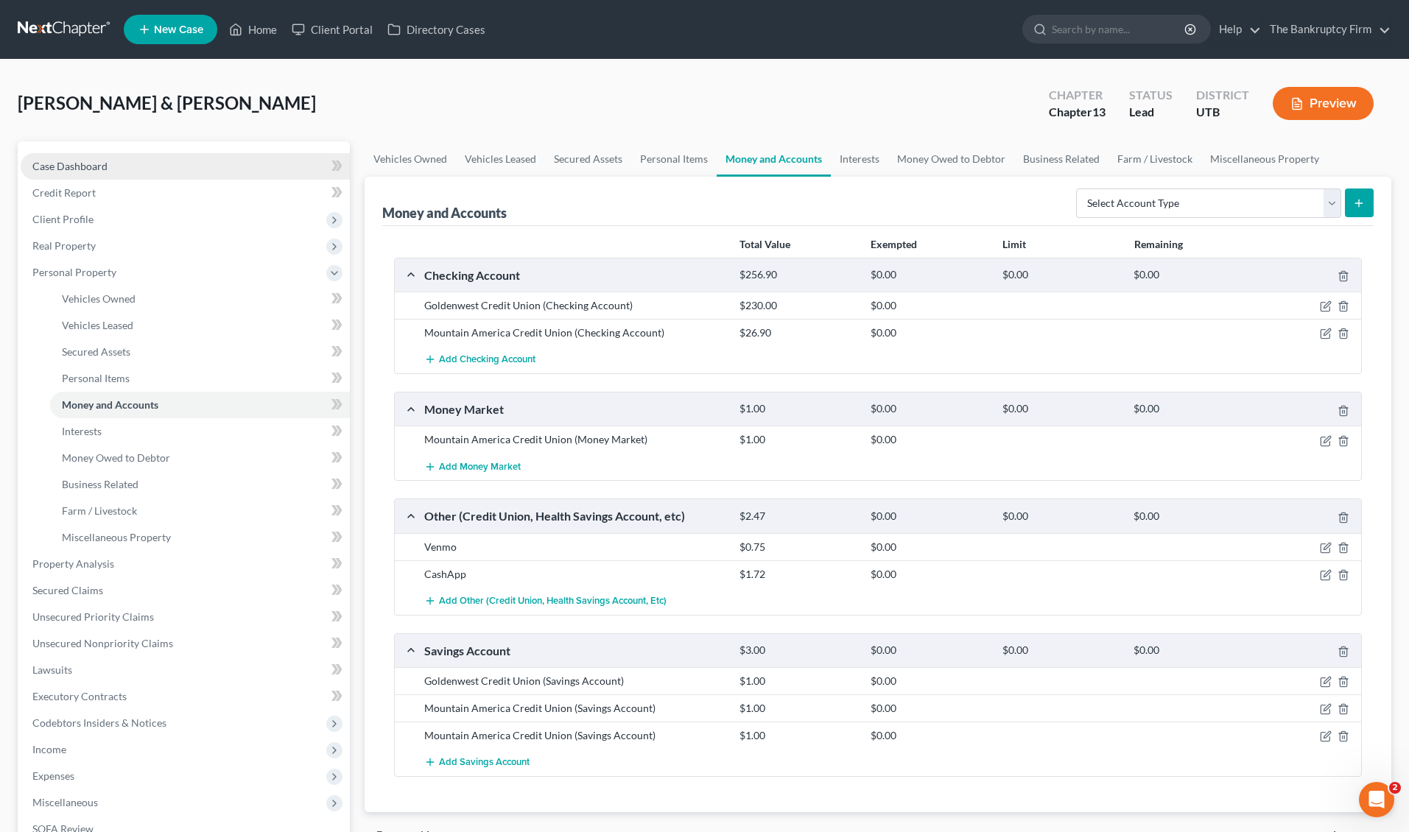
click at [108, 158] on link "Case Dashboard" at bounding box center [185, 166] width 329 height 27
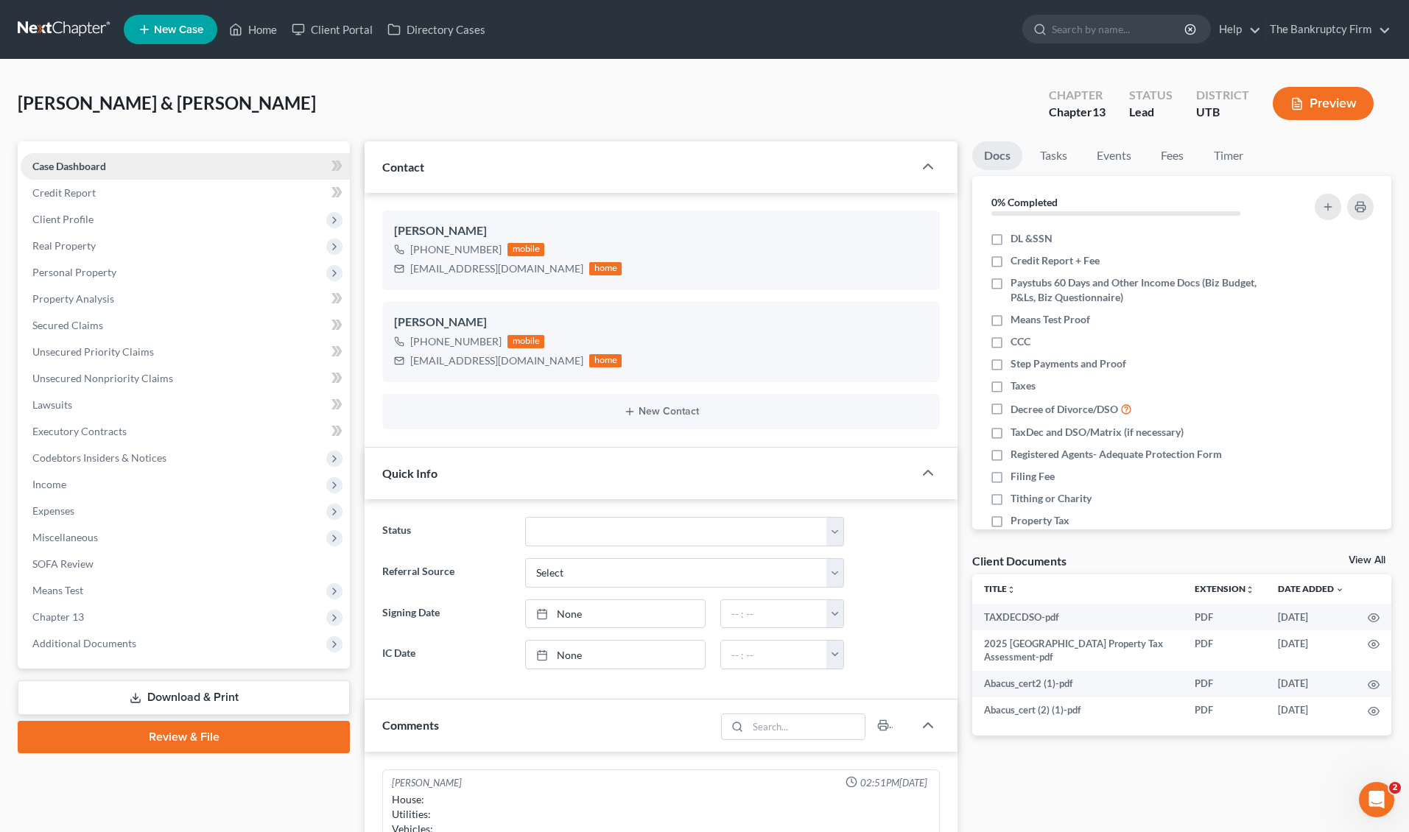
scroll to position [169, 0]
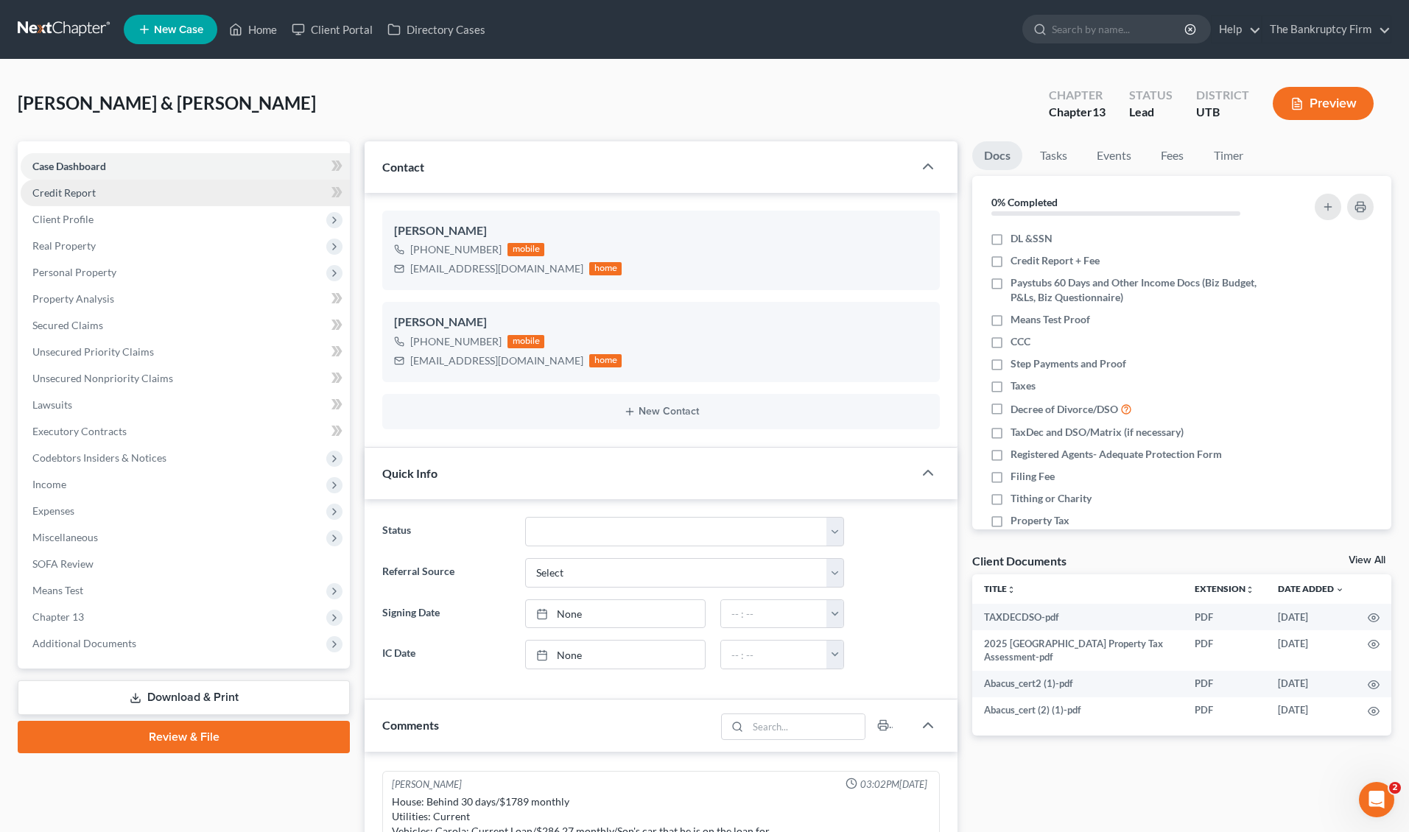
click at [102, 191] on link "Credit Report" at bounding box center [185, 193] width 329 height 27
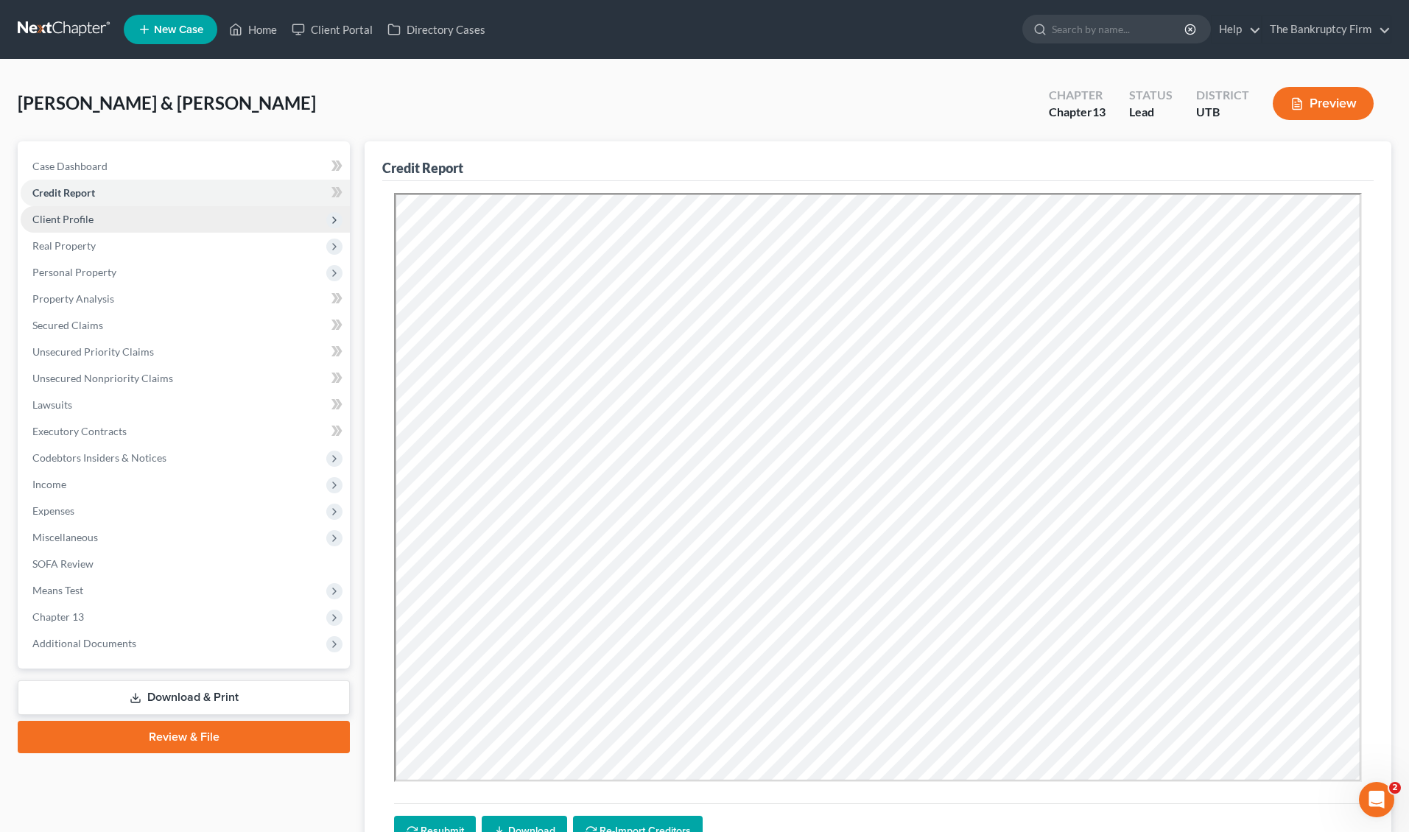
click at [97, 219] on span "Client Profile" at bounding box center [185, 219] width 329 height 27
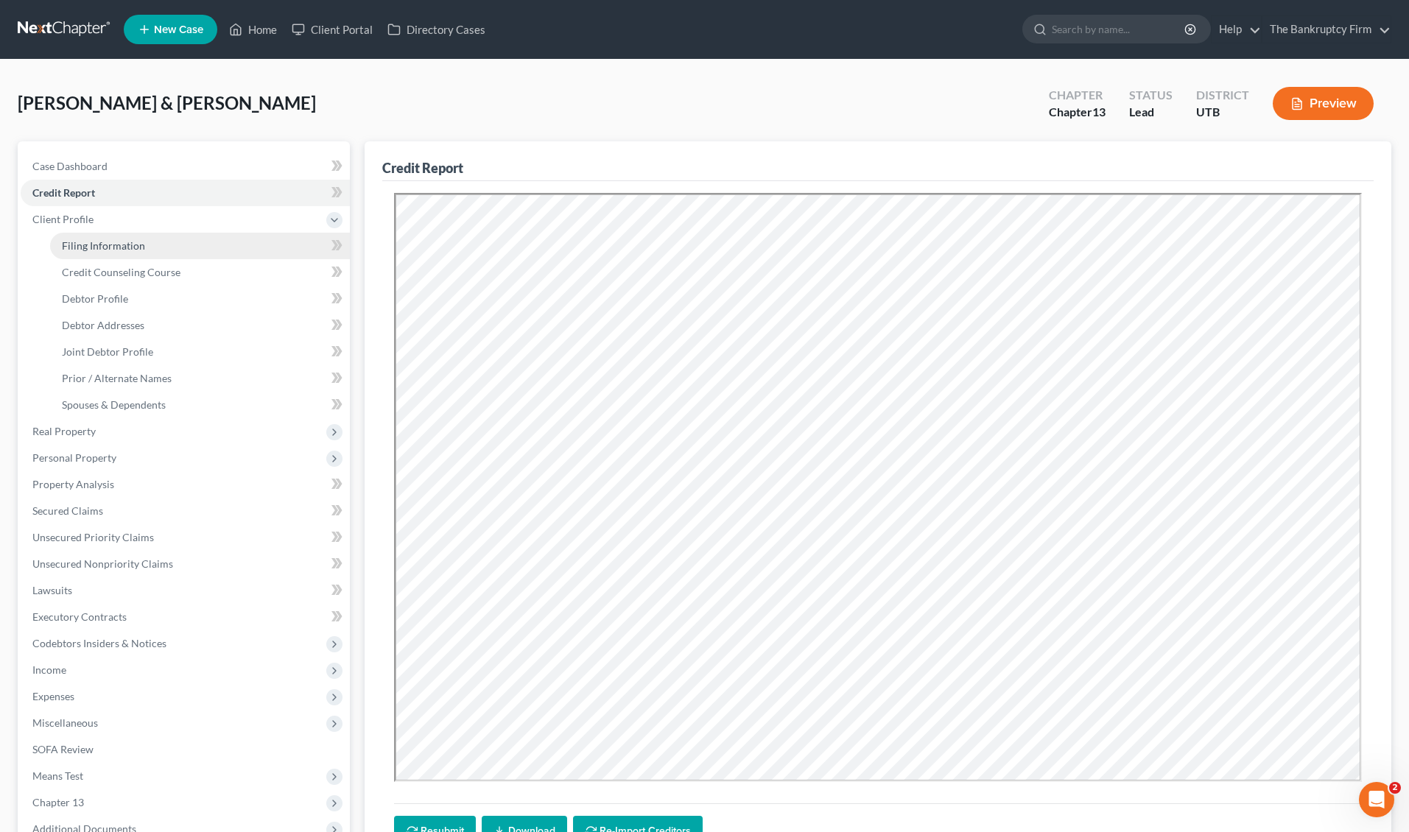
click at [121, 244] on span "Filing Information" at bounding box center [103, 245] width 83 height 13
select select "1"
select select "3"
select select "46"
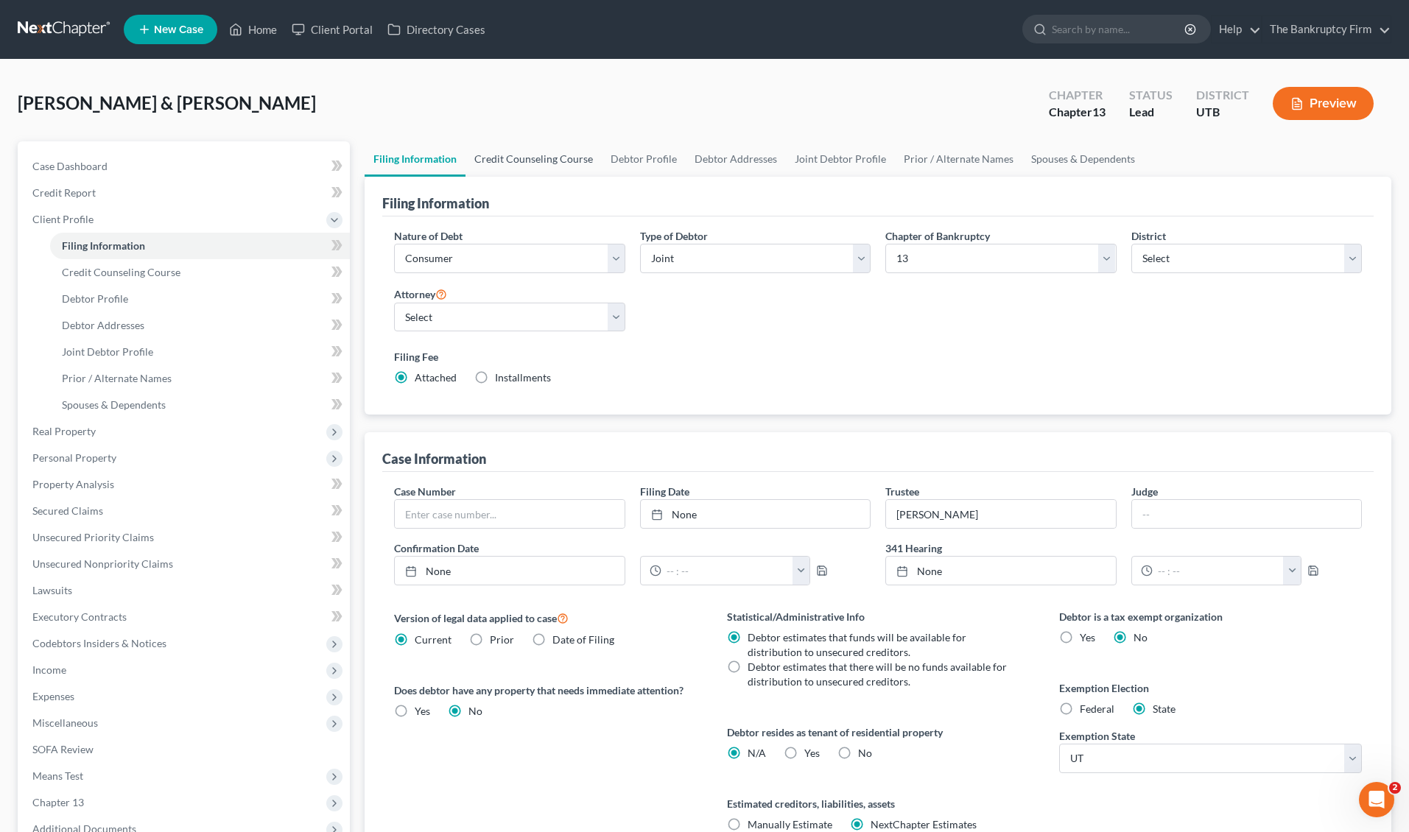
click at [554, 154] on link "Credit Counseling Course" at bounding box center [534, 158] width 136 height 35
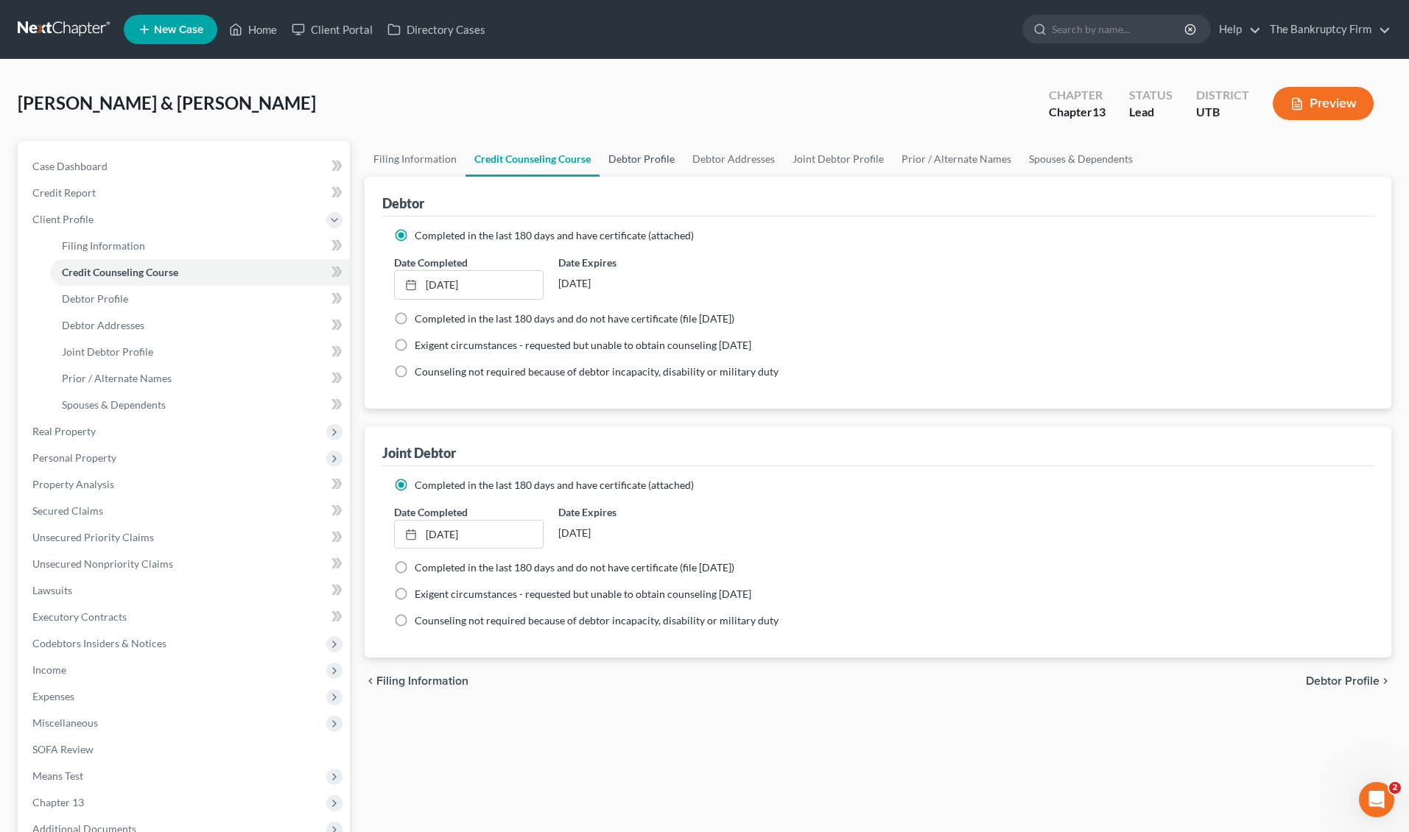
click at [655, 156] on link "Debtor Profile" at bounding box center [642, 158] width 84 height 35
select select "1"
select select "2"
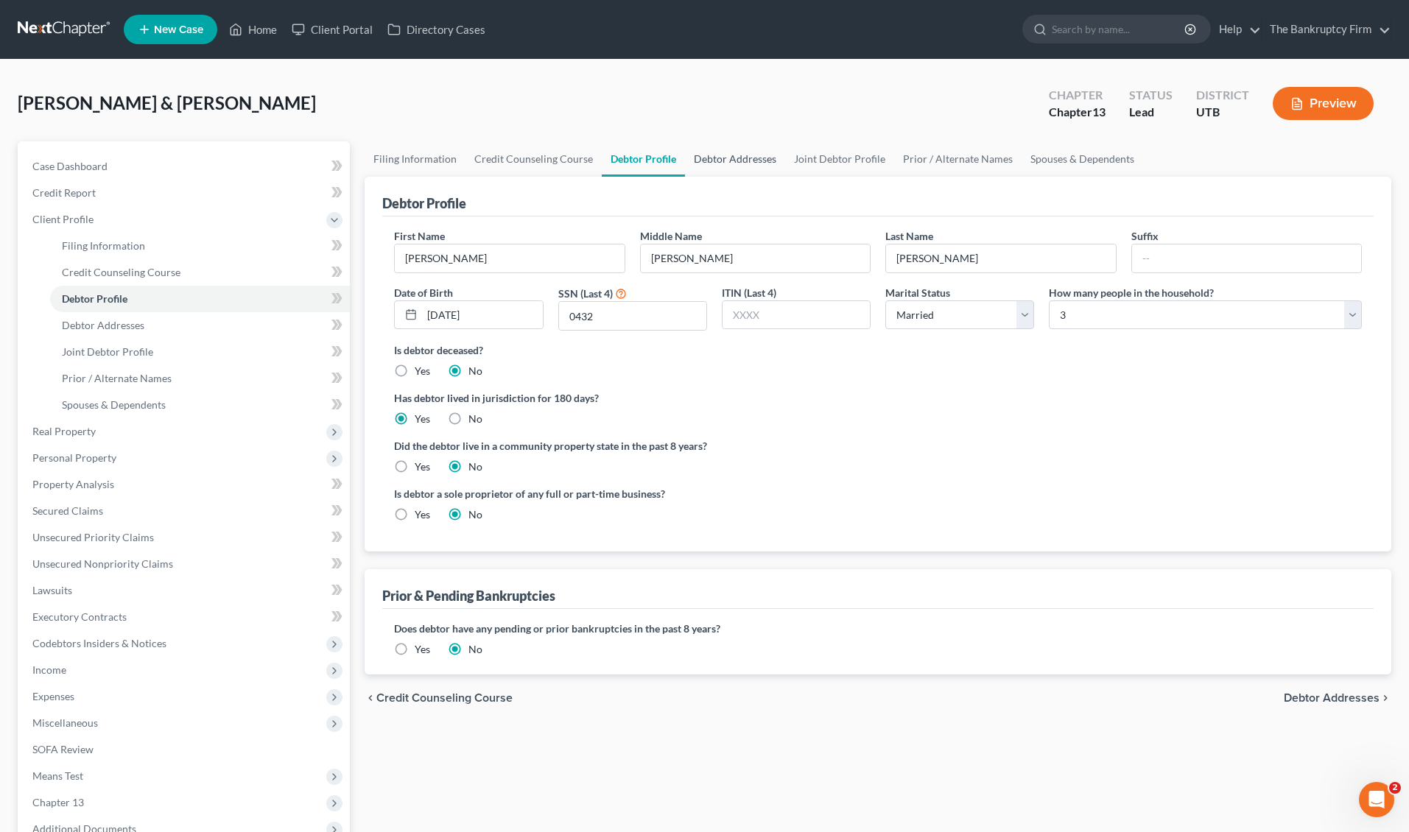
click at [738, 161] on link "Debtor Addresses" at bounding box center [735, 158] width 100 height 35
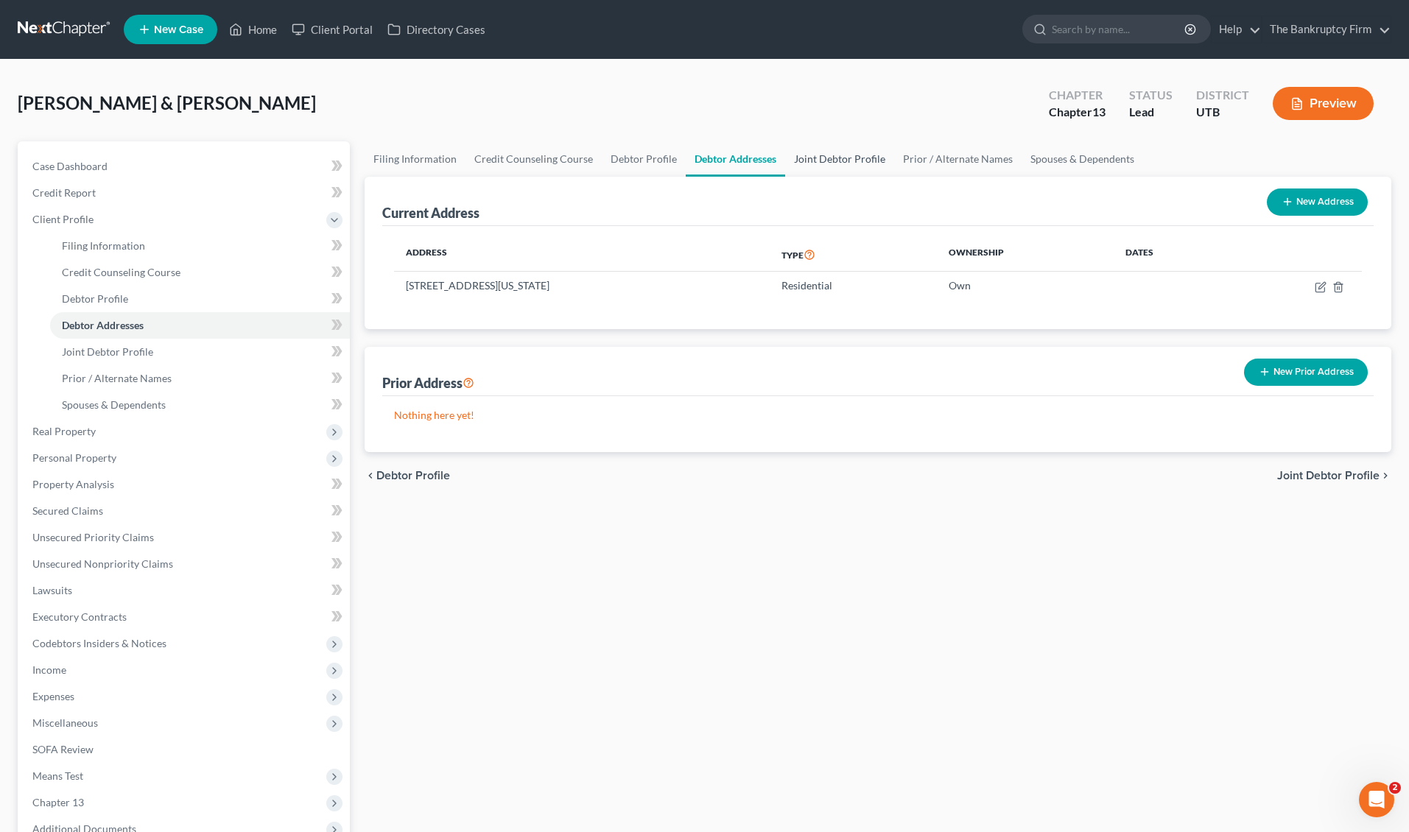
click at [835, 162] on link "Joint Debtor Profile" at bounding box center [839, 158] width 109 height 35
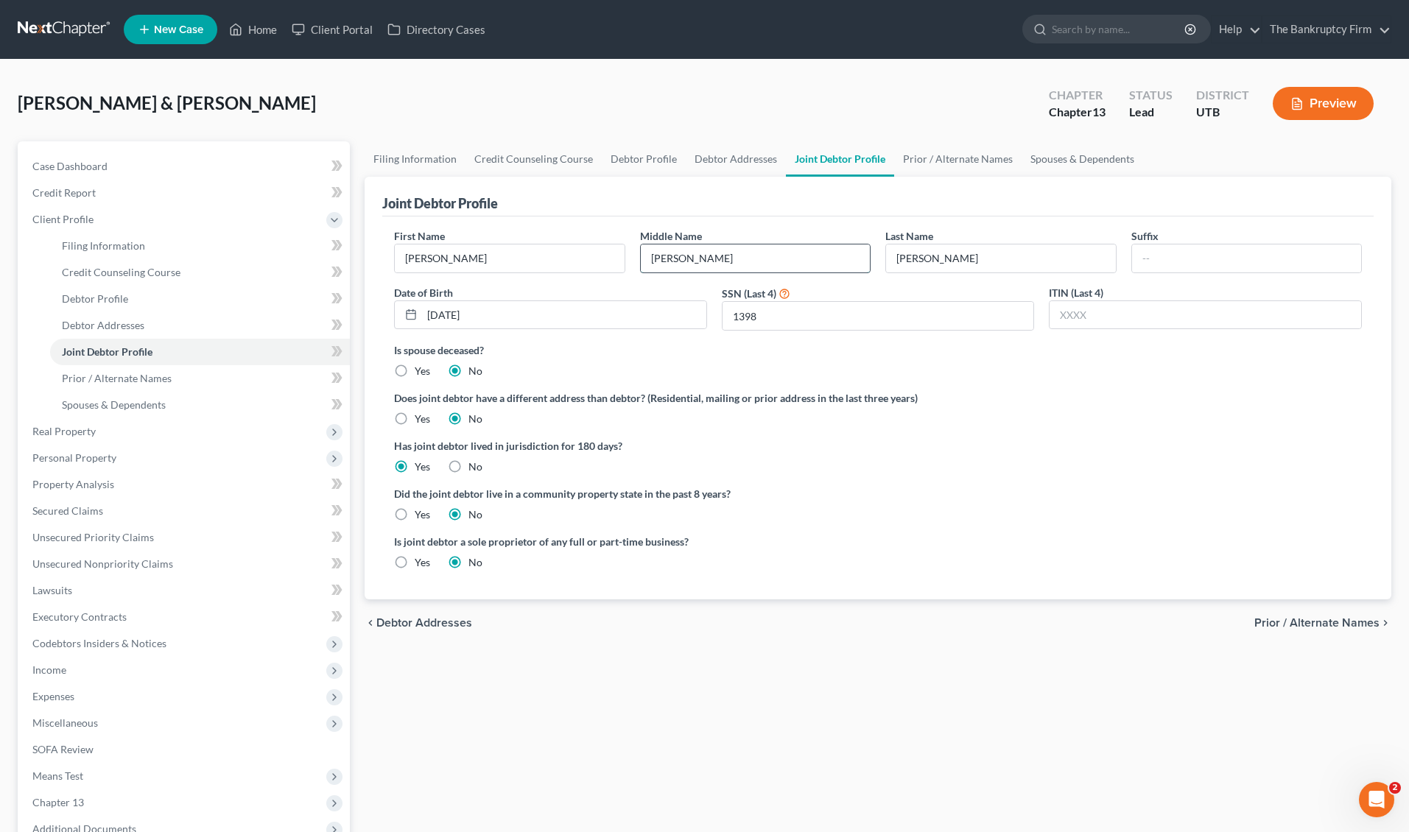
click at [723, 262] on input "[PERSON_NAME]" at bounding box center [755, 259] width 229 height 28
click at [956, 157] on link "Prior / Alternate Names" at bounding box center [957, 158] width 127 height 35
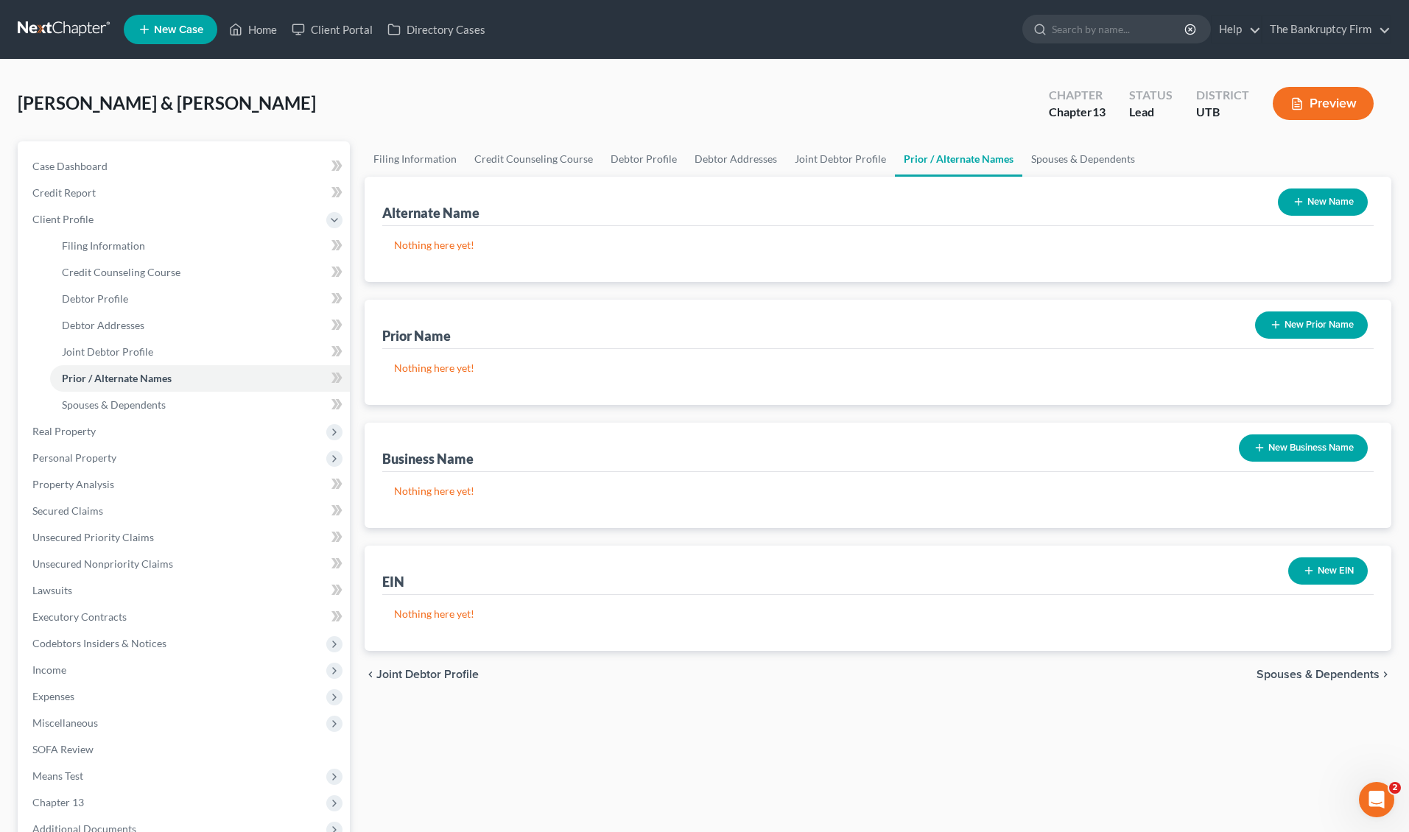
click at [1334, 204] on button "New Name" at bounding box center [1323, 202] width 90 height 27
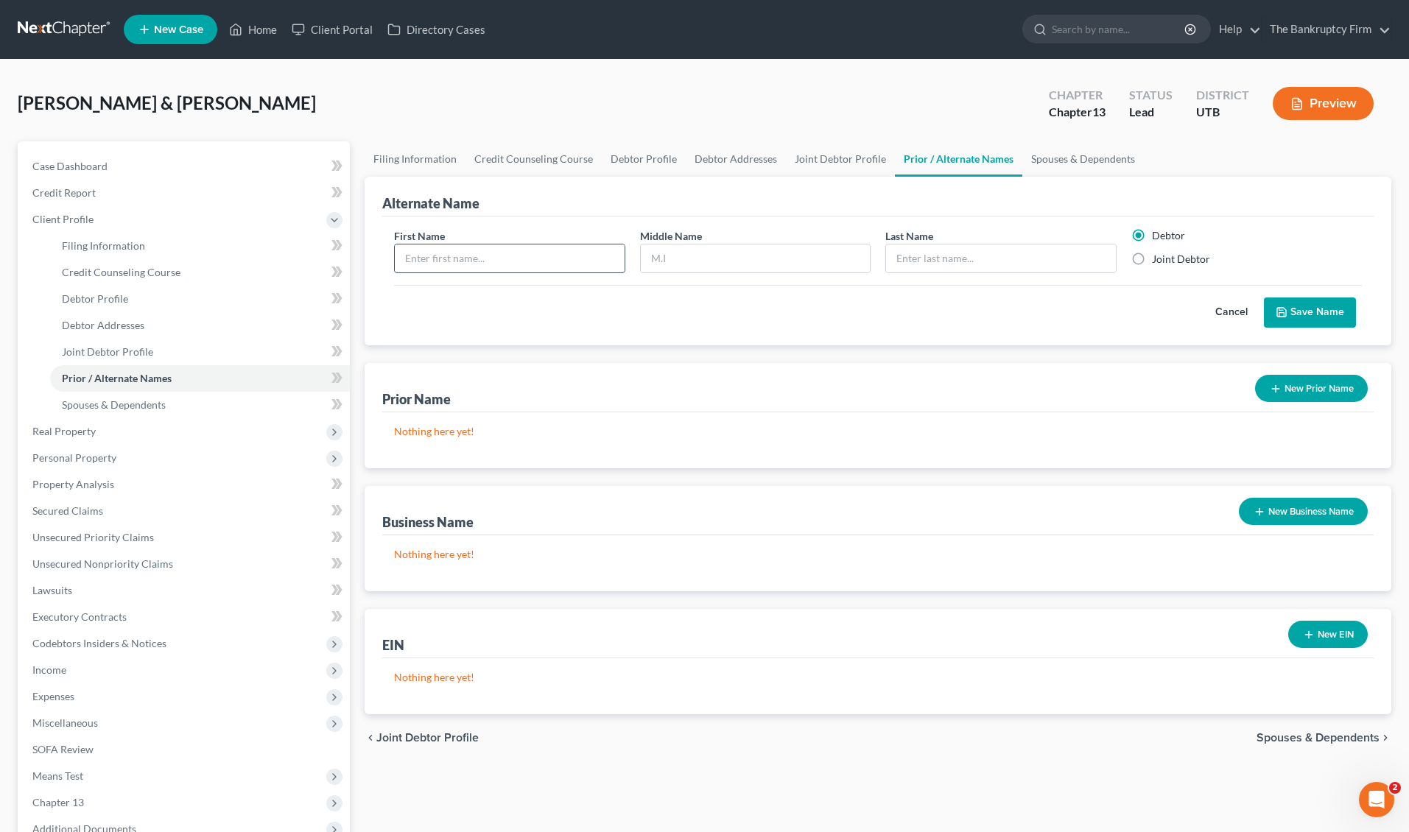
click at [513, 264] on input "text" at bounding box center [509, 259] width 229 height 28
type input "[PERSON_NAME]"
type input "T"
type input "[PERSON_NAME]"
click at [1327, 312] on button "Save Name" at bounding box center [1310, 313] width 92 height 31
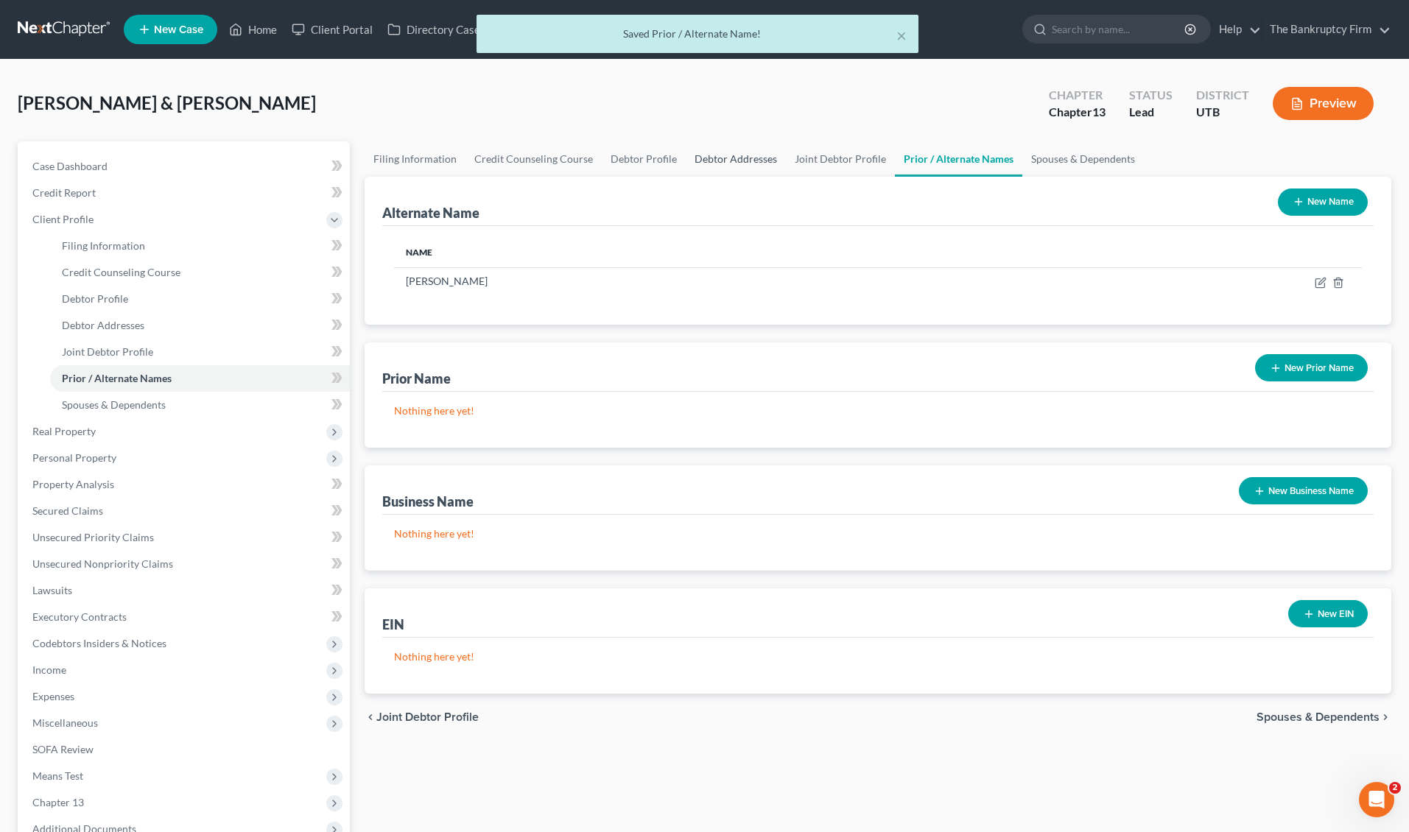
click at [727, 158] on link "Debtor Addresses" at bounding box center [736, 158] width 100 height 35
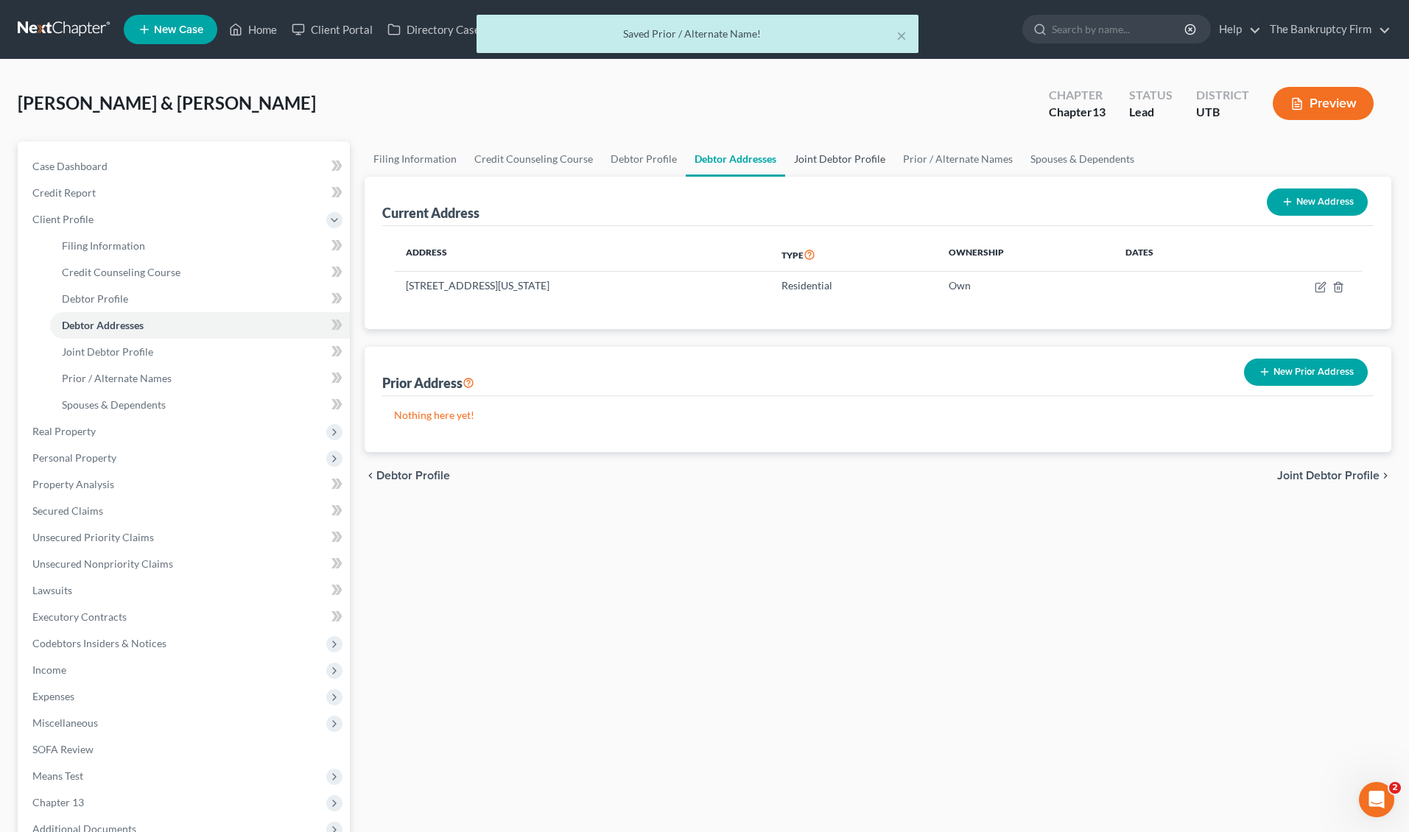
click at [840, 154] on link "Joint Debtor Profile" at bounding box center [839, 158] width 109 height 35
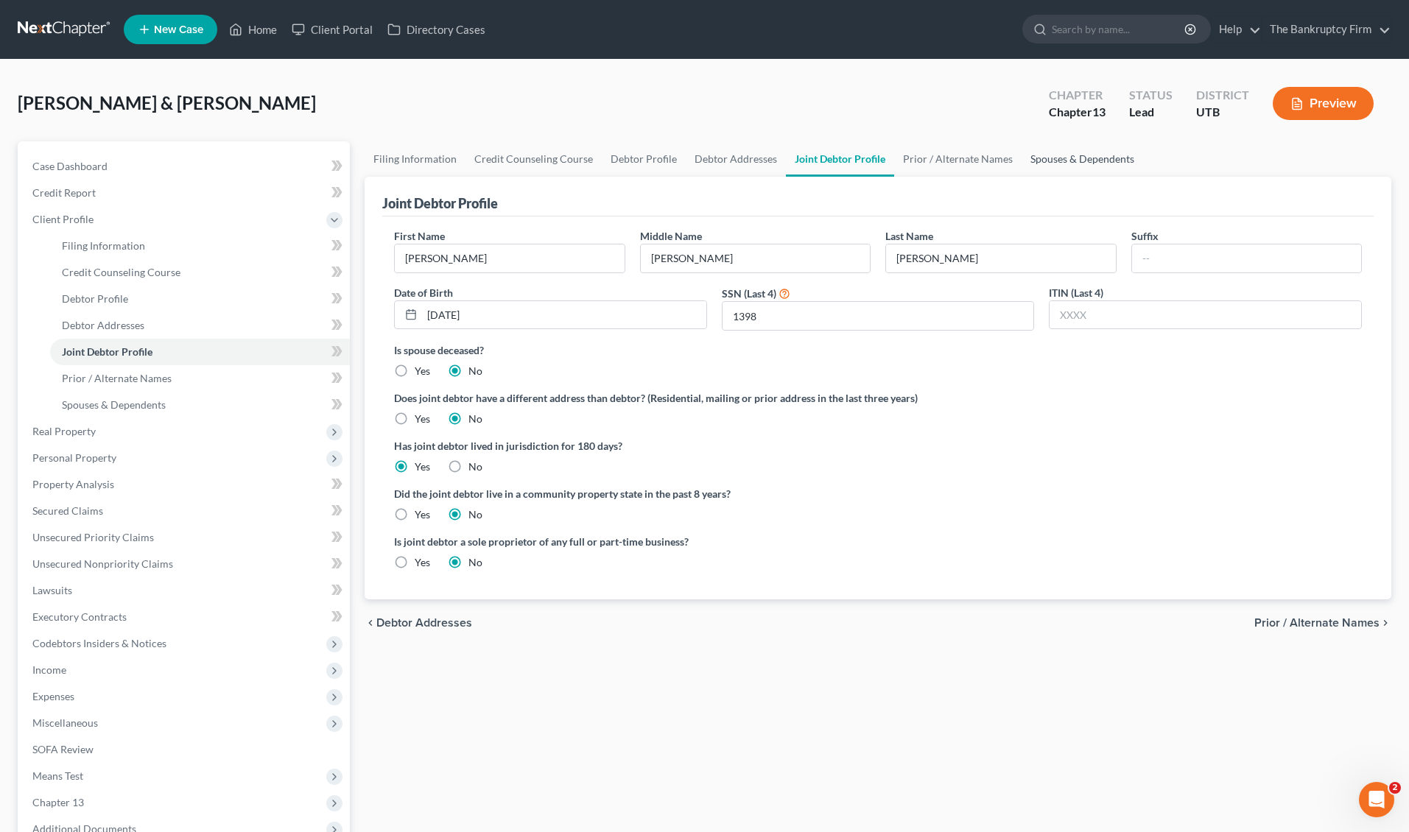
click at [1070, 158] on link "Spouses & Dependents" at bounding box center [1083, 158] width 122 height 35
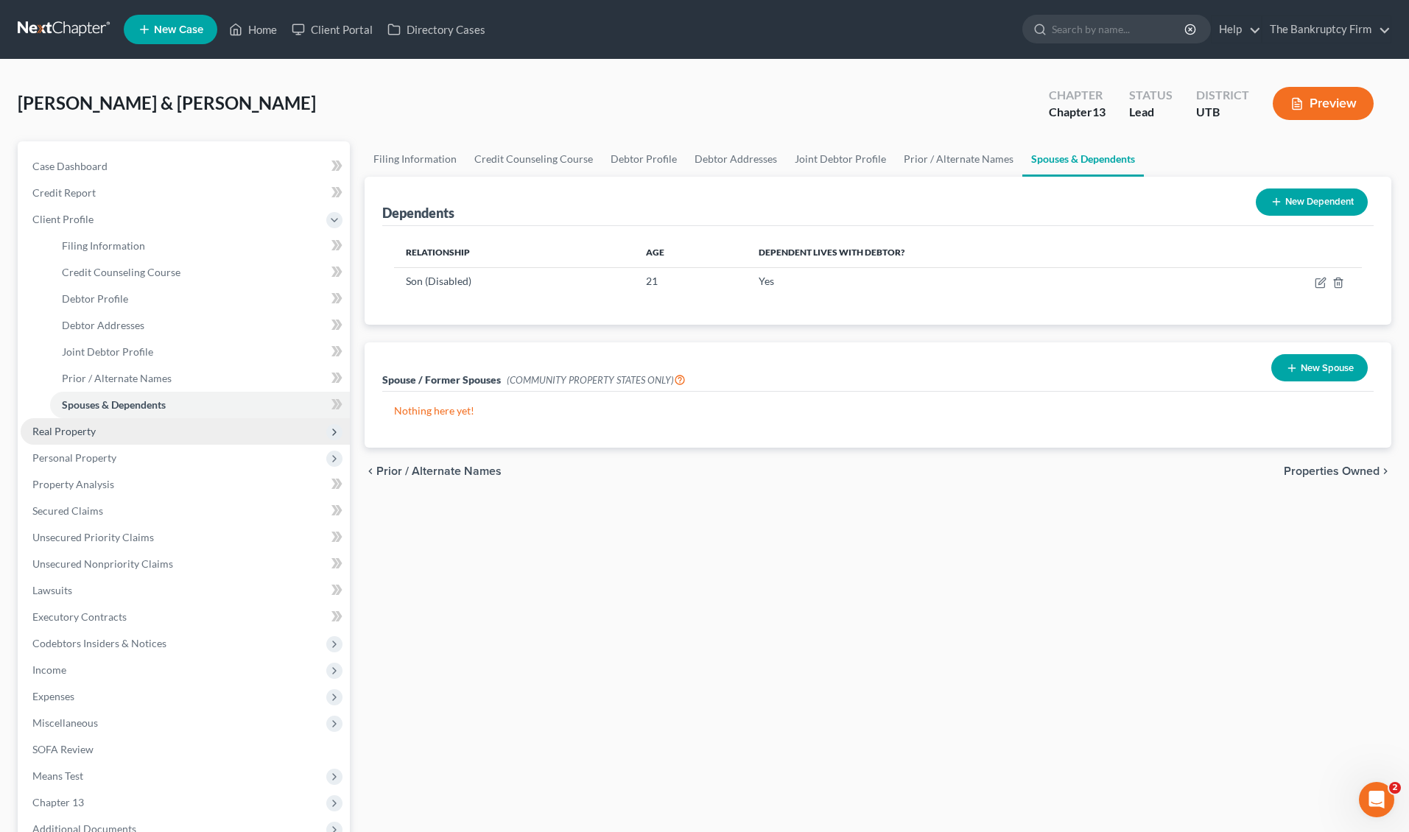
click at [83, 430] on span "Real Property" at bounding box center [63, 431] width 63 height 13
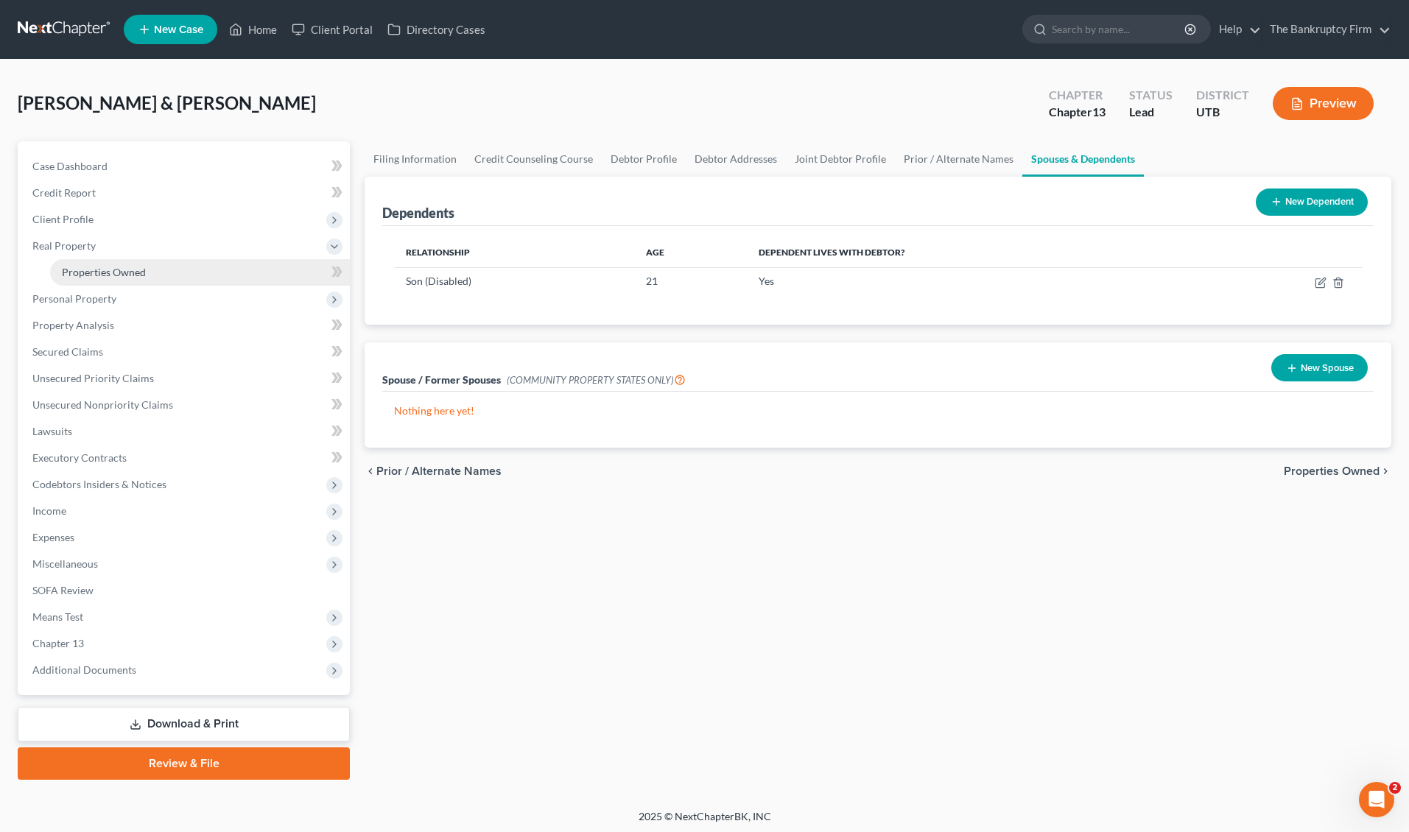
click at [85, 264] on link "Properties Owned" at bounding box center [200, 272] width 300 height 27
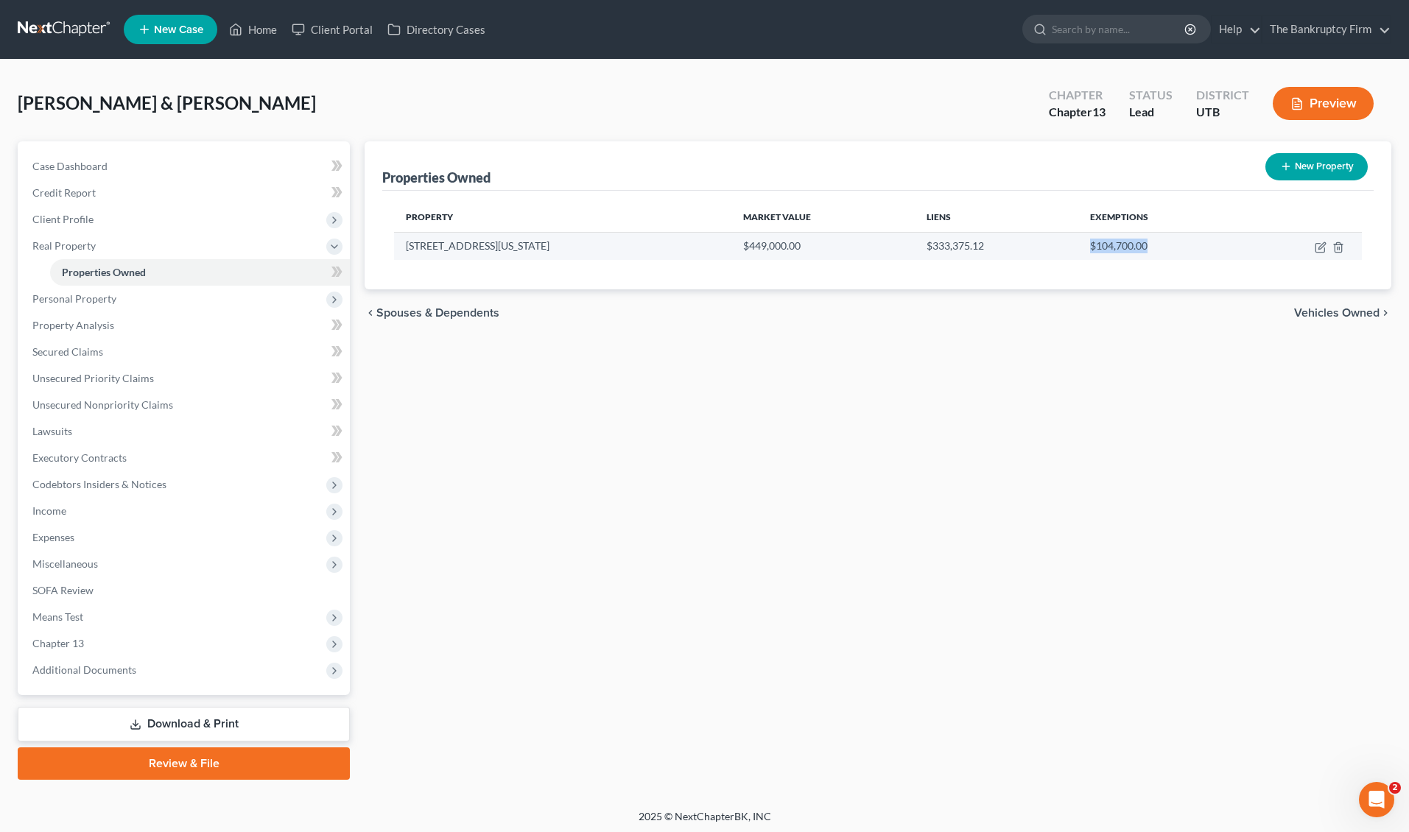
drag, startPoint x: 1040, startPoint y: 246, endPoint x: 1122, endPoint y: 250, distance: 82.6
click at [1122, 250] on td "$104,700.00" at bounding box center [1161, 246] width 165 height 28
click at [75, 298] on span "Personal Property" at bounding box center [74, 298] width 84 height 13
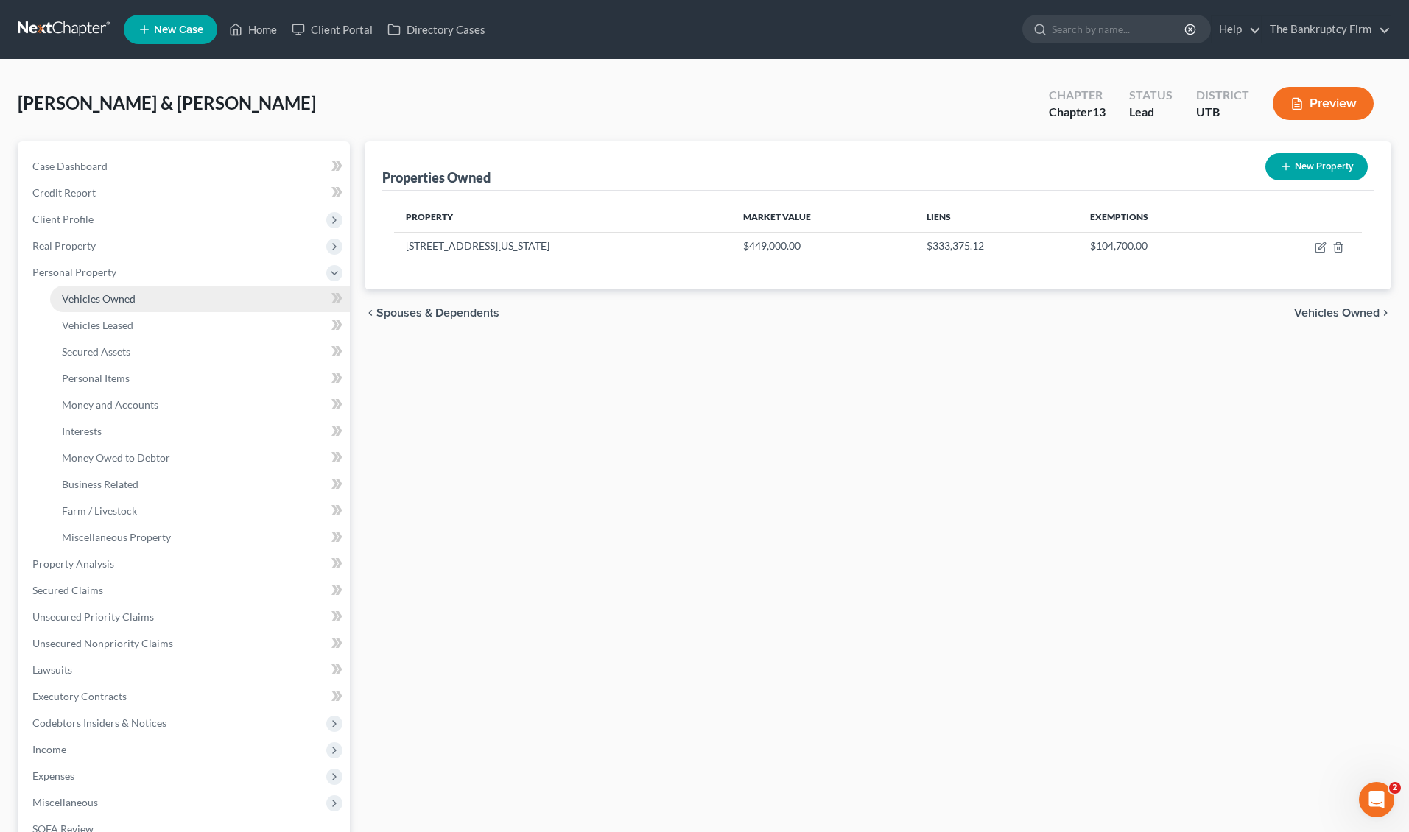
click at [83, 297] on span "Vehicles Owned" at bounding box center [99, 298] width 74 height 13
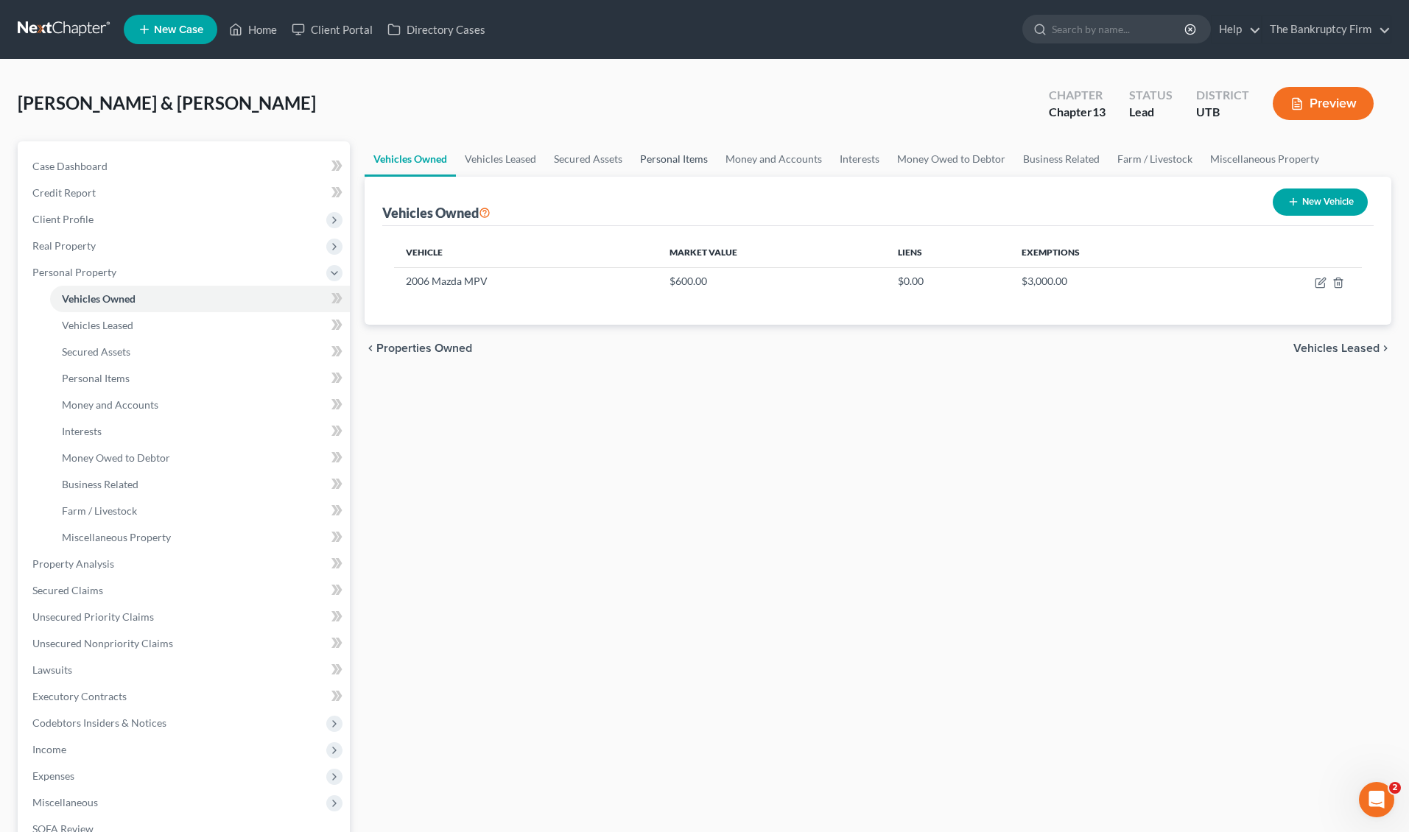
click at [685, 157] on link "Personal Items" at bounding box center [673, 158] width 85 height 35
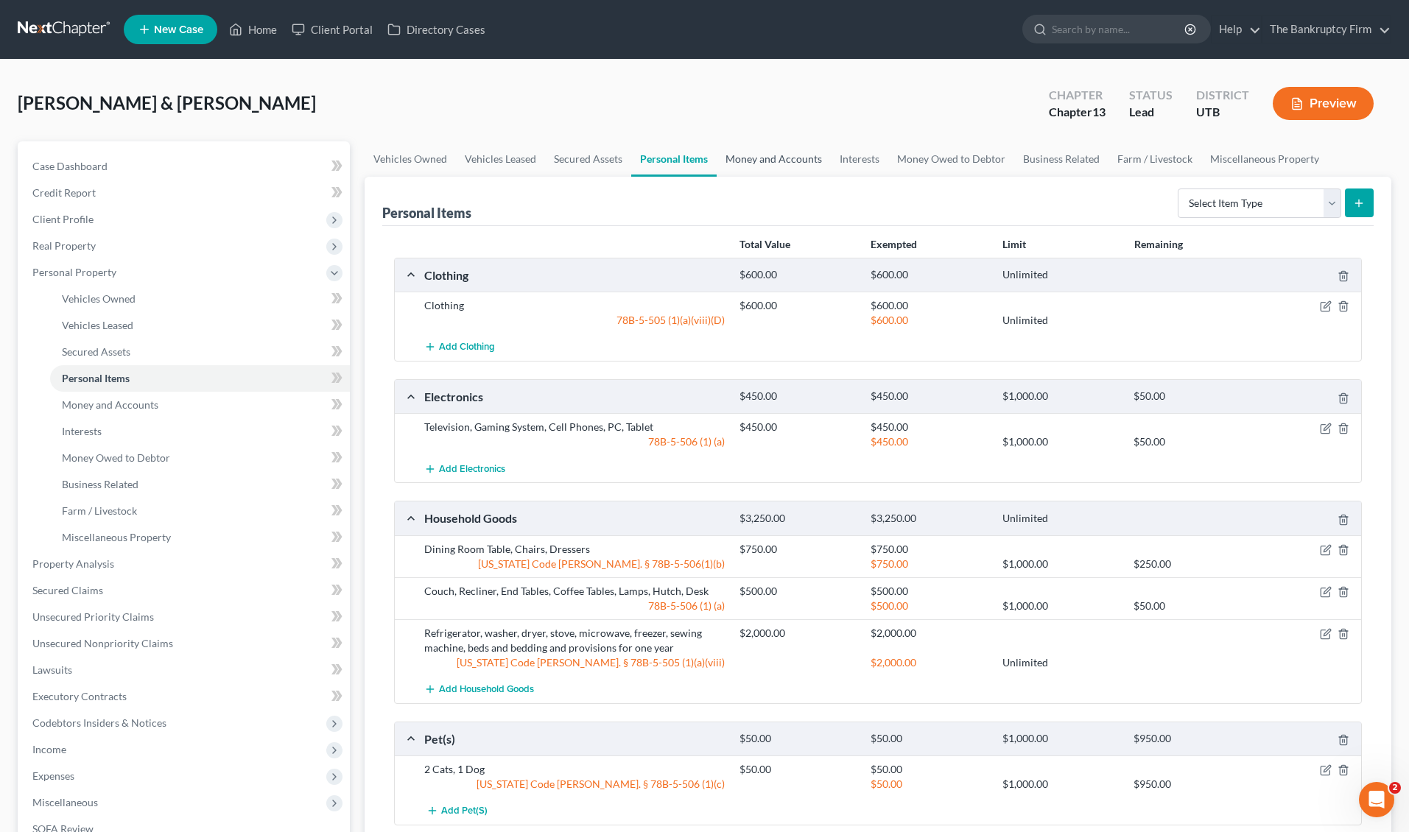
click at [779, 152] on link "Money and Accounts" at bounding box center [774, 158] width 114 height 35
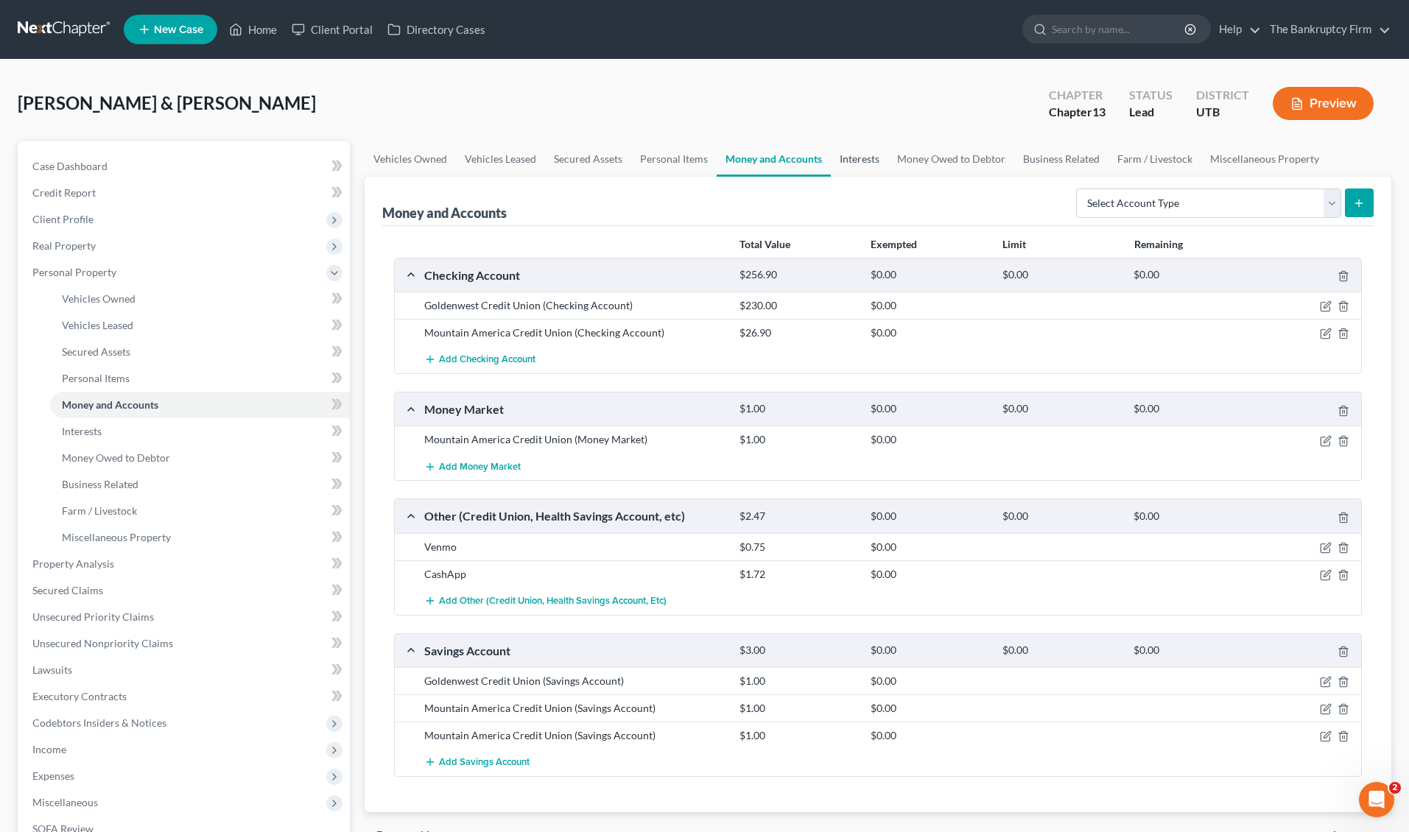
click at [850, 154] on link "Interests" at bounding box center [859, 158] width 57 height 35
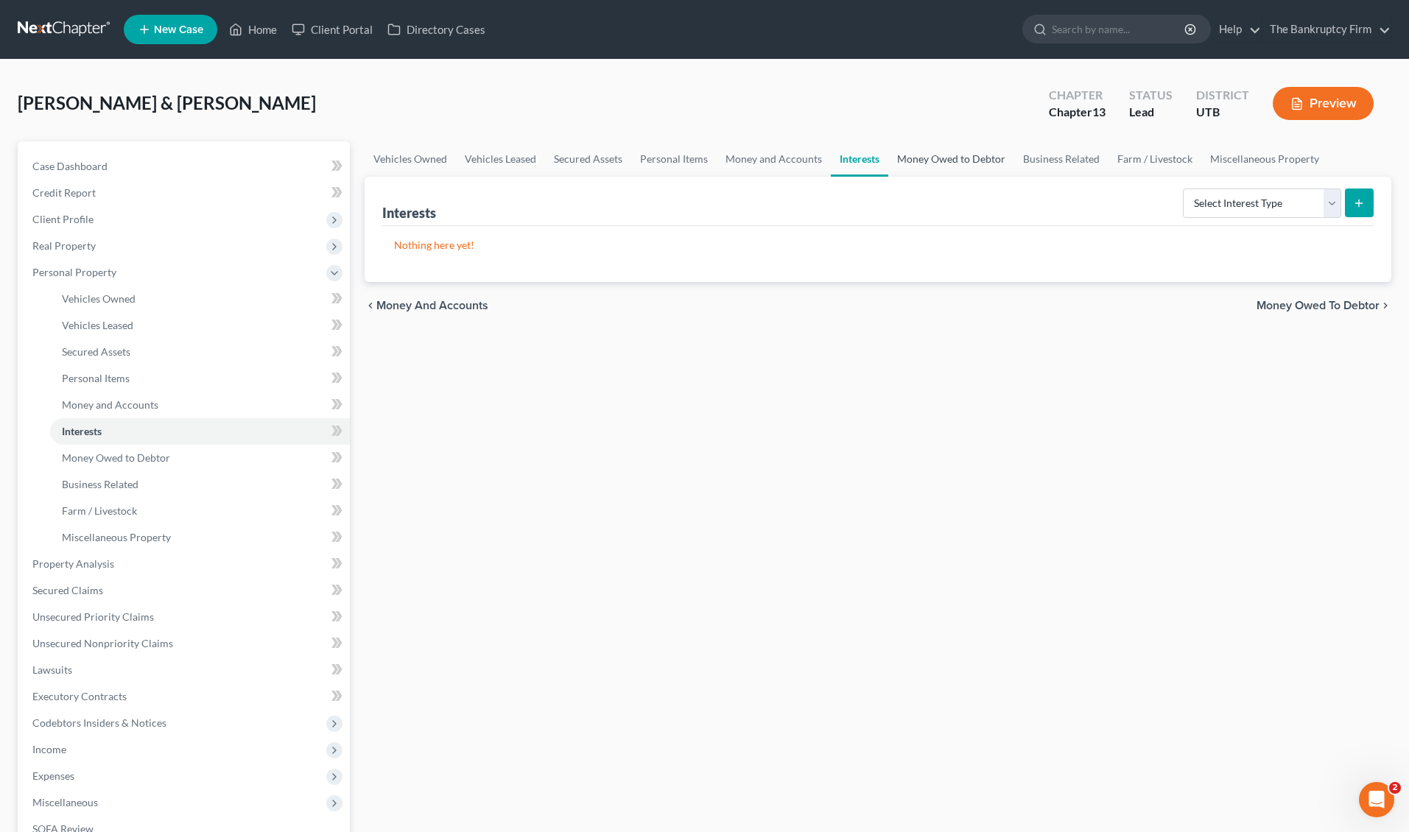
click at [964, 161] on link "Money Owed to Debtor" at bounding box center [951, 158] width 126 height 35
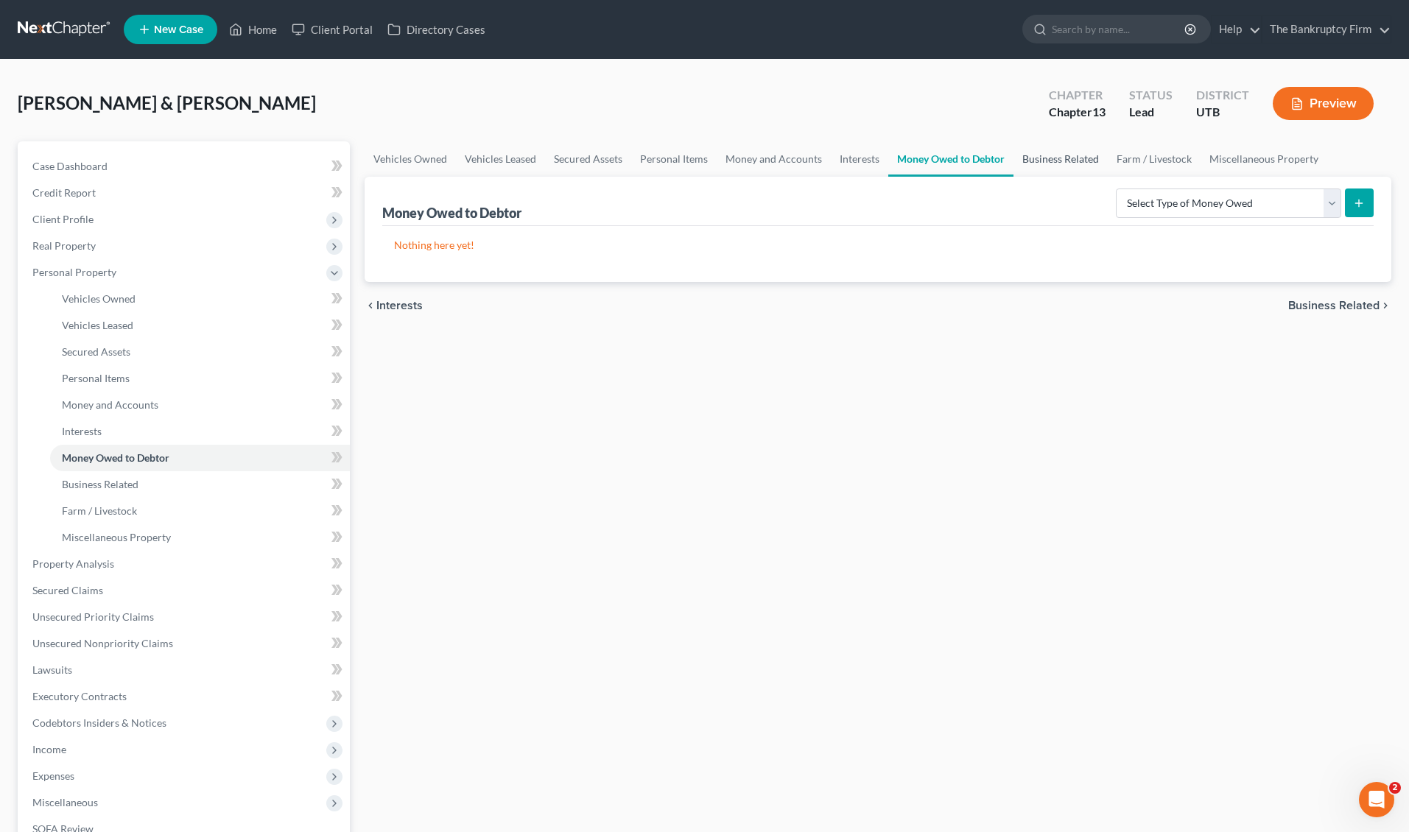
click at [1065, 158] on link "Business Related" at bounding box center [1061, 158] width 94 height 35
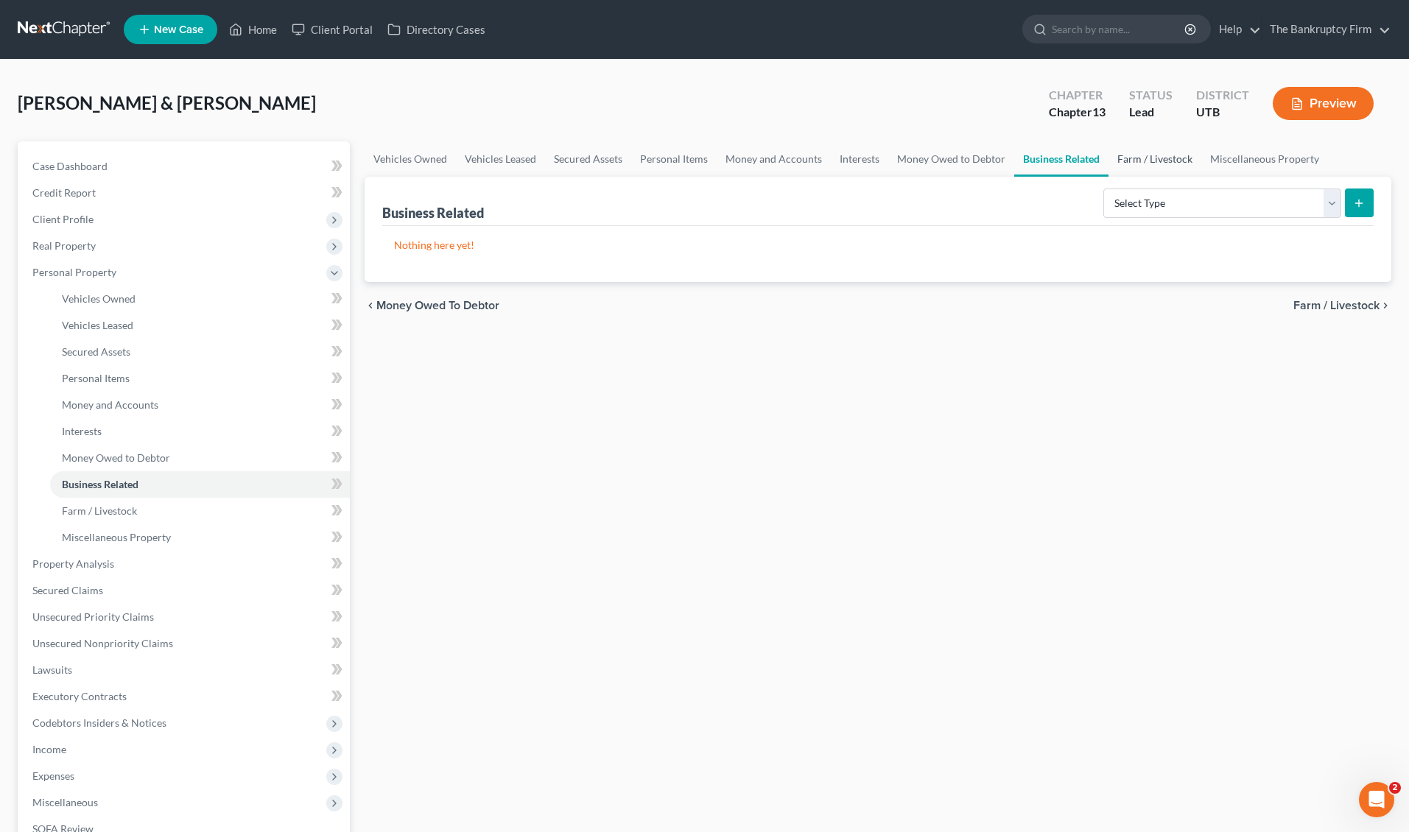
drag, startPoint x: 1134, startPoint y: 163, endPoint x: 1184, endPoint y: 155, distance: 50.6
click at [1134, 162] on link "Farm / Livestock" at bounding box center [1155, 158] width 93 height 35
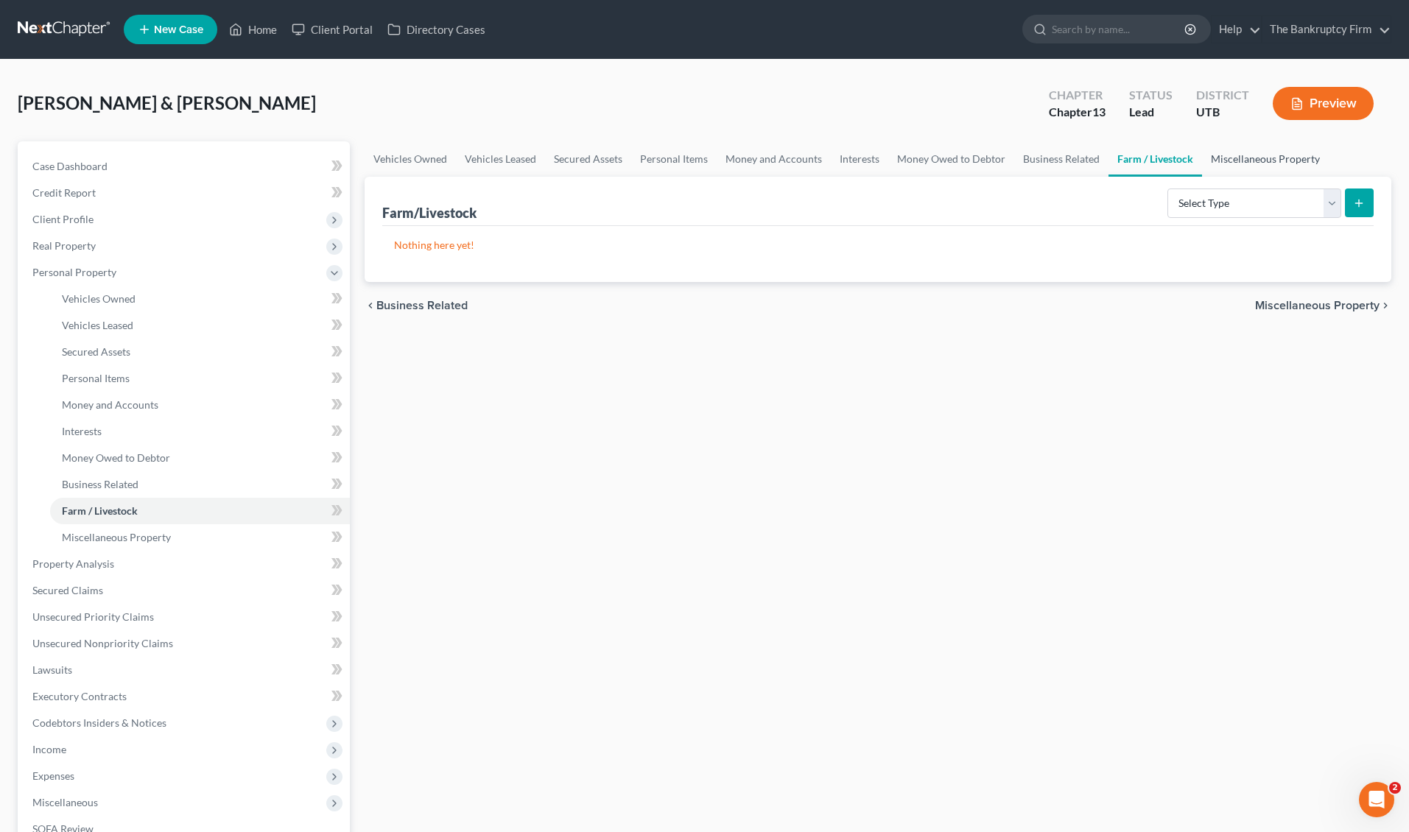
click at [1264, 155] on link "Miscellaneous Property" at bounding box center [1265, 158] width 127 height 35
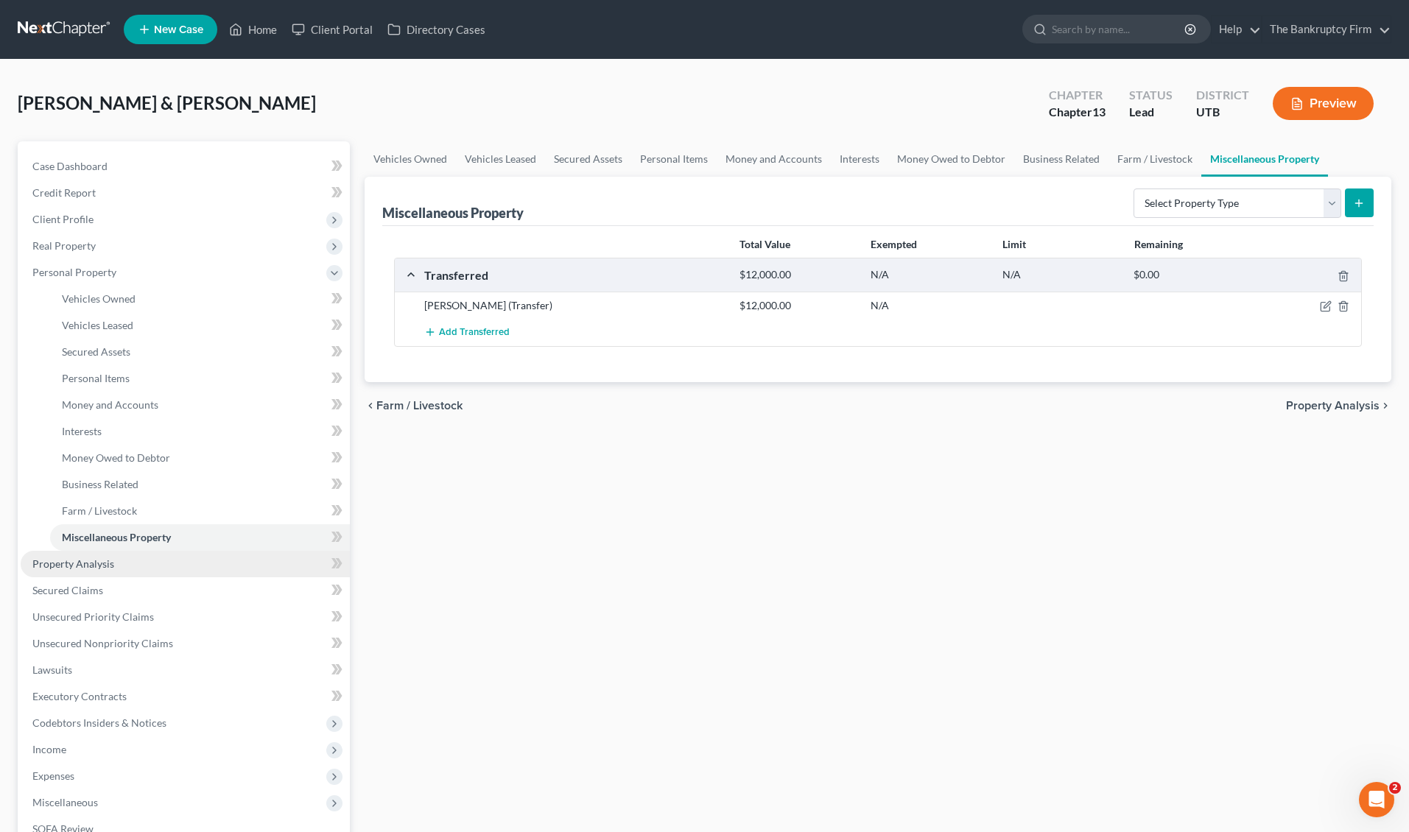
click at [81, 558] on span "Property Analysis" at bounding box center [73, 564] width 82 height 13
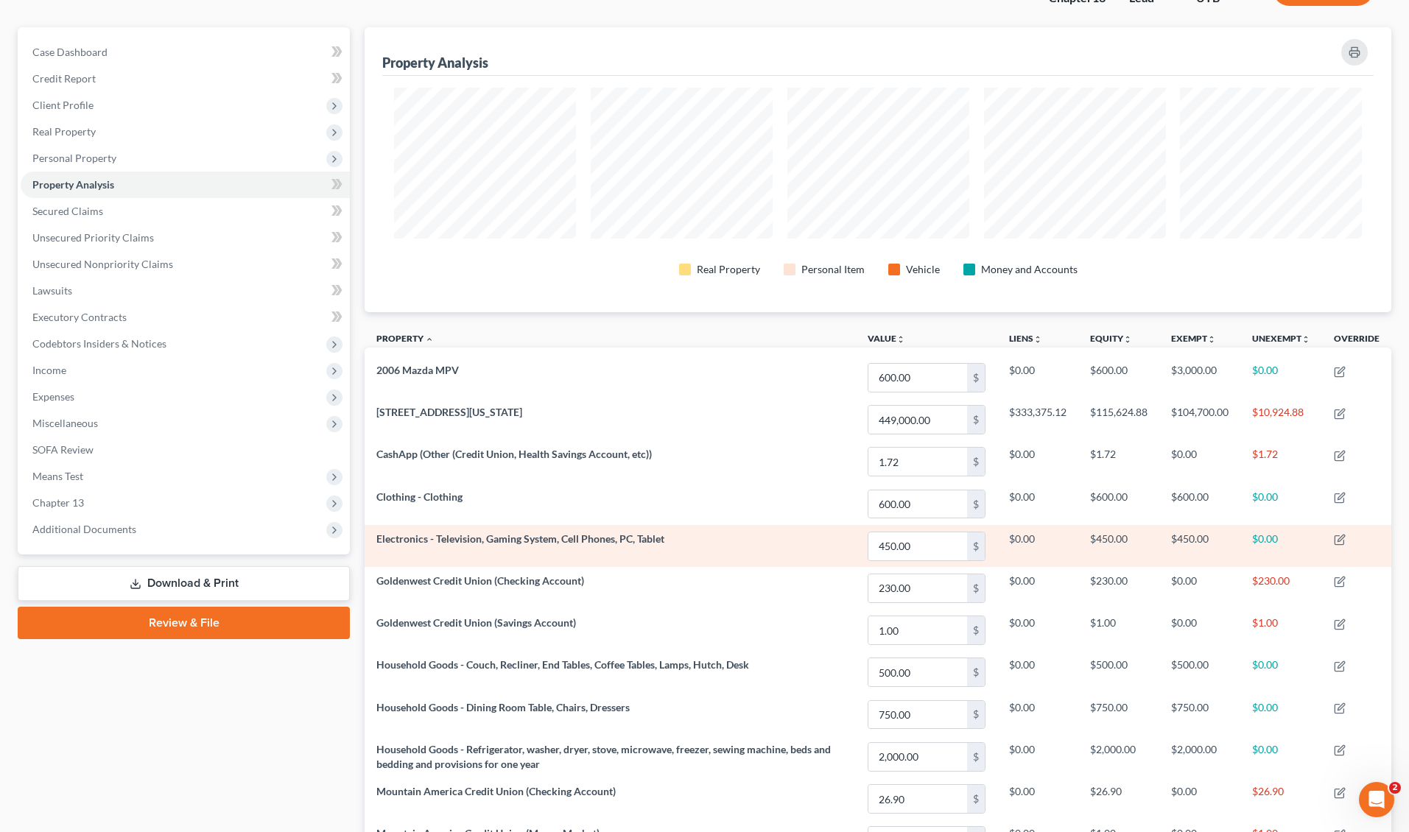
scroll to position [115, 0]
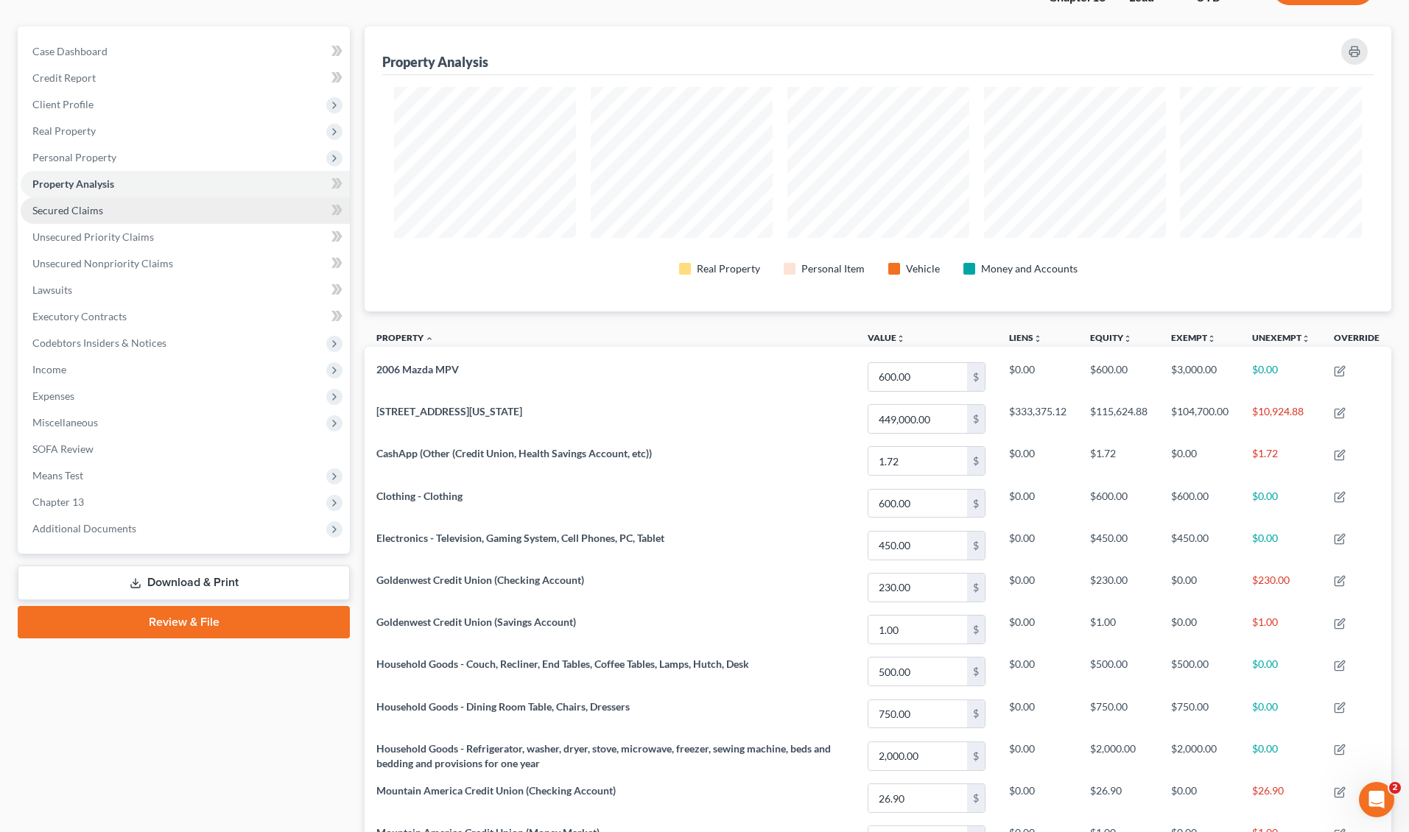
click at [114, 208] on link "Secured Claims" at bounding box center [185, 210] width 329 height 27
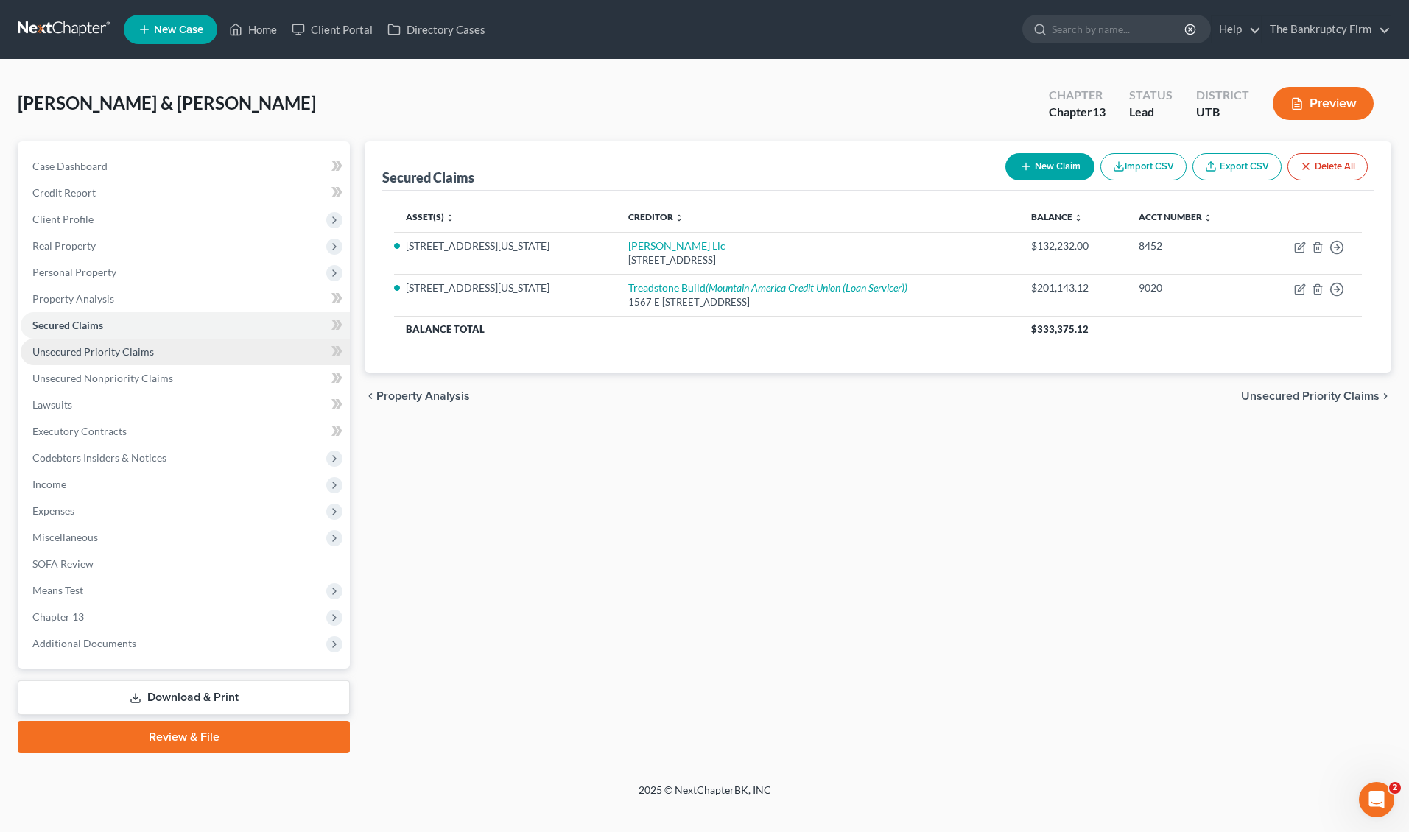
click at [122, 347] on span "Unsecured Priority Claims" at bounding box center [93, 352] width 122 height 13
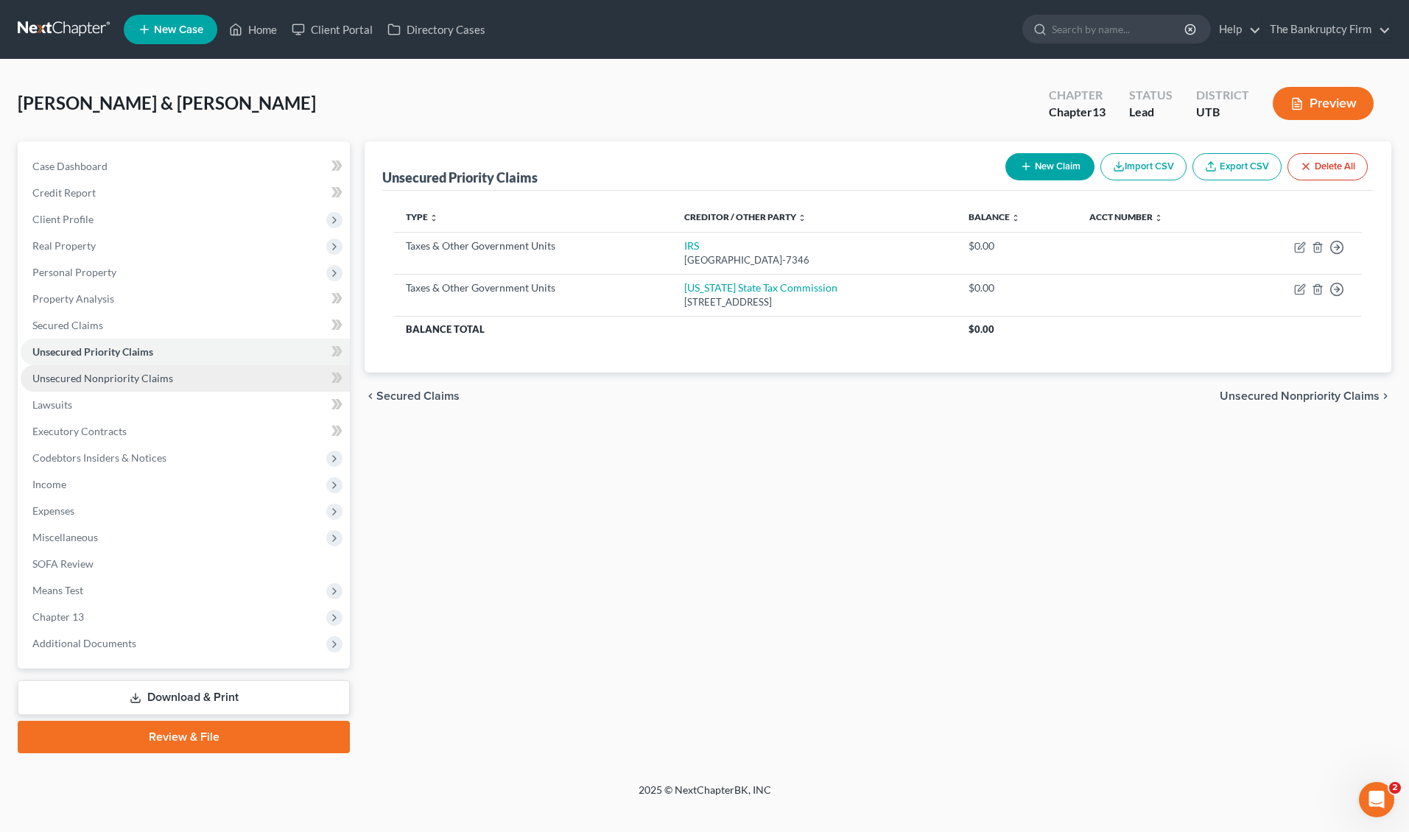
click at [150, 377] on span "Unsecured Nonpriority Claims" at bounding box center [102, 378] width 141 height 13
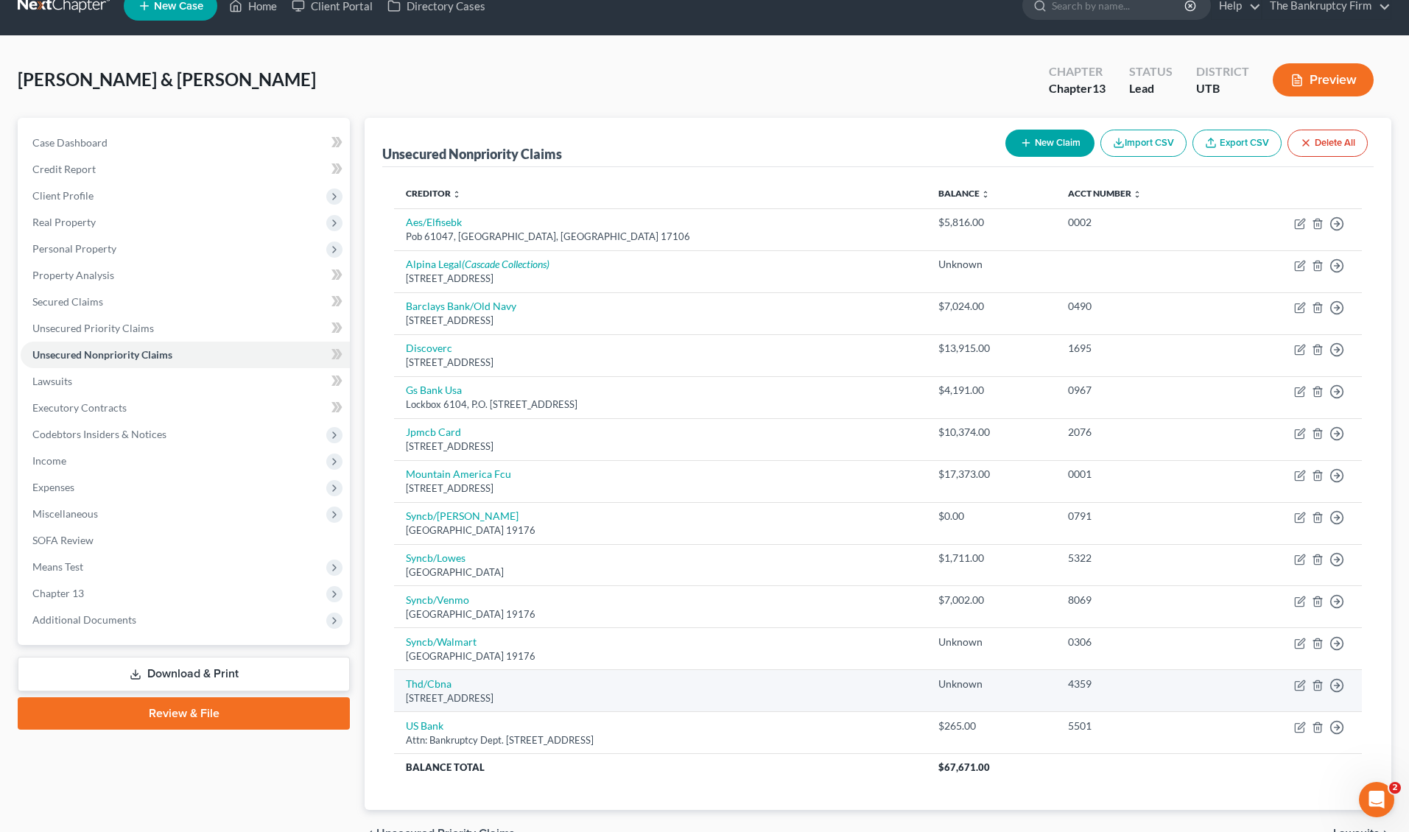
scroll to position [32, 0]
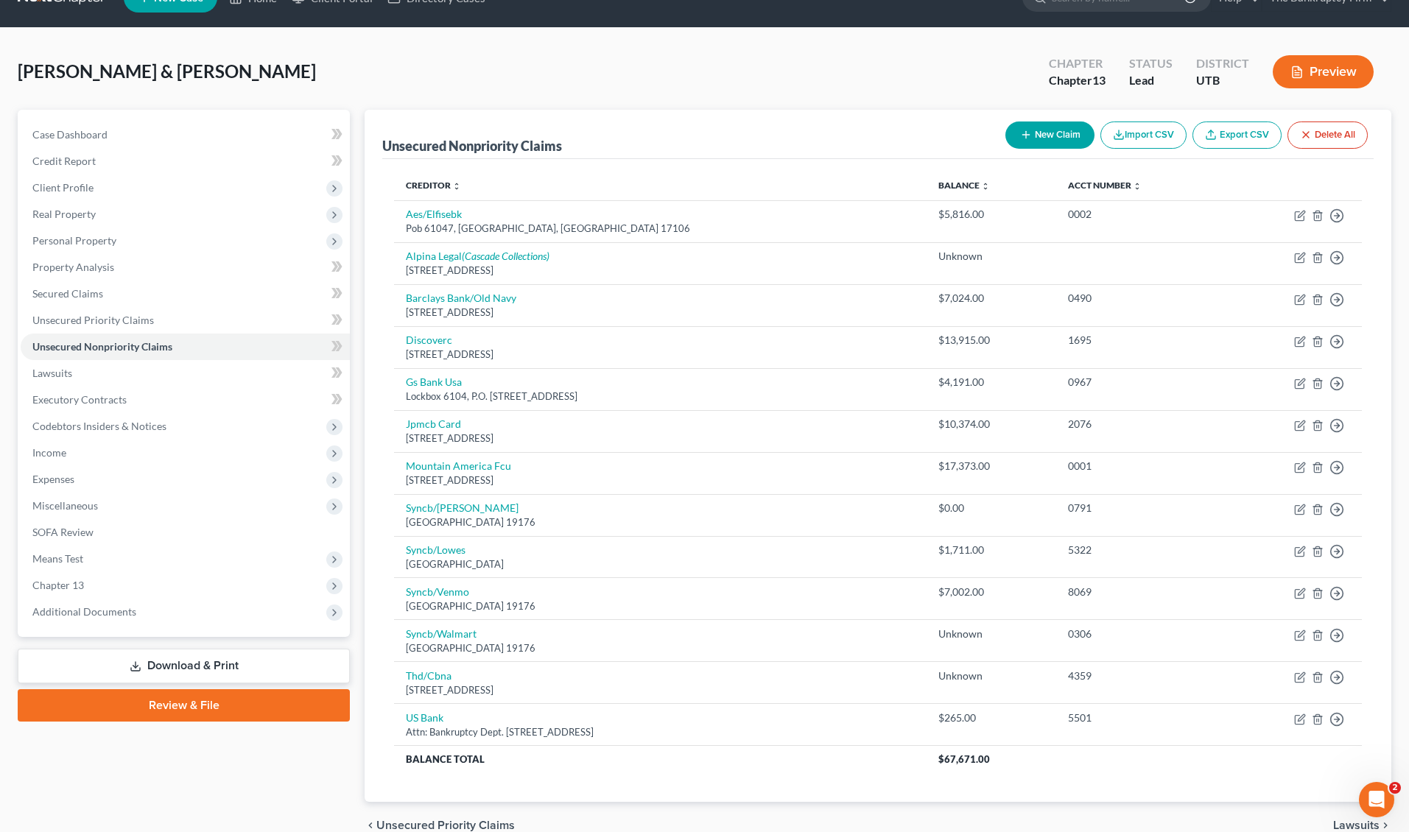
click at [1054, 139] on button "New Claim" at bounding box center [1050, 135] width 89 height 27
select select "2"
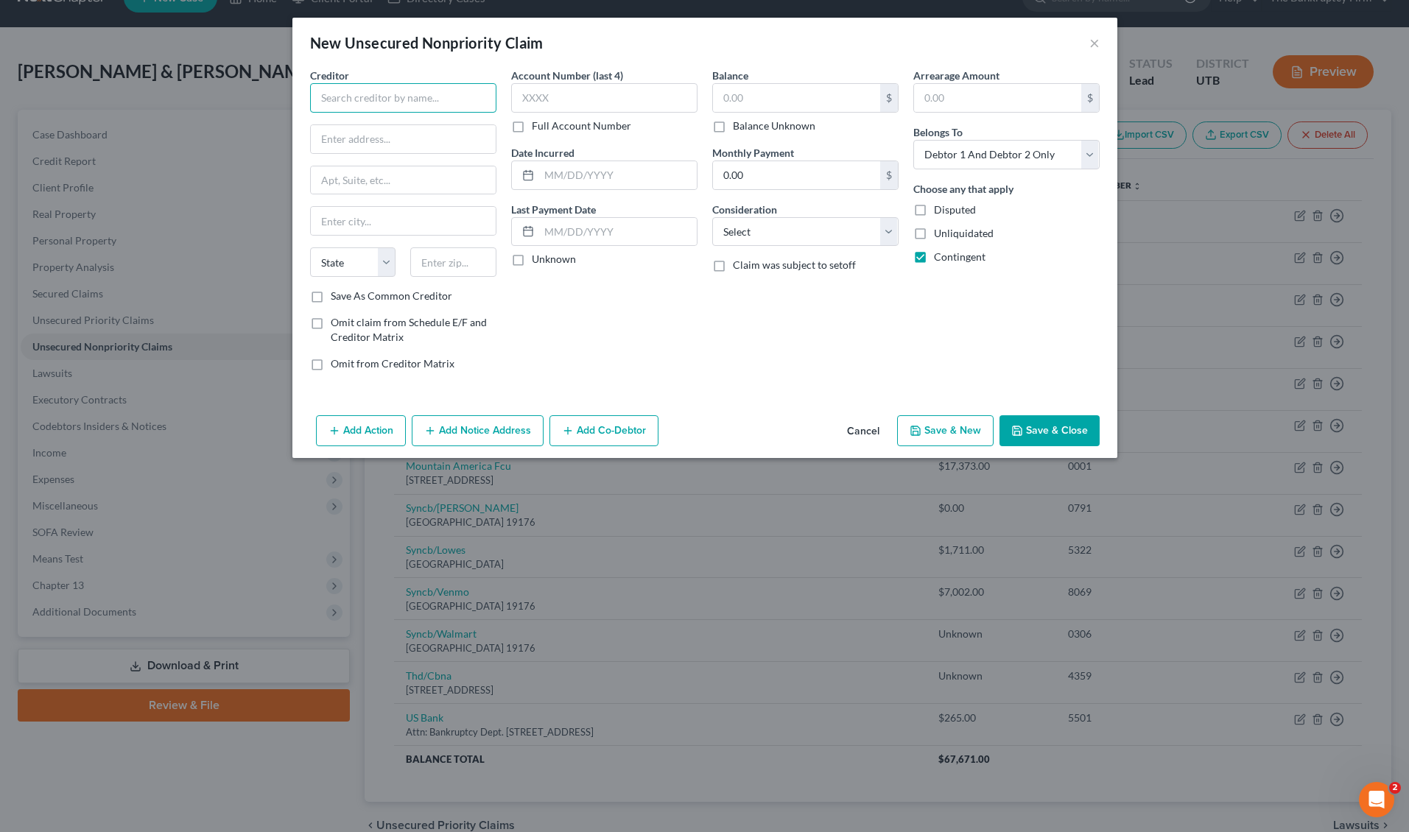
click at [416, 102] on input "text" at bounding box center [403, 97] width 186 height 29
type input "IC Systems"
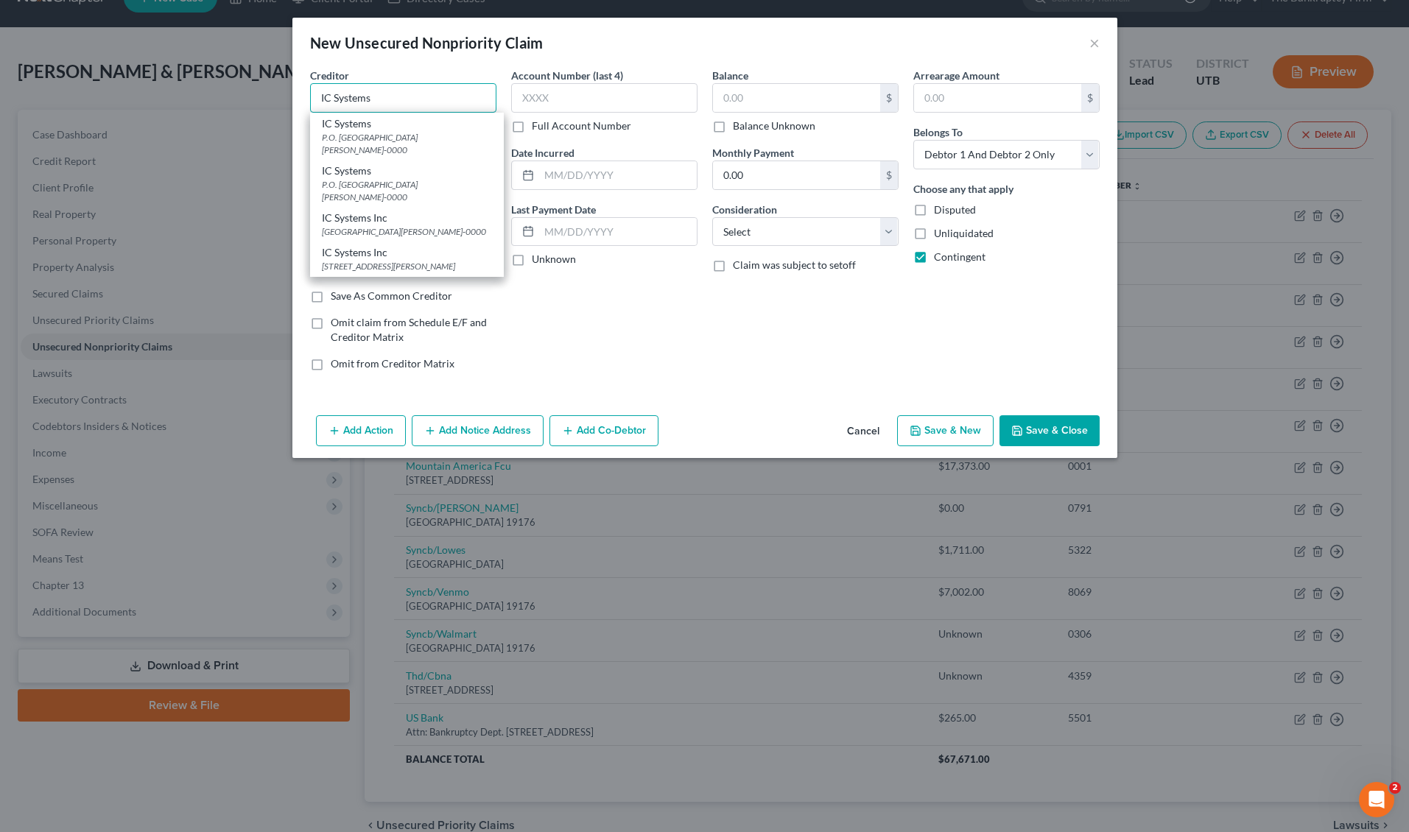
type input "P.O. Box 64437"
type input "Saint Paul"
select select "24"
type input "55164-0000"
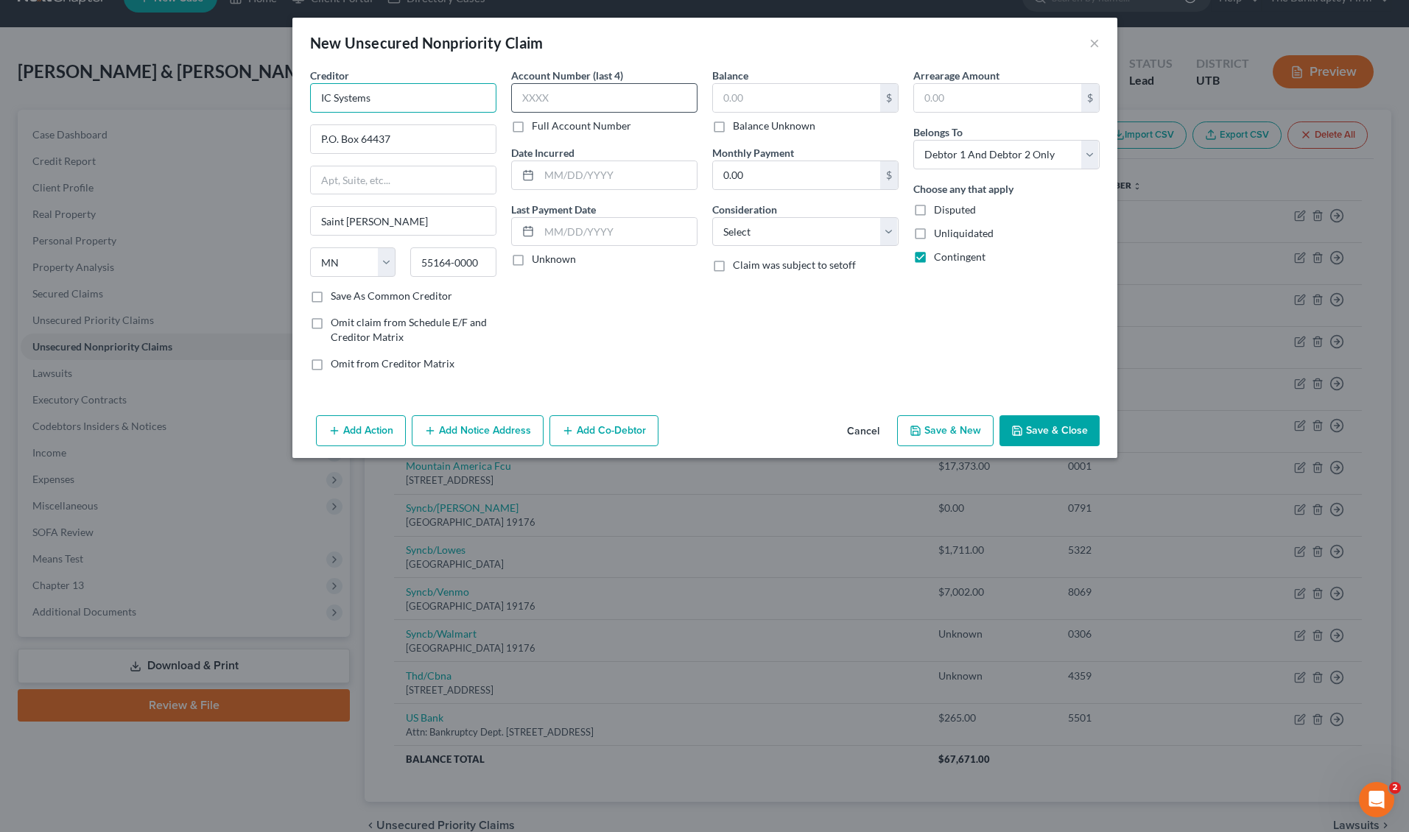
type input "IC Systems"
click at [595, 91] on input "text" at bounding box center [604, 97] width 186 height 29
type input "unk"
type input "2025"
click at [788, 97] on input "text" at bounding box center [796, 98] width 167 height 28
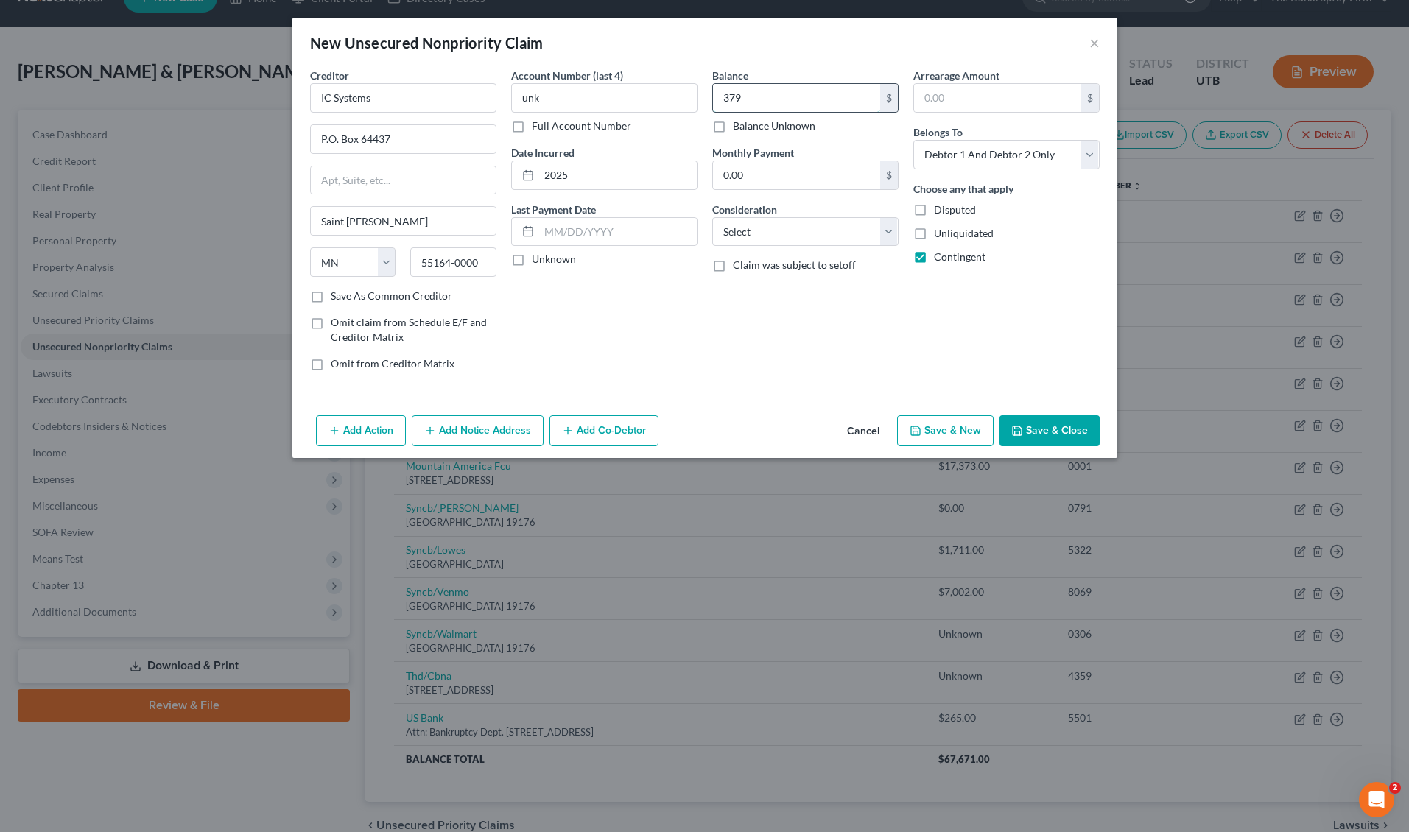
type input "379"
click at [805, 226] on select "Select Cable / Satellite Services Collection Agency Credit Card Debt Debt Couns…" at bounding box center [805, 231] width 186 height 29
select select "9"
click at [1037, 430] on button "Save & Close" at bounding box center [1050, 431] width 100 height 31
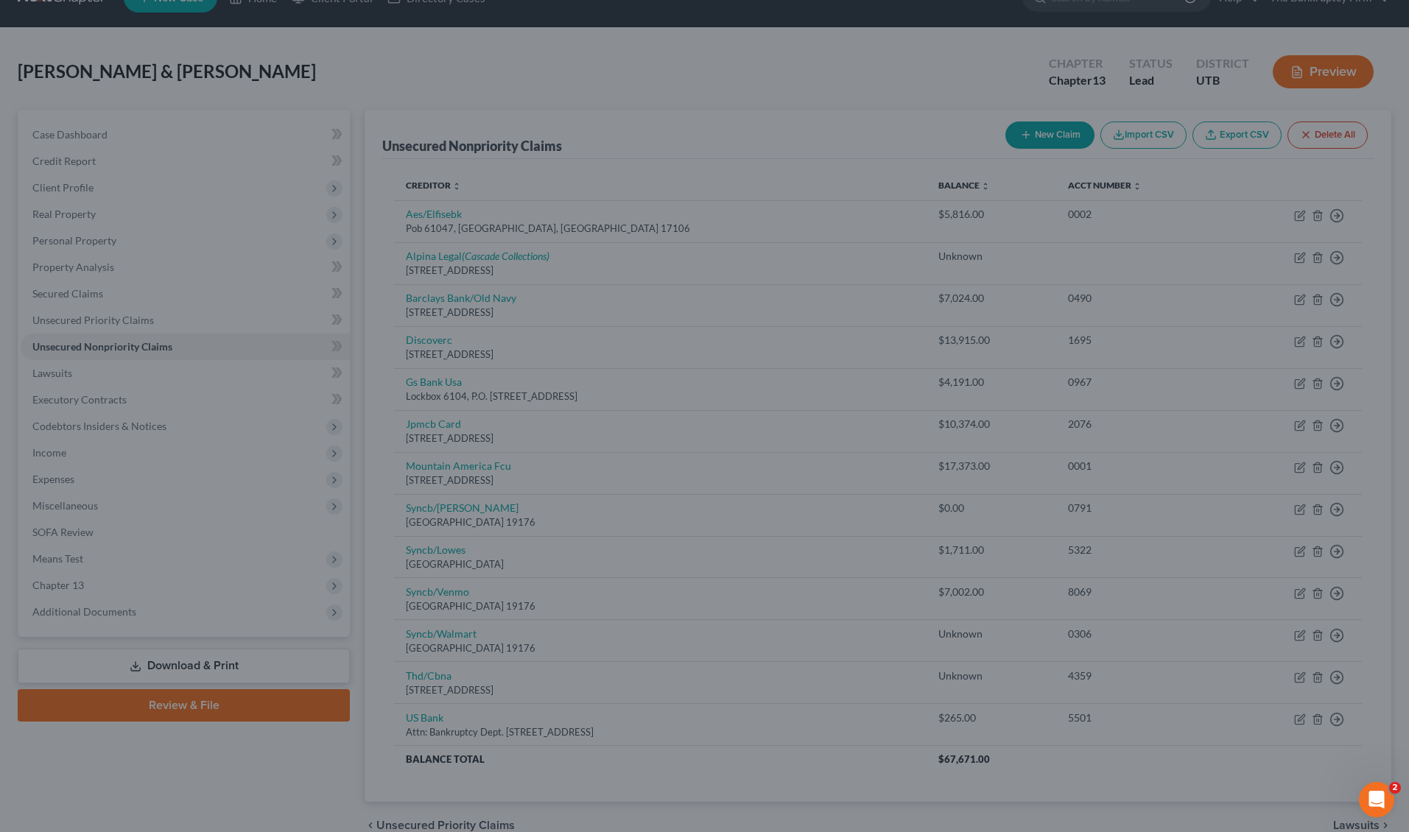
type input "379.00"
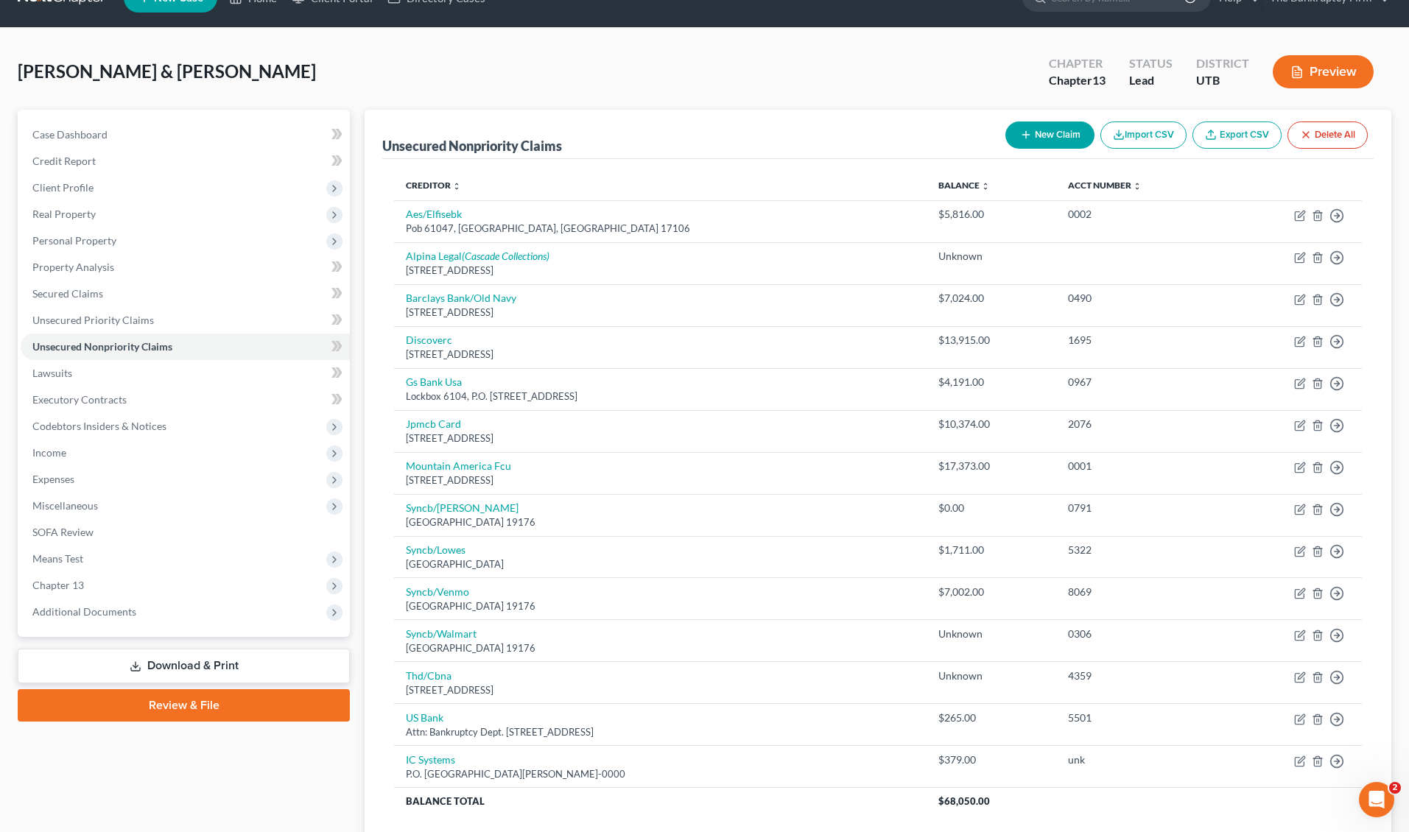
click at [1054, 130] on button "New Claim" at bounding box center [1050, 135] width 89 height 27
select select "2"
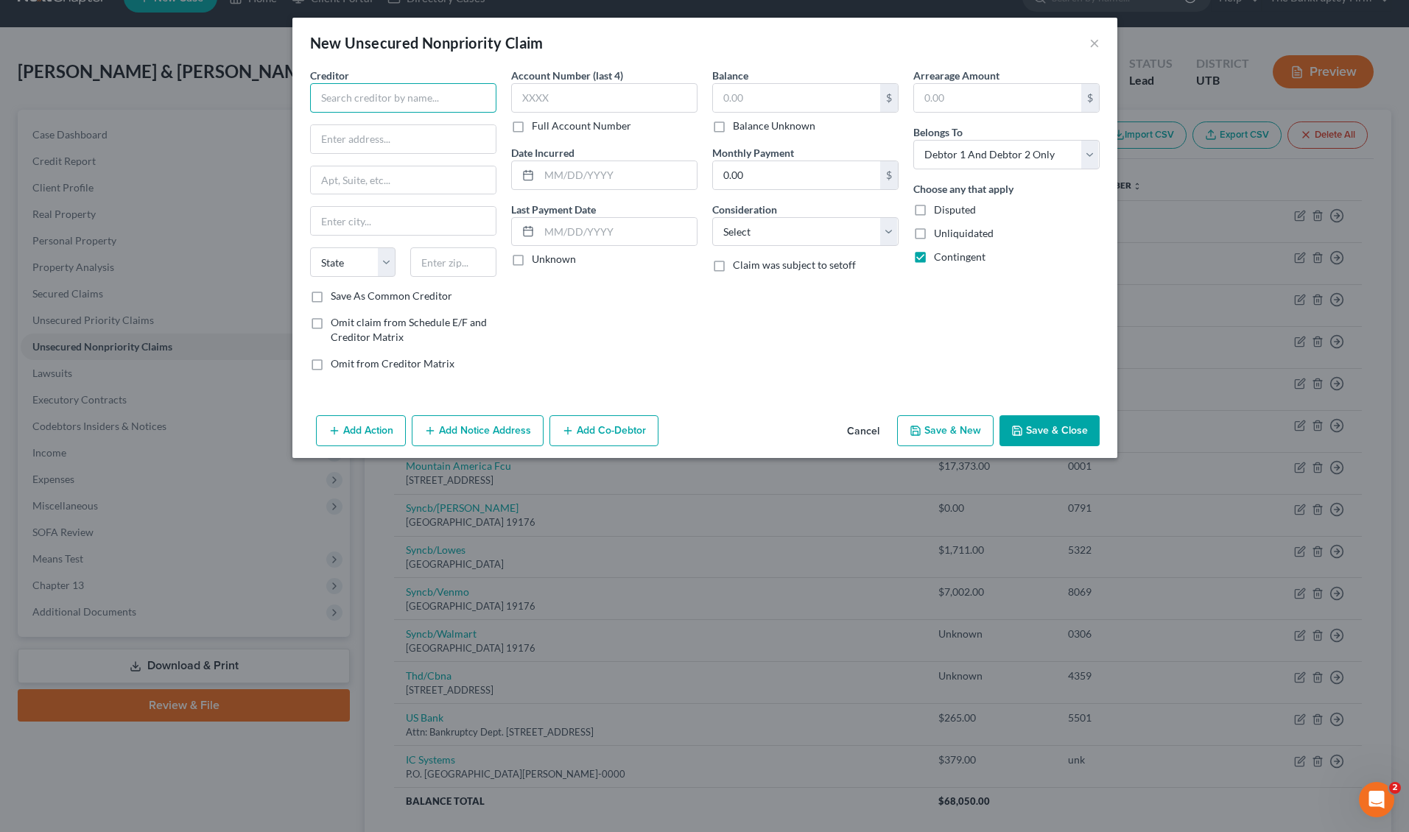
click at [413, 97] on input "text" at bounding box center [403, 97] width 186 height 29
type input "Intermountain Health"
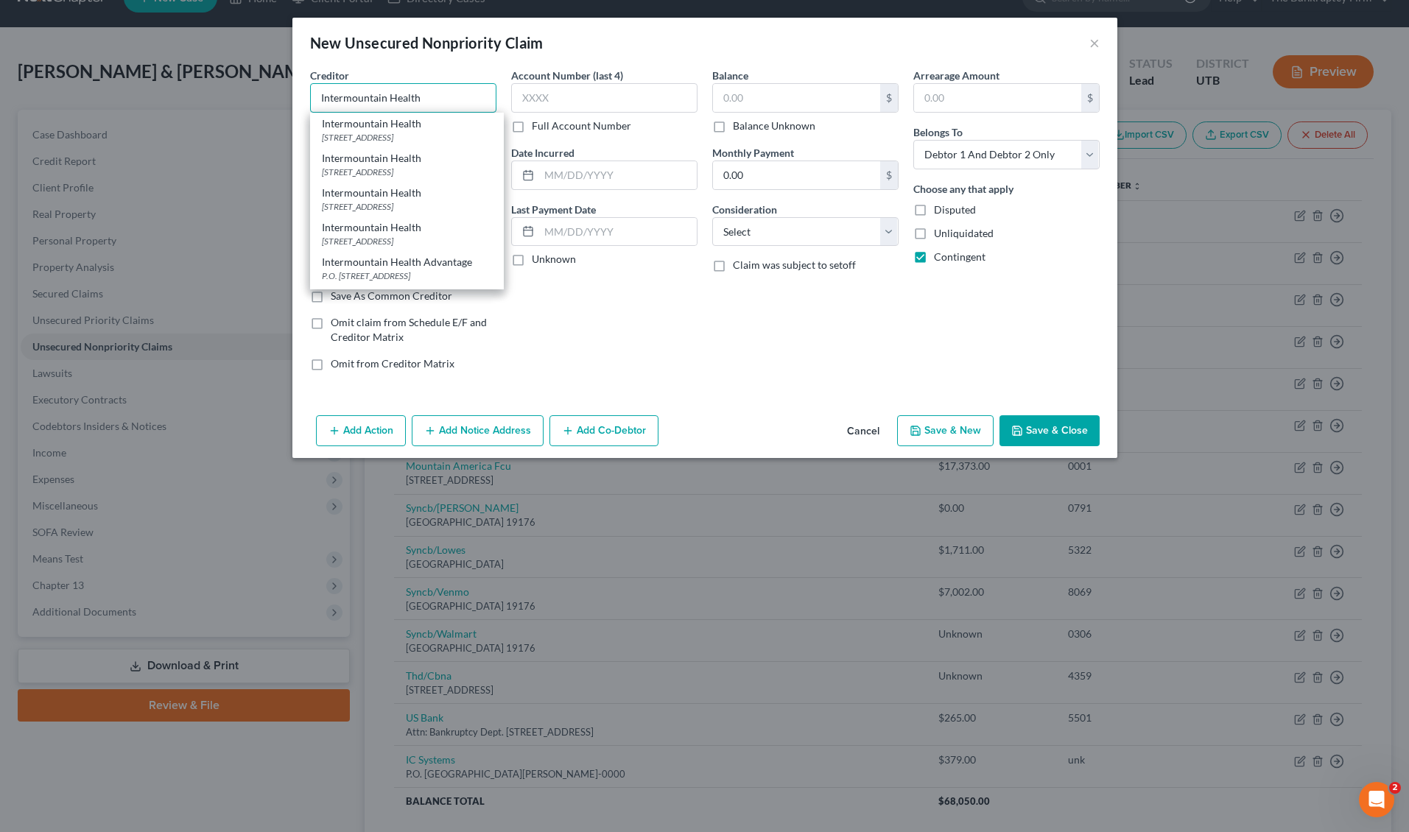
type input "PO Box 30193"
type input "[GEOGRAPHIC_DATA]"
select select "46"
type input "84130"
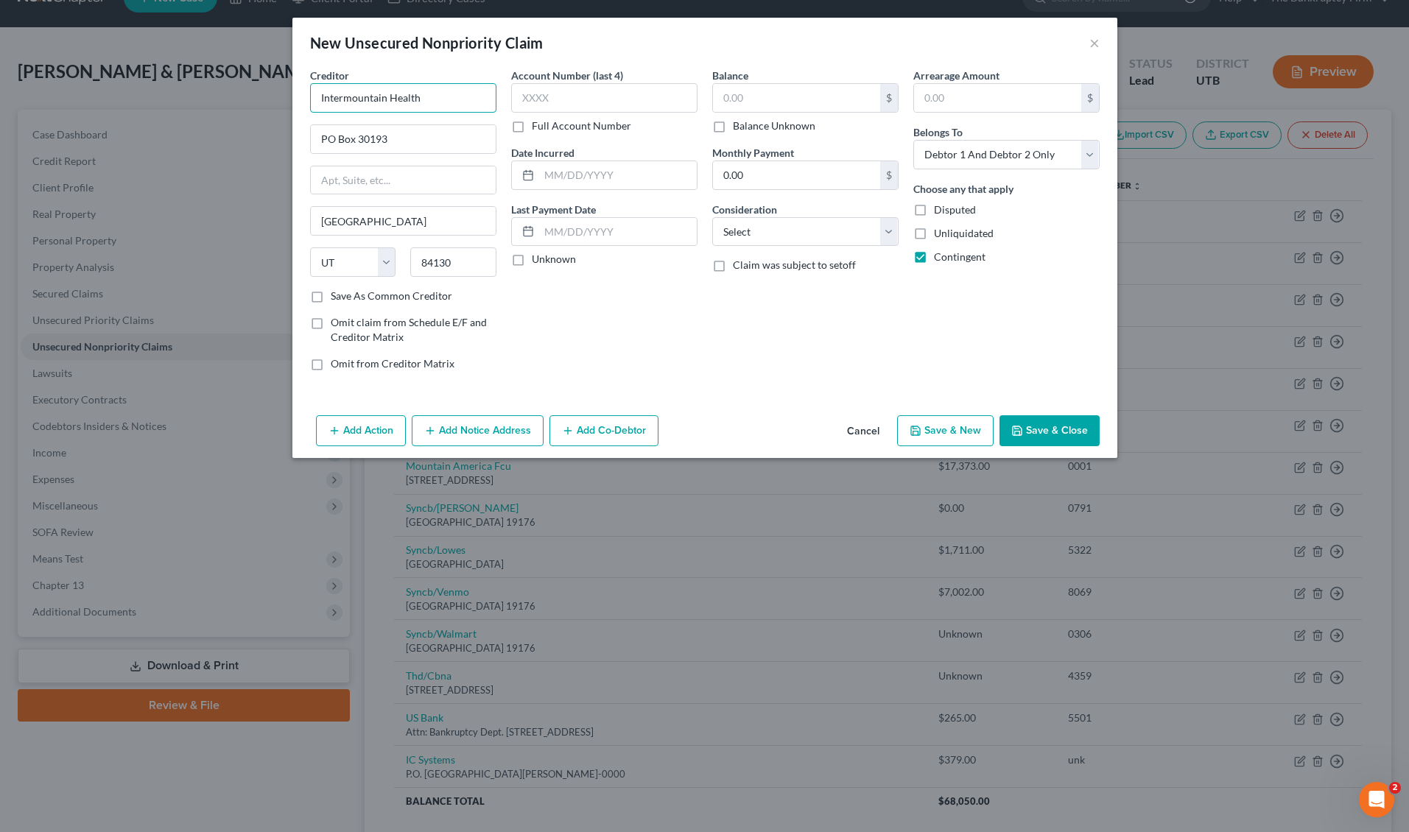
type input "Intermountain Health"
click at [596, 97] on input "text" at bounding box center [604, 97] width 186 height 29
type input "unk"
type input "2025"
click at [773, 97] on input "text" at bounding box center [796, 98] width 167 height 28
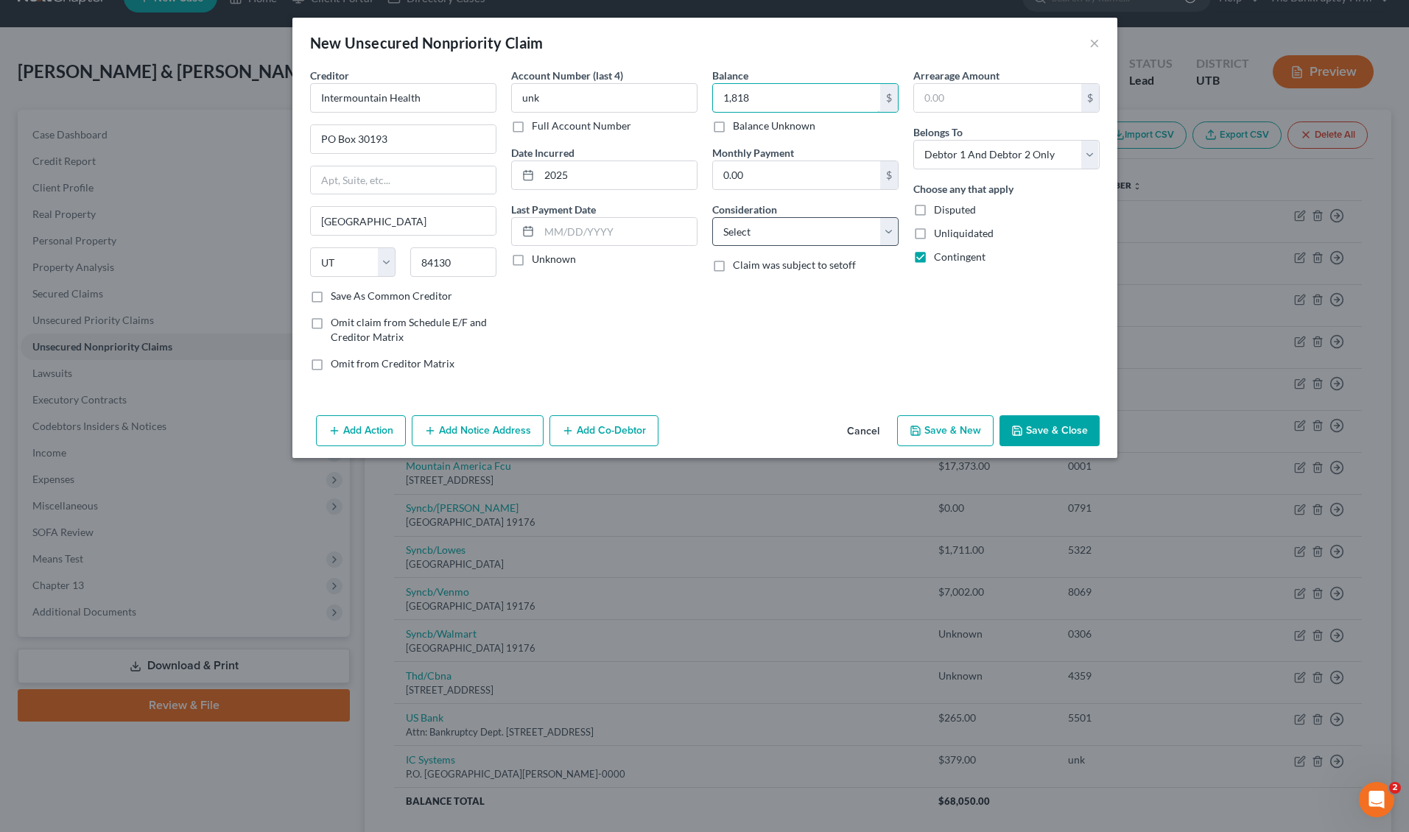
type input "1,818"
click at [844, 222] on select "Select Cable / Satellite Services Collection Agency Credit Card Debt Debt Couns…" at bounding box center [805, 231] width 186 height 29
select select "9"
click at [1068, 435] on button "Save & Close" at bounding box center [1050, 431] width 100 height 31
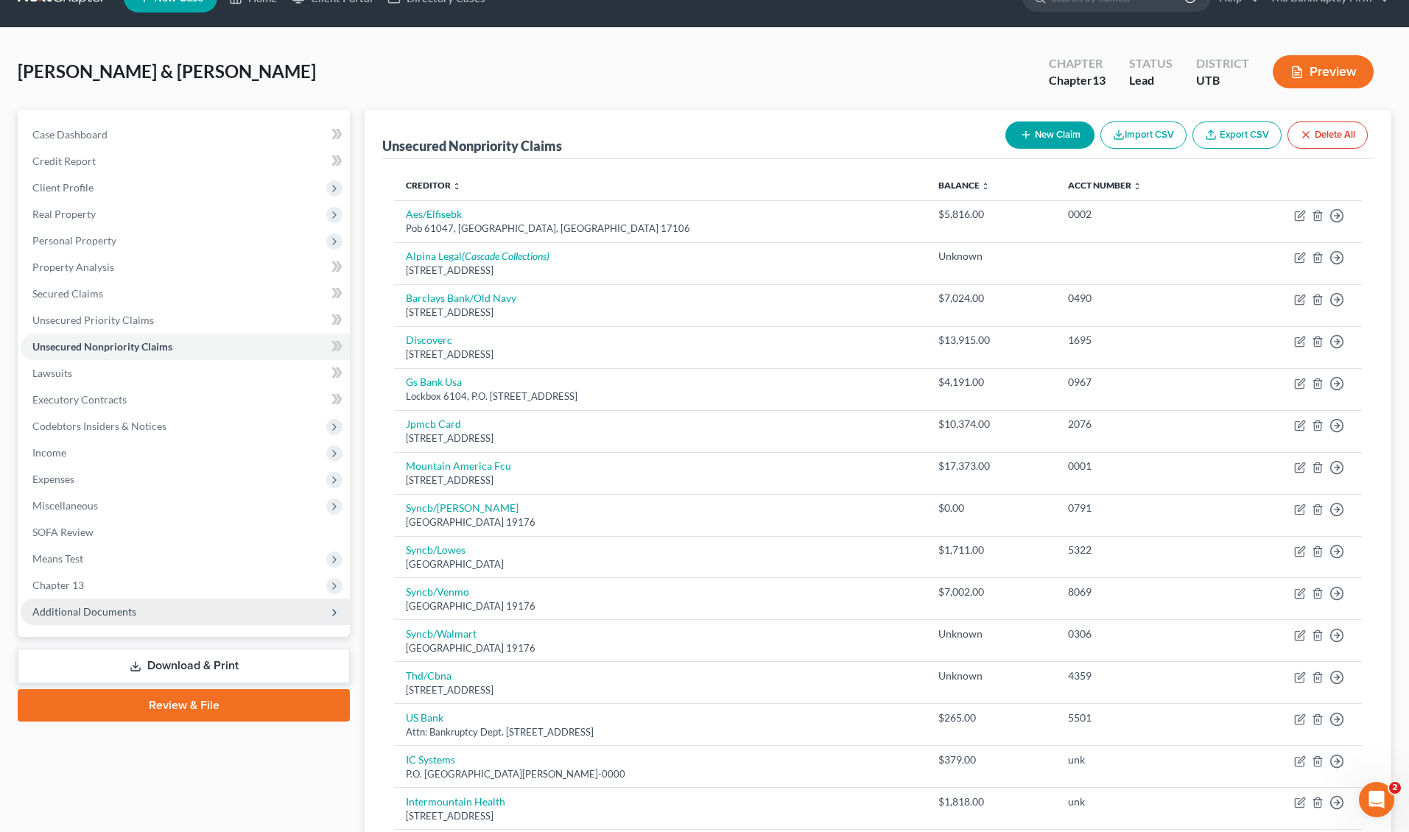
click at [166, 614] on span "Additional Documents" at bounding box center [185, 612] width 329 height 27
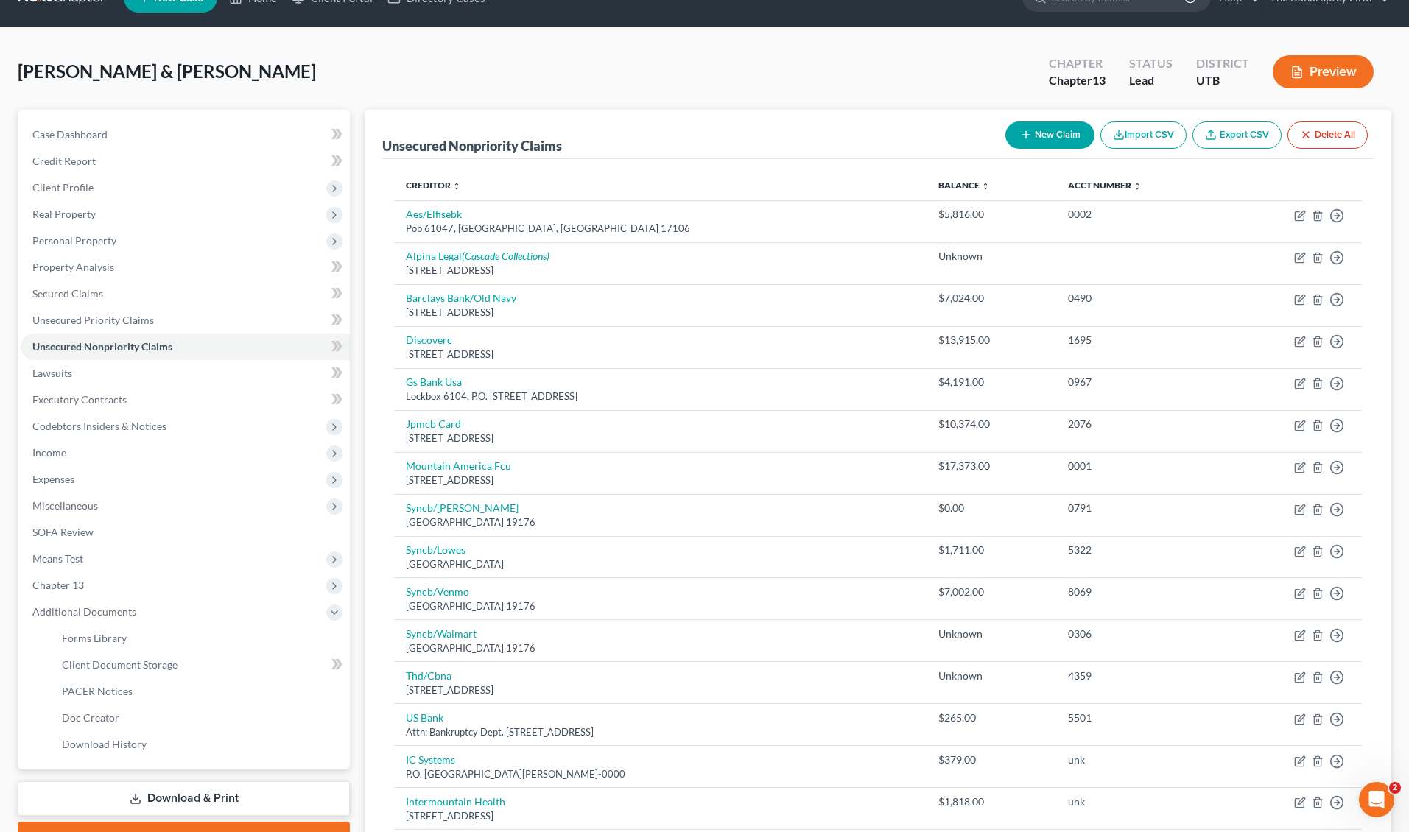
click at [1327, 81] on button "Preview" at bounding box center [1323, 71] width 101 height 33
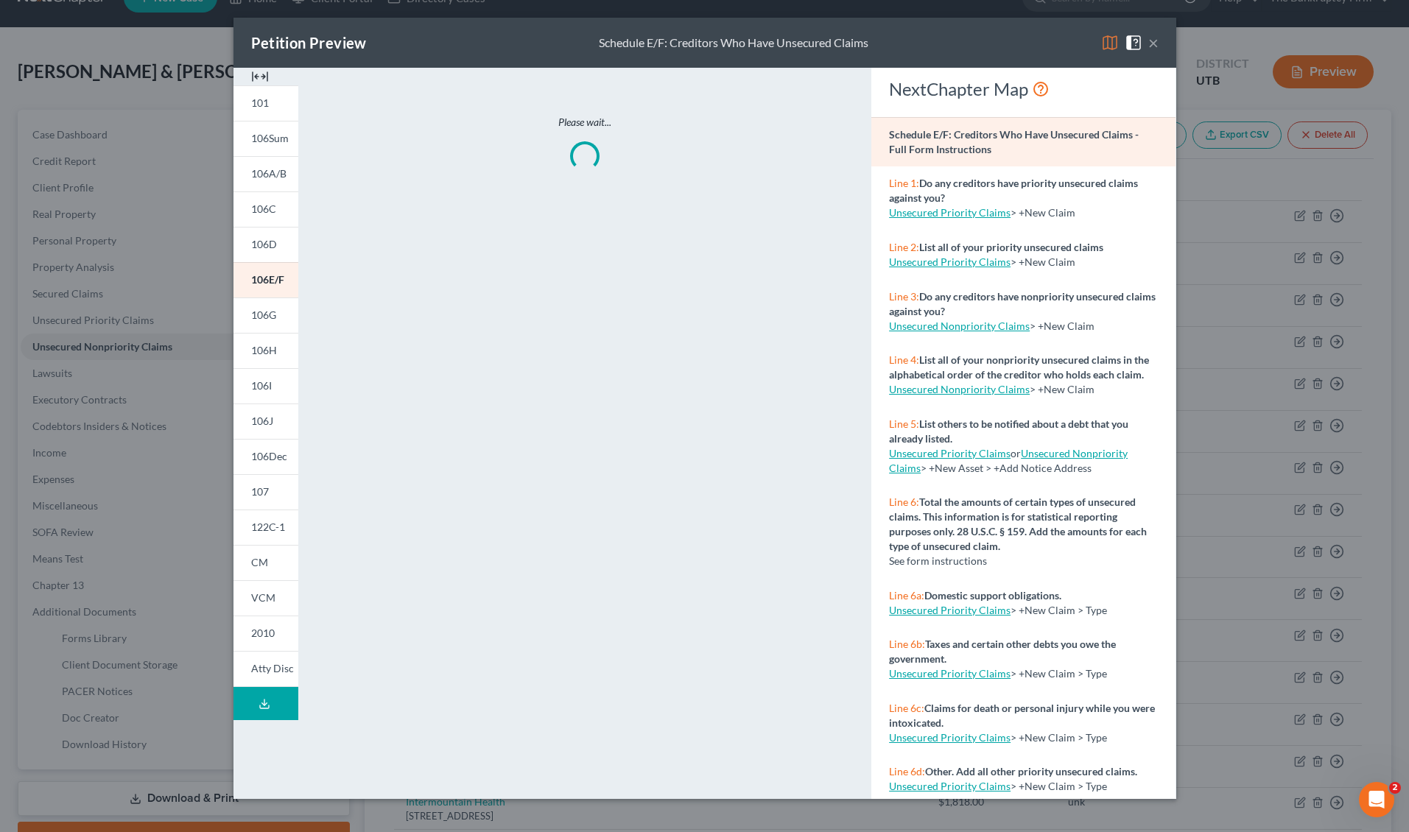
click at [1157, 44] on button "×" at bounding box center [1154, 43] width 10 height 18
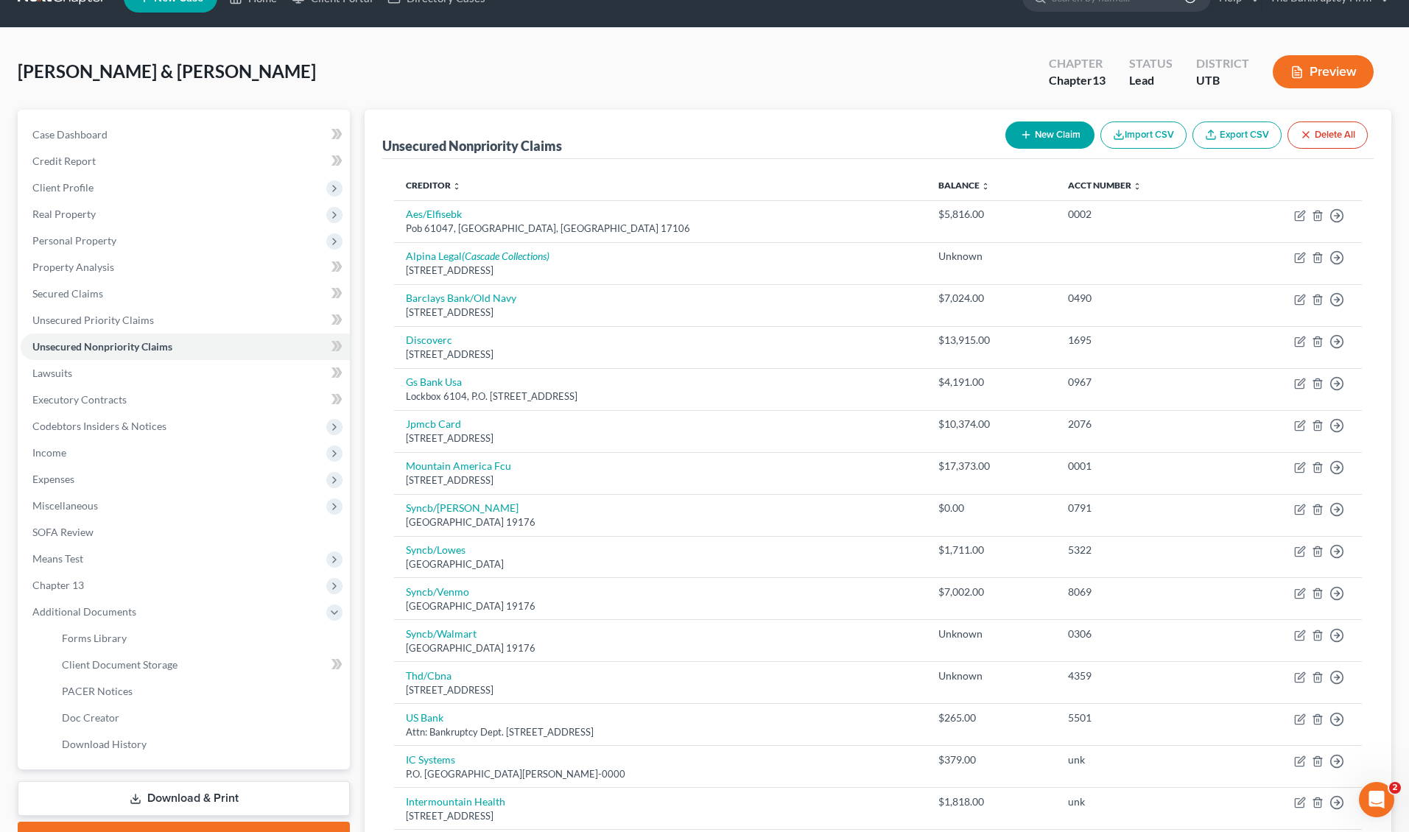
click at [1325, 66] on button "Preview" at bounding box center [1323, 71] width 101 height 33
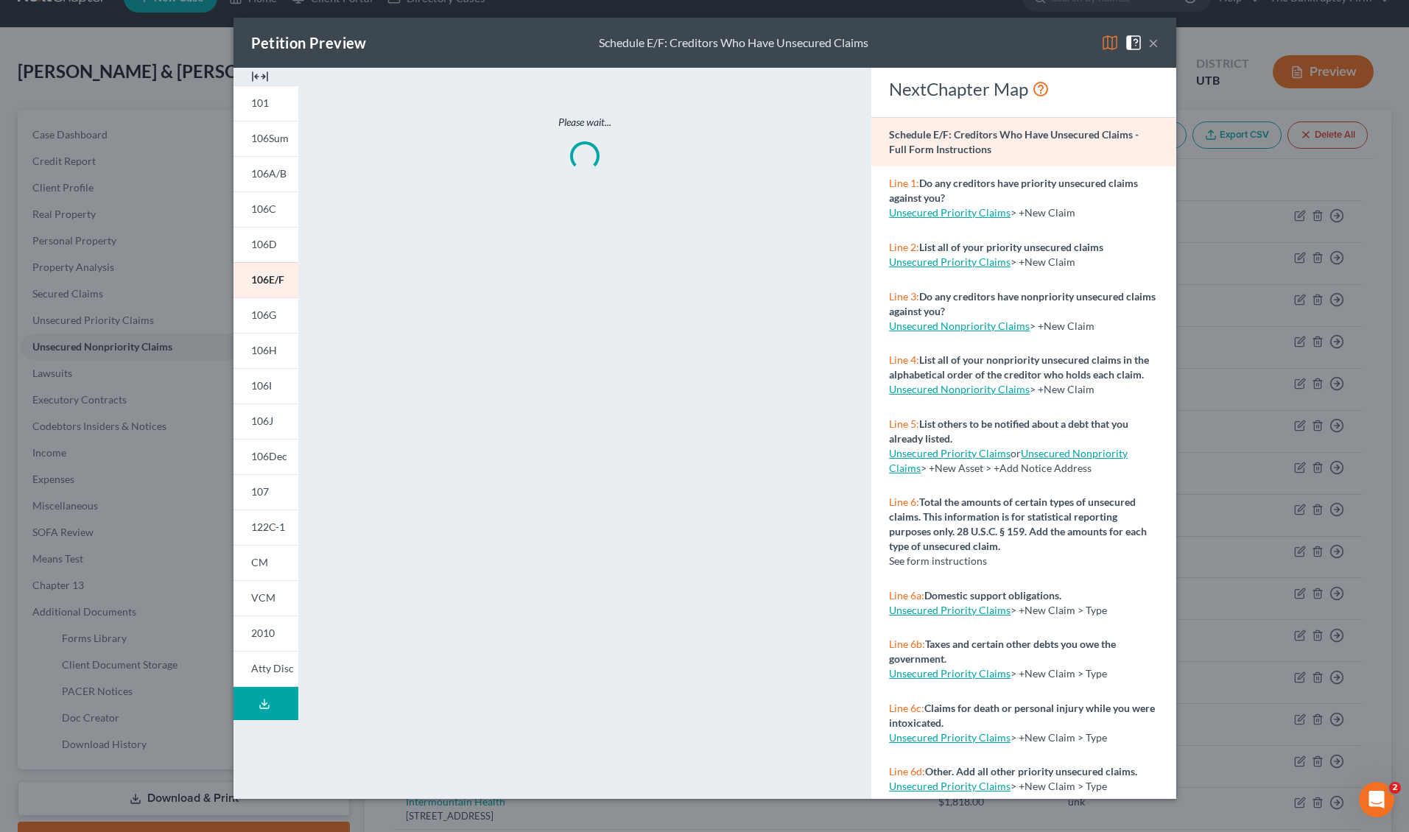
click at [1111, 42] on img at bounding box center [1110, 43] width 18 height 18
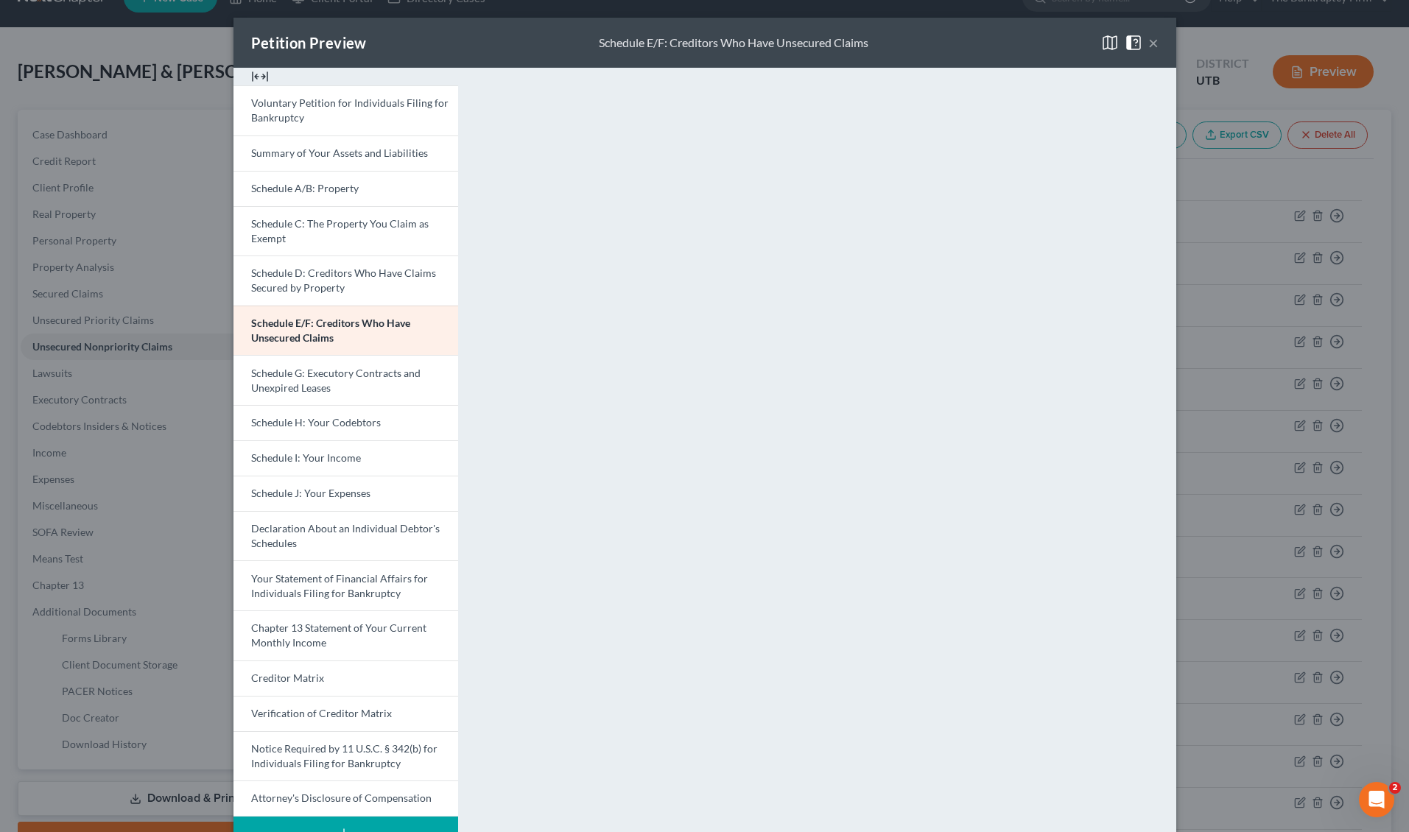
scroll to position [47, 0]
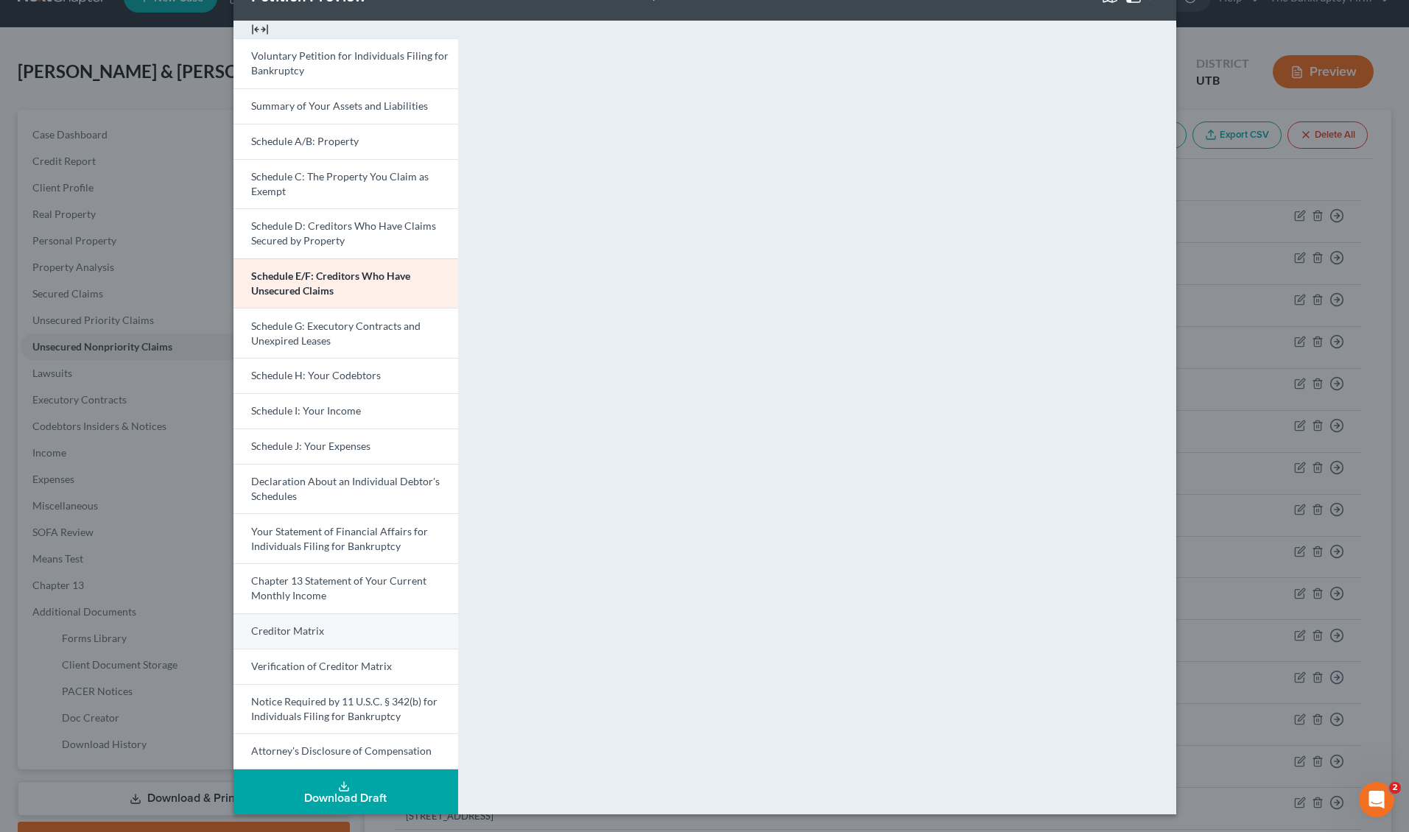
click at [298, 634] on span "Creditor Matrix" at bounding box center [287, 631] width 73 height 13
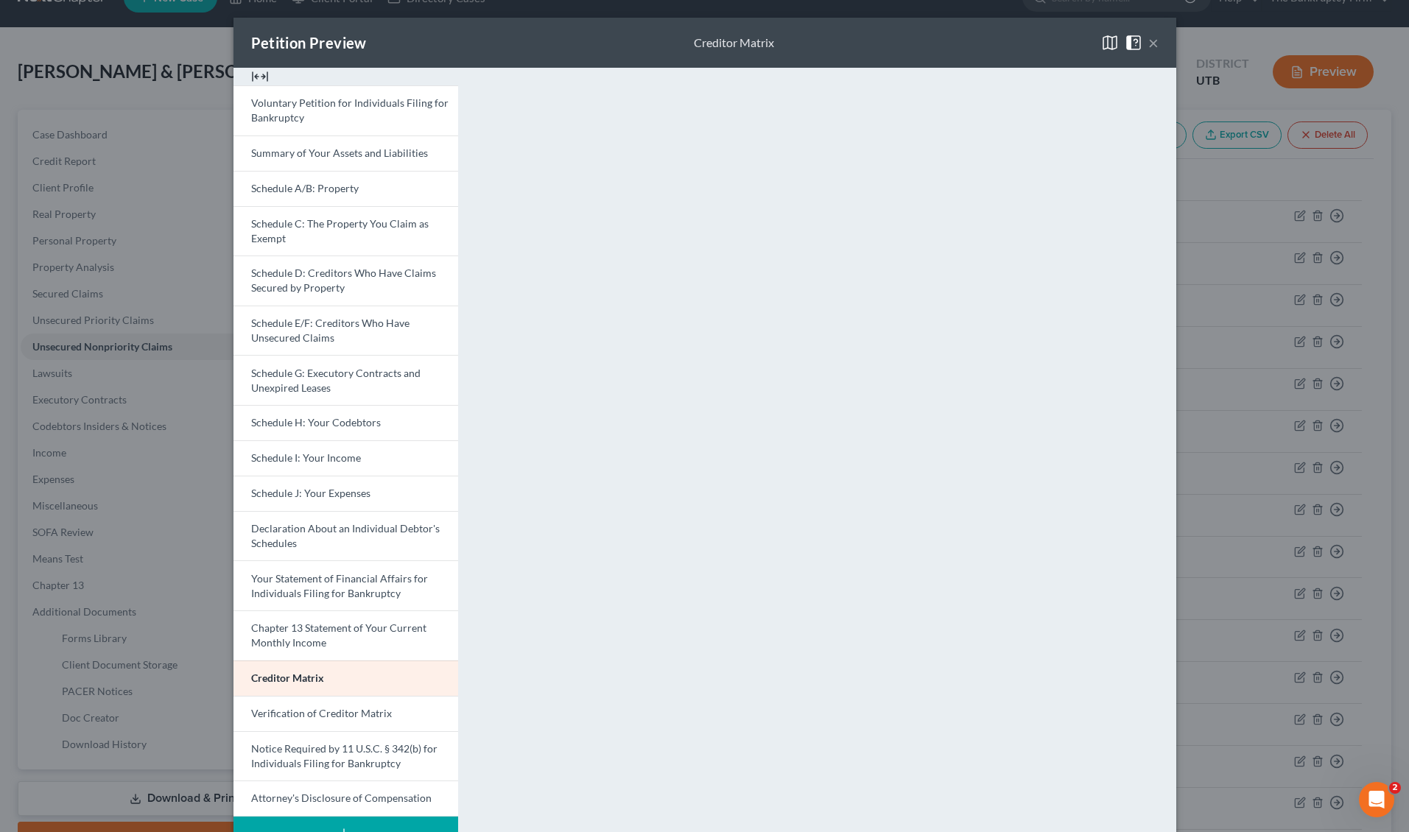
click at [1154, 44] on button "×" at bounding box center [1154, 43] width 10 height 18
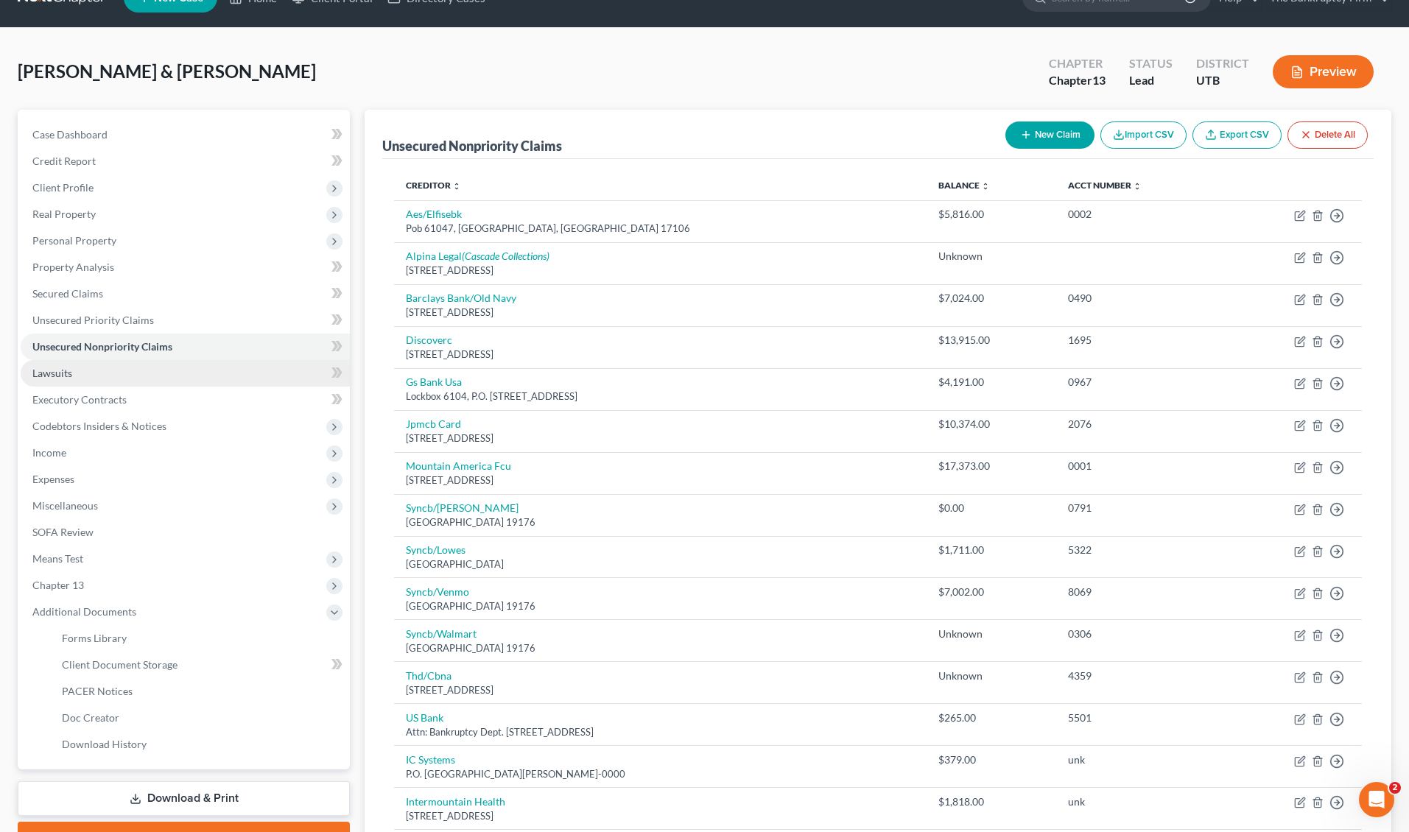
click at [123, 368] on link "Lawsuits" at bounding box center [185, 373] width 329 height 27
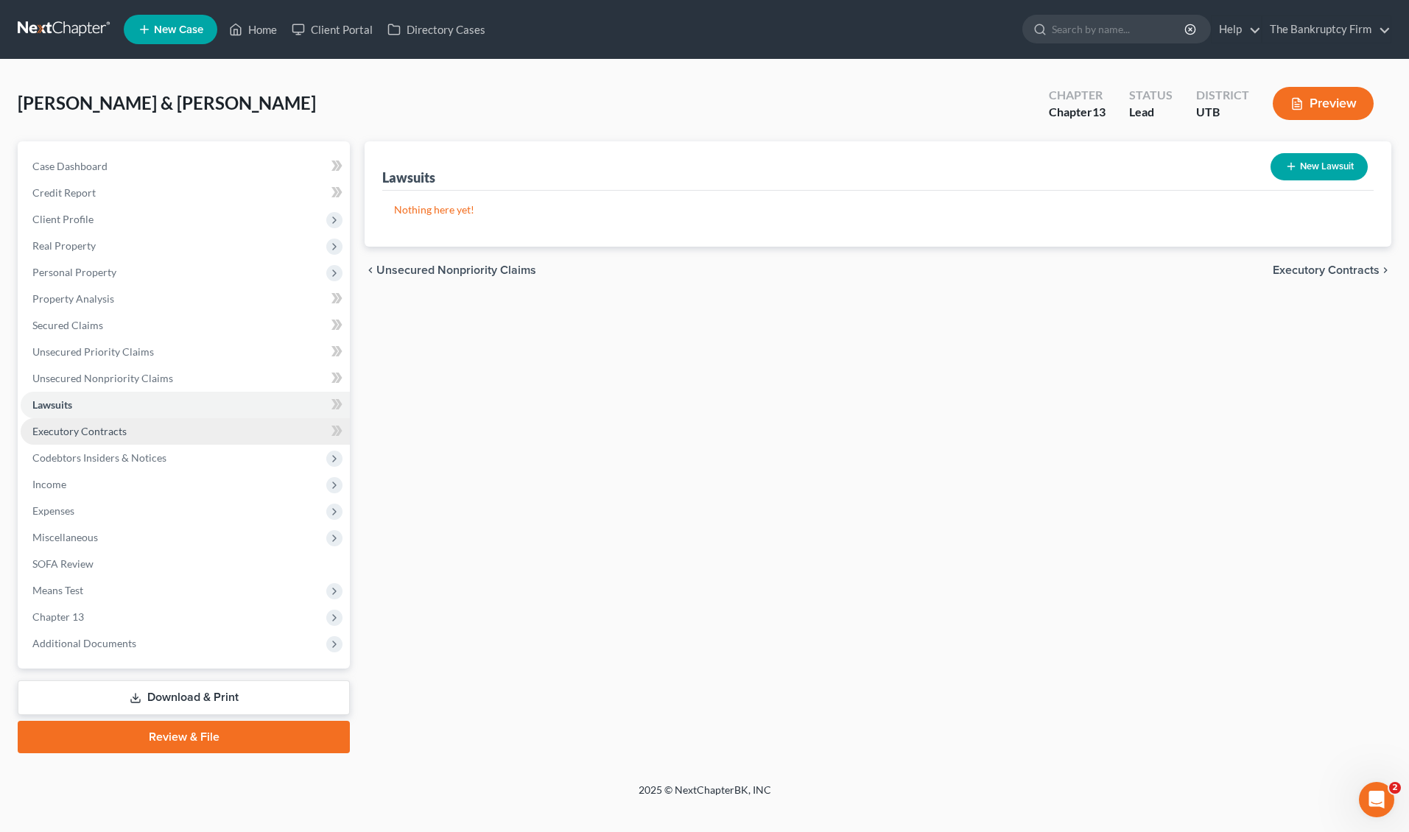
click at [181, 427] on link "Executory Contracts" at bounding box center [185, 431] width 329 height 27
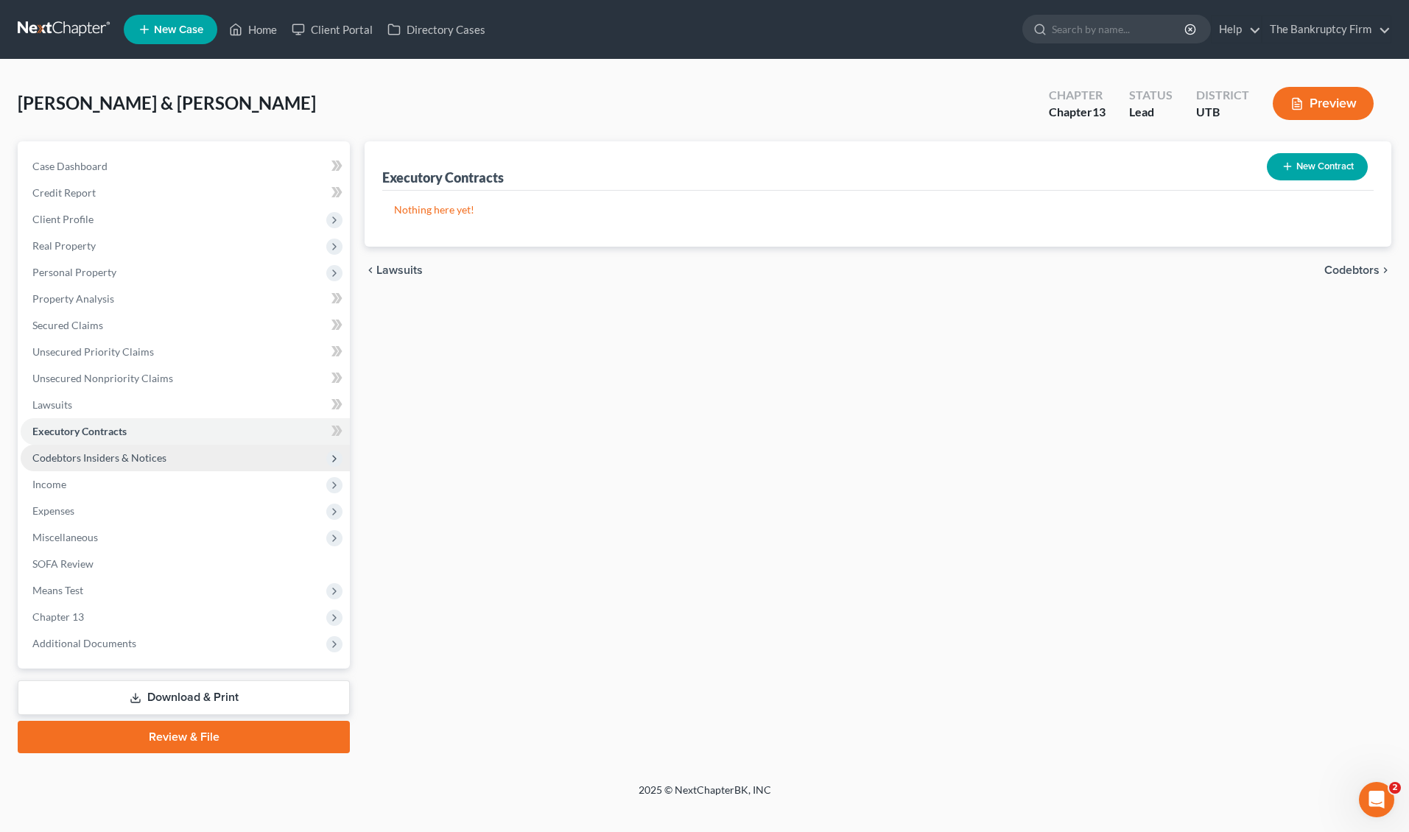
click at [187, 448] on span "Codebtors Insiders & Notices" at bounding box center [185, 458] width 329 height 27
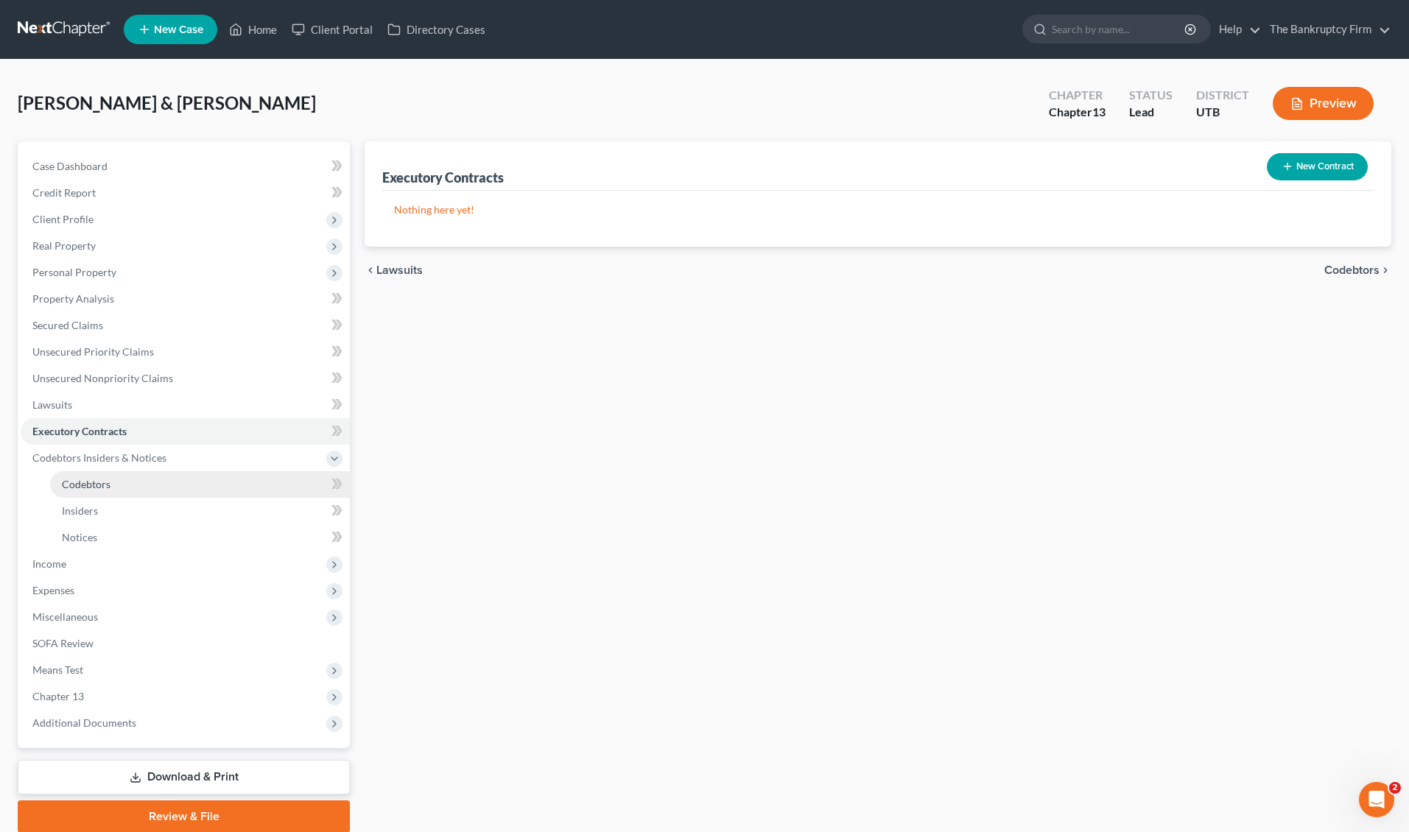
click at [161, 486] on link "Codebtors" at bounding box center [200, 485] width 300 height 27
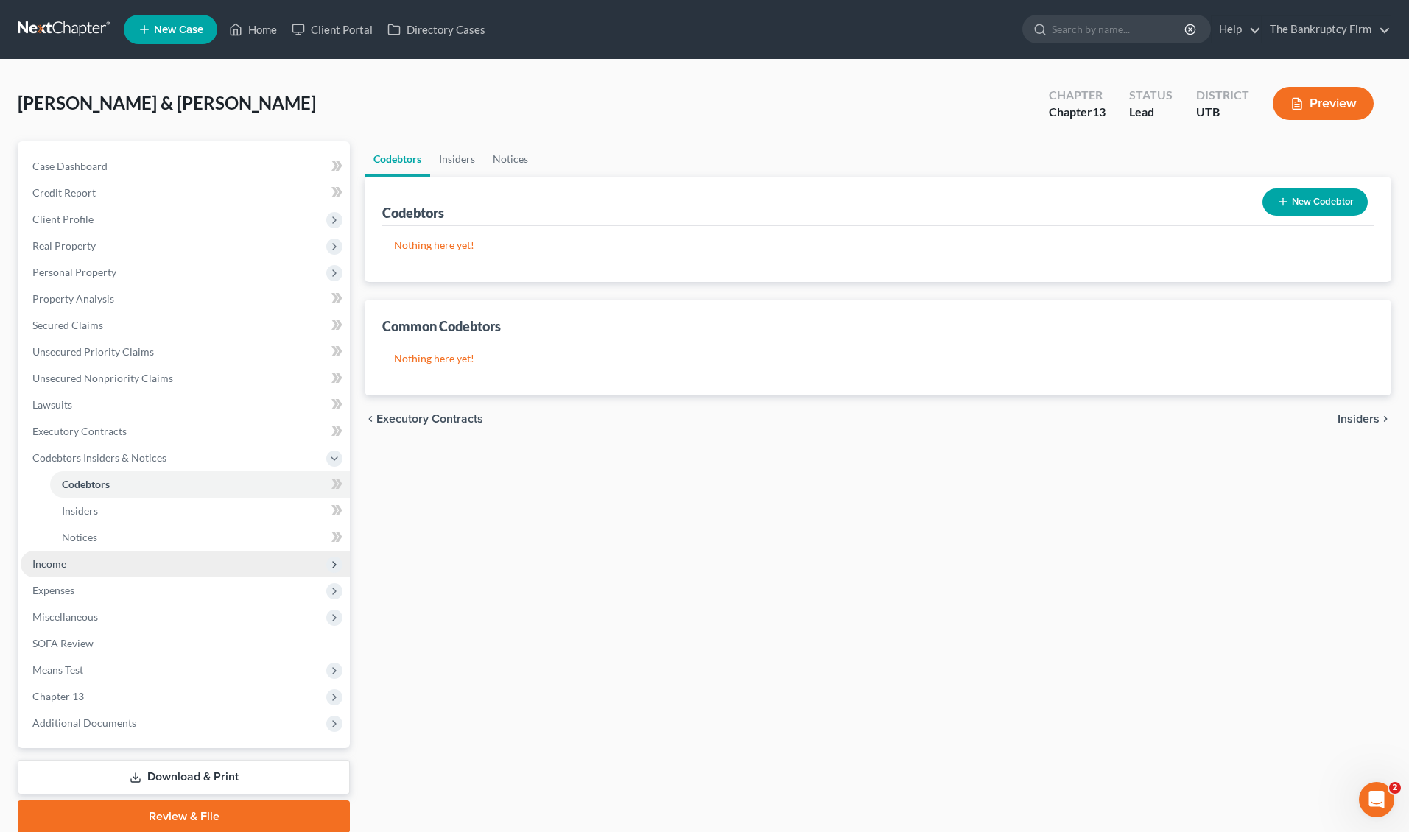
click at [77, 572] on span "Income" at bounding box center [185, 564] width 329 height 27
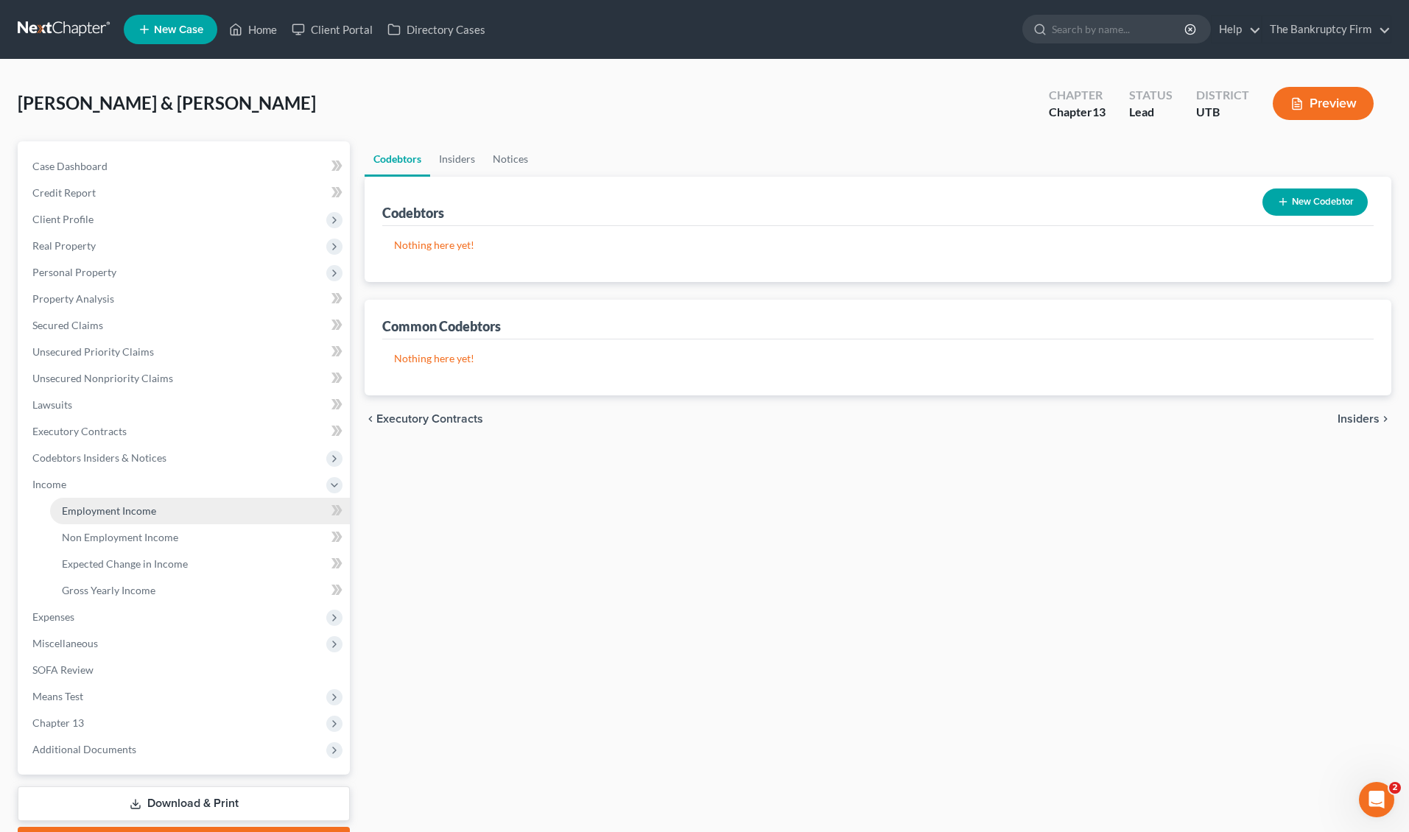
click at [122, 513] on span "Employment Income" at bounding box center [109, 511] width 94 height 13
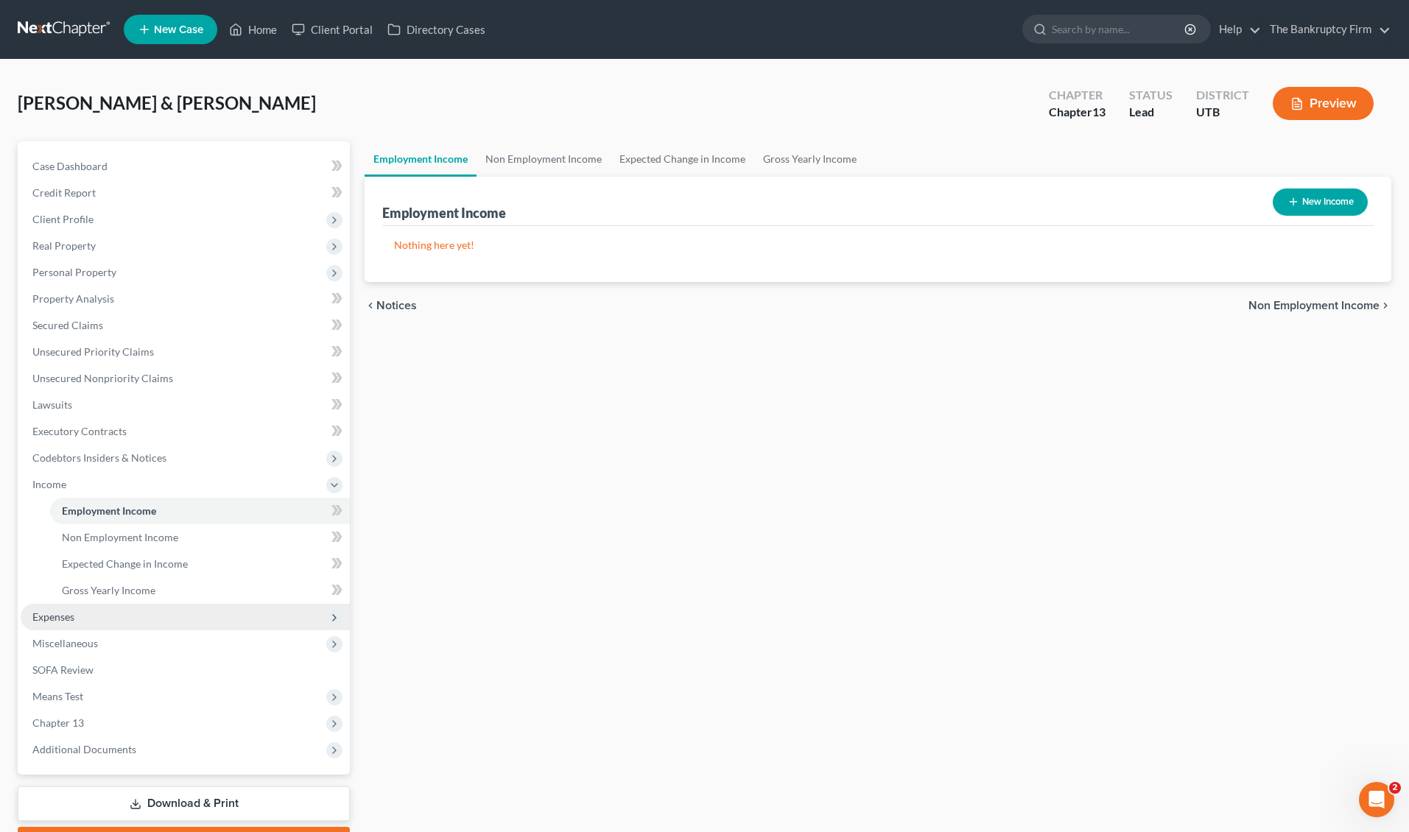
click at [69, 611] on span "Expenses" at bounding box center [53, 617] width 42 height 13
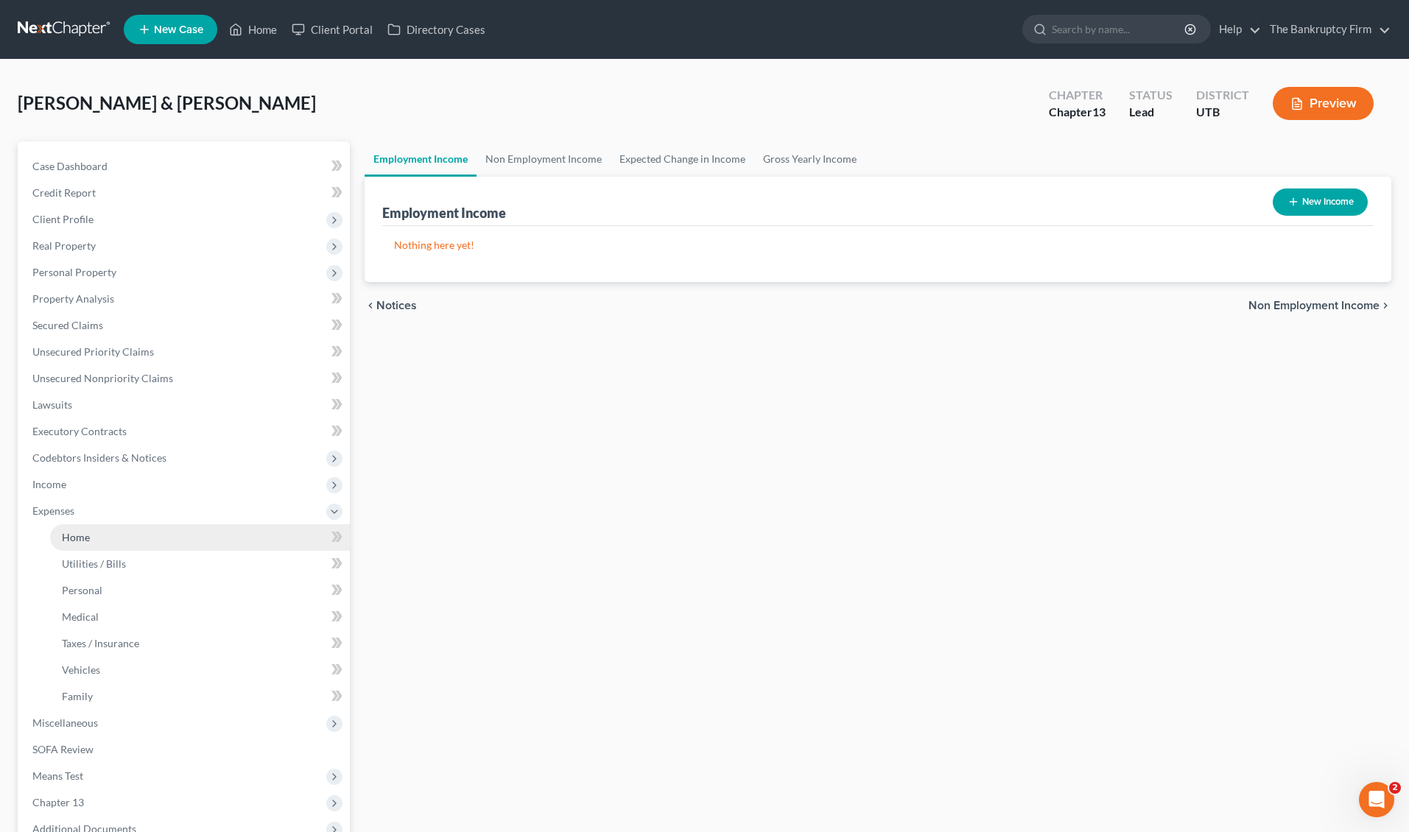
click at [85, 537] on span "Home" at bounding box center [76, 537] width 28 height 13
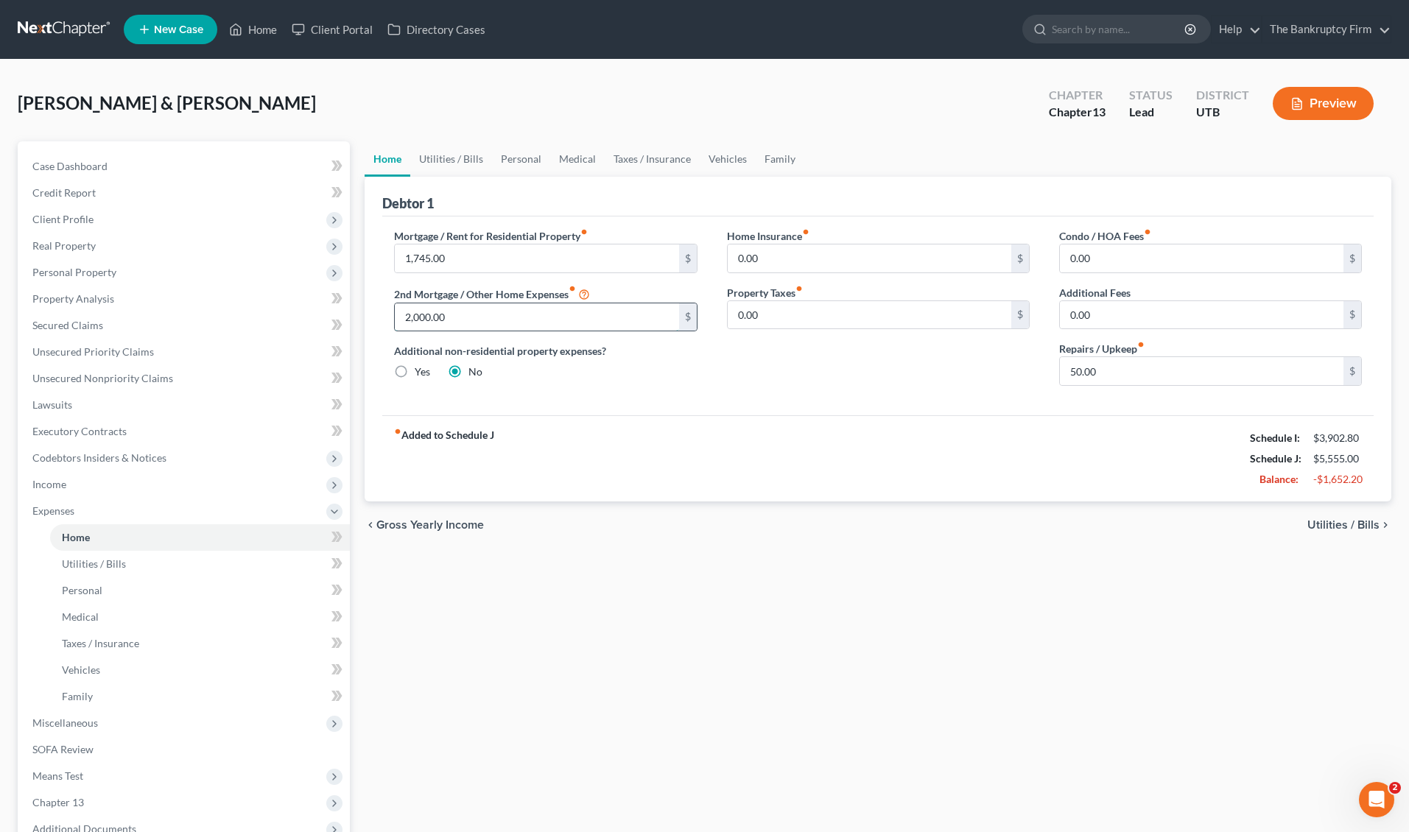
click at [483, 314] on input "2,000.00" at bounding box center [537, 318] width 284 height 28
click at [520, 158] on link "Personal" at bounding box center [521, 158] width 58 height 35
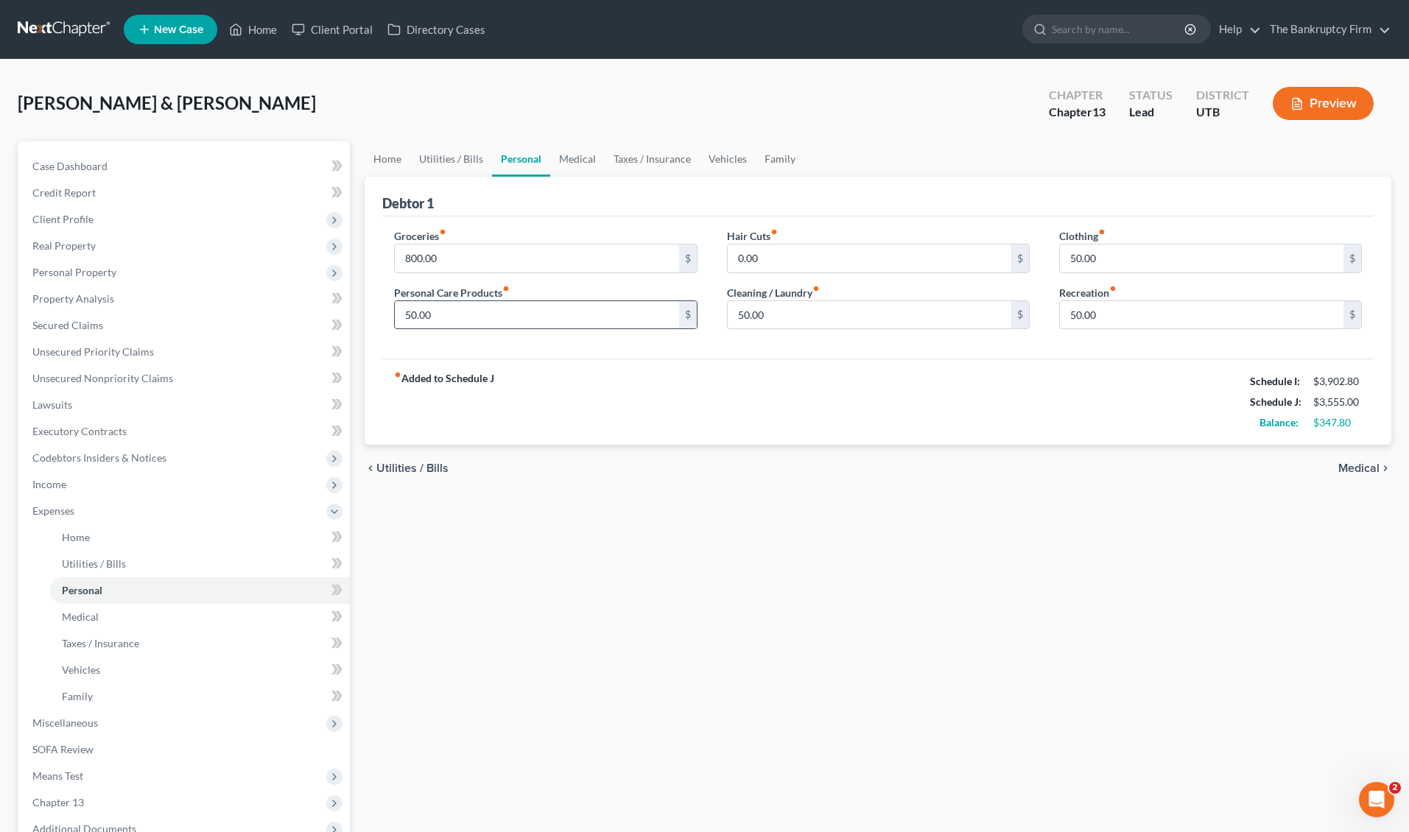
click at [458, 312] on input "50.00" at bounding box center [537, 315] width 284 height 28
type input "100"
type input "75"
type input "150"
click at [575, 160] on link "Medical" at bounding box center [577, 158] width 55 height 35
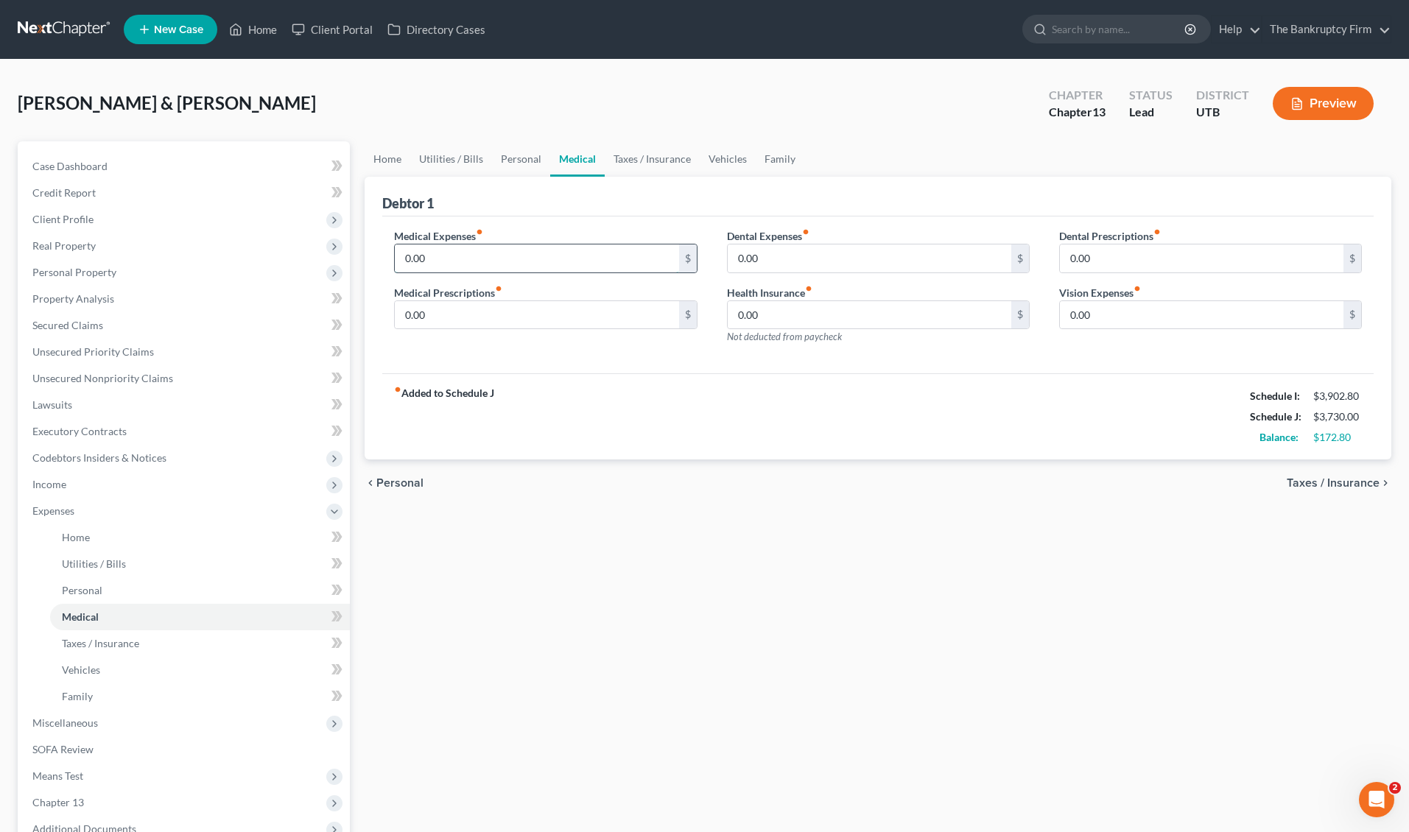
click at [488, 256] on input "0.00" at bounding box center [537, 259] width 284 height 28
type input "50"
click at [647, 154] on link "Taxes / Insurance" at bounding box center [652, 158] width 95 height 35
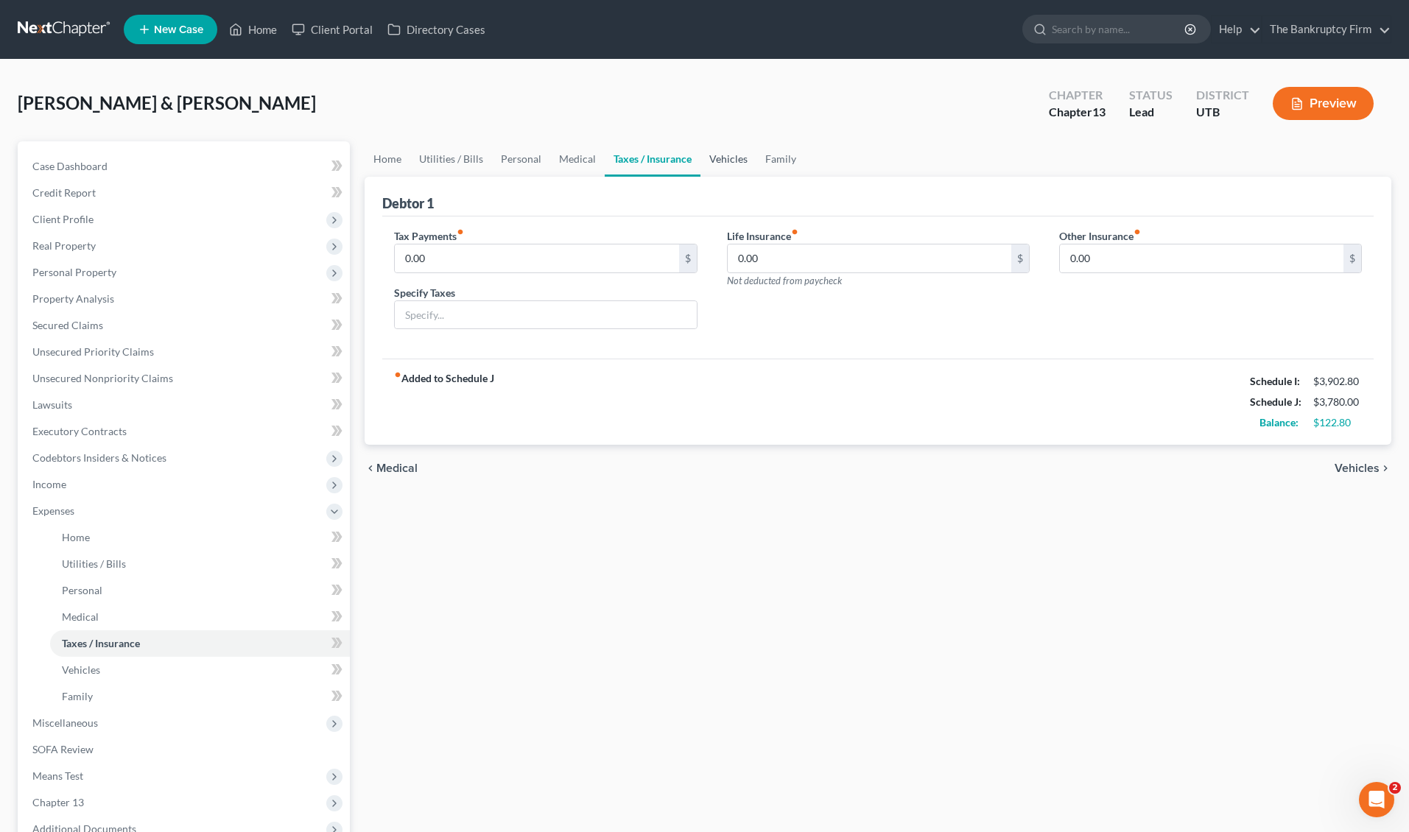
click at [727, 156] on link "Vehicles" at bounding box center [729, 158] width 56 height 35
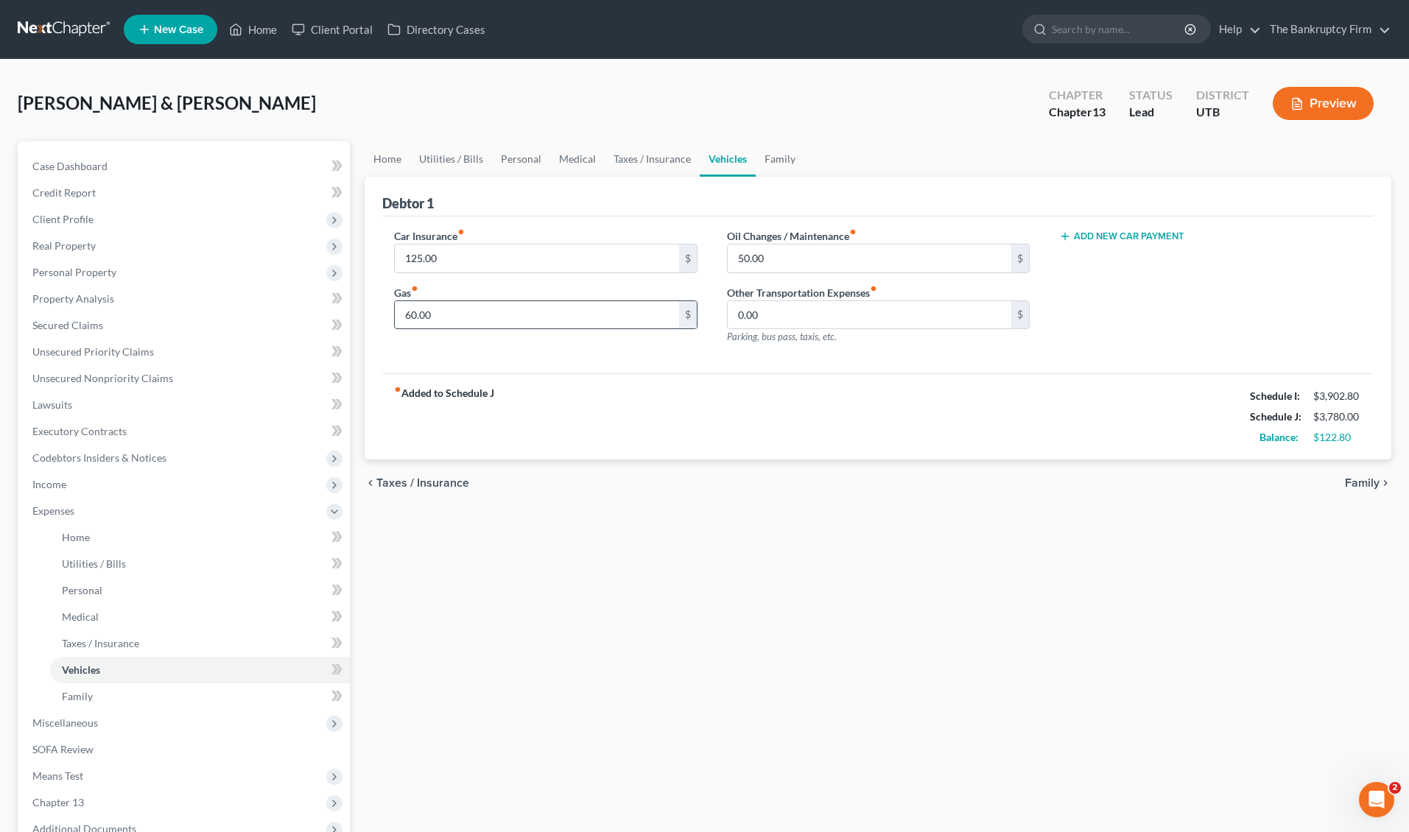
click at [476, 309] on input "60.00" at bounding box center [537, 315] width 284 height 28
type input "120"
type input "62.80"
click at [775, 159] on link "Family" at bounding box center [780, 158] width 49 height 35
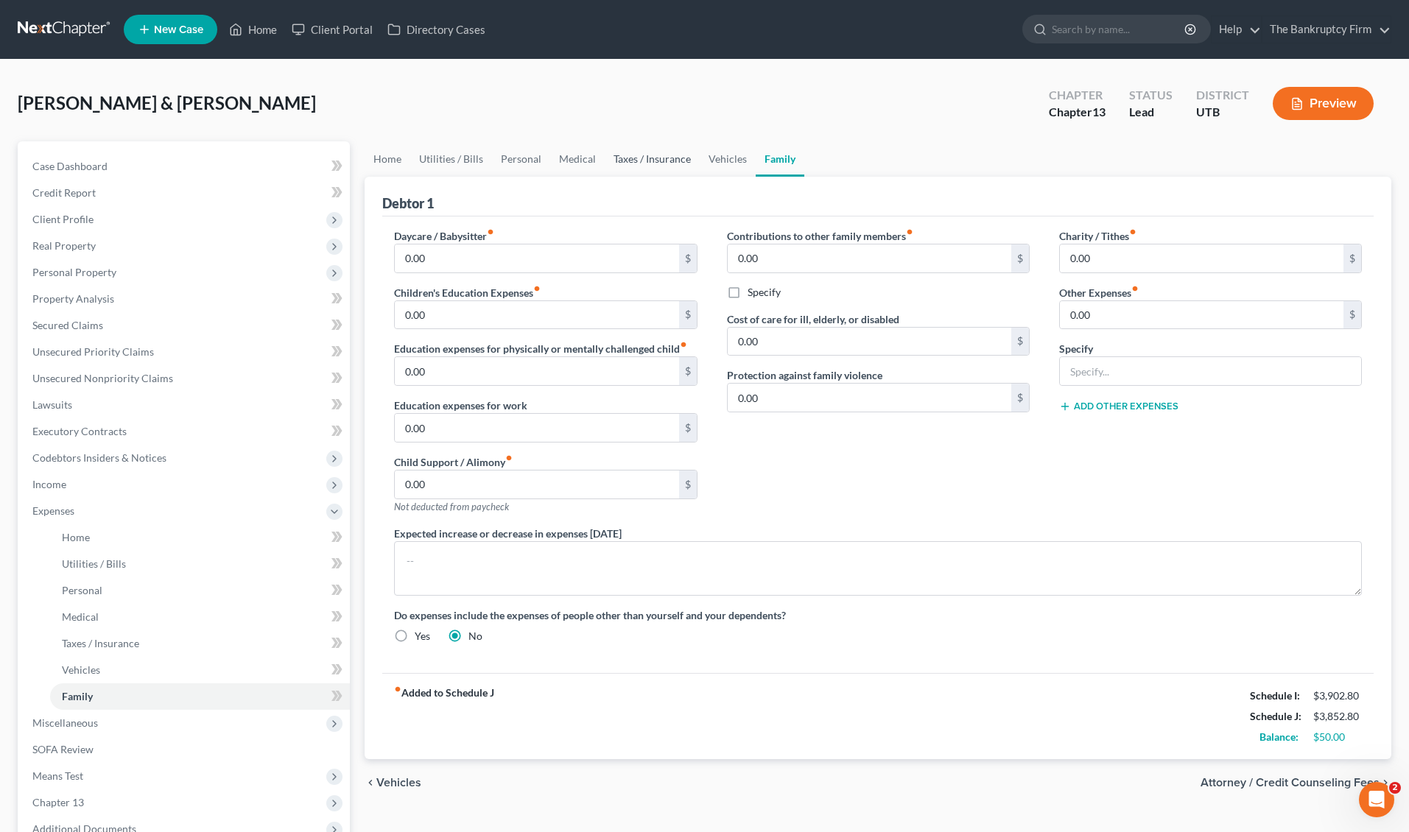
click at [662, 158] on link "Taxes / Insurance" at bounding box center [652, 158] width 95 height 35
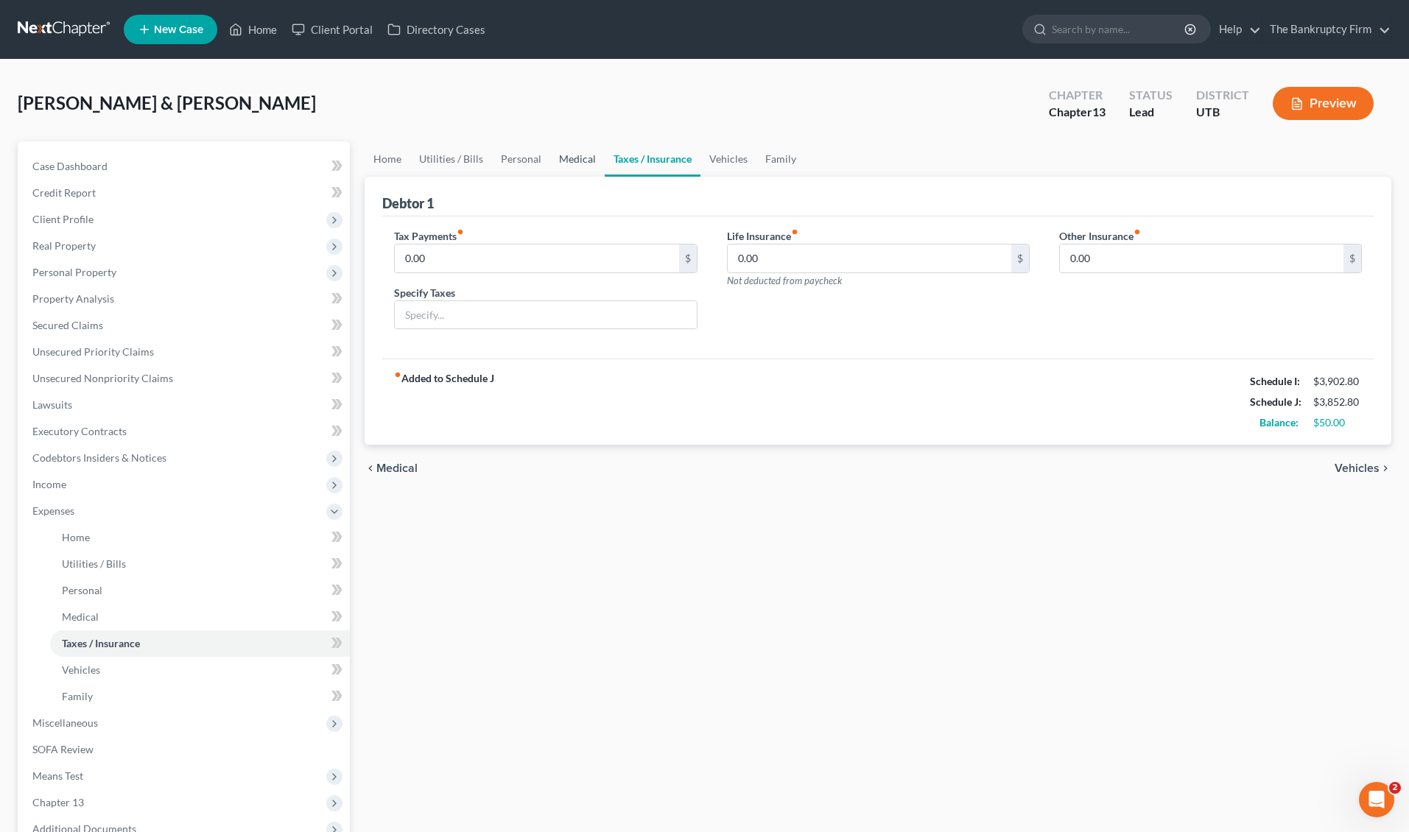
drag, startPoint x: 583, startPoint y: 158, endPoint x: 561, endPoint y: 156, distance: 22.9
click at [583, 158] on link "Medical" at bounding box center [577, 158] width 55 height 35
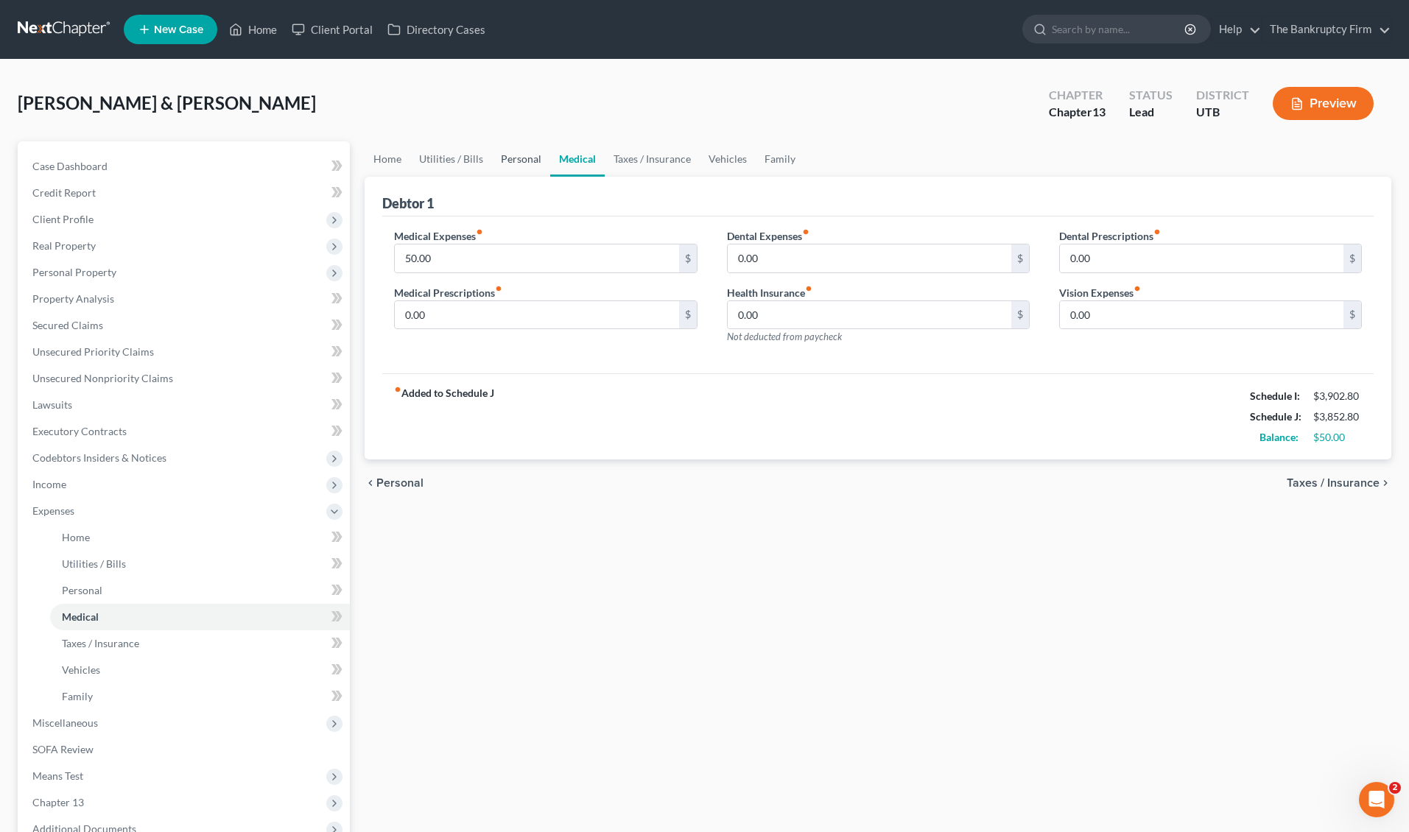
click at [512, 158] on link "Personal" at bounding box center [521, 158] width 58 height 35
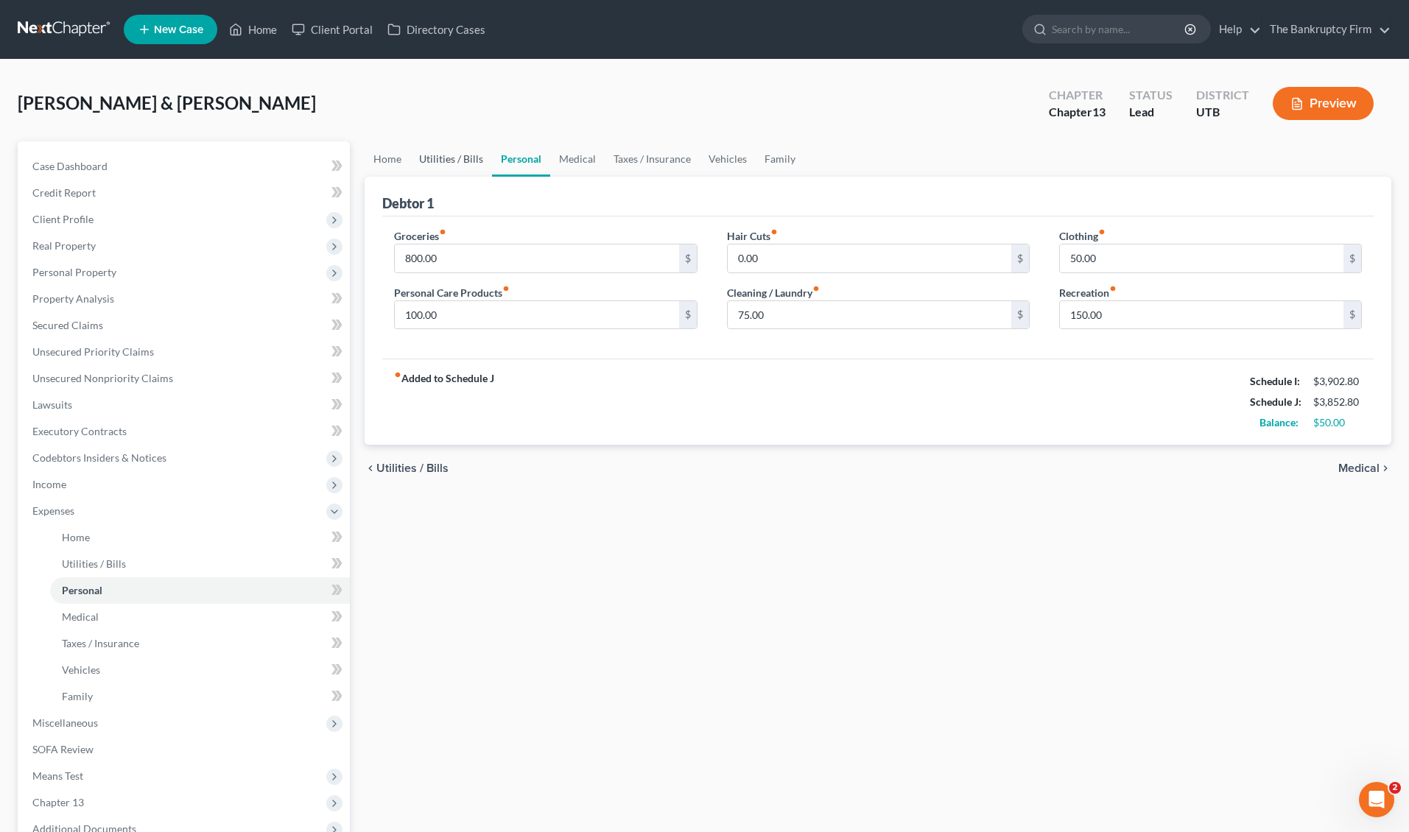
click at [453, 155] on link "Utilities / Bills" at bounding box center [451, 158] width 82 height 35
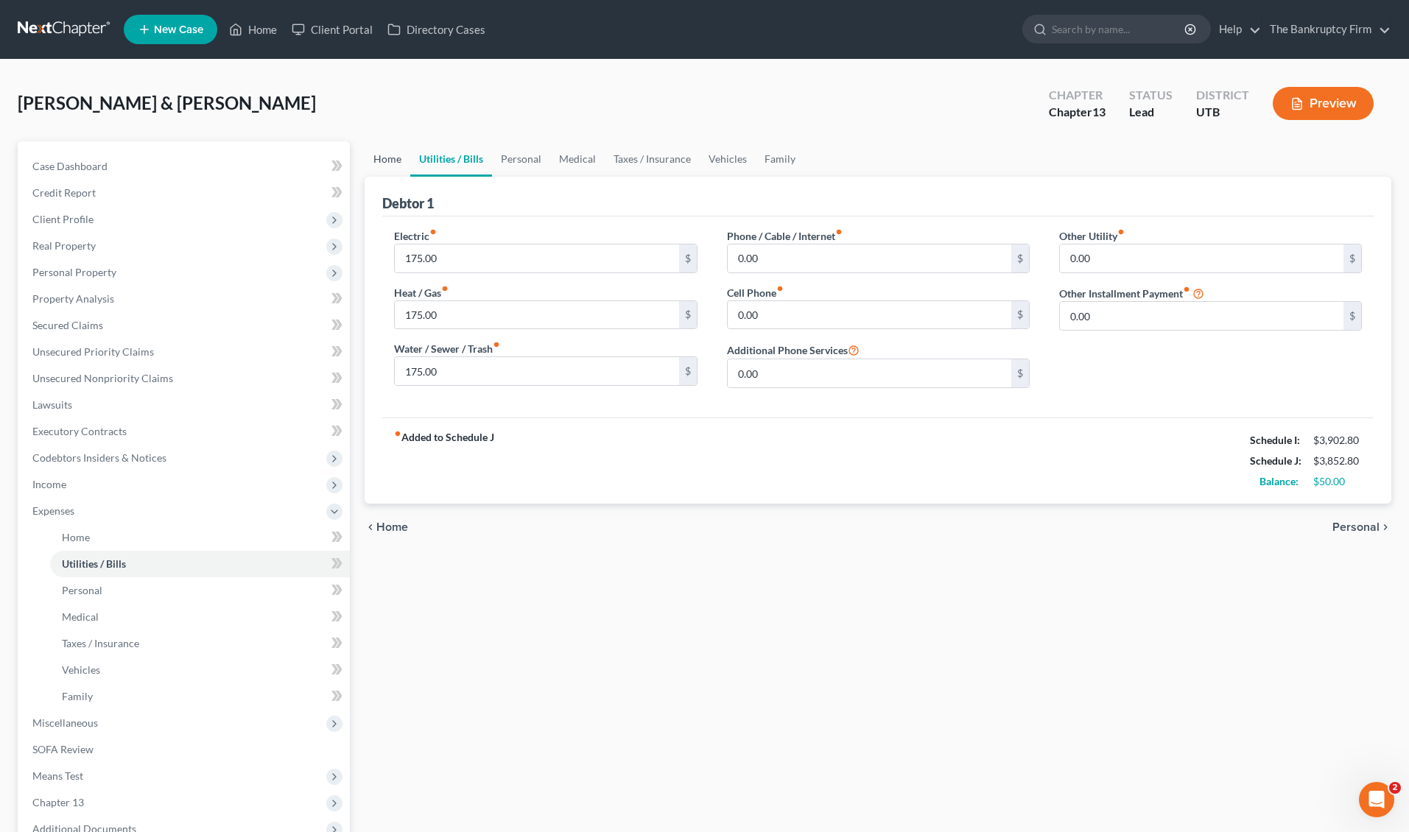
click at [398, 155] on link "Home" at bounding box center [388, 158] width 46 height 35
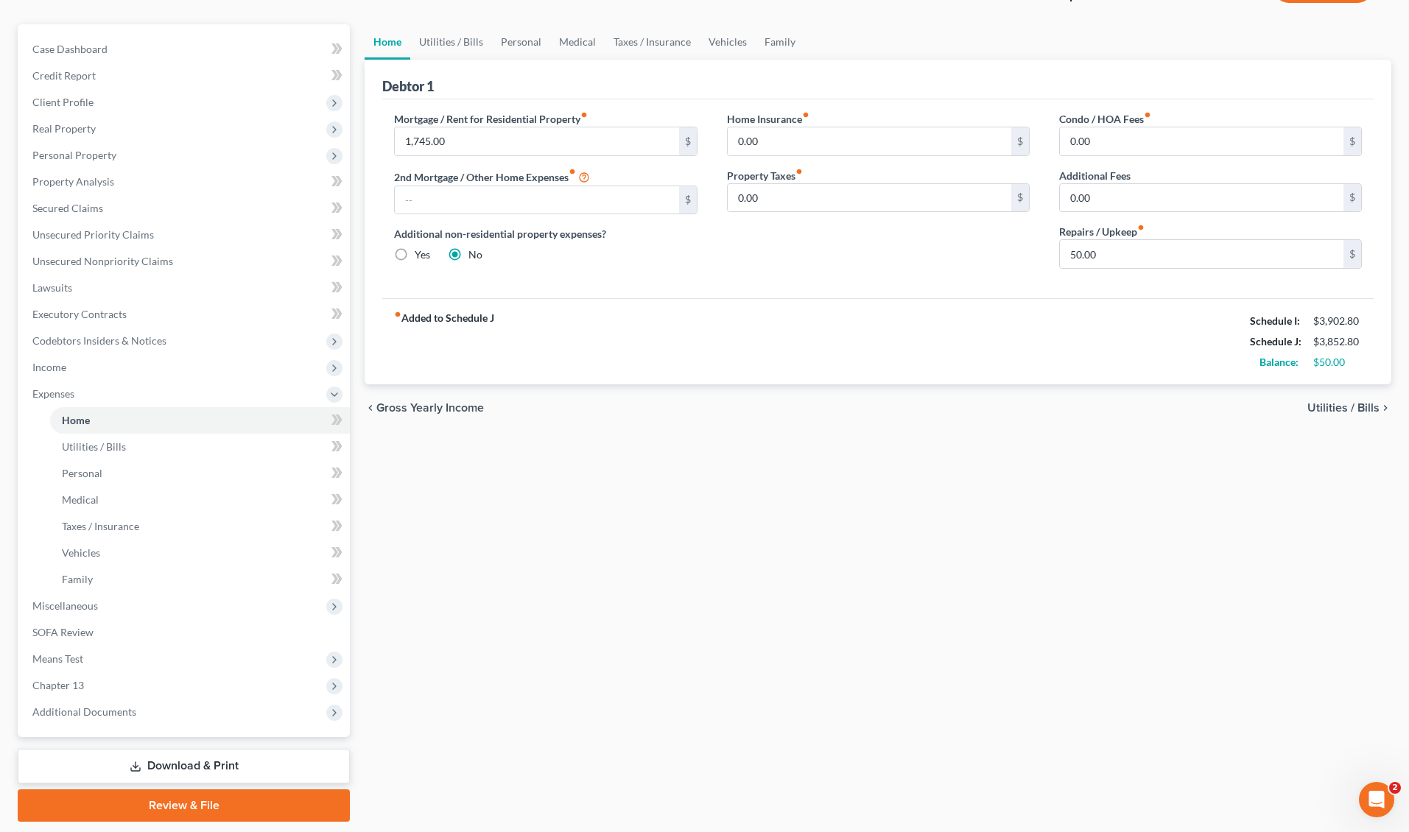
scroll to position [163, 0]
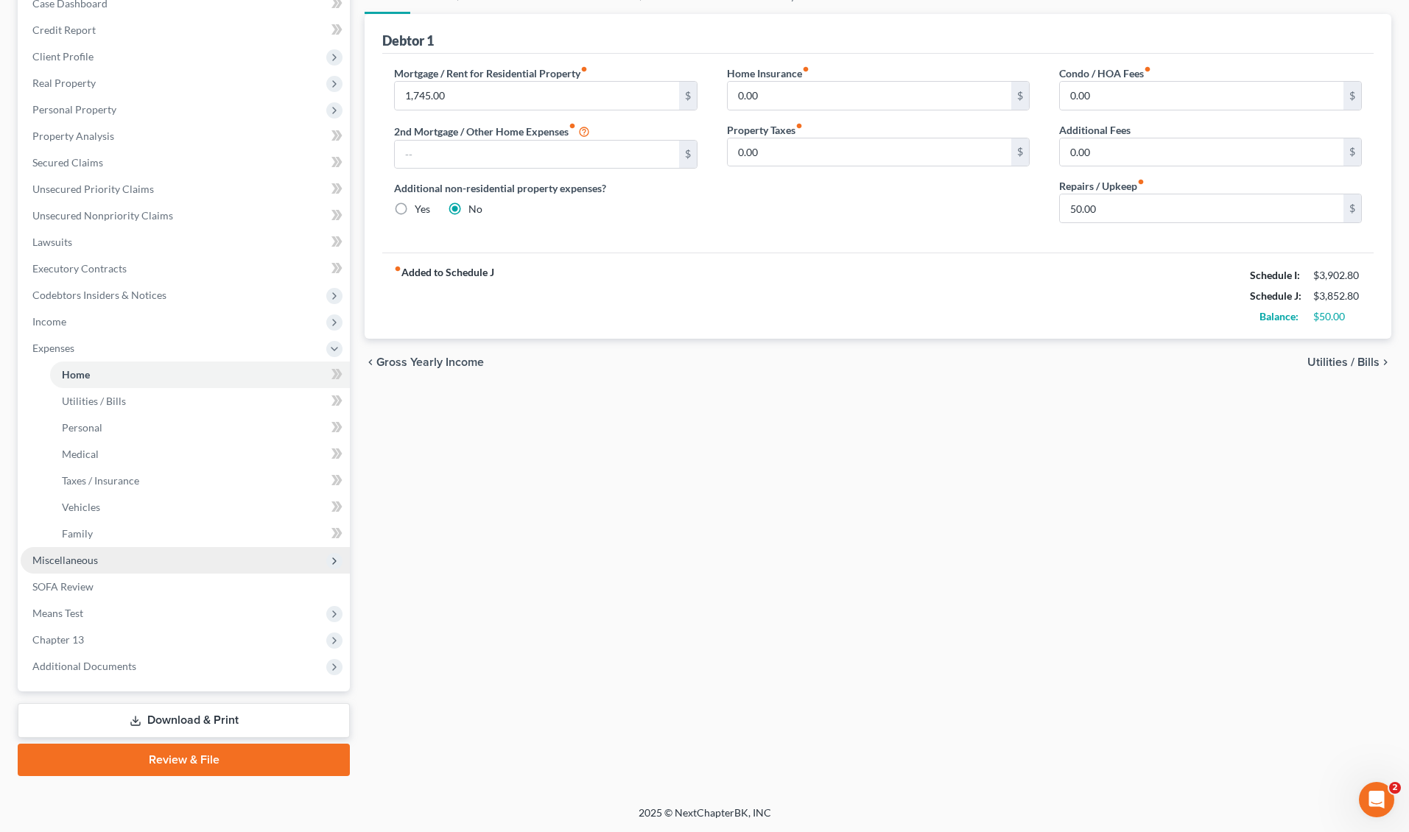
click at [102, 558] on span "Miscellaneous" at bounding box center [185, 560] width 329 height 27
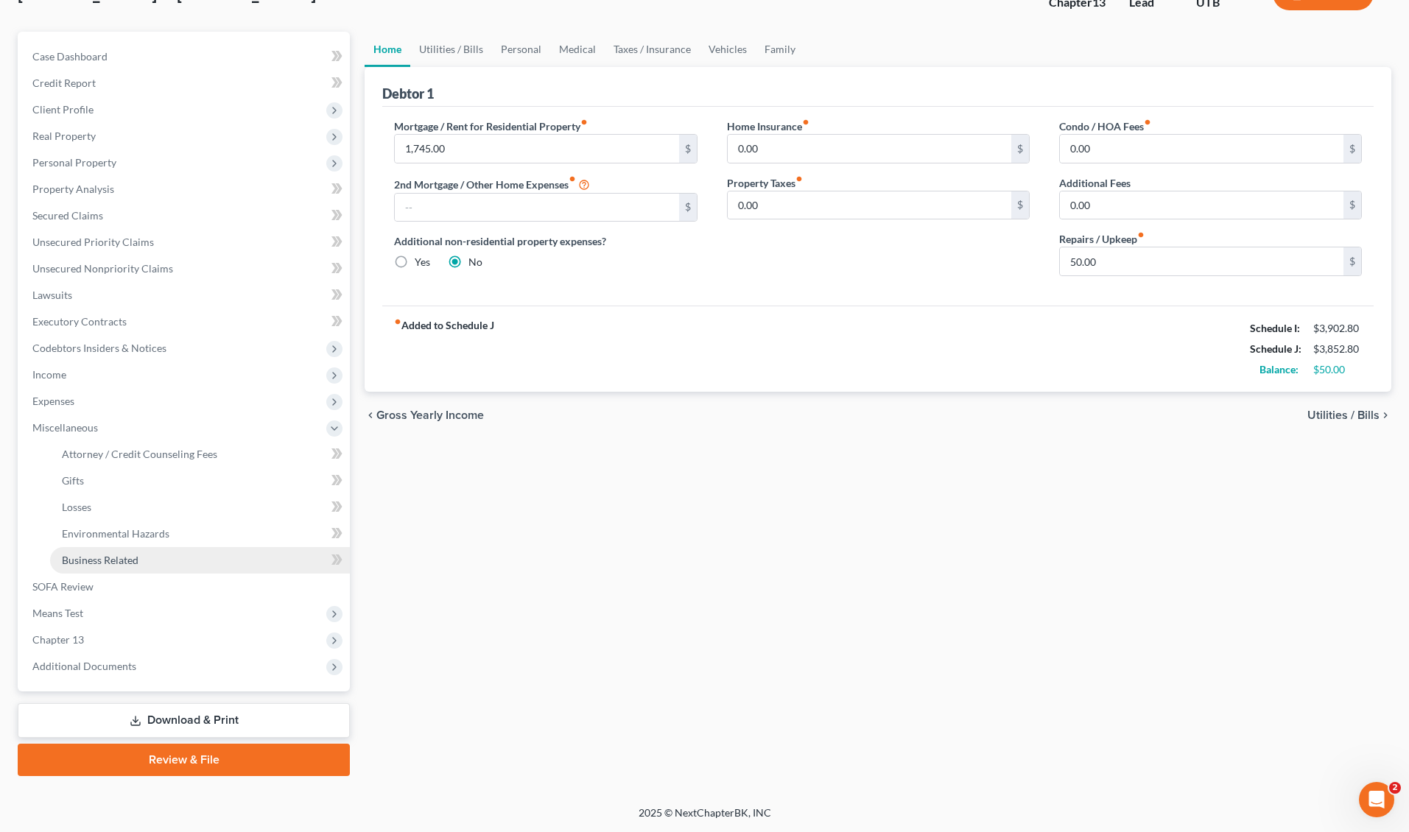
scroll to position [110, 0]
click at [142, 446] on link "Attorney / Credit Counseling Fees" at bounding box center [200, 454] width 300 height 27
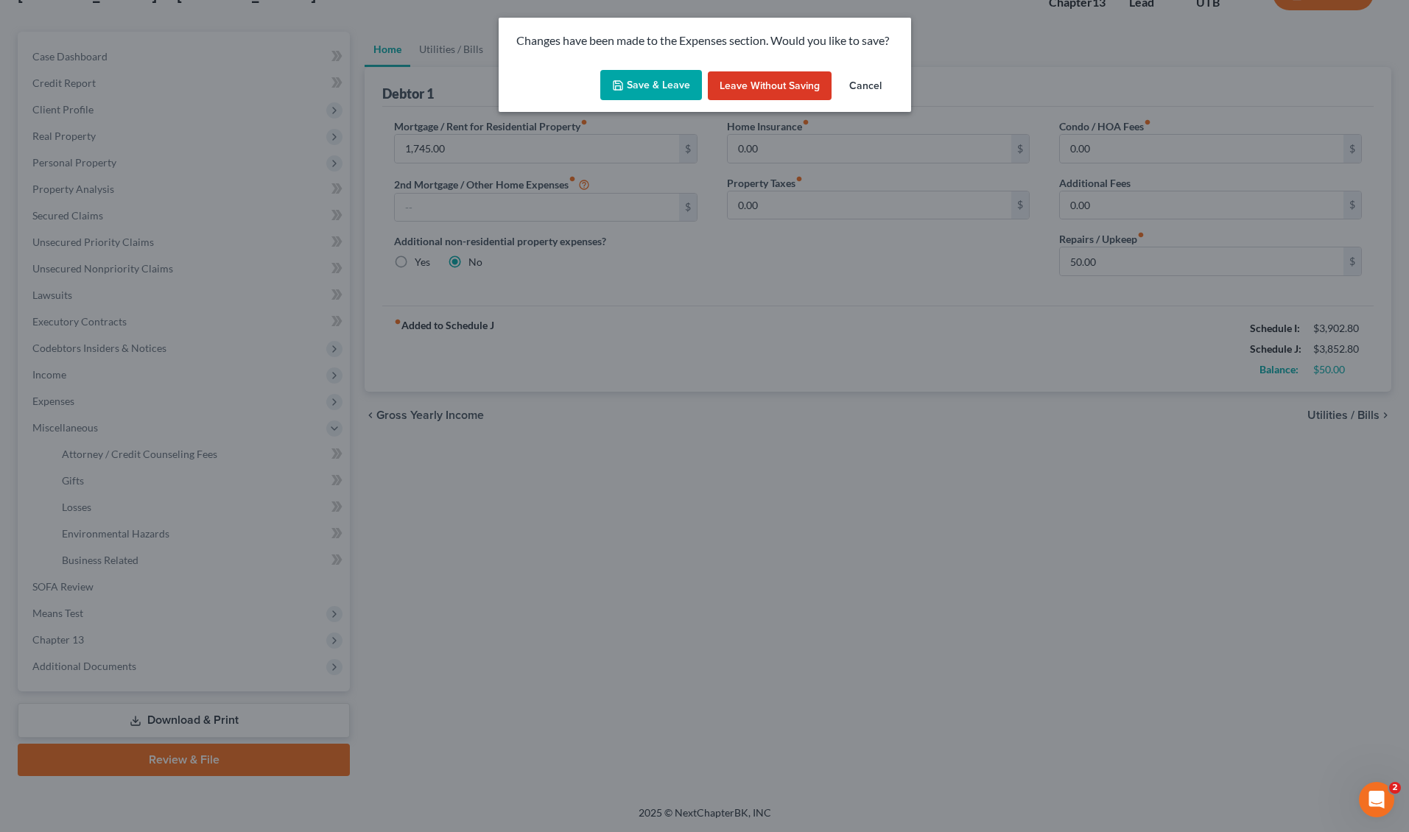
click at [654, 80] on button "Save & Leave" at bounding box center [651, 85] width 102 height 31
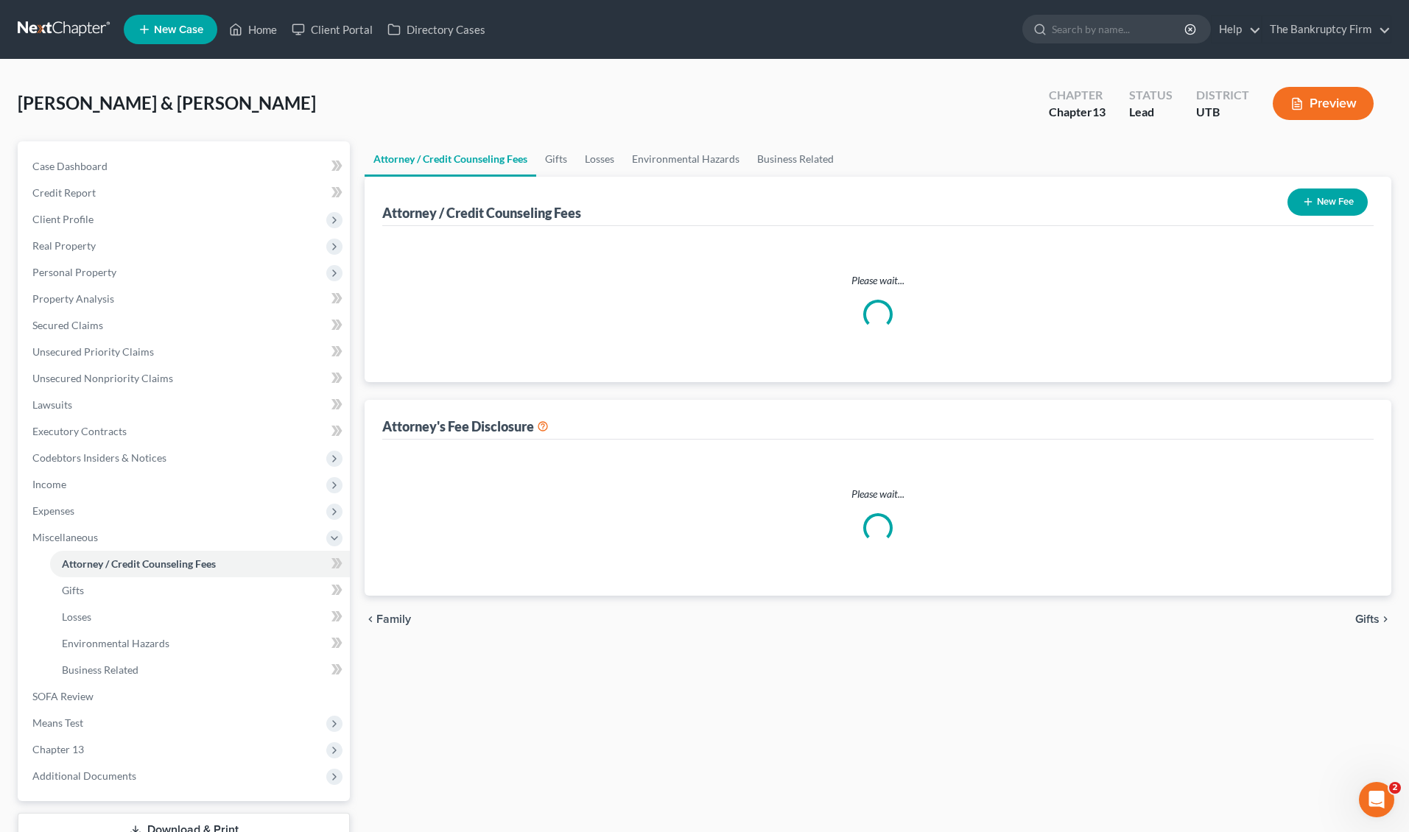
select select "0"
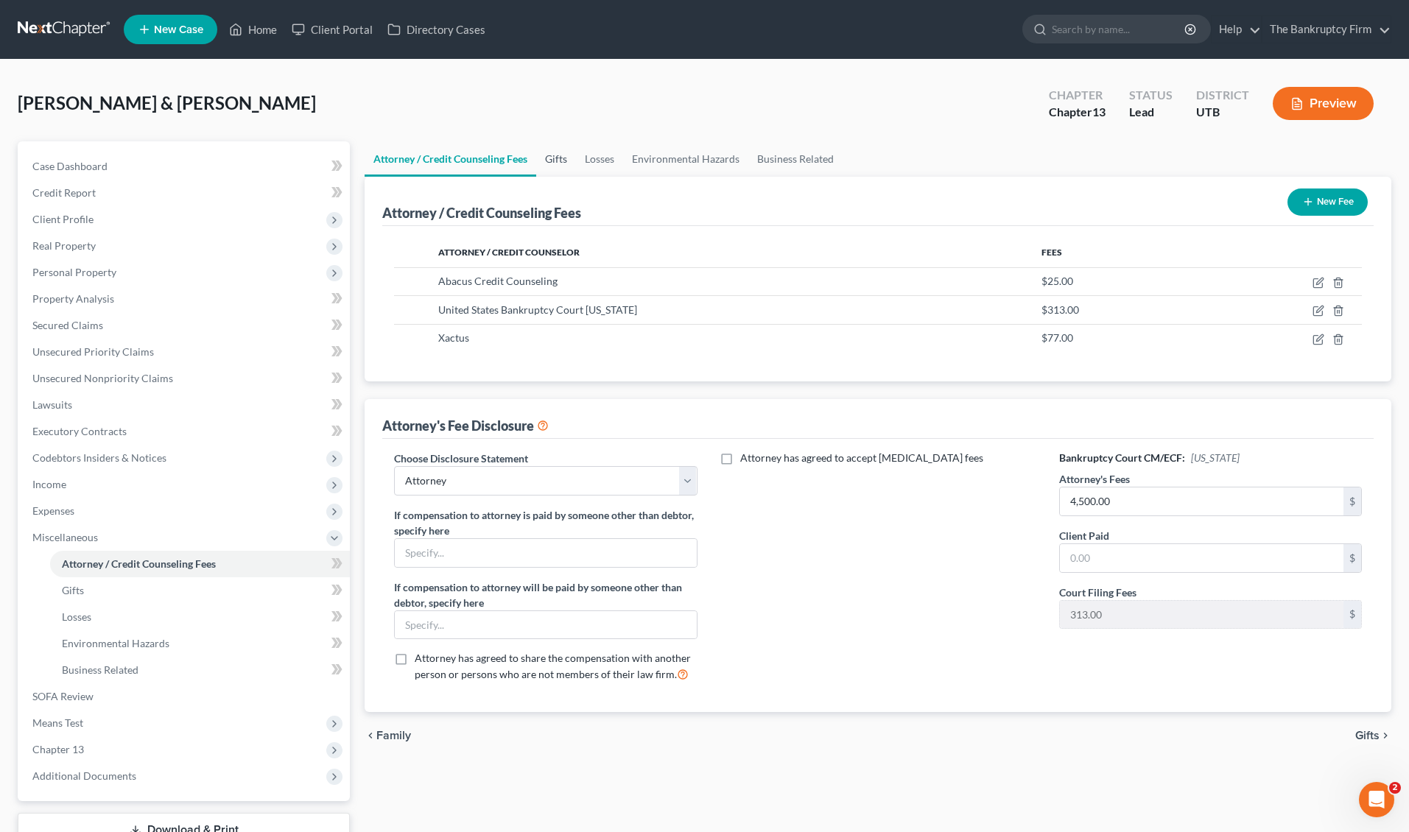
click at [558, 158] on link "Gifts" at bounding box center [556, 158] width 40 height 35
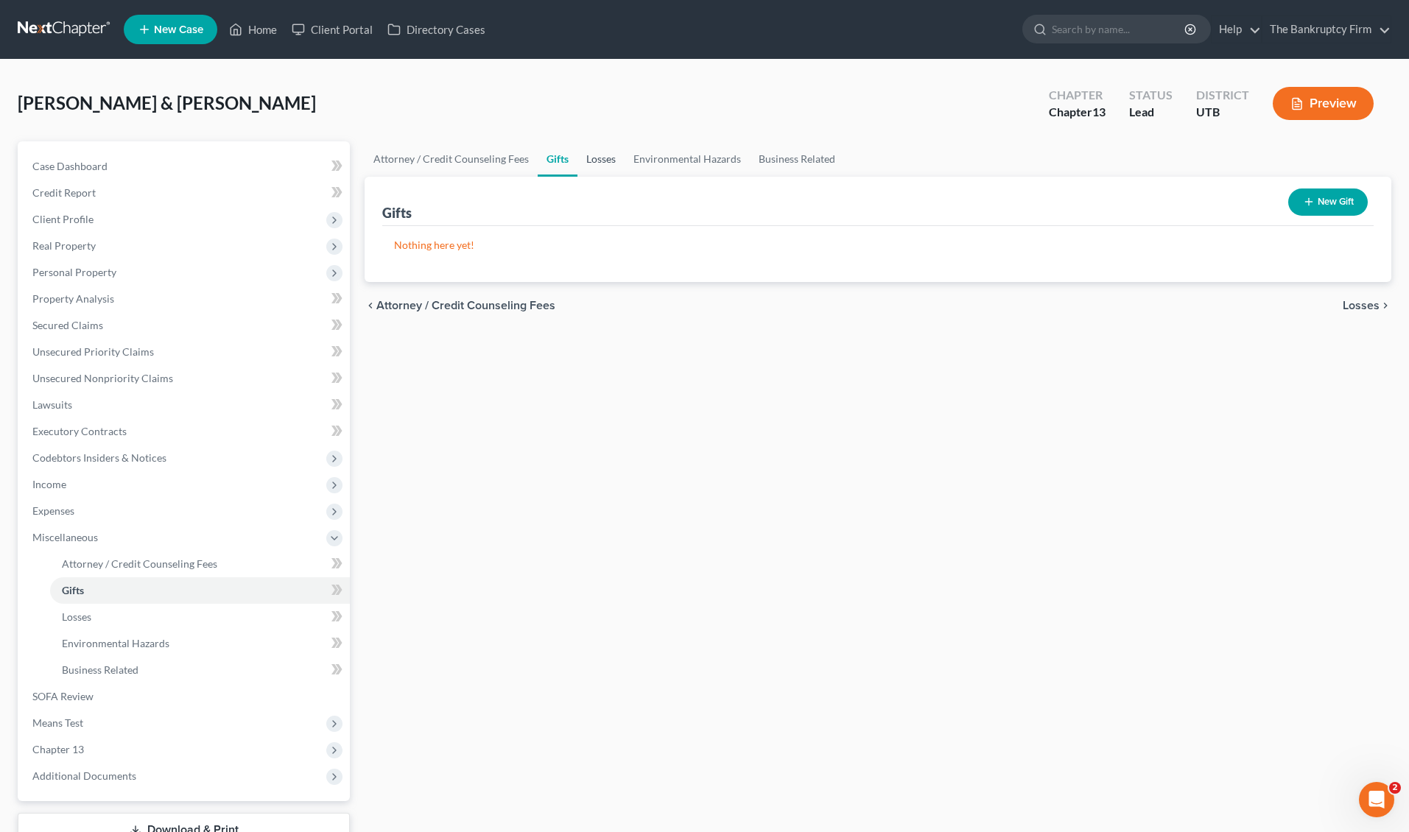
click at [603, 158] on link "Losses" at bounding box center [601, 158] width 47 height 35
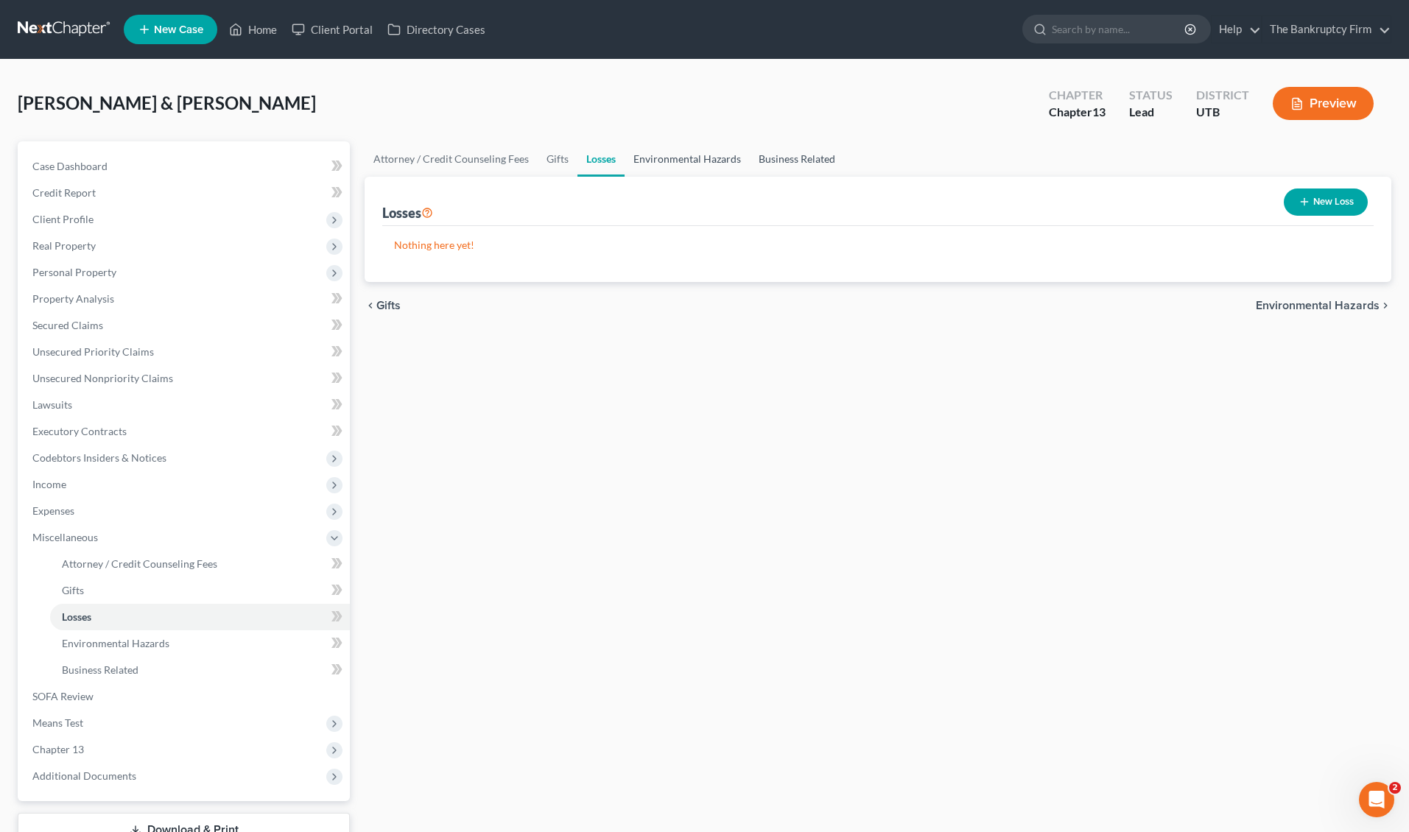
drag, startPoint x: 698, startPoint y: 158, endPoint x: 770, endPoint y: 151, distance: 72.5
click at [698, 158] on link "Environmental Hazards" at bounding box center [687, 158] width 125 height 35
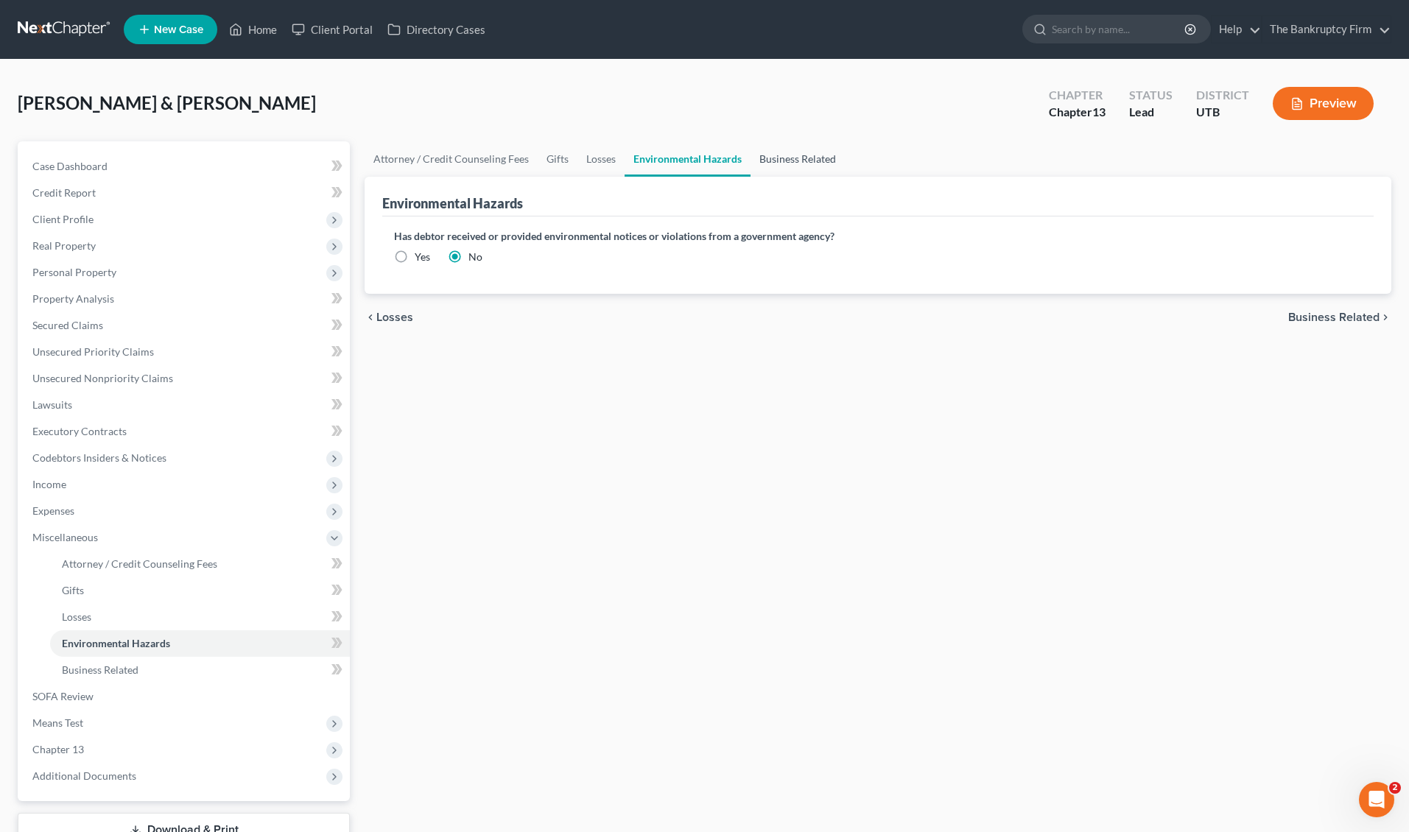
click at [799, 158] on link "Business Related" at bounding box center [798, 158] width 94 height 35
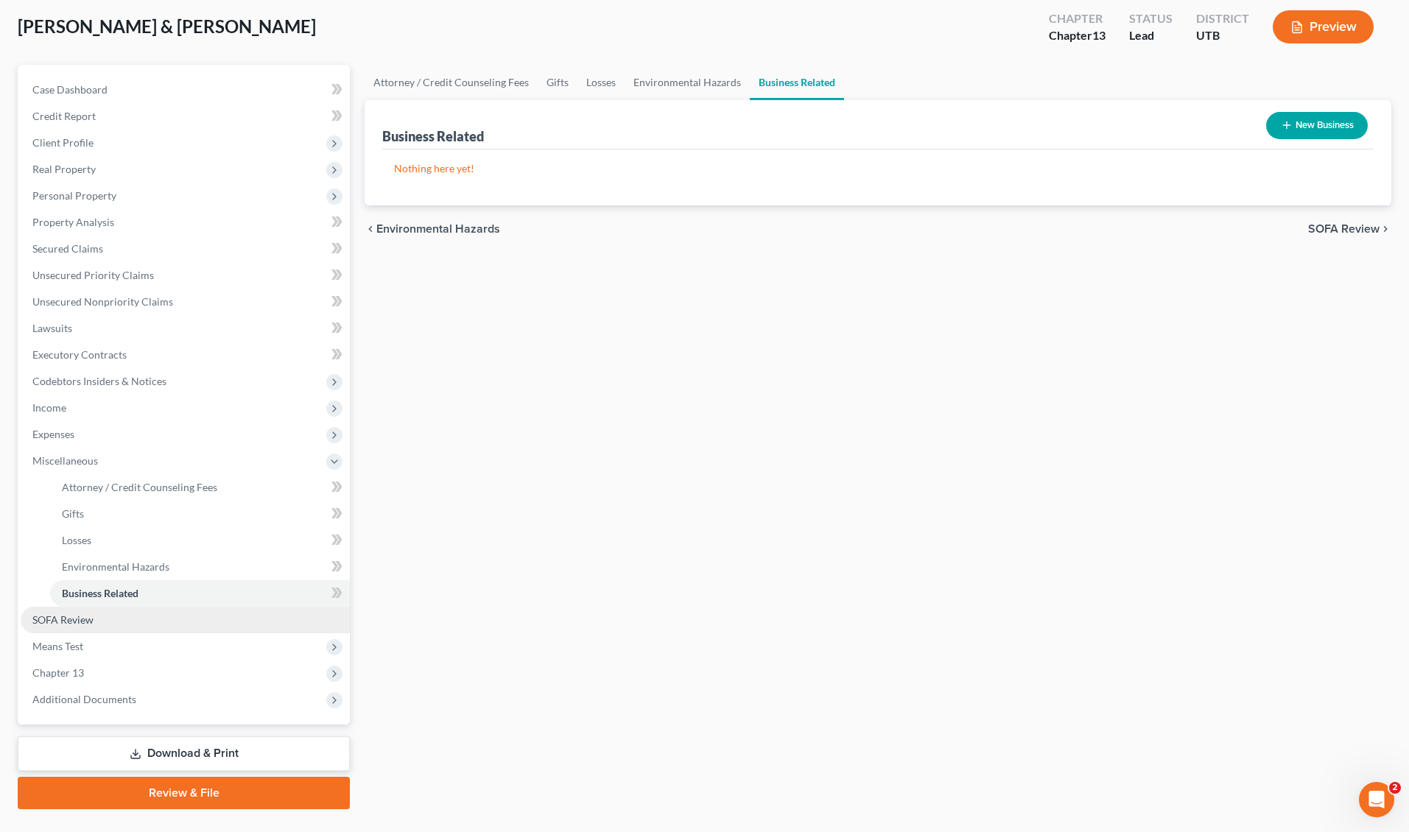
click at [67, 620] on span "SOFA Review" at bounding box center [62, 620] width 61 height 13
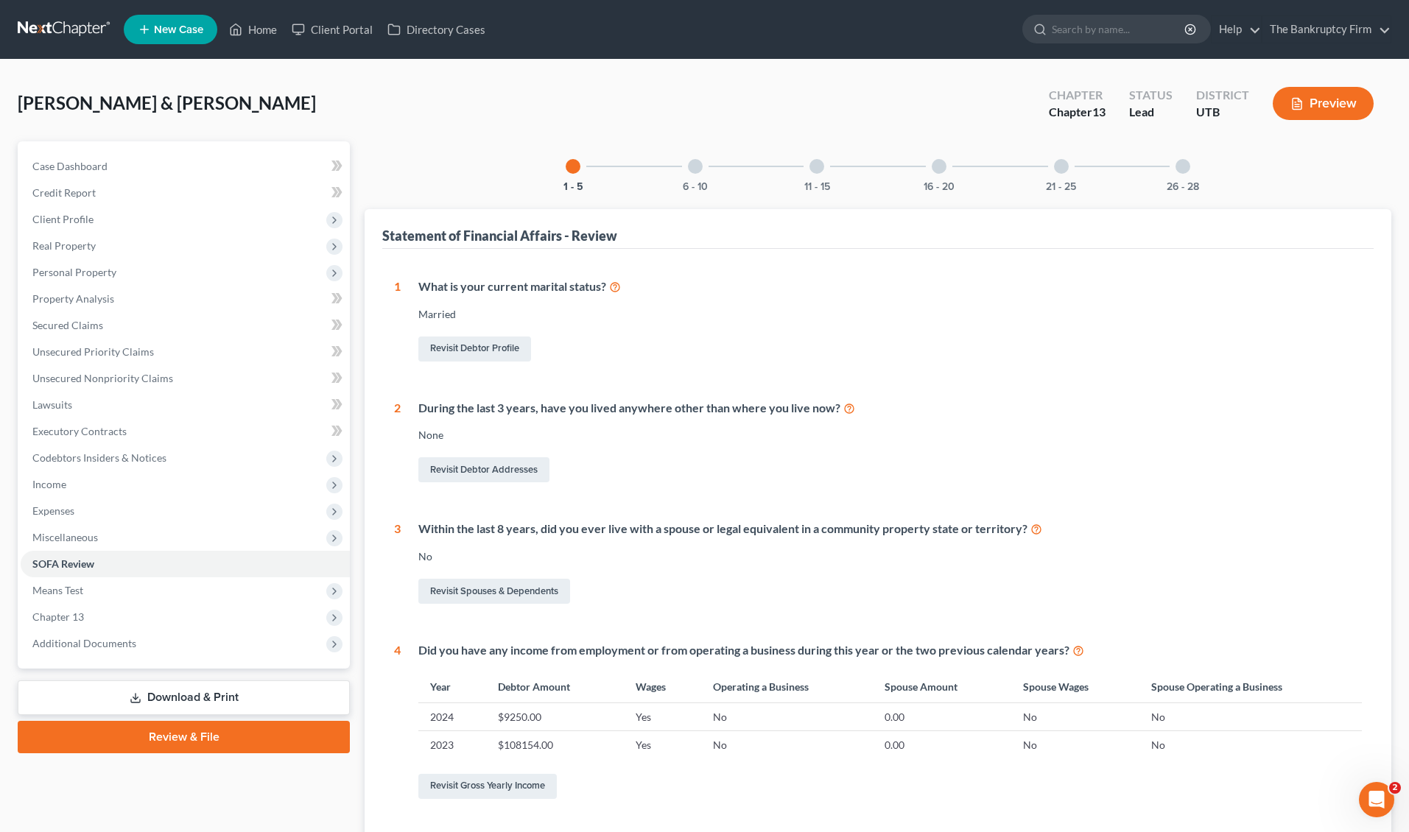
click at [696, 159] on div at bounding box center [695, 166] width 15 height 15
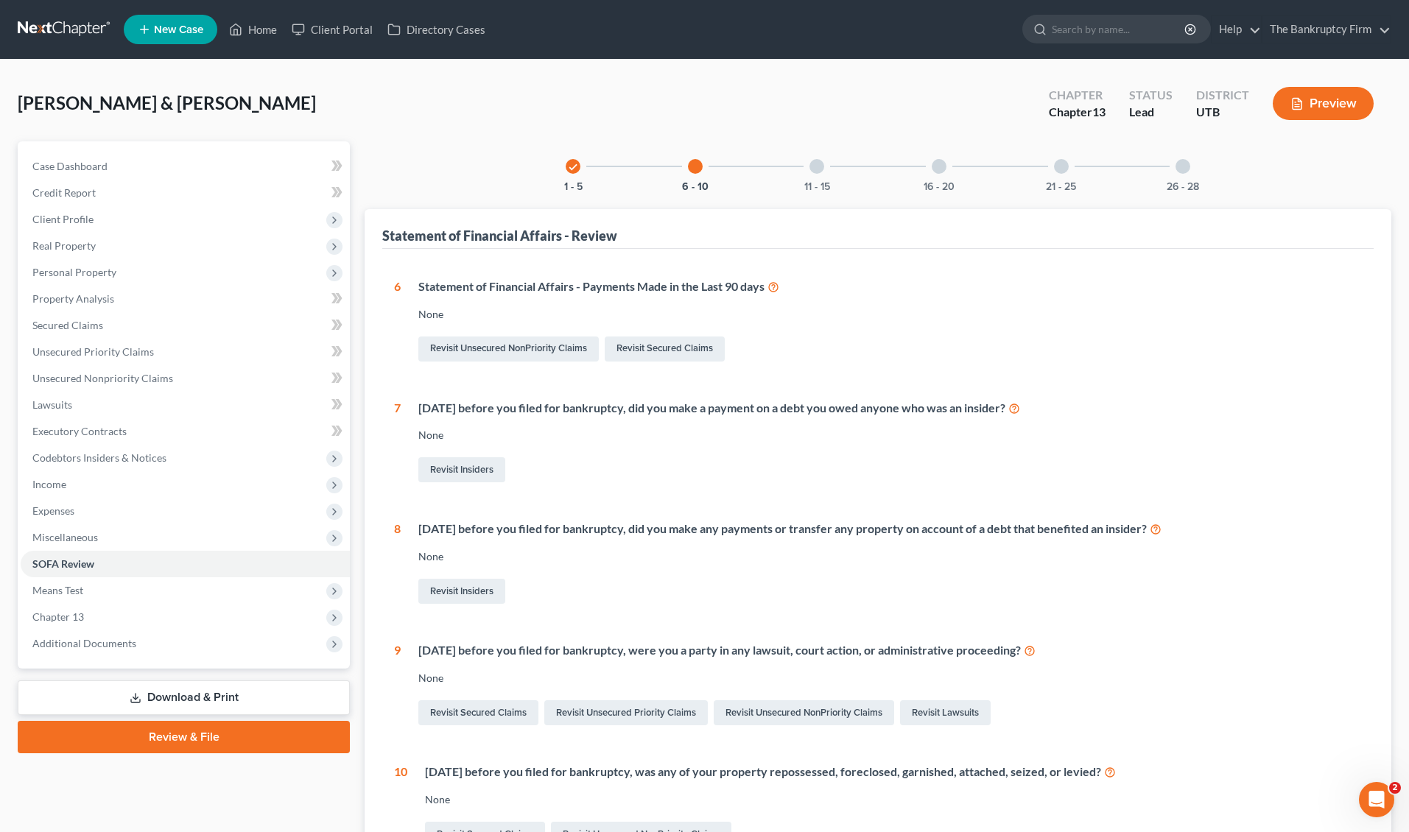
click at [815, 164] on div at bounding box center [817, 166] width 15 height 15
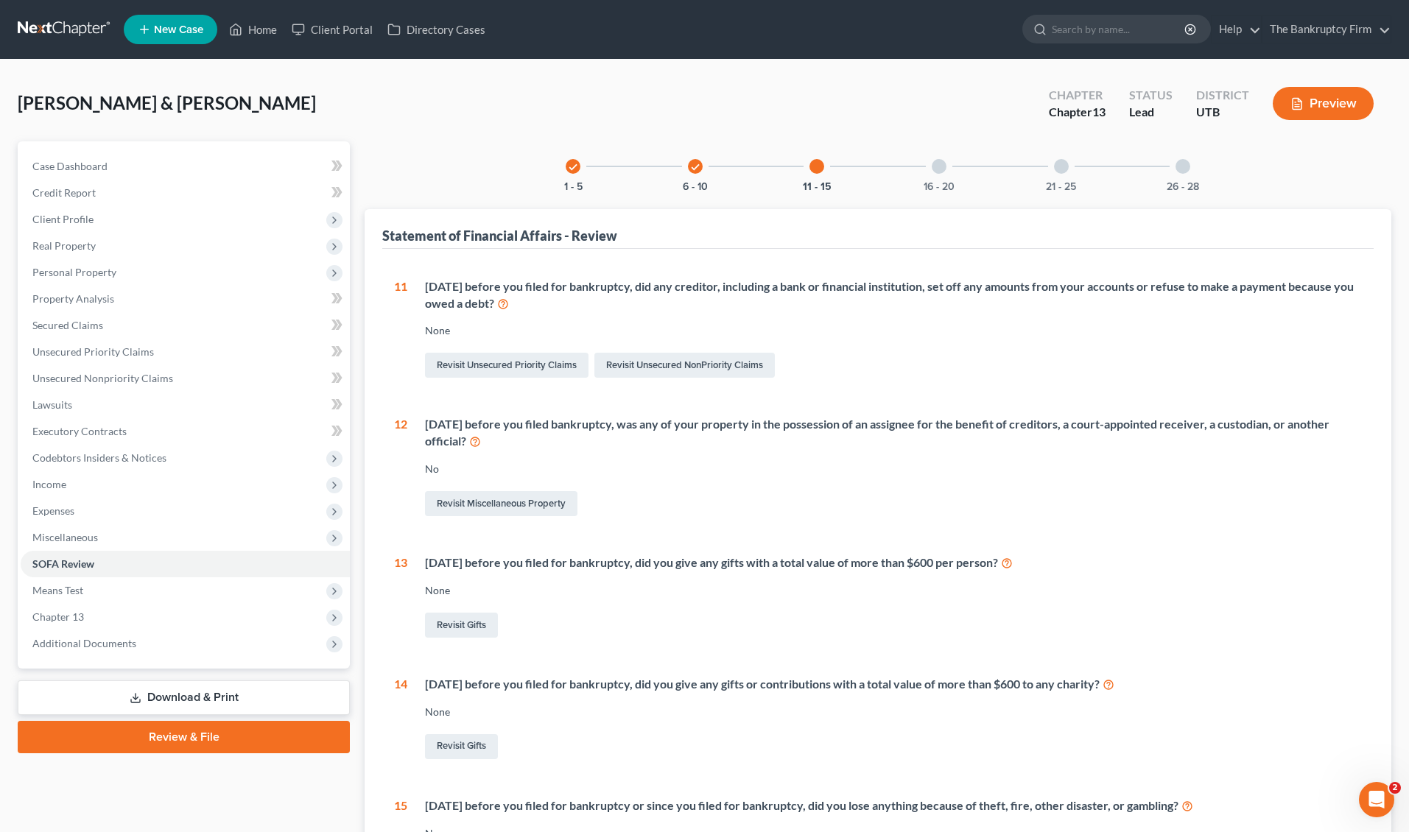
click at [950, 166] on div "16 - 20" at bounding box center [939, 166] width 50 height 50
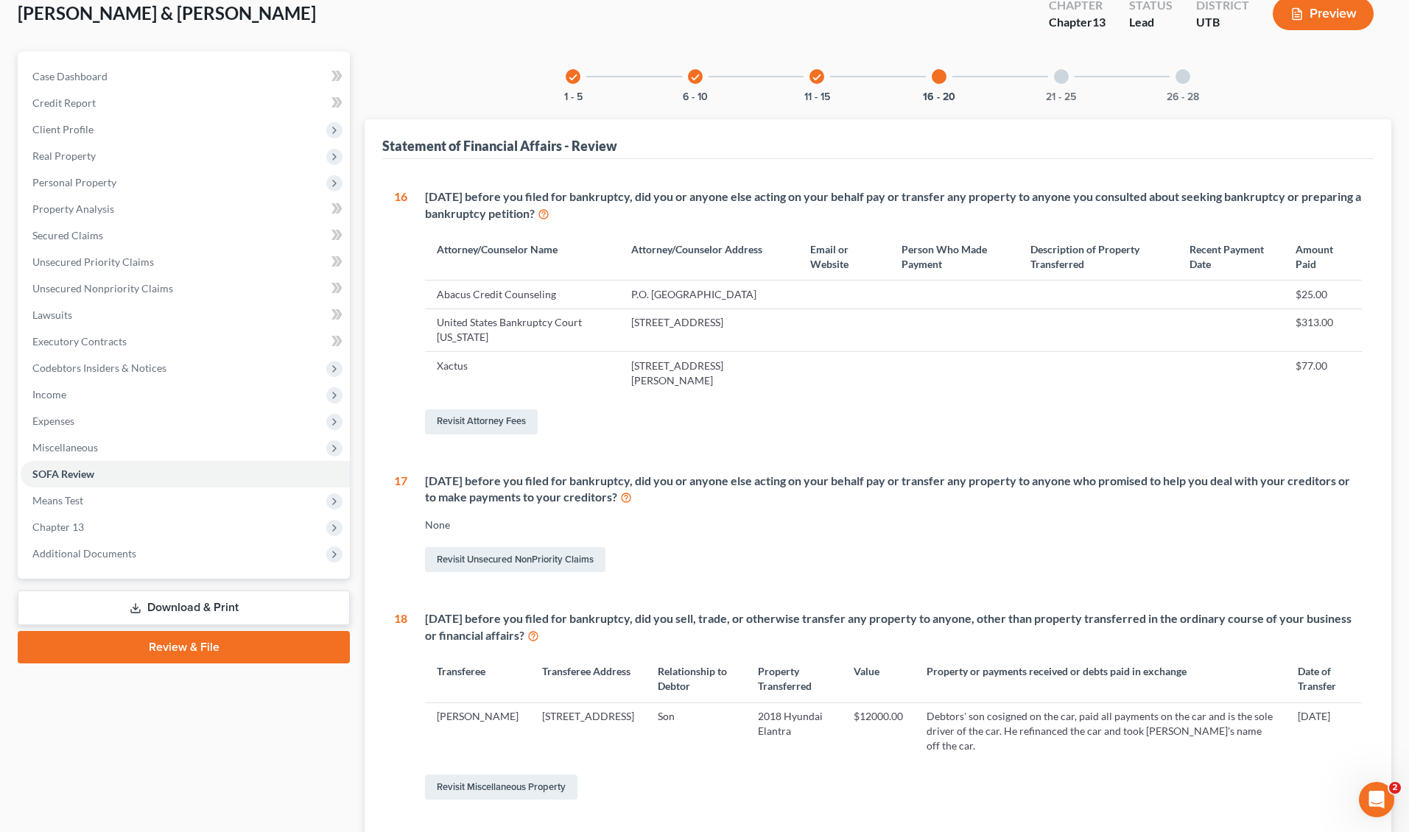
scroll to position [97, 0]
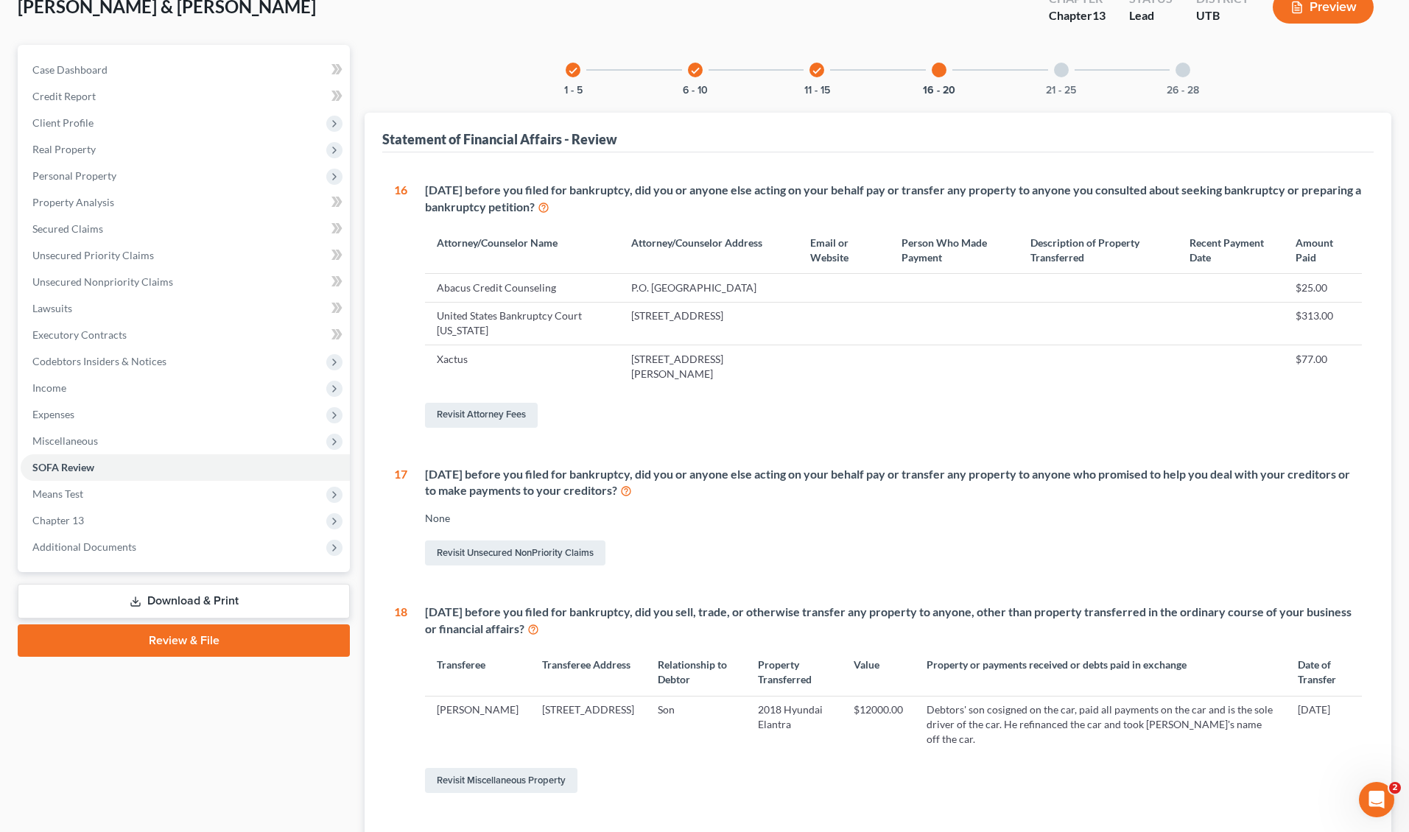
click at [1062, 72] on div at bounding box center [1061, 70] width 15 height 15
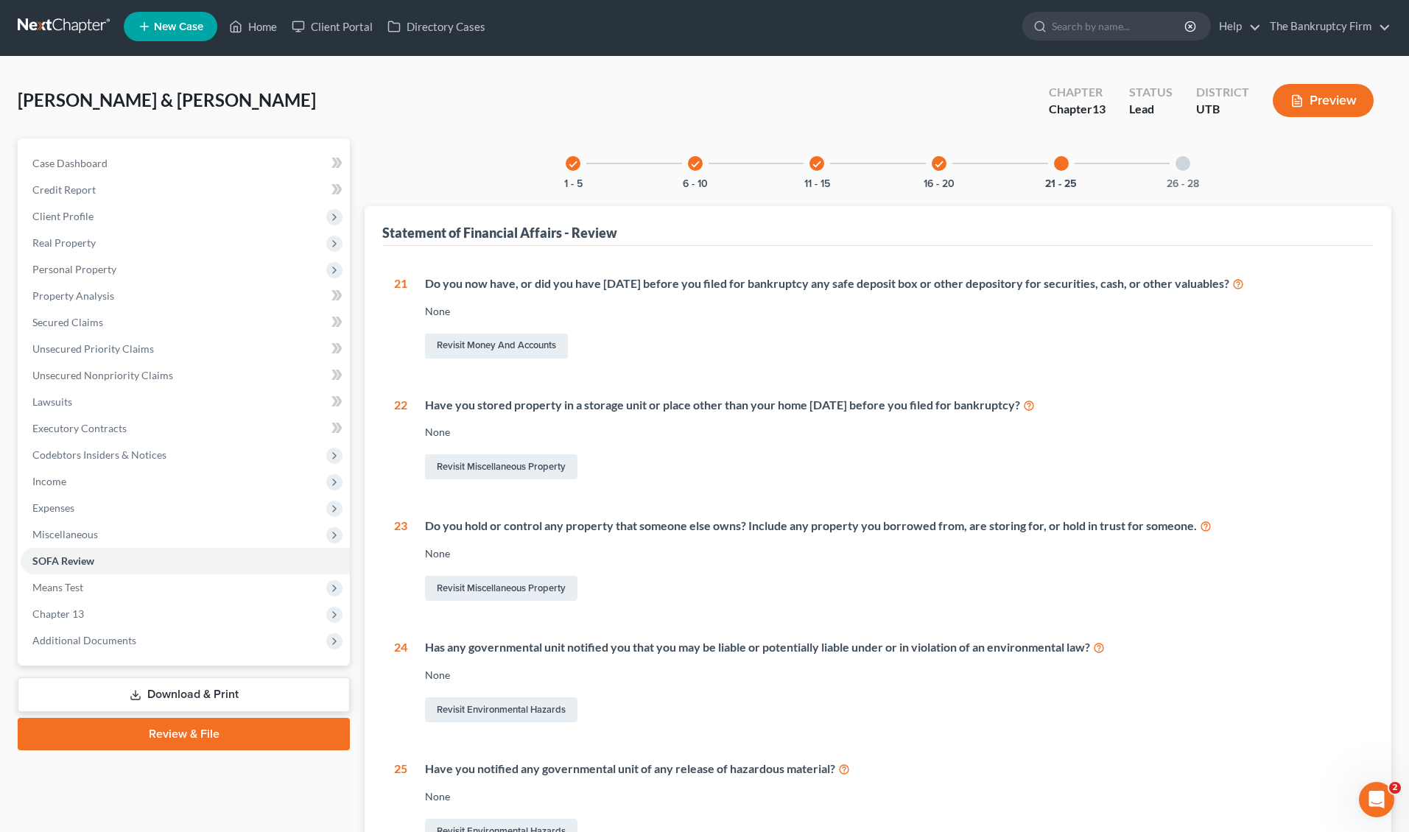
scroll to position [0, 0]
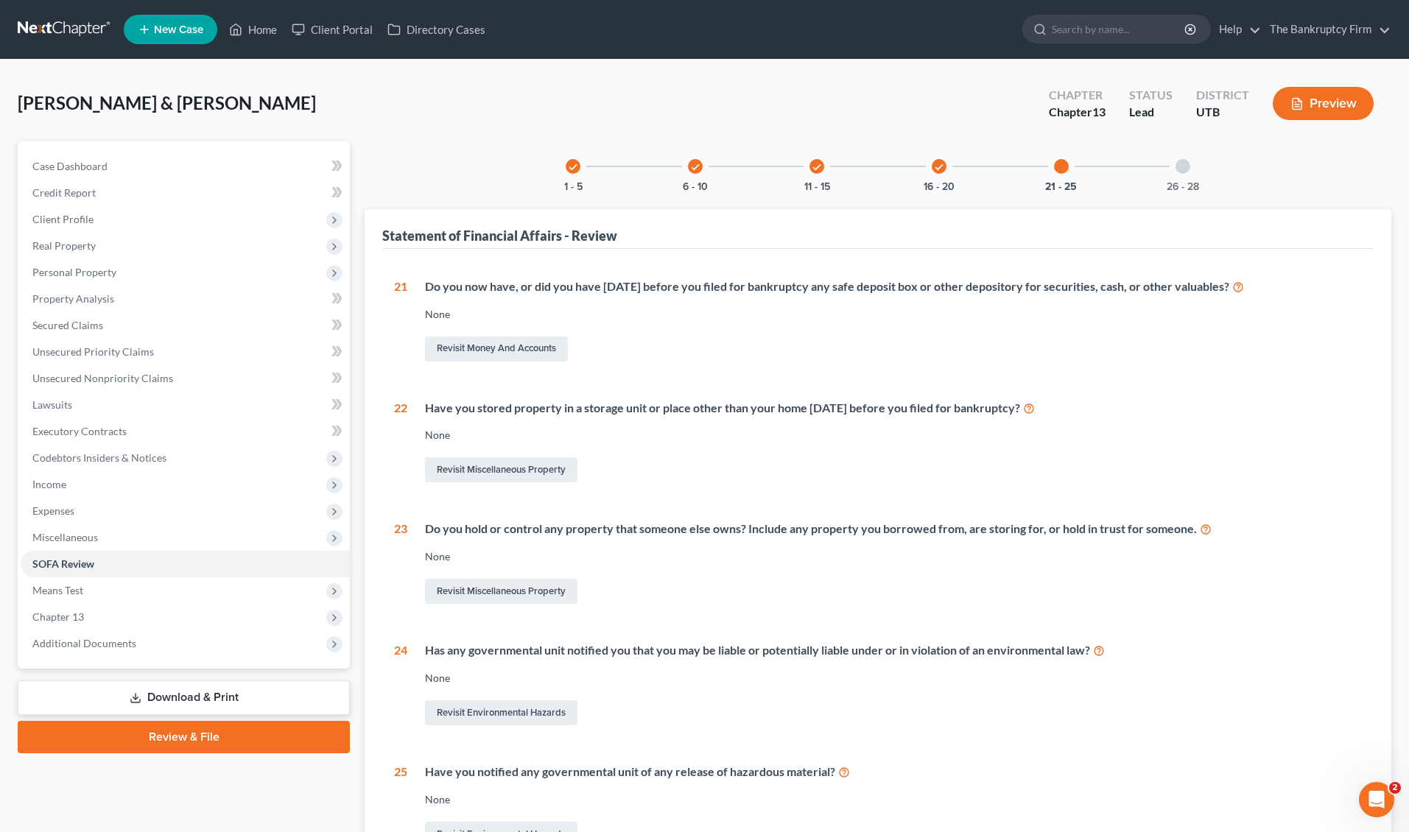
click at [1186, 168] on div at bounding box center [1183, 166] width 15 height 15
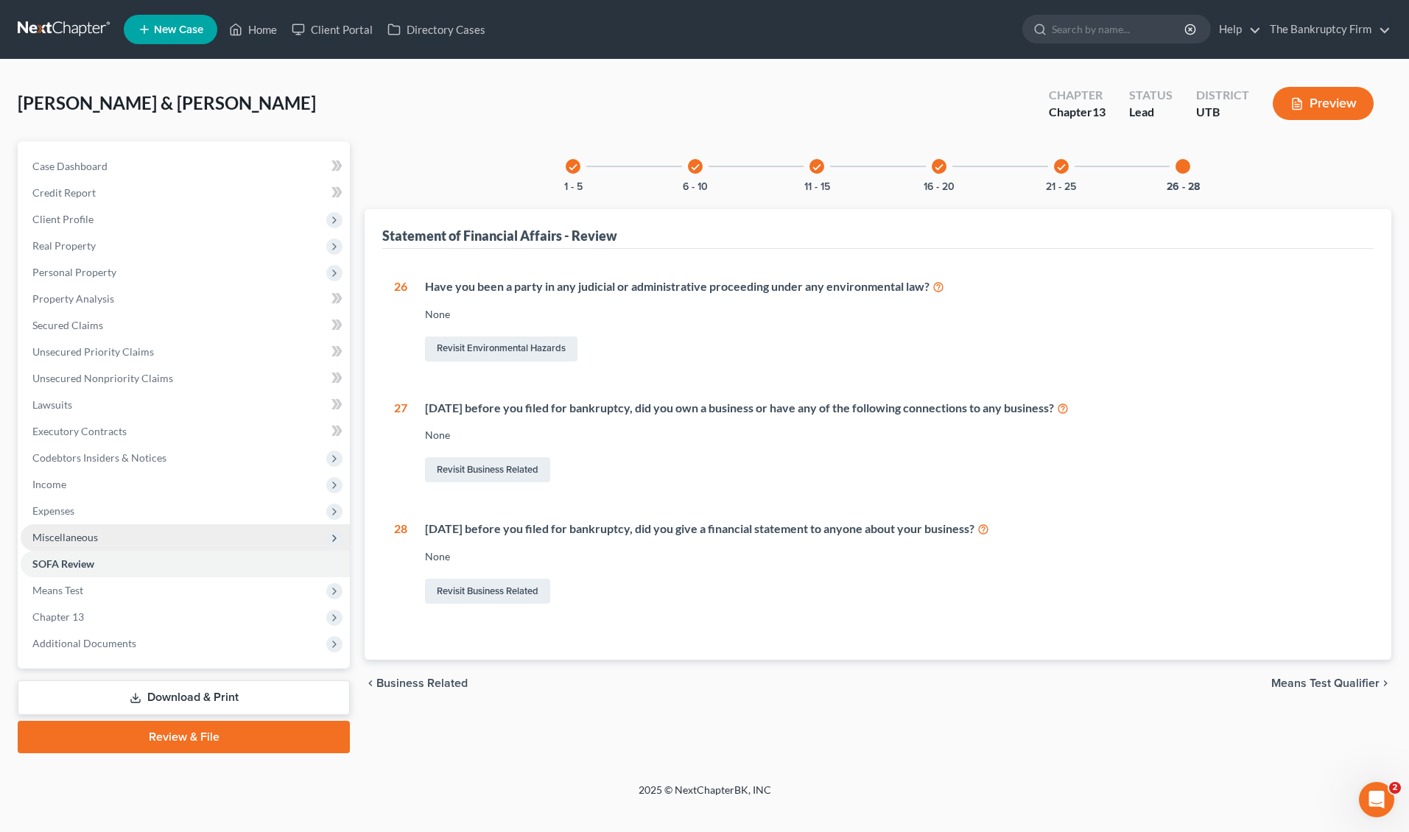
click at [110, 533] on span "Miscellaneous" at bounding box center [185, 538] width 329 height 27
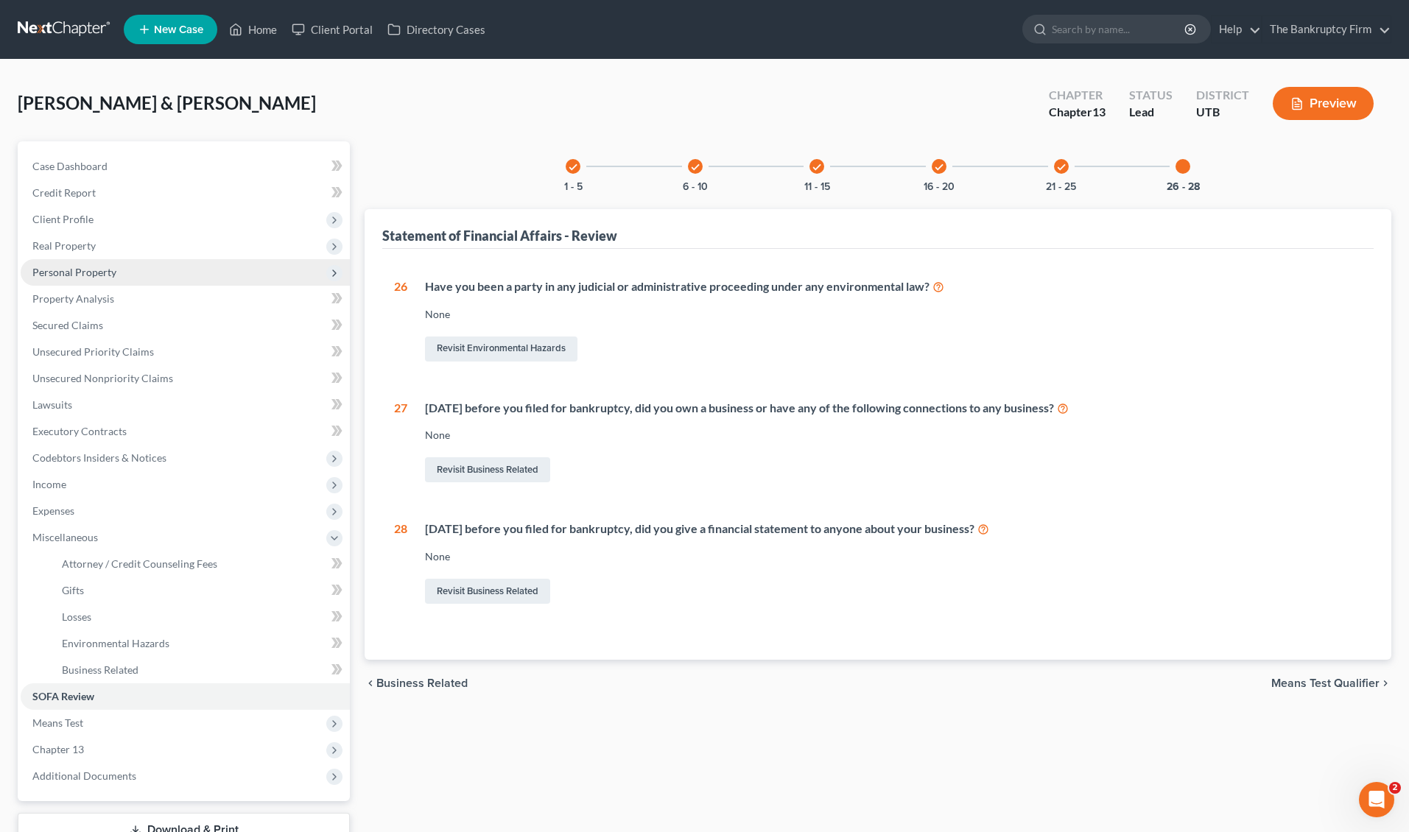
click at [118, 267] on span "Personal Property" at bounding box center [185, 272] width 329 height 27
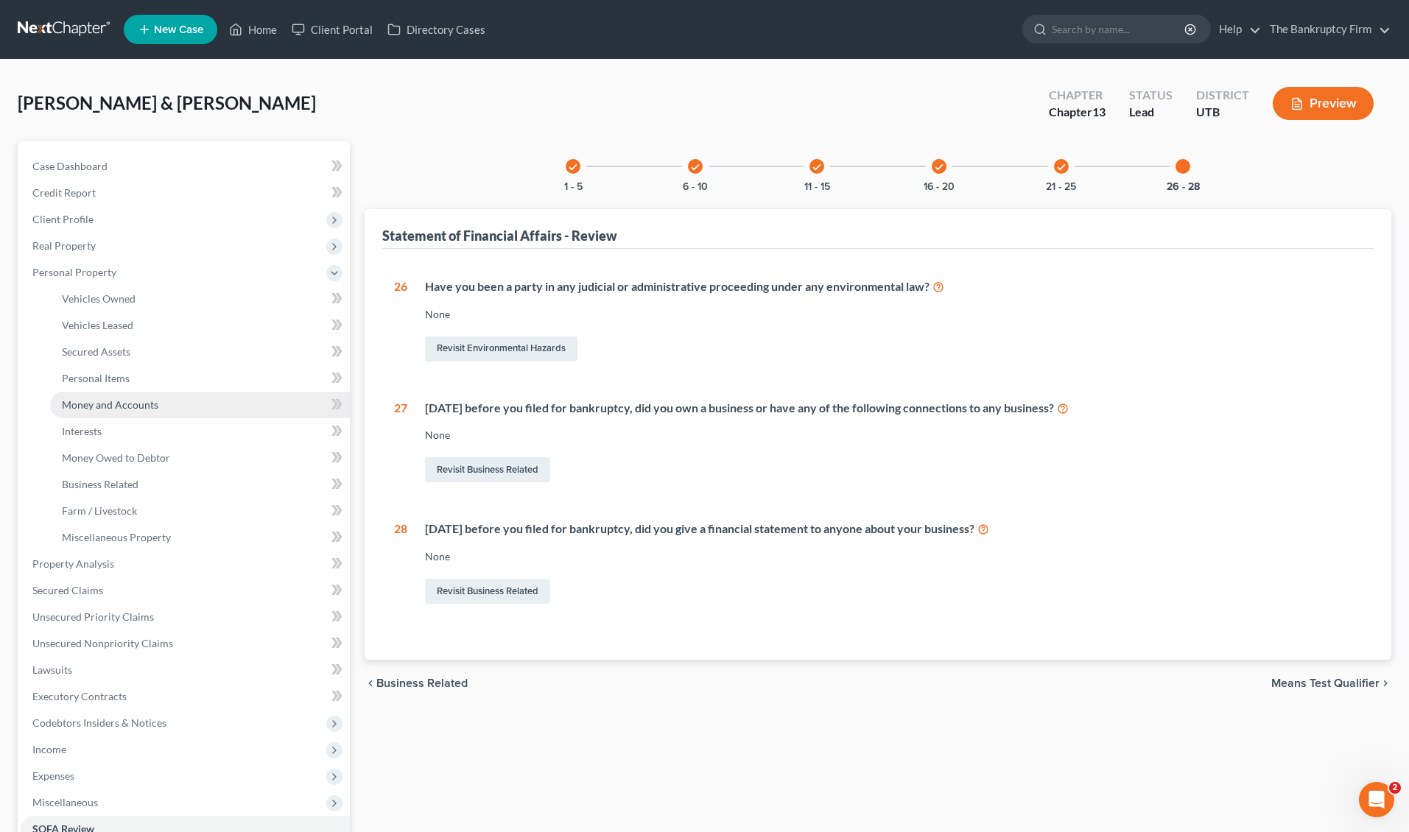
click at [133, 404] on span "Money and Accounts" at bounding box center [110, 405] width 97 height 13
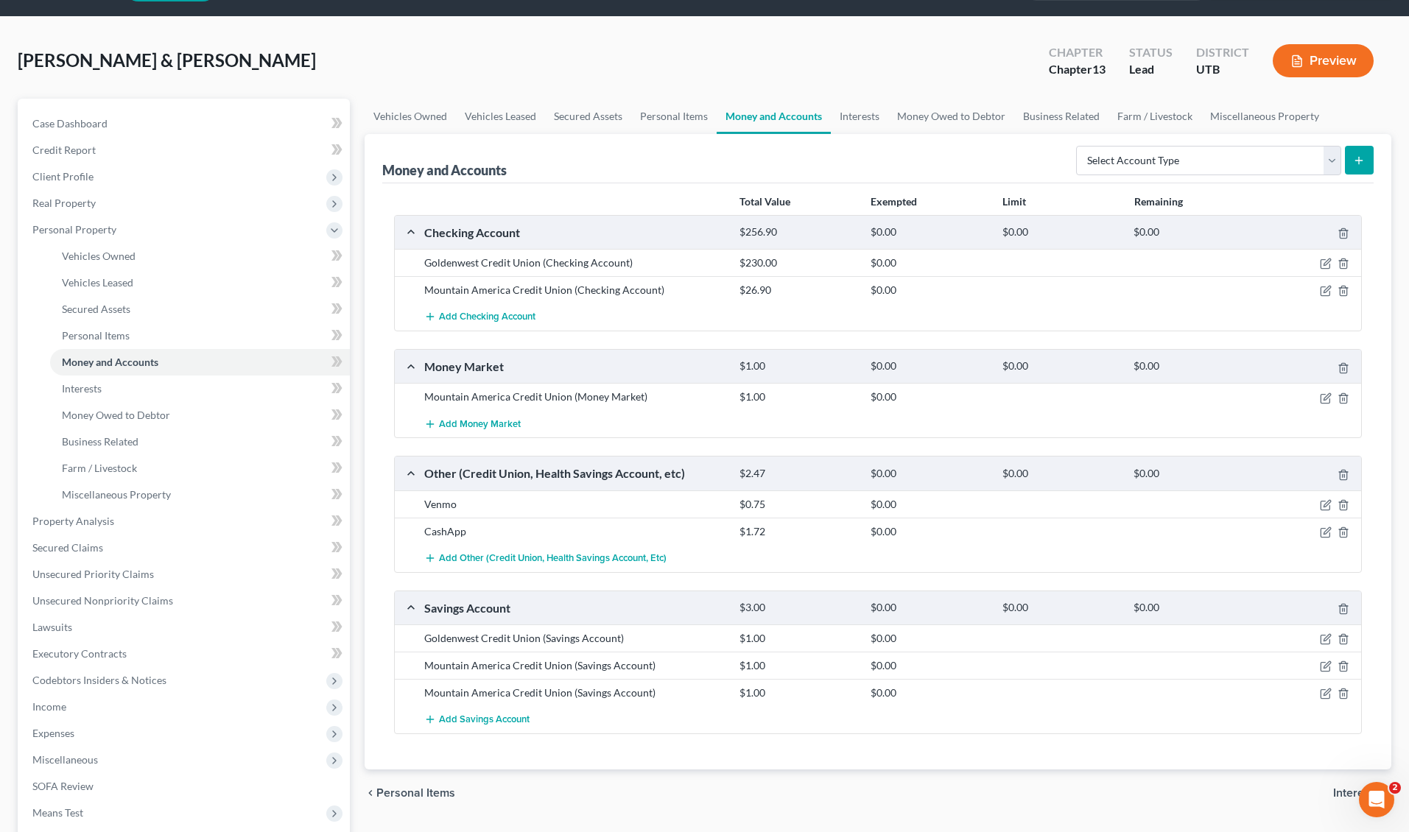
scroll to position [46, 0]
